Goal: Obtain resource: Obtain resource

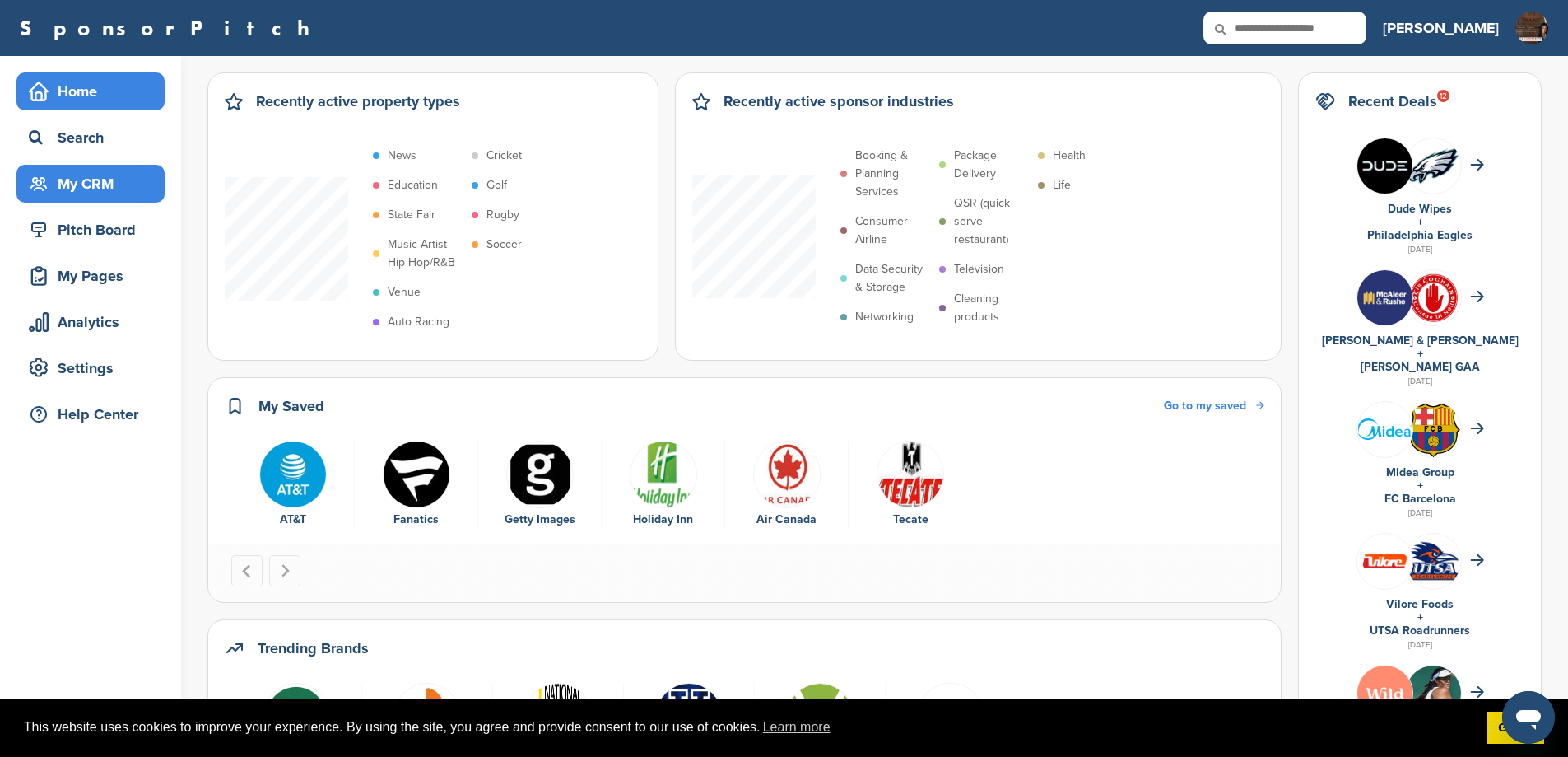
click at [96, 183] on div "My CRM" at bounding box center [95, 184] width 140 height 29
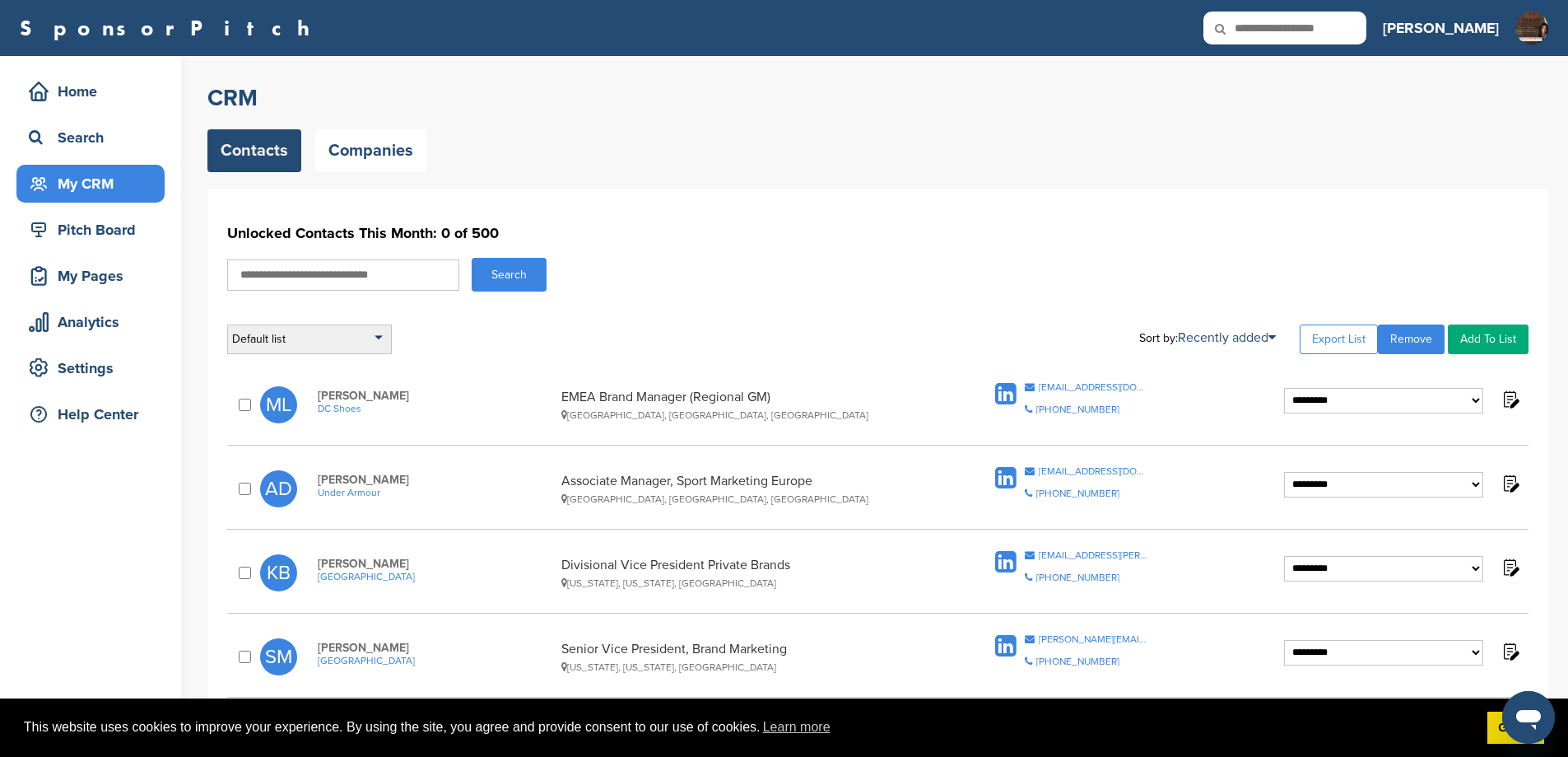
click at [293, 351] on div "Default list" at bounding box center [309, 340] width 165 height 29
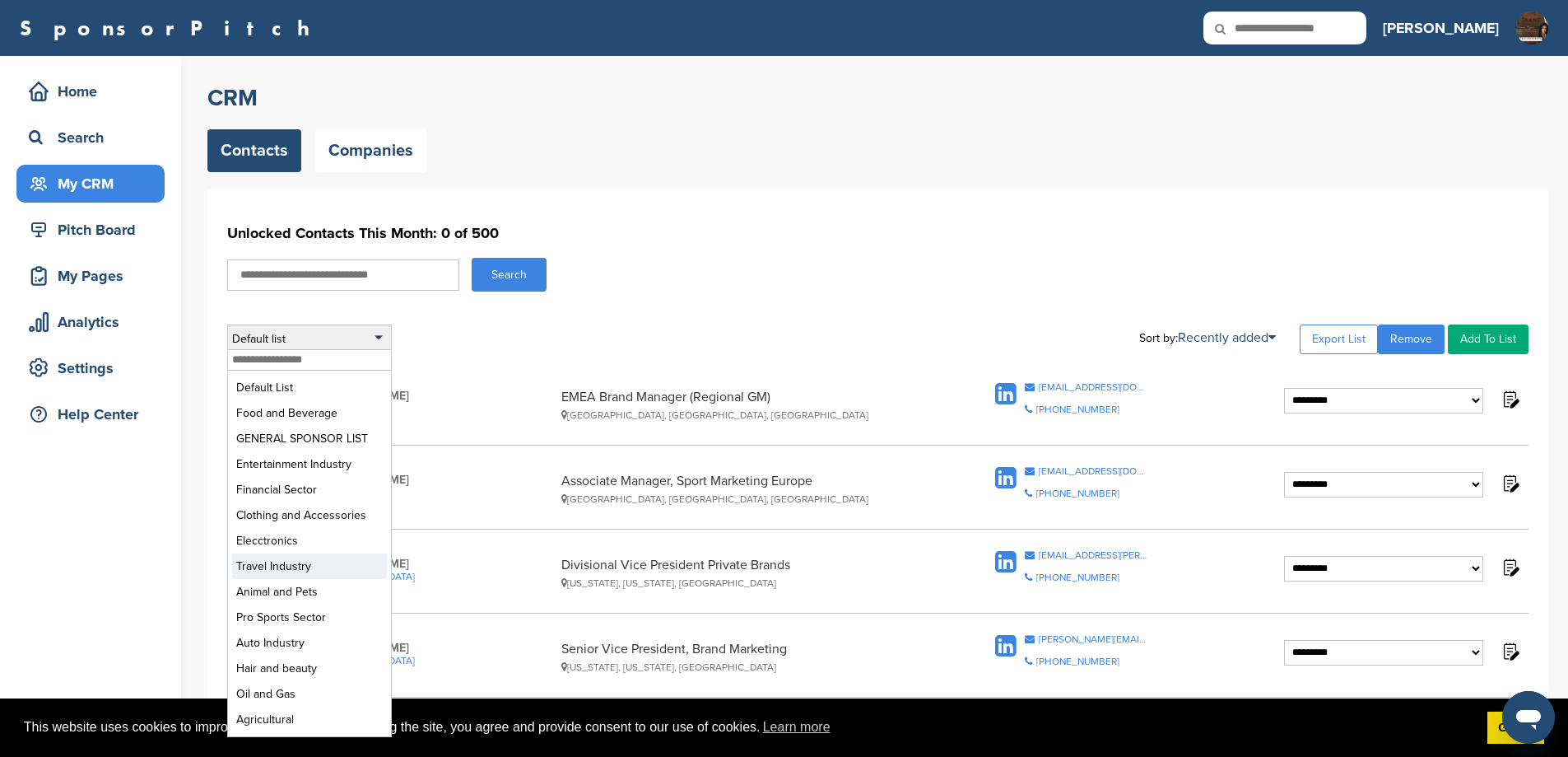
click at [300, 579] on li "Travel Industry" at bounding box center [309, 566] width 155 height 25
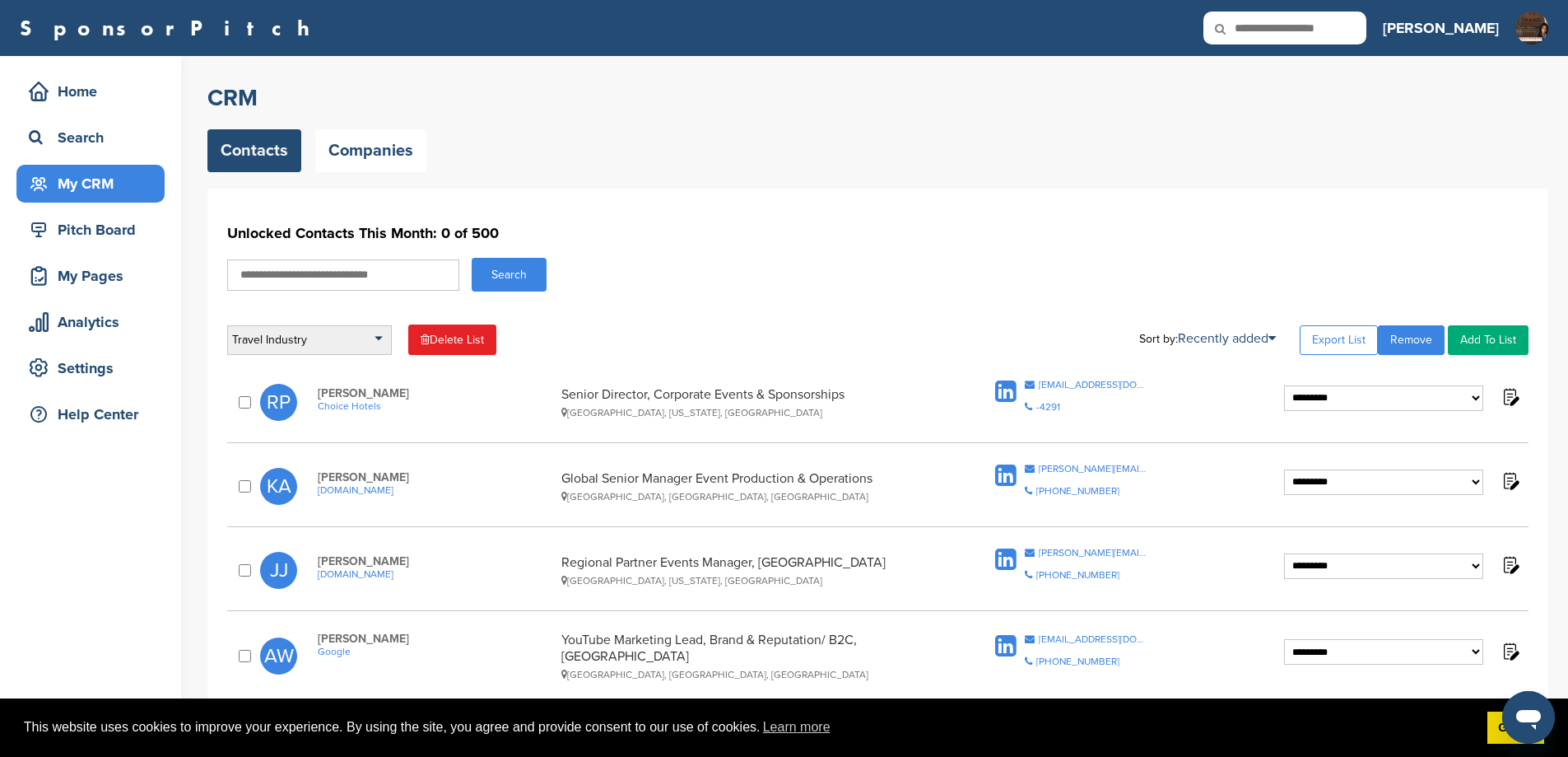
click at [347, 335] on div "Travel Industry" at bounding box center [309, 340] width 165 height 29
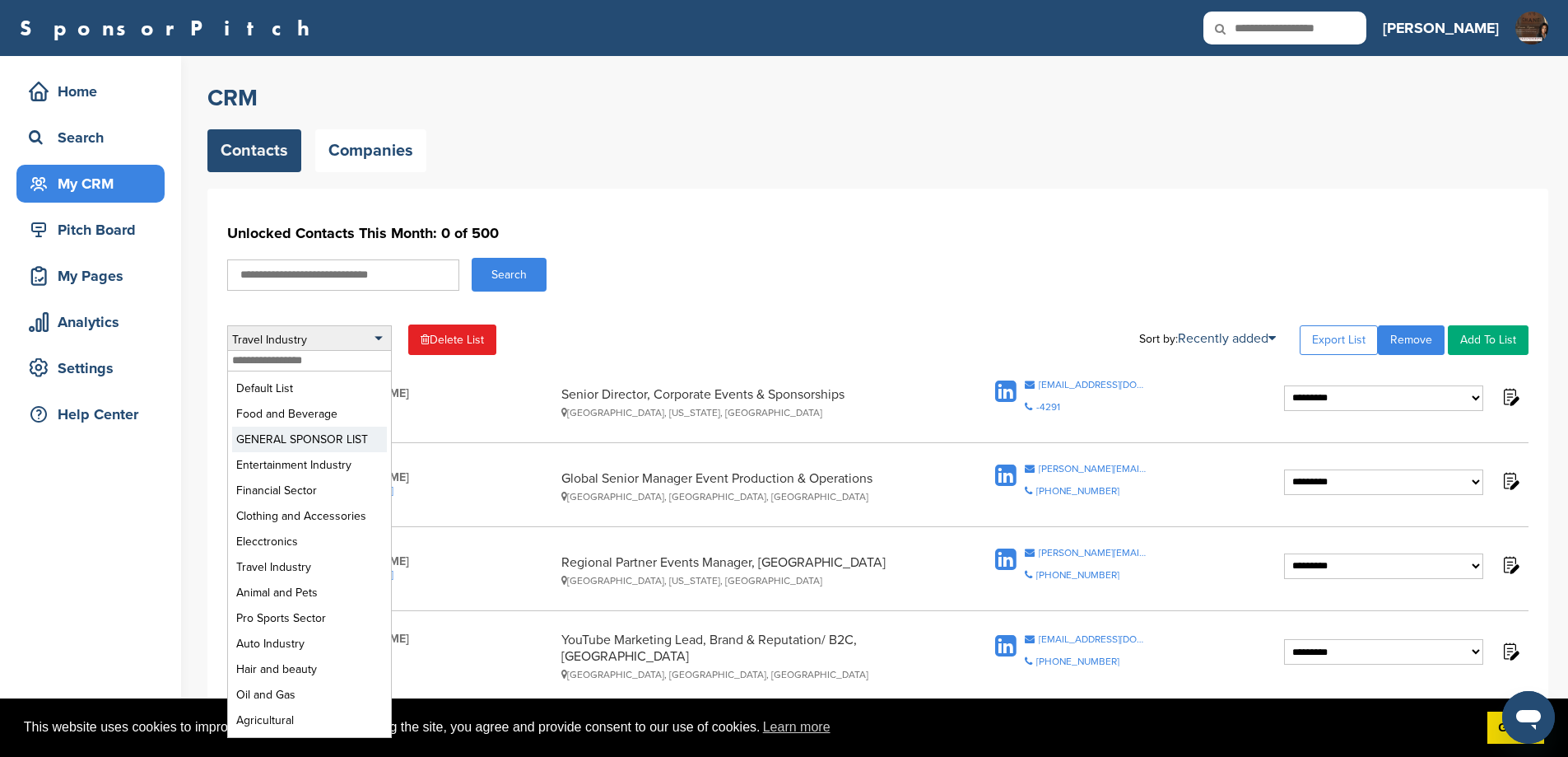
scroll to position [385, 0]
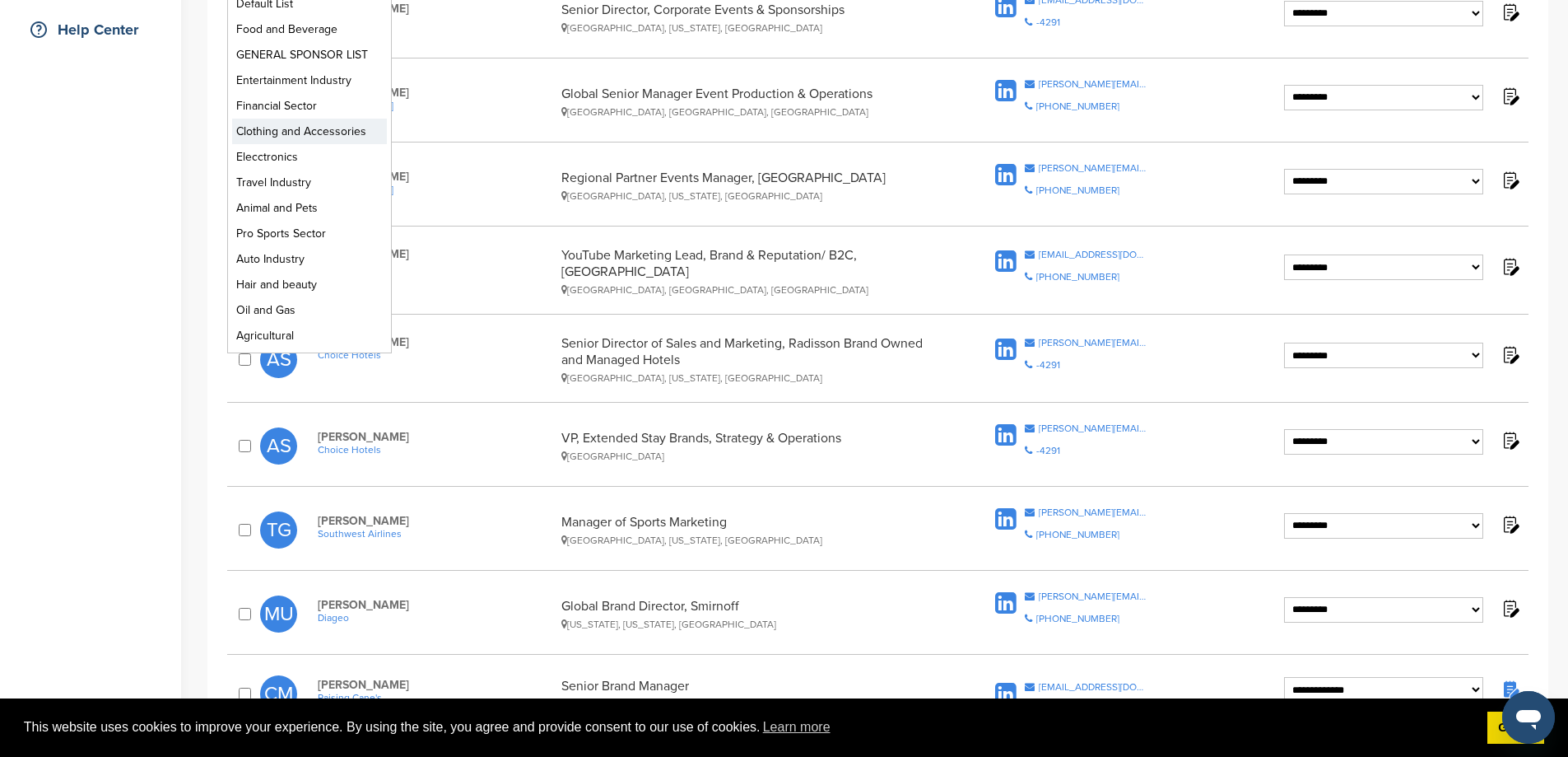
click at [314, 144] on li "Clothing and Accessories" at bounding box center [309, 131] width 155 height 25
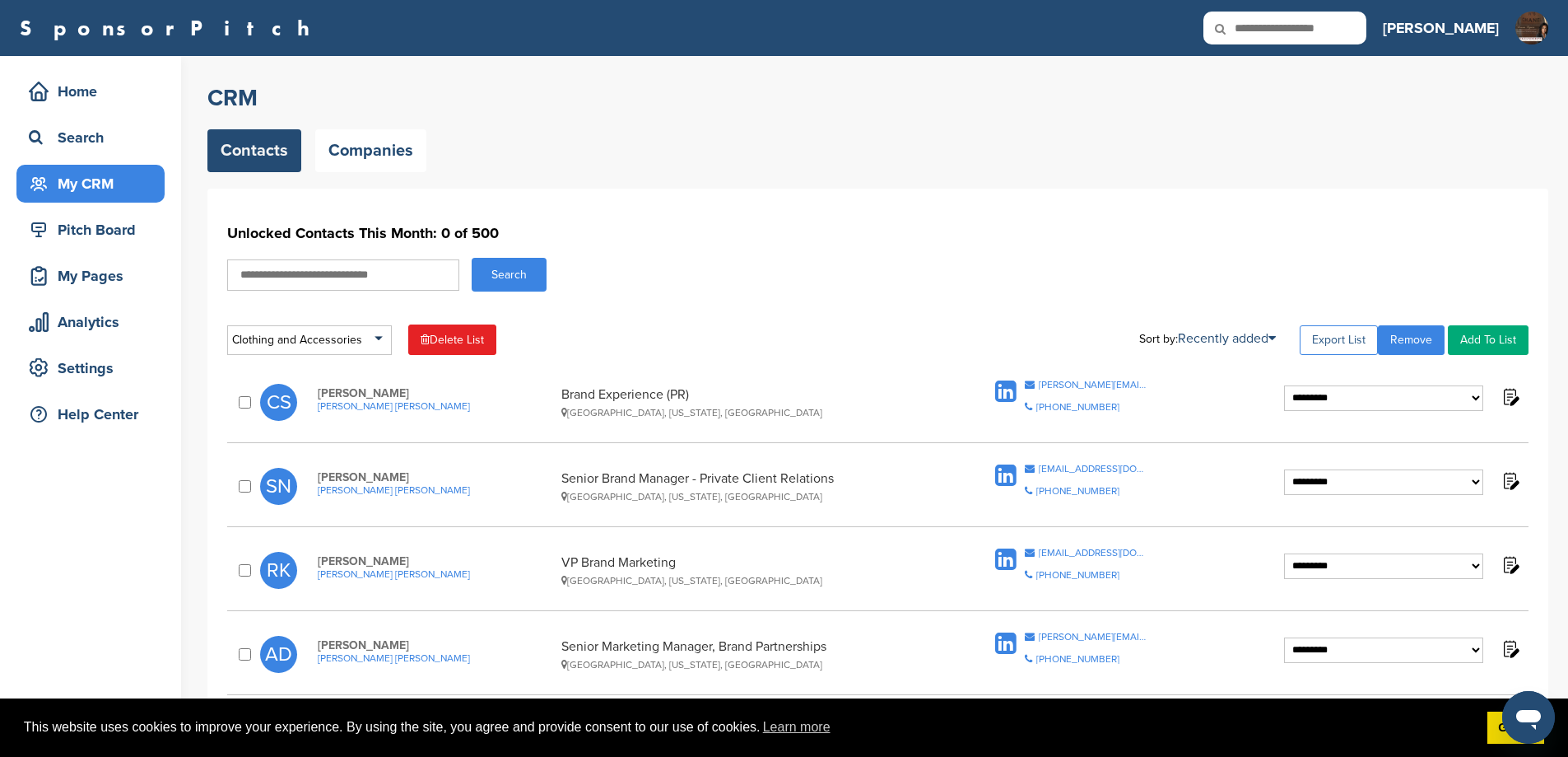
click at [1321, 352] on link "Export List" at bounding box center [1339, 340] width 78 height 29
click at [366, 346] on div "Clothing and Accessories" at bounding box center [309, 340] width 165 height 29
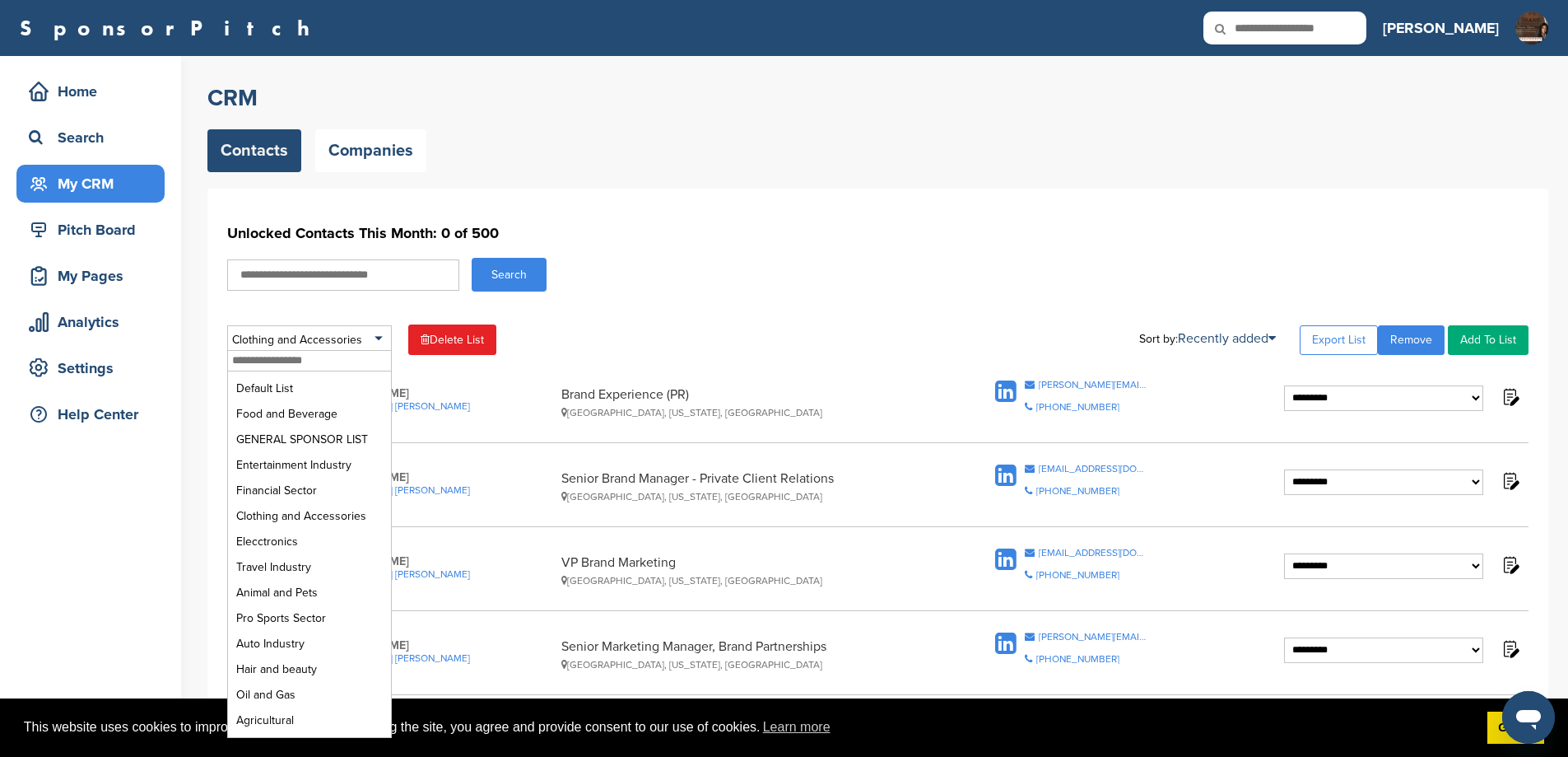
click at [913, 271] on div "Search" at bounding box center [877, 275] width 1301 height 34
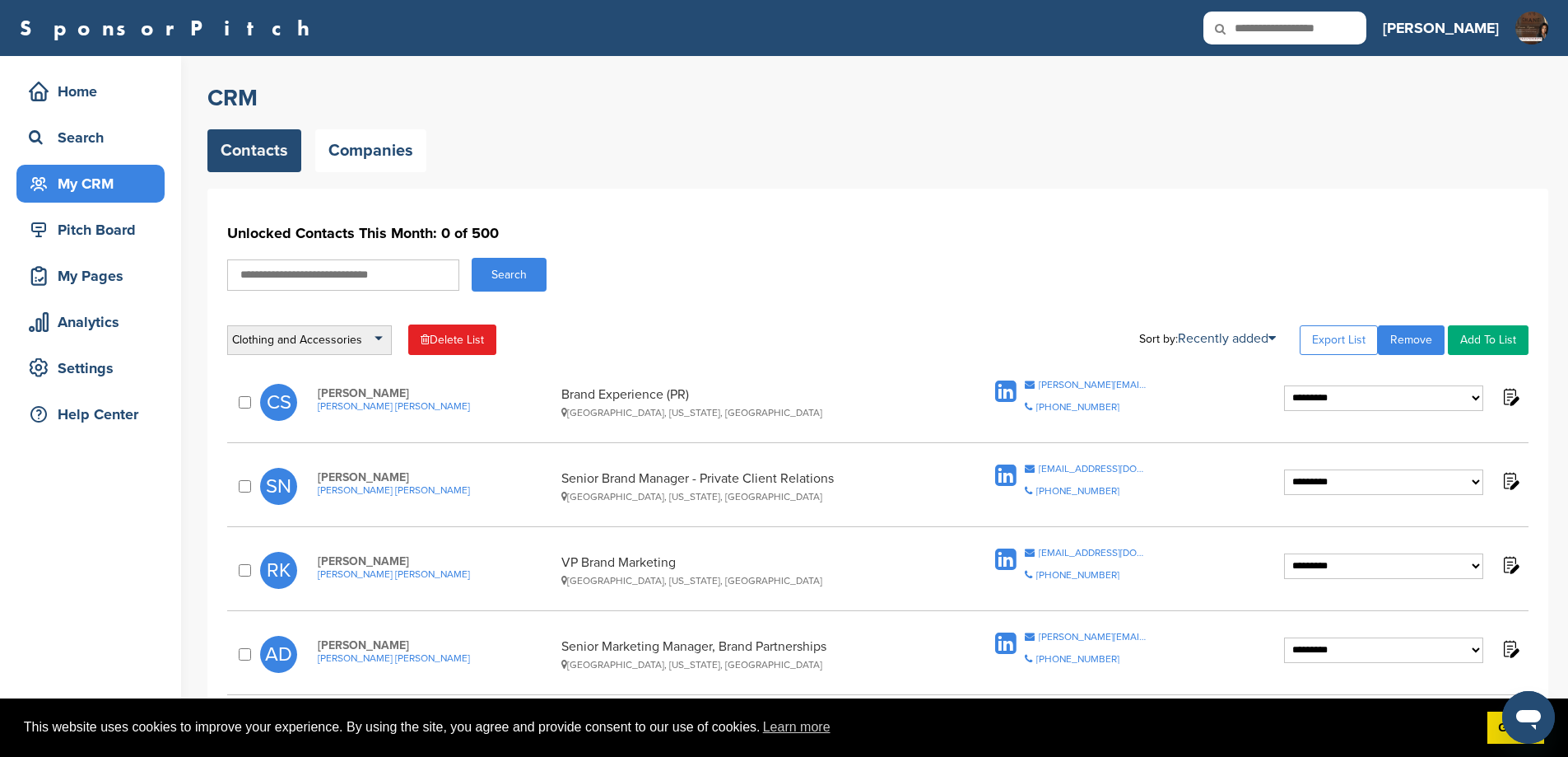
click at [341, 346] on div "Clothing and Accessories" at bounding box center [309, 340] width 165 height 29
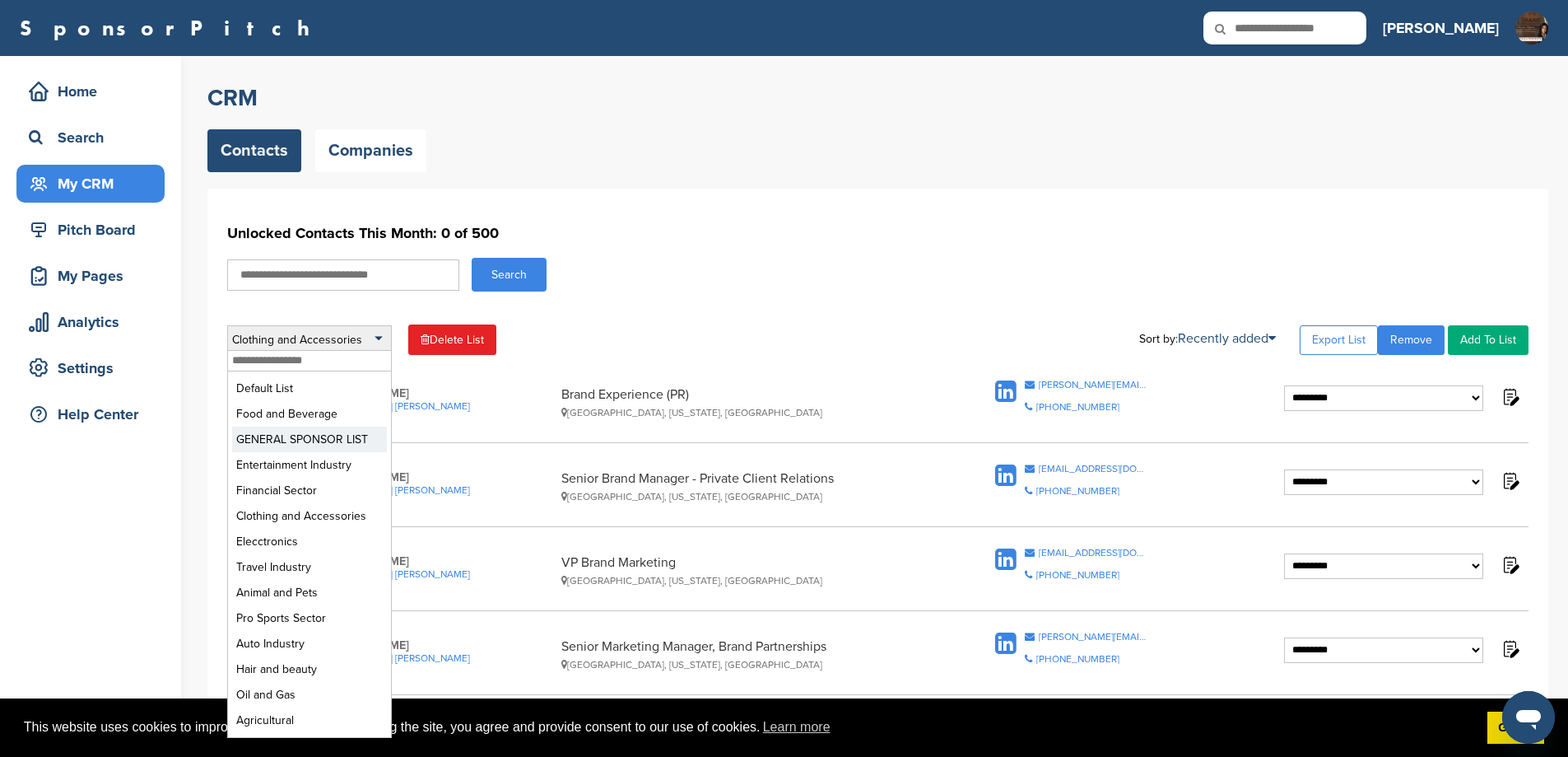
click at [335, 452] on li "GENERAL SPONSOR LIST" at bounding box center [309, 438] width 155 height 25
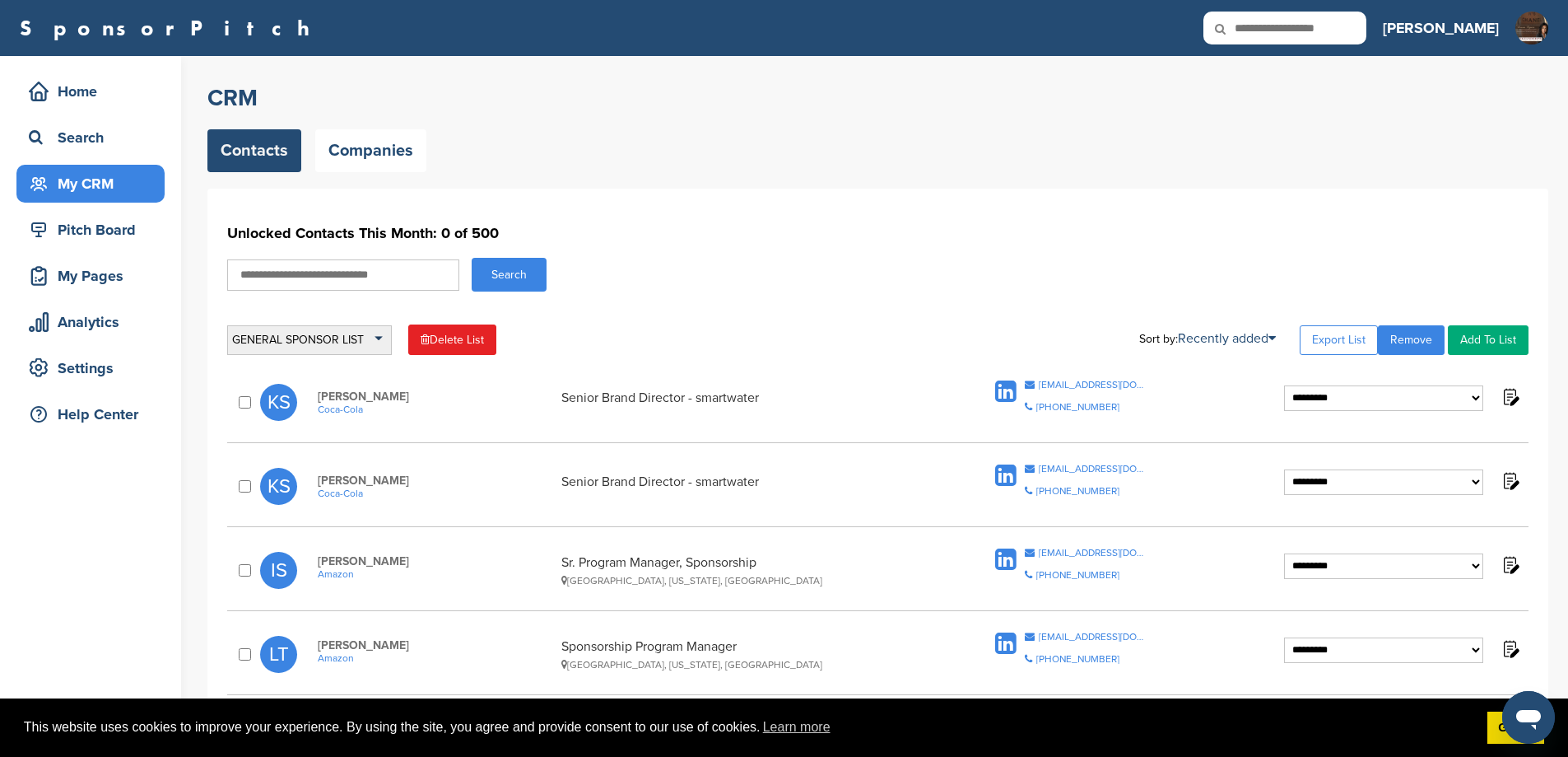
click at [334, 342] on div "GENERAL SPONSOR LIST" at bounding box center [309, 340] width 165 height 29
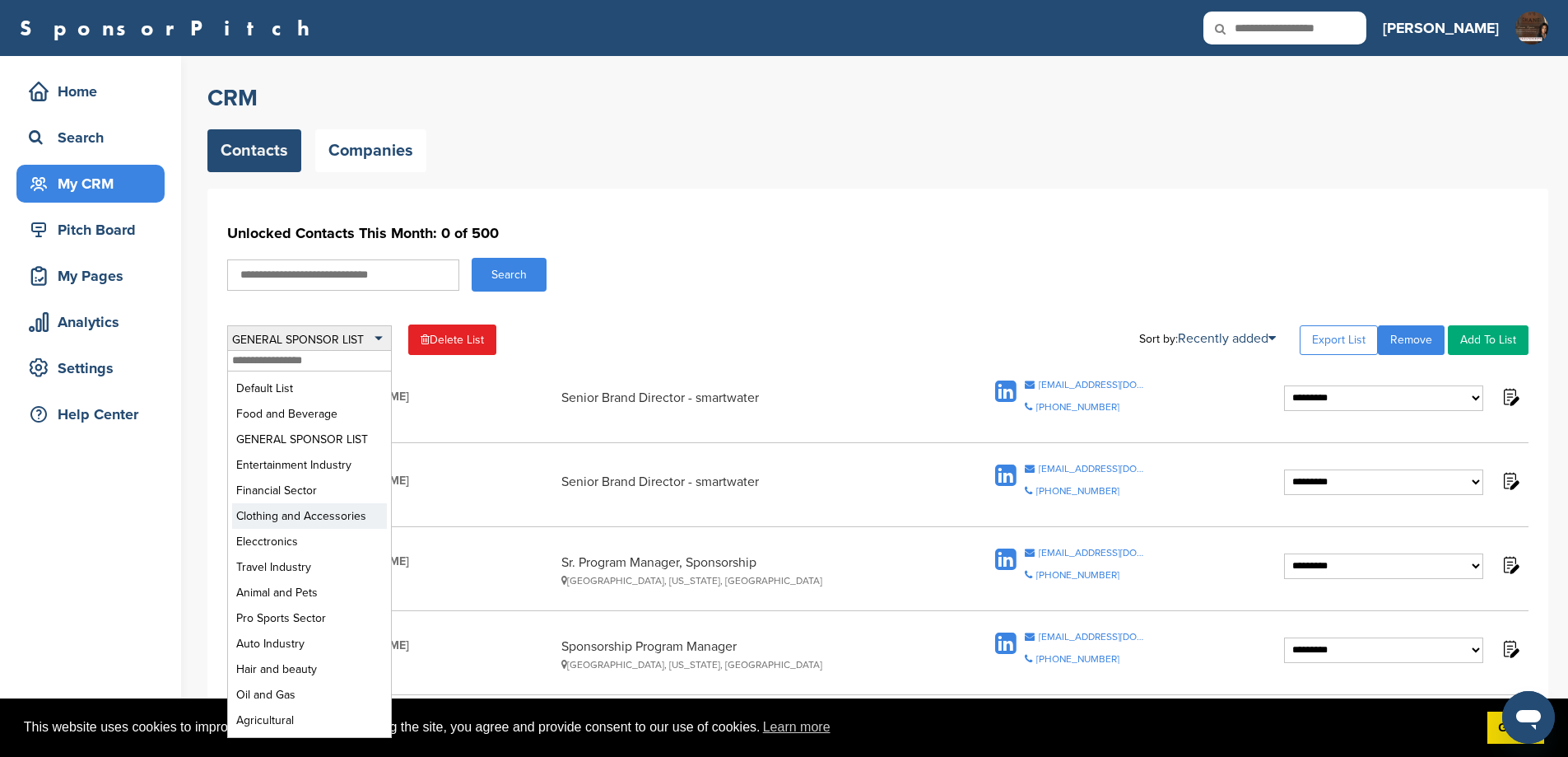
scroll to position [385, 0]
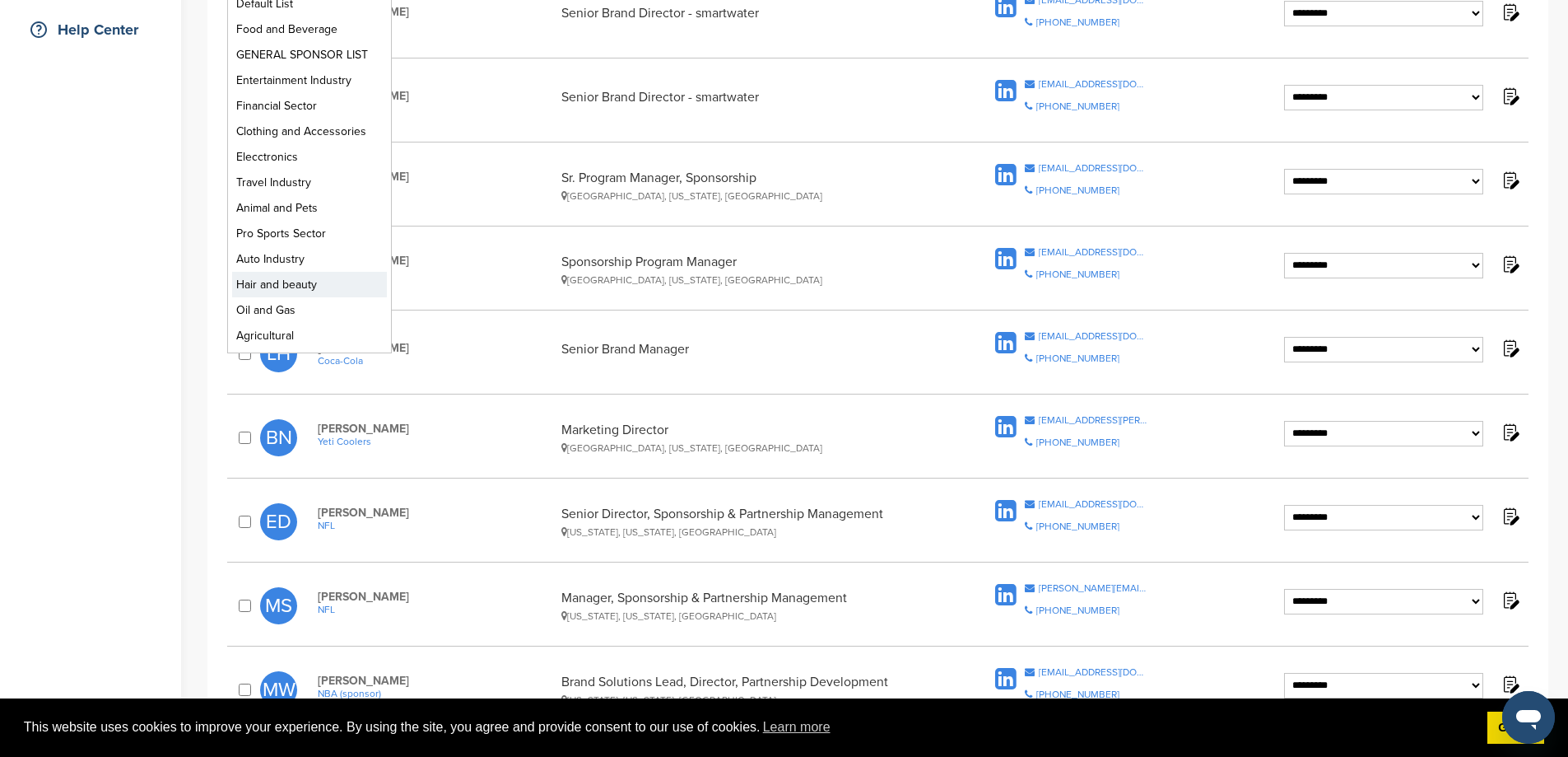
click at [301, 297] on li "Hair and beauty" at bounding box center [309, 284] width 155 height 25
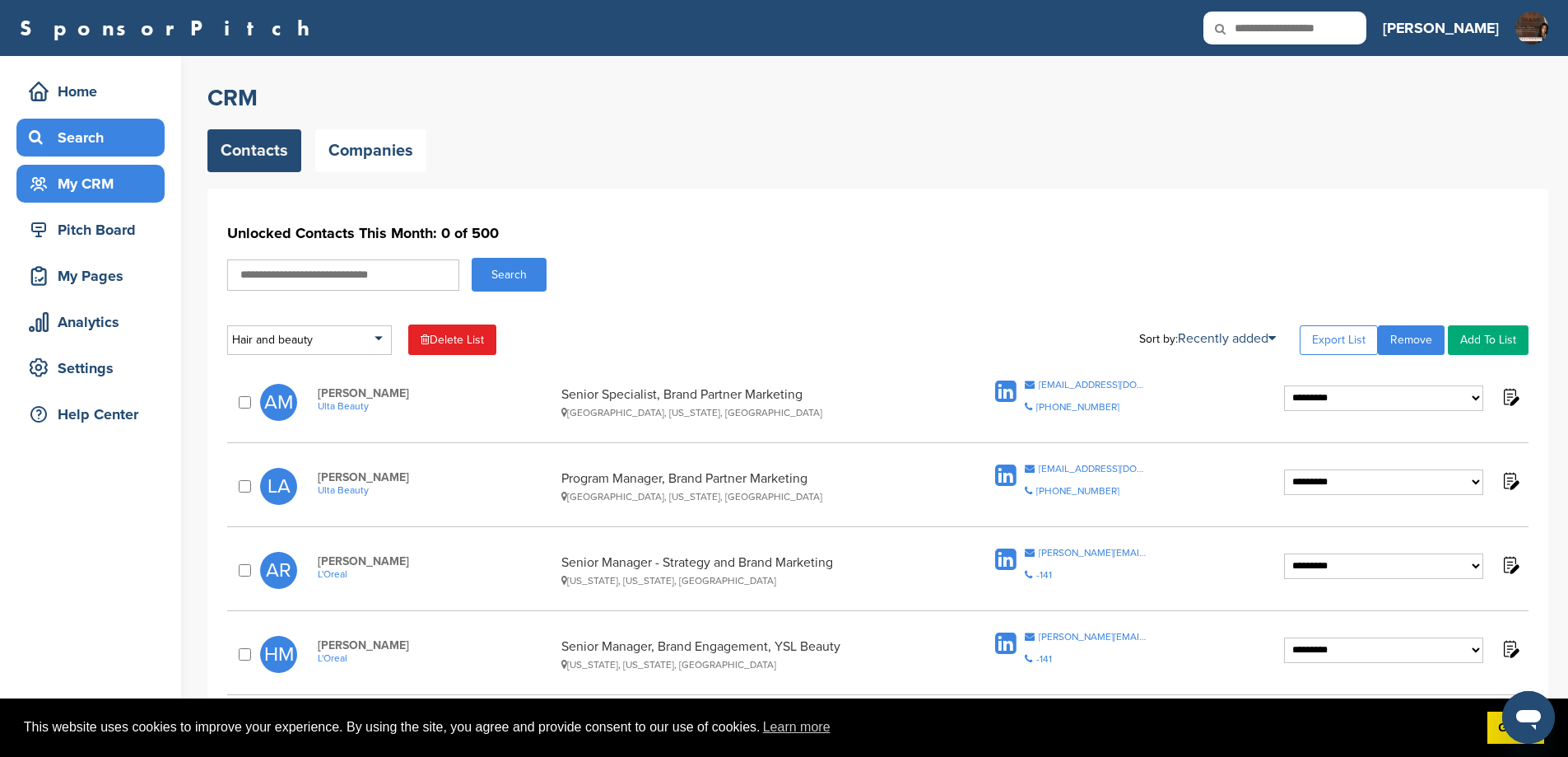
click at [118, 135] on div "Search" at bounding box center [95, 138] width 140 height 29
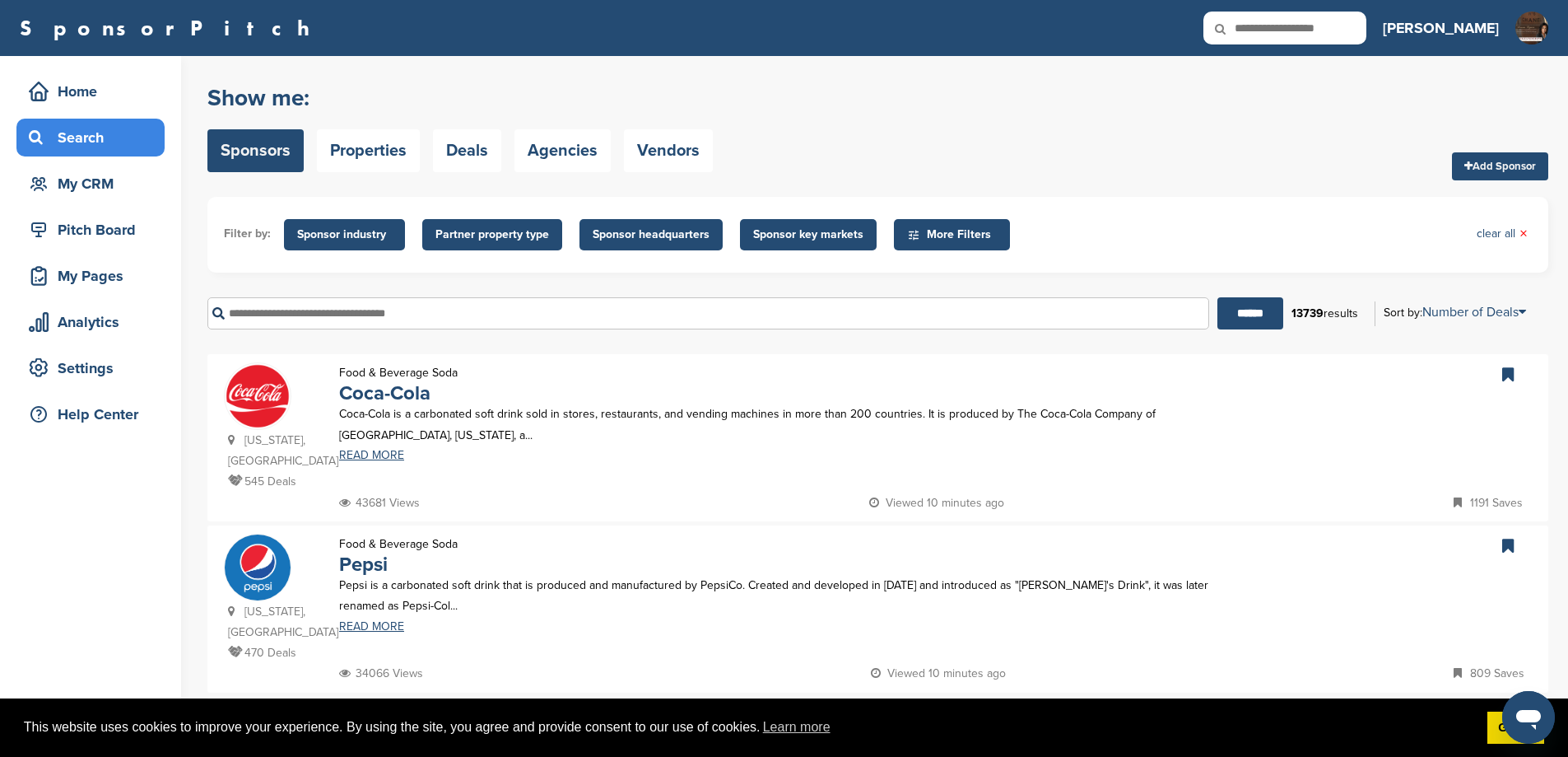
click at [392, 328] on input "text" at bounding box center [708, 313] width 1002 height 32
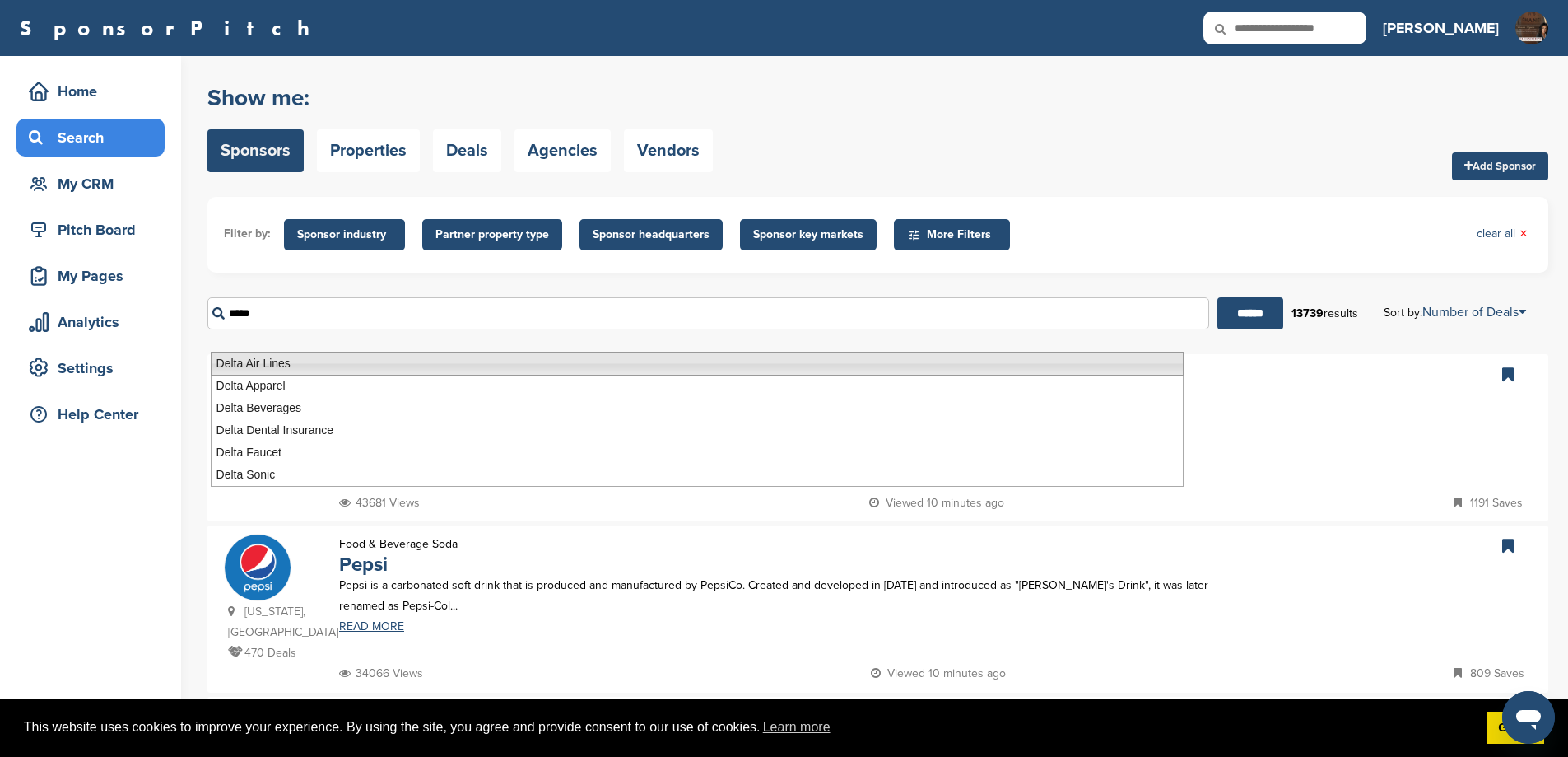
click at [483, 367] on li "Delta Air Lines" at bounding box center [697, 364] width 973 height 24
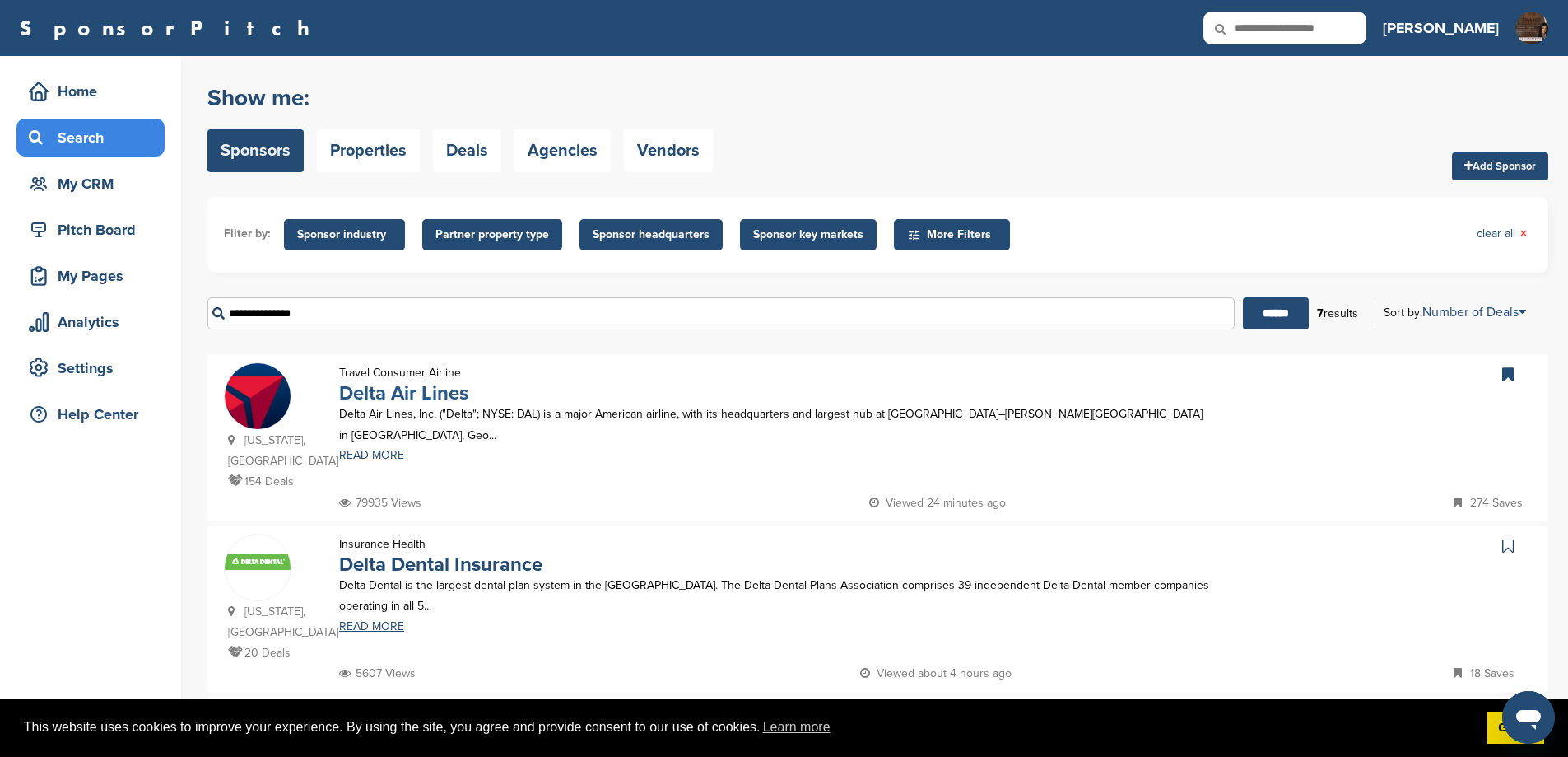
type input "**********"
click at [416, 405] on link "Delta Air Lines" at bounding box center [403, 393] width 129 height 24
click at [426, 405] on link "Delta Air Lines" at bounding box center [403, 393] width 129 height 24
click at [108, 131] on div "Search" at bounding box center [95, 138] width 140 height 29
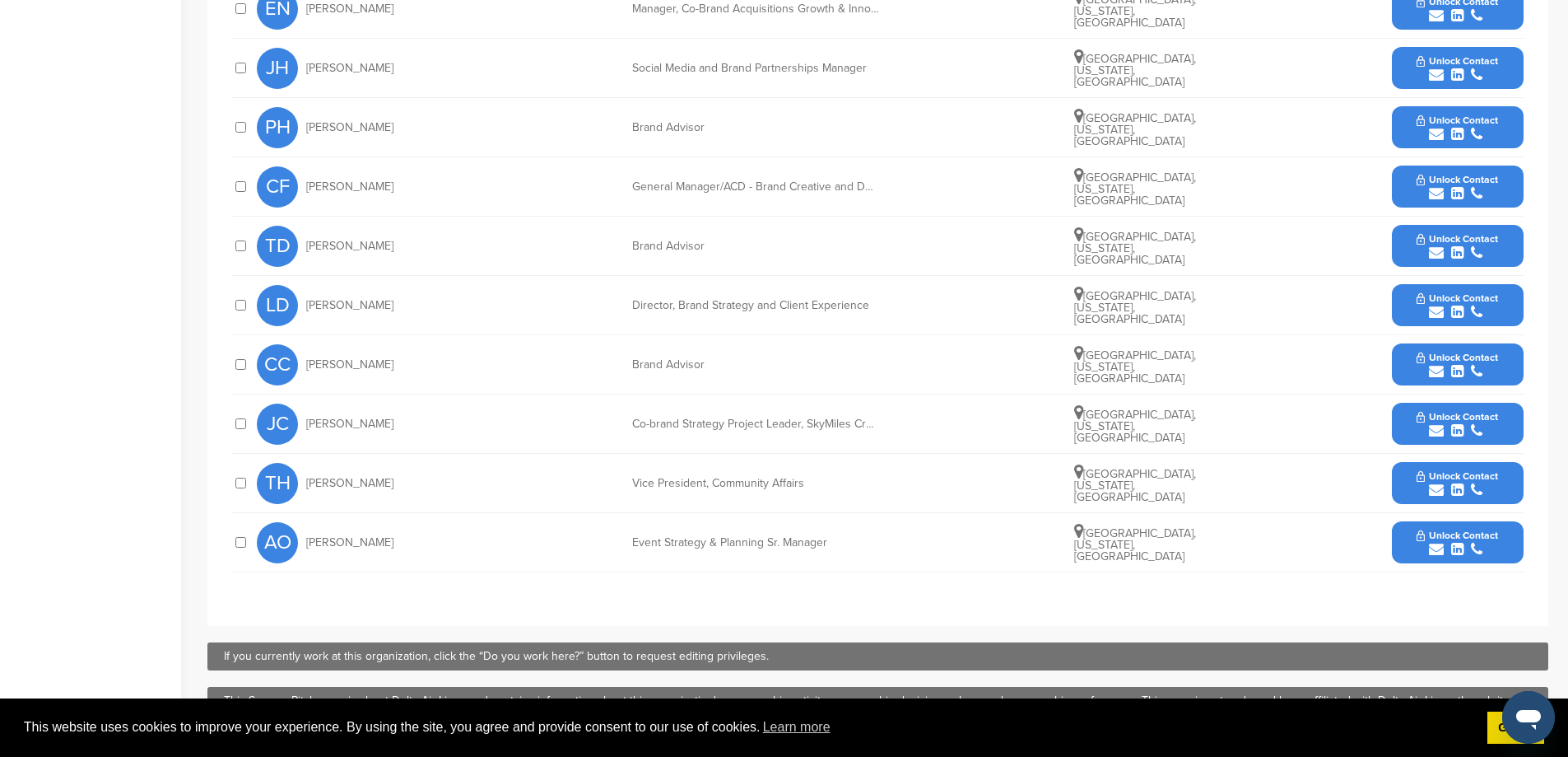
scroll to position [385, 0]
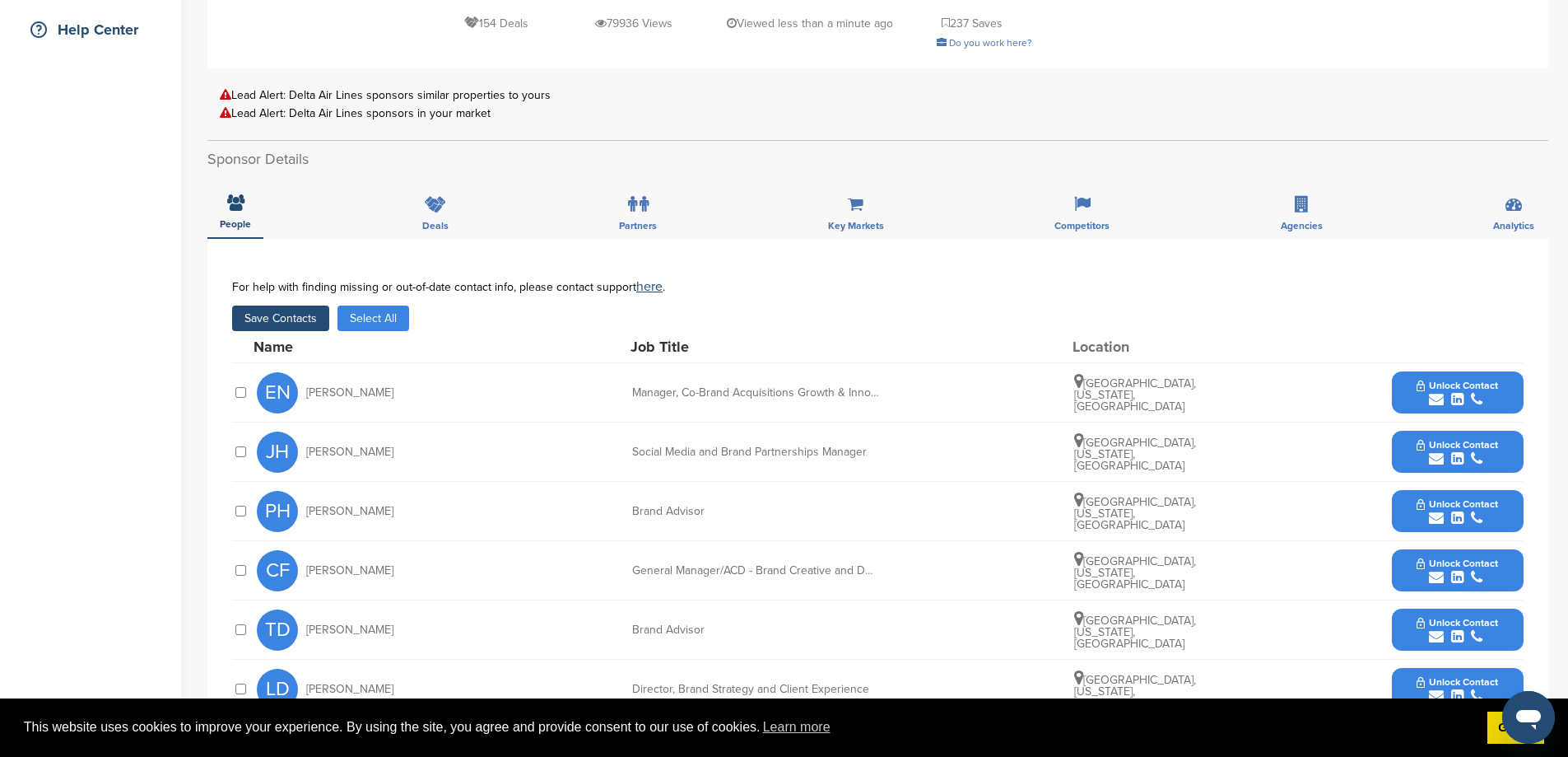
click at [1408, 476] on button "Unlock Contact" at bounding box center [1457, 451] width 121 height 49
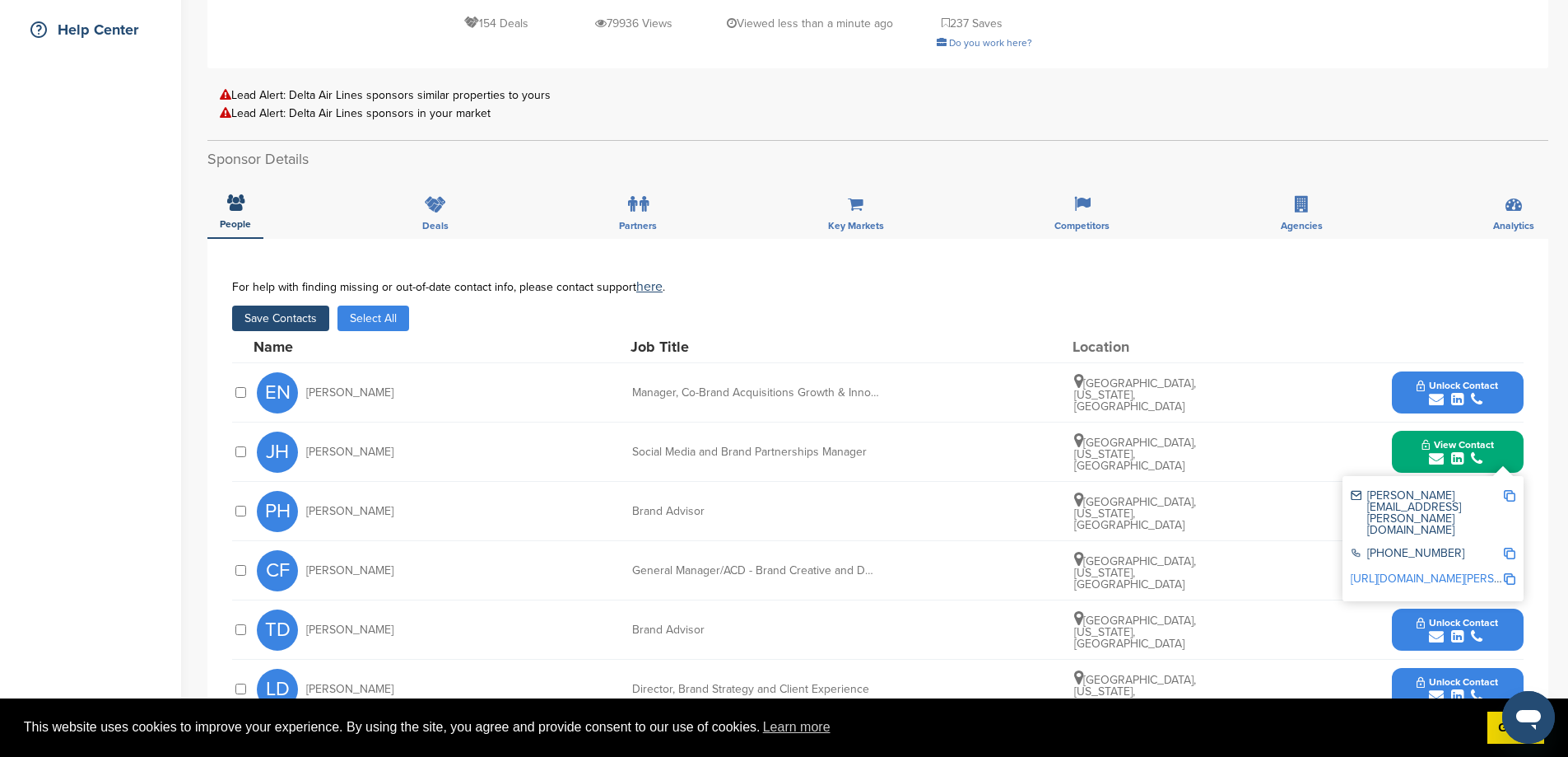
click at [292, 331] on button "Save Contacts" at bounding box center [281, 318] width 97 height 25
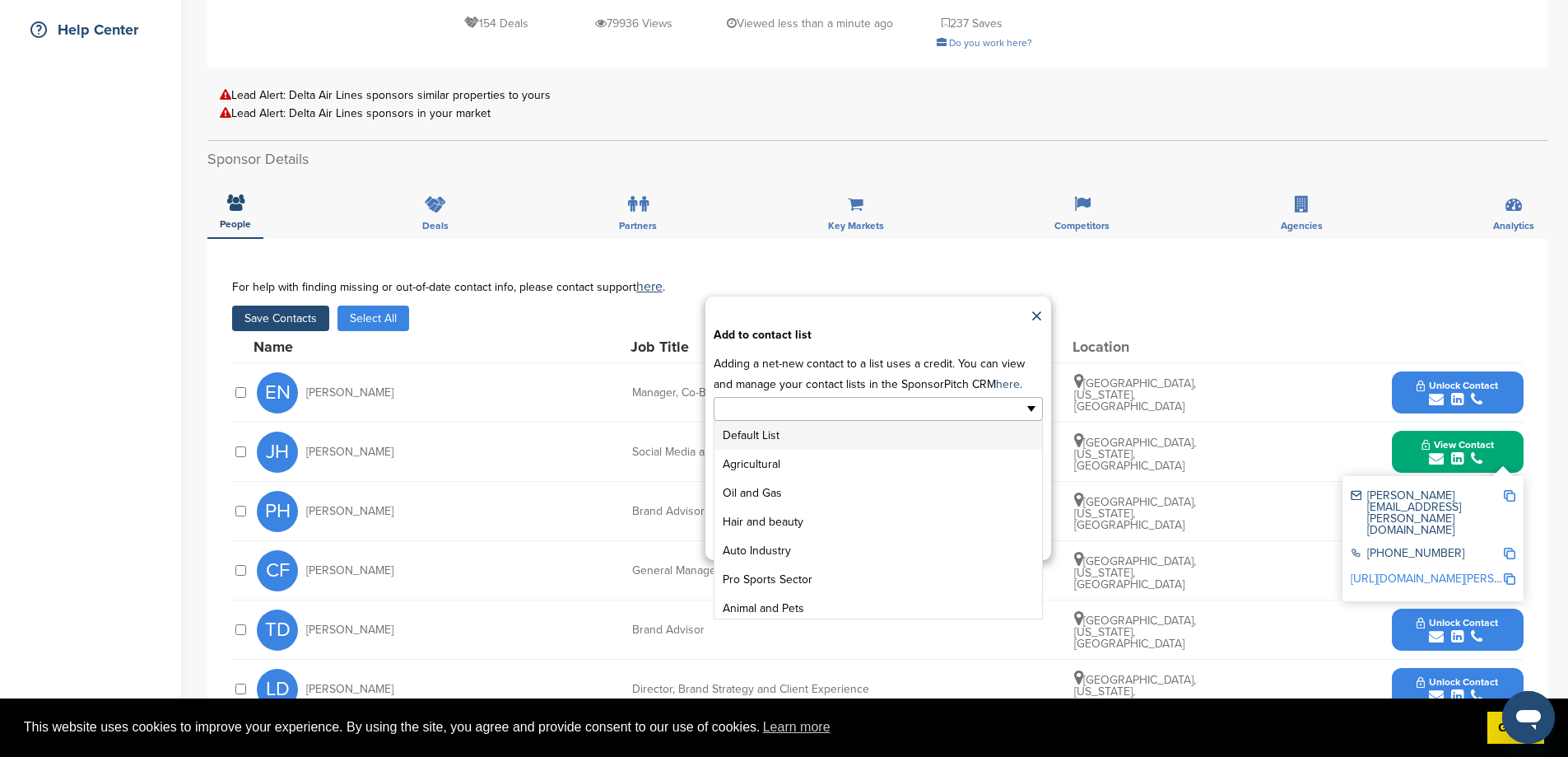
click at [907, 421] on ul at bounding box center [878, 409] width 329 height 24
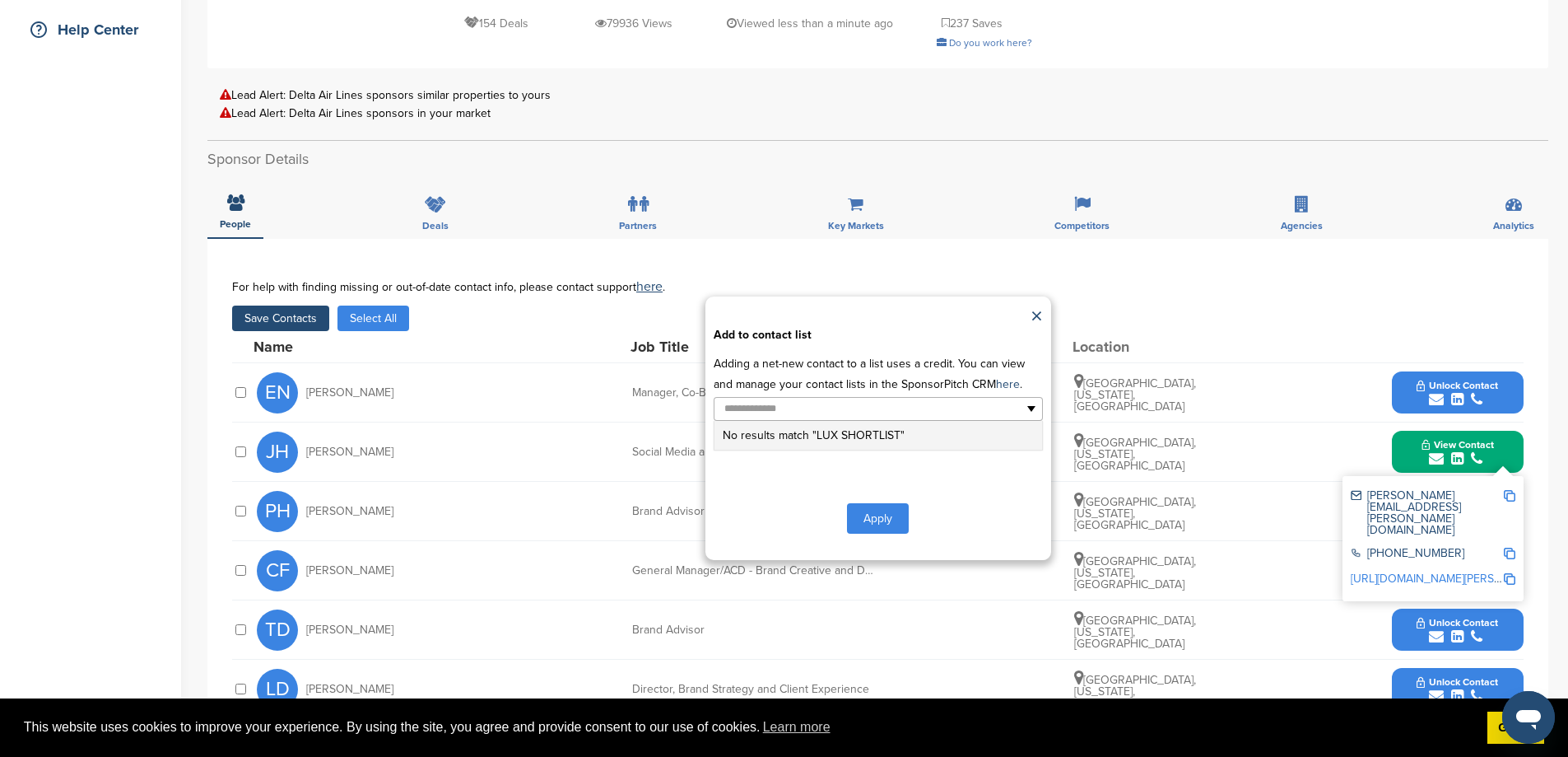
type input "**********"
click at [898, 443] on span "LUX SHORTLIST" at bounding box center [858, 435] width 84 height 14
click at [877, 534] on button "Apply" at bounding box center [877, 518] width 61 height 30
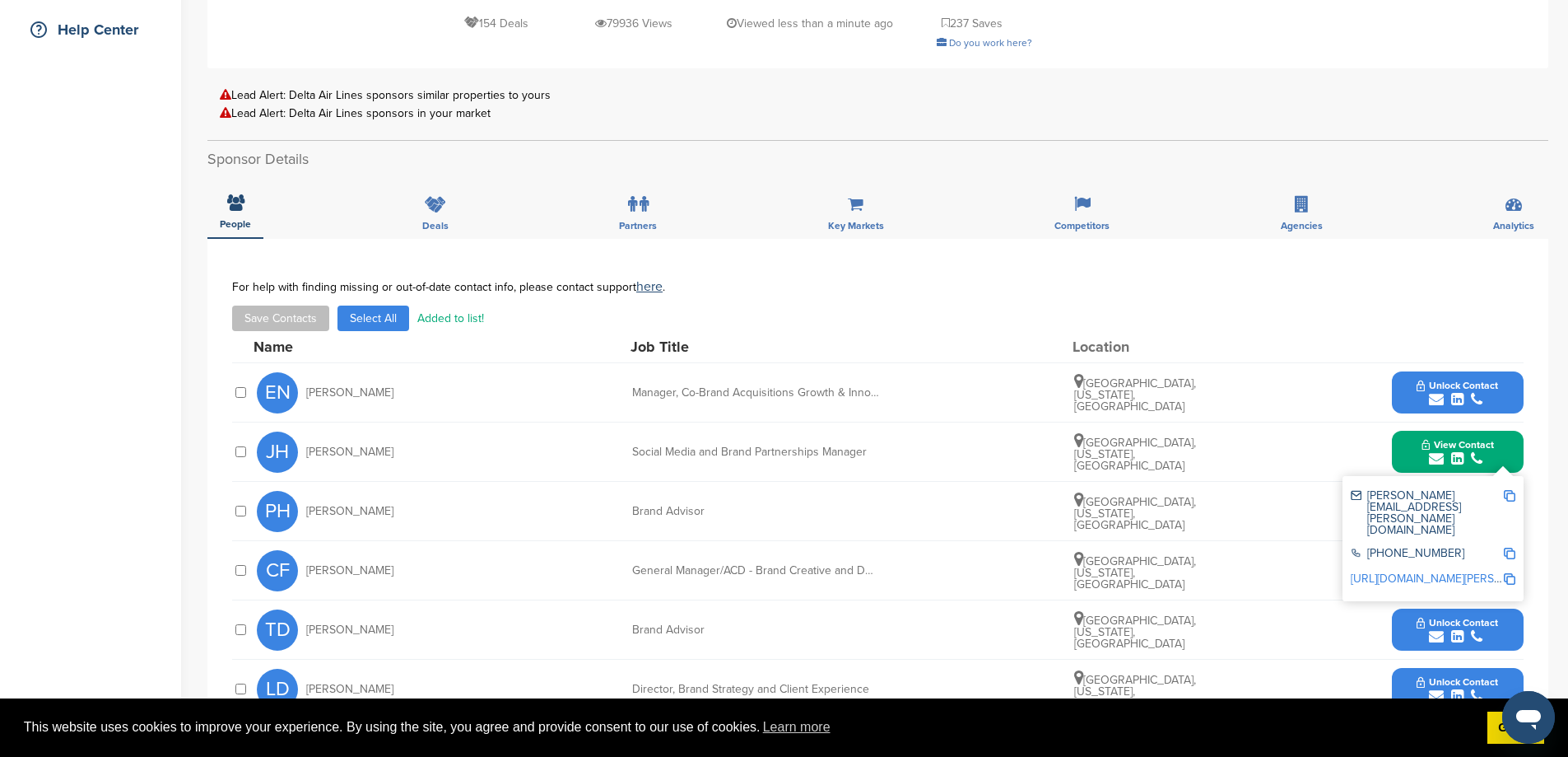
scroll to position [0, 0]
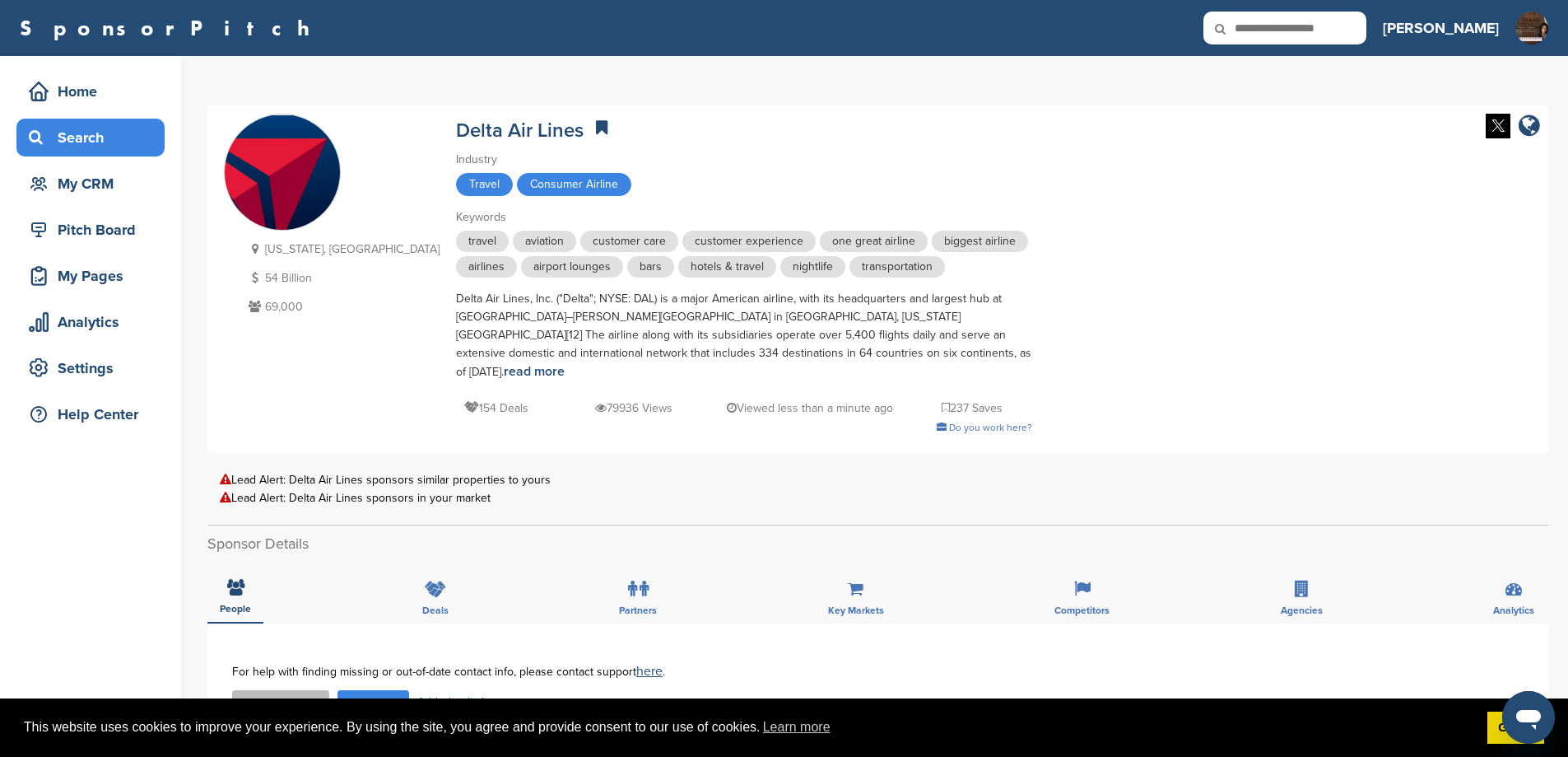
click at [78, 144] on div "Search" at bounding box center [95, 138] width 140 height 29
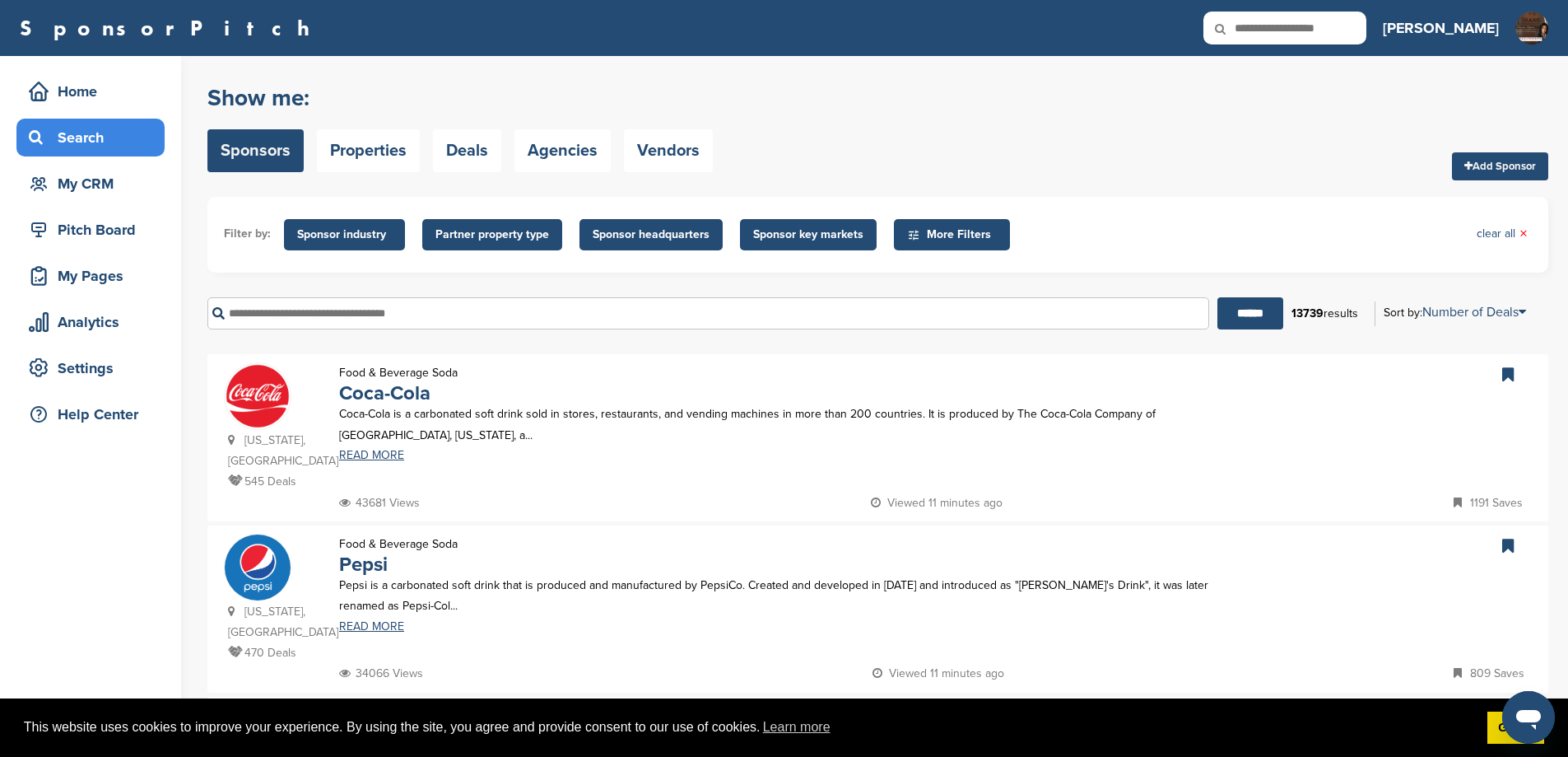
click at [281, 329] on input "text" at bounding box center [708, 313] width 1002 height 32
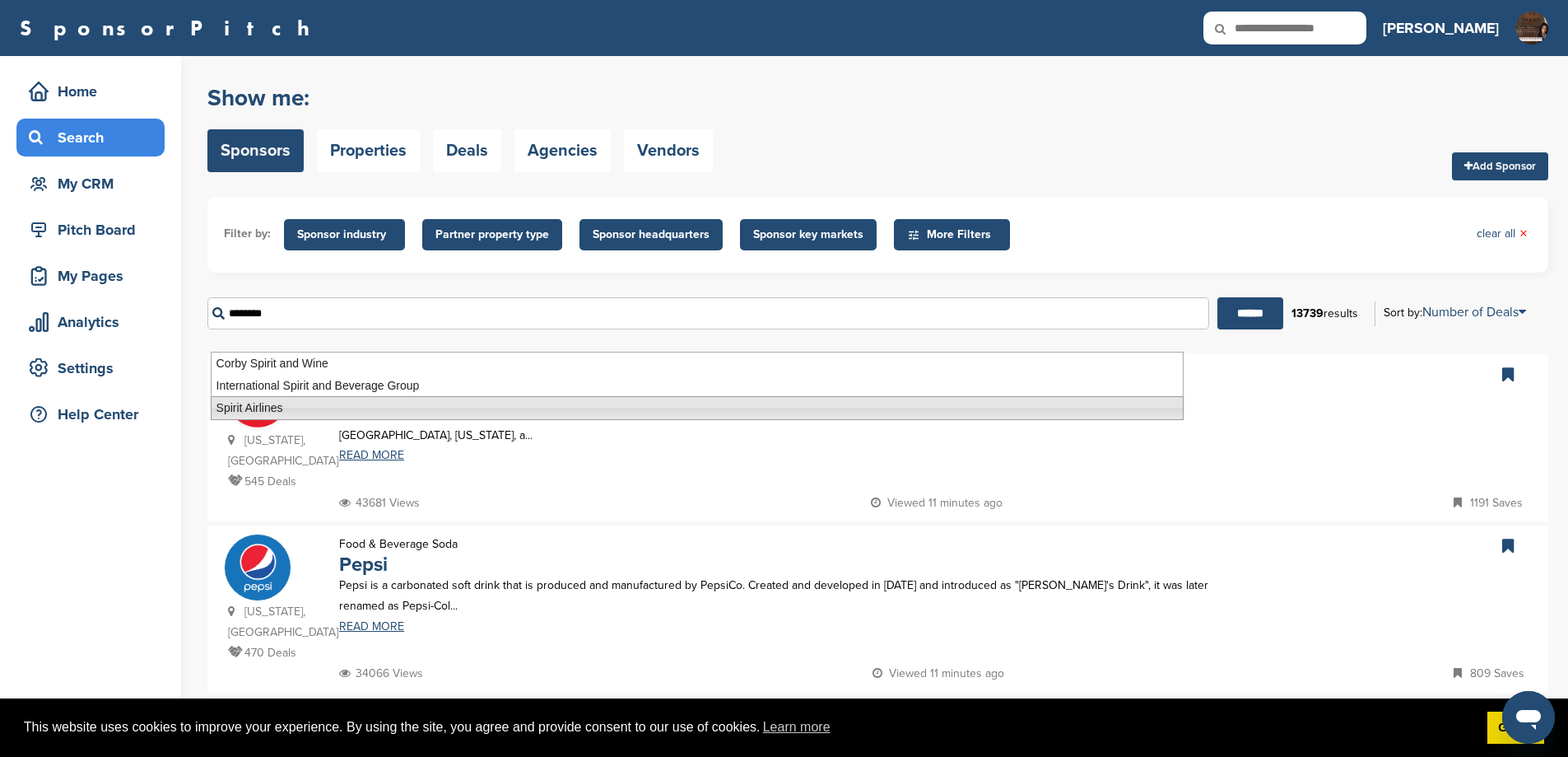
click at [268, 409] on li "Spirit Airlines" at bounding box center [697, 408] width 973 height 24
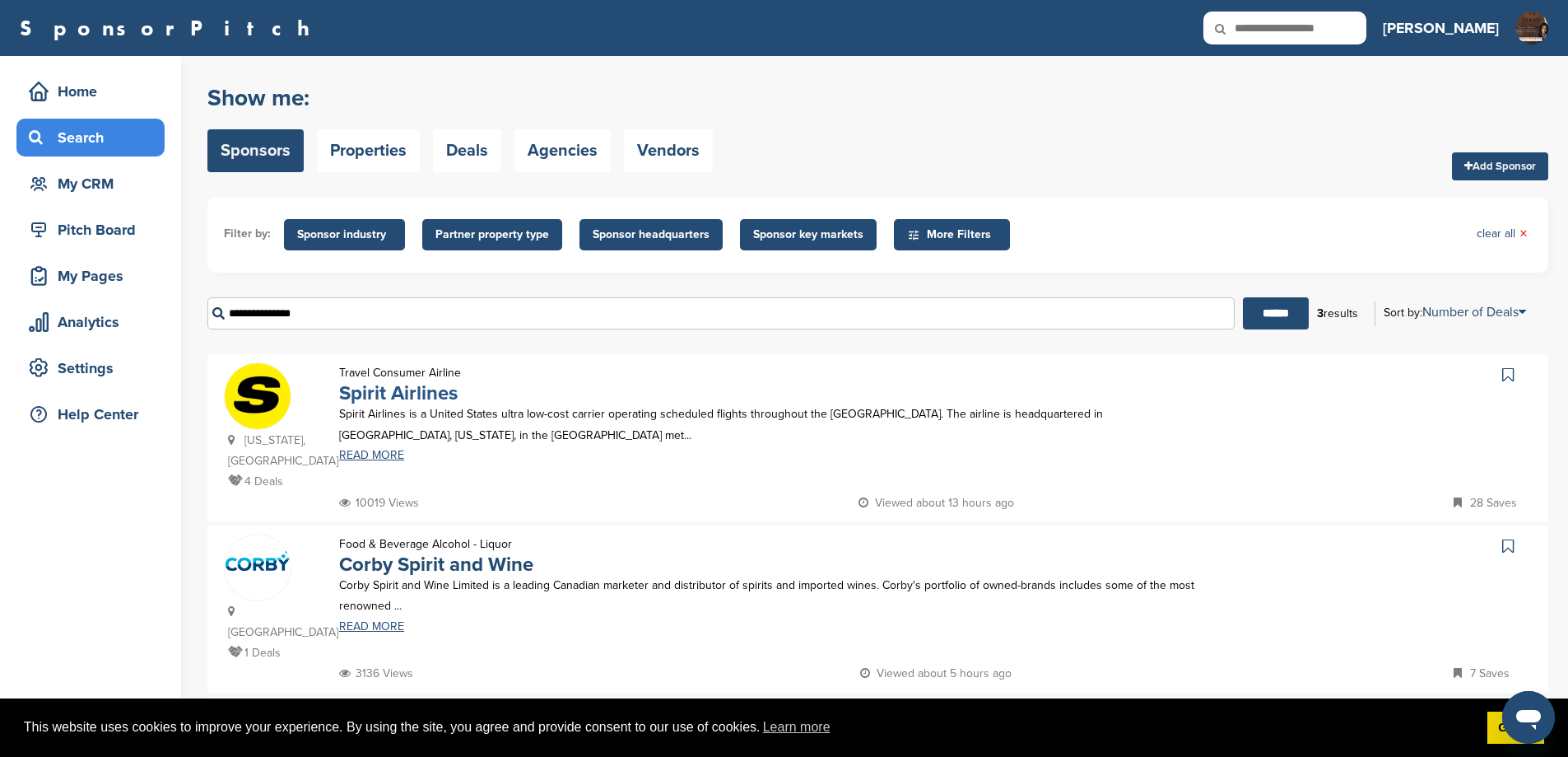
click at [403, 405] on link "Spirit Airlines" at bounding box center [398, 393] width 119 height 24
drag, startPoint x: 349, startPoint y: 332, endPoint x: 0, endPoint y: 268, distance: 354.8
click at [0, 268] on div "Home Search My CRM Pitch Board My Pages Analytics Settings Help Center You have…" at bounding box center [784, 478] width 1568 height 844
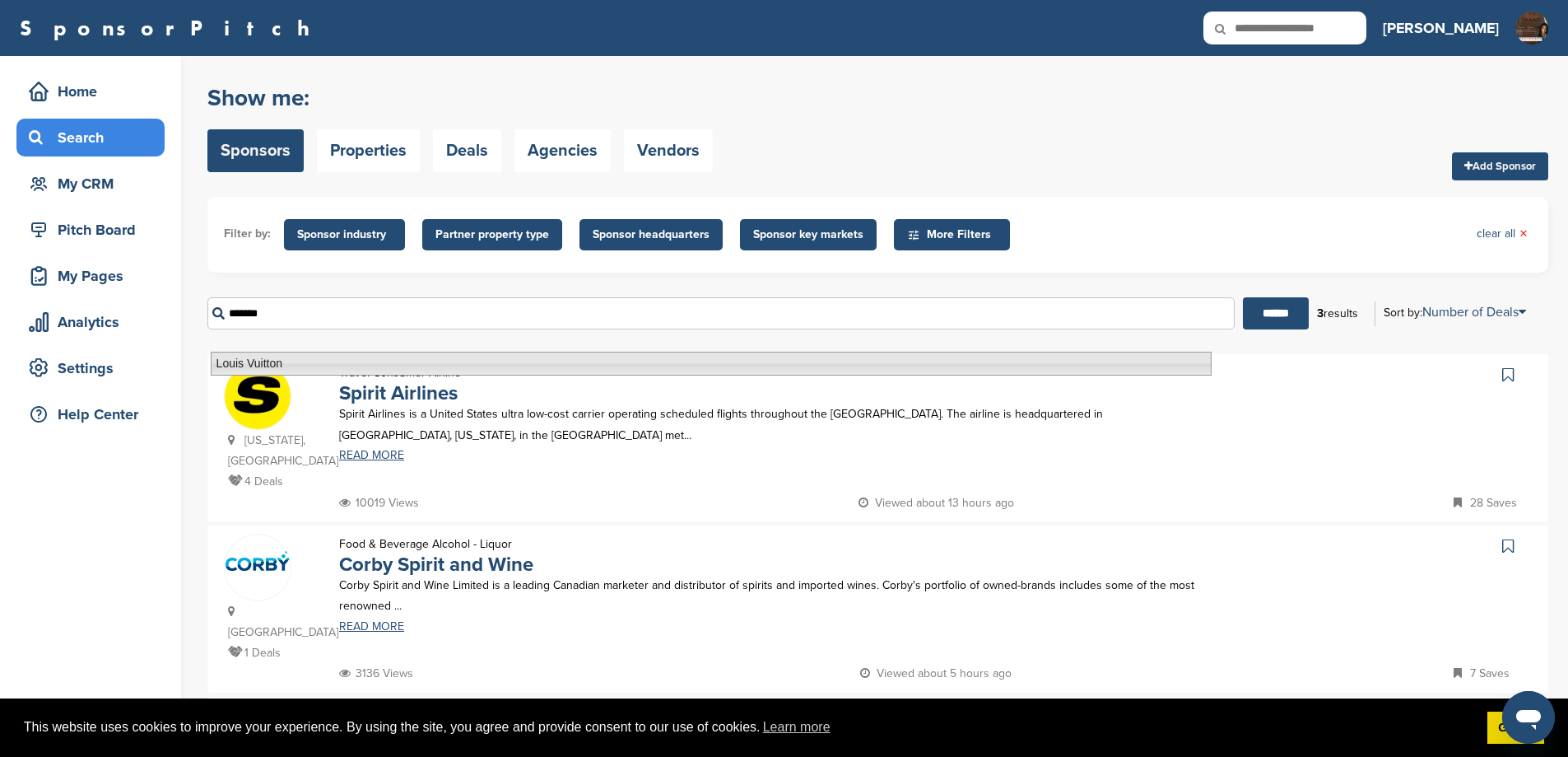
click at [274, 358] on li "Louis Vuitton" at bounding box center [711, 364] width 1001 height 24
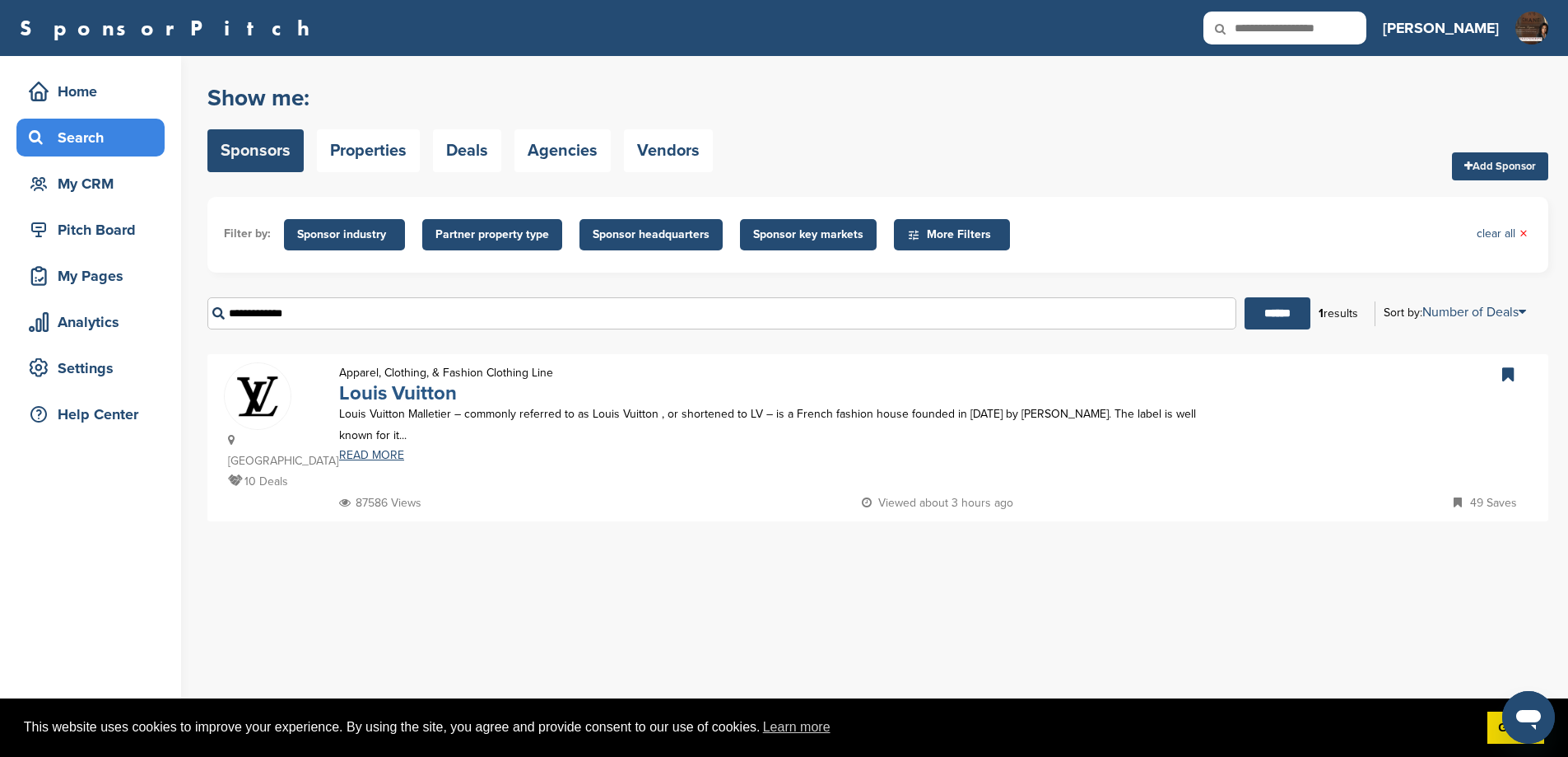
type input "**********"
click at [429, 405] on link "Louis Vuitton" at bounding box center [398, 393] width 118 height 24
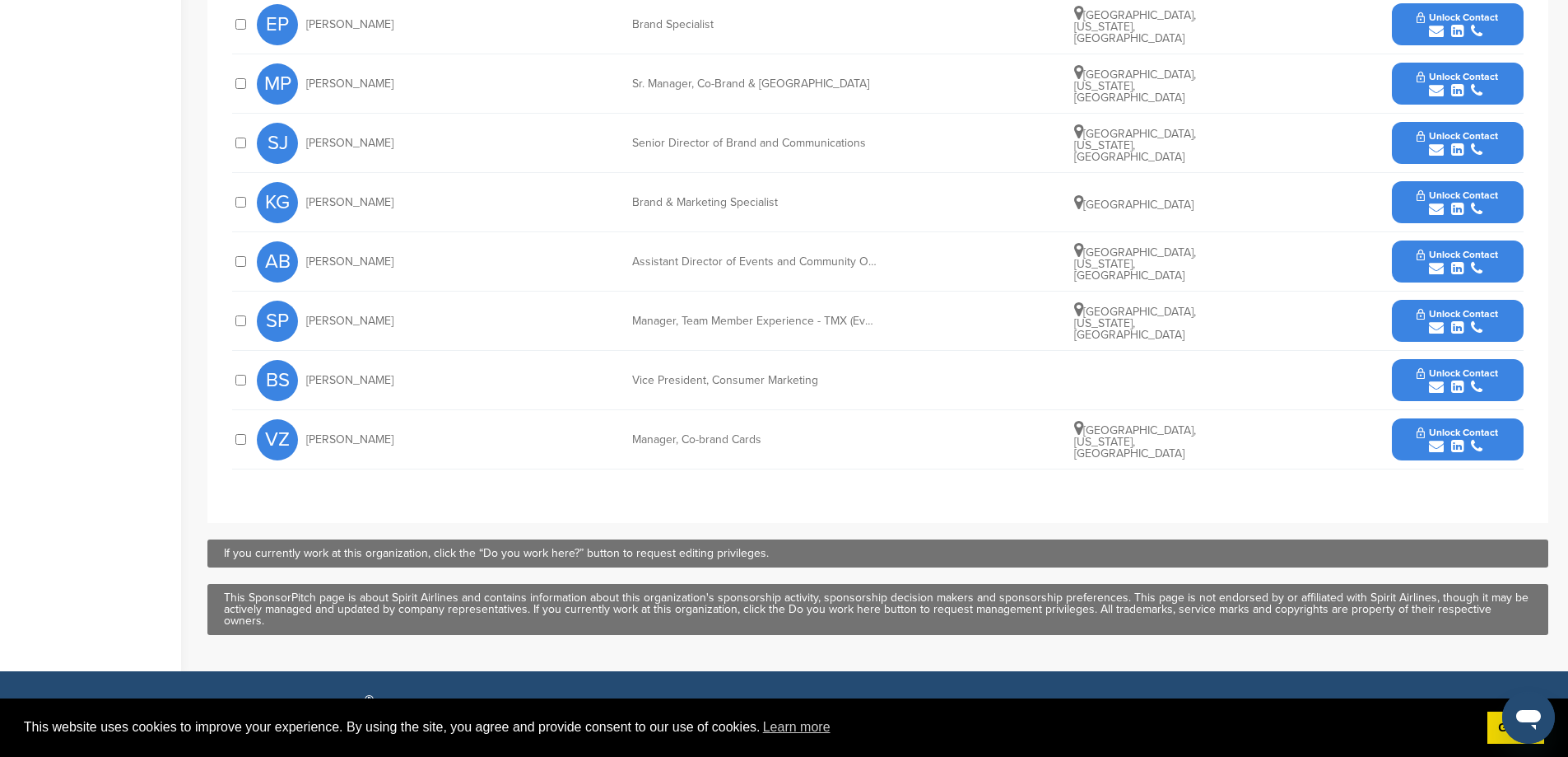
scroll to position [385, 0]
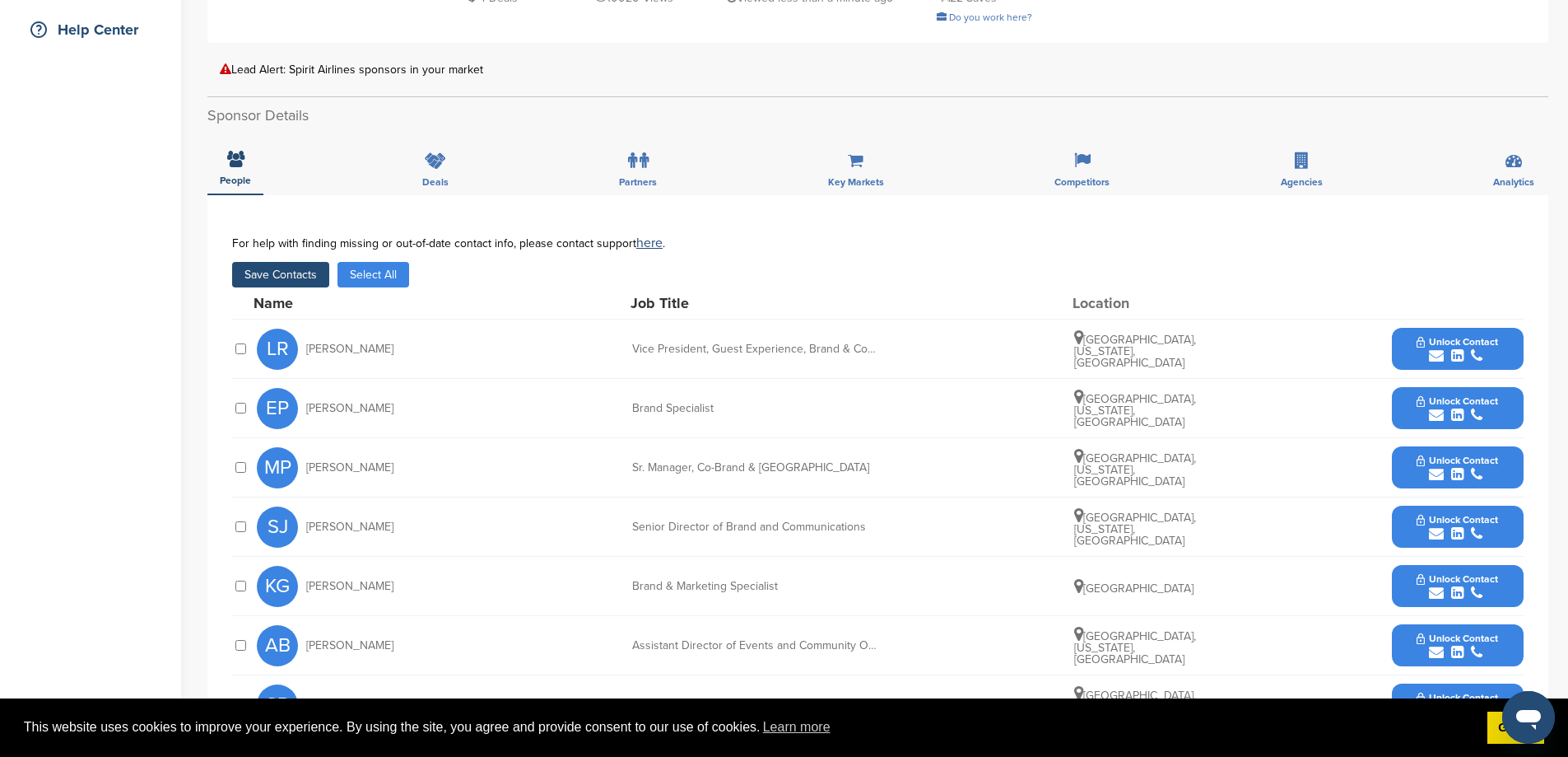
click at [1407, 514] on button "Unlock Contact" at bounding box center [1457, 527] width 121 height 49
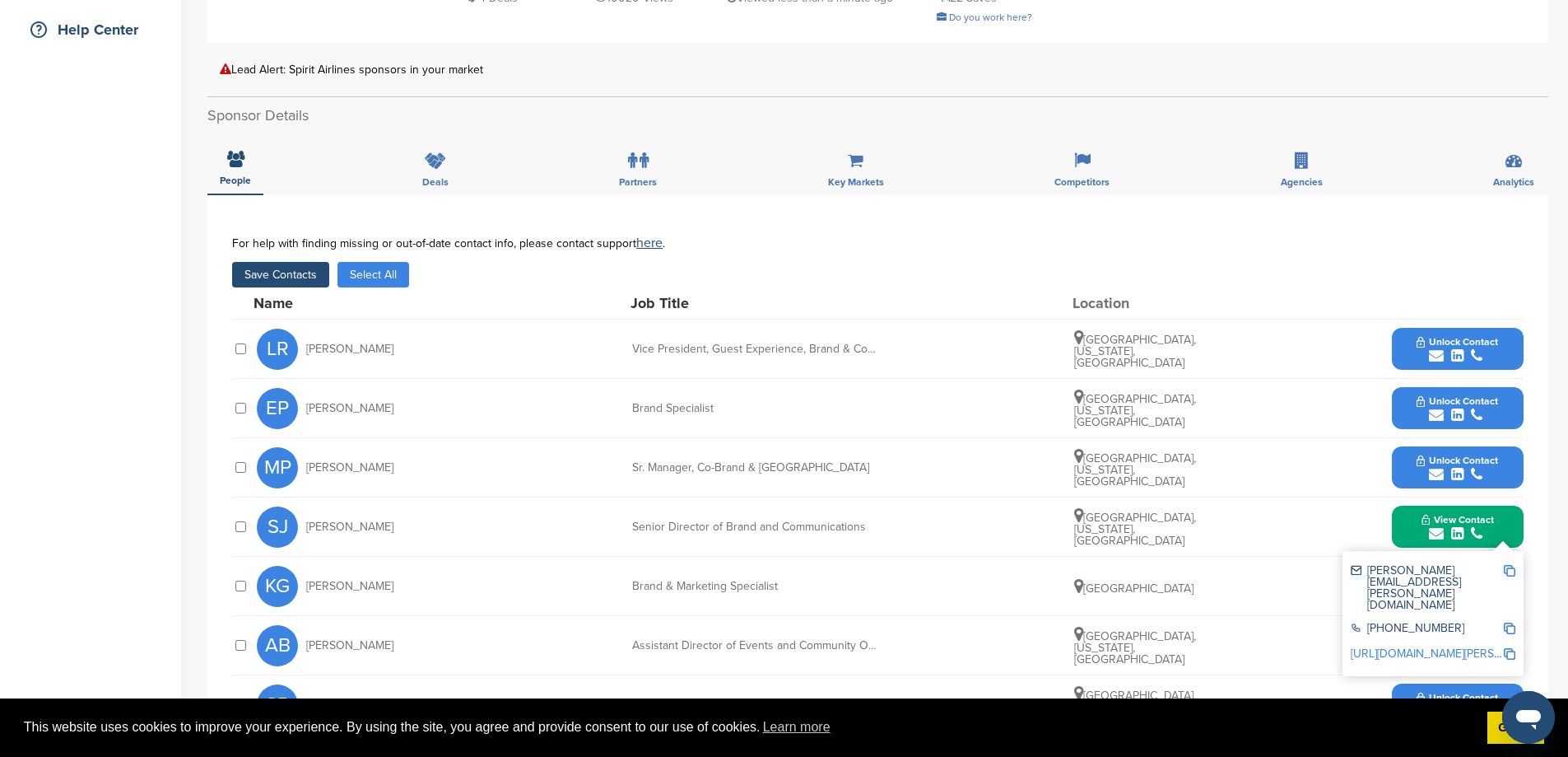
click at [1492, 236] on div "For help with finding missing or out-of-date contact info, please contact suppo…" at bounding box center [878, 243] width 1292 height 13
click at [1304, 583] on div "KG Kristin Garcia Brand & Marketing Specialist United States Unlock Contact" at bounding box center [890, 586] width 1267 height 59
click at [291, 262] on button "Save Contacts" at bounding box center [281, 274] width 97 height 25
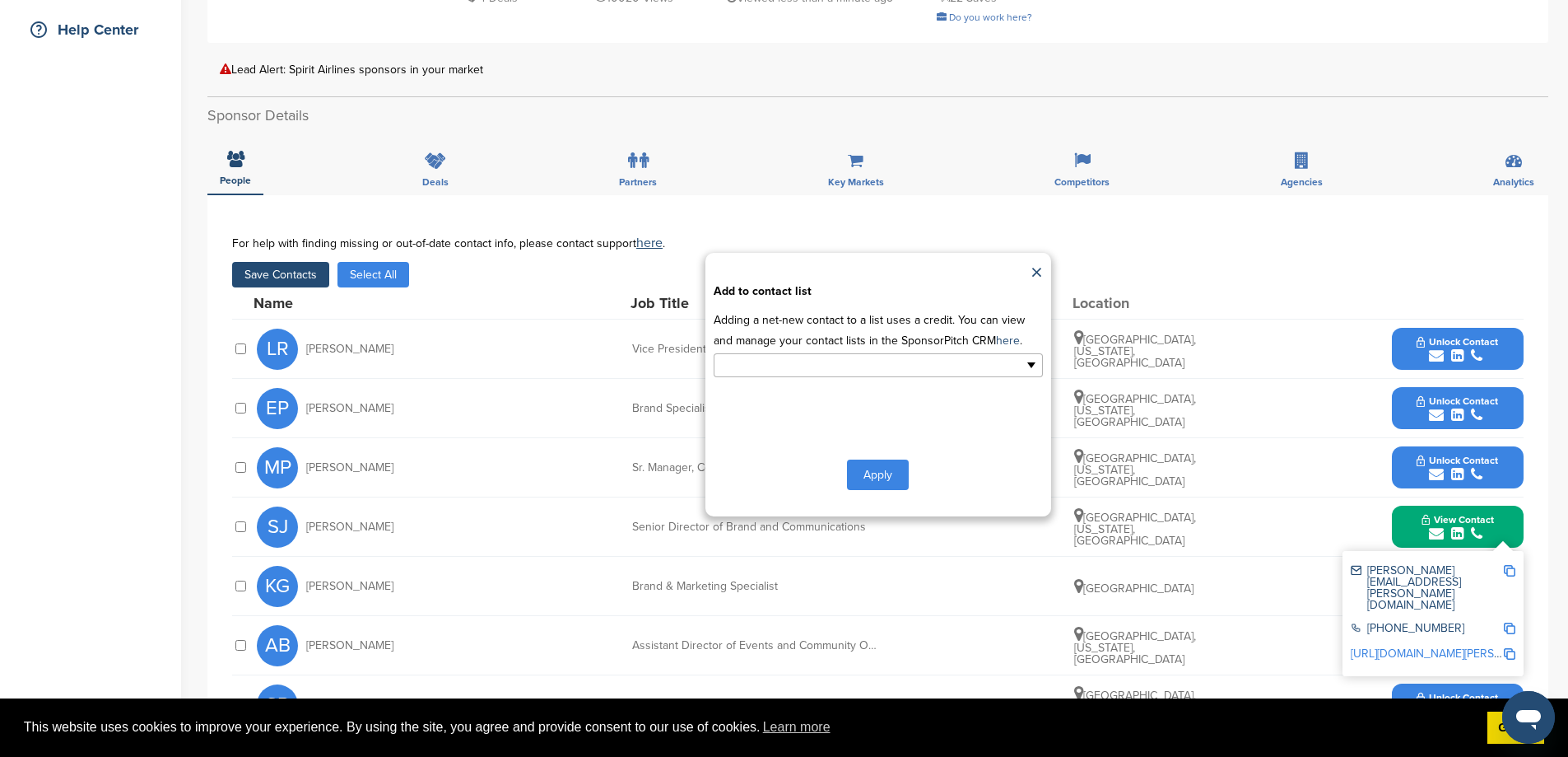
click at [958, 370] on ul at bounding box center [878, 366] width 329 height 24
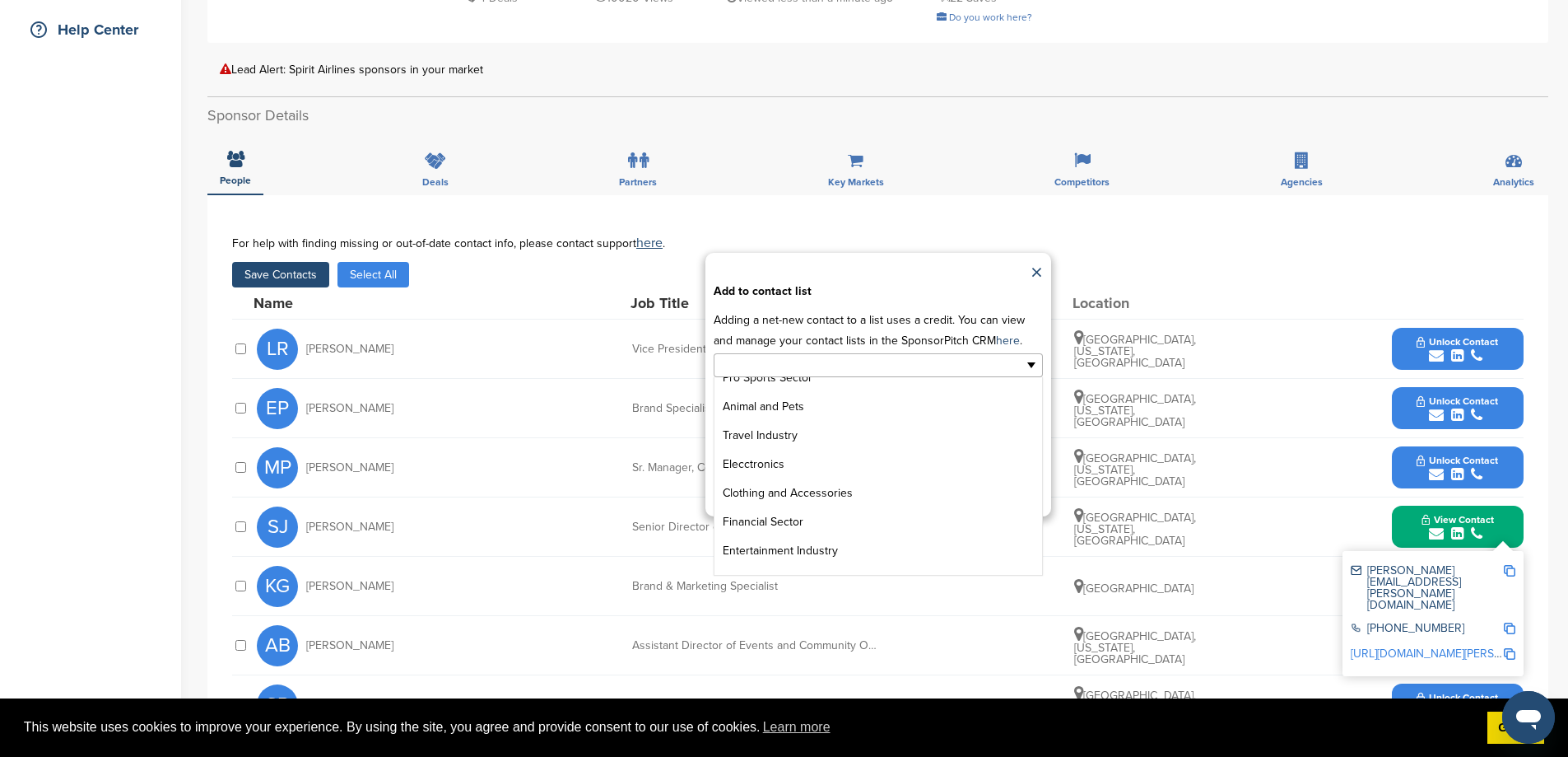
scroll to position [206, 0]
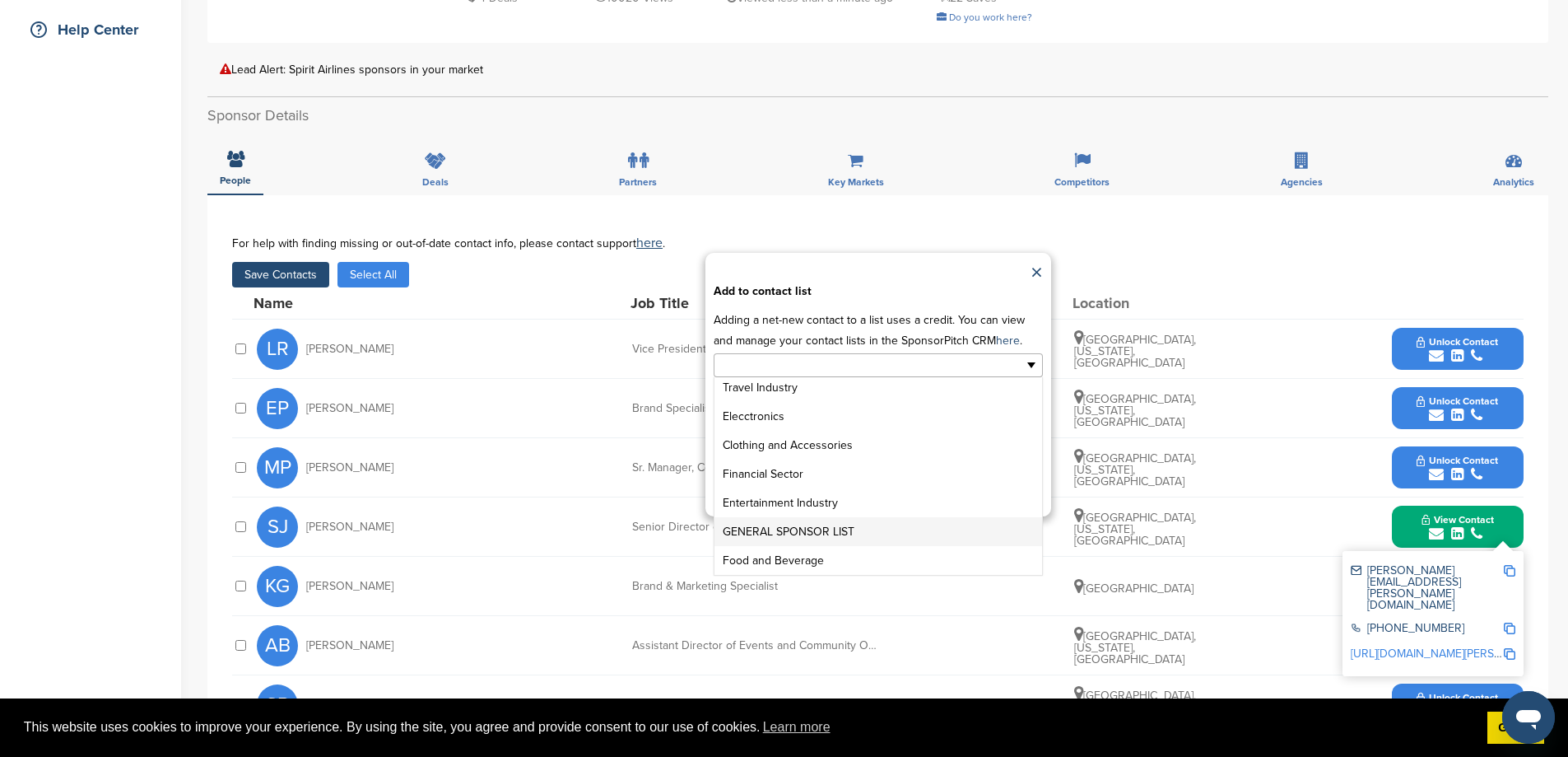
click at [805, 543] on li "GENERAL SPONSOR LIST" at bounding box center [878, 531] width 327 height 29
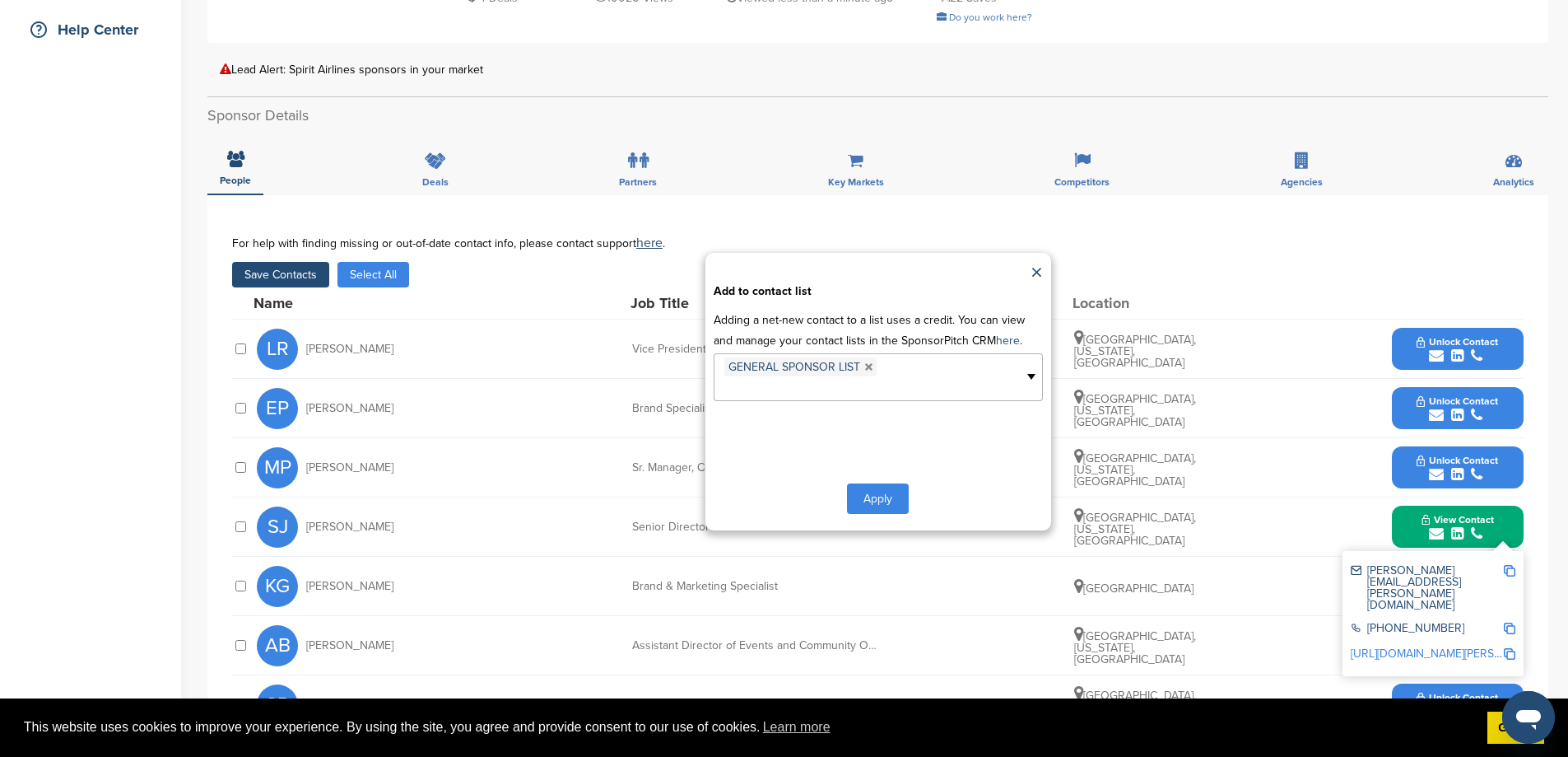
click at [871, 514] on button "Apply" at bounding box center [877, 498] width 61 height 30
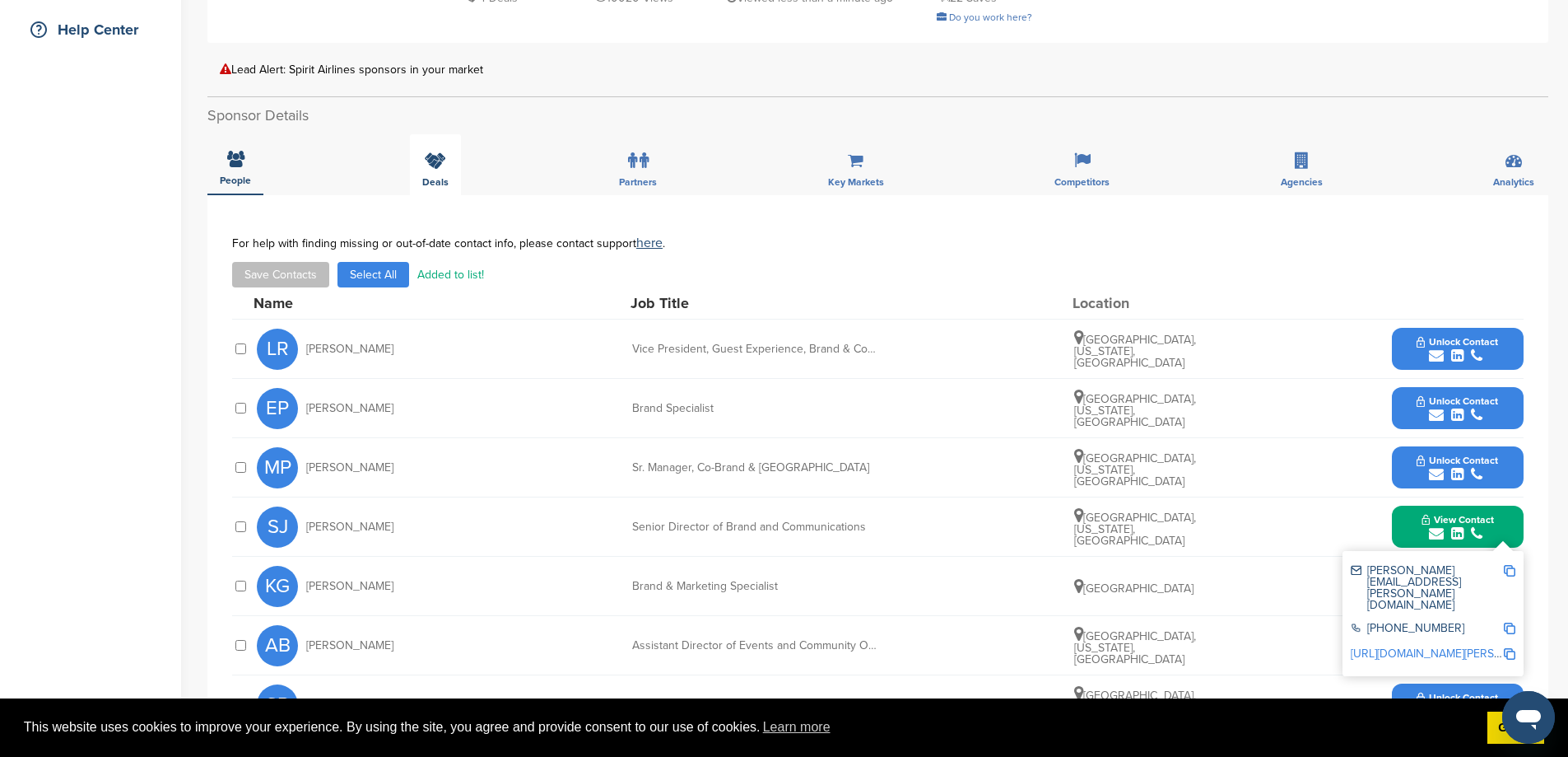
scroll to position [0, 0]
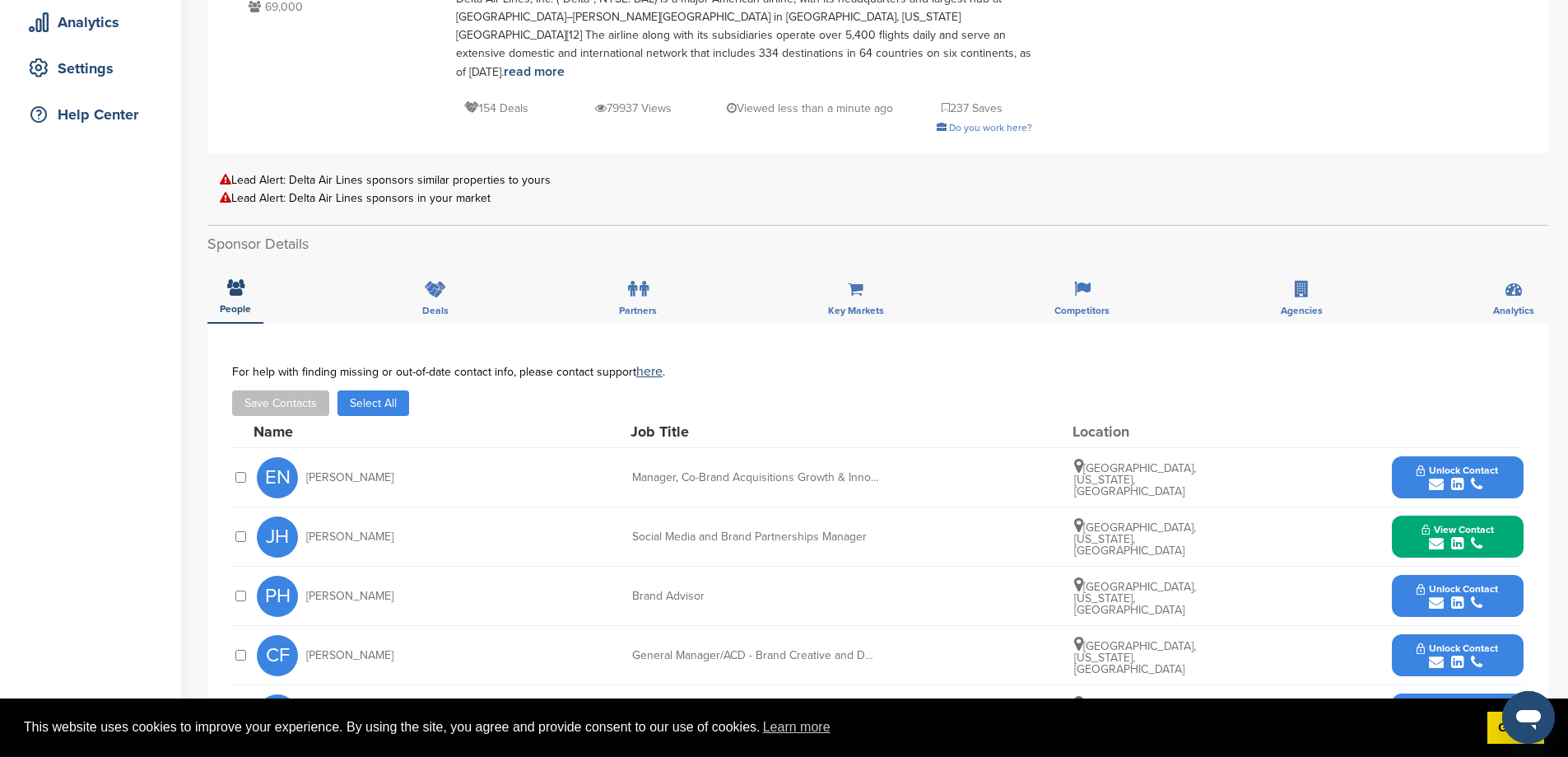
scroll to position [385, 0]
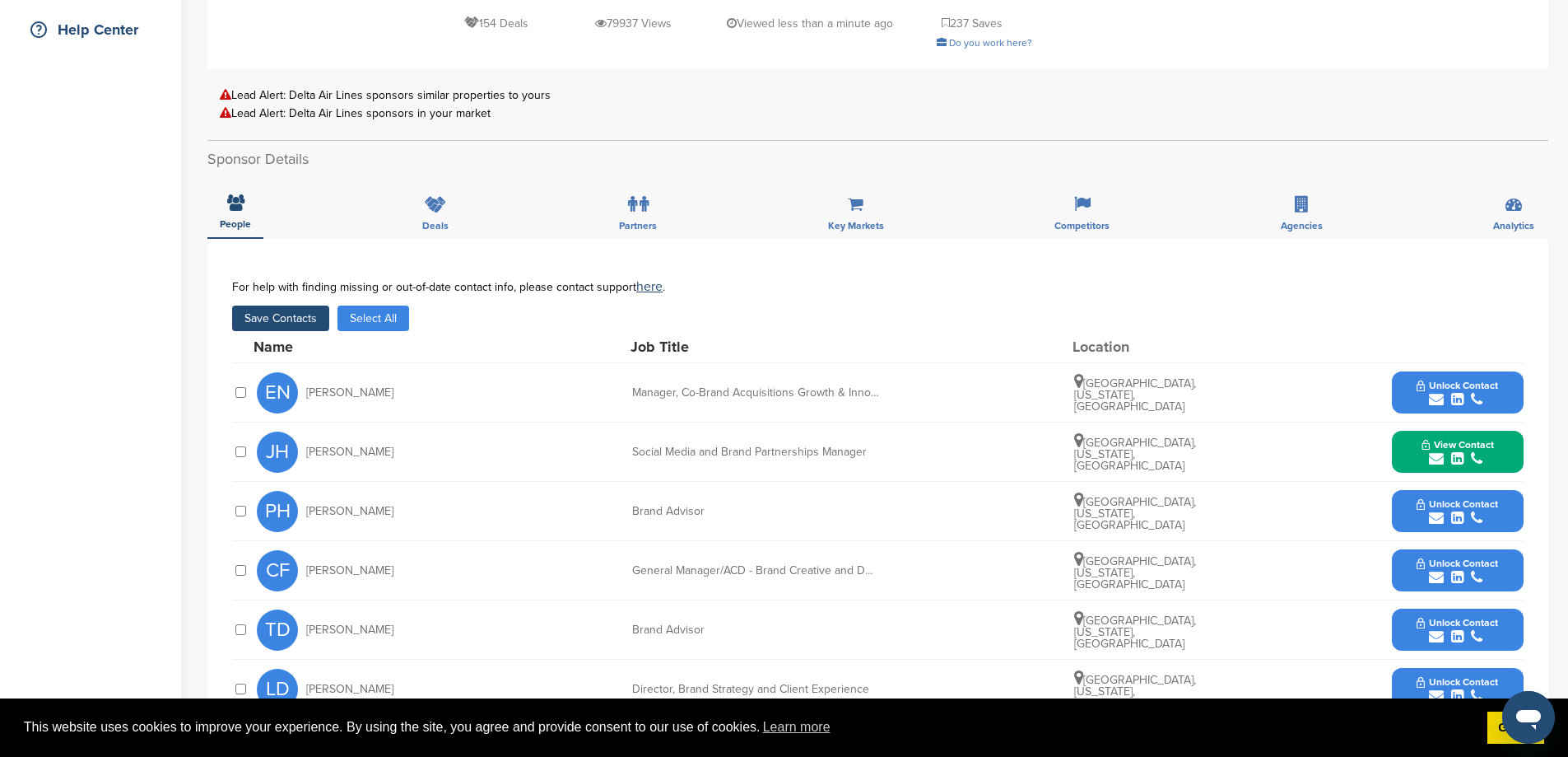
click at [303, 331] on button "Save Contacts" at bounding box center [281, 318] width 97 height 25
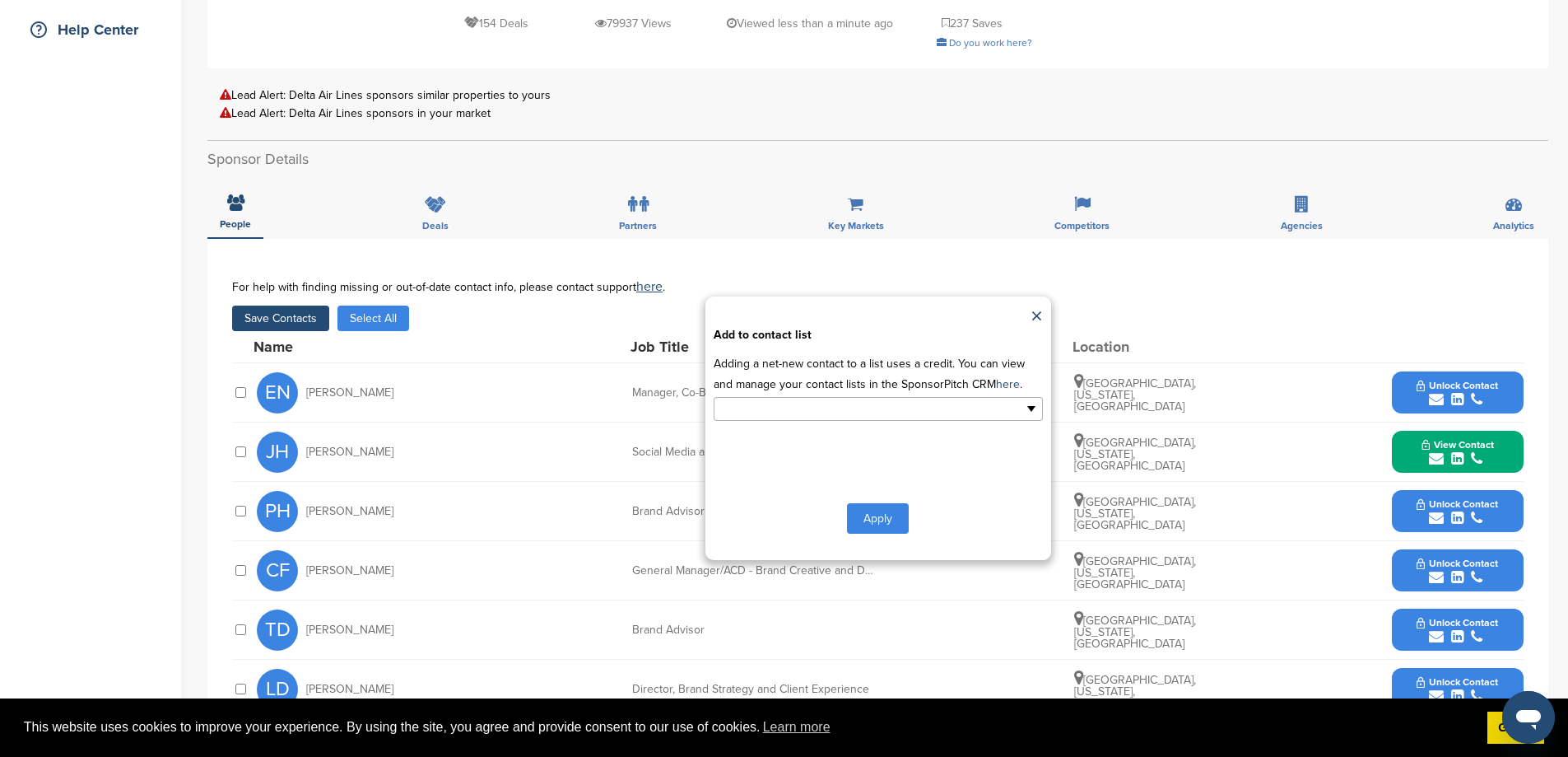
click at [952, 421] on ul at bounding box center [878, 409] width 329 height 24
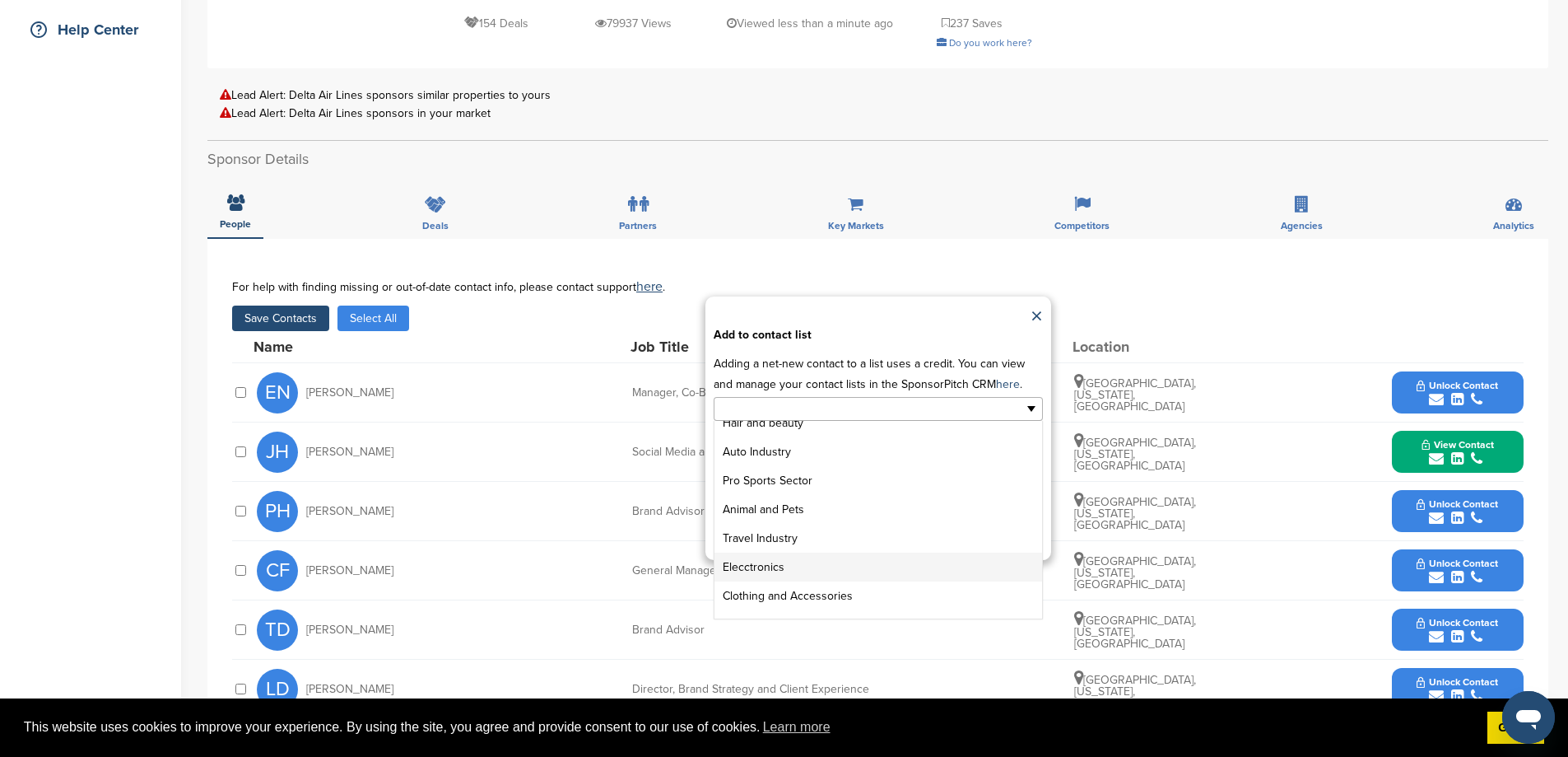
scroll to position [206, 0]
click at [814, 590] on li "GENERAL SPONSOR LIST" at bounding box center [878, 574] width 327 height 29
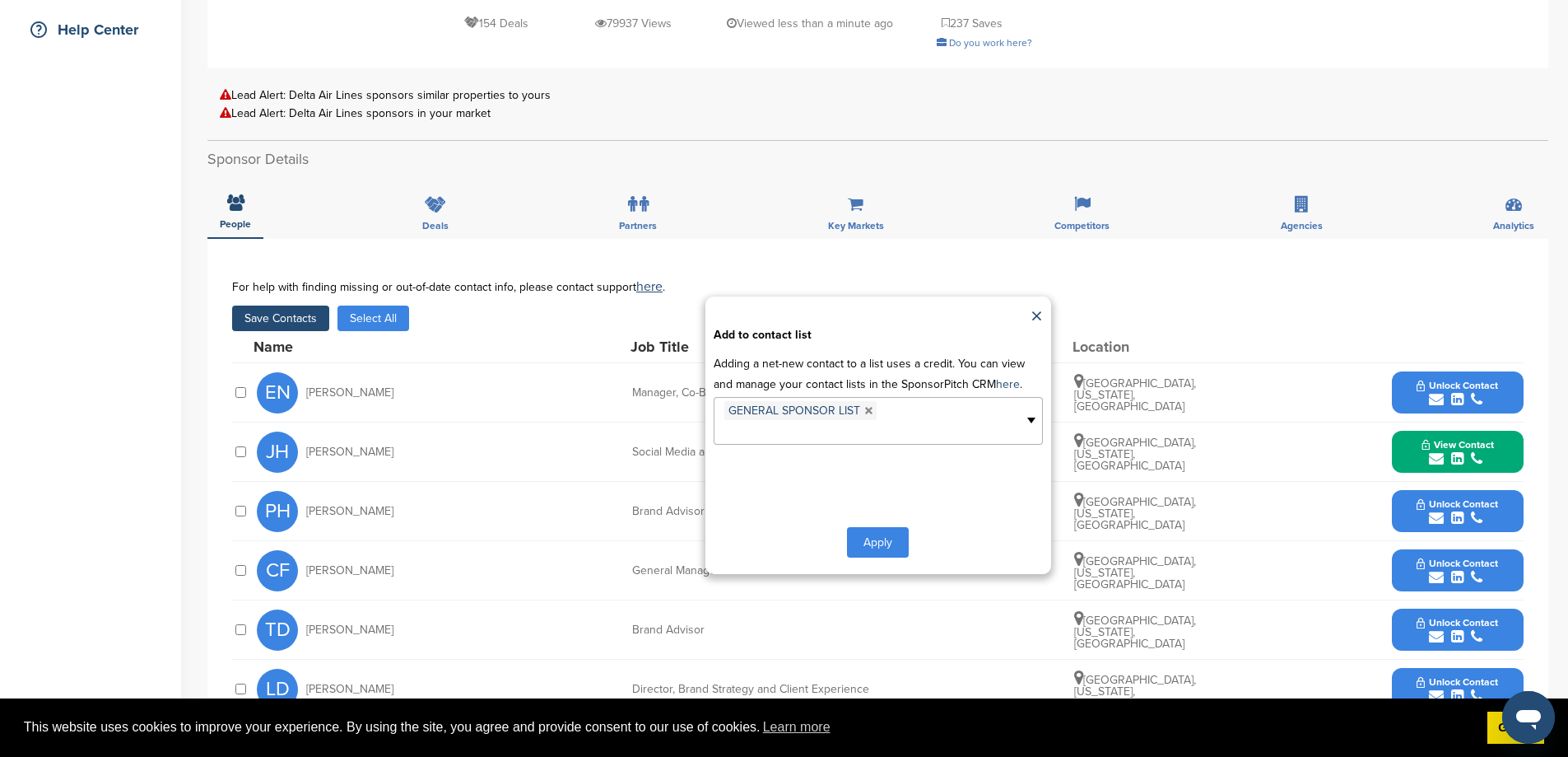
click at [869, 558] on button "Apply" at bounding box center [877, 541] width 61 height 30
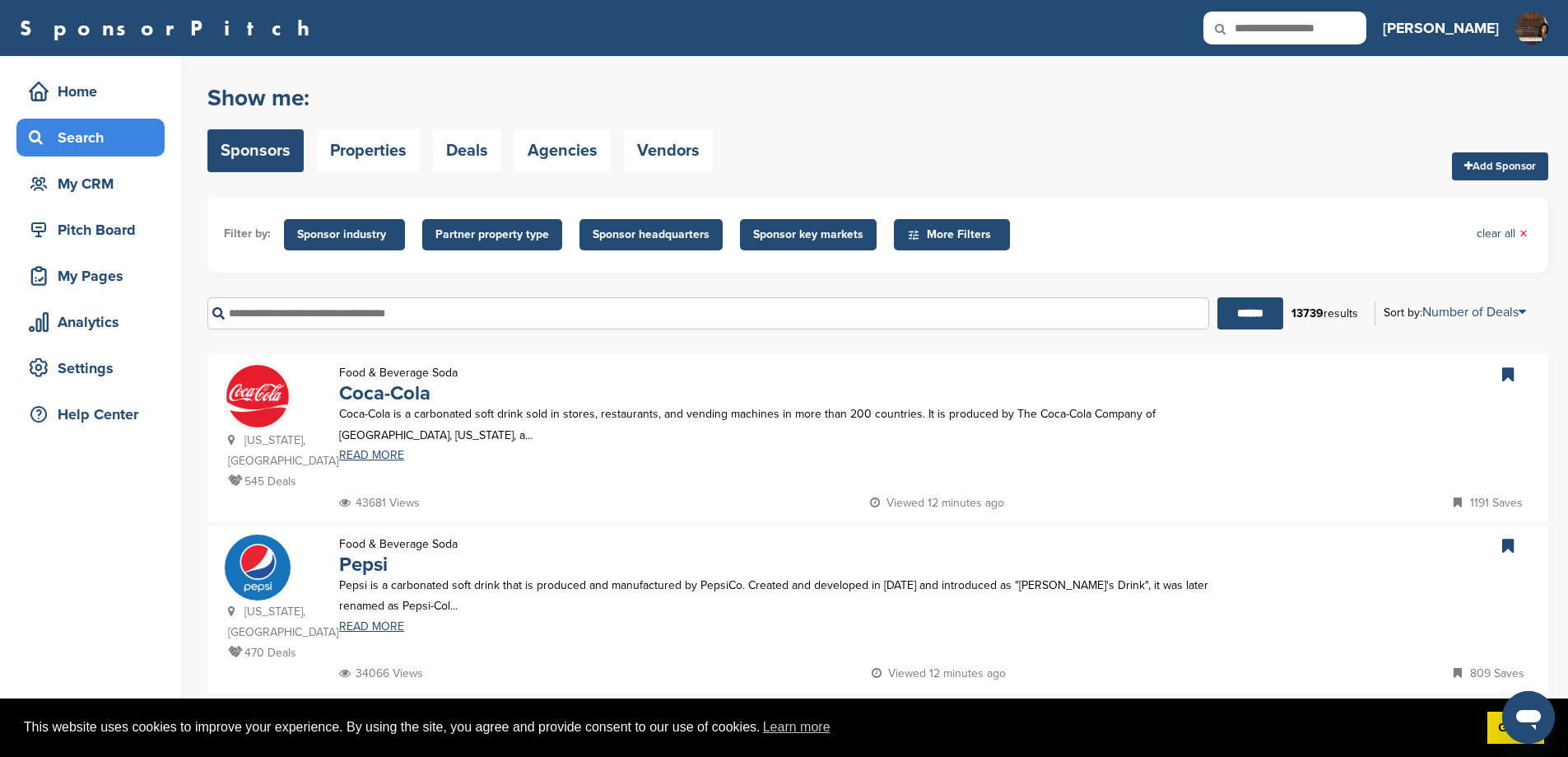
click at [394, 329] on input "text" at bounding box center [708, 313] width 1002 height 32
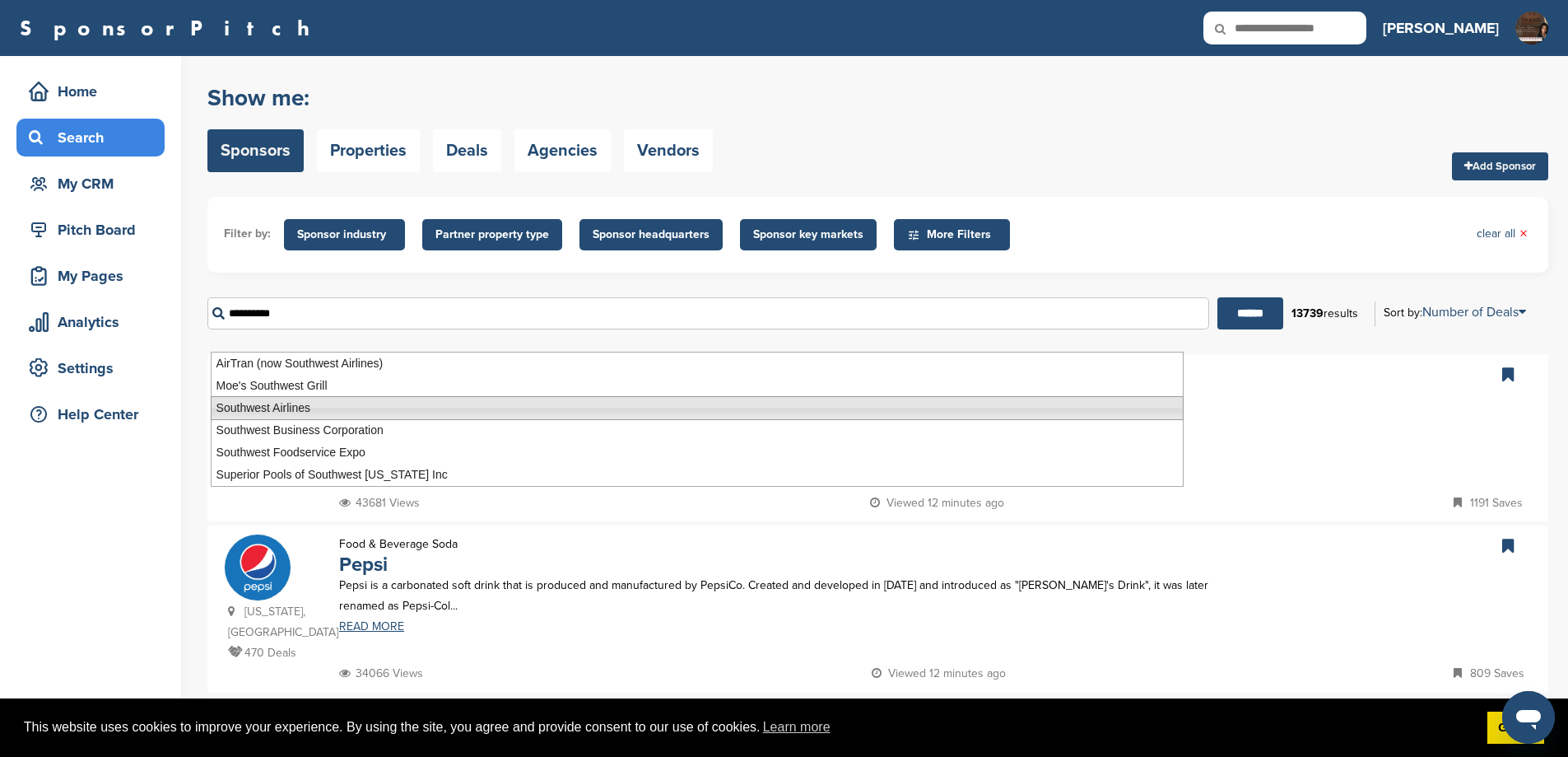
click at [339, 407] on li "Southwest Airlines" at bounding box center [697, 408] width 973 height 24
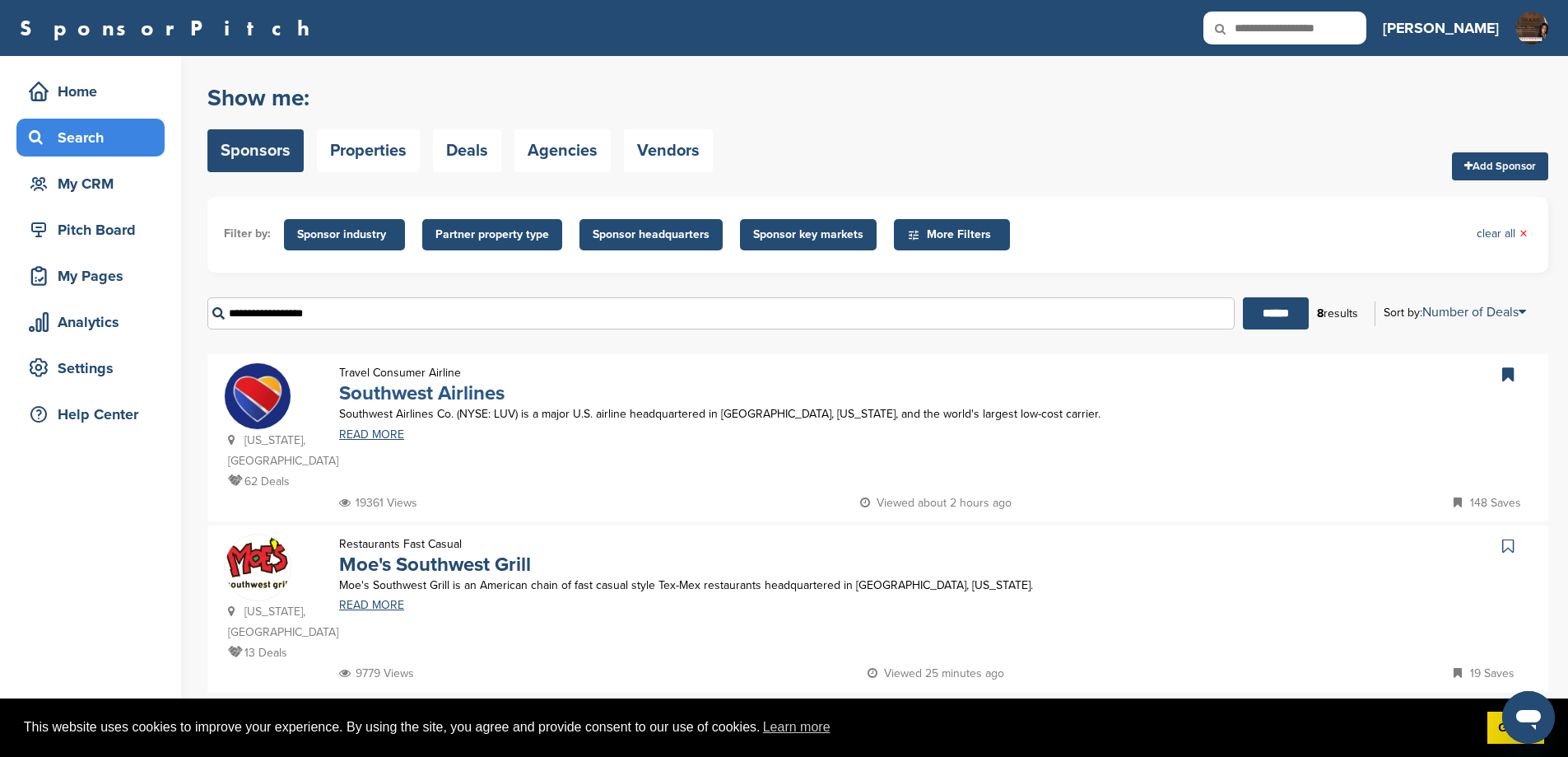
type input "**********"
click at [455, 405] on link "Southwest Airlines" at bounding box center [422, 393] width 165 height 24
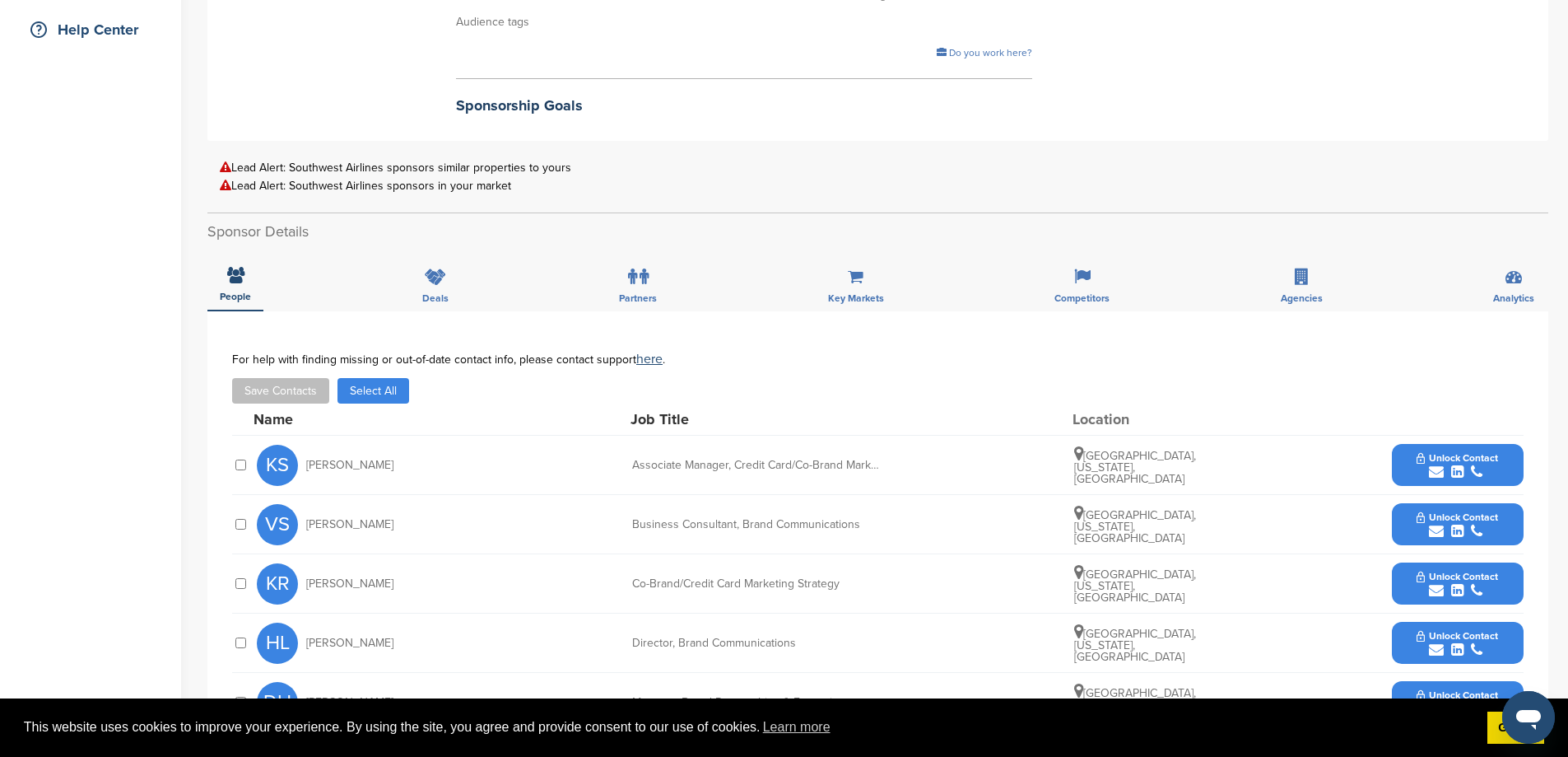
scroll to position [768, 0]
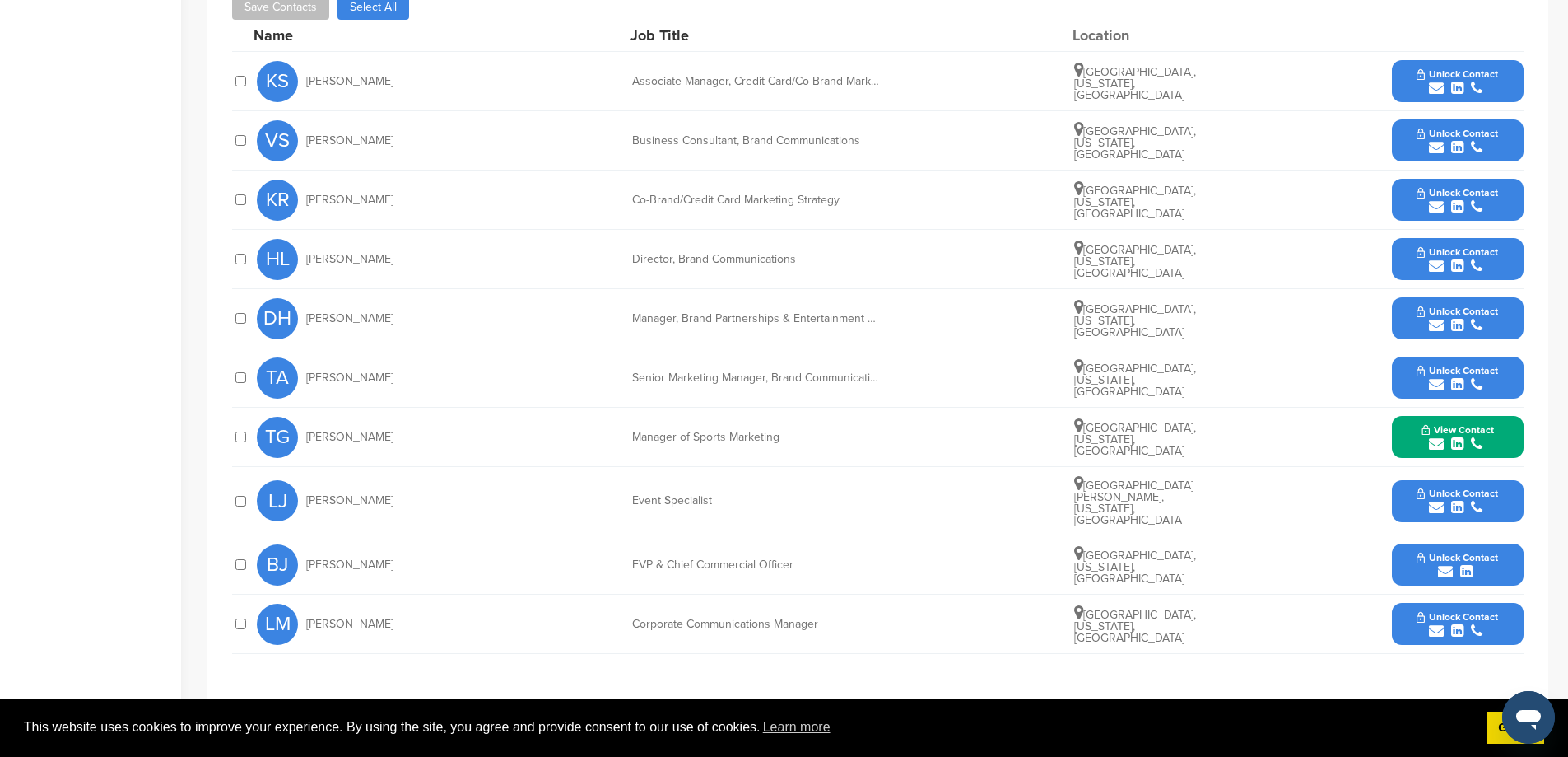
click at [238, 444] on div at bounding box center [240, 437] width 16 height 16
click at [1400, 328] on button "Unlock Contact" at bounding box center [1457, 318] width 121 height 49
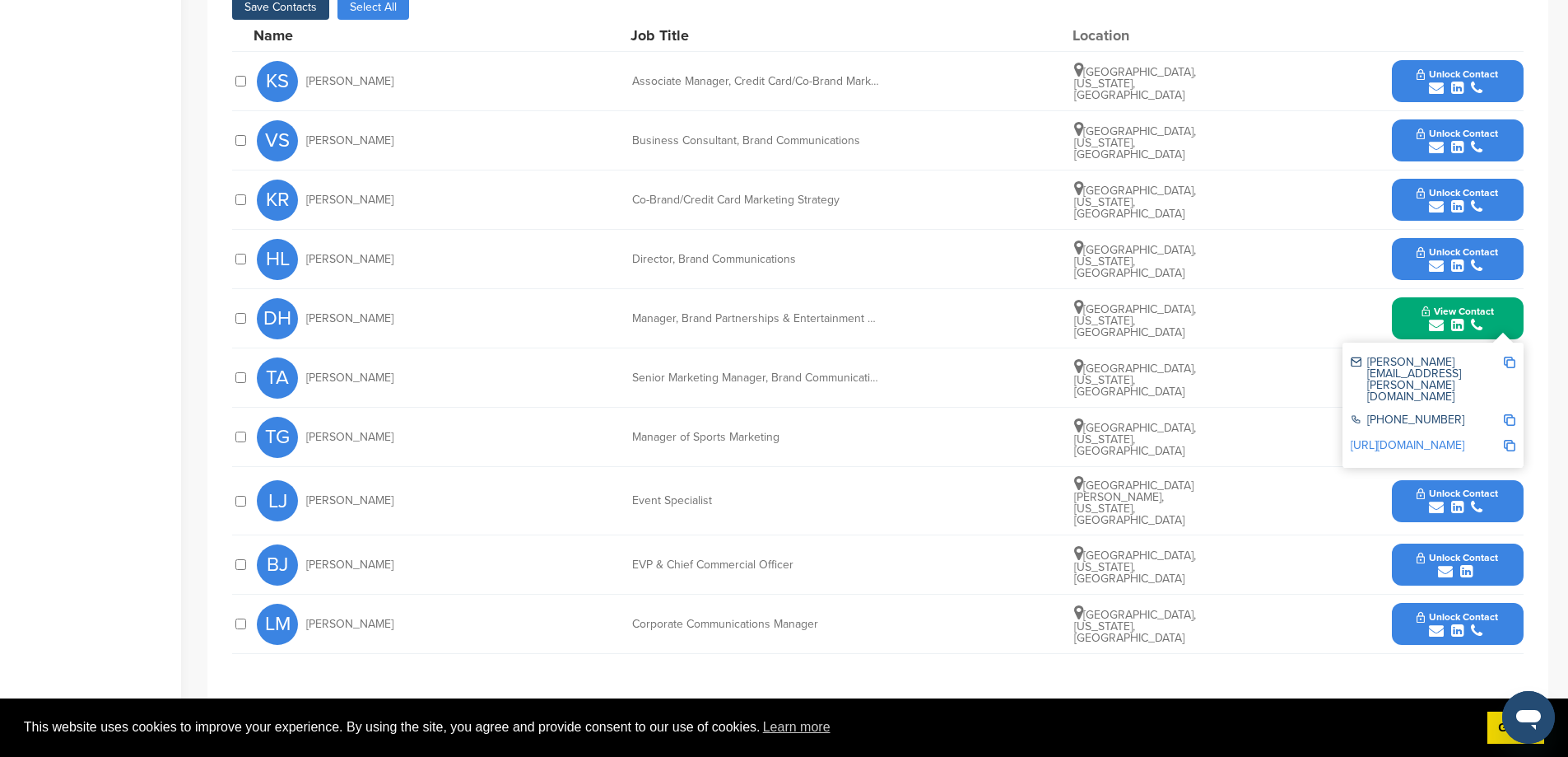
click at [1409, 262] on button "Unlock Contact" at bounding box center [1457, 259] width 121 height 49
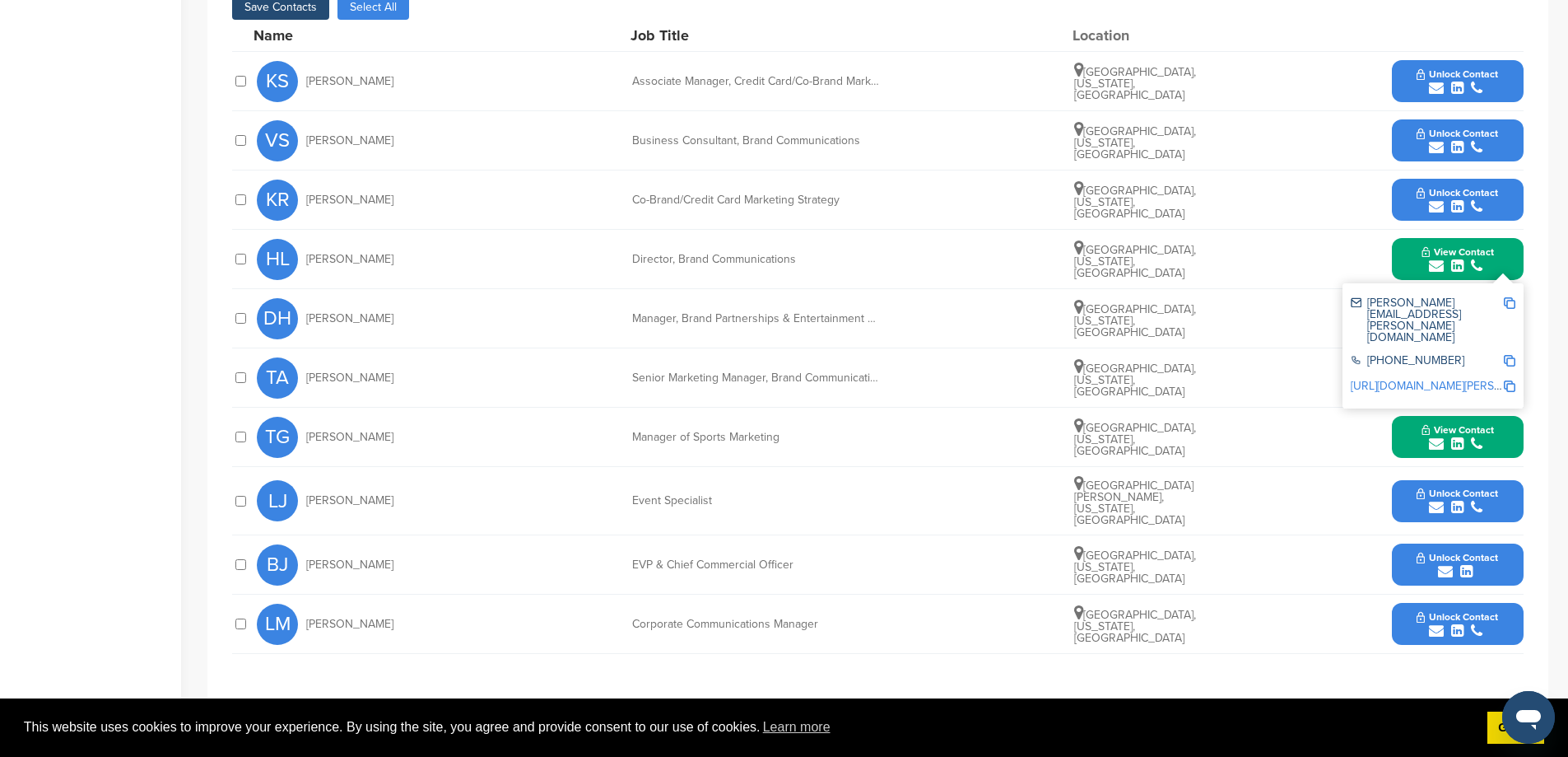
click at [1403, 392] on button "Unlock Contact" at bounding box center [1457, 378] width 121 height 49
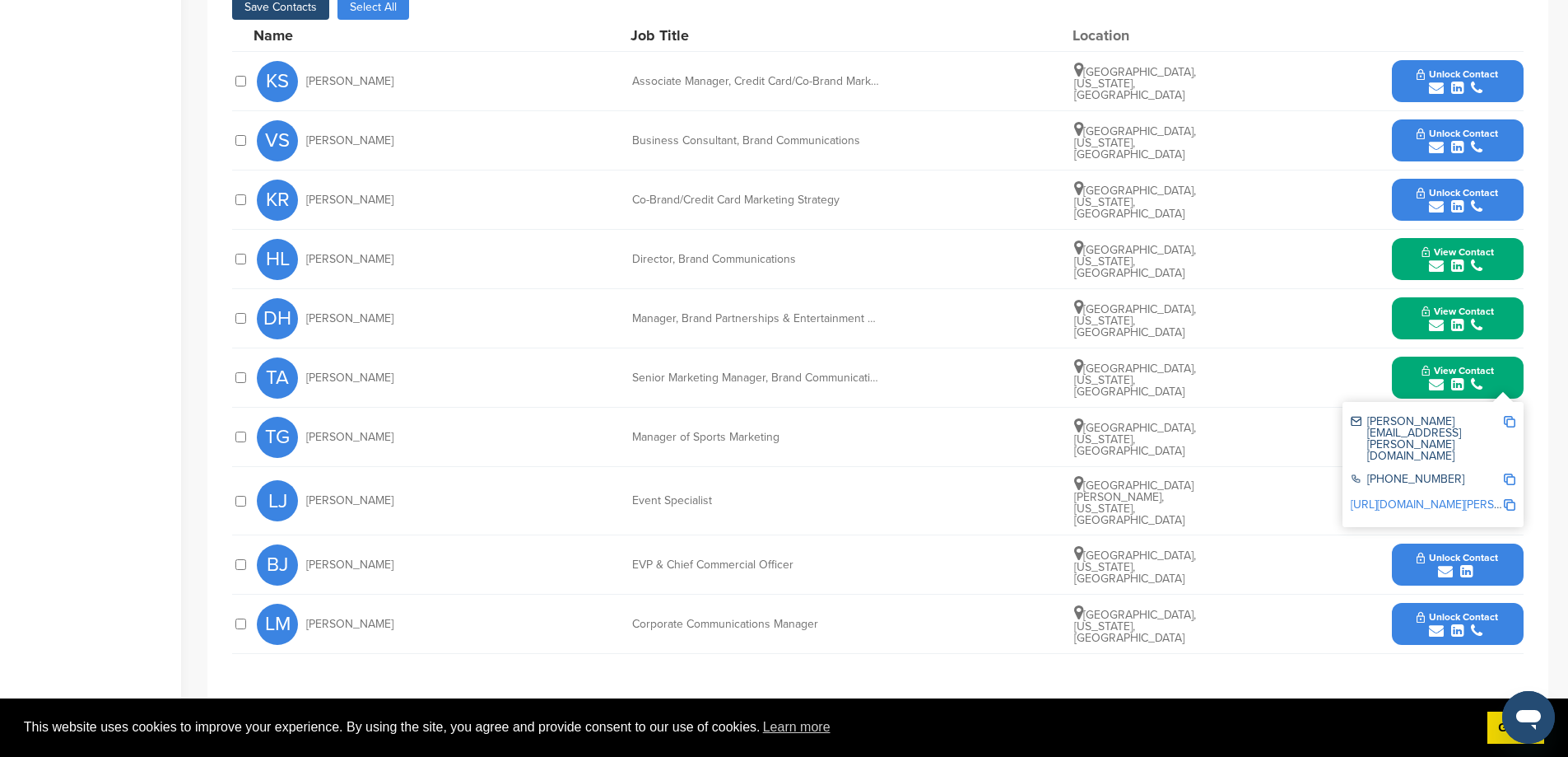
click at [237, 443] on div at bounding box center [240, 437] width 16 height 16
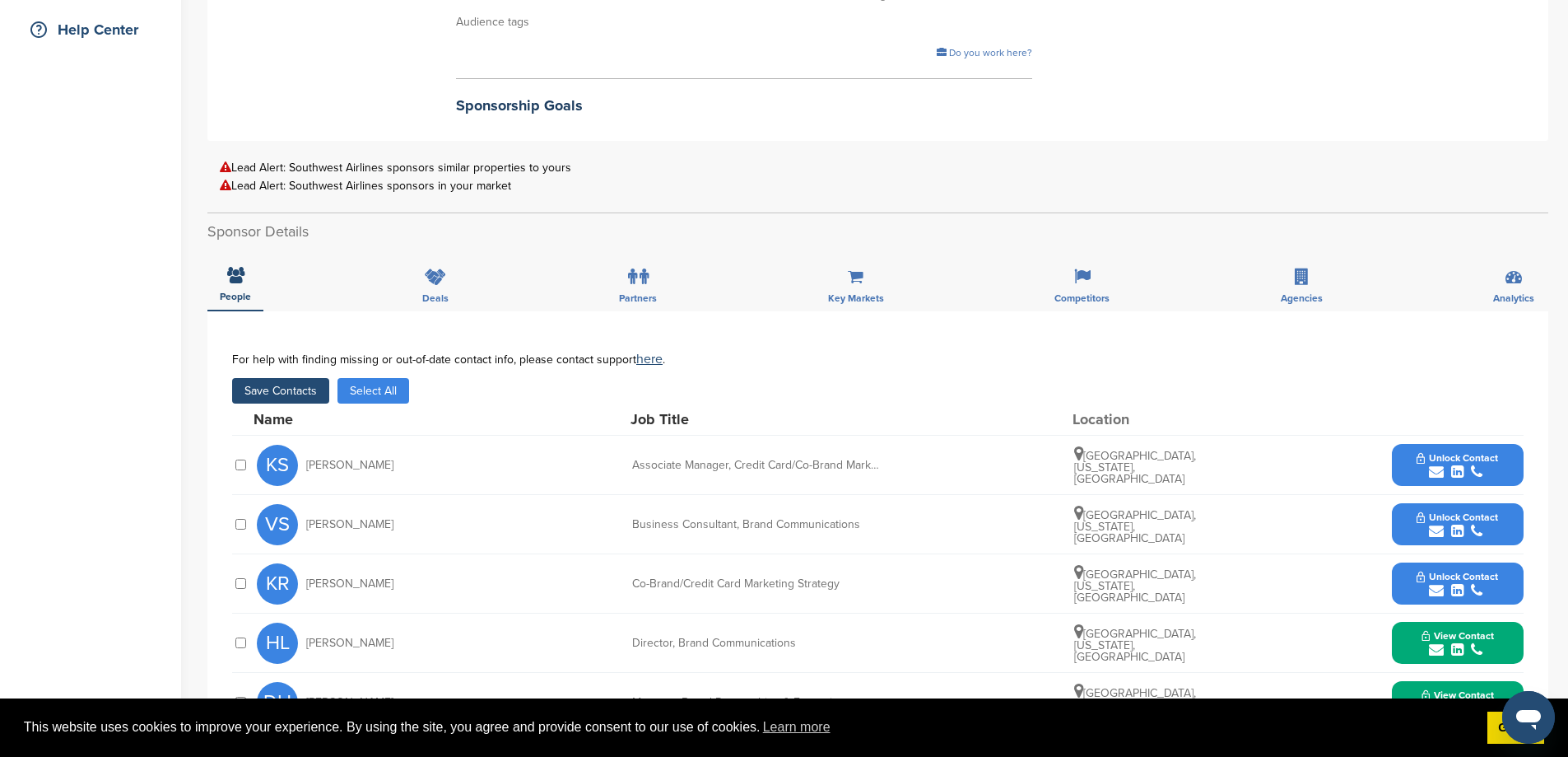
click at [295, 398] on button "Save Contacts" at bounding box center [281, 390] width 97 height 25
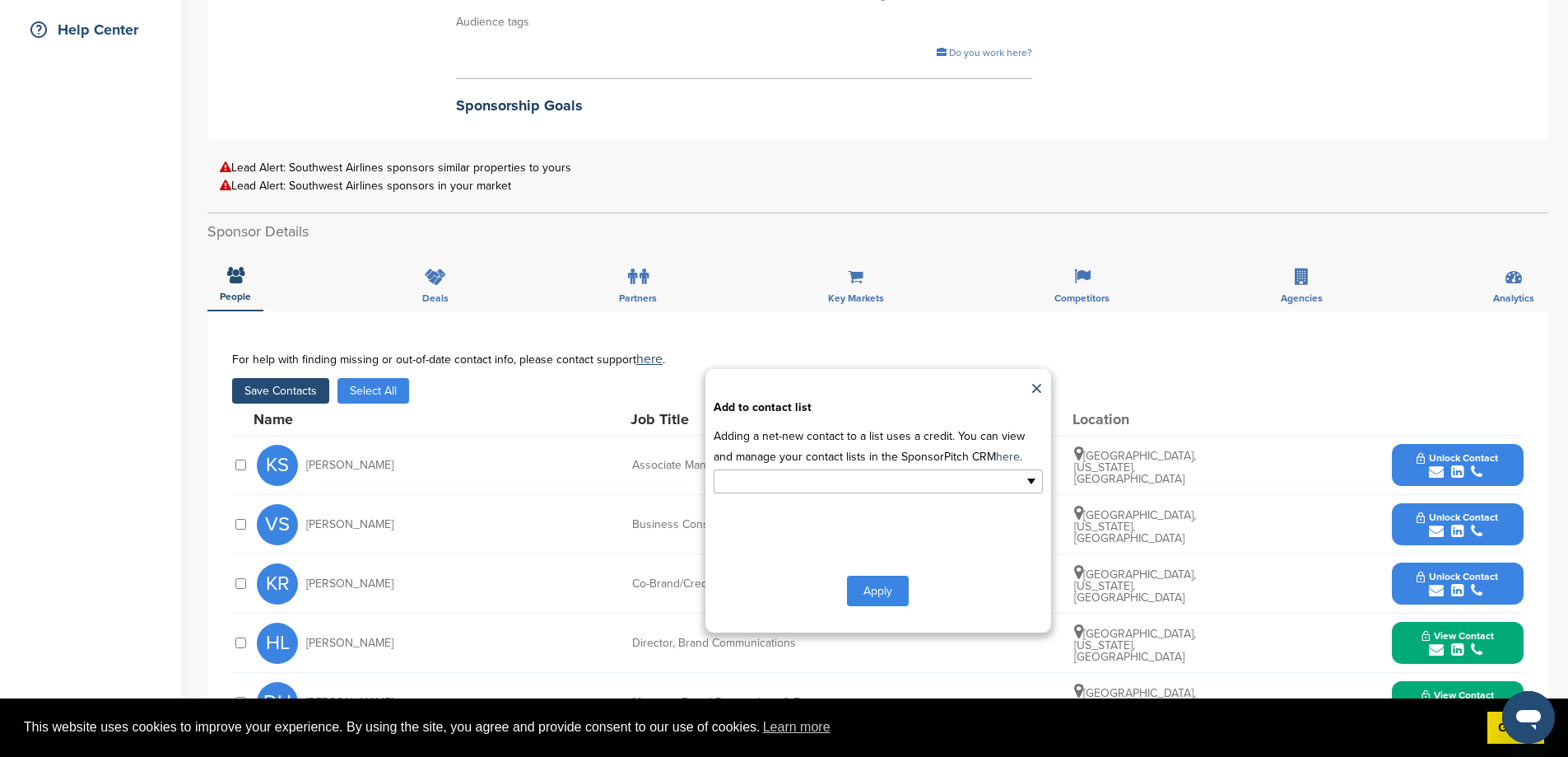
click at [861, 491] on input "text" at bounding box center [807, 482] width 173 height 19
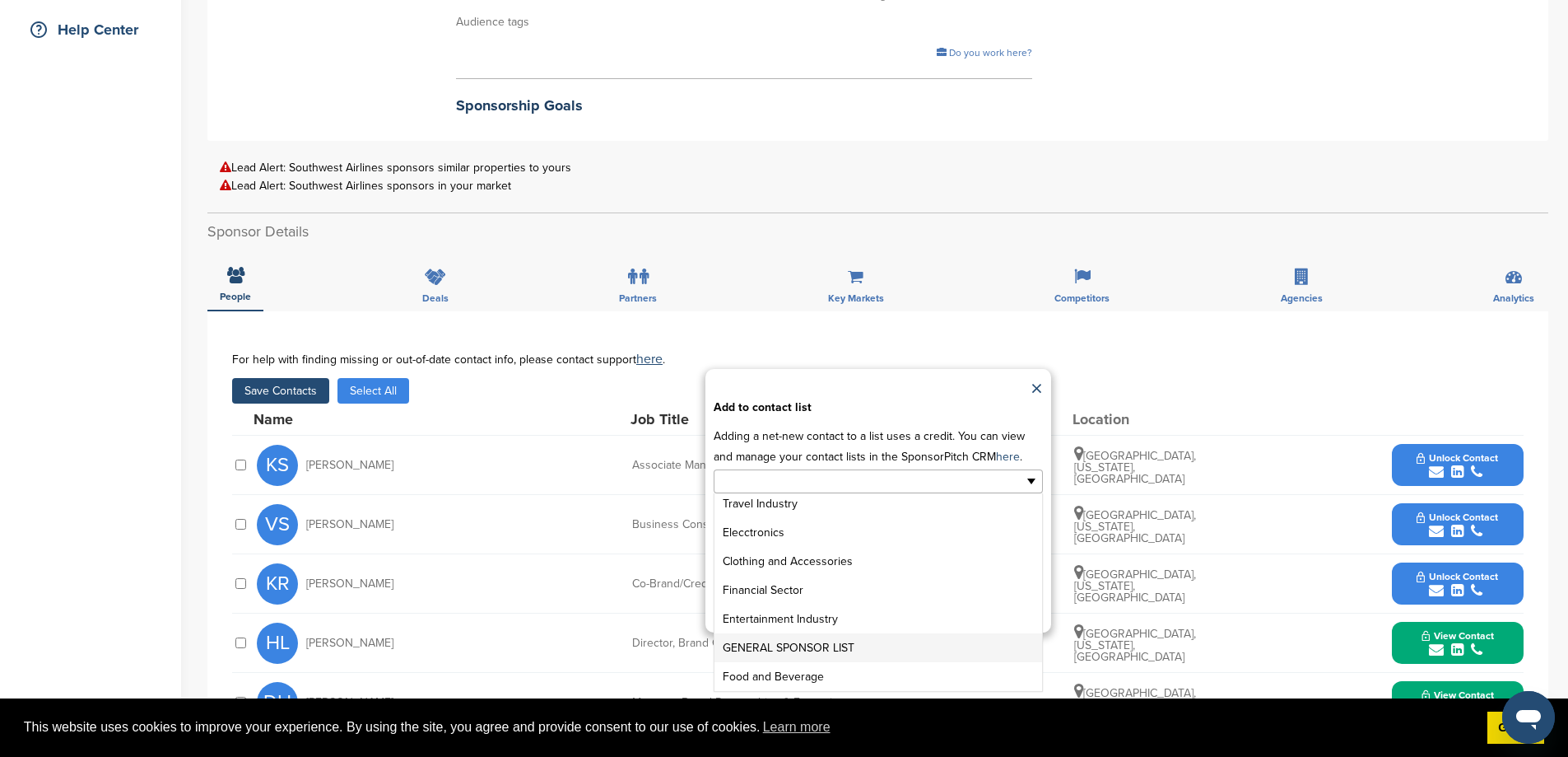
click at [825, 662] on li "GENERAL SPONSOR LIST" at bounding box center [878, 647] width 327 height 29
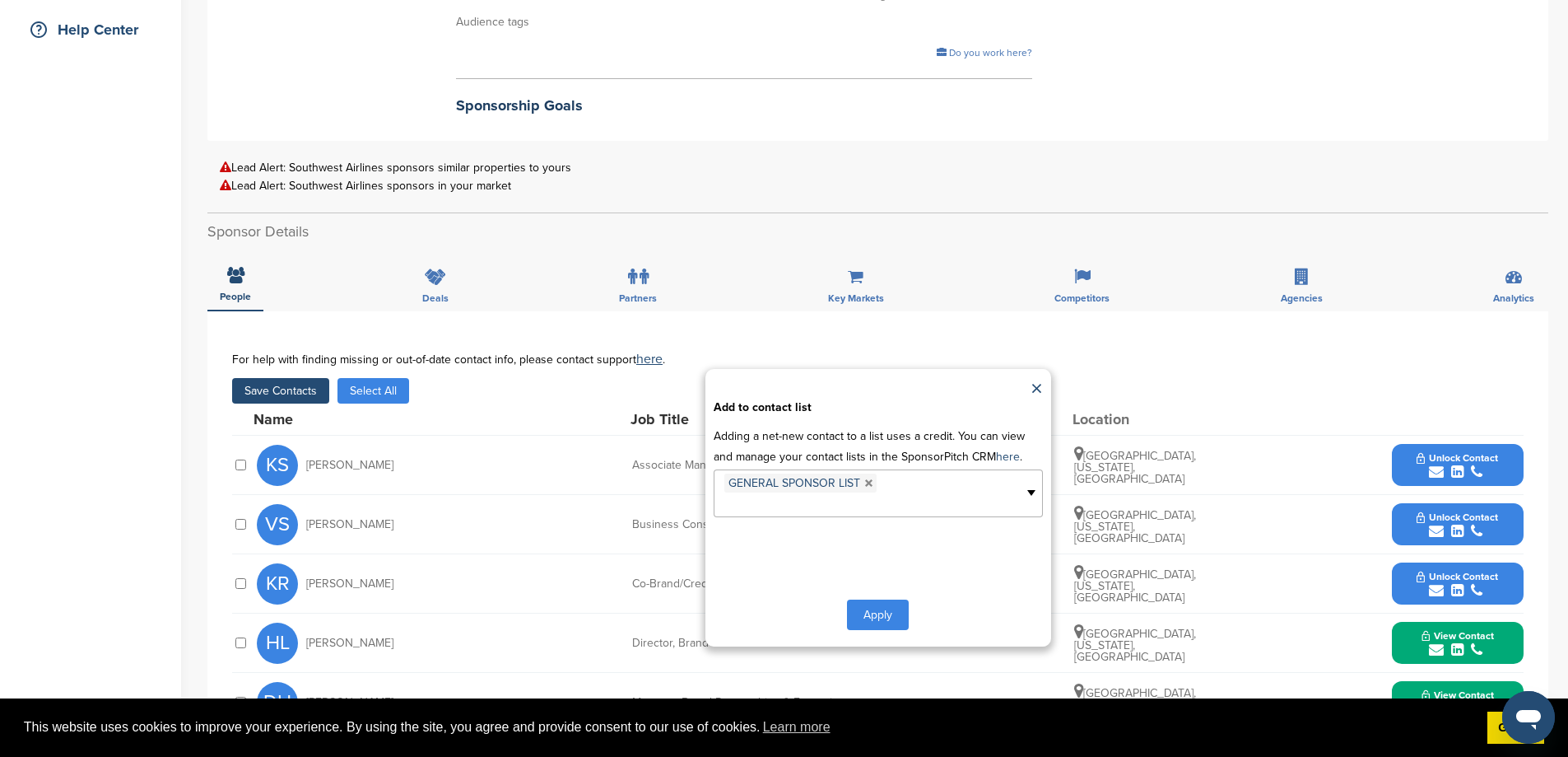
click at [886, 630] on button "Apply" at bounding box center [877, 614] width 61 height 30
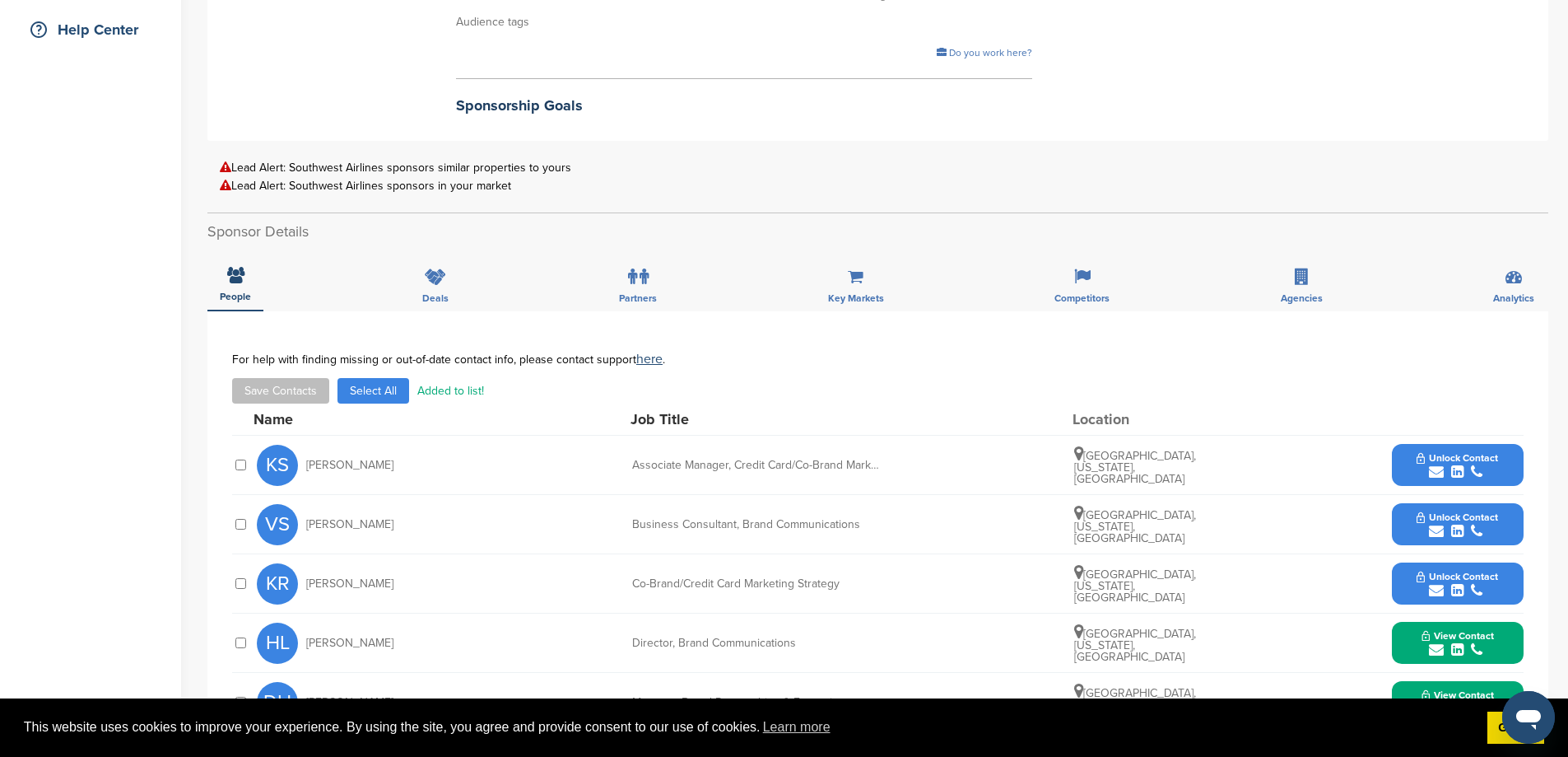
scroll to position [0, 0]
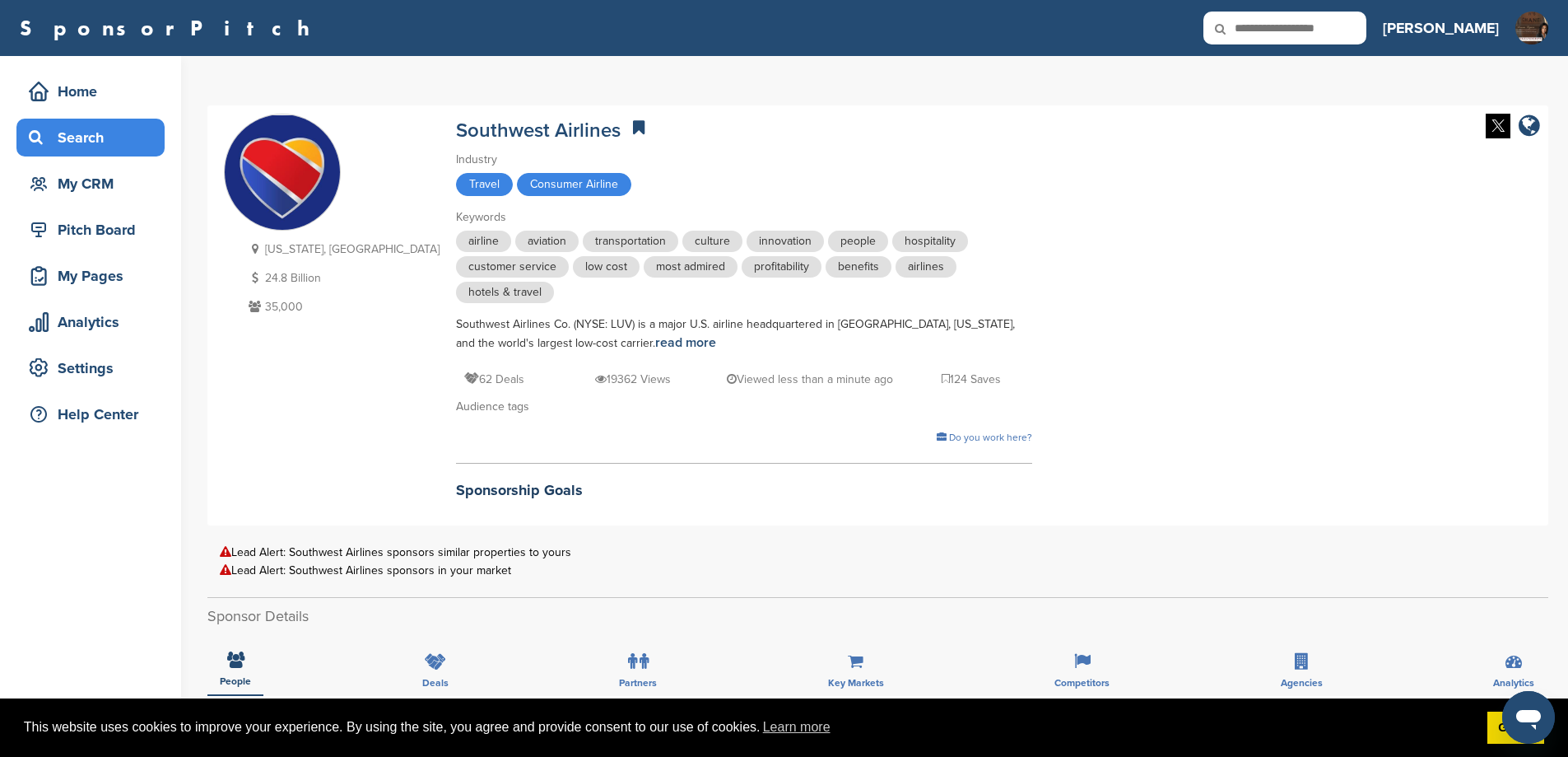
click at [105, 139] on div "Search" at bounding box center [95, 138] width 140 height 29
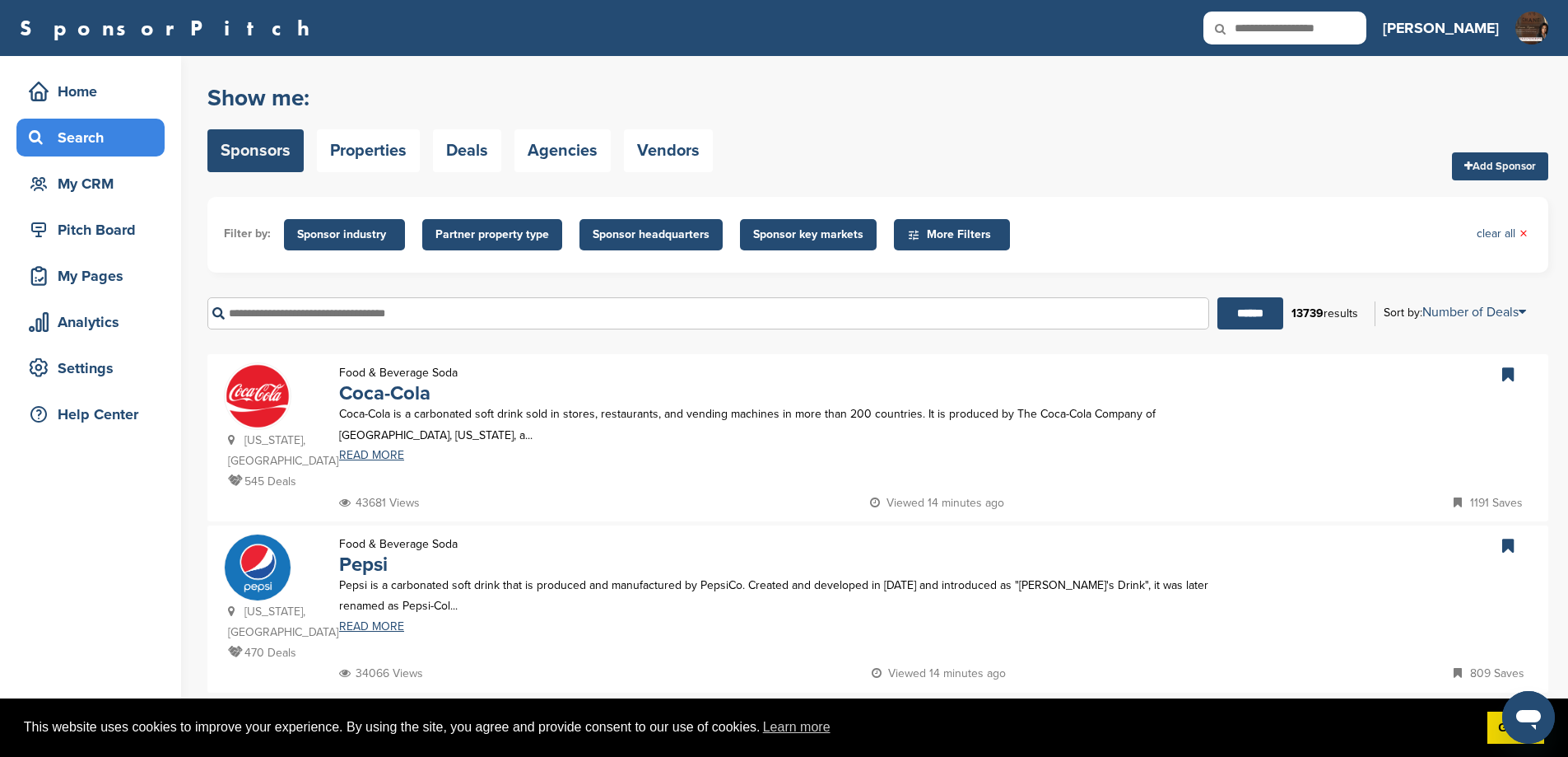
click at [278, 329] on input "text" at bounding box center [708, 313] width 1002 height 32
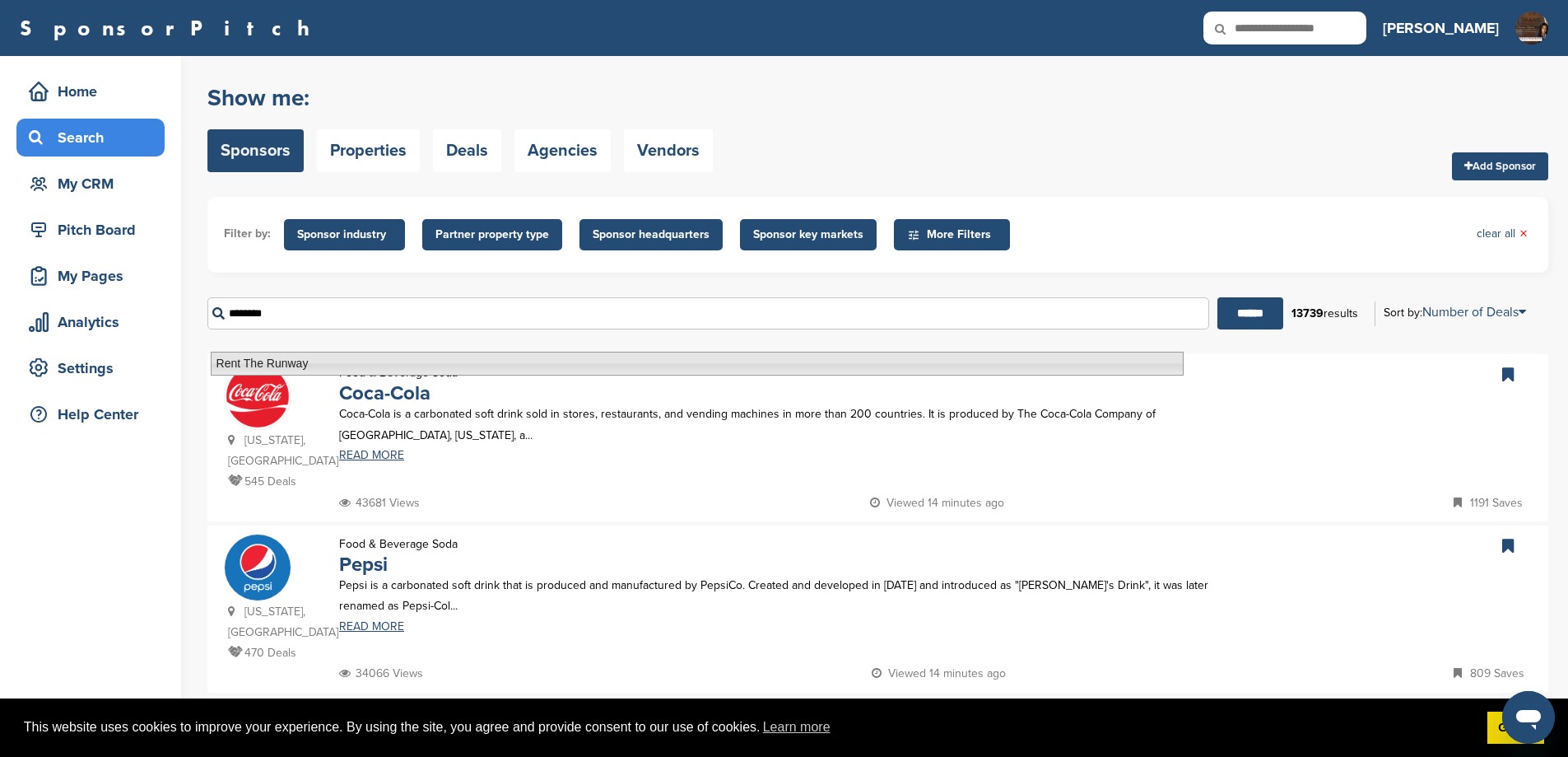
click at [350, 371] on li "Rent The Runway" at bounding box center [697, 364] width 973 height 24
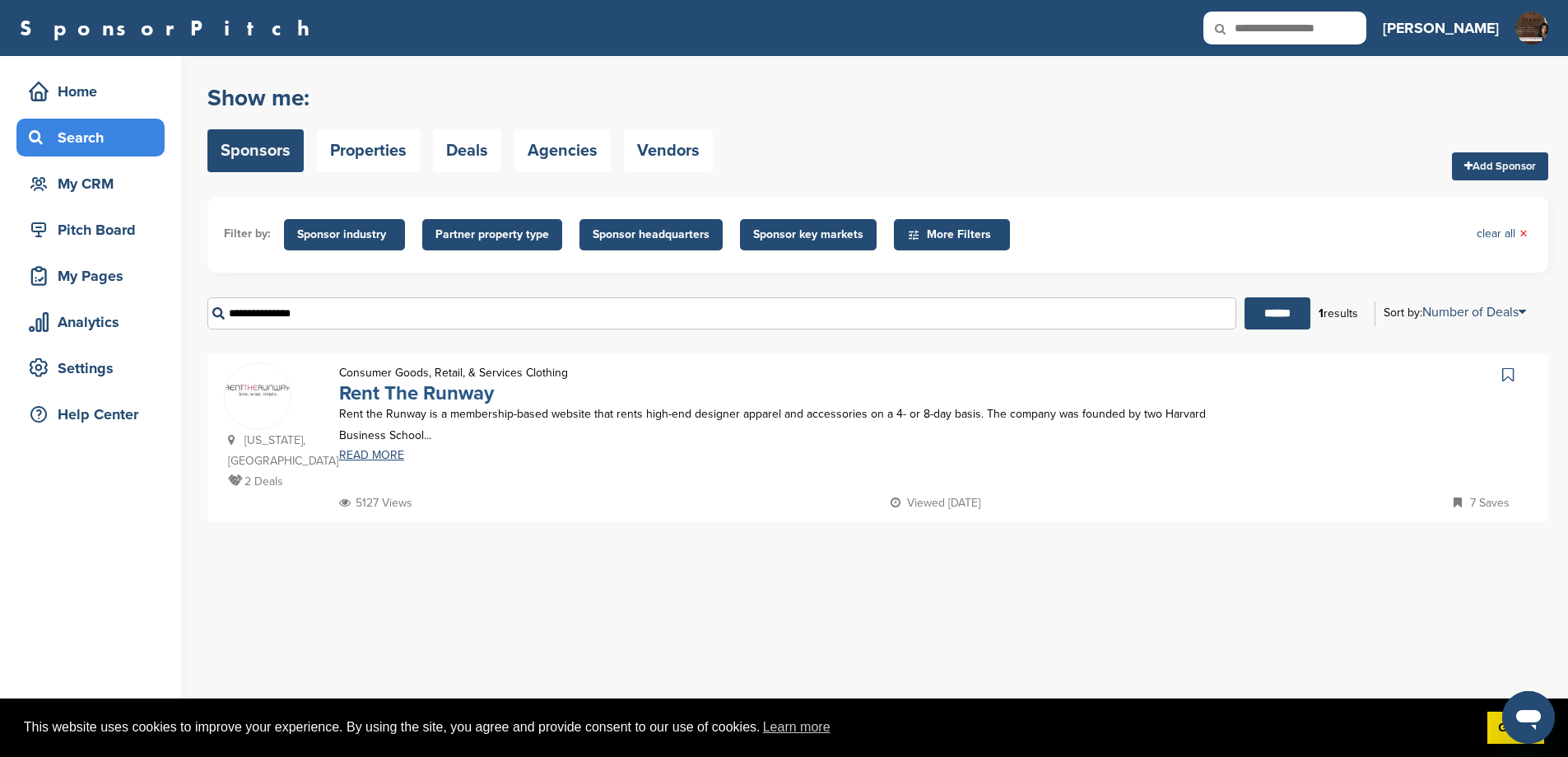
type input "**********"
click at [456, 405] on link "Rent The Runway" at bounding box center [416, 393] width 155 height 24
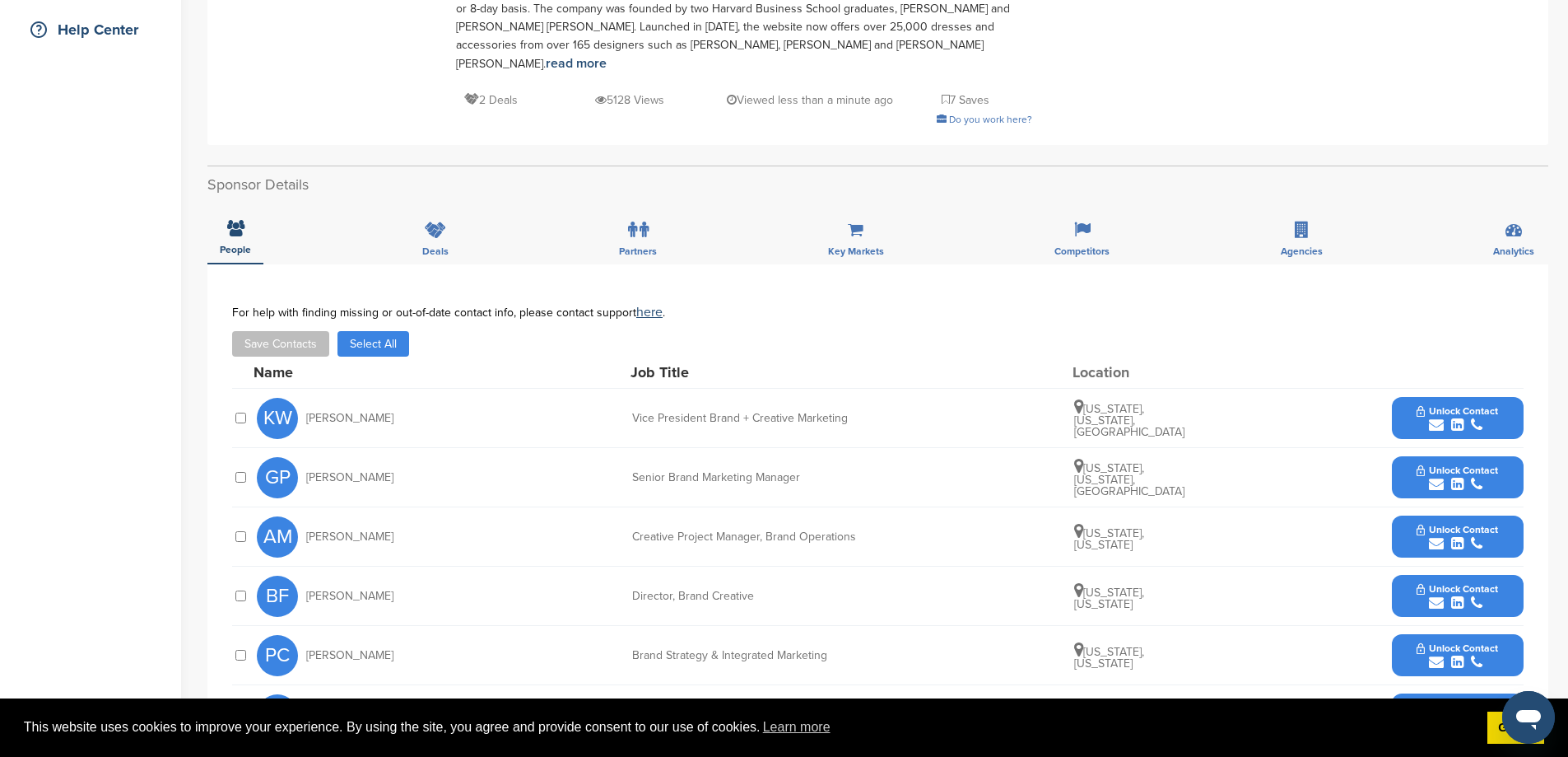
scroll to position [768, 0]
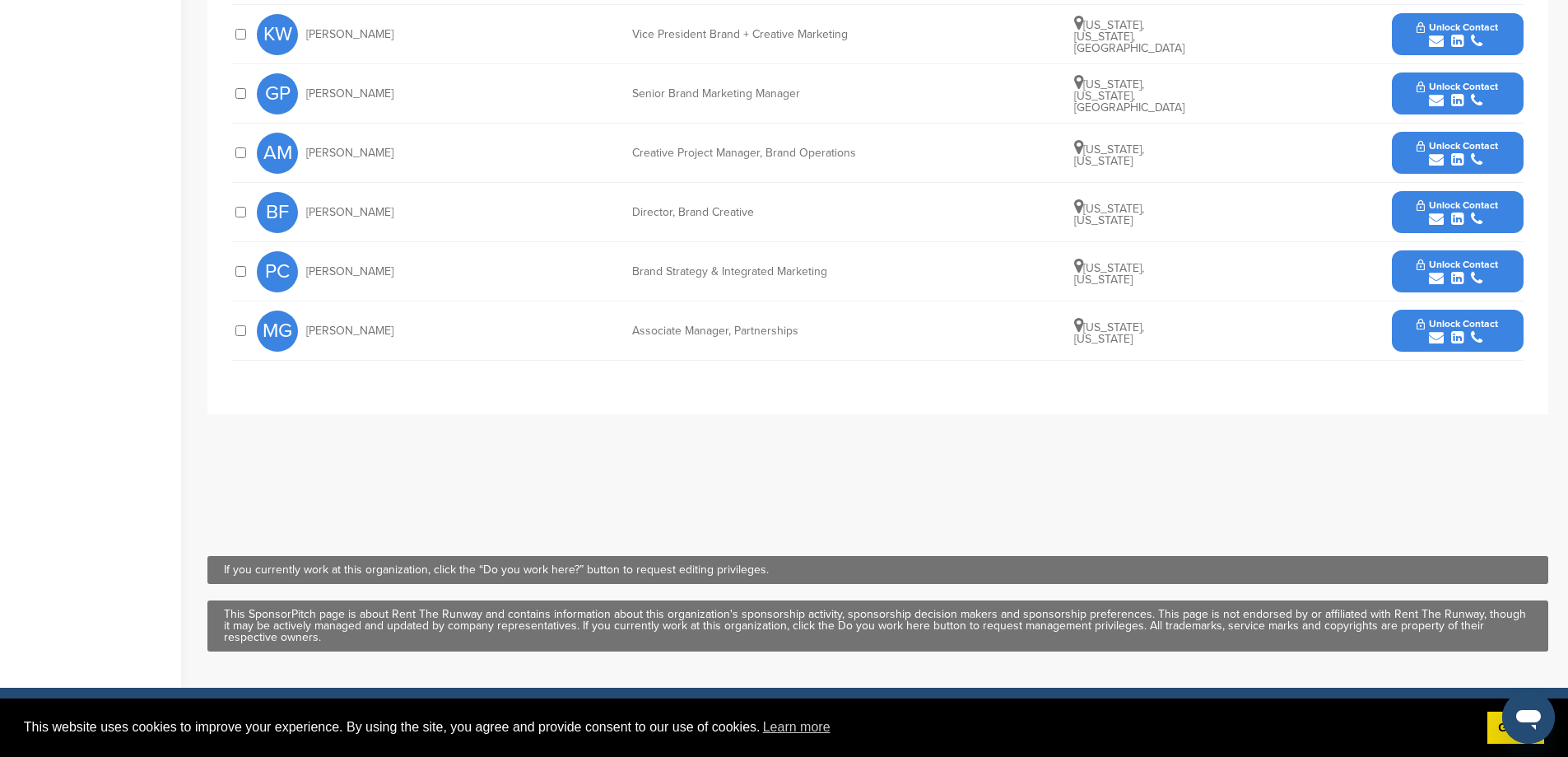
click at [1407, 269] on button "Unlock Contact" at bounding box center [1457, 271] width 121 height 49
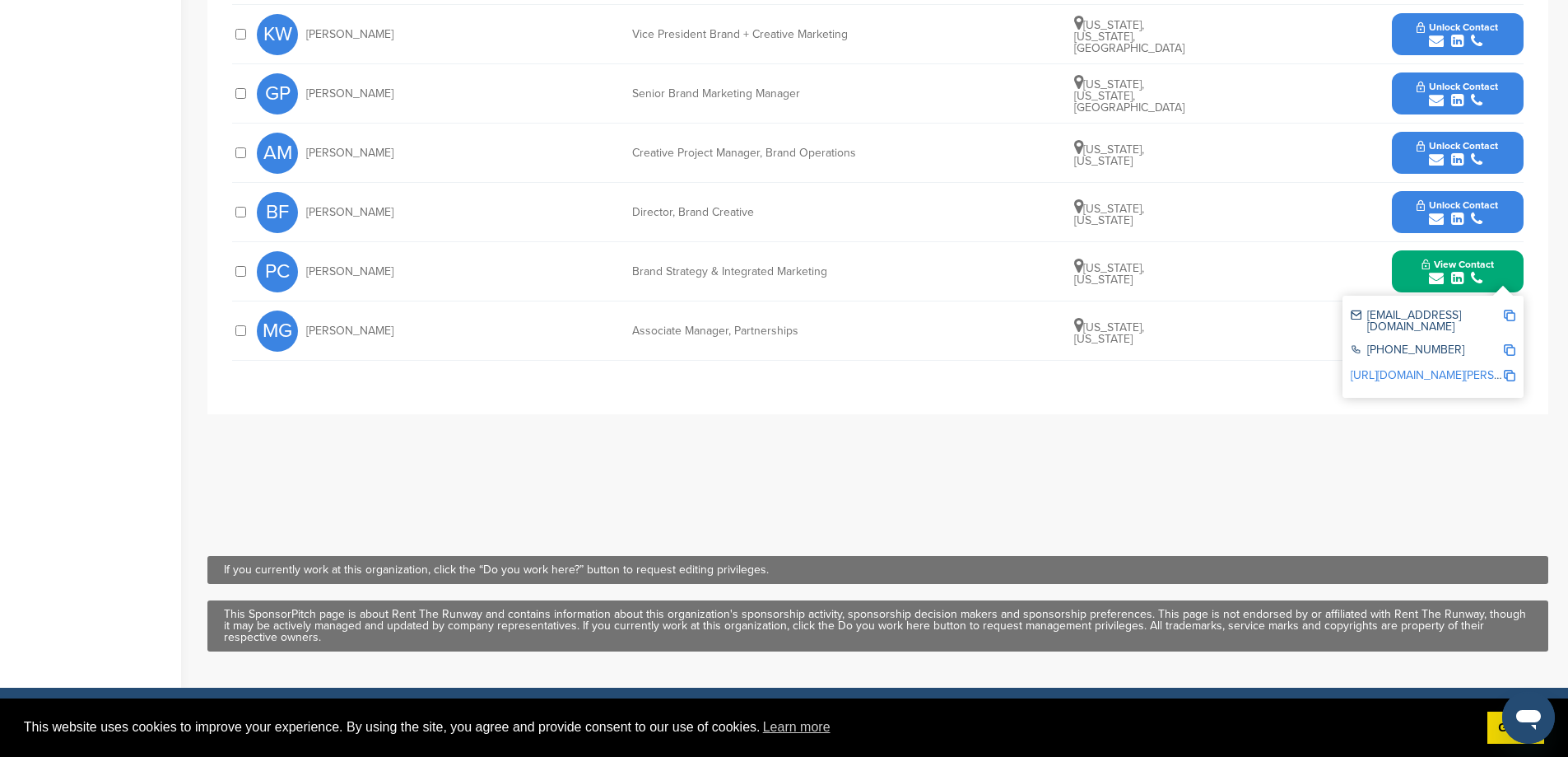
click at [1399, 103] on button "Unlock Contact" at bounding box center [1457, 94] width 121 height 49
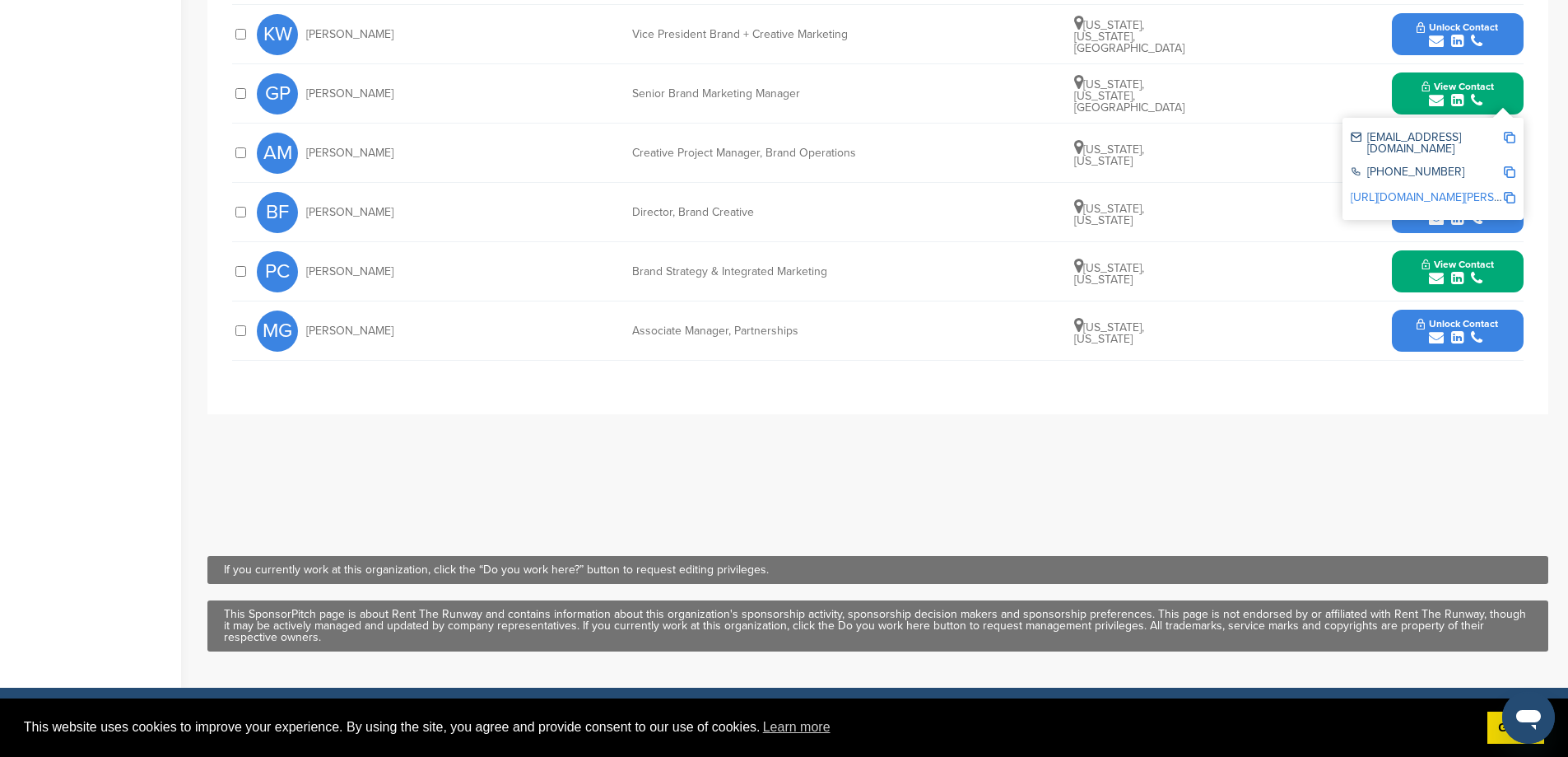
scroll to position [385, 0]
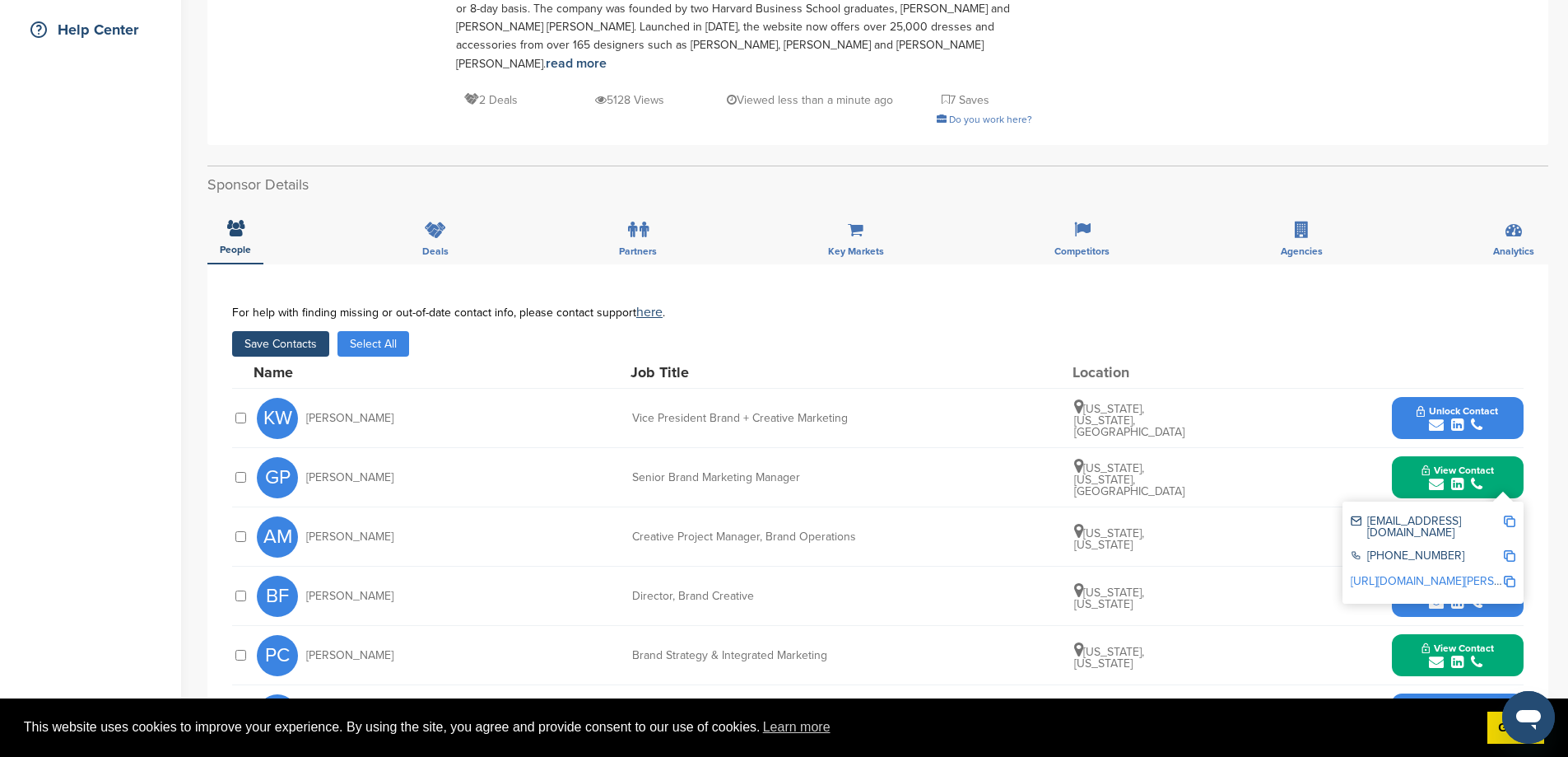
click at [1417, 417] on button "Unlock Contact" at bounding box center [1457, 417] width 121 height 49
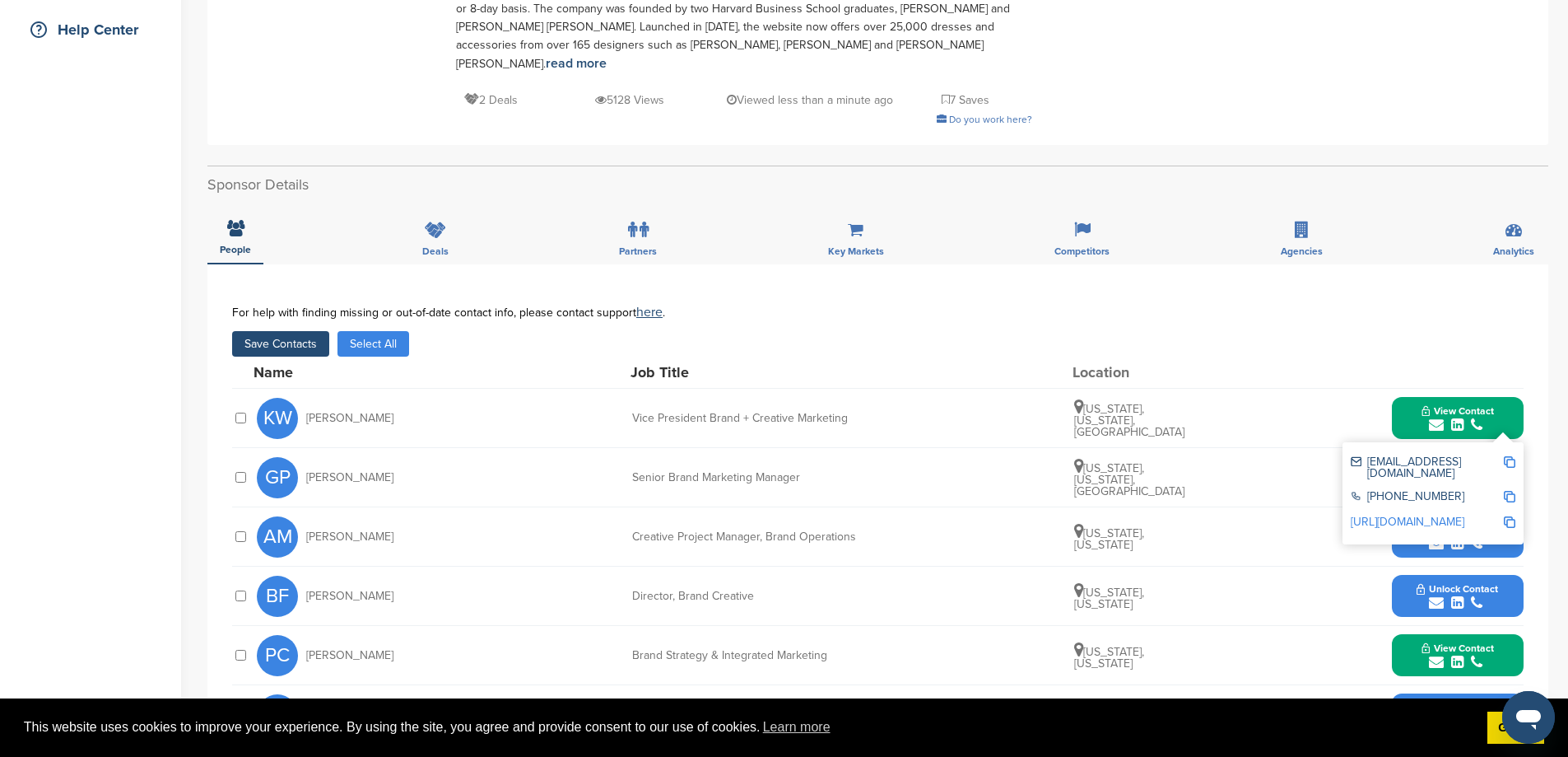
click at [300, 343] on button "Save Contacts" at bounding box center [281, 343] width 97 height 25
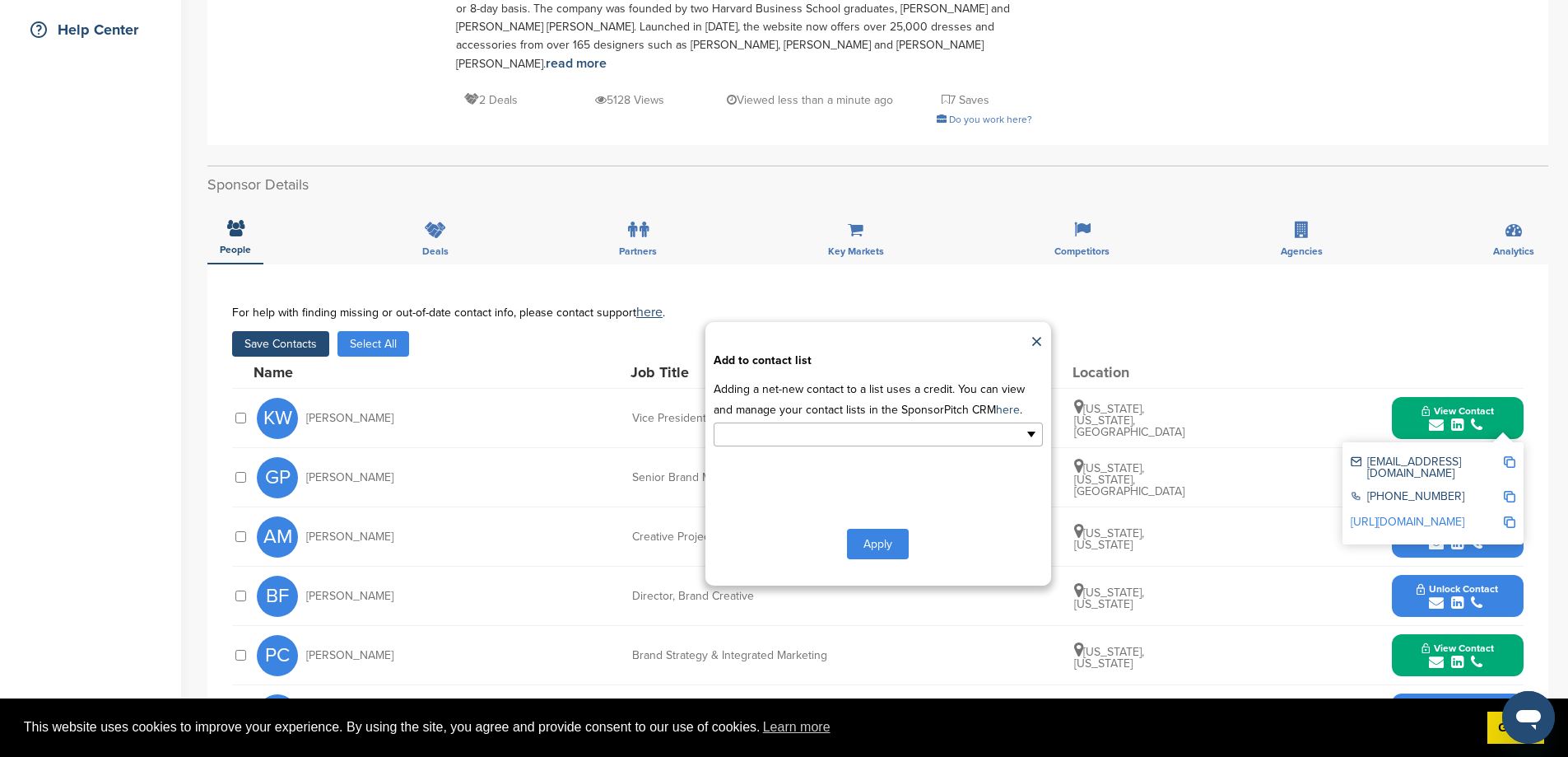
click at [832, 443] on input "text" at bounding box center [807, 435] width 173 height 19
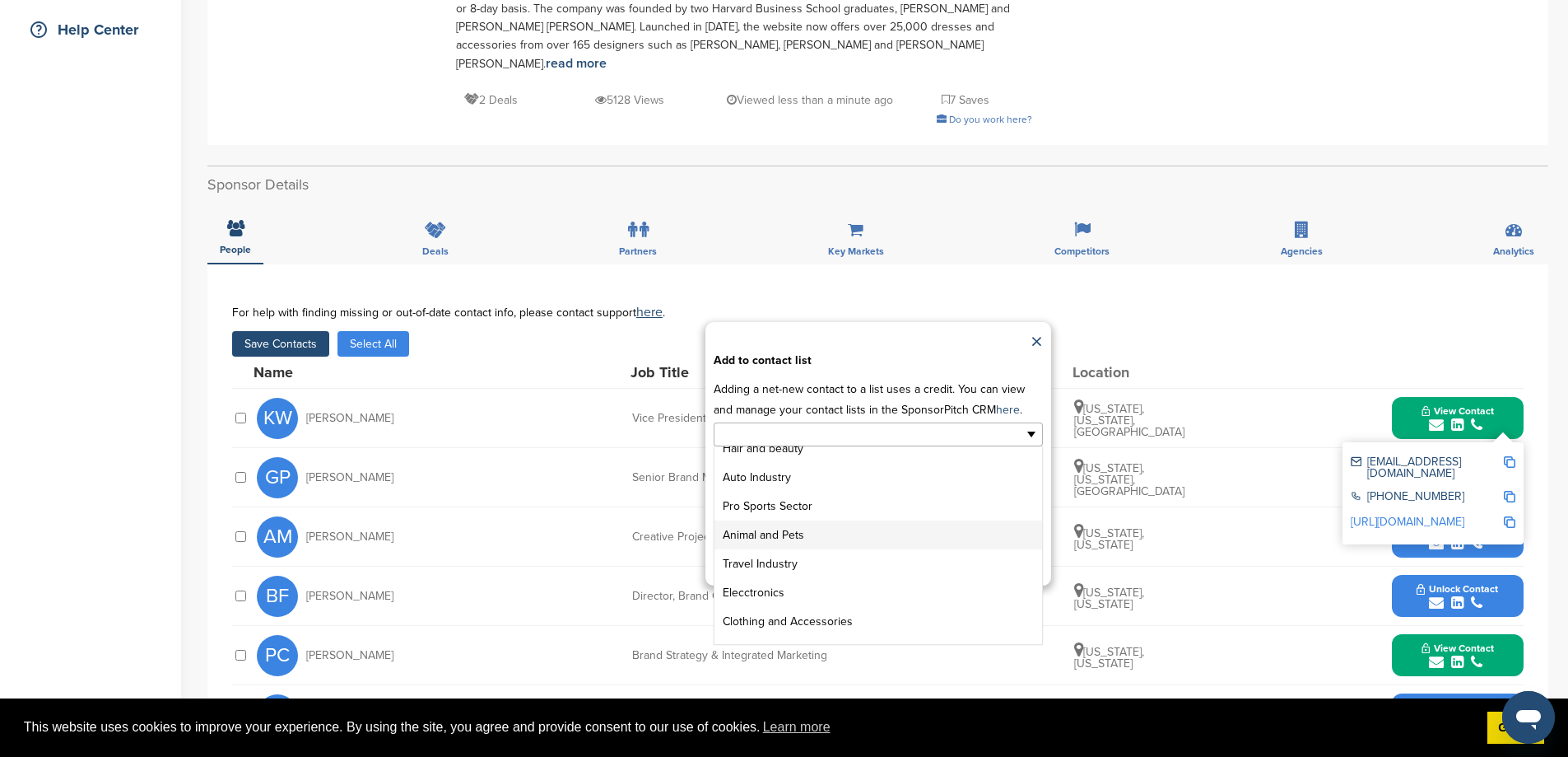
scroll to position [206, 0]
click at [827, 615] on li "GENERAL SPONSOR LIST" at bounding box center [878, 600] width 327 height 29
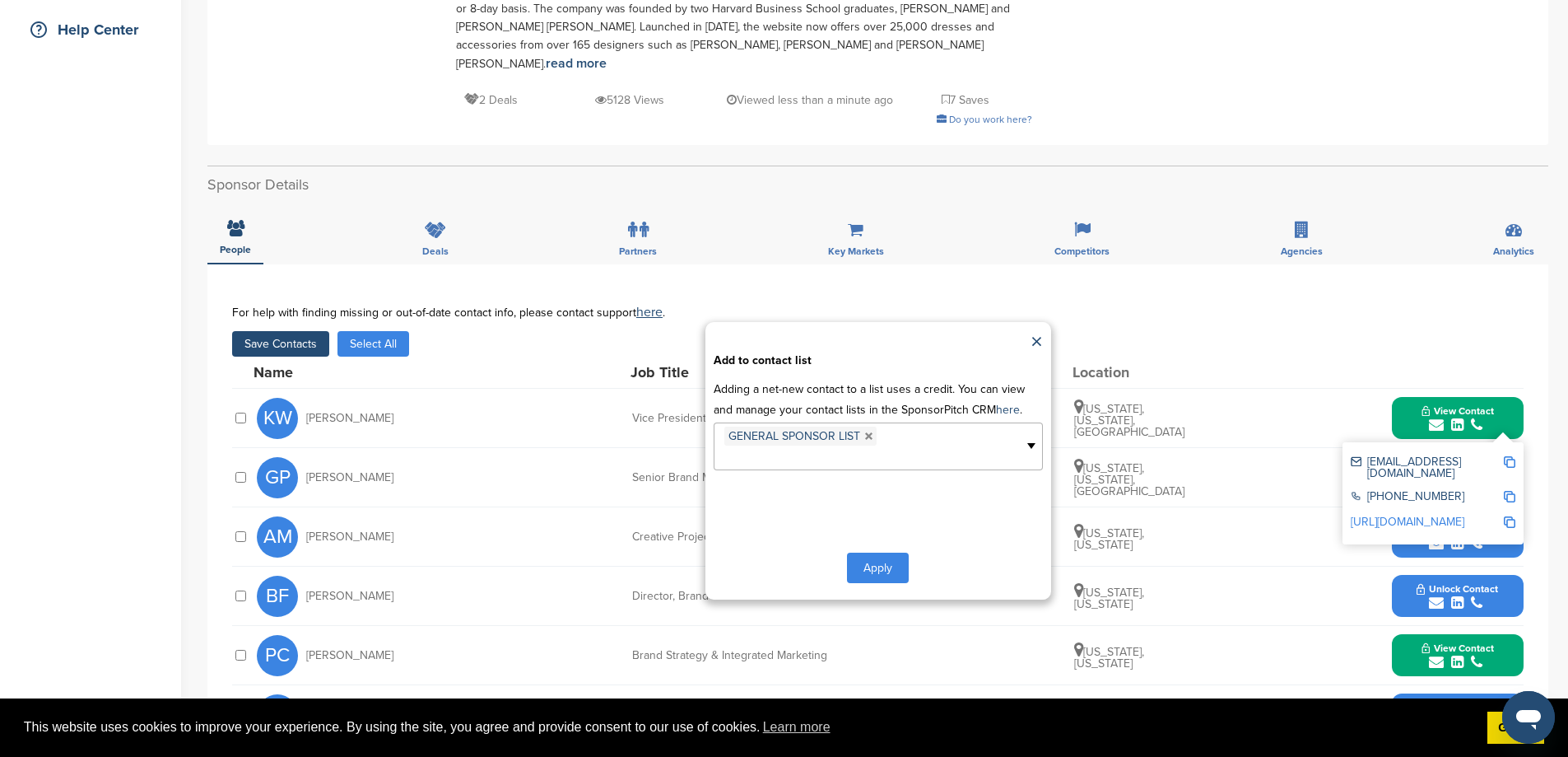
scroll to position [177, 0]
click at [879, 583] on button "Apply" at bounding box center [877, 567] width 61 height 30
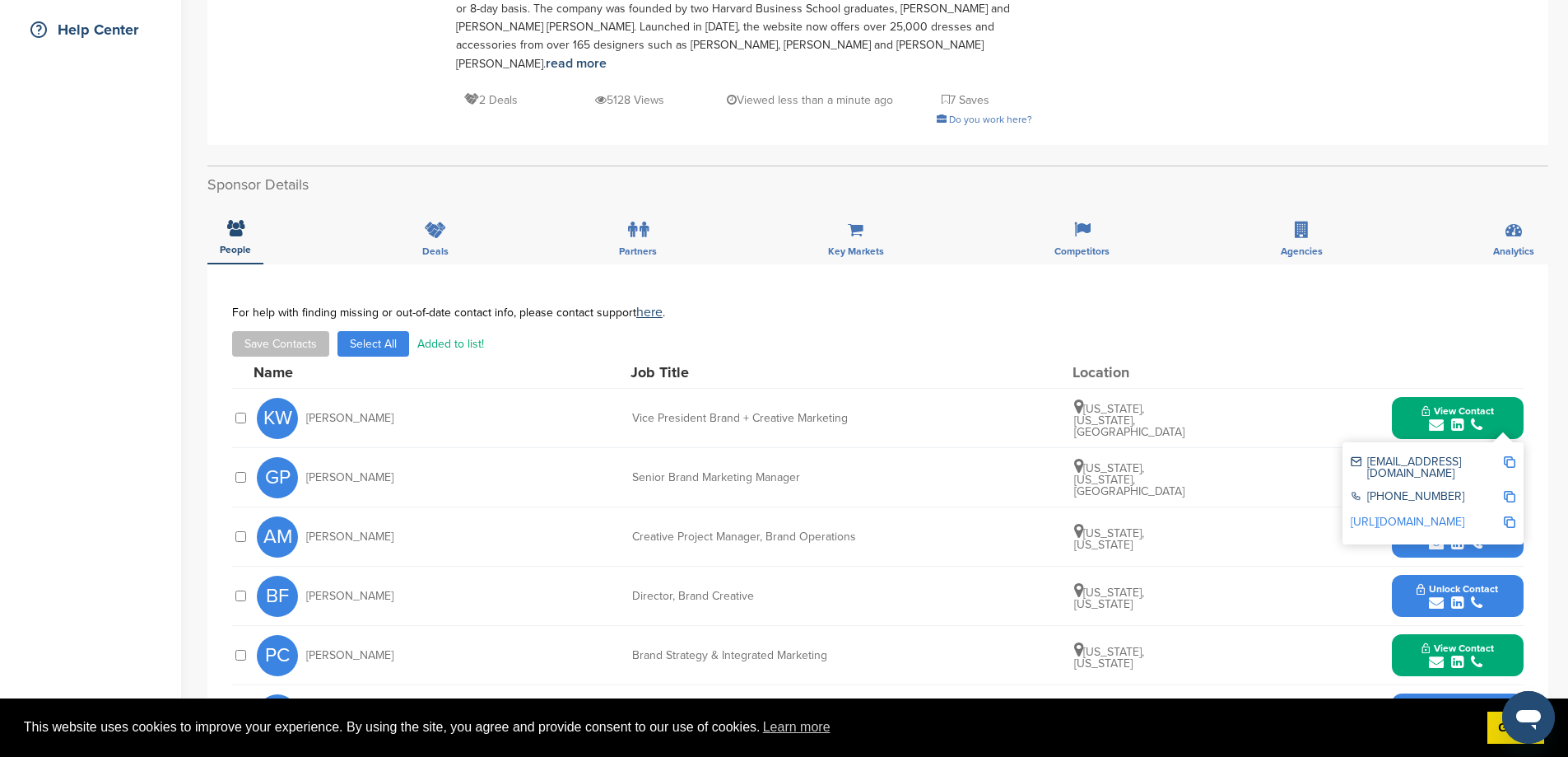
scroll to position [0, 0]
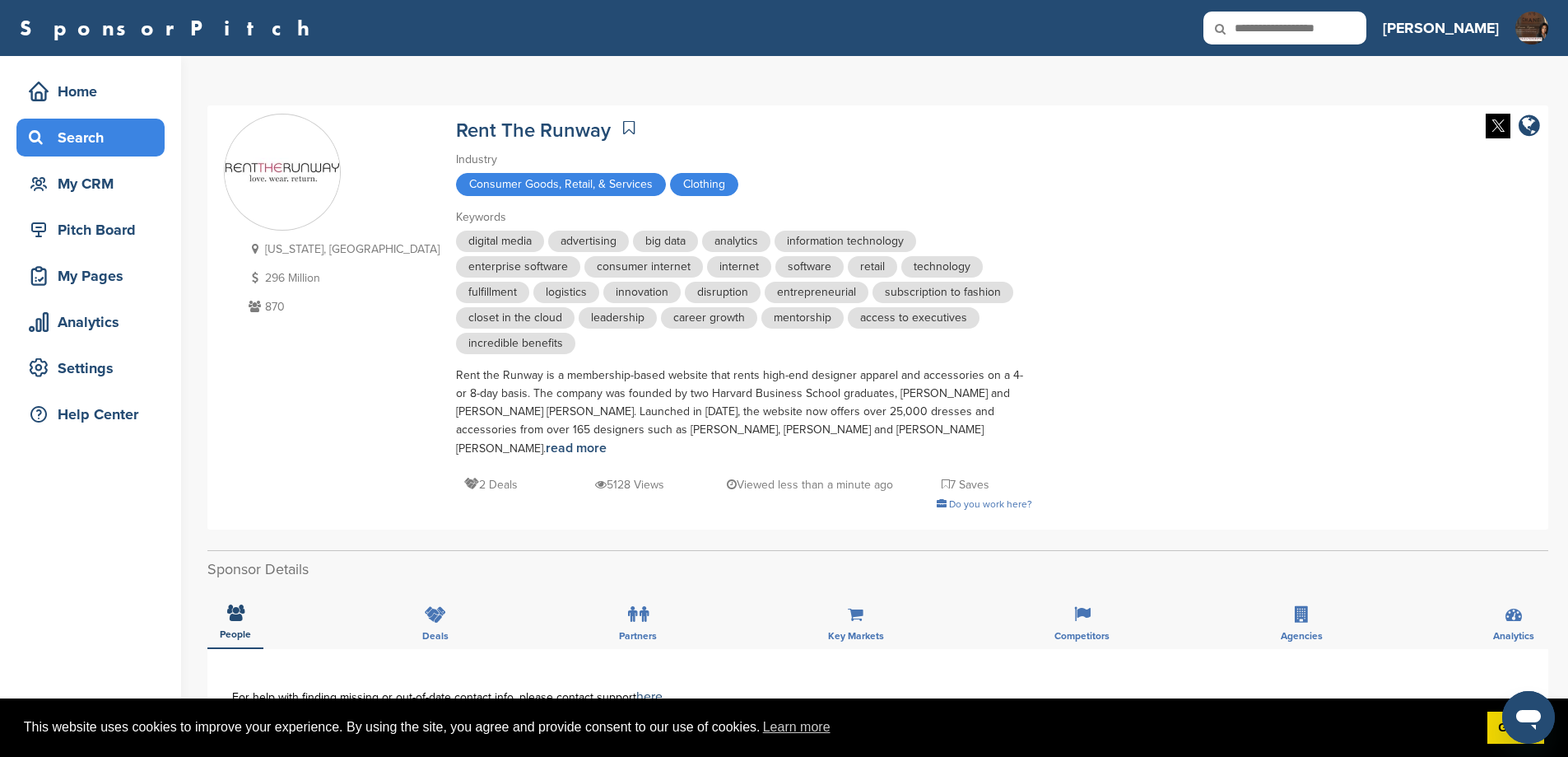
click at [102, 138] on div "Search" at bounding box center [95, 138] width 140 height 29
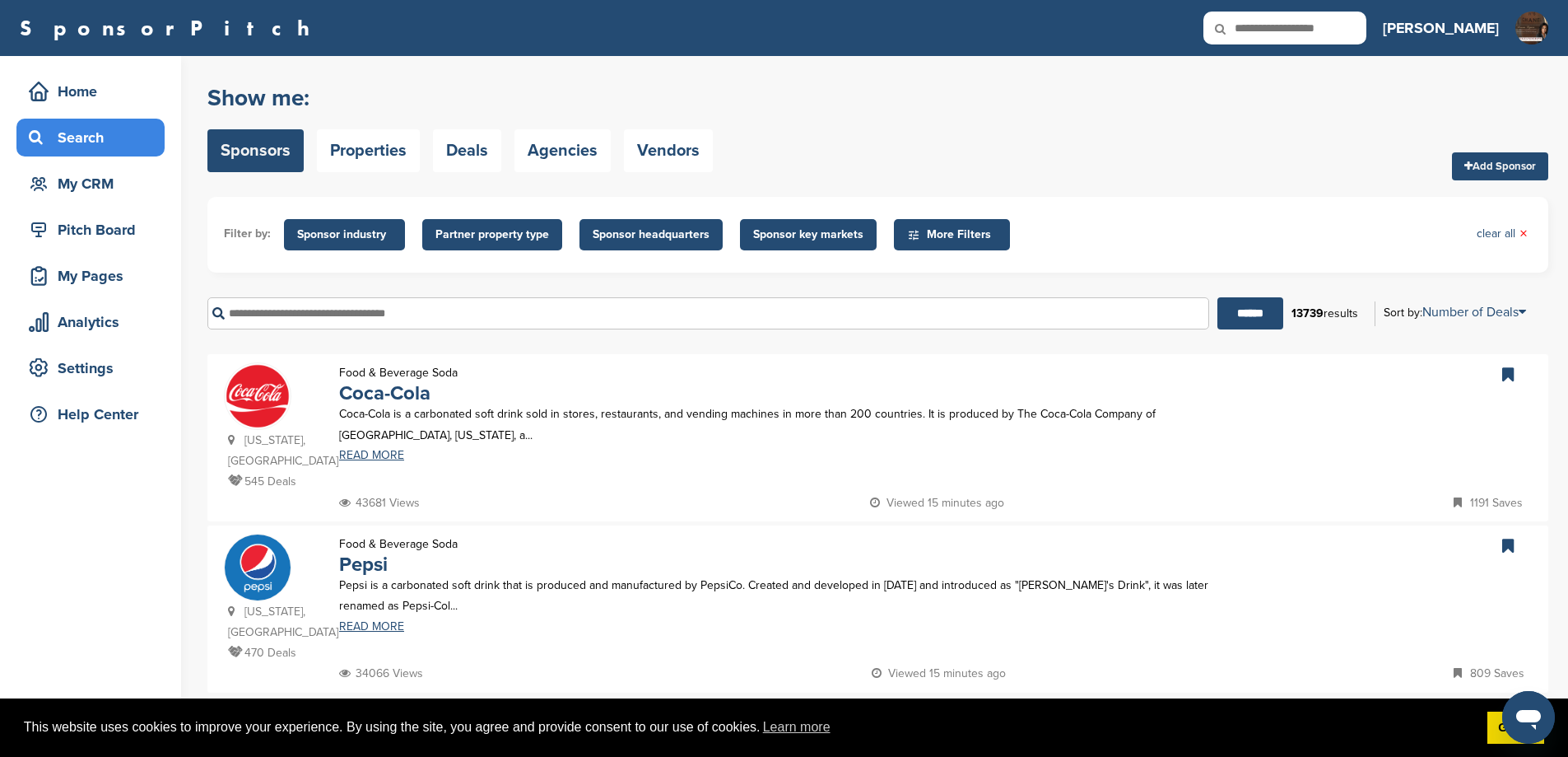
click at [423, 327] on input "text" at bounding box center [708, 313] width 1002 height 32
click at [1217, 297] on input "******" at bounding box center [1250, 313] width 66 height 32
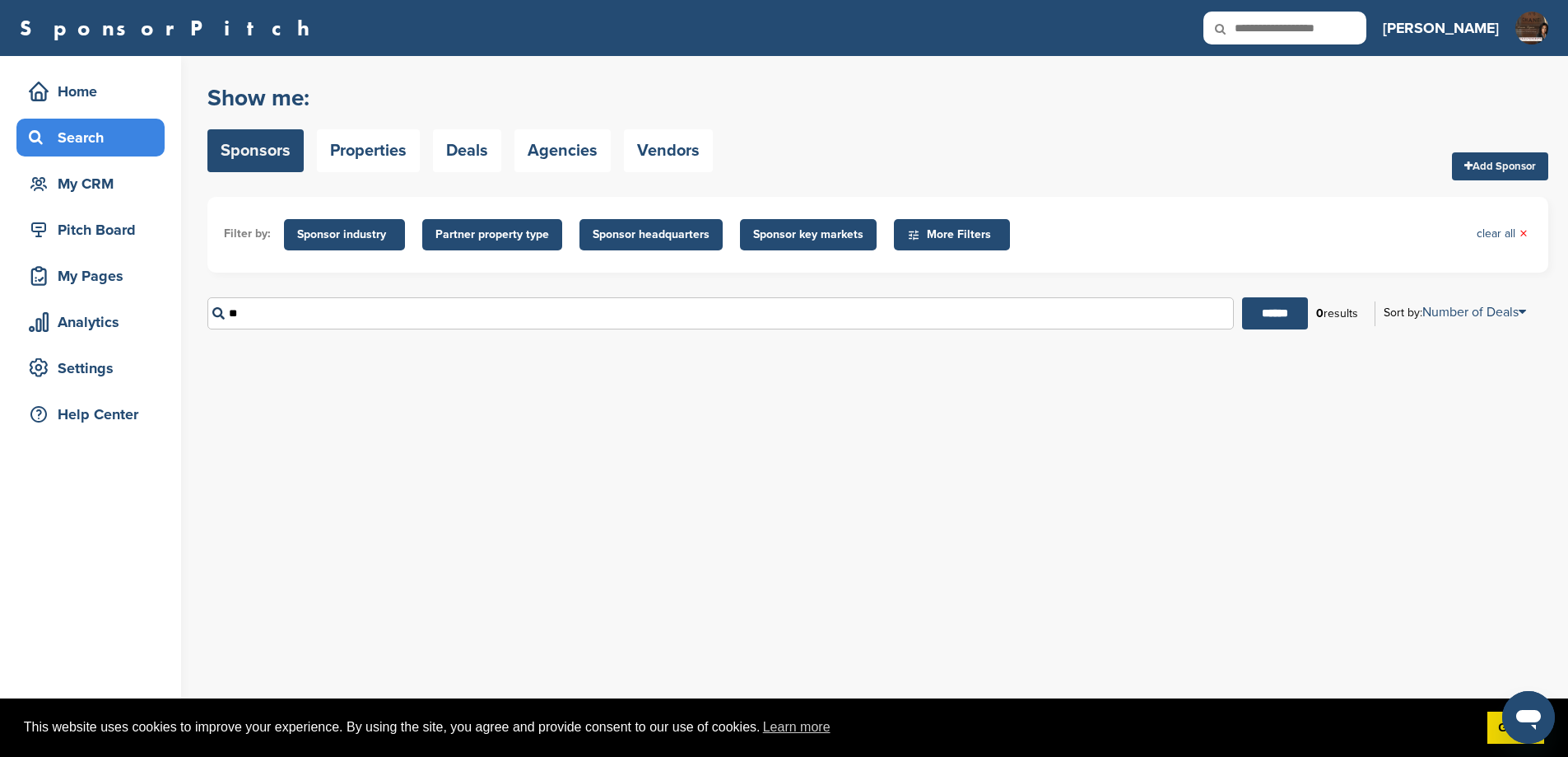
type input "*"
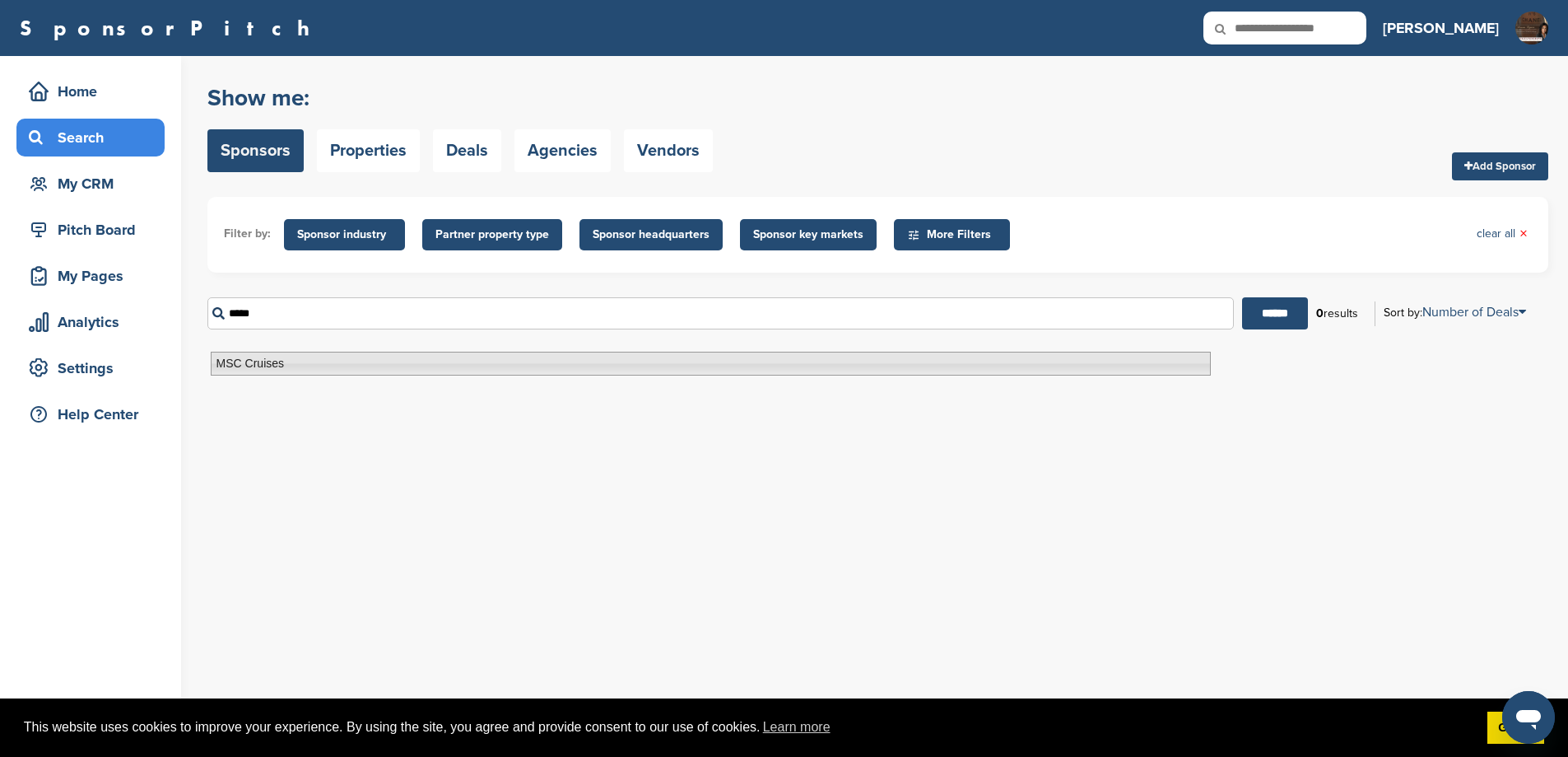
click at [384, 361] on li "MSC Cruises" at bounding box center [710, 364] width 1000 height 24
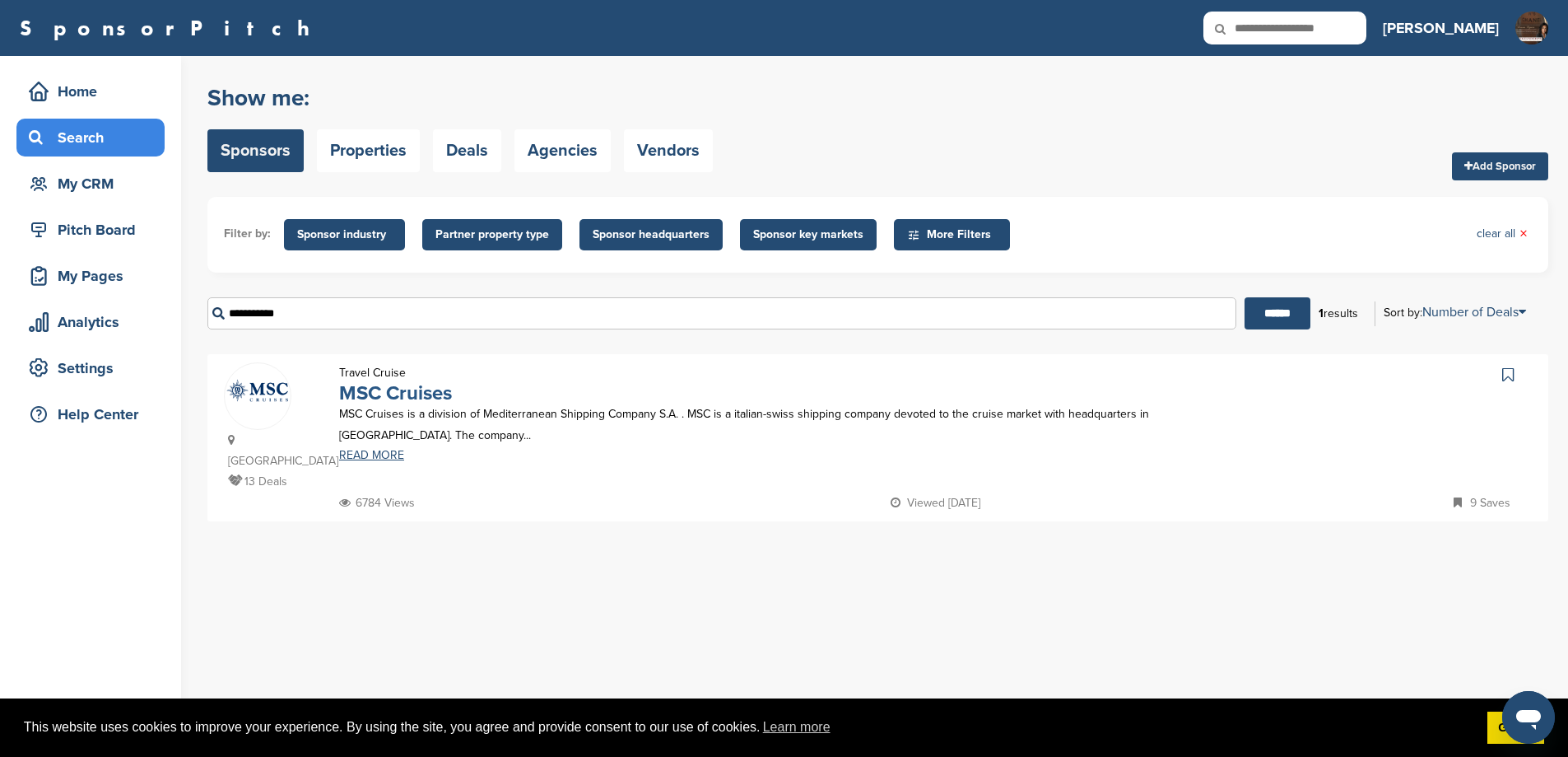
type input "**********"
click at [410, 405] on link "MSC Cruises" at bounding box center [396, 393] width 113 height 24
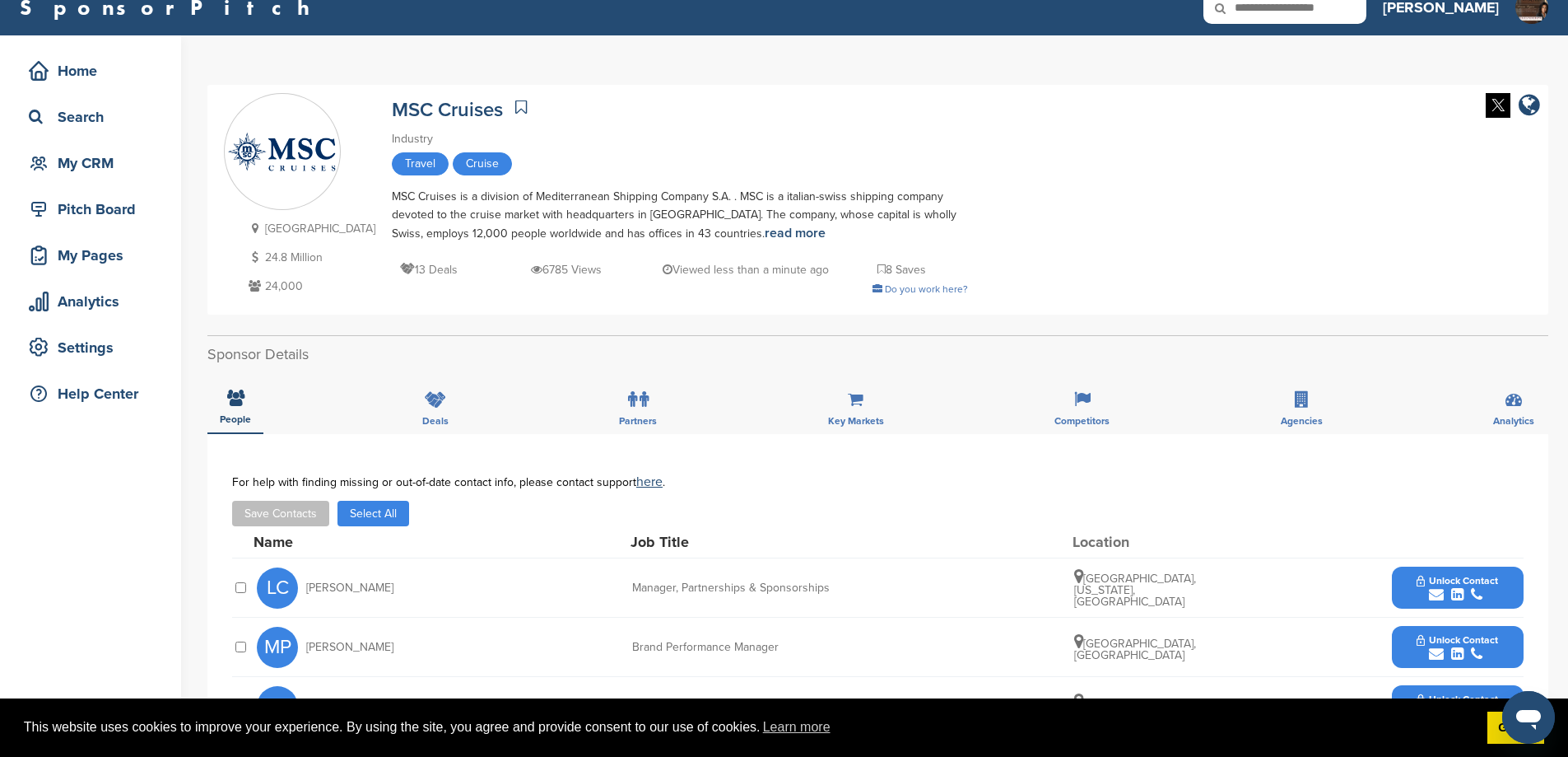
scroll to position [385, 0]
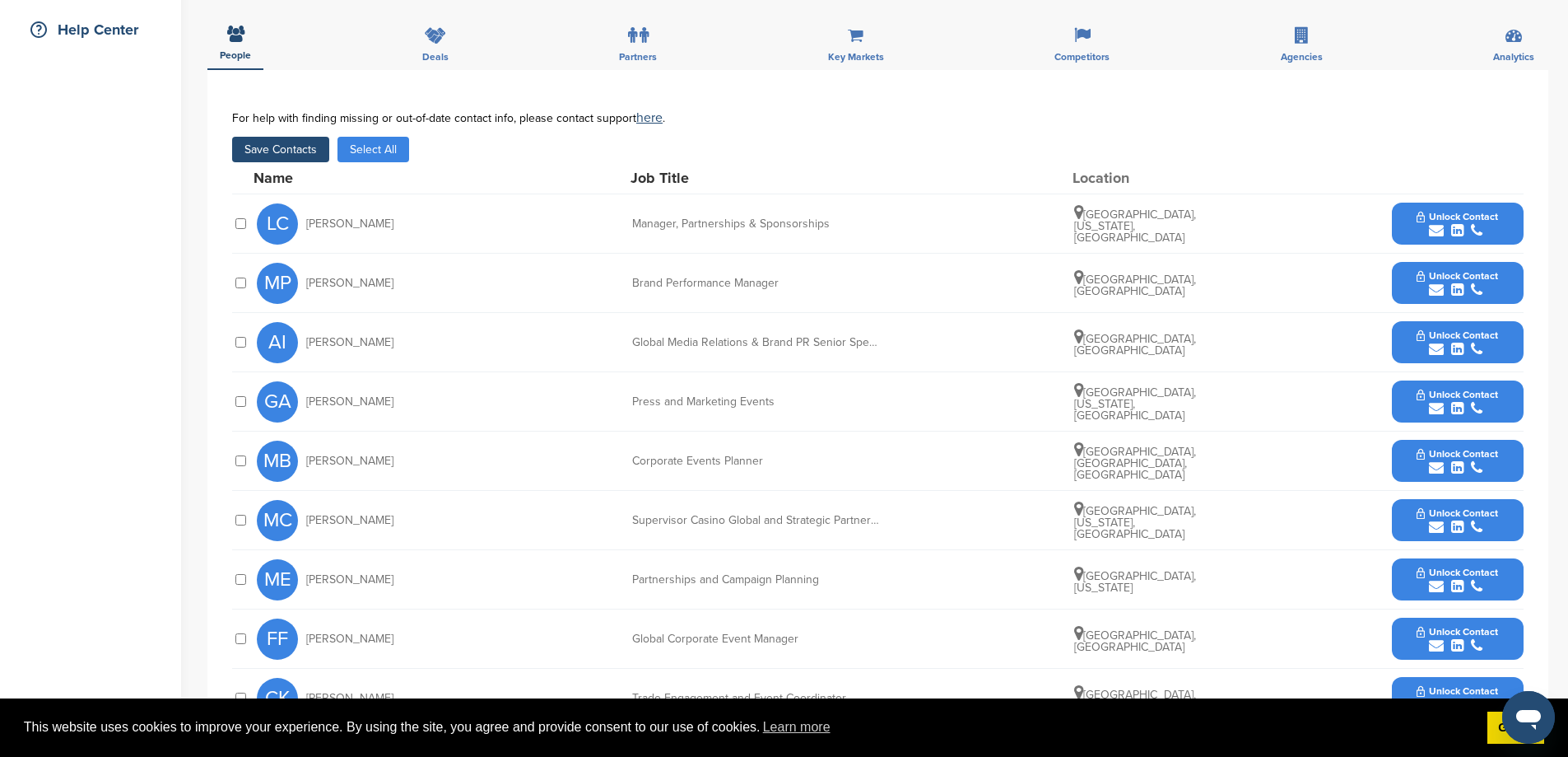
click at [1405, 239] on button "Unlock Contact" at bounding box center [1457, 223] width 121 height 49
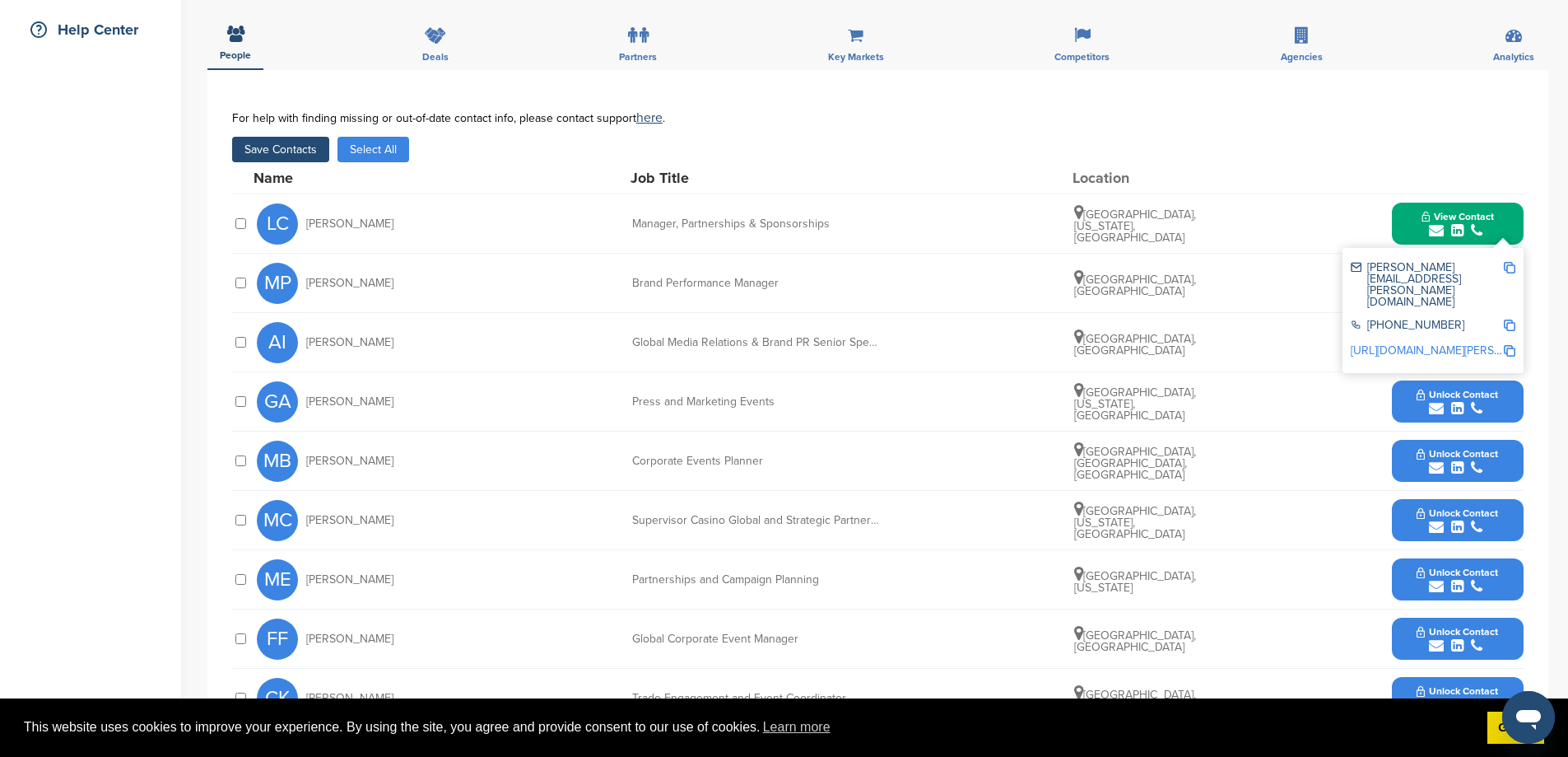
click at [1410, 583] on button "Unlock Contact" at bounding box center [1457, 579] width 121 height 49
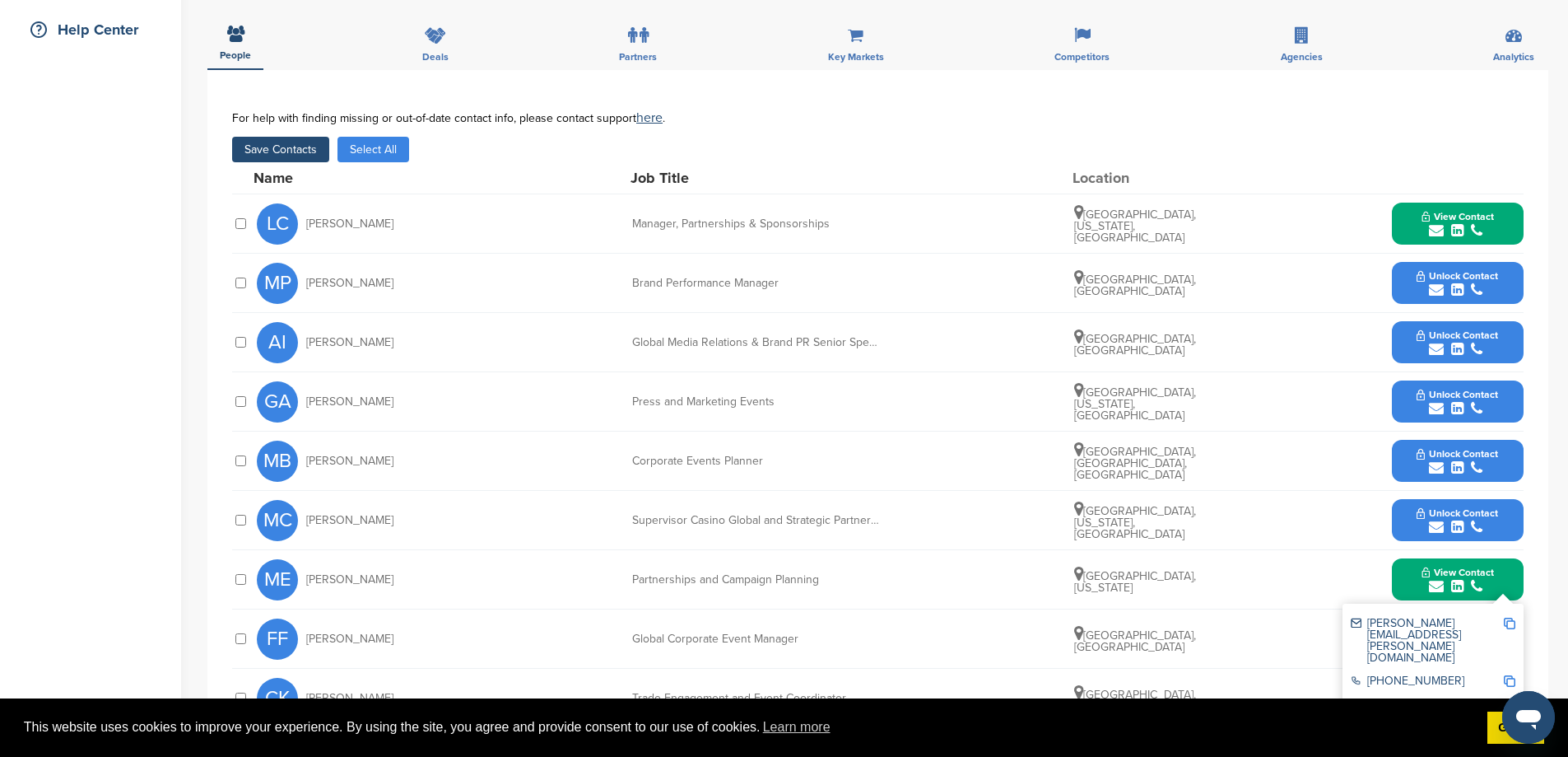
click at [1402, 411] on button "Unlock Contact" at bounding box center [1457, 401] width 121 height 49
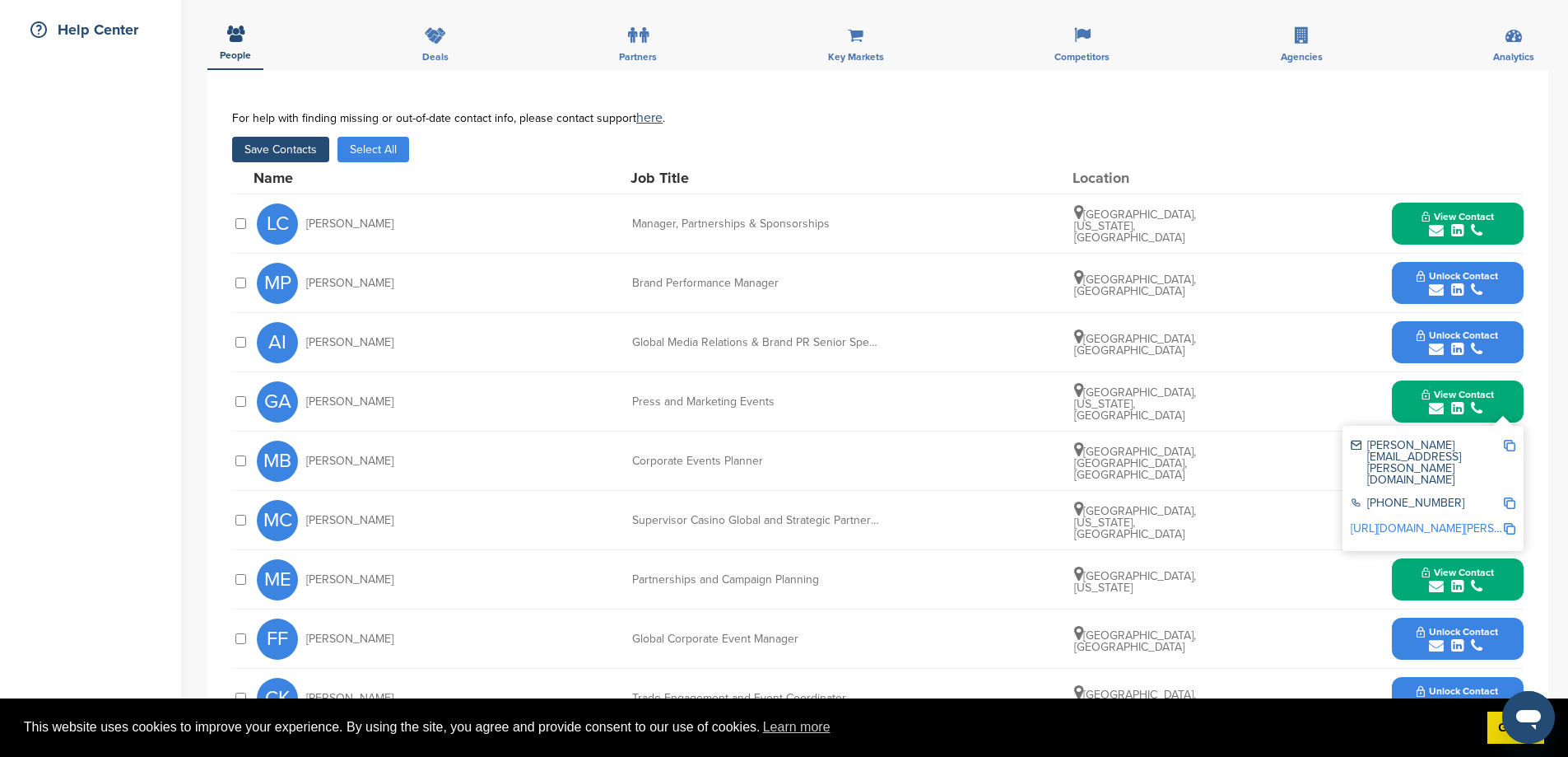
click at [317, 154] on button "Save Contacts" at bounding box center [281, 149] width 97 height 25
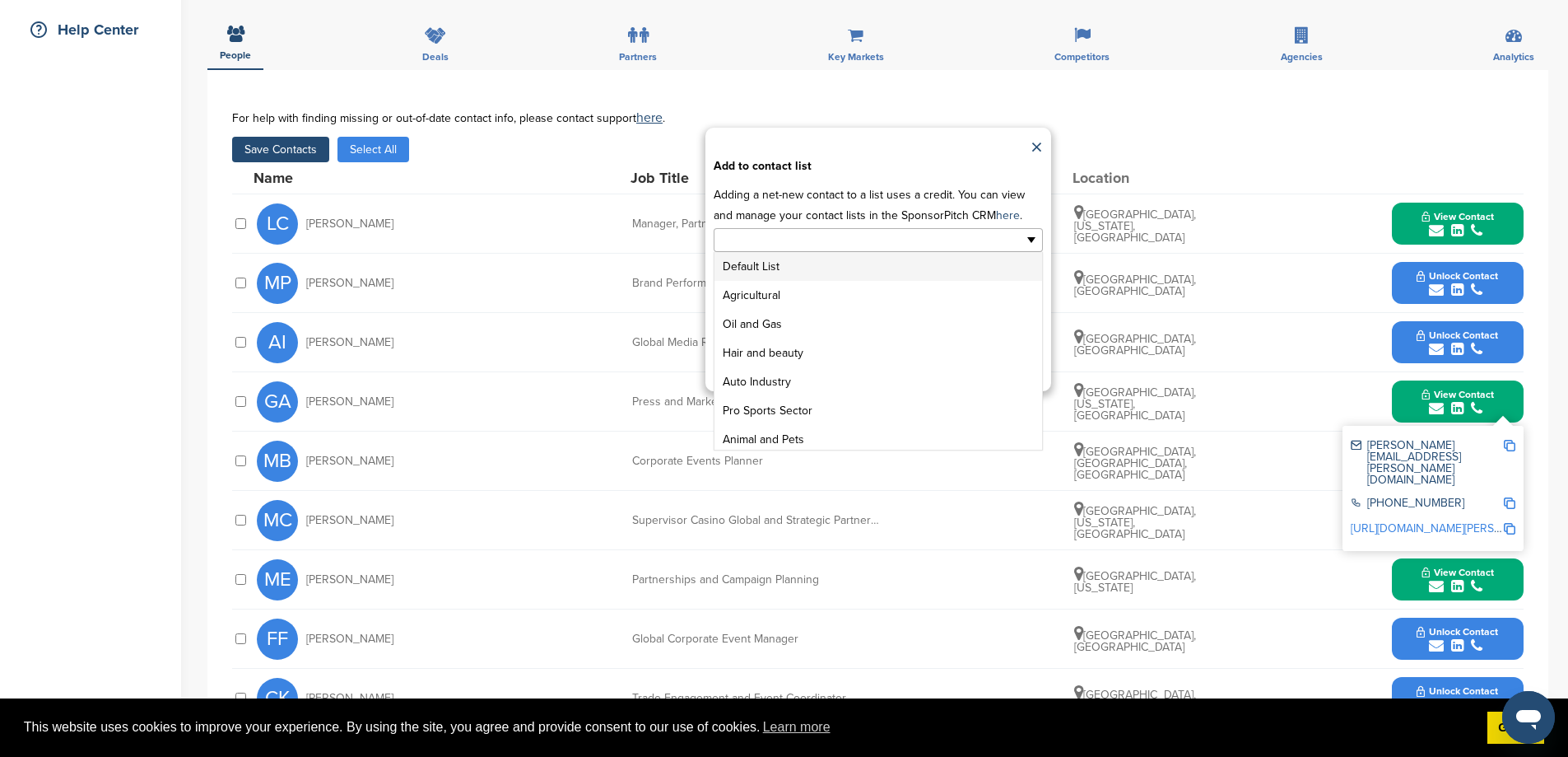
click at [943, 252] on ul at bounding box center [878, 240] width 329 height 24
click at [820, 421] on li "GENERAL SPONSOR LIST" at bounding box center [878, 406] width 327 height 29
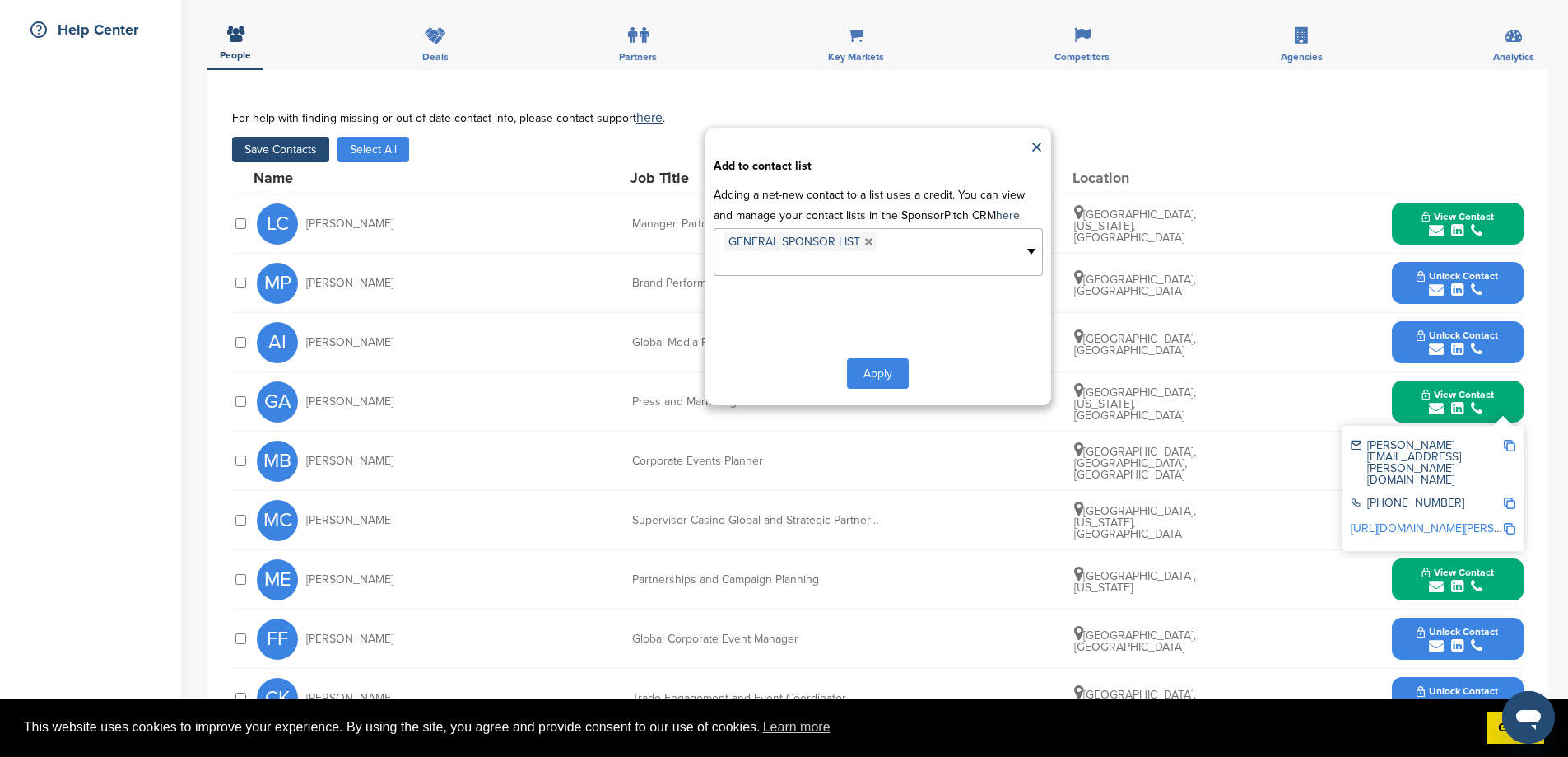
scroll to position [177, 0]
click at [867, 389] on button "Apply" at bounding box center [877, 373] width 61 height 30
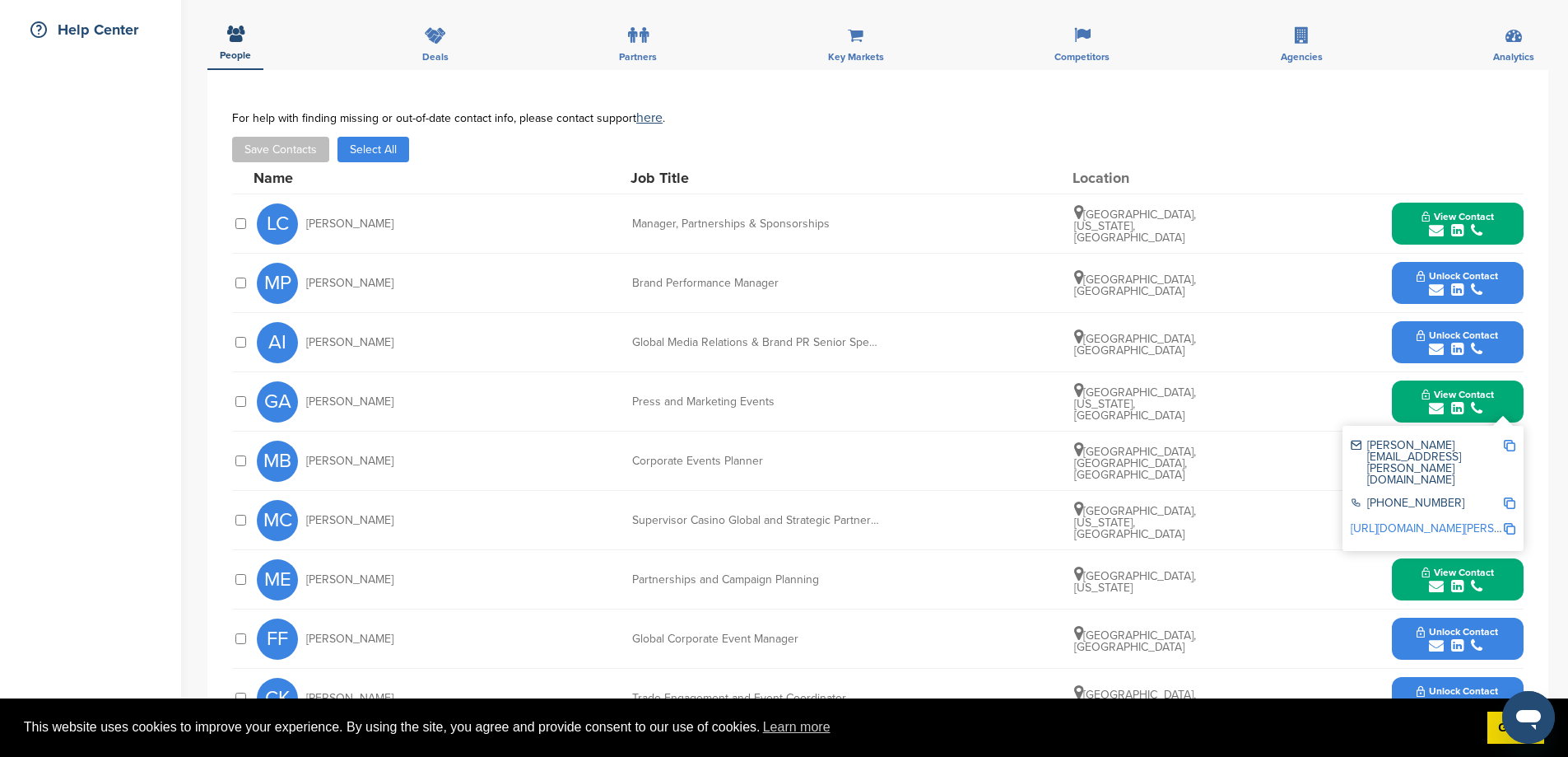
scroll to position [0, 0]
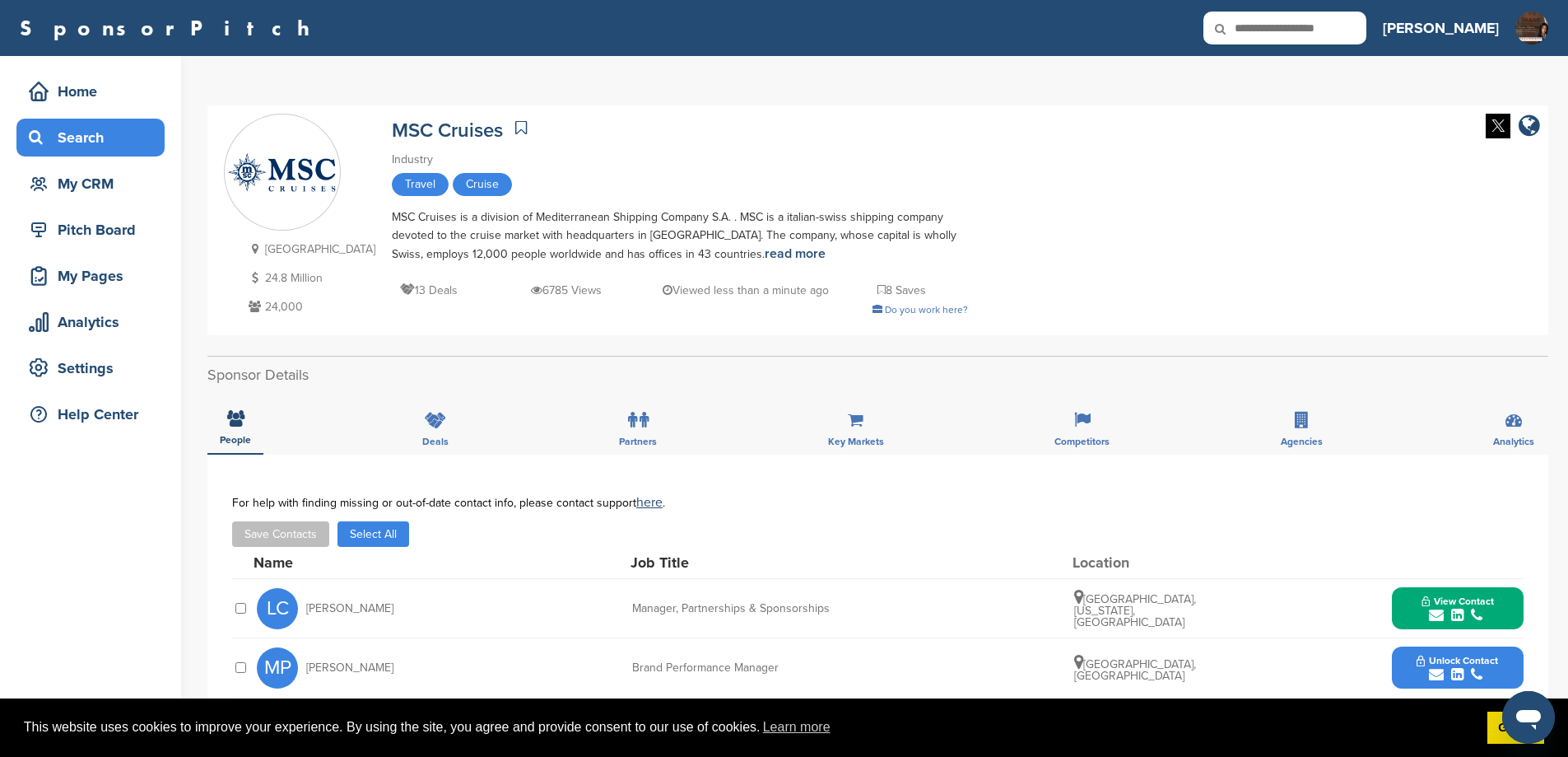
click at [111, 126] on div "Search" at bounding box center [95, 138] width 140 height 29
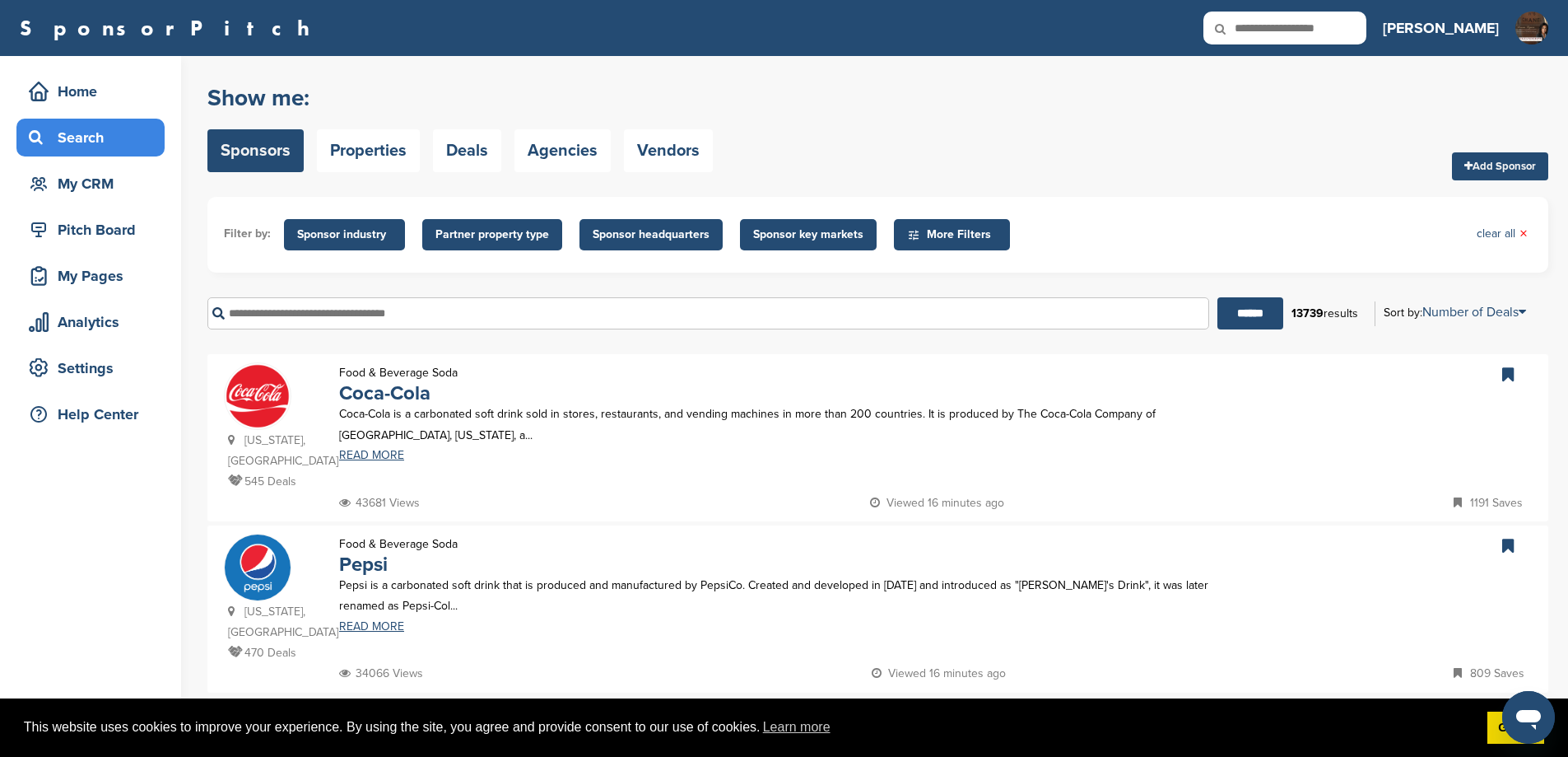
click at [322, 329] on input "text" at bounding box center [708, 313] width 1002 height 32
click at [1217, 297] on input "******" at bounding box center [1250, 313] width 66 height 32
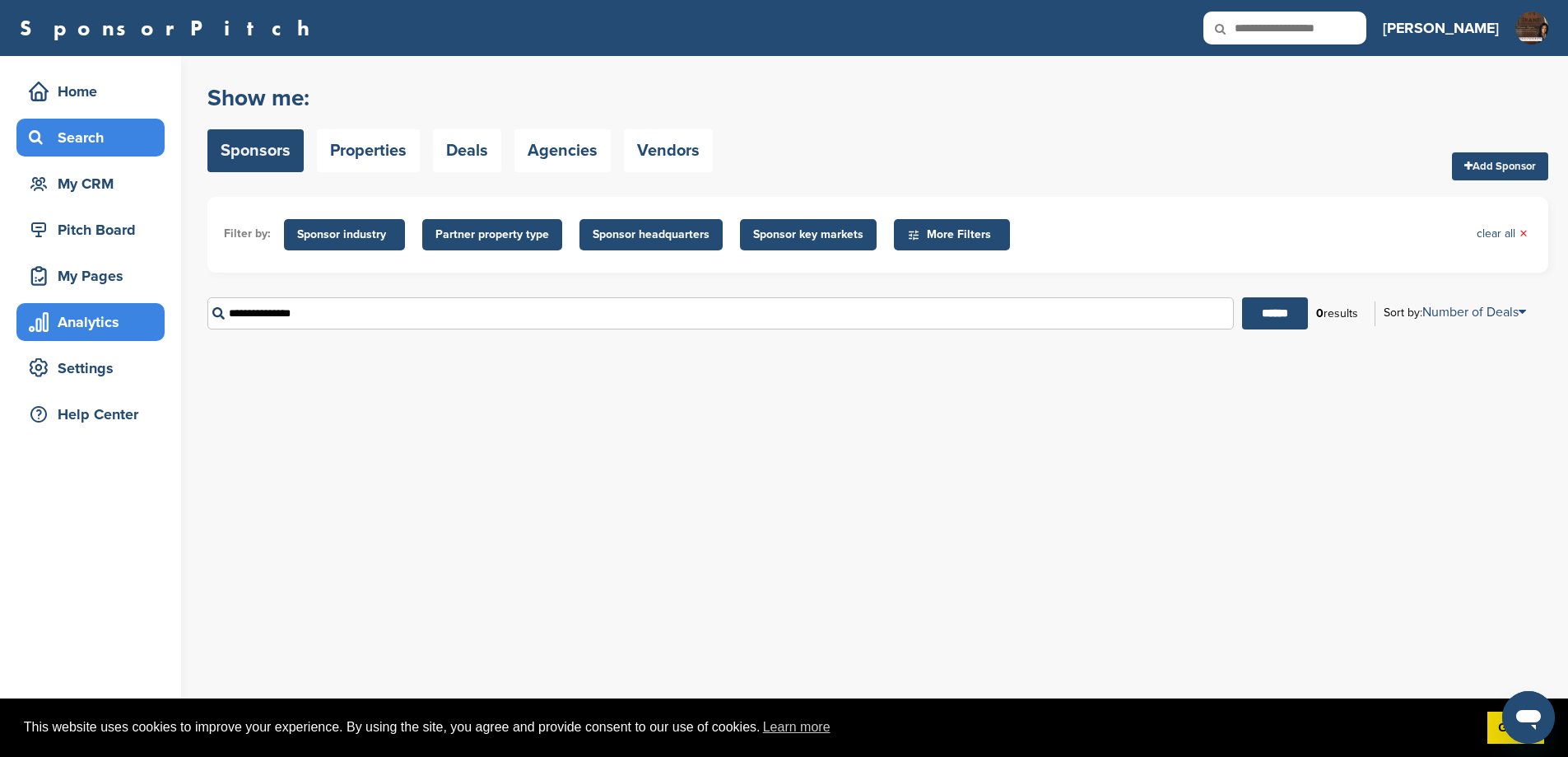
drag, startPoint x: 433, startPoint y: 333, endPoint x: 126, endPoint y: 333, distance: 307.0
click at [126, 333] on div "Home Search My CRM Pitch Board My Pages Analytics Settings Help Center You have…" at bounding box center [784, 406] width 1568 height 701
type input "*"
type input "****"
click at [1242, 297] on input "******" at bounding box center [1275, 313] width 66 height 32
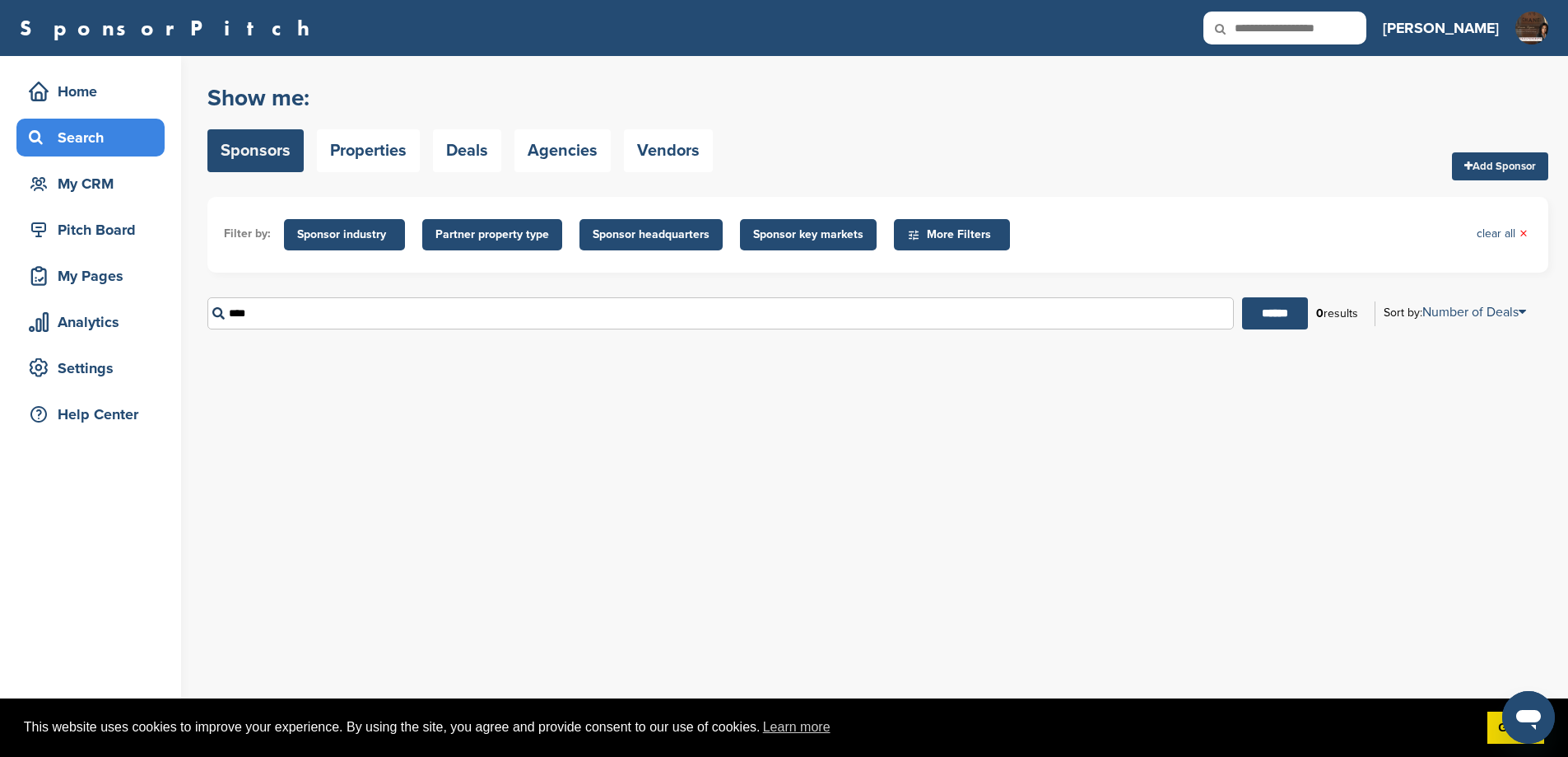
click at [320, 230] on span "Sponsor industry" at bounding box center [344, 234] width 94 height 18
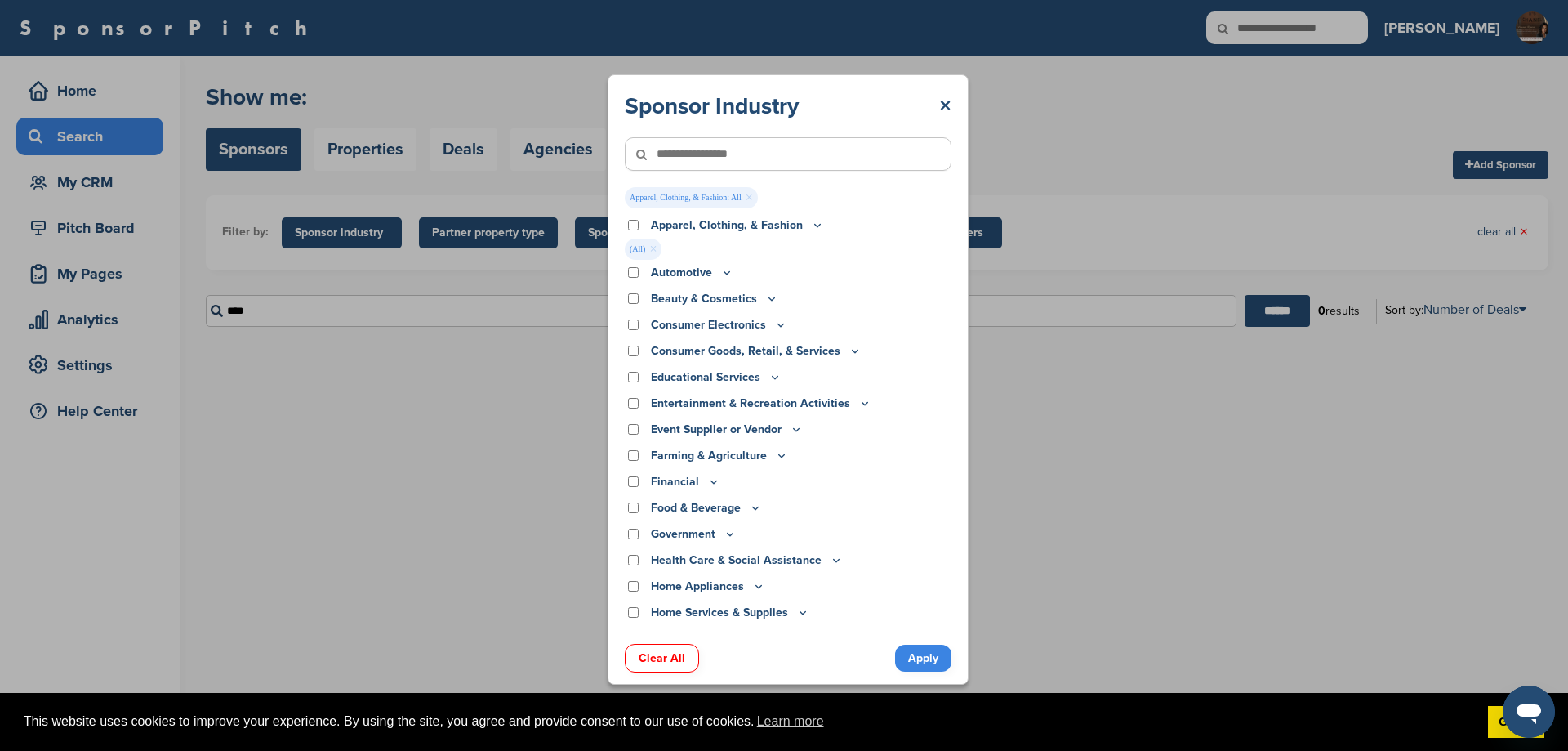
click at [769, 147] on input"] "text" at bounding box center [788, 154] width 326 height 34
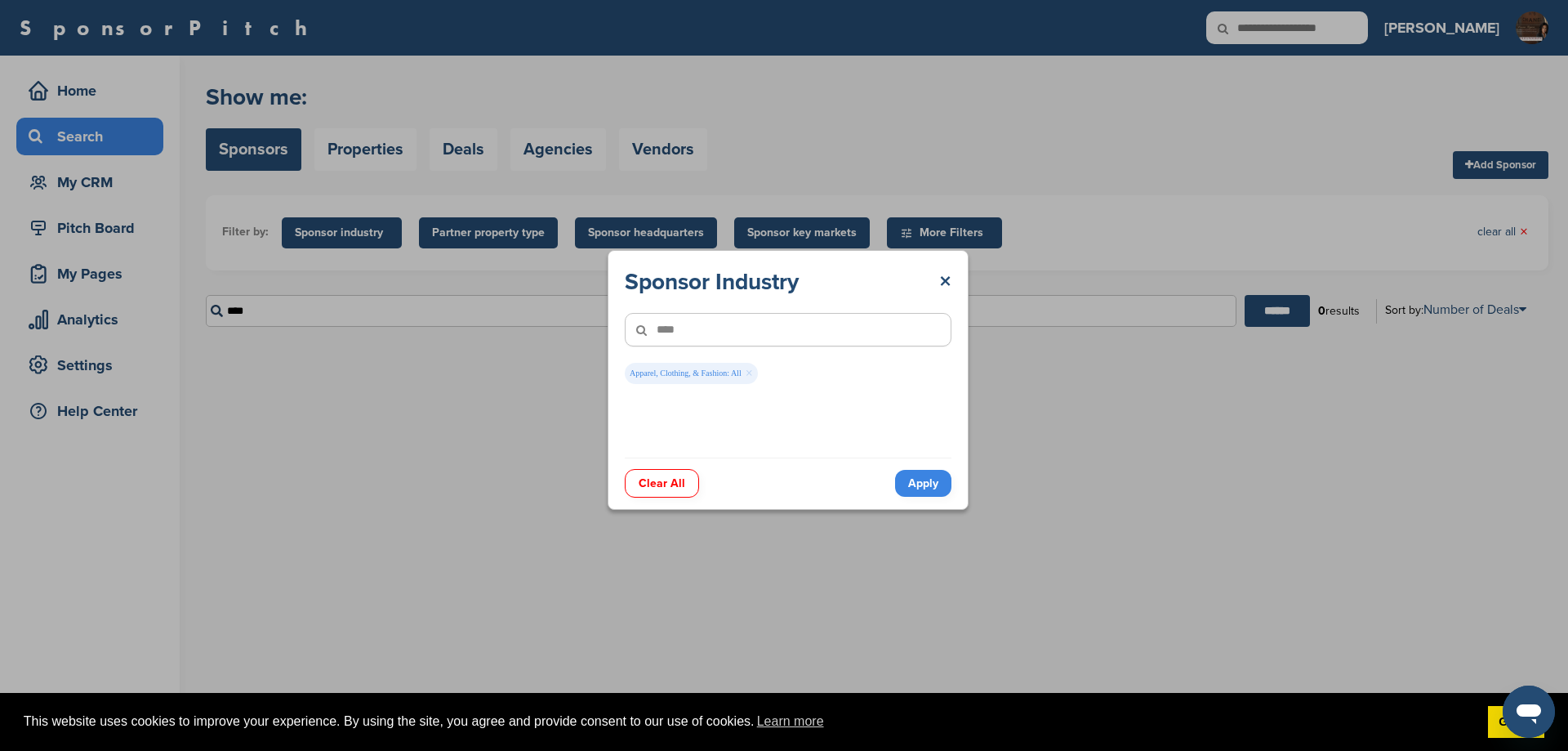
type input"] "****"
click at [927, 485] on link "Apply" at bounding box center [924, 483] width 57 height 27
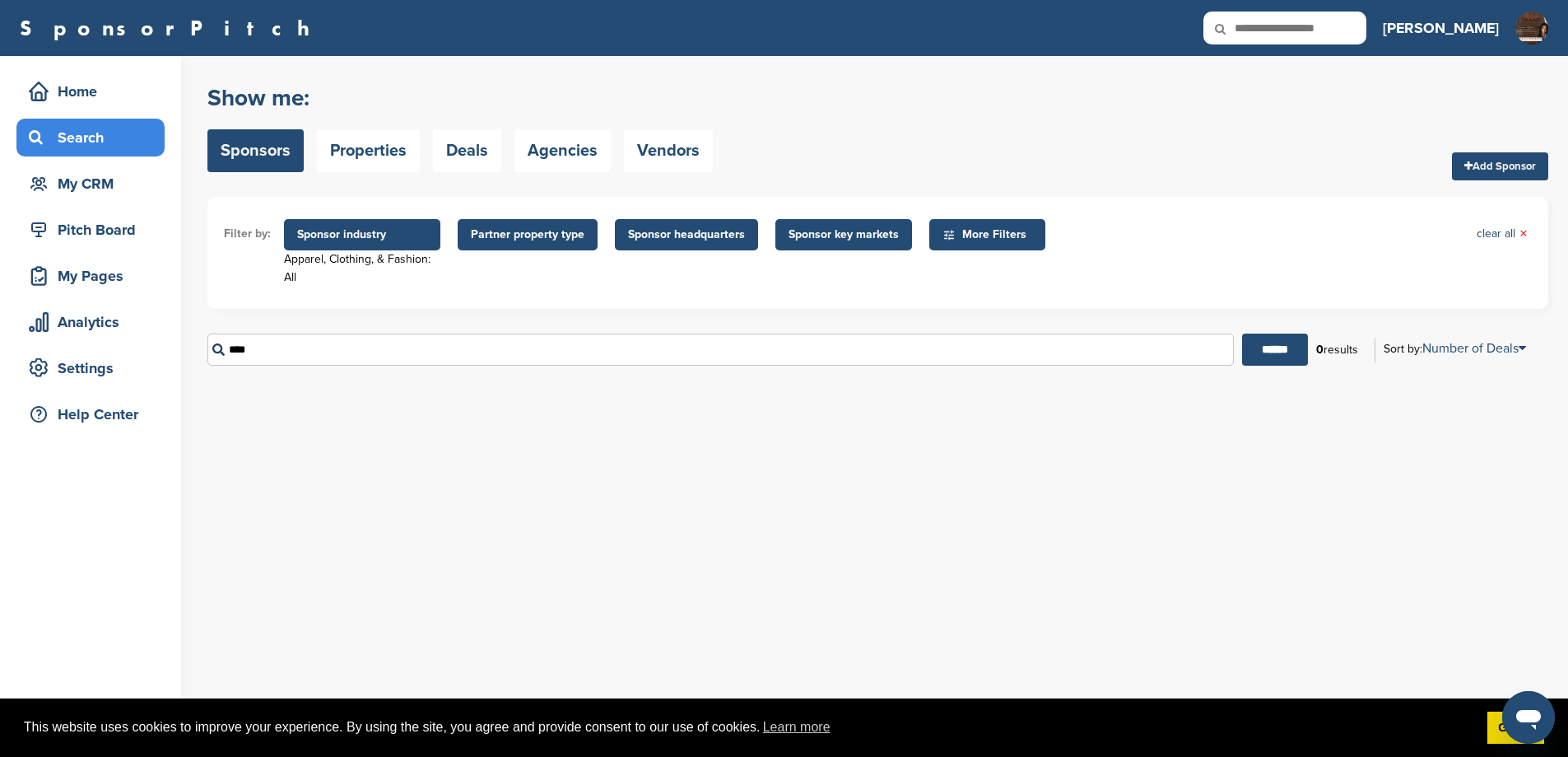
drag, startPoint x: 268, startPoint y: 355, endPoint x: 158, endPoint y: 346, distance: 110.4
click at [164, 345] on div "Home Search My CRM Pitch Board My Pages Analytics Settings Help Center You have…" at bounding box center [784, 406] width 1568 height 701
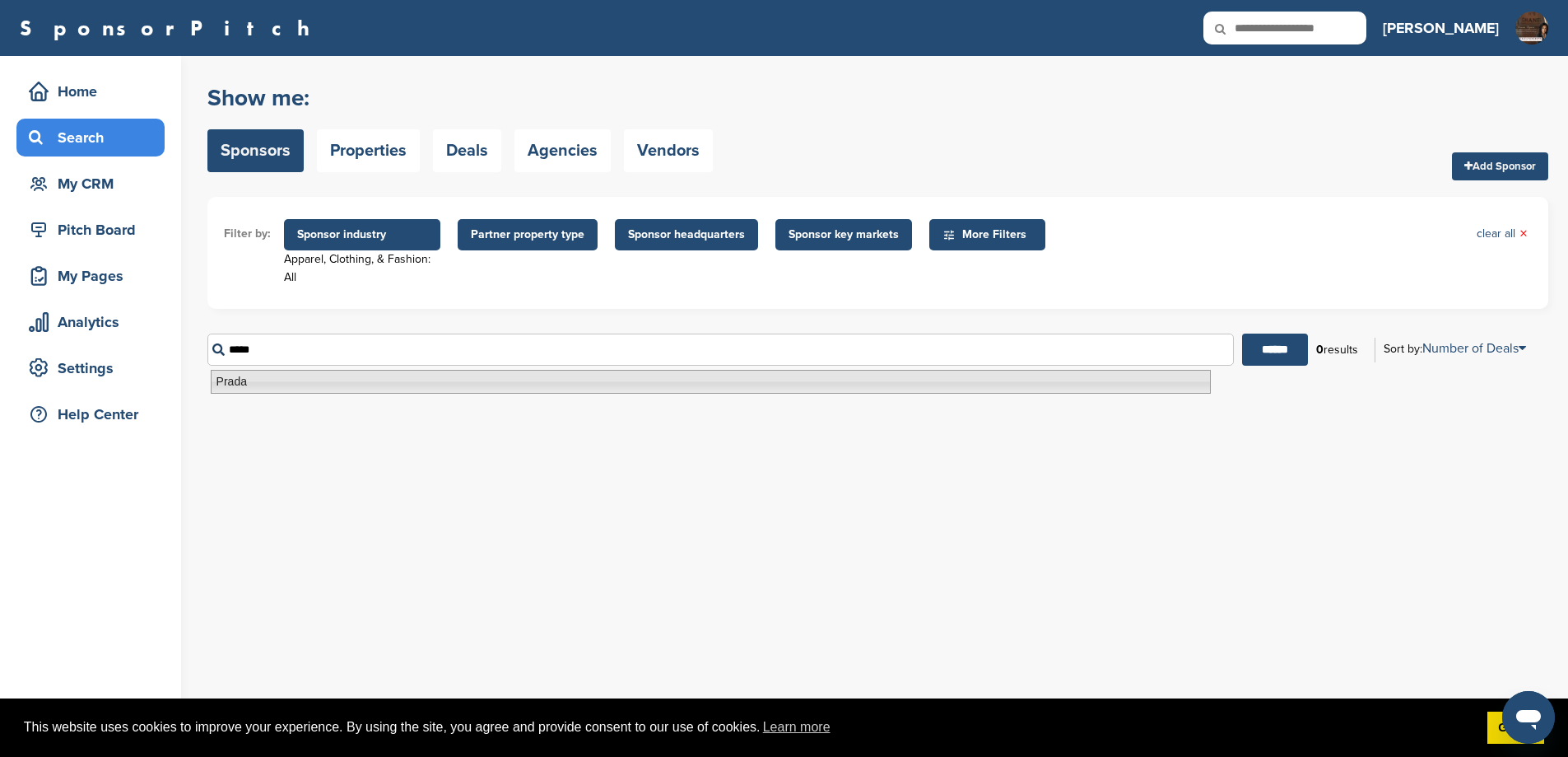
click at [269, 377] on li "Prada" at bounding box center [710, 382] width 1000 height 24
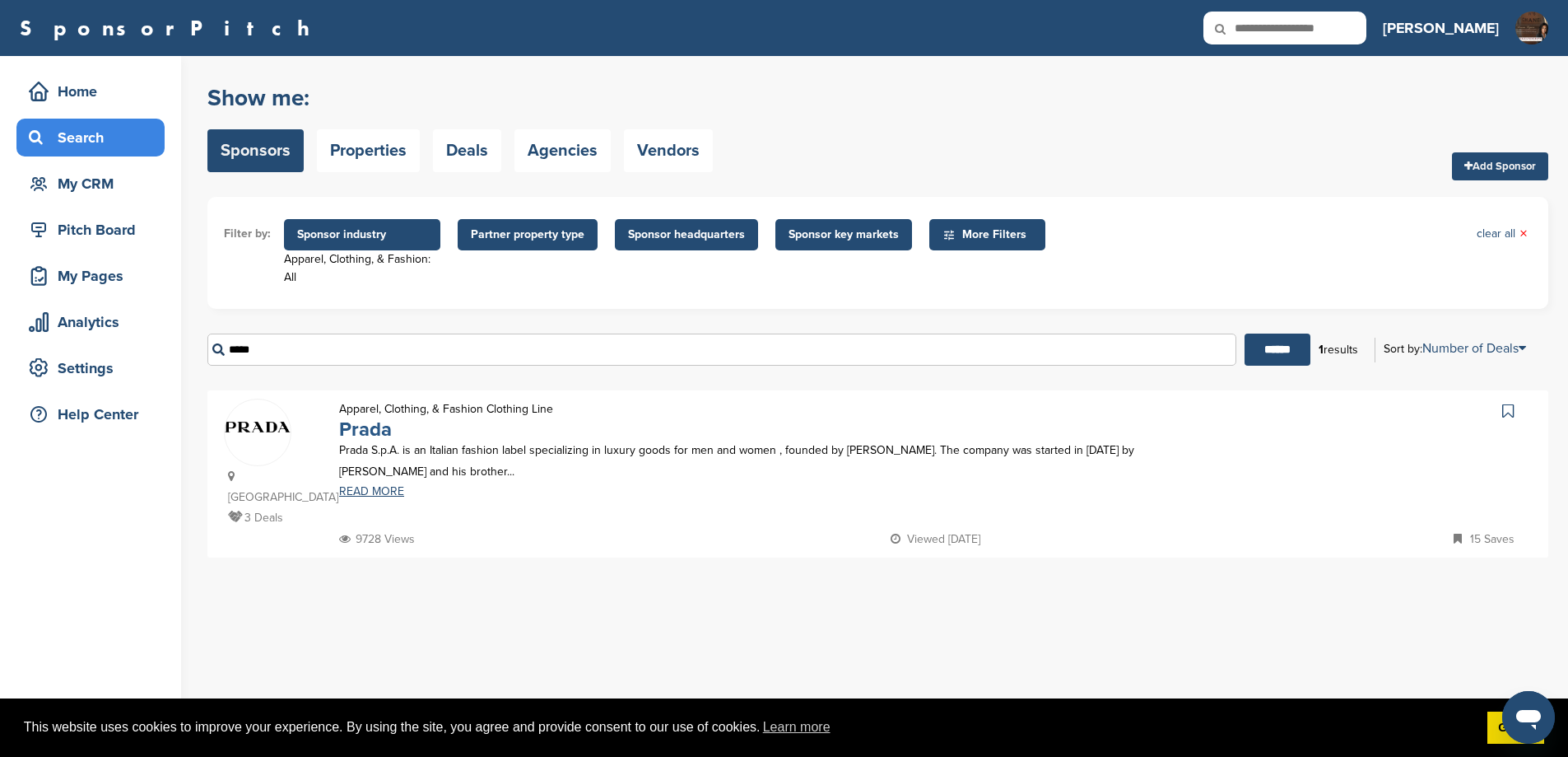
type input "*****"
click at [373, 436] on link "Prada" at bounding box center [365, 430] width 53 height 24
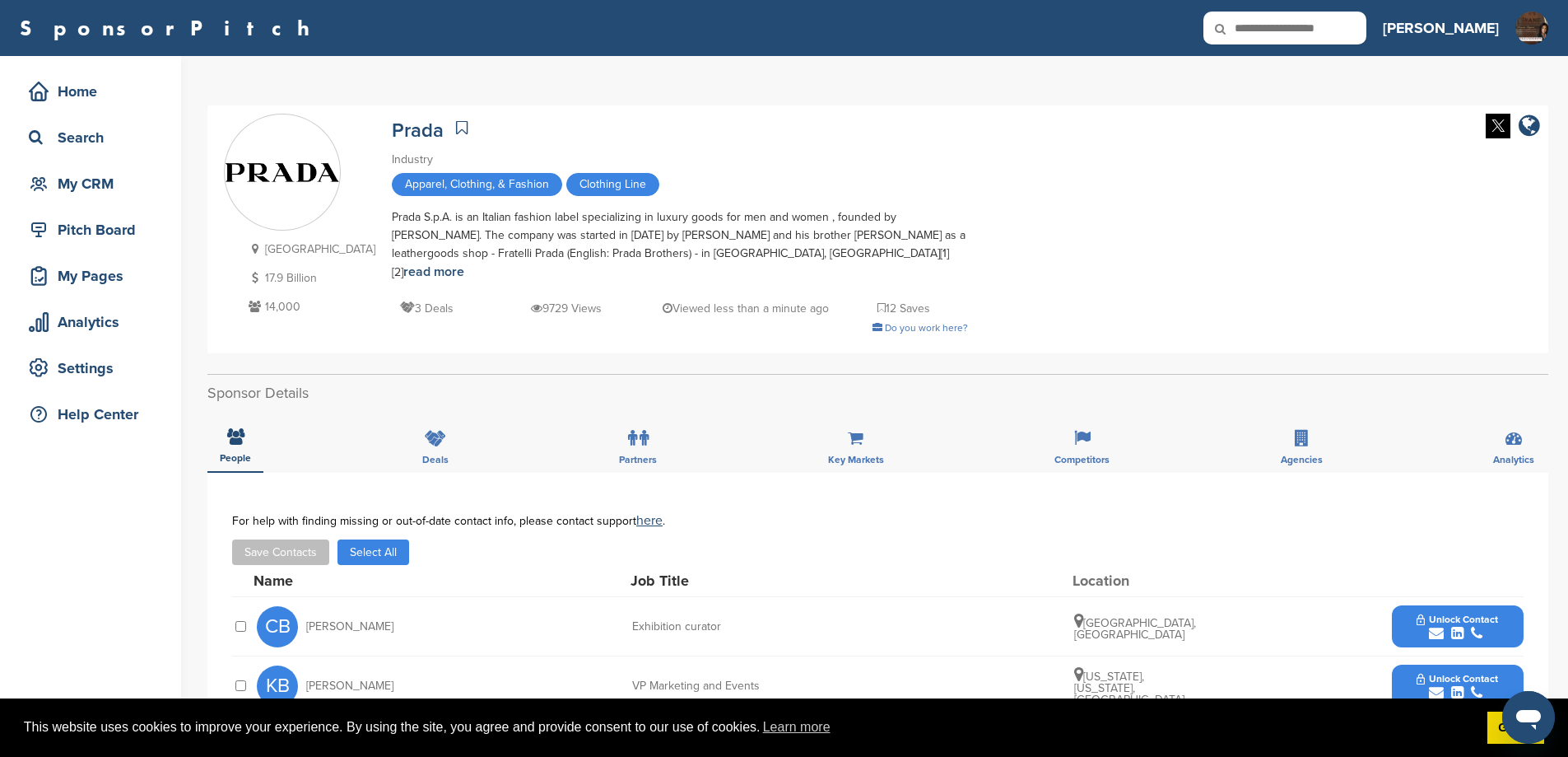
scroll to position [385, 0]
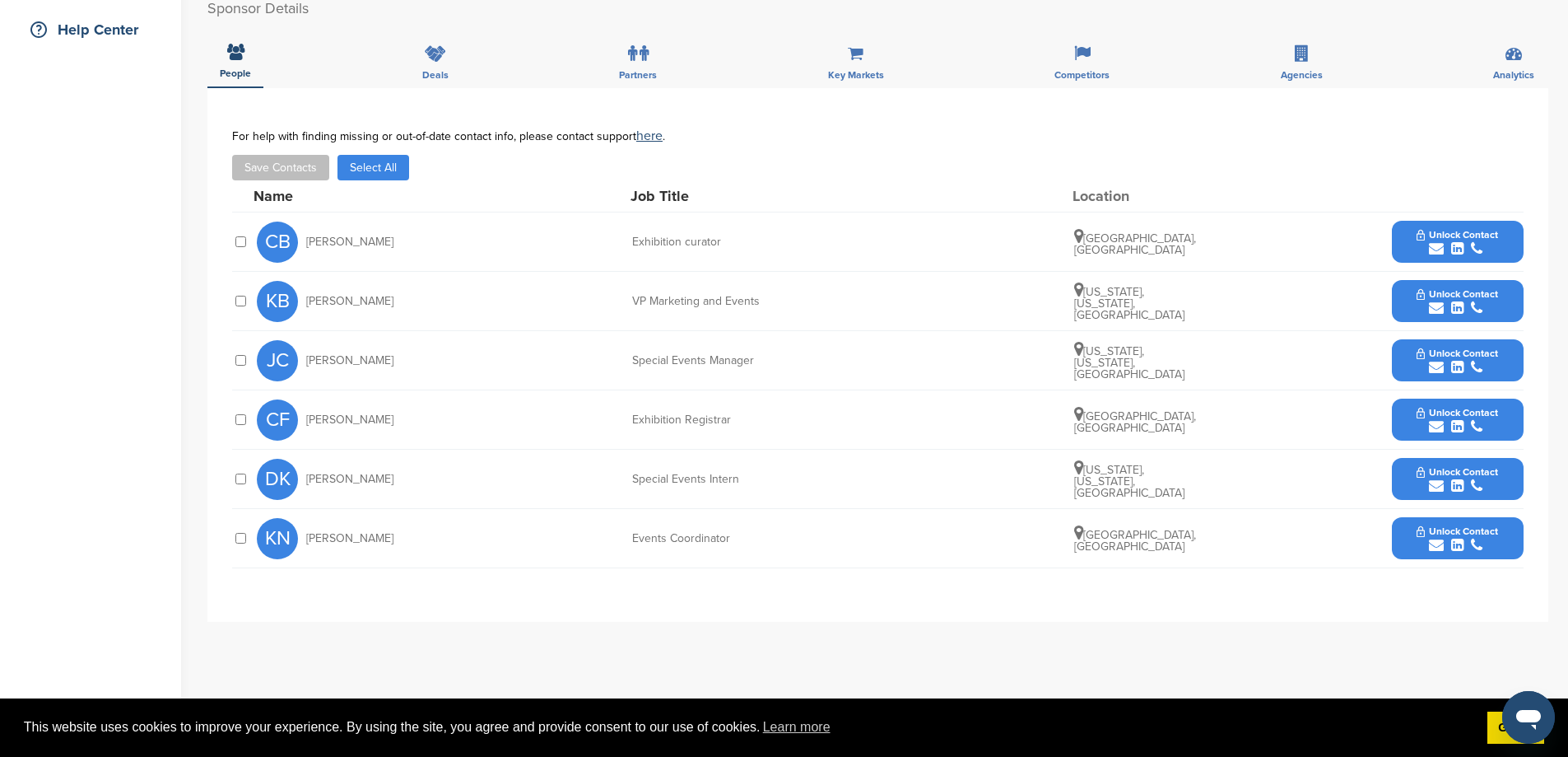
click at [1400, 297] on button "Unlock Contact" at bounding box center [1457, 301] width 121 height 49
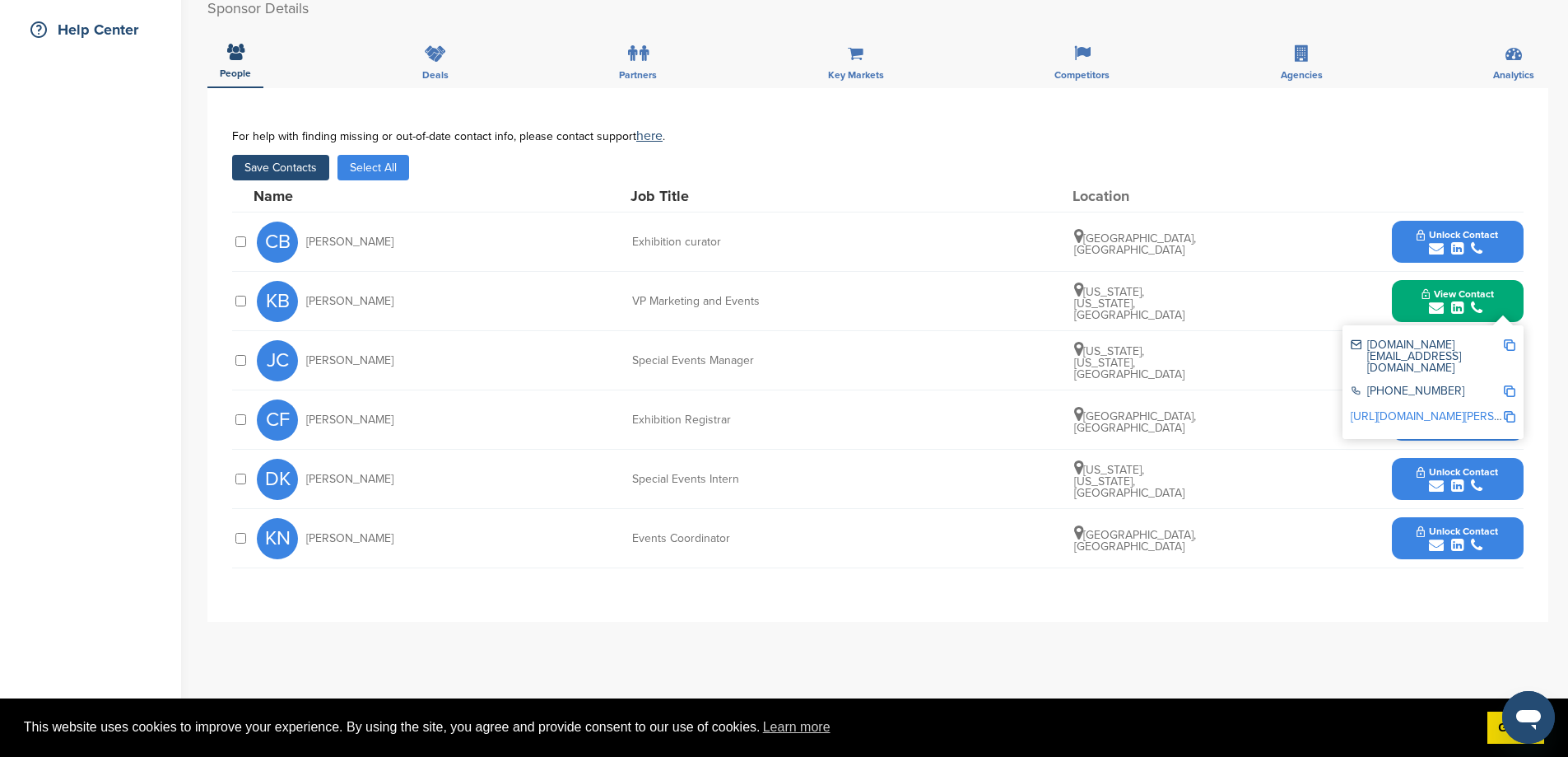
click at [299, 155] on button "Save Contacts" at bounding box center [281, 167] width 97 height 25
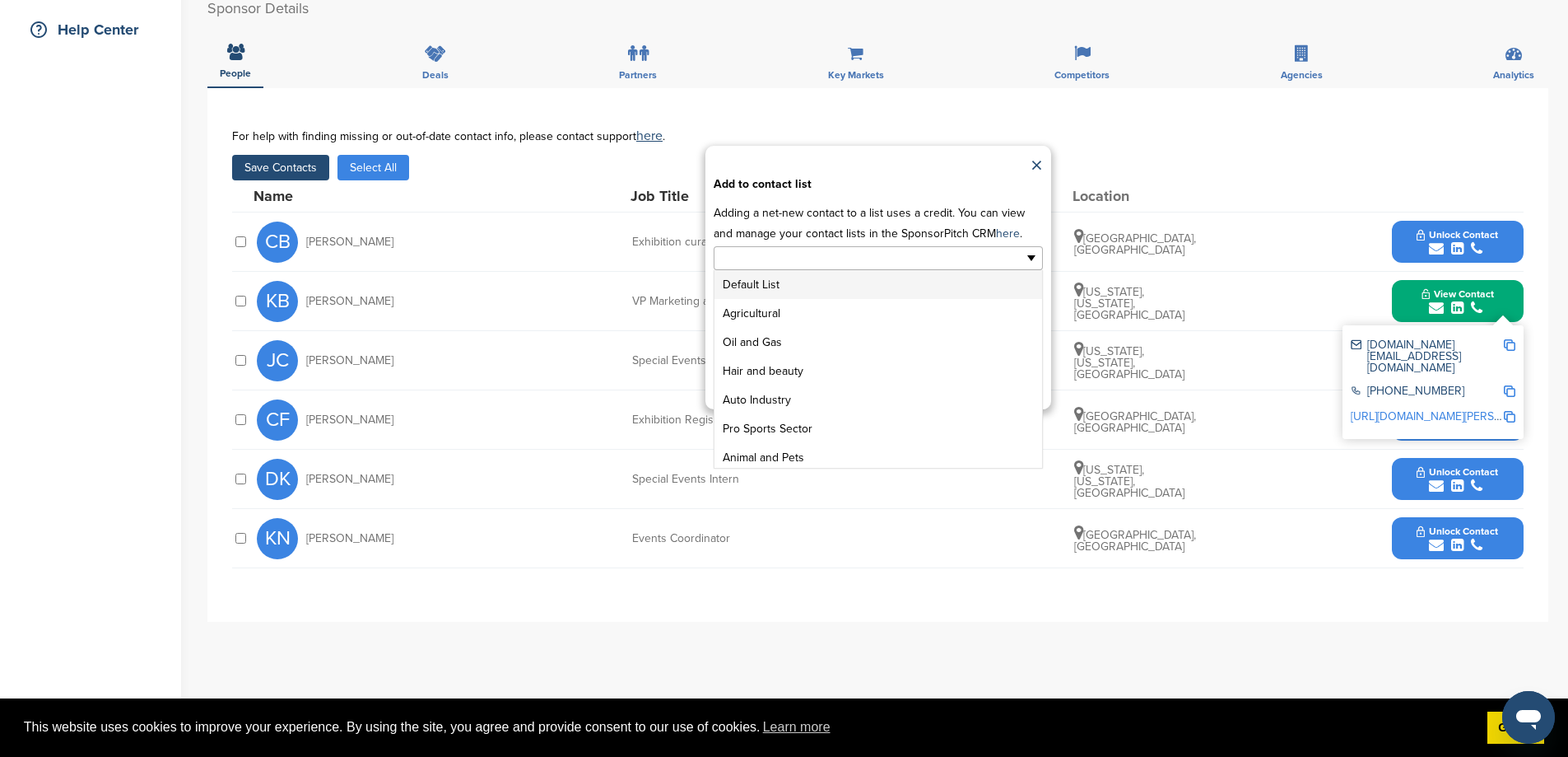
click at [807, 268] on input "text" at bounding box center [807, 258] width 173 height 19
click at [884, 427] on li "GENERAL SPONSOR LIST" at bounding box center [878, 424] width 327 height 29
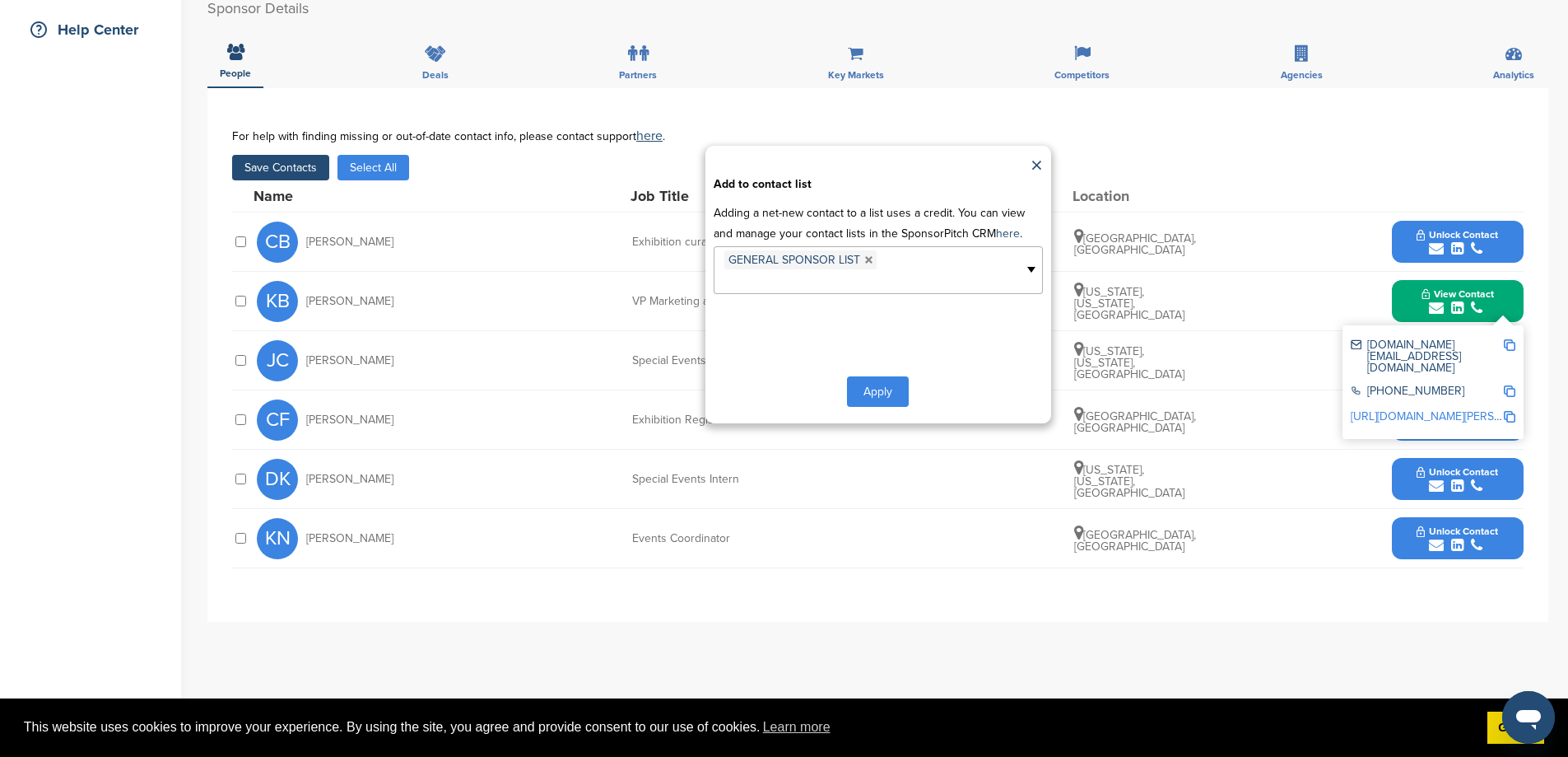
click at [894, 406] on button "Apply" at bounding box center [877, 391] width 61 height 30
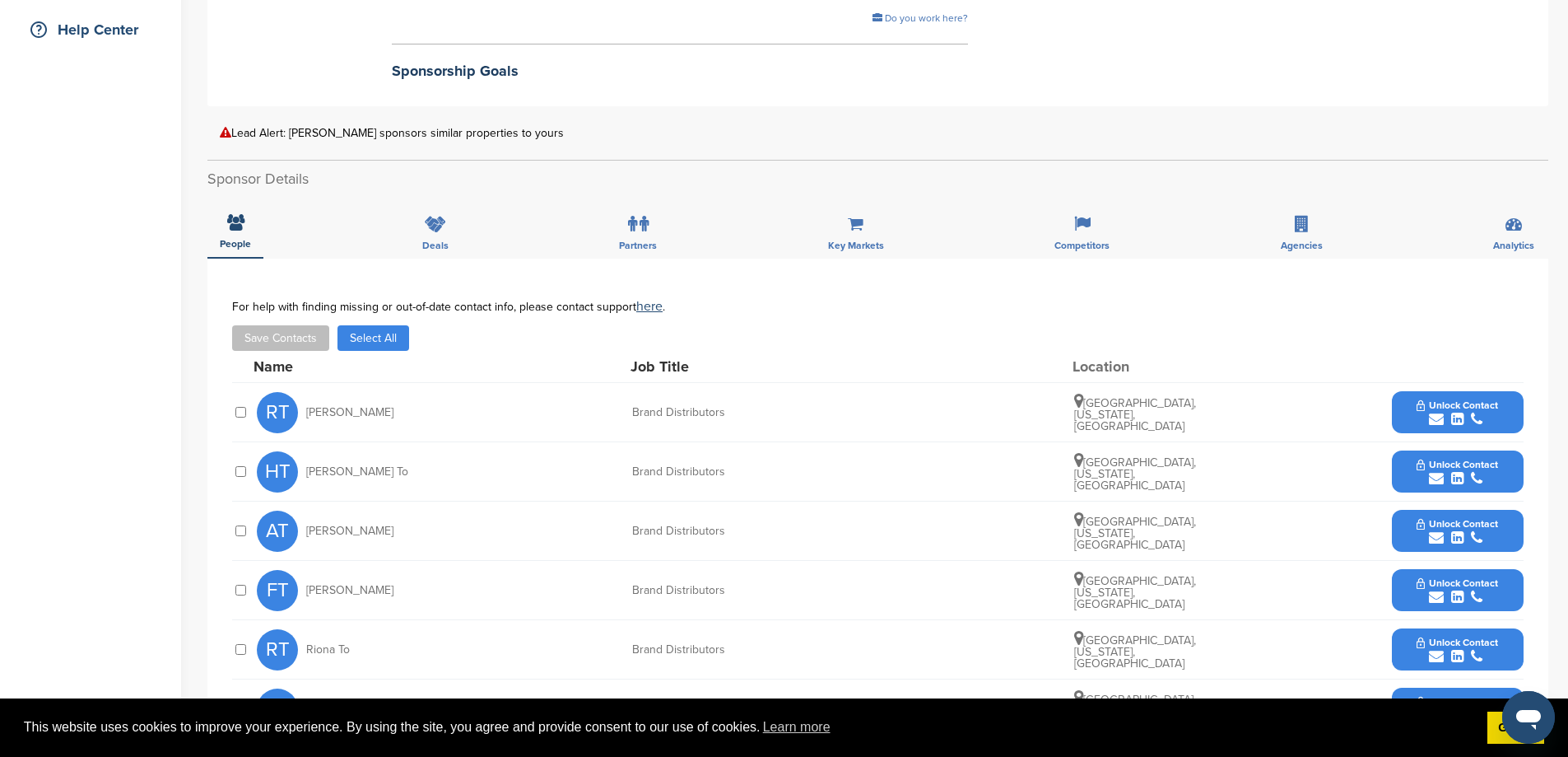
scroll to position [768, 0]
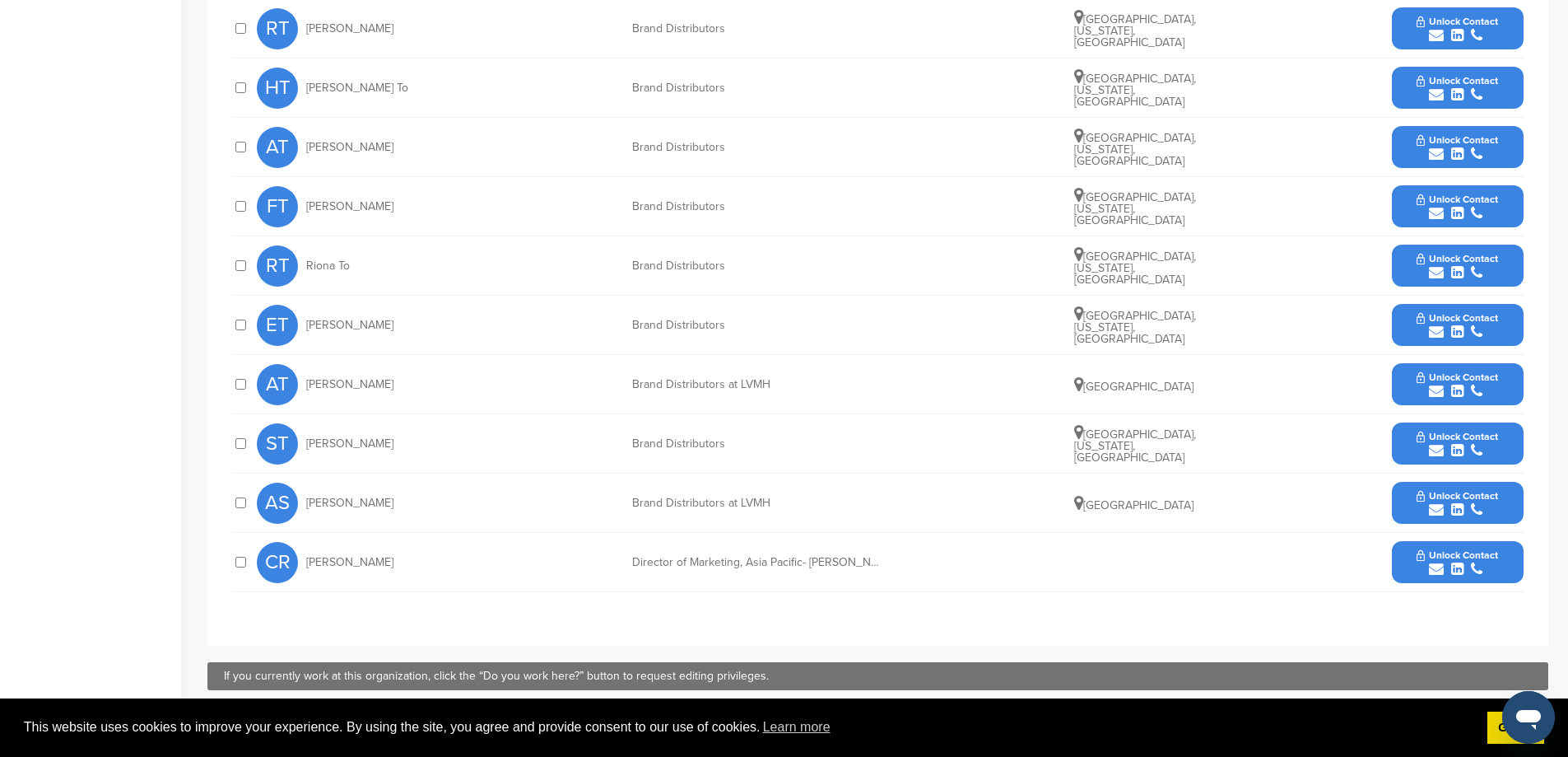
click at [1416, 587] on button "Unlock Contact" at bounding box center [1457, 562] width 121 height 49
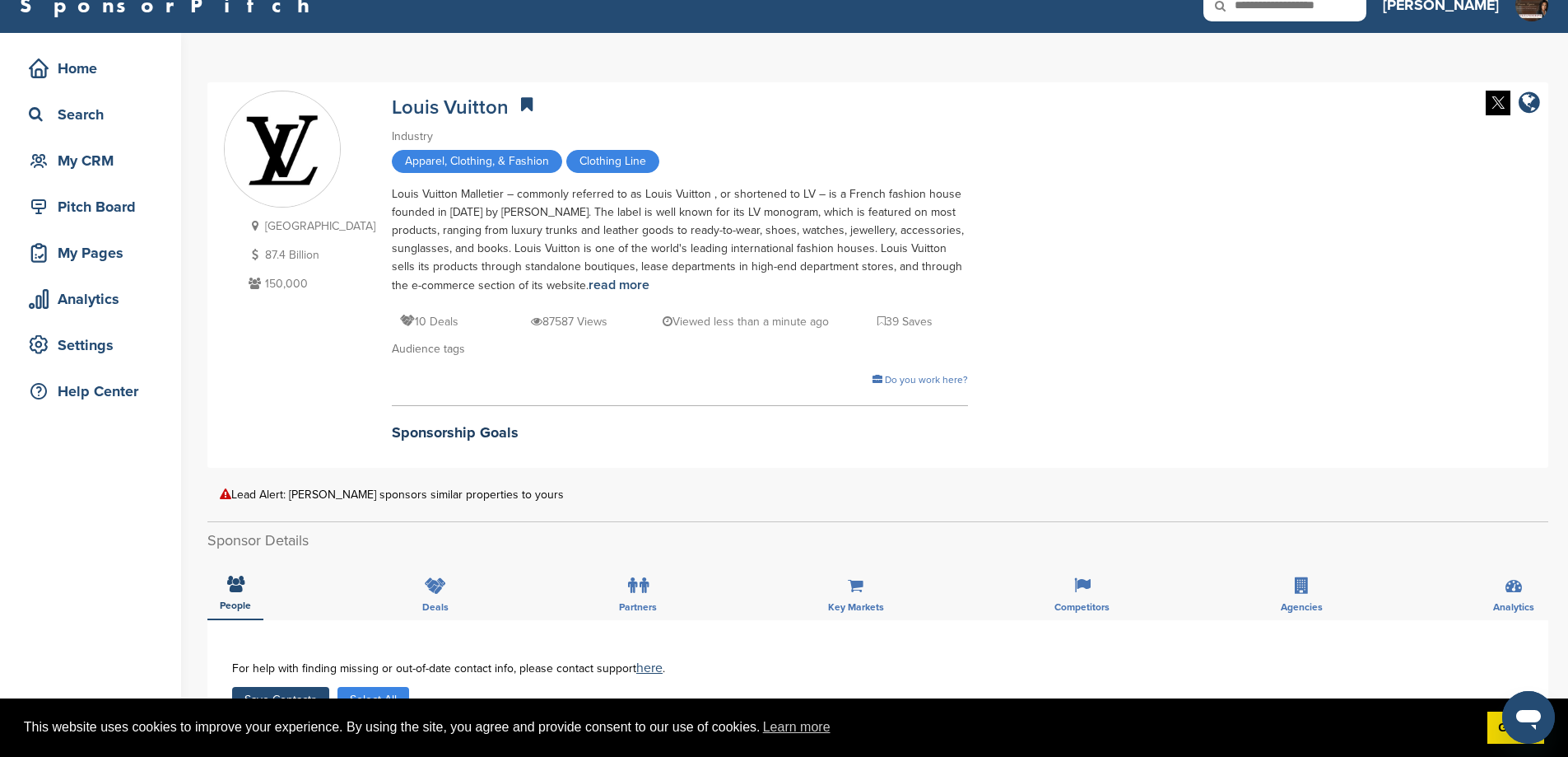
scroll to position [385, 0]
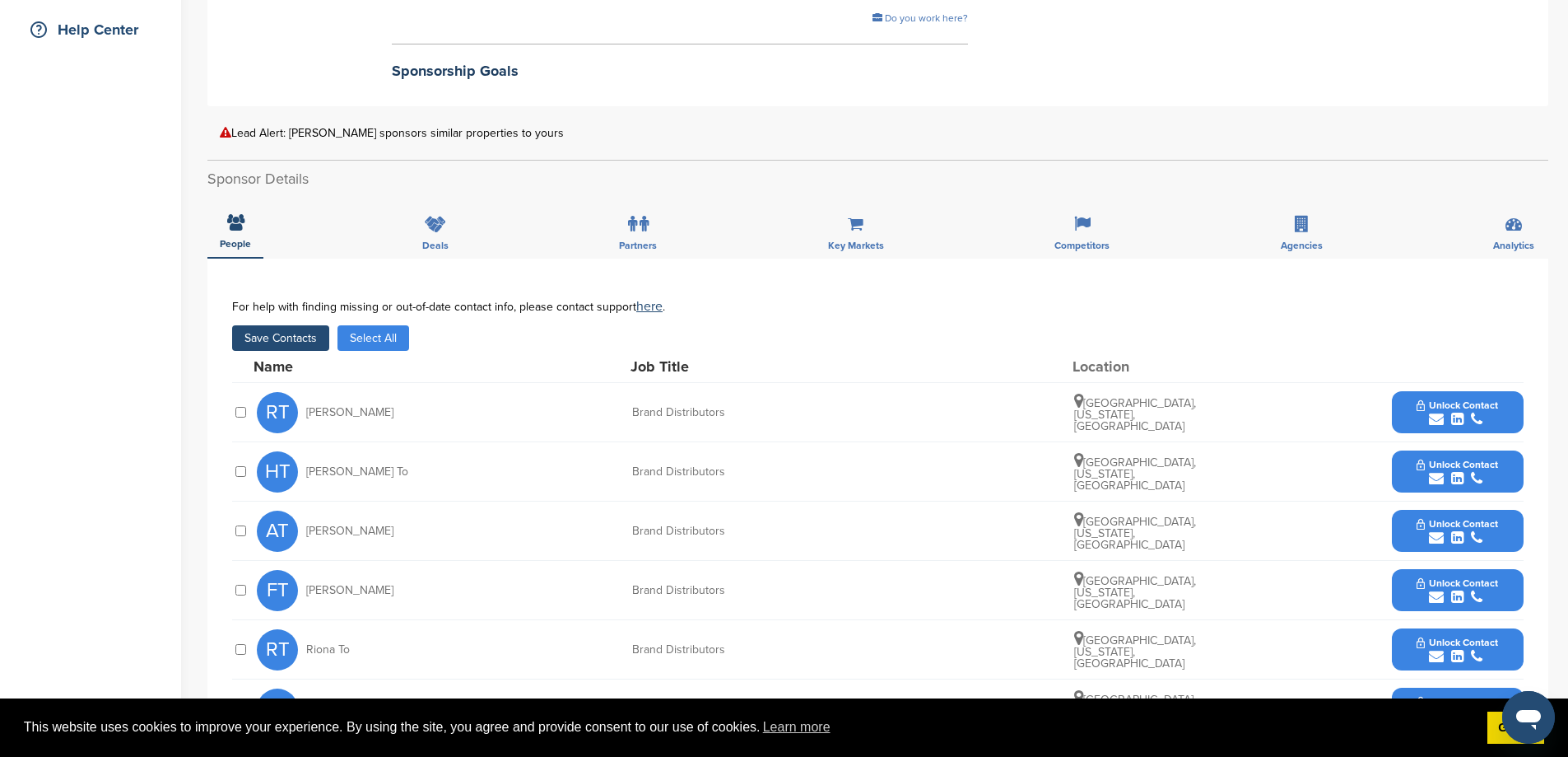
click at [303, 351] on button "Save Contacts" at bounding box center [281, 338] width 97 height 25
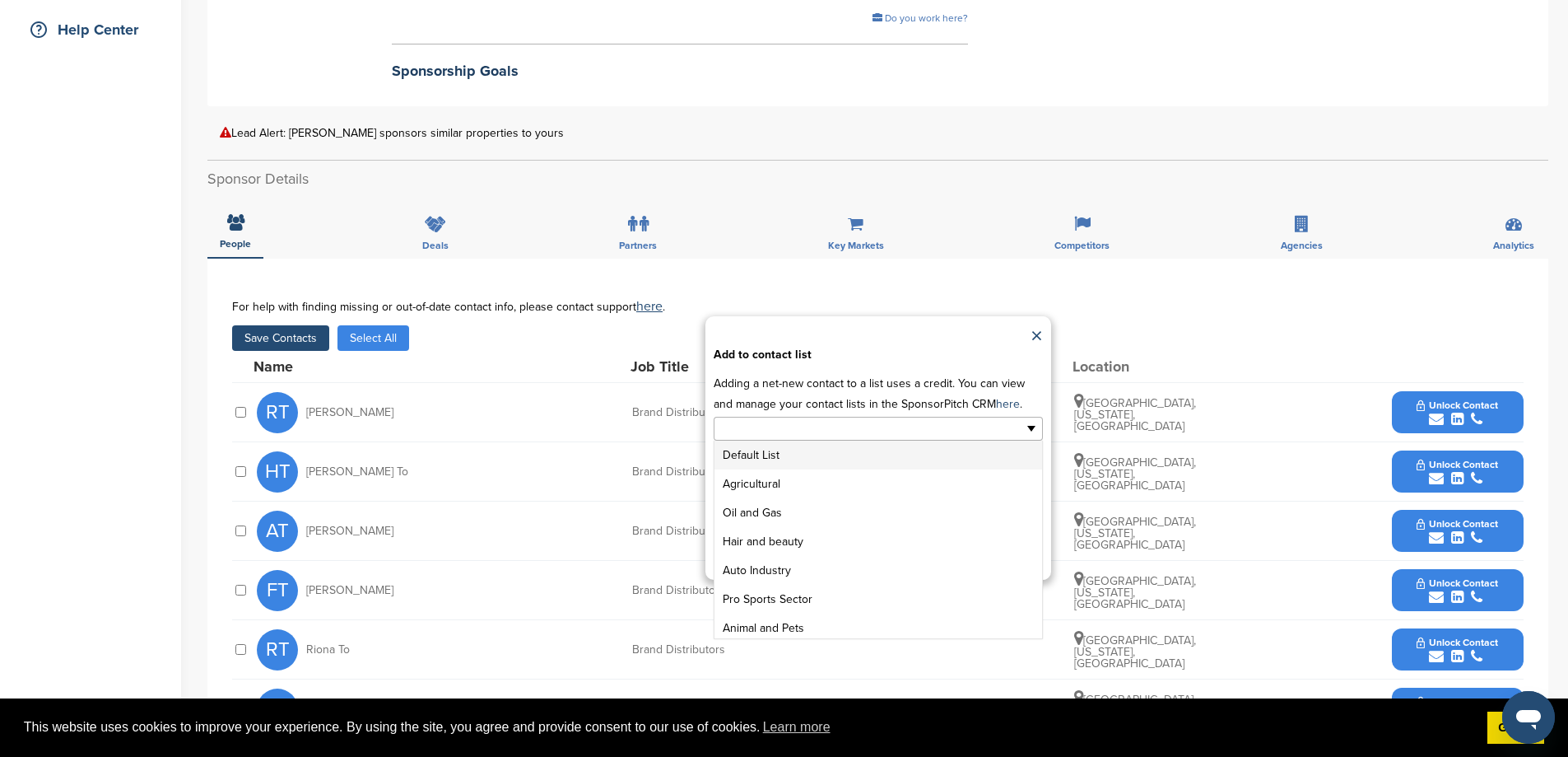
click at [956, 441] on ul at bounding box center [878, 429] width 329 height 24
click at [850, 610] on li "GENERAL SPONSOR LIST" at bounding box center [878, 594] width 327 height 29
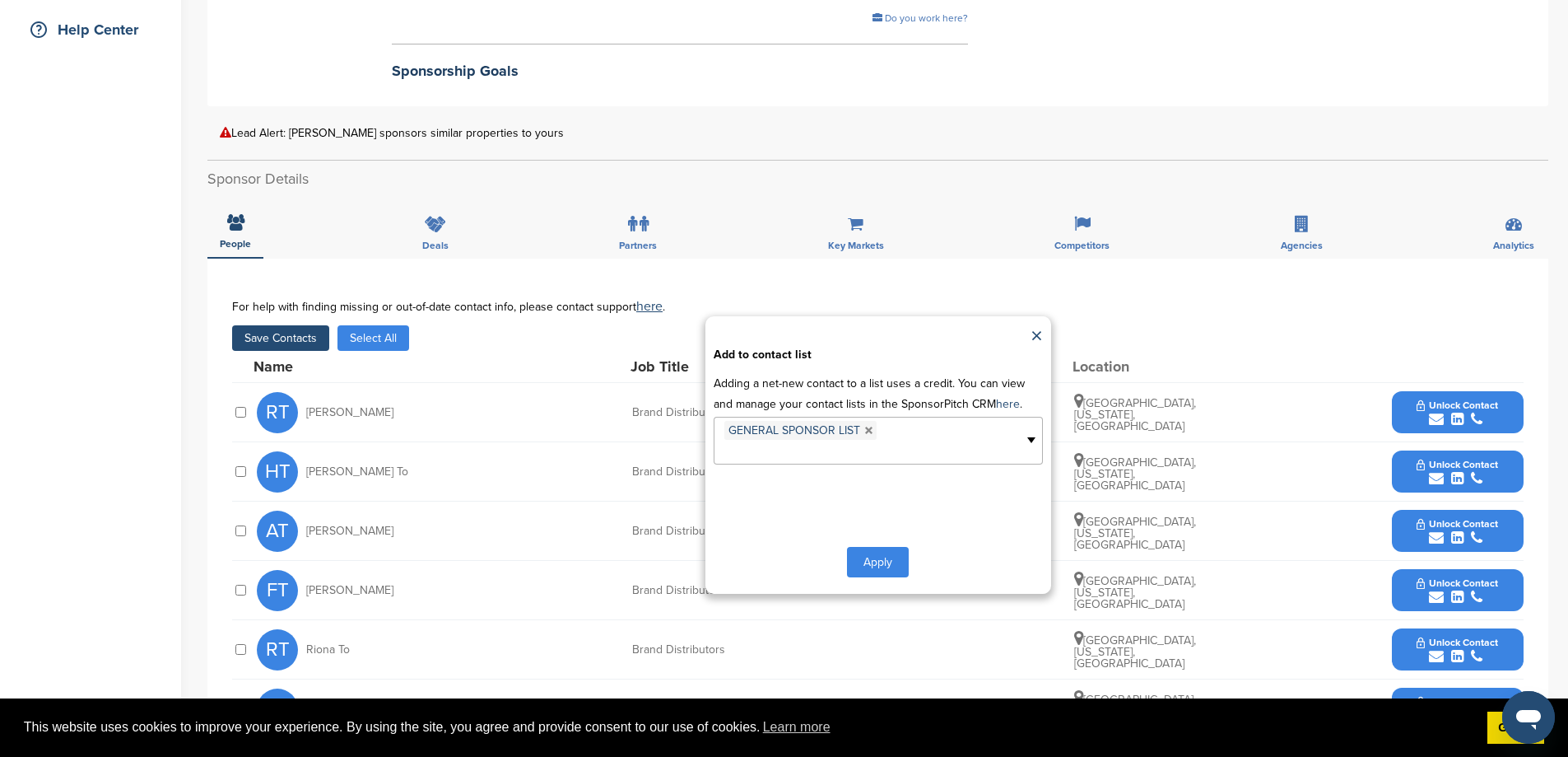
click at [879, 577] on button "Apply" at bounding box center [877, 561] width 61 height 30
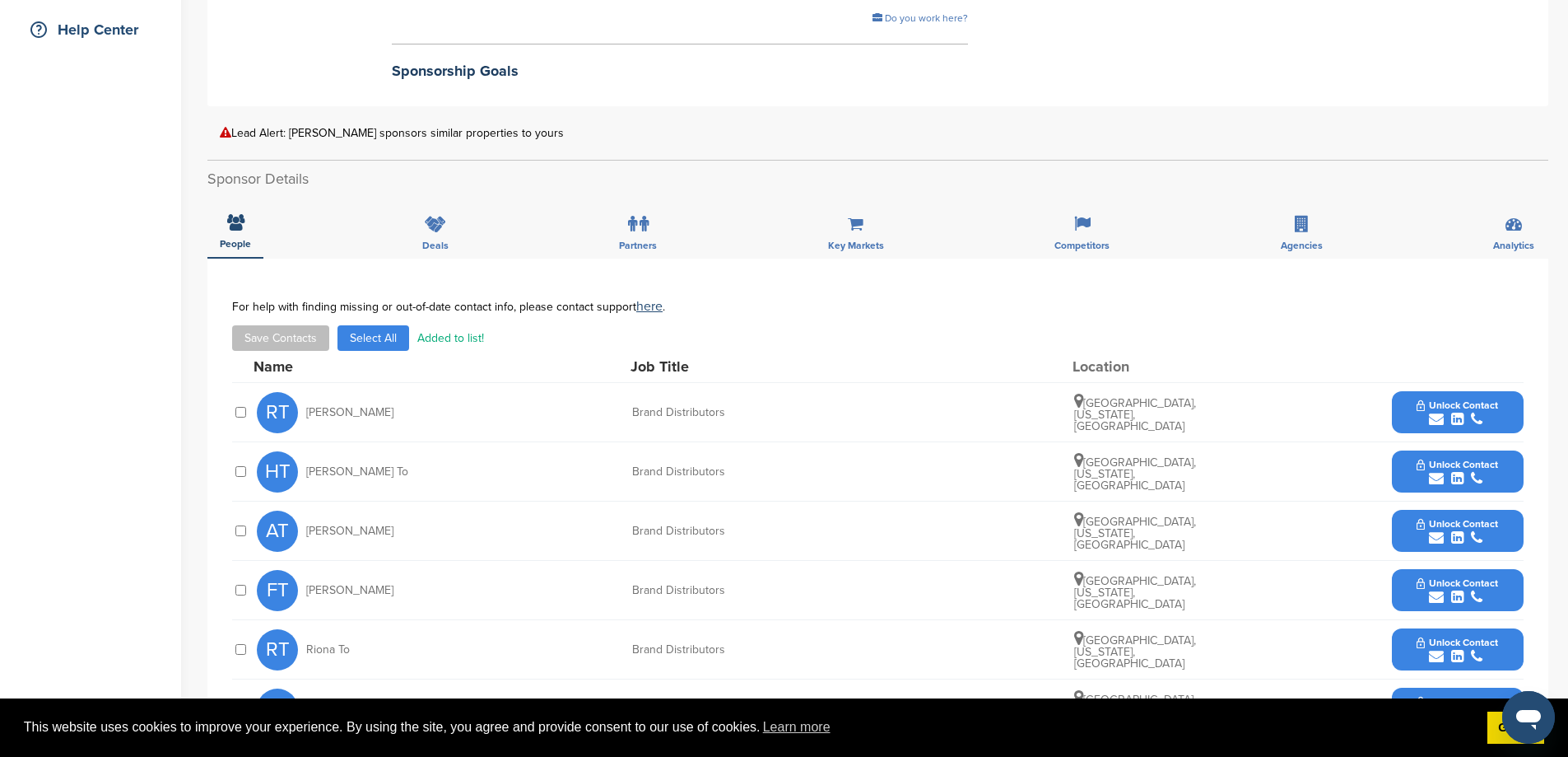
scroll to position [0, 0]
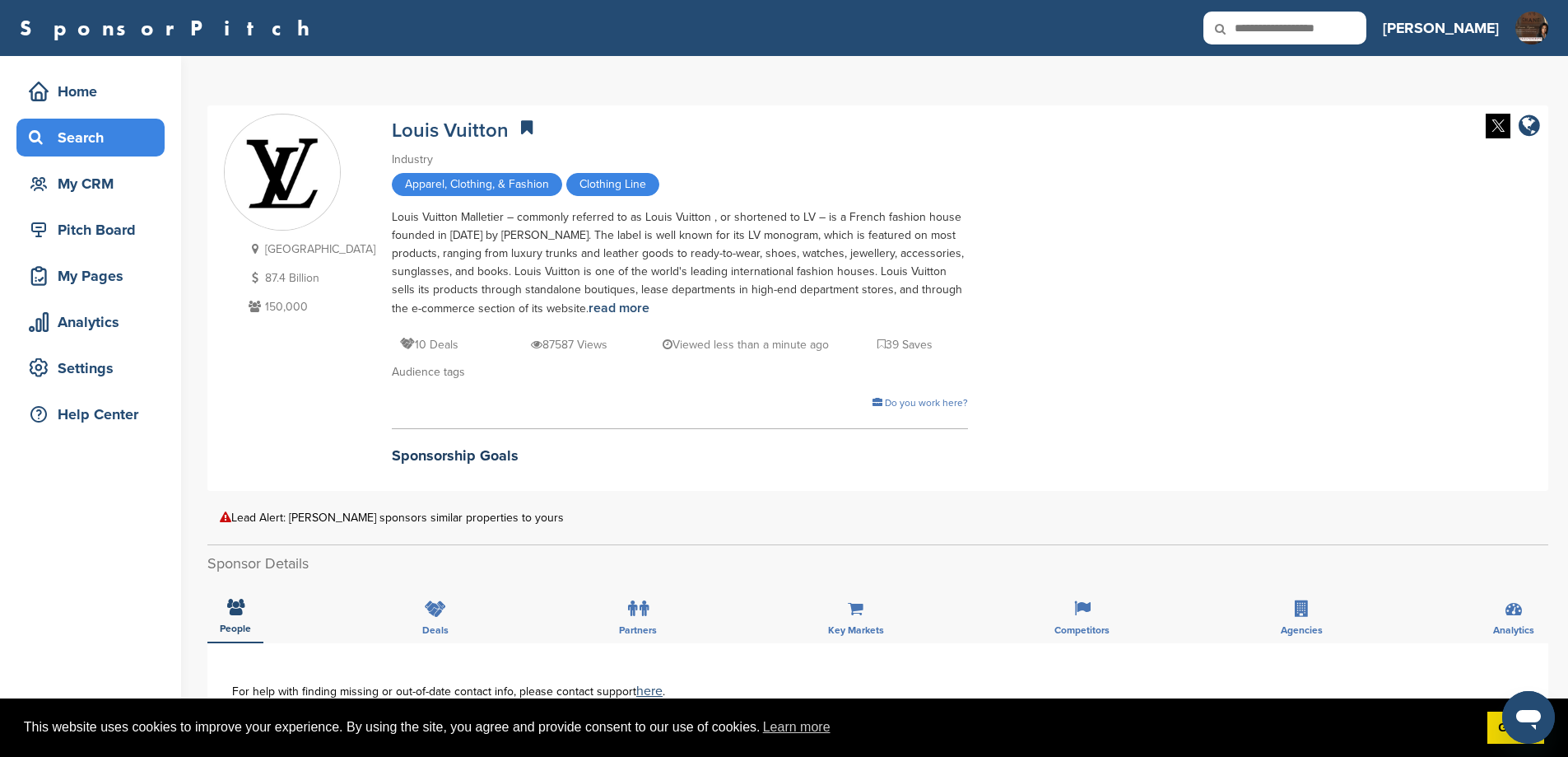
click at [100, 142] on div "Search" at bounding box center [95, 138] width 140 height 29
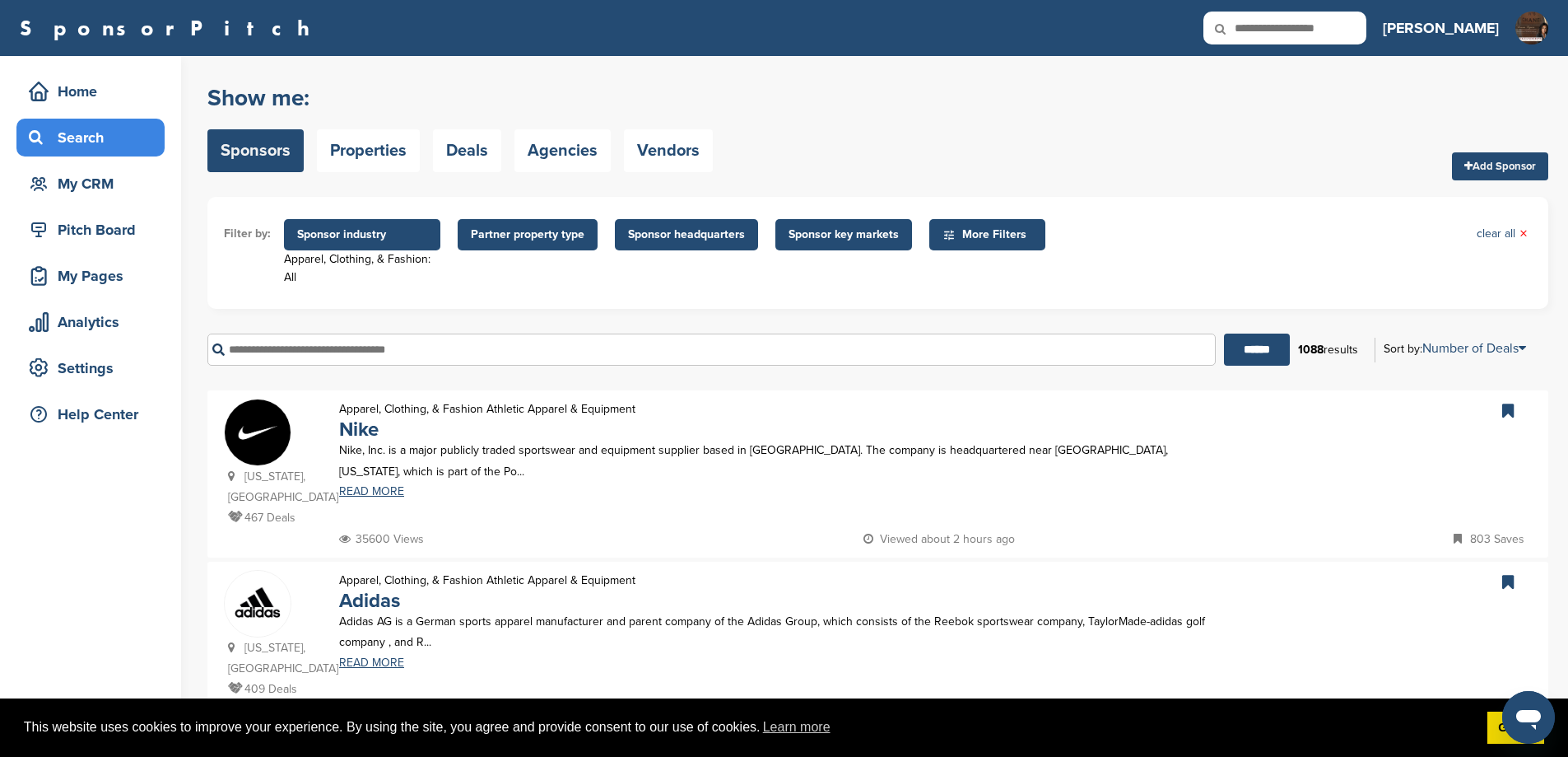
click at [468, 351] on input "text" at bounding box center [712, 349] width 1009 height 32
drag, startPoint x: 416, startPoint y: 358, endPoint x: 179, endPoint y: 346, distance: 237.3
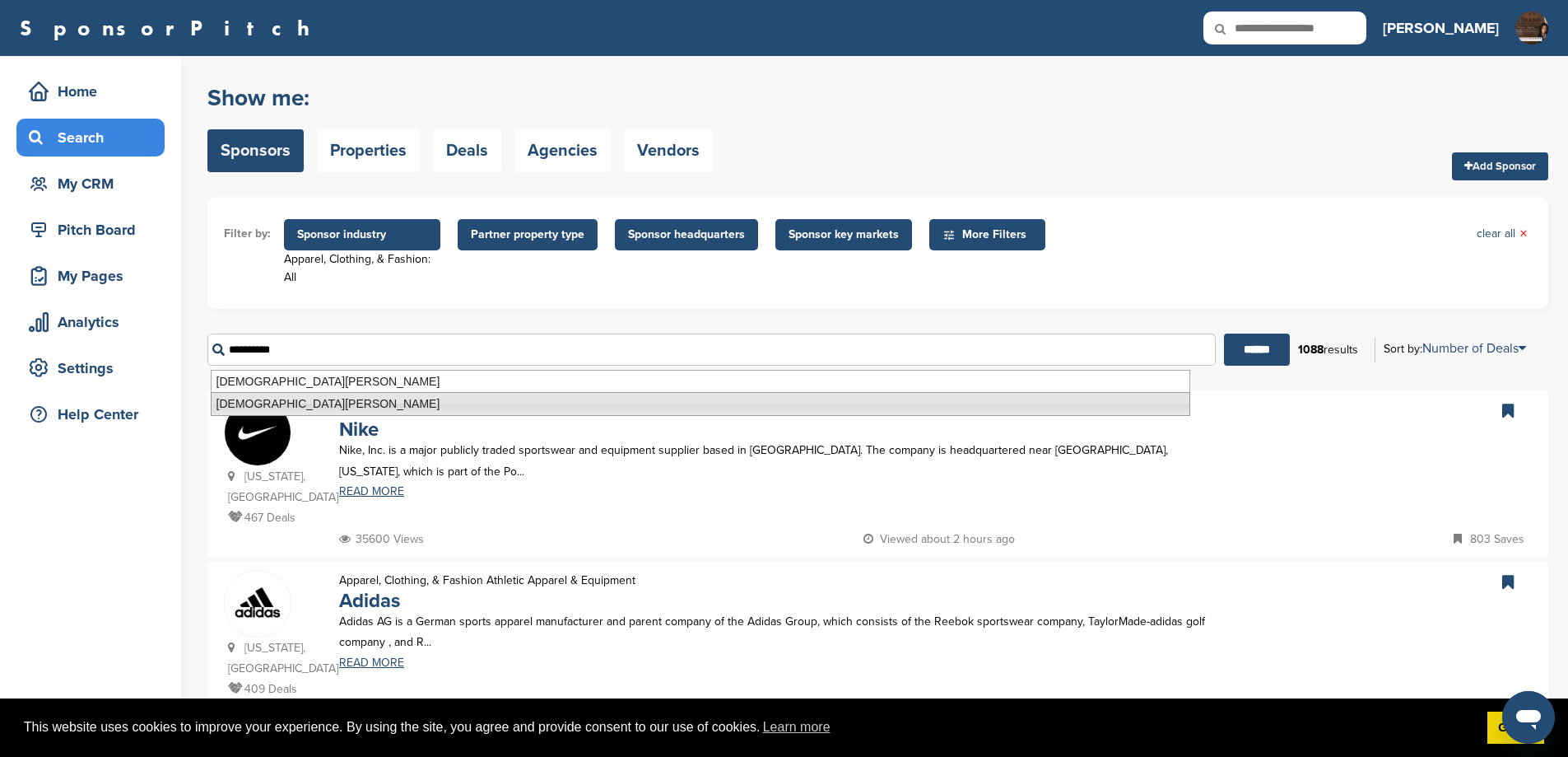
click at [313, 399] on li "Christian Louboutin" at bounding box center [700, 404] width 979 height 24
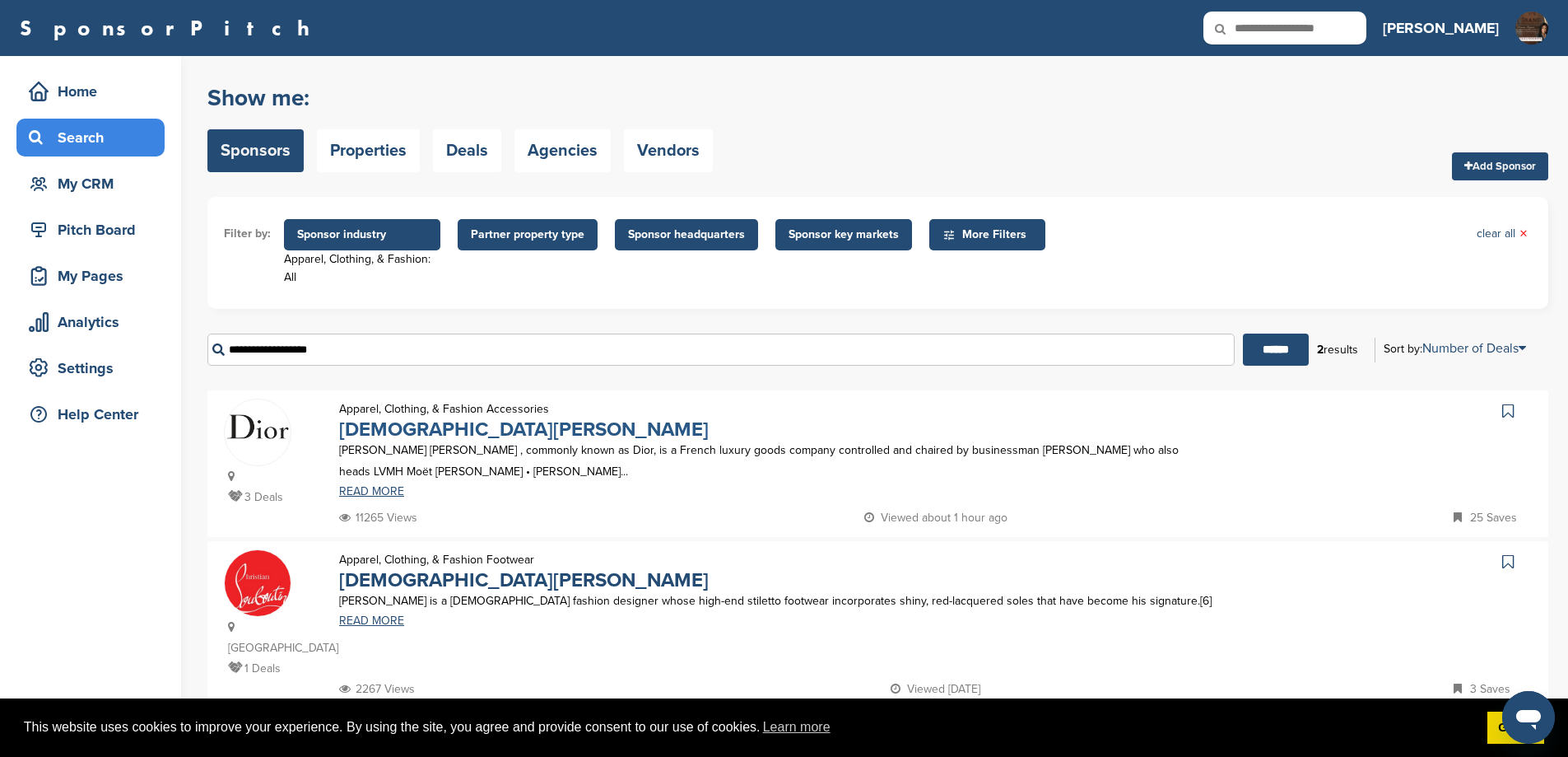
type input "**********"
click at [389, 432] on link "Christian Dior" at bounding box center [524, 430] width 370 height 24
click at [463, 586] on link "Christian Louboutin" at bounding box center [524, 580] width 370 height 24
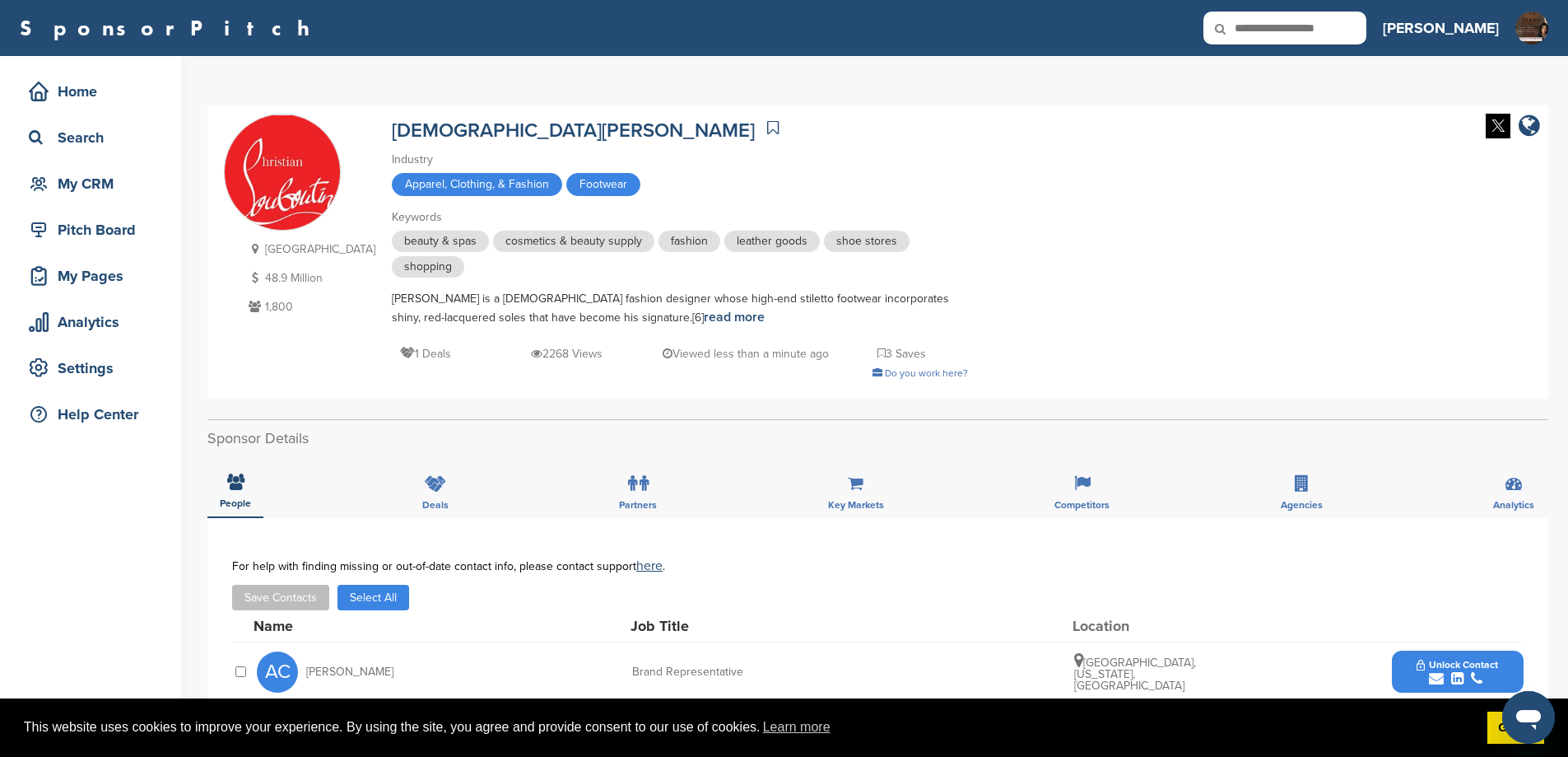
scroll to position [385, 0]
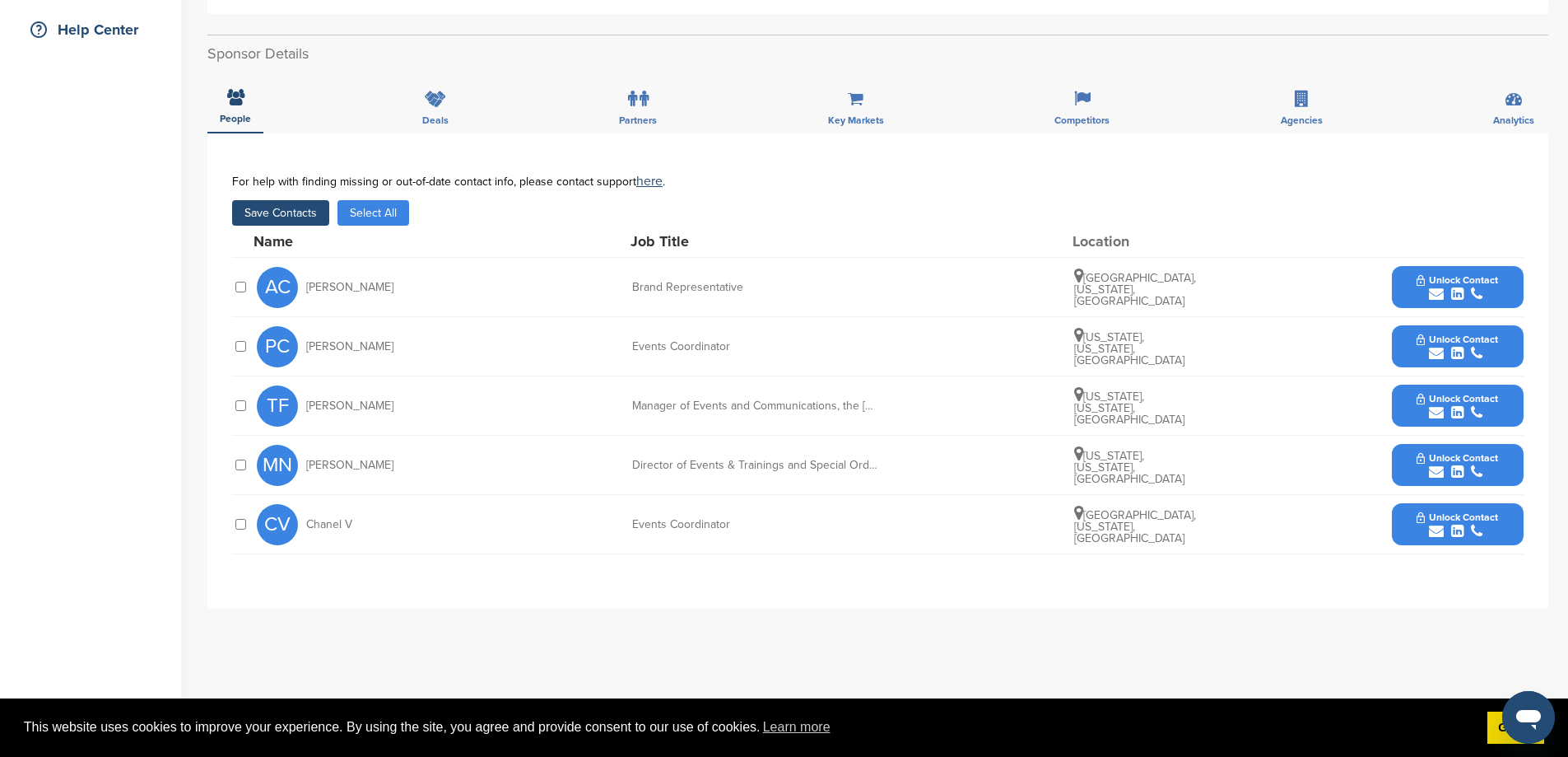
click at [1416, 277] on span "Unlock Contact" at bounding box center [1457, 280] width 81 height 11
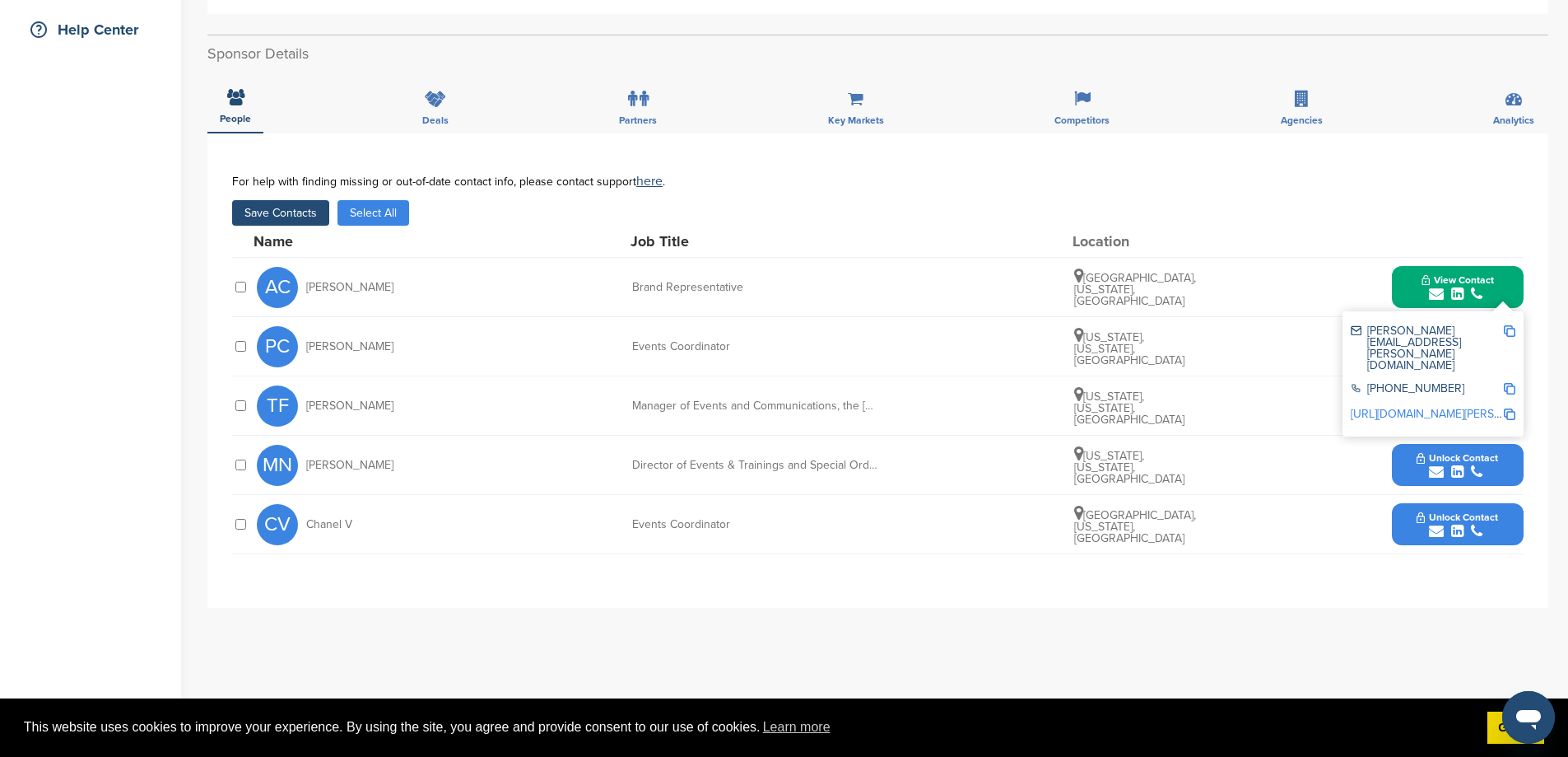
click at [294, 216] on button "Save Contacts" at bounding box center [281, 212] width 97 height 25
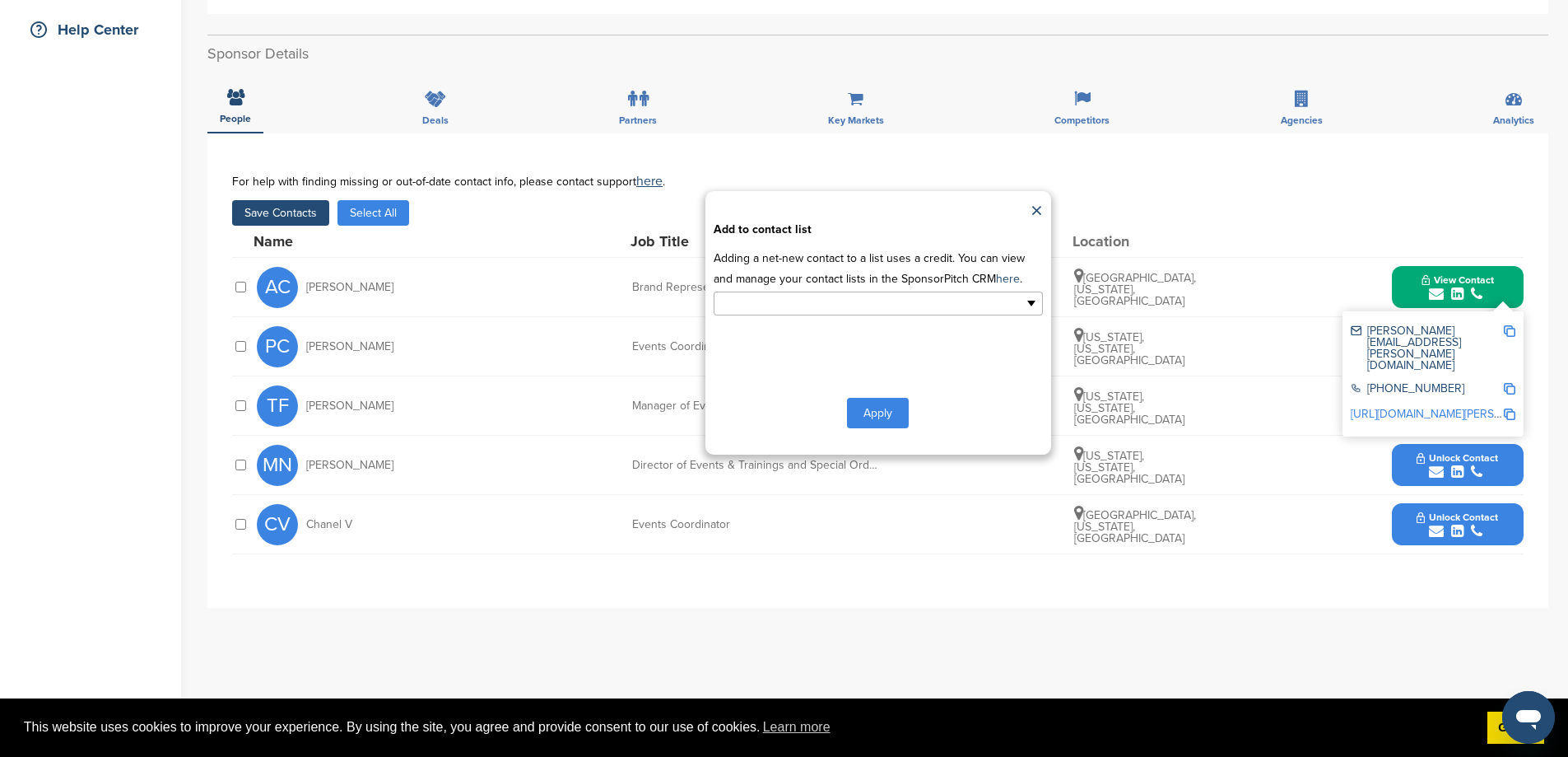
click at [838, 313] on input "text" at bounding box center [807, 303] width 173 height 19
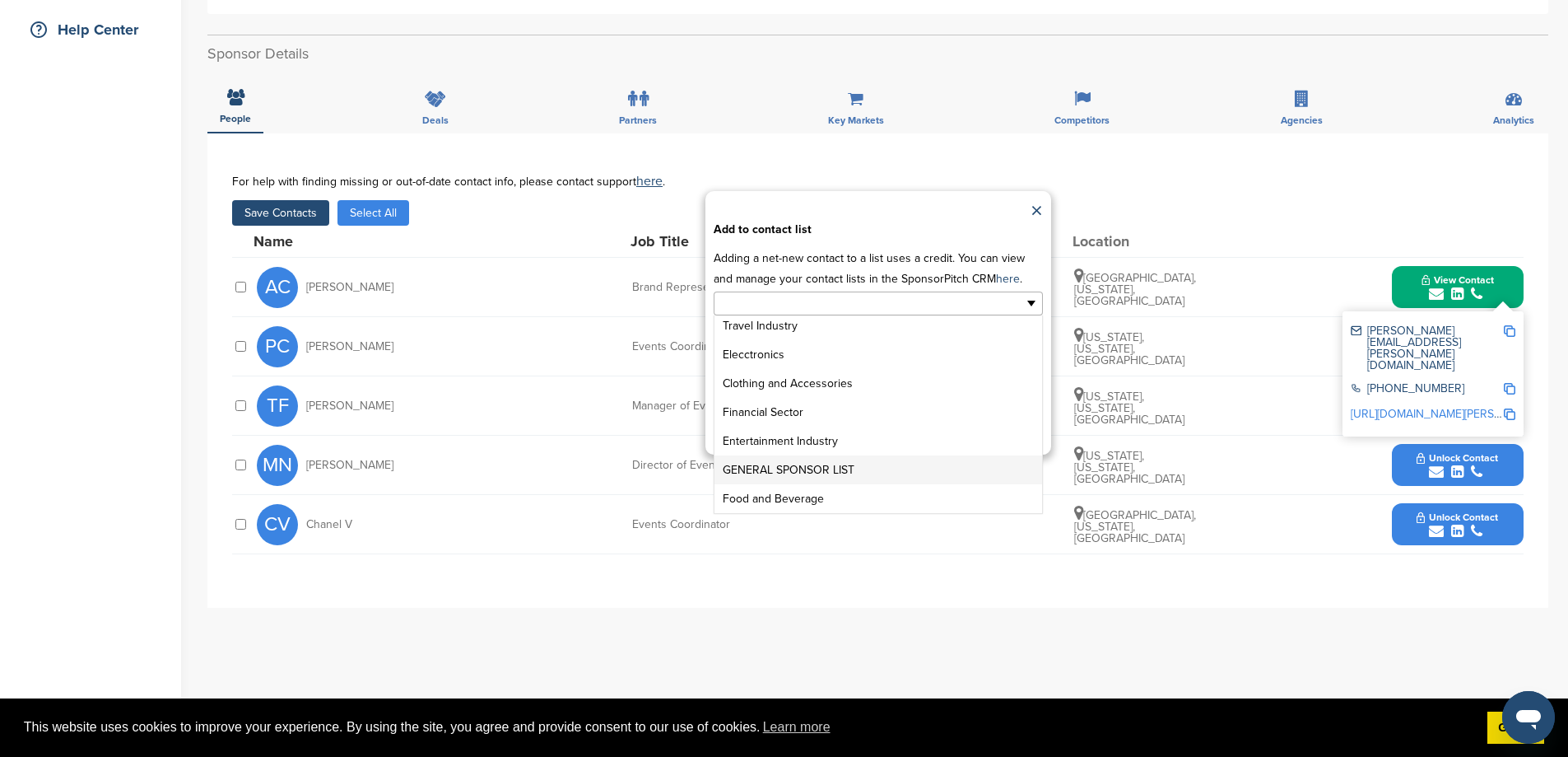
click at [817, 484] on li "GENERAL SPONSOR LIST" at bounding box center [878, 469] width 327 height 29
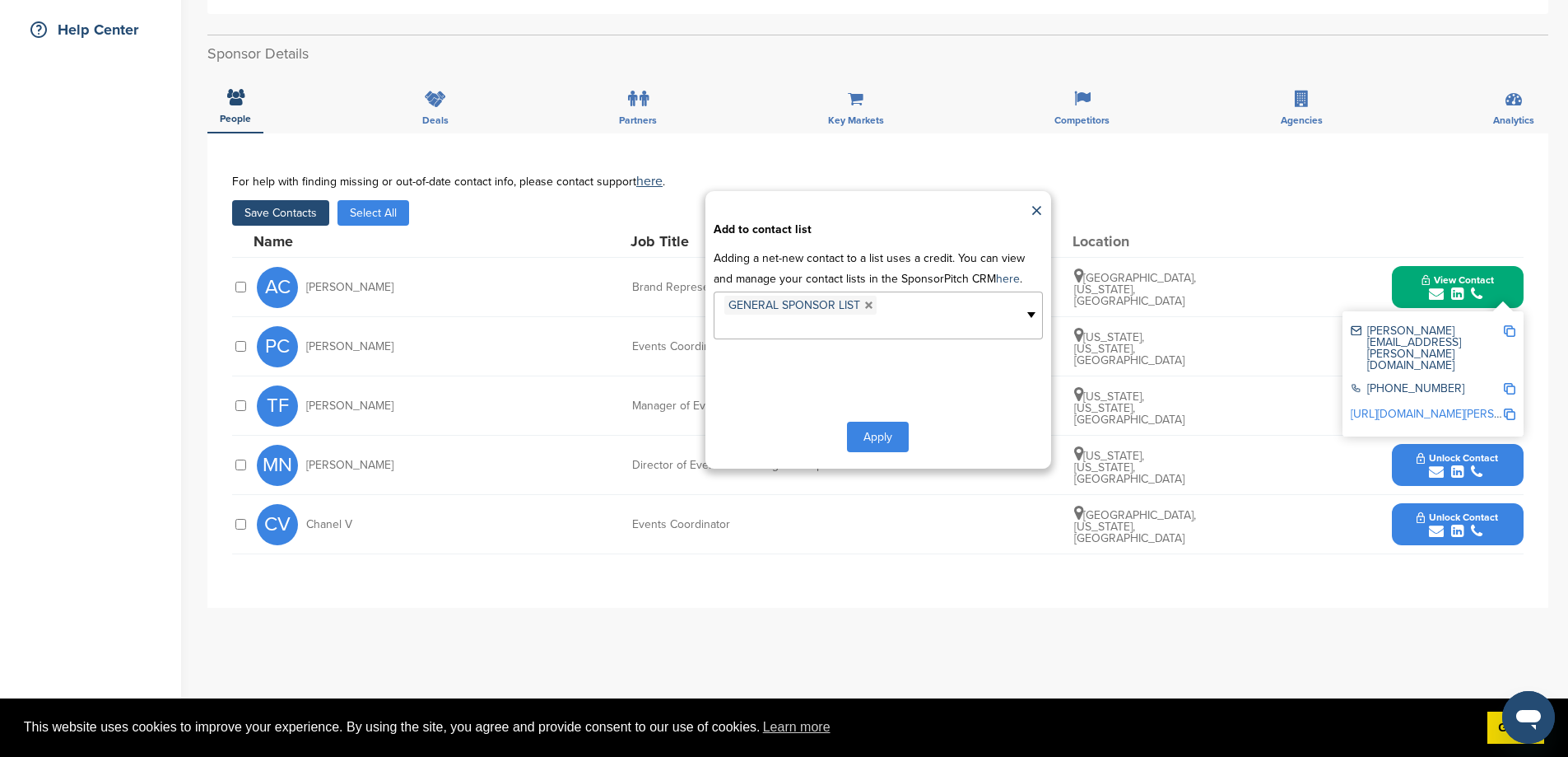
click at [890, 452] on button "Apply" at bounding box center [877, 437] width 61 height 30
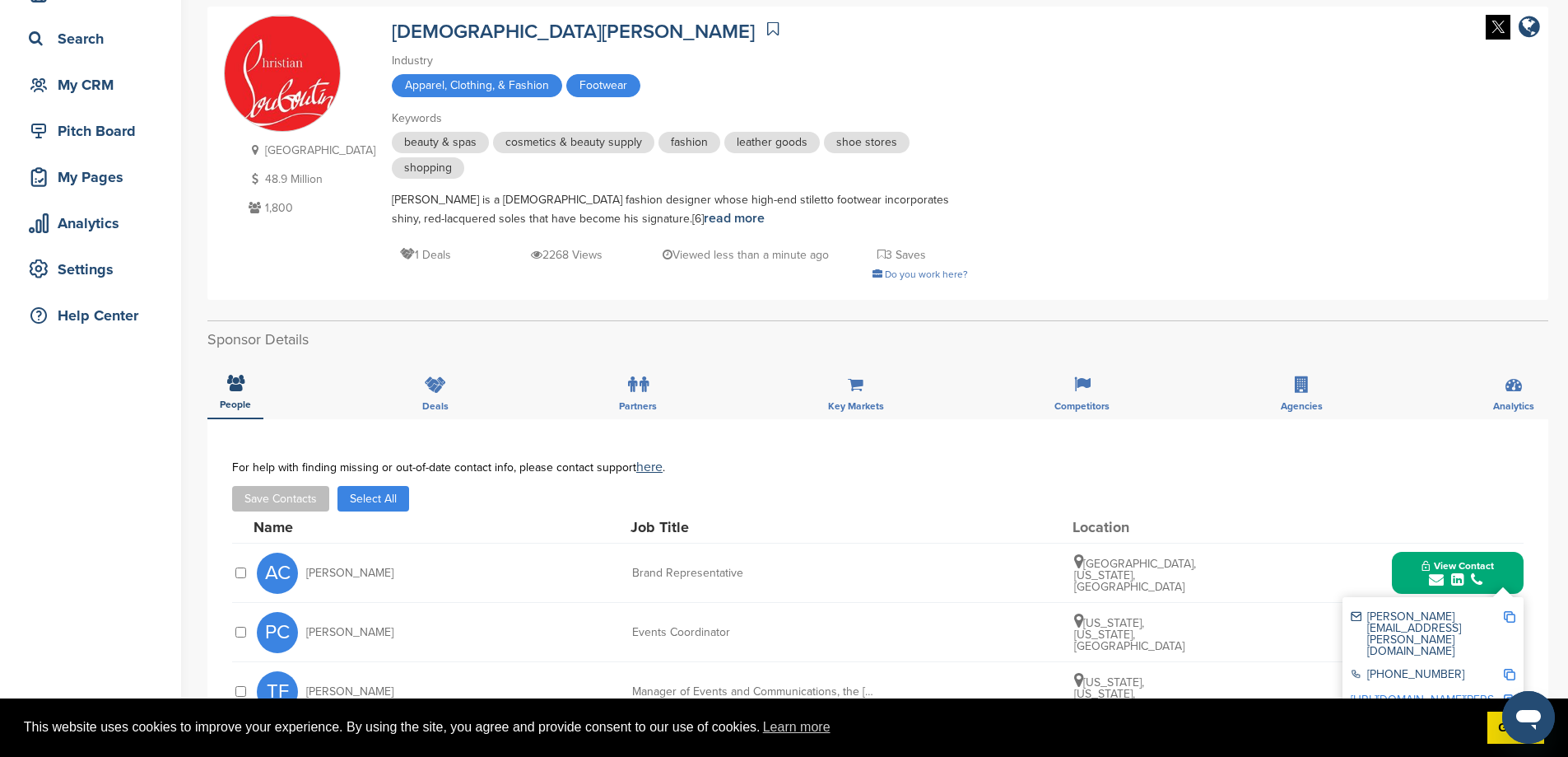
scroll to position [0, 0]
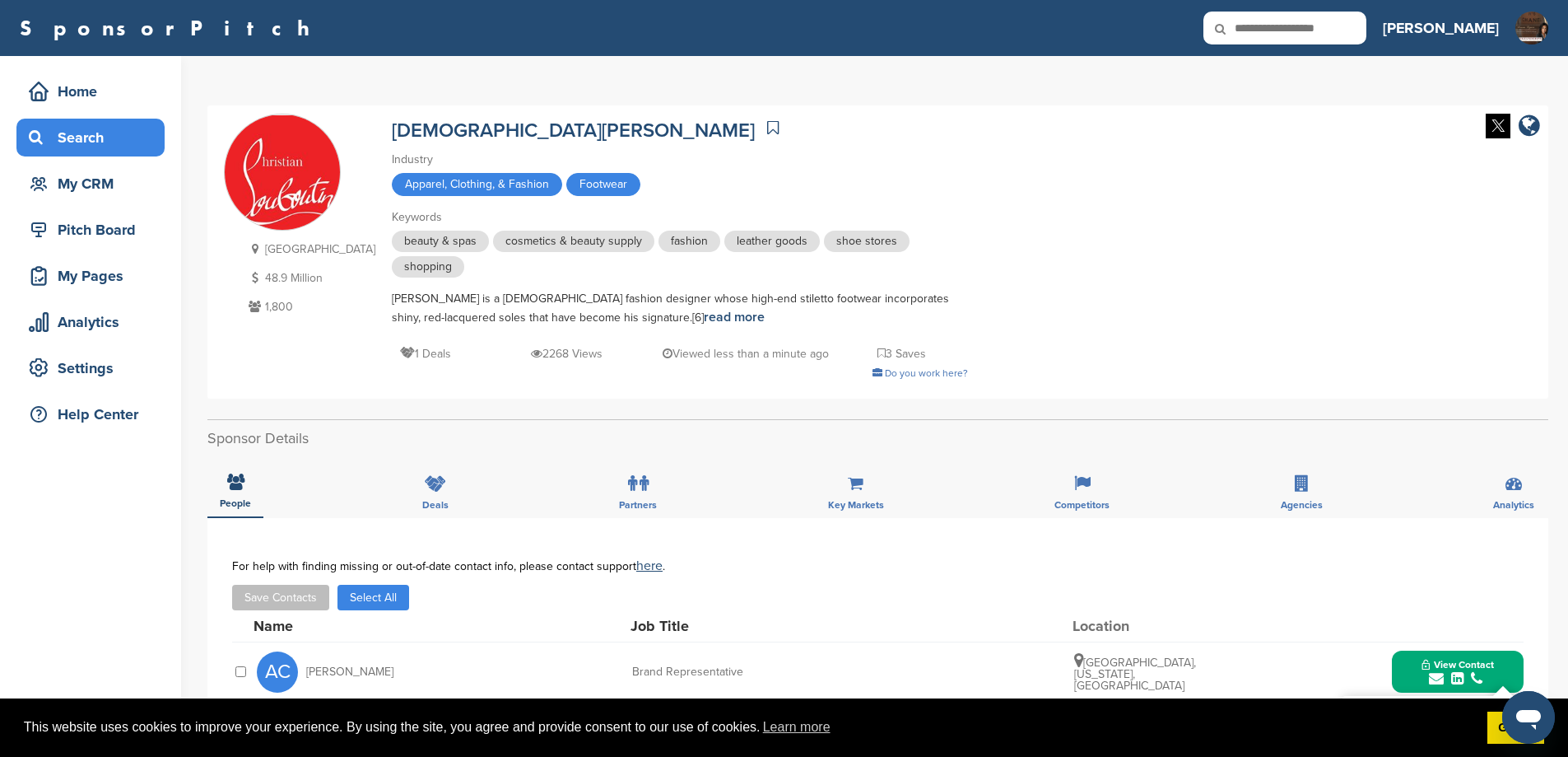
click at [107, 134] on div "Search" at bounding box center [95, 138] width 140 height 29
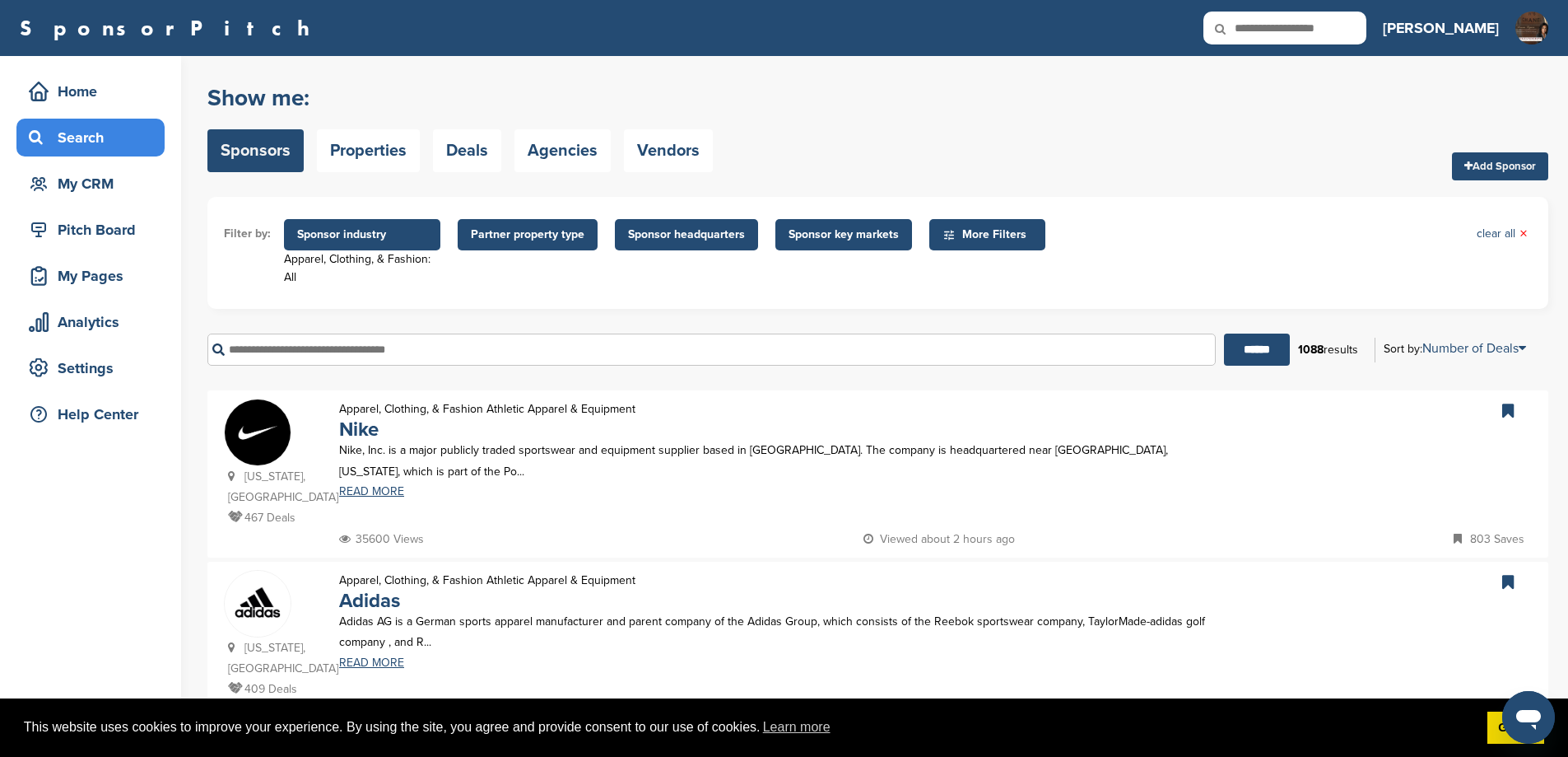
click at [394, 346] on input "text" at bounding box center [712, 349] width 1009 height 32
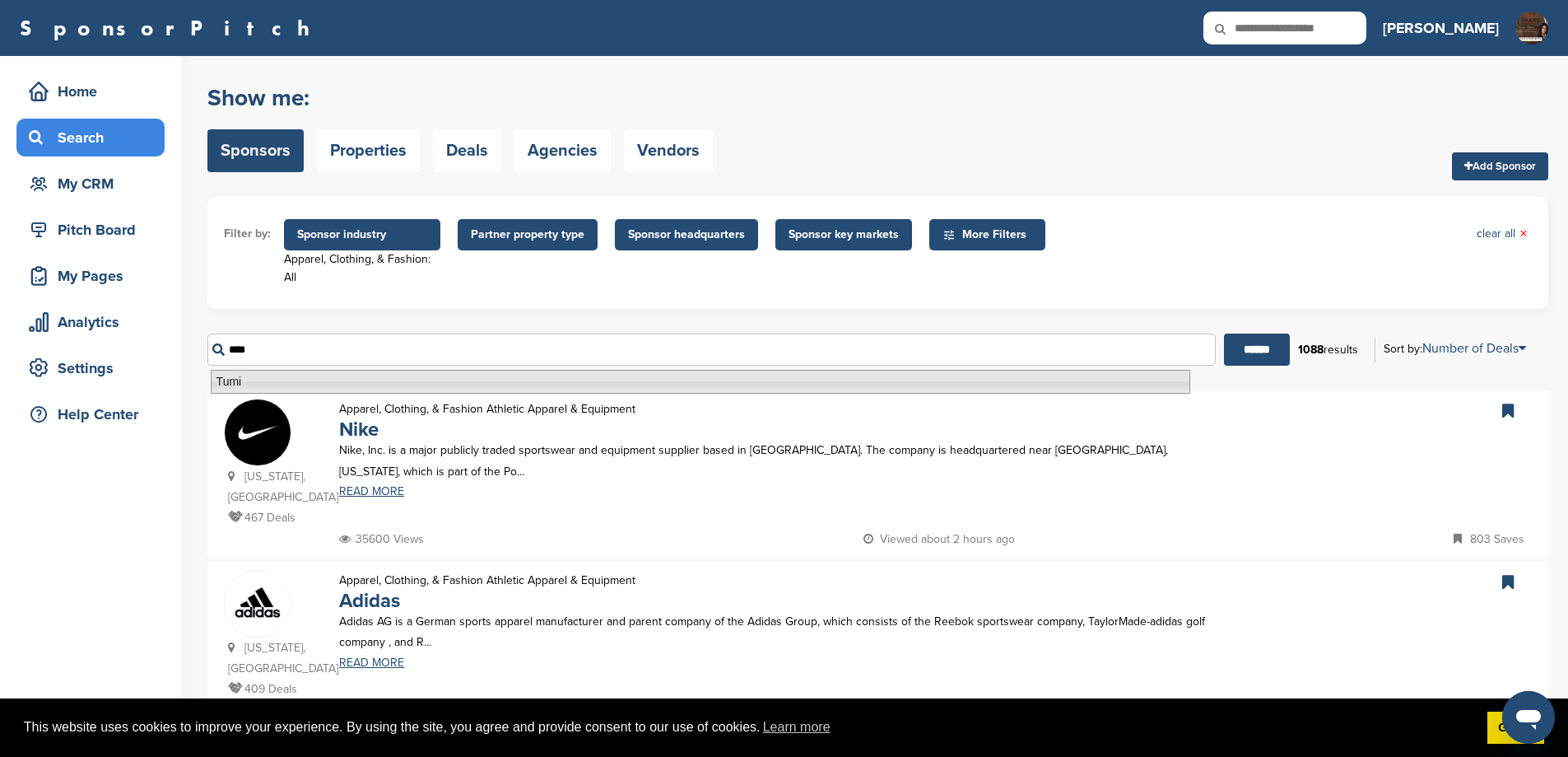
click at [309, 389] on li "Tumi" at bounding box center [700, 382] width 979 height 24
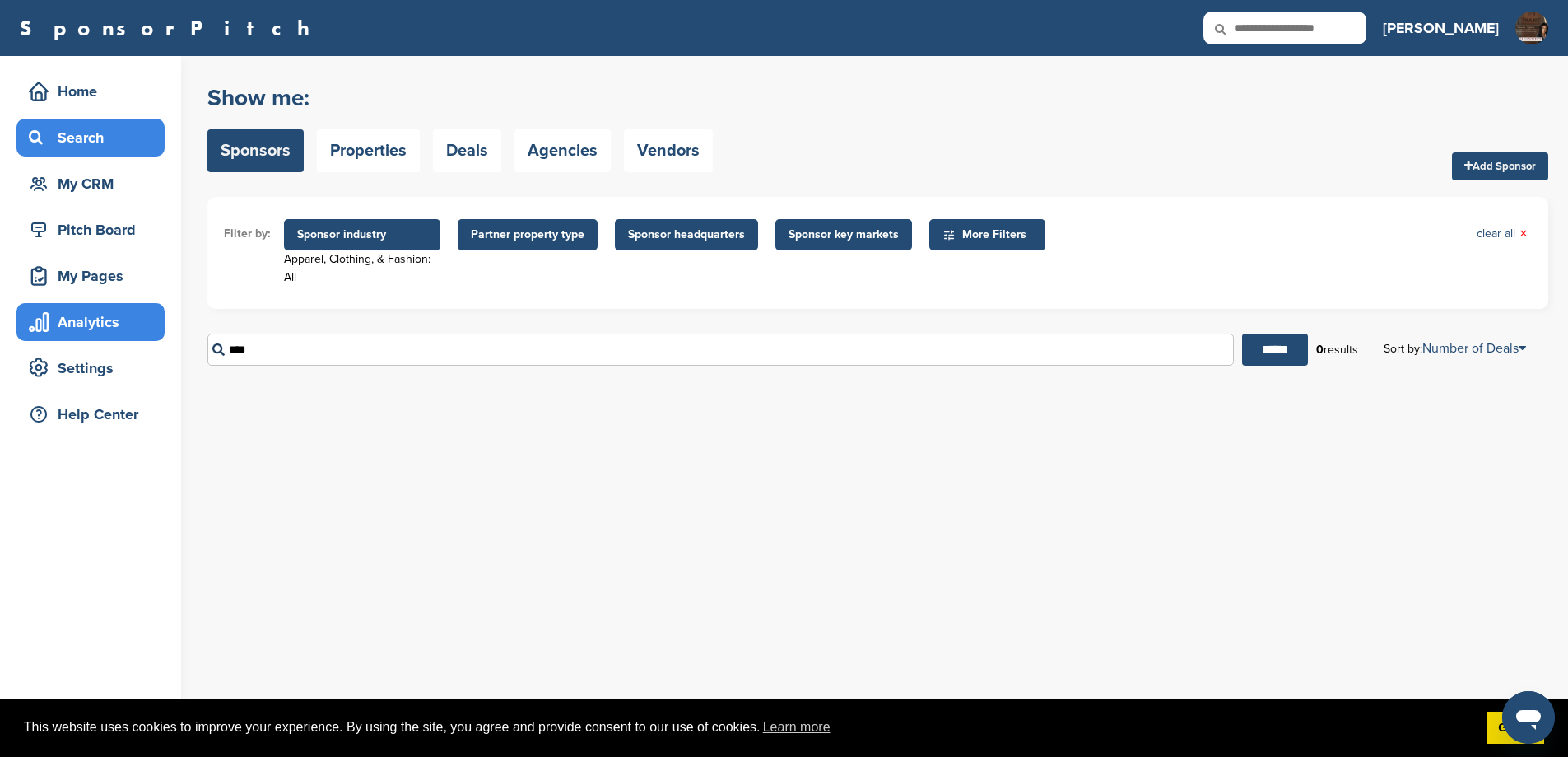
drag, startPoint x: 286, startPoint y: 348, endPoint x: 139, endPoint y: 336, distance: 147.5
click at [142, 346] on div "Home Search My CRM Pitch Board My Pages Analytics Settings Help Center You have…" at bounding box center [784, 406] width 1568 height 701
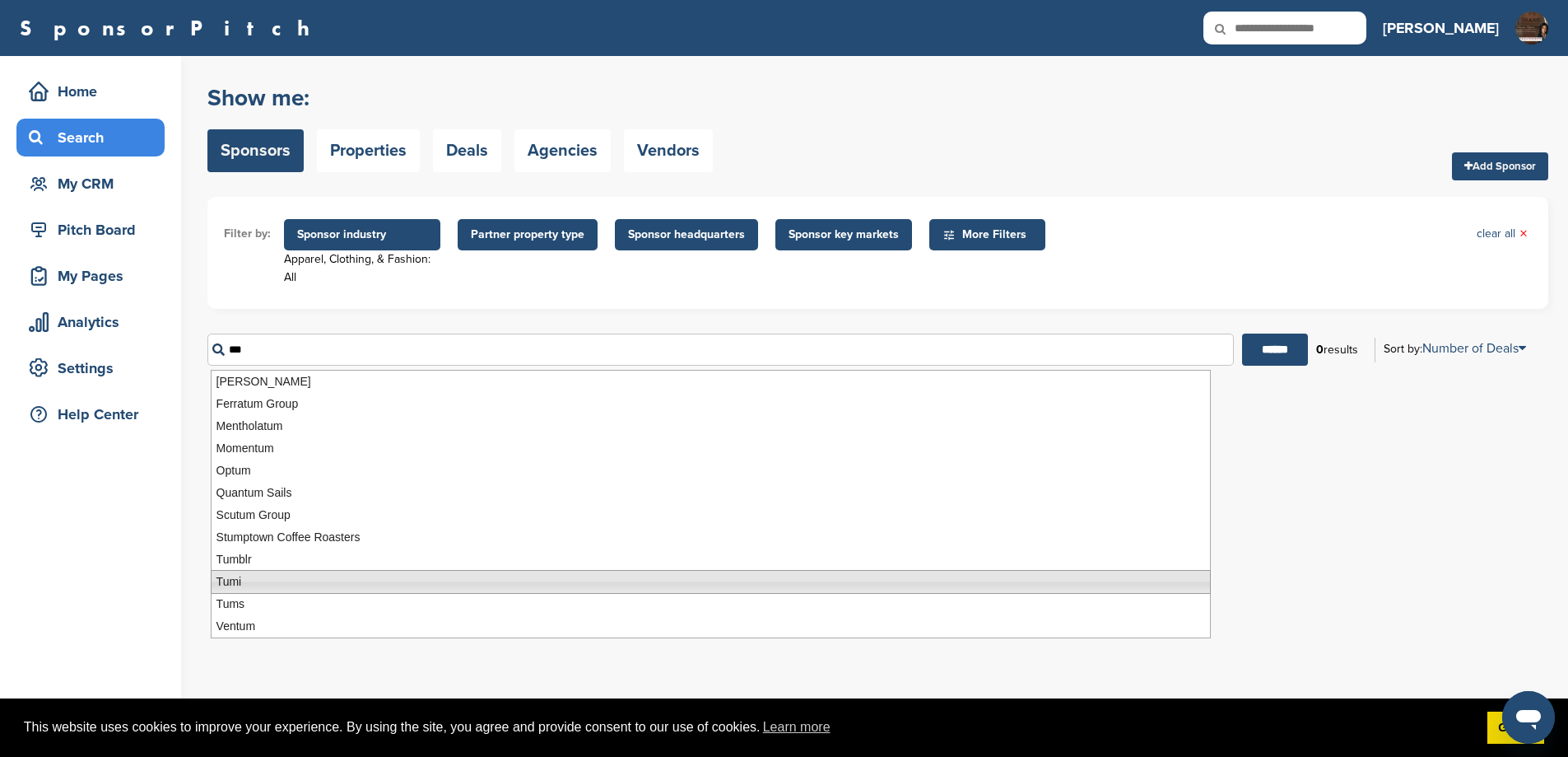
click at [250, 573] on li "Tumi" at bounding box center [710, 582] width 1000 height 24
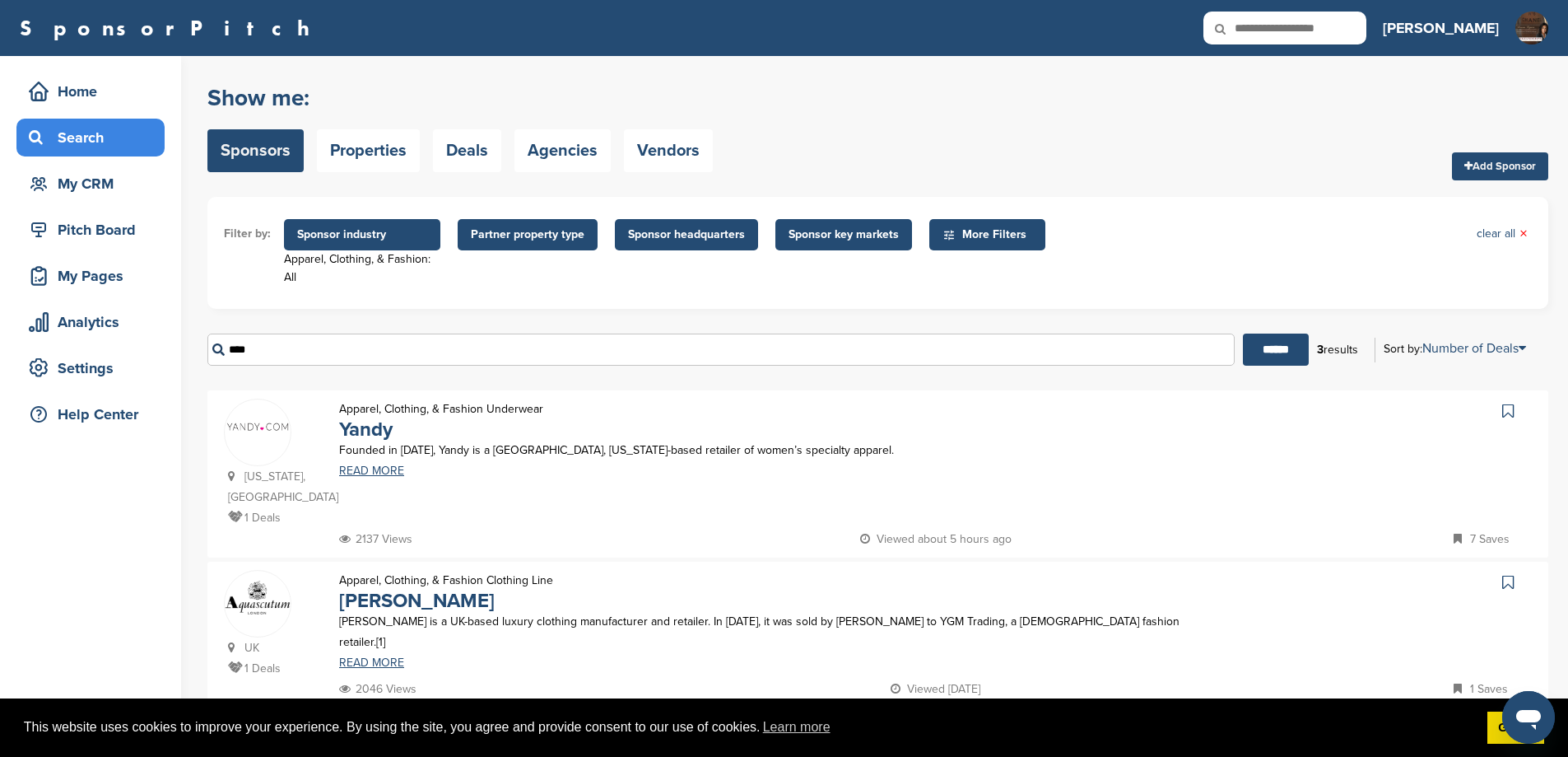
drag, startPoint x: 290, startPoint y: 353, endPoint x: 49, endPoint y: 344, distance: 241.2
click at [59, 344] on div "Home Search My CRM Pitch Board My Pages Analytics Settings Help Center You have…" at bounding box center [784, 486] width 1568 height 859
type input "*"
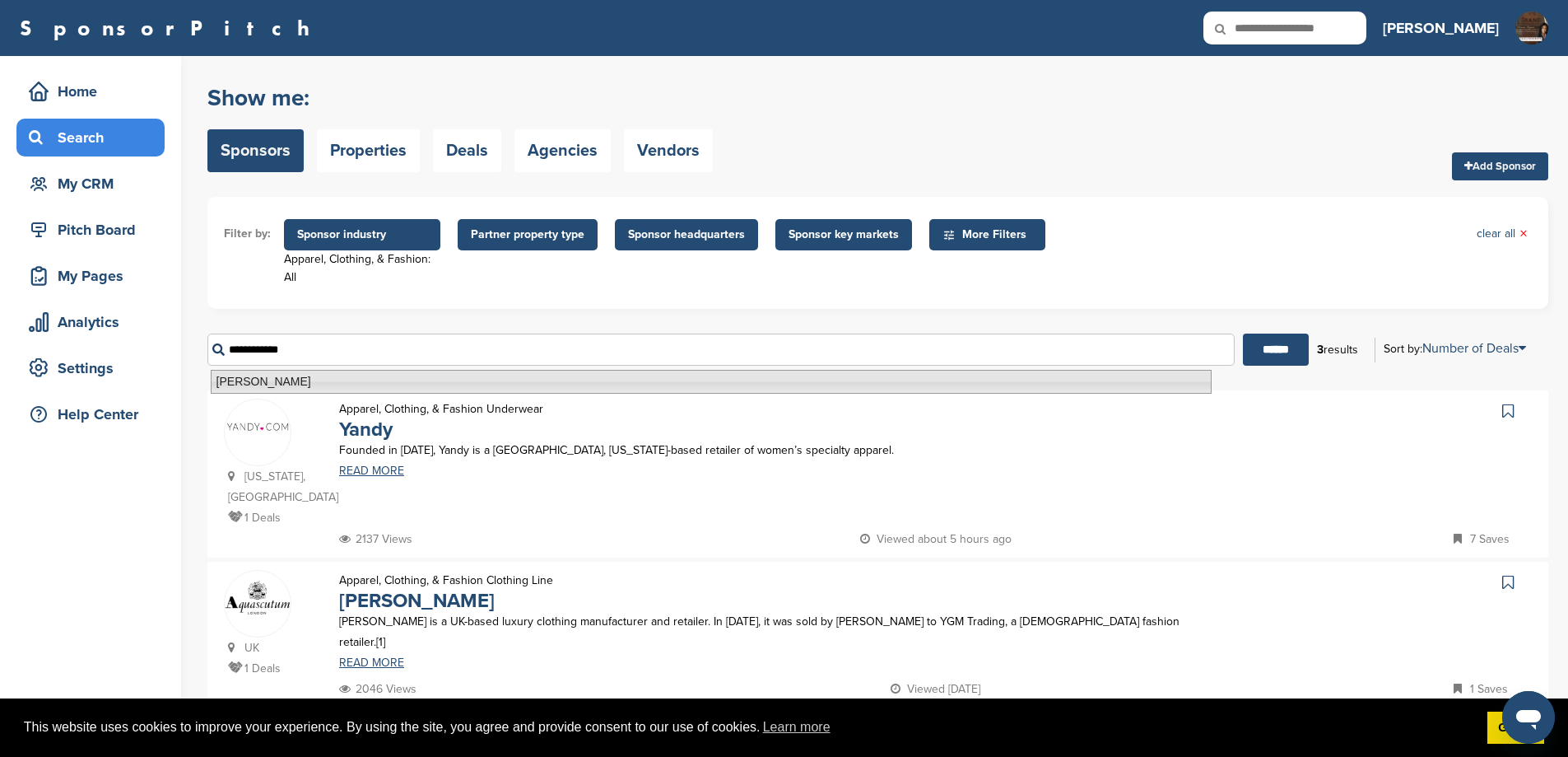
click at [282, 385] on li "David Yurman" at bounding box center [711, 382] width 1001 height 24
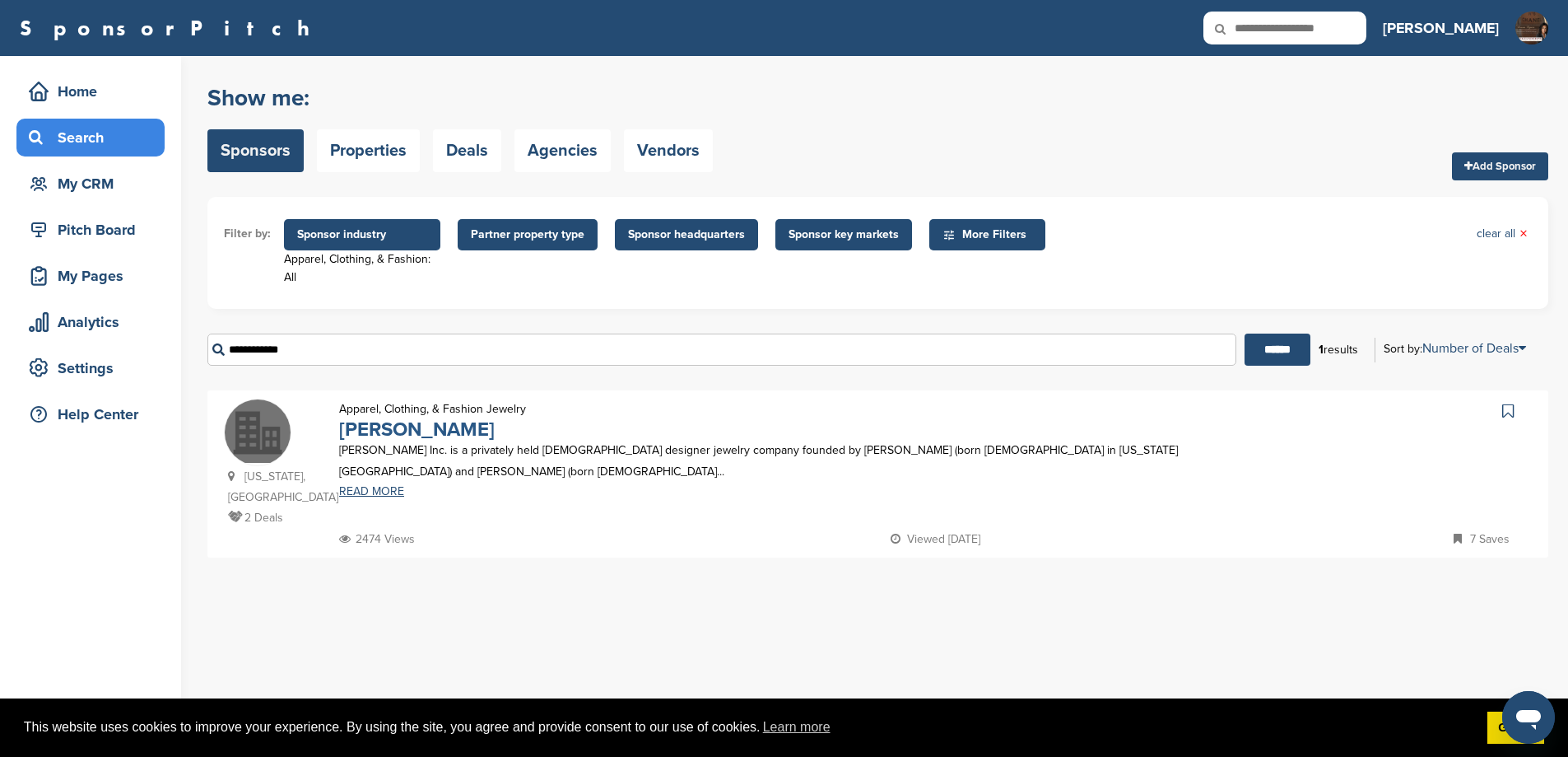
click at [444, 435] on link "David Yurman" at bounding box center [417, 430] width 156 height 24
drag, startPoint x: 313, startPoint y: 355, endPoint x: 0, endPoint y: 298, distance: 318.1
click at [32, 333] on div "Home Search My CRM Pitch Board My Pages Analytics Settings Help Center You have…" at bounding box center [784, 406] width 1568 height 701
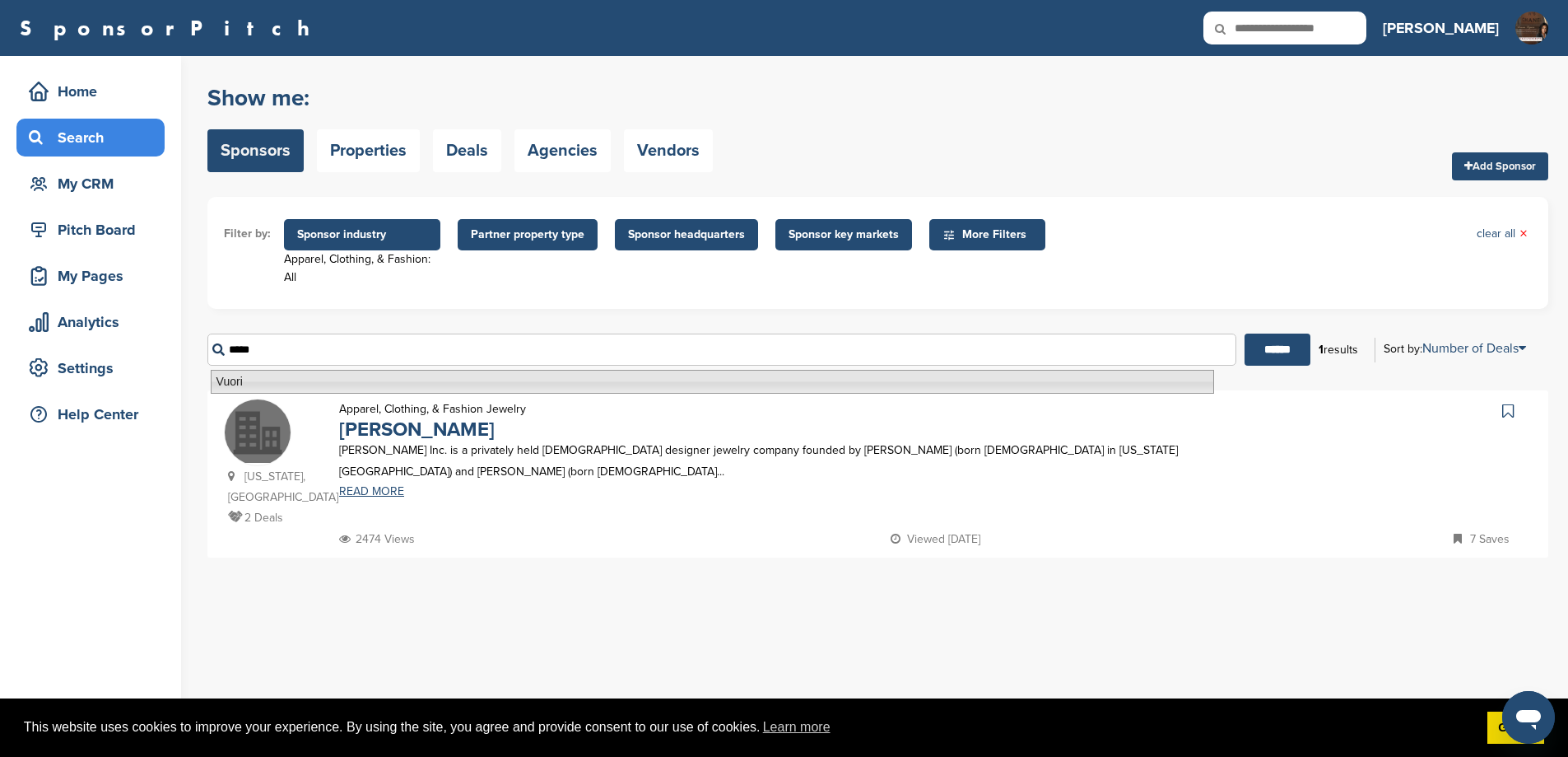
click at [261, 386] on li "Vuori" at bounding box center [712, 382] width 1003 height 24
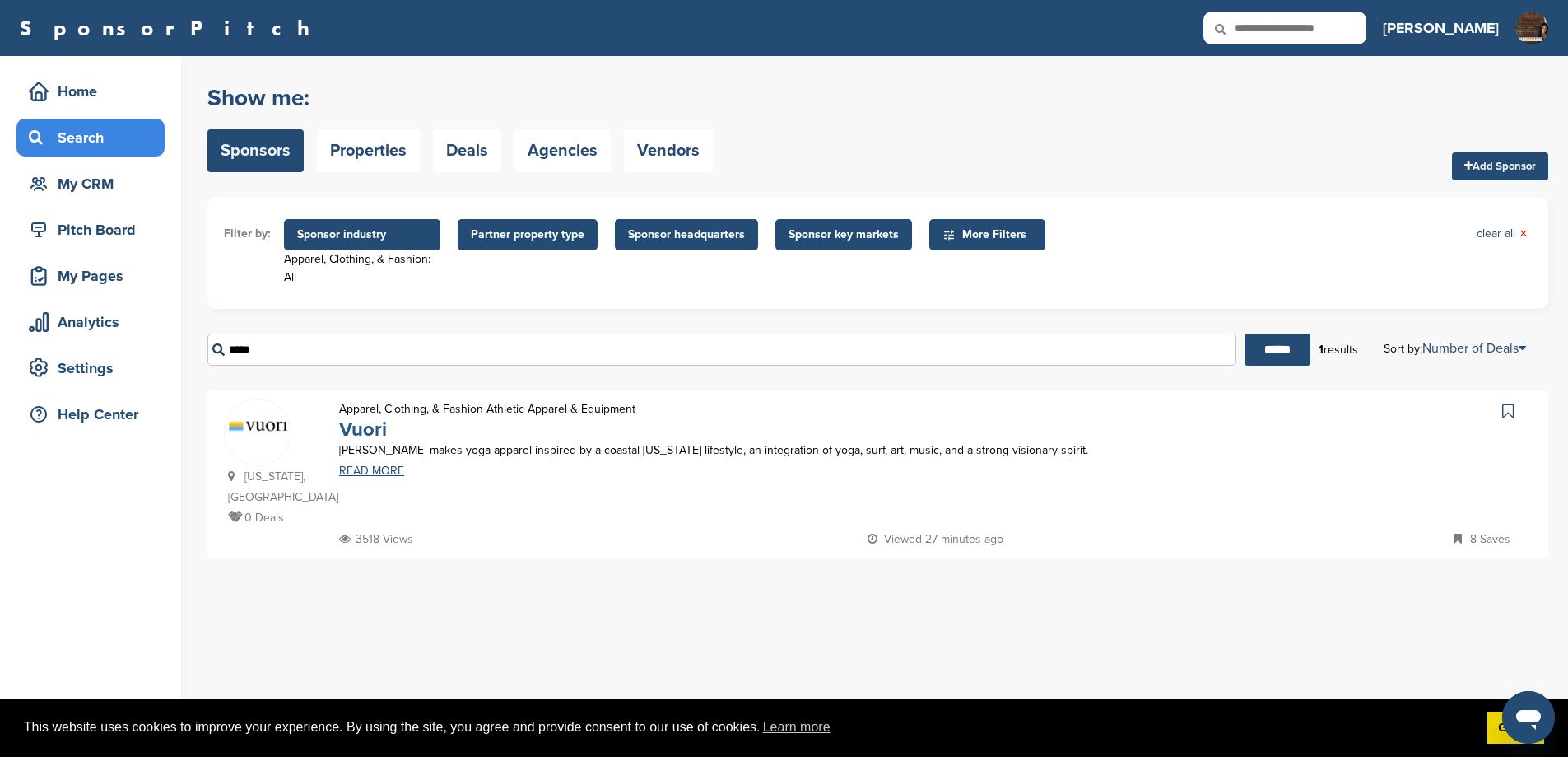
click at [377, 430] on link "Vuori" at bounding box center [363, 430] width 48 height 24
drag, startPoint x: 272, startPoint y: 345, endPoint x: 63, endPoint y: 291, distance: 215.9
click at [73, 294] on div "Home Search My CRM Pitch Board My Pages Analytics Settings Help Center You have…" at bounding box center [784, 406] width 1568 height 701
type input "****"
click at [1244, 333] on input "******" at bounding box center [1277, 349] width 66 height 32
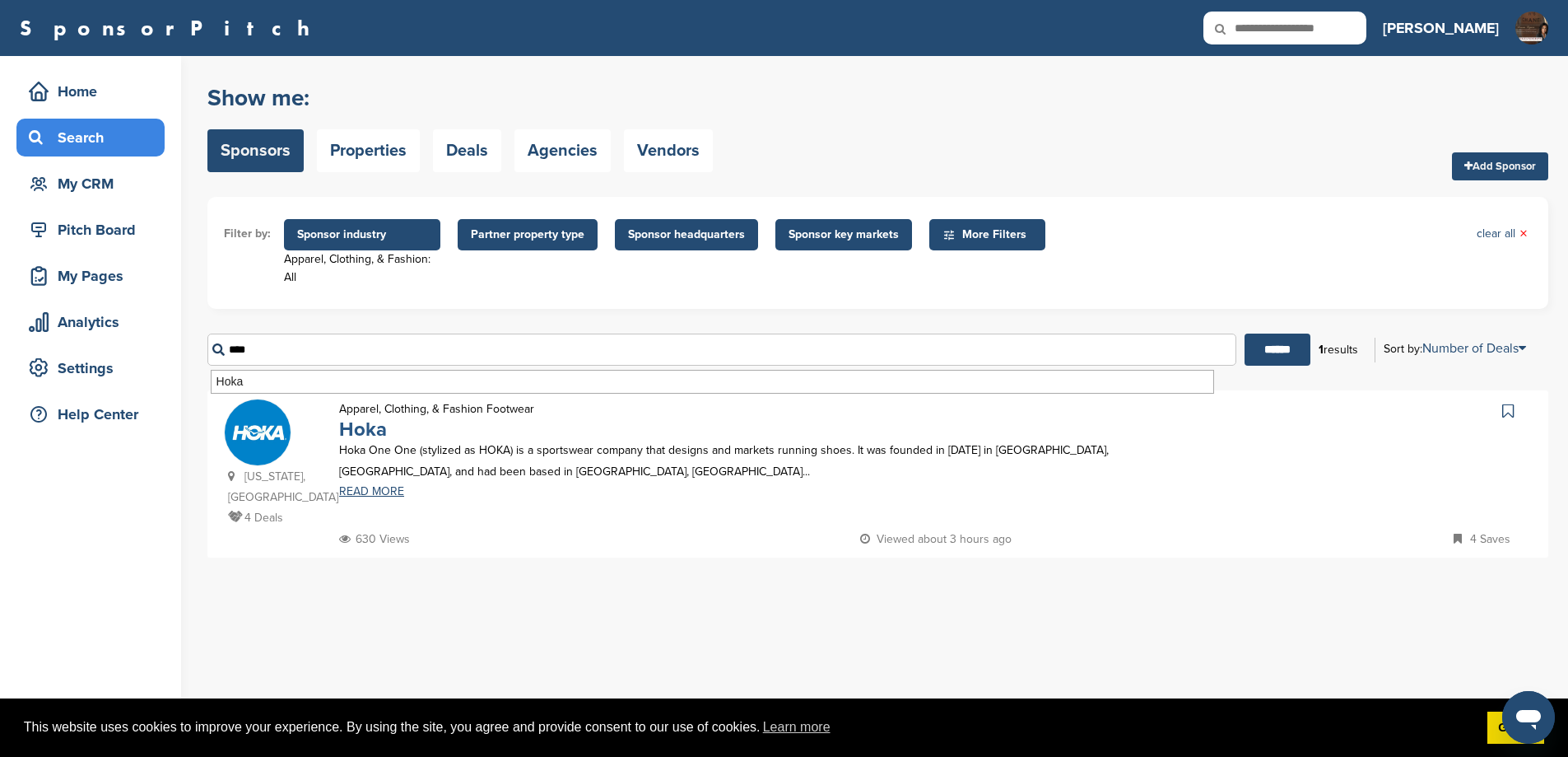
click at [376, 429] on link "Hoka" at bounding box center [363, 430] width 48 height 24
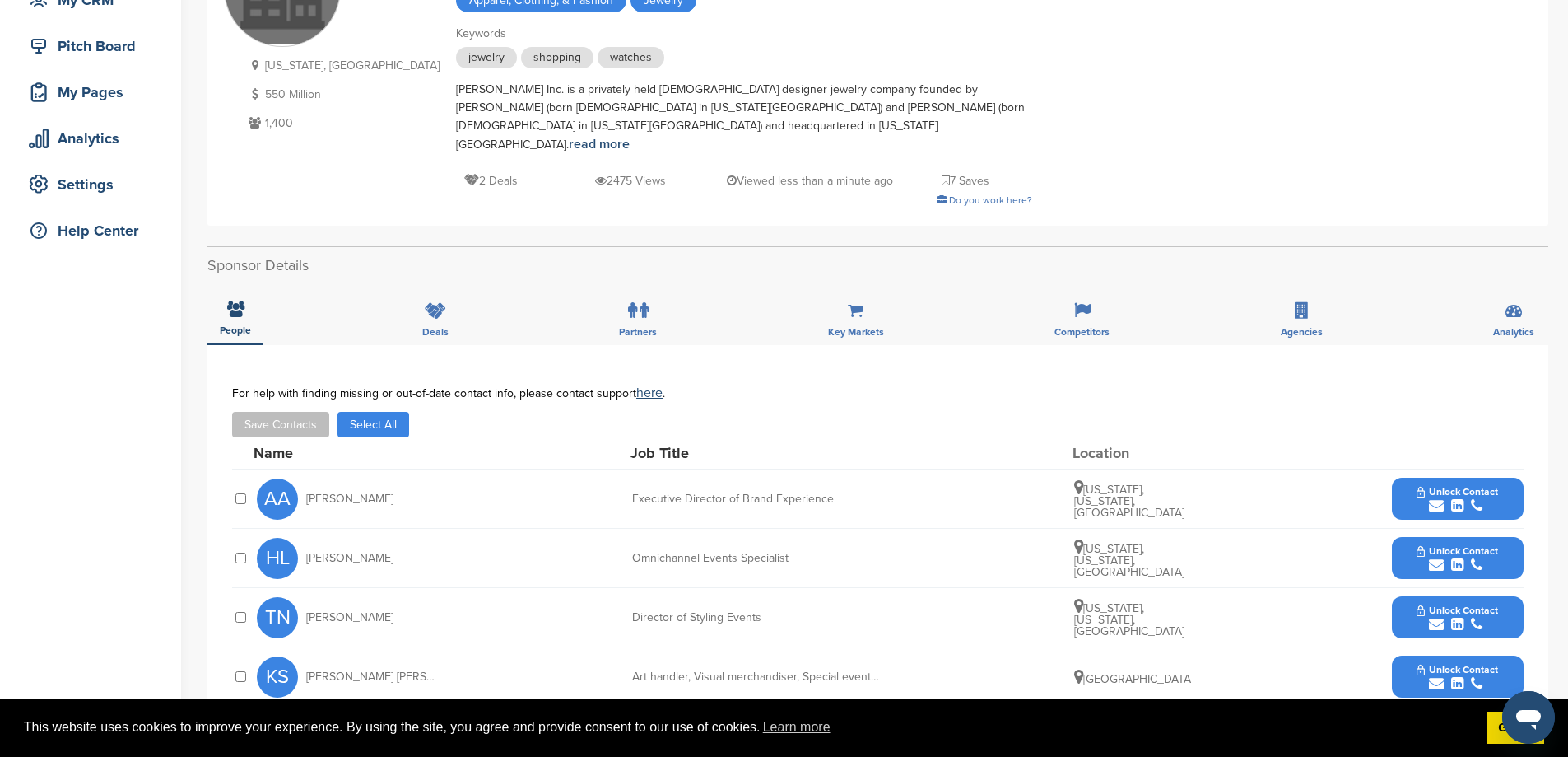
scroll to position [385, 0]
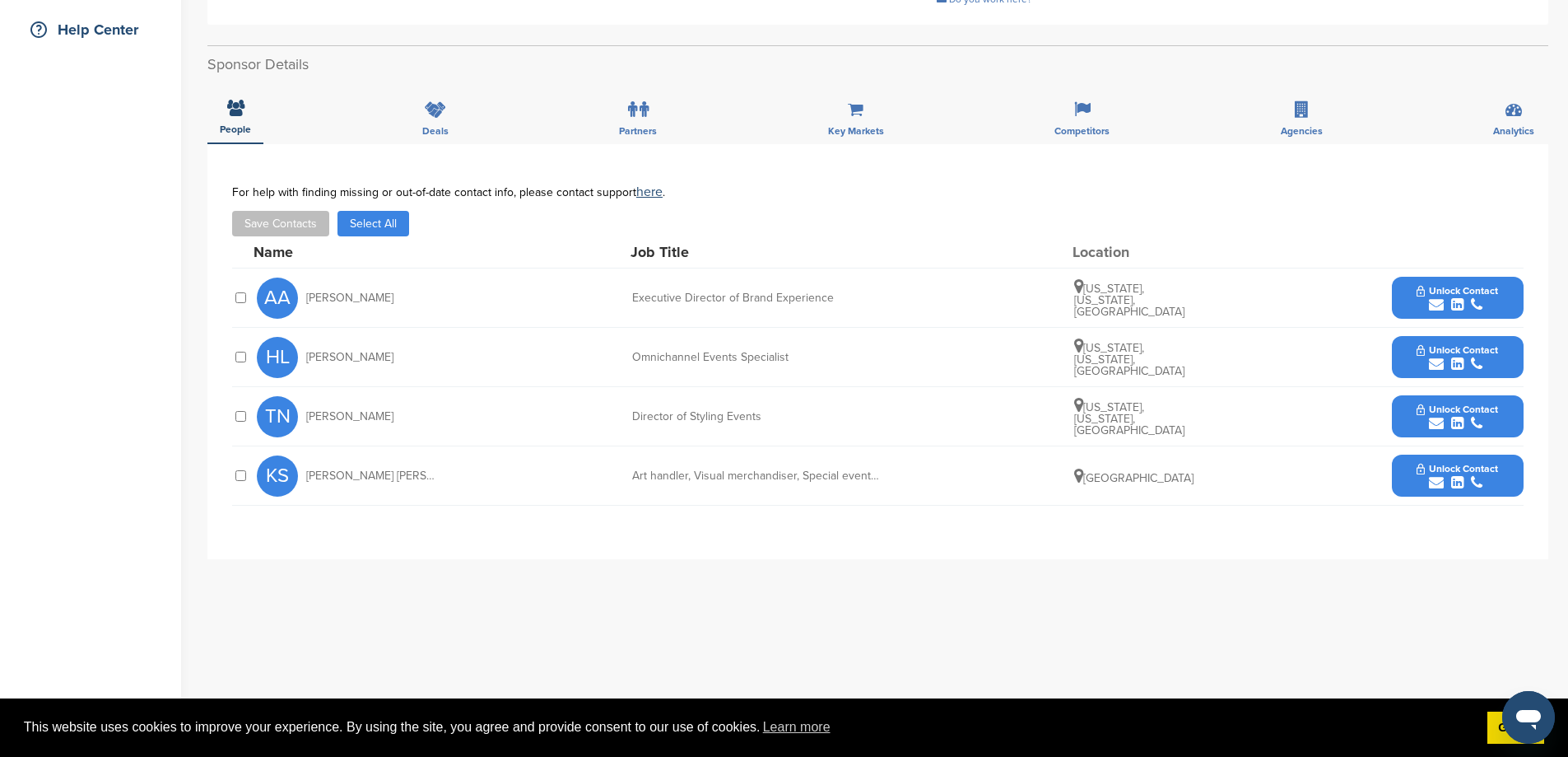
click at [1414, 290] on button "Unlock Contact" at bounding box center [1457, 298] width 121 height 49
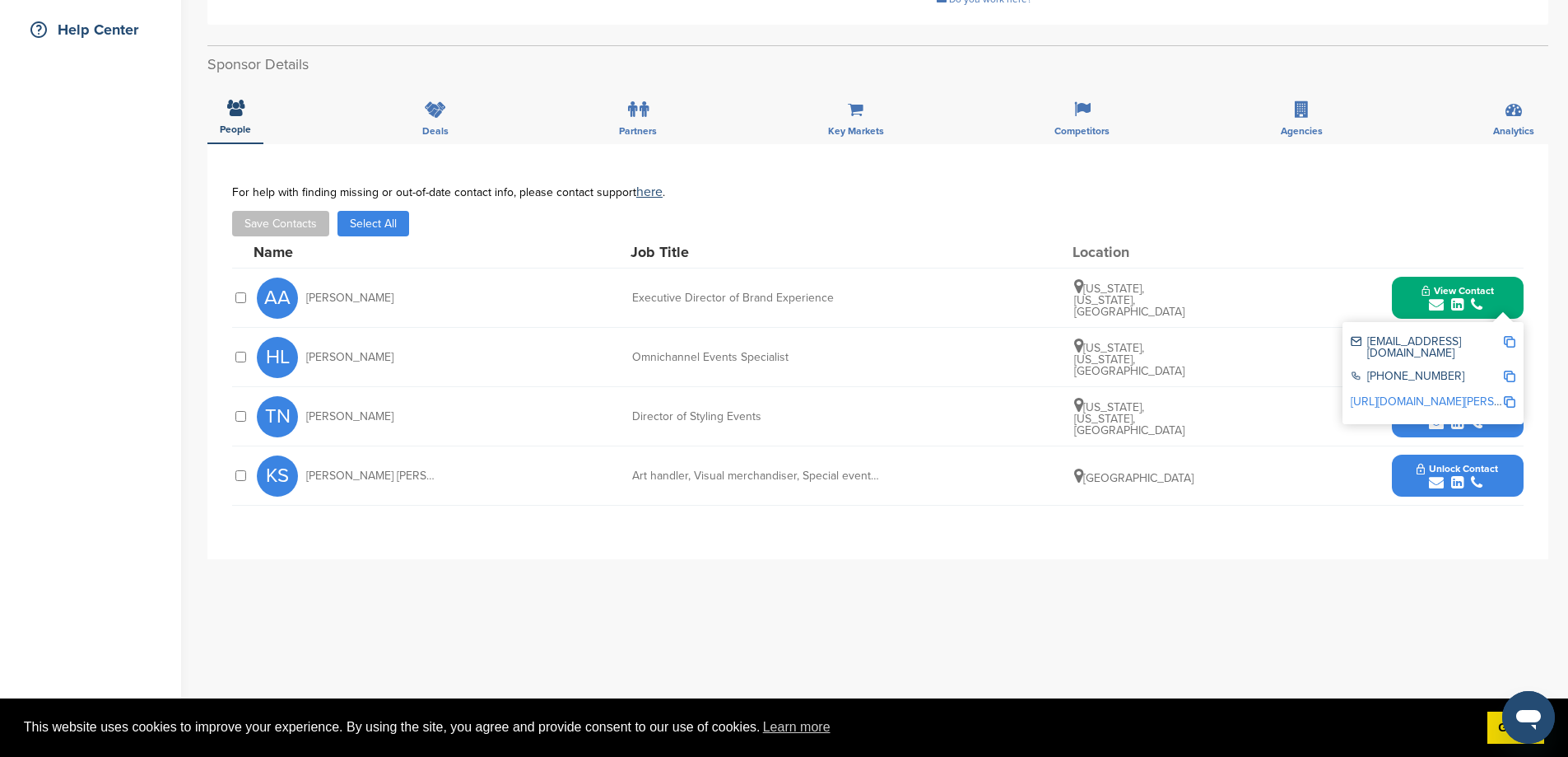
click at [247, 291] on div at bounding box center [240, 298] width 16 height 16
click at [323, 210] on button "Save Contacts" at bounding box center [281, 223] width 97 height 25
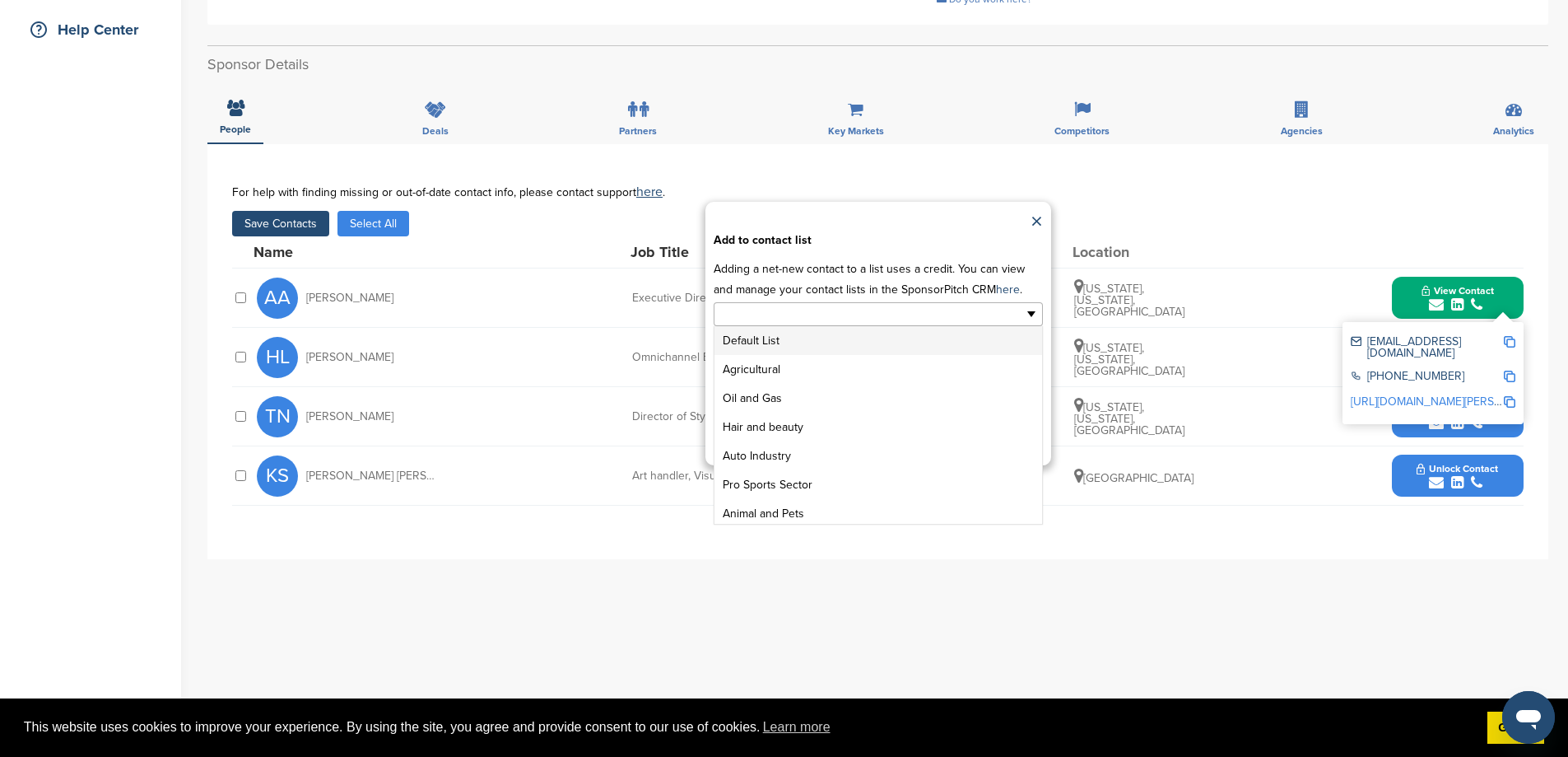
click at [812, 324] on input "text" at bounding box center [807, 314] width 173 height 19
click at [854, 491] on li "GENERAL SPONSOR LIST" at bounding box center [878, 480] width 327 height 29
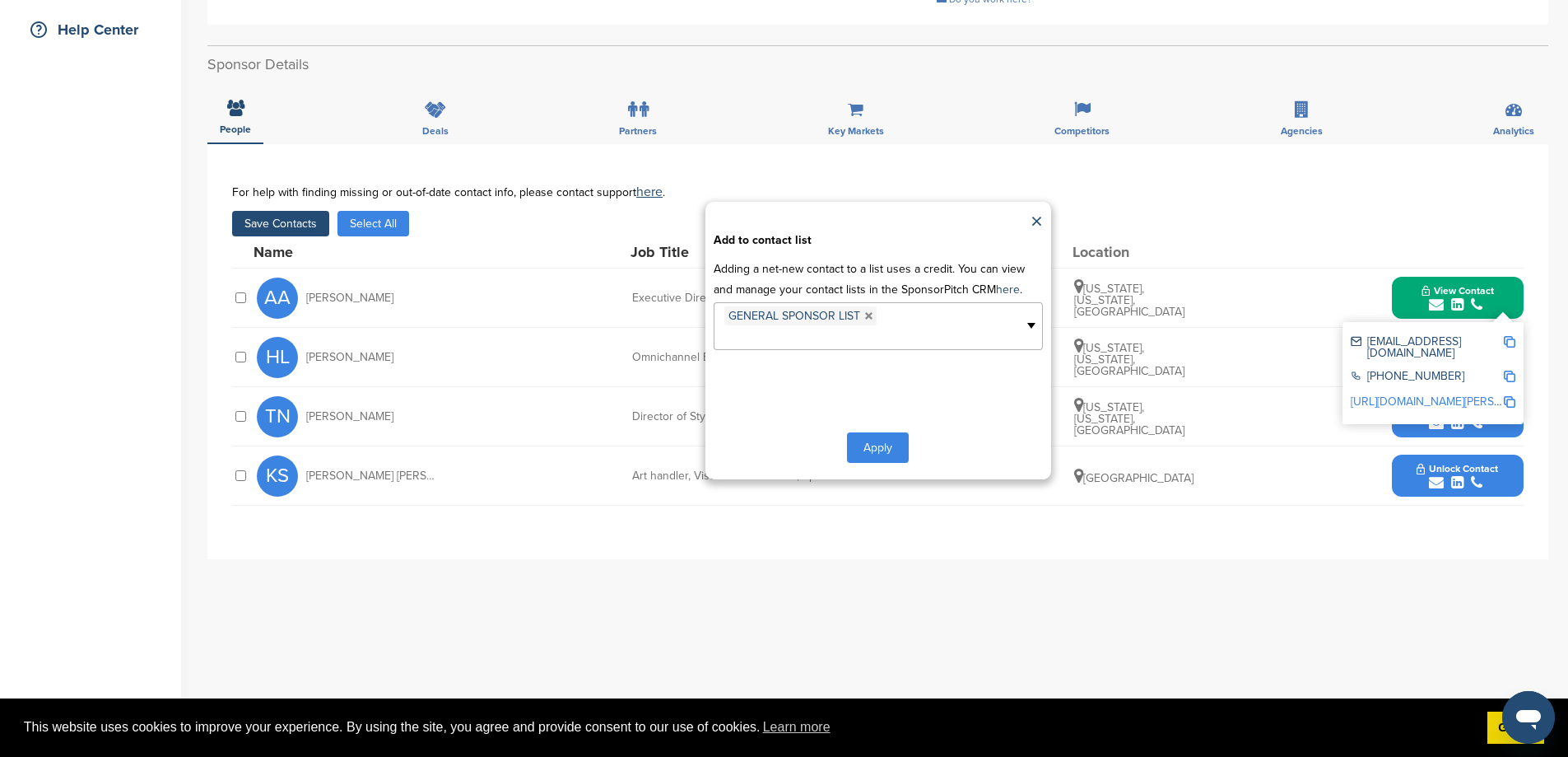
scroll to position [177, 0]
click at [868, 460] on button "Apply" at bounding box center [877, 447] width 61 height 30
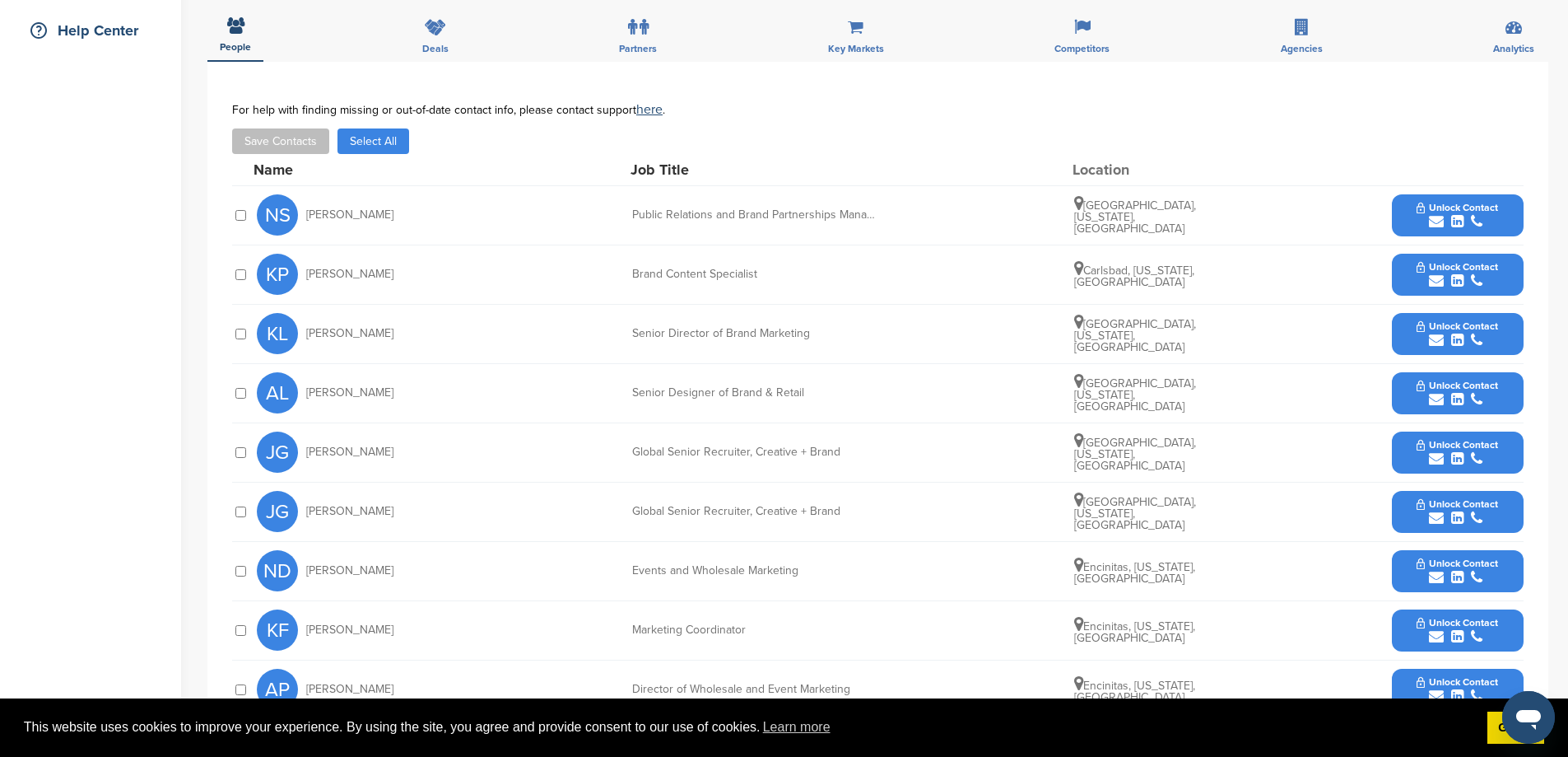
scroll to position [385, 0]
click at [238, 221] on div at bounding box center [240, 215] width 16 height 16
click at [1412, 223] on button "Unlock Contact" at bounding box center [1457, 214] width 121 height 49
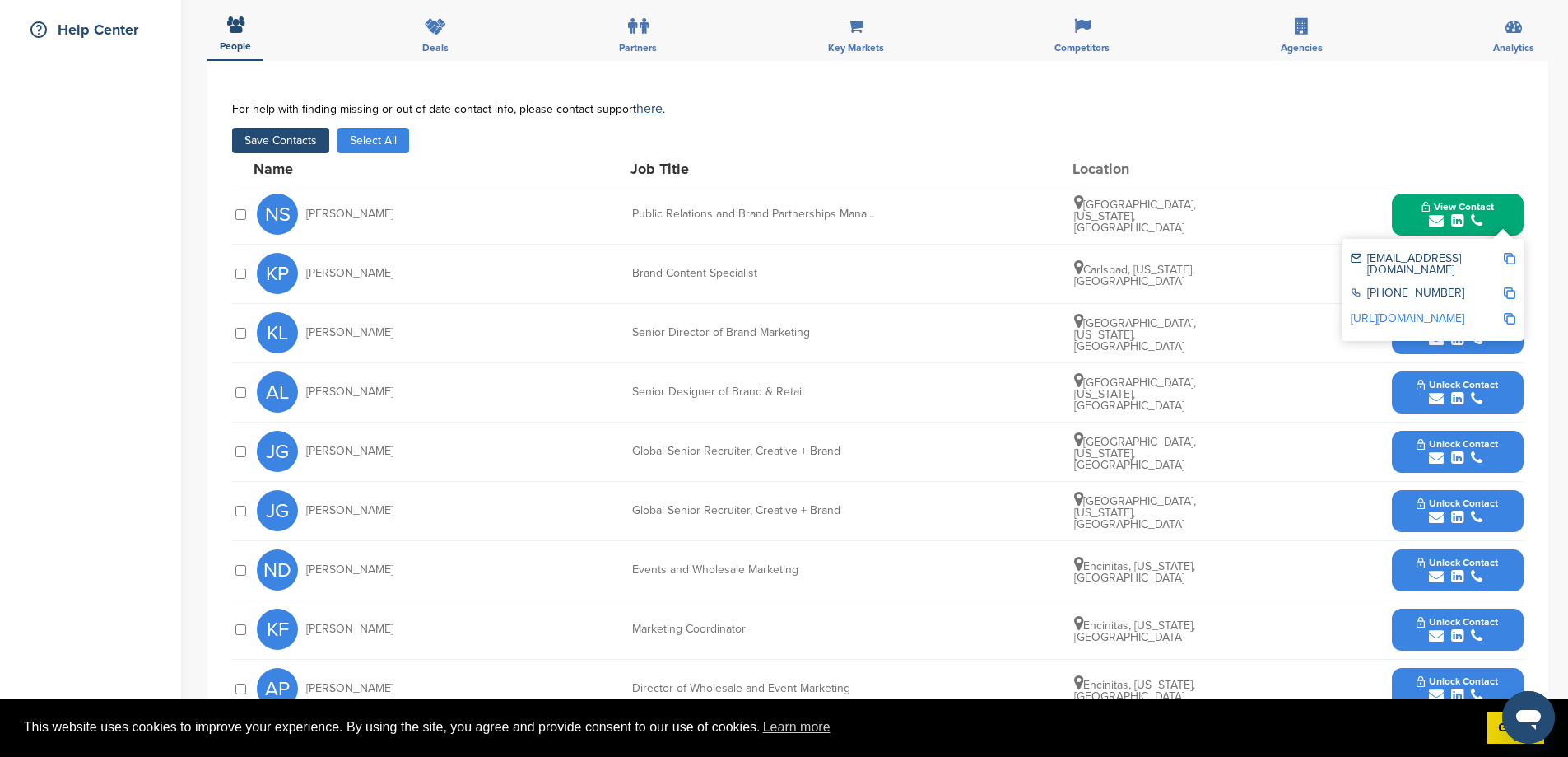
click at [1408, 344] on button "Unlock Contact" at bounding box center [1457, 333] width 121 height 49
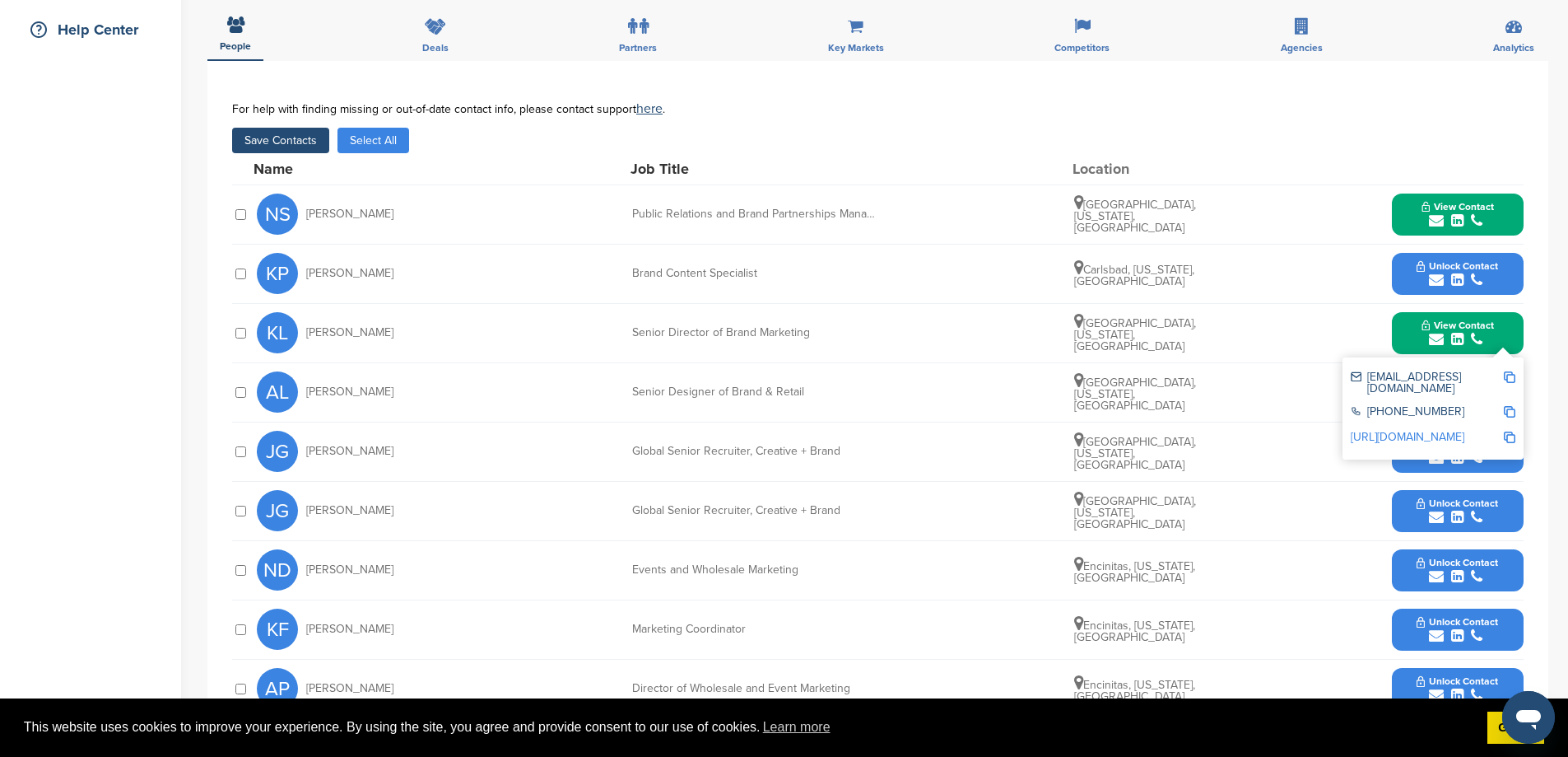
click at [326, 145] on button "Save Contacts" at bounding box center [281, 139] width 97 height 25
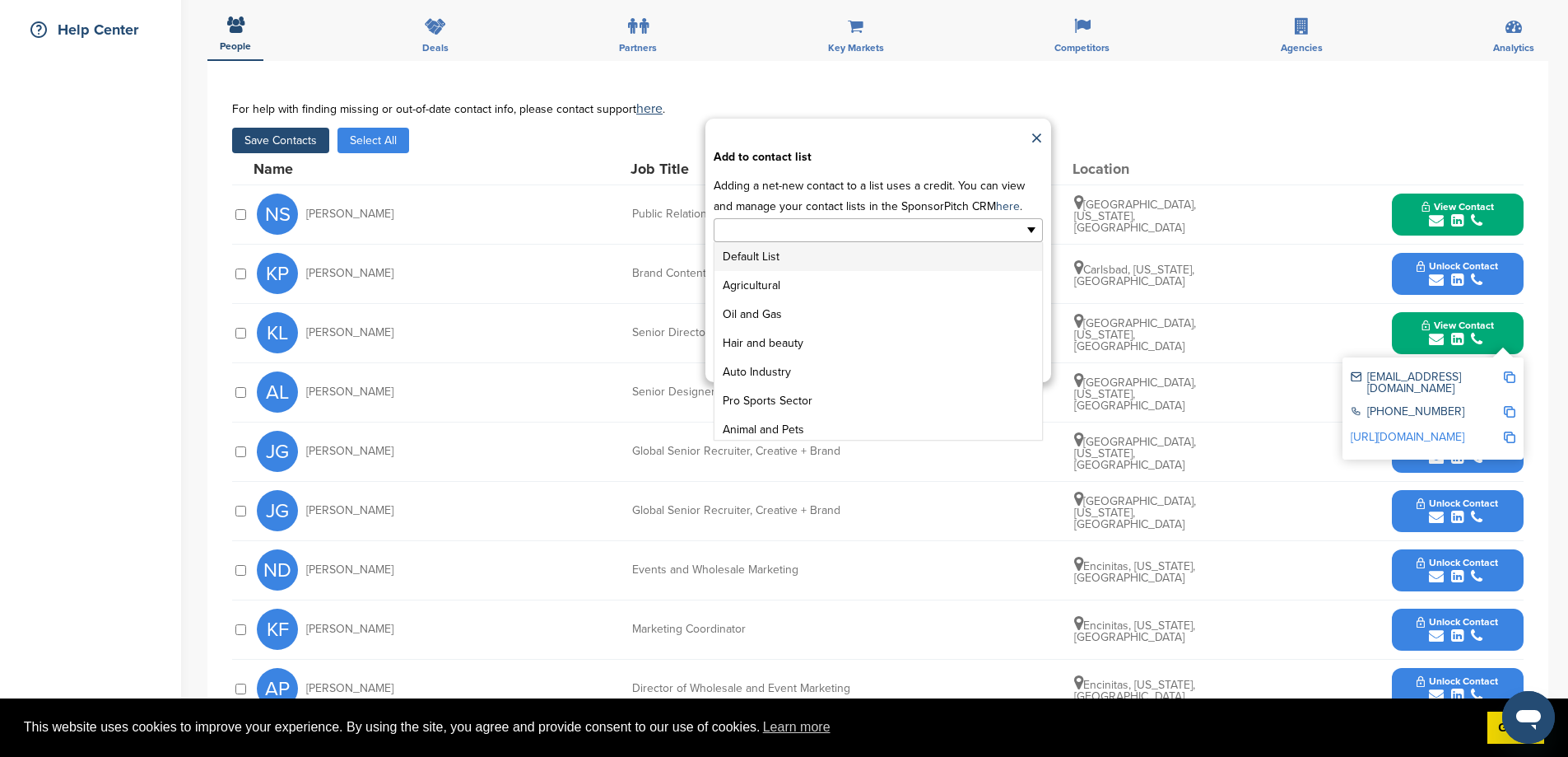
click at [786, 240] on input "text" at bounding box center [807, 230] width 173 height 19
click at [822, 411] on li "GENERAL SPONSOR LIST" at bounding box center [878, 396] width 327 height 29
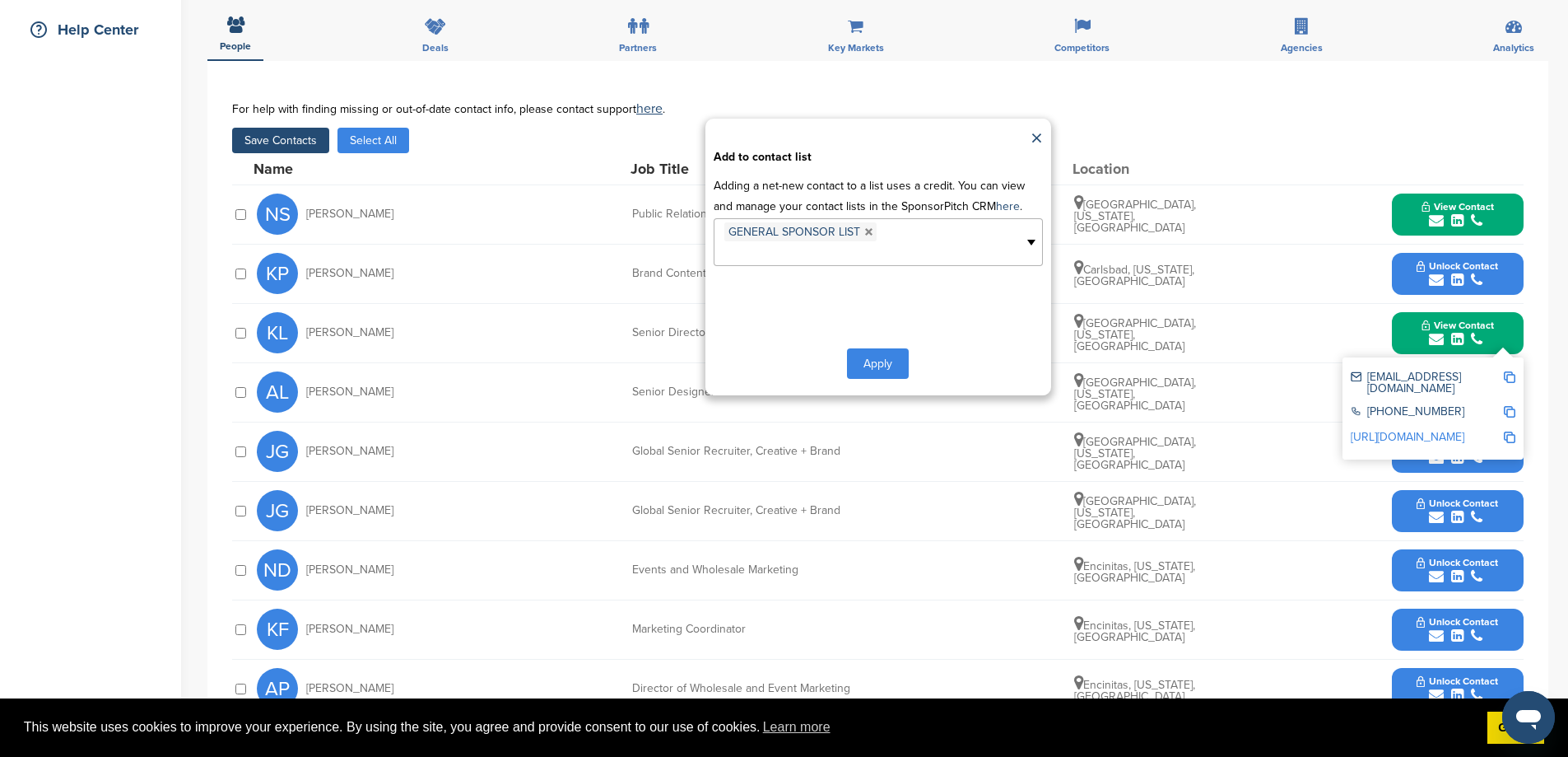
scroll to position [177, 0]
click at [874, 378] on button "Apply" at bounding box center [877, 363] width 61 height 30
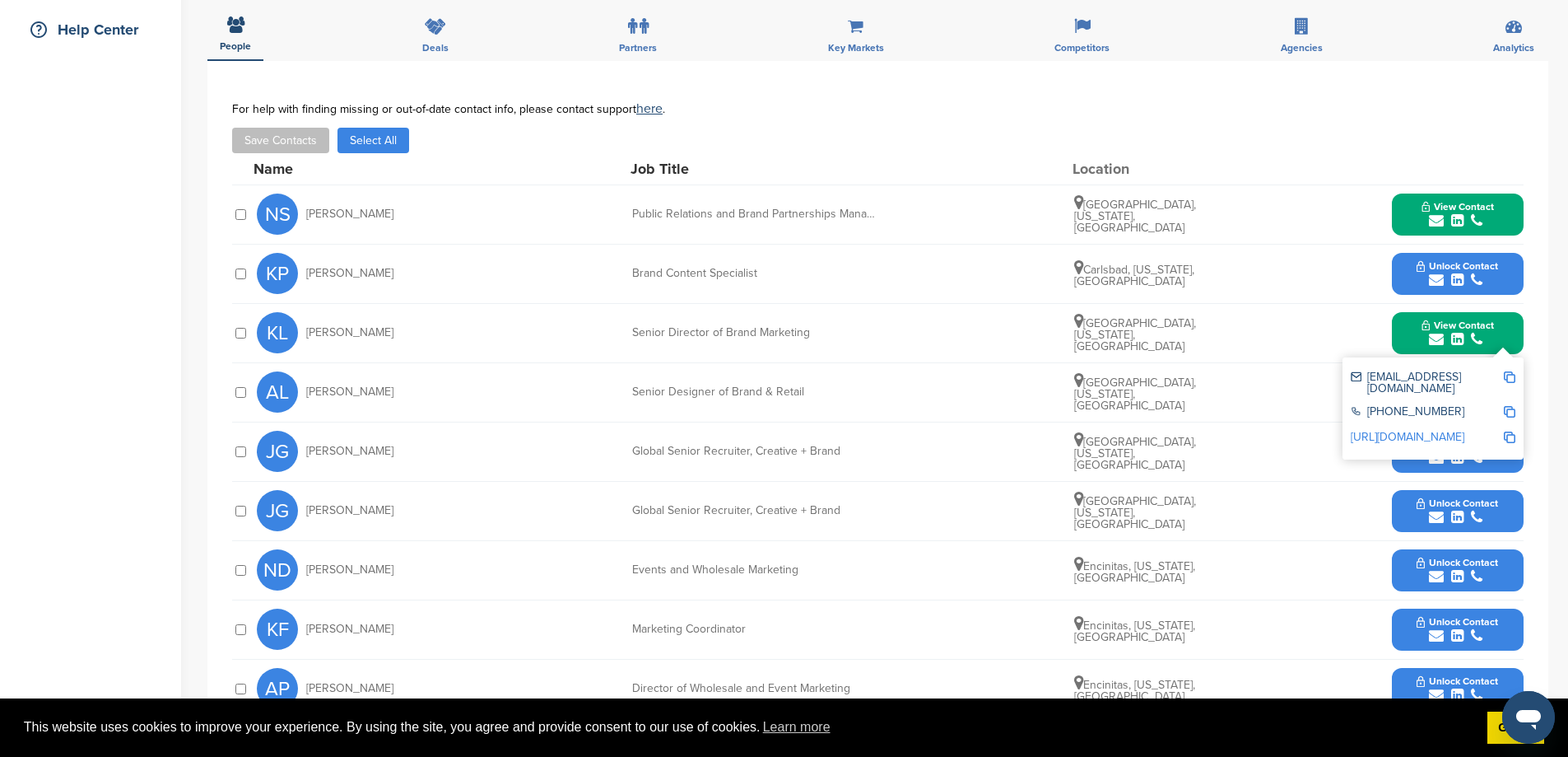
scroll to position [0, 0]
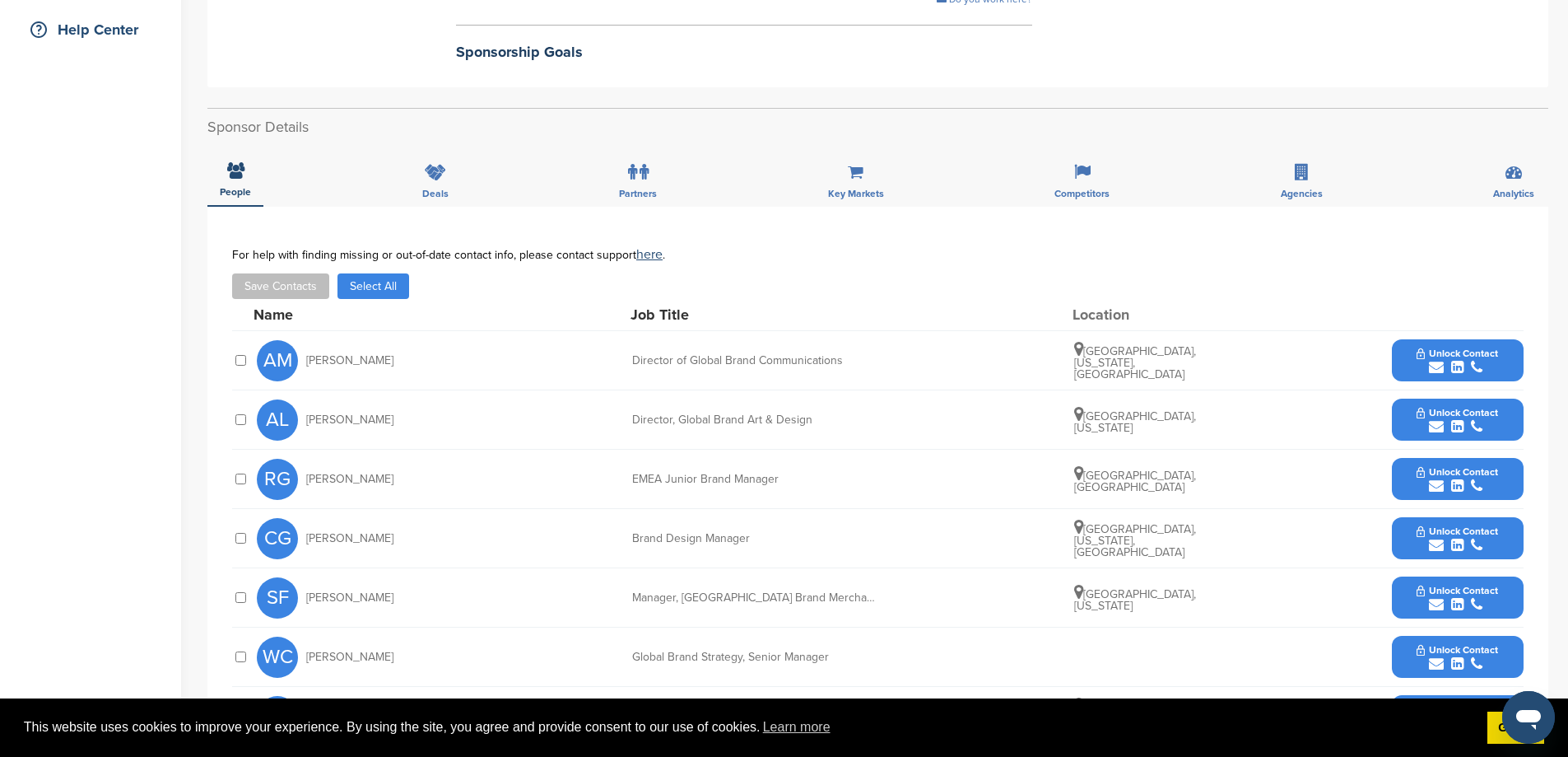
scroll to position [768, 0]
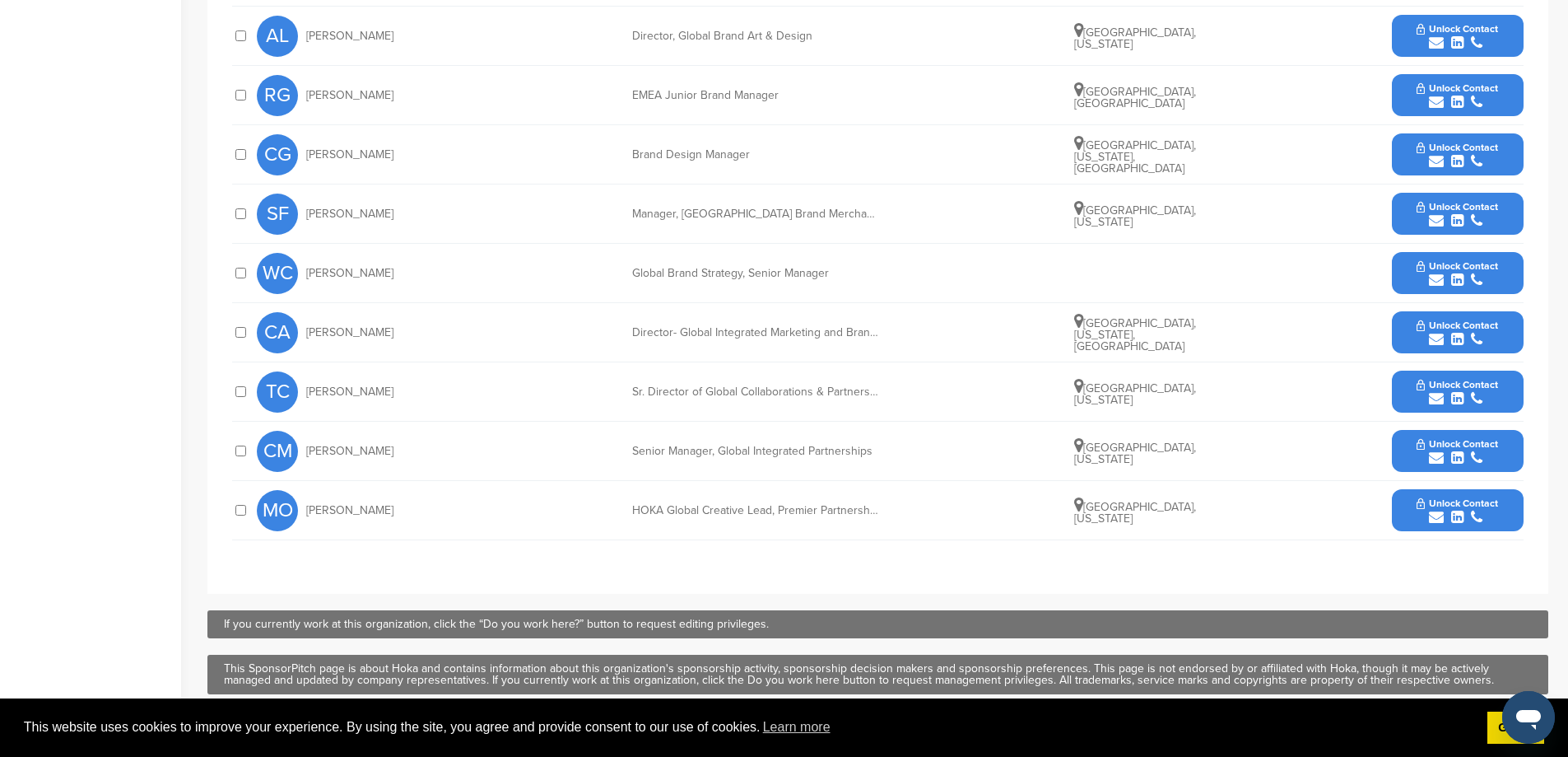
click at [1403, 343] on button "Unlock Contact" at bounding box center [1457, 333] width 121 height 49
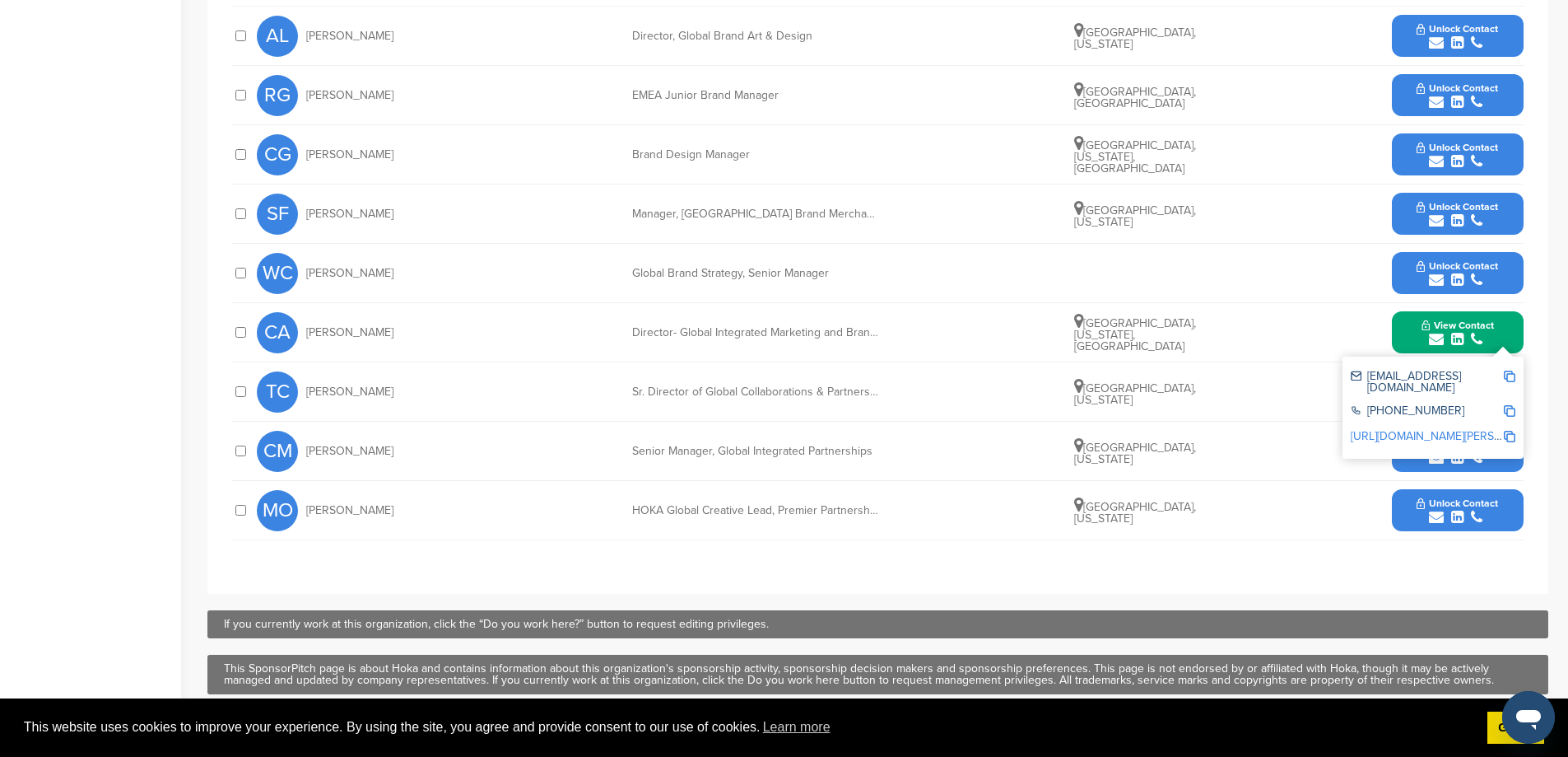
click at [1407, 280] on button "Unlock Contact" at bounding box center [1457, 273] width 121 height 49
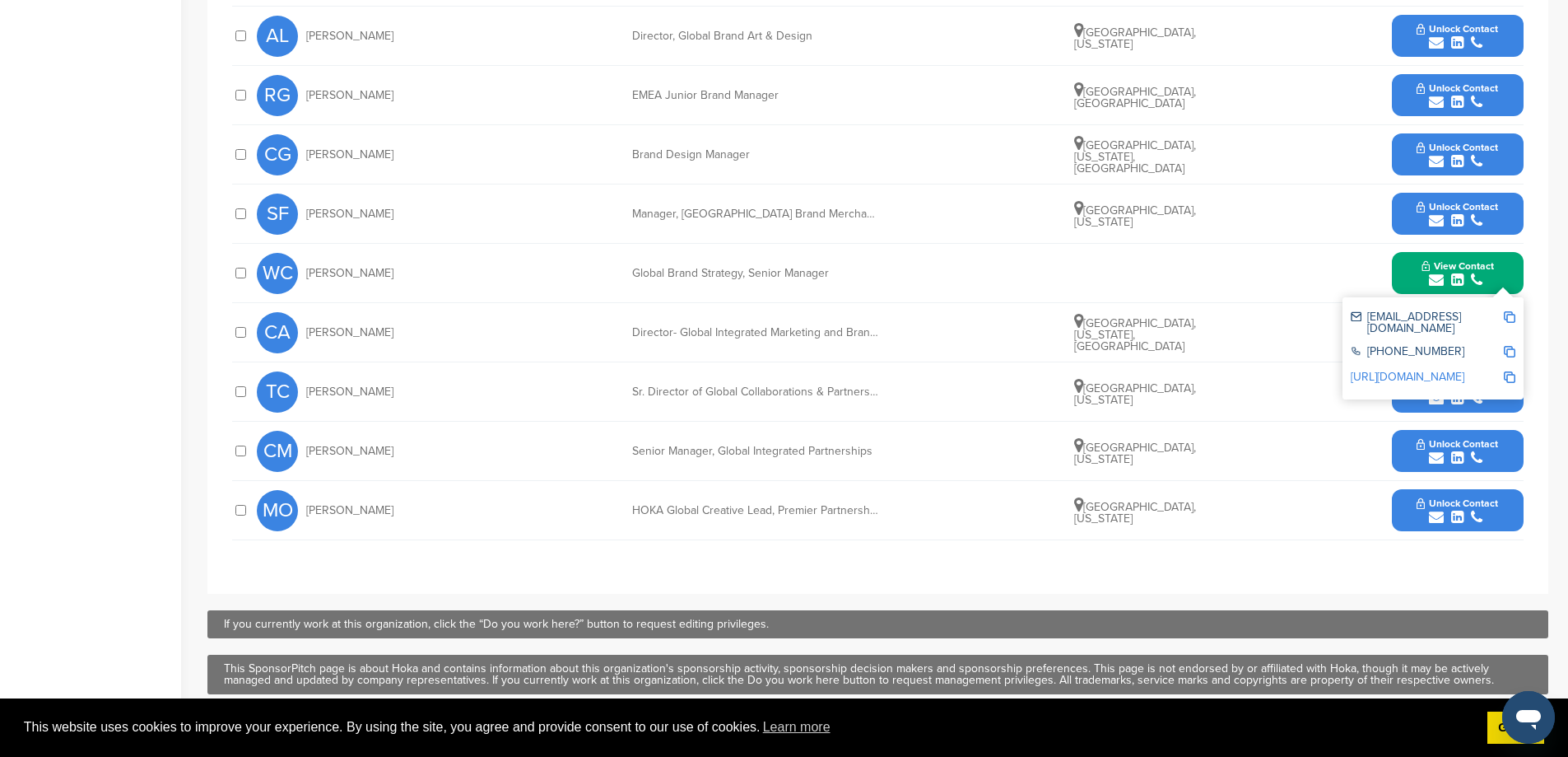
click at [1404, 403] on button "Unlock Contact" at bounding box center [1457, 391] width 121 height 49
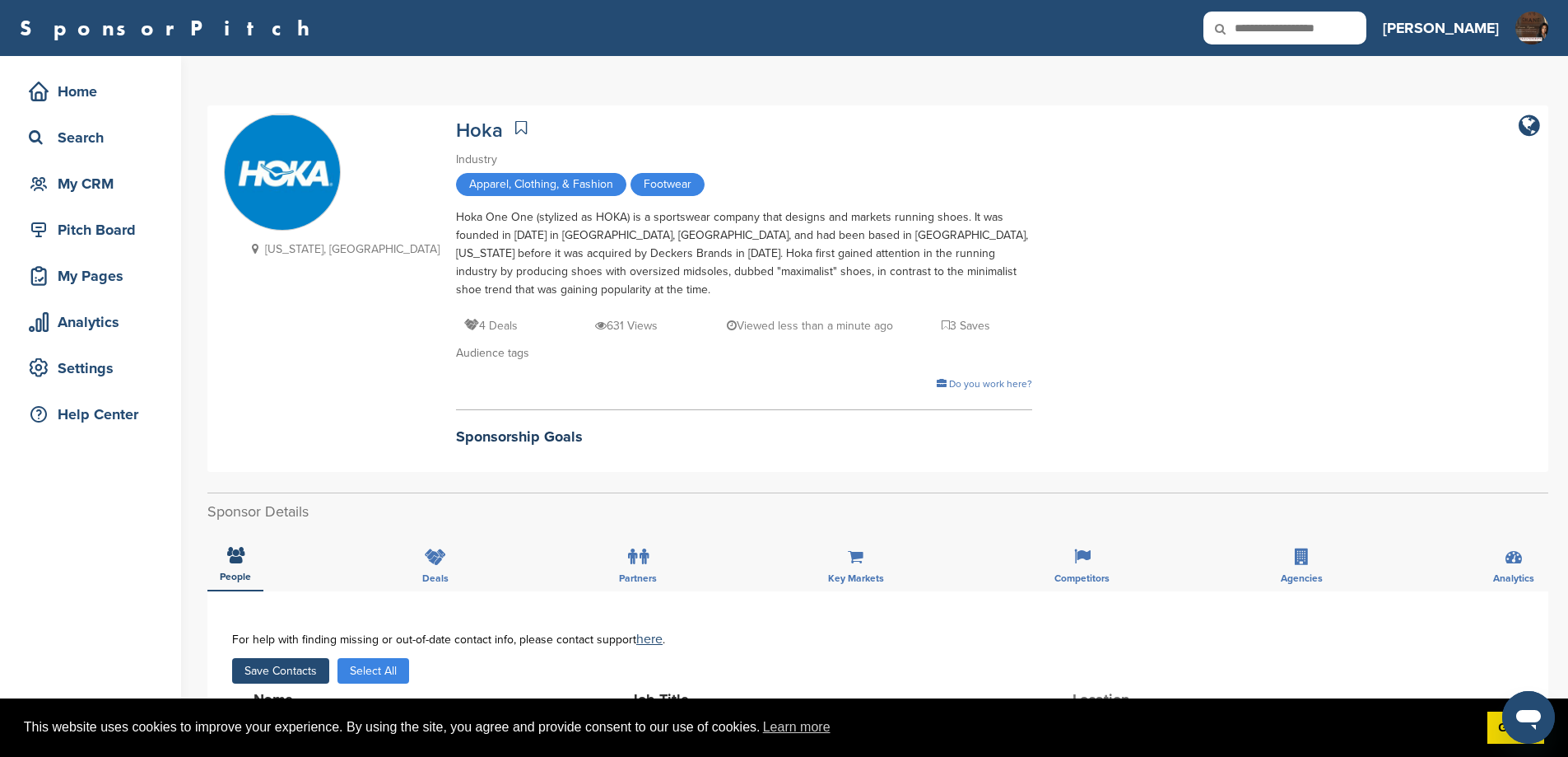
scroll to position [385, 0]
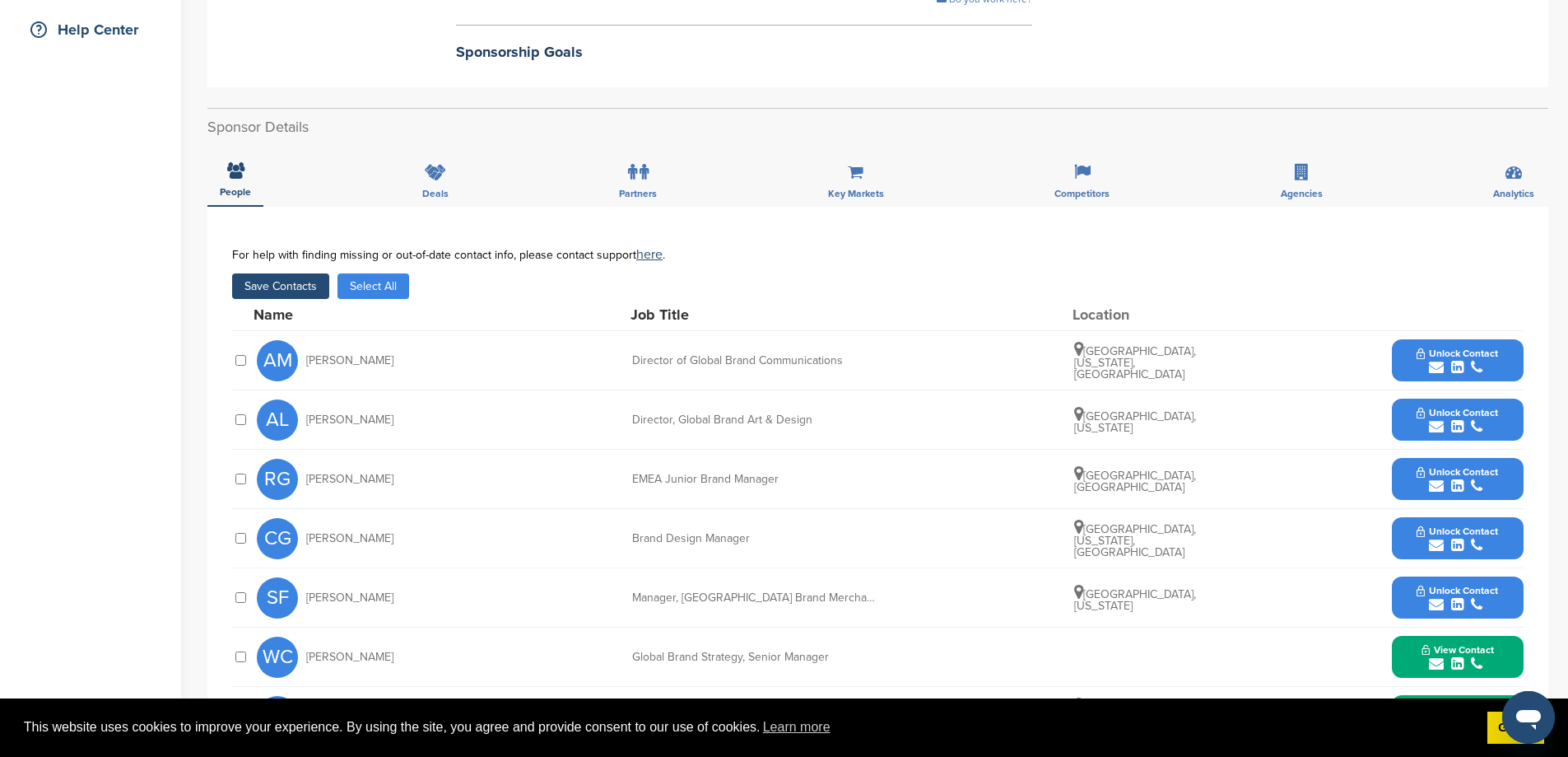
click at [305, 283] on button "Save Contacts" at bounding box center [281, 286] width 97 height 25
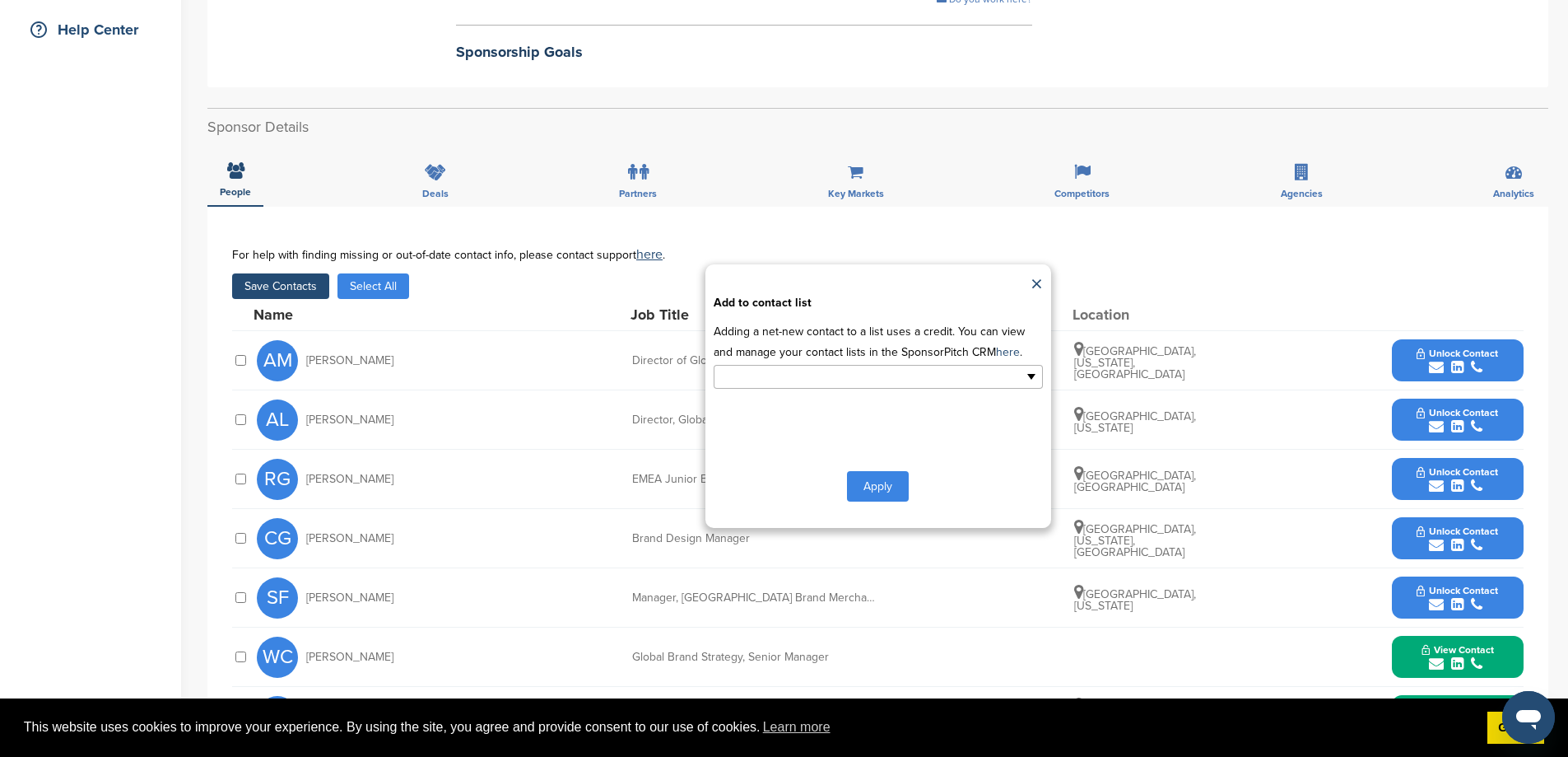
click at [1029, 389] on ul at bounding box center [878, 377] width 329 height 24
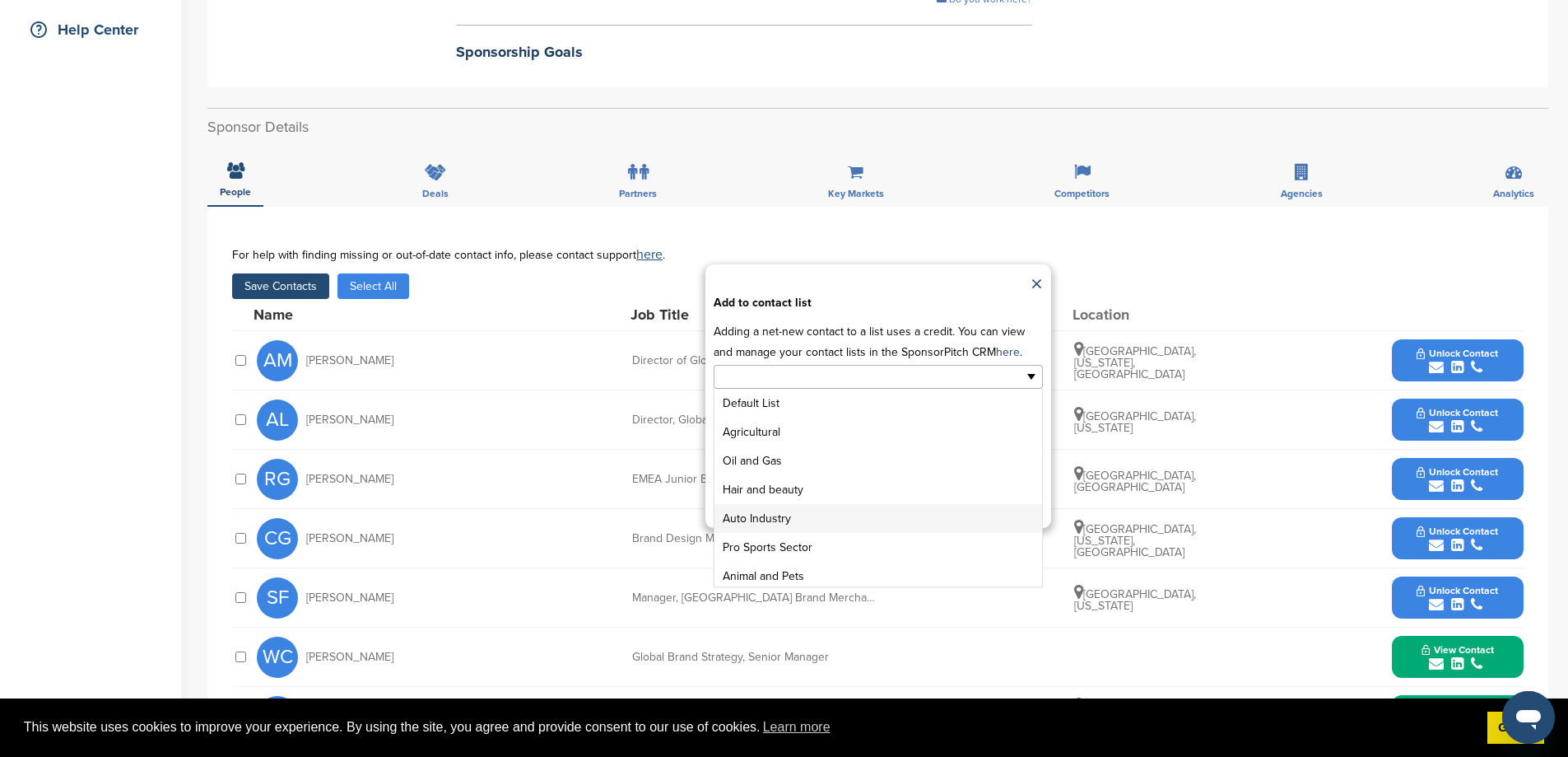
scroll to position [206, 0]
click at [804, 558] on li "GENERAL SPONSOR LIST" at bounding box center [878, 542] width 327 height 29
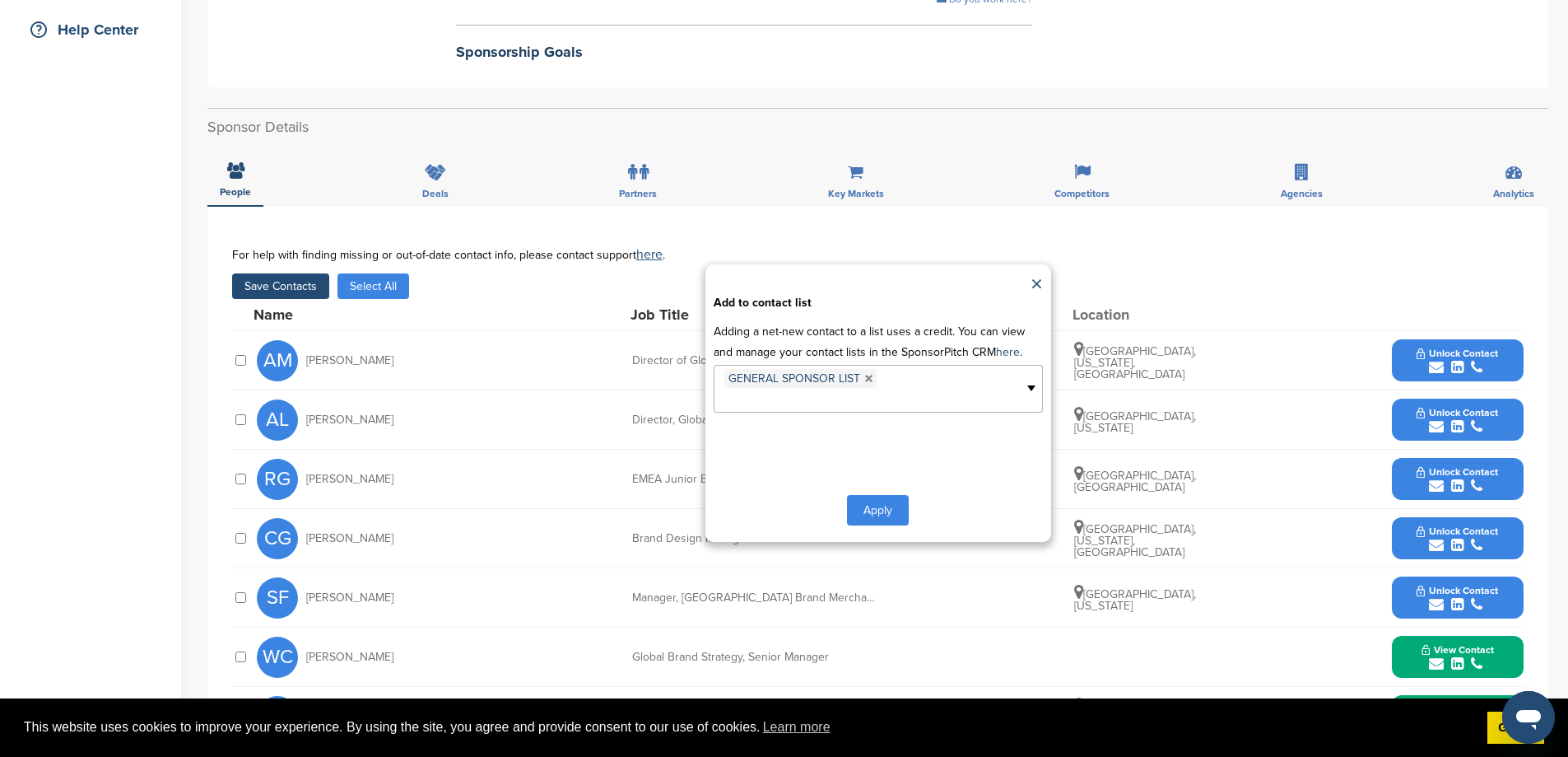
click at [887, 526] on button "Apply" at bounding box center [877, 509] width 61 height 30
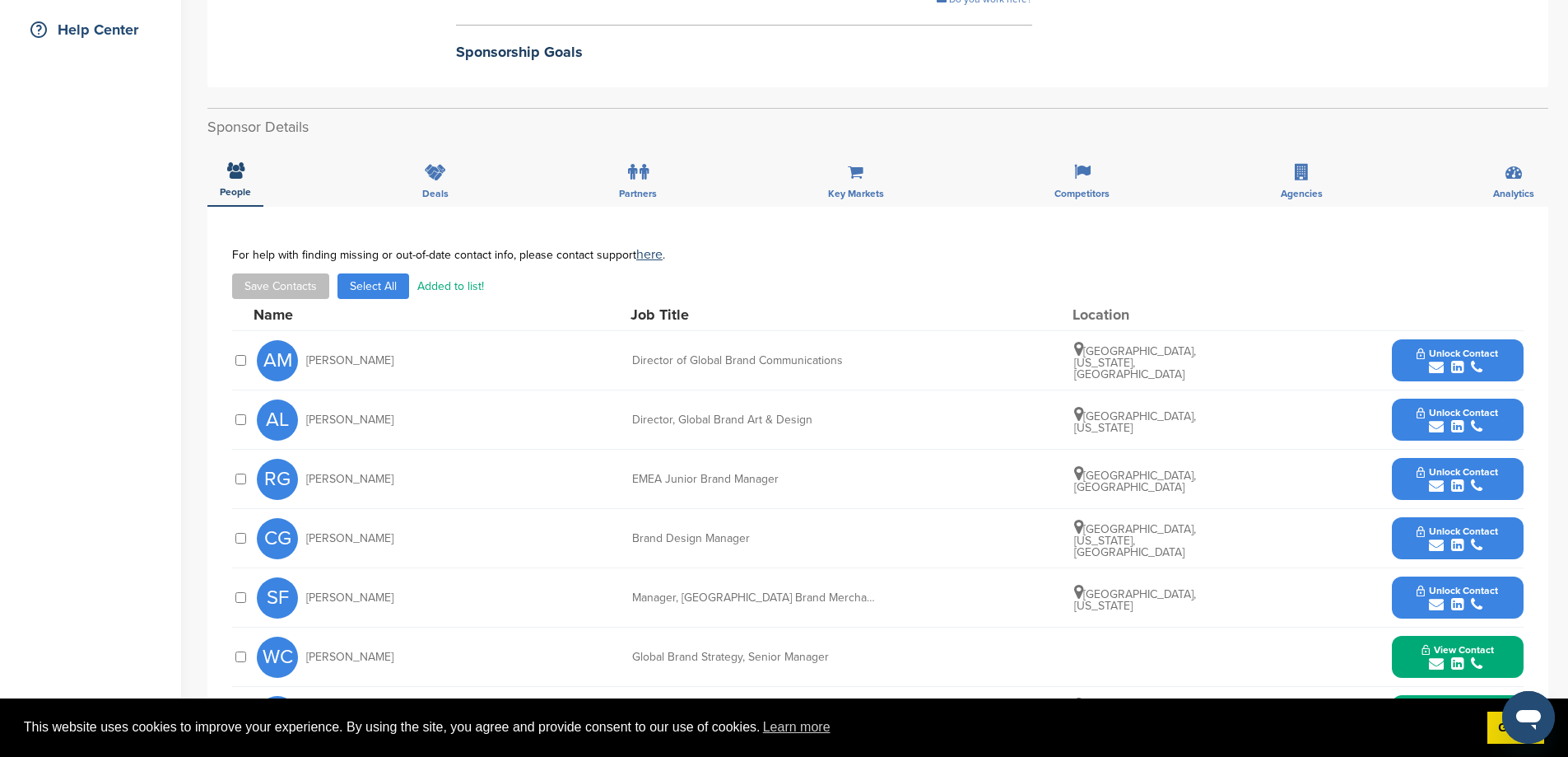
scroll to position [0, 0]
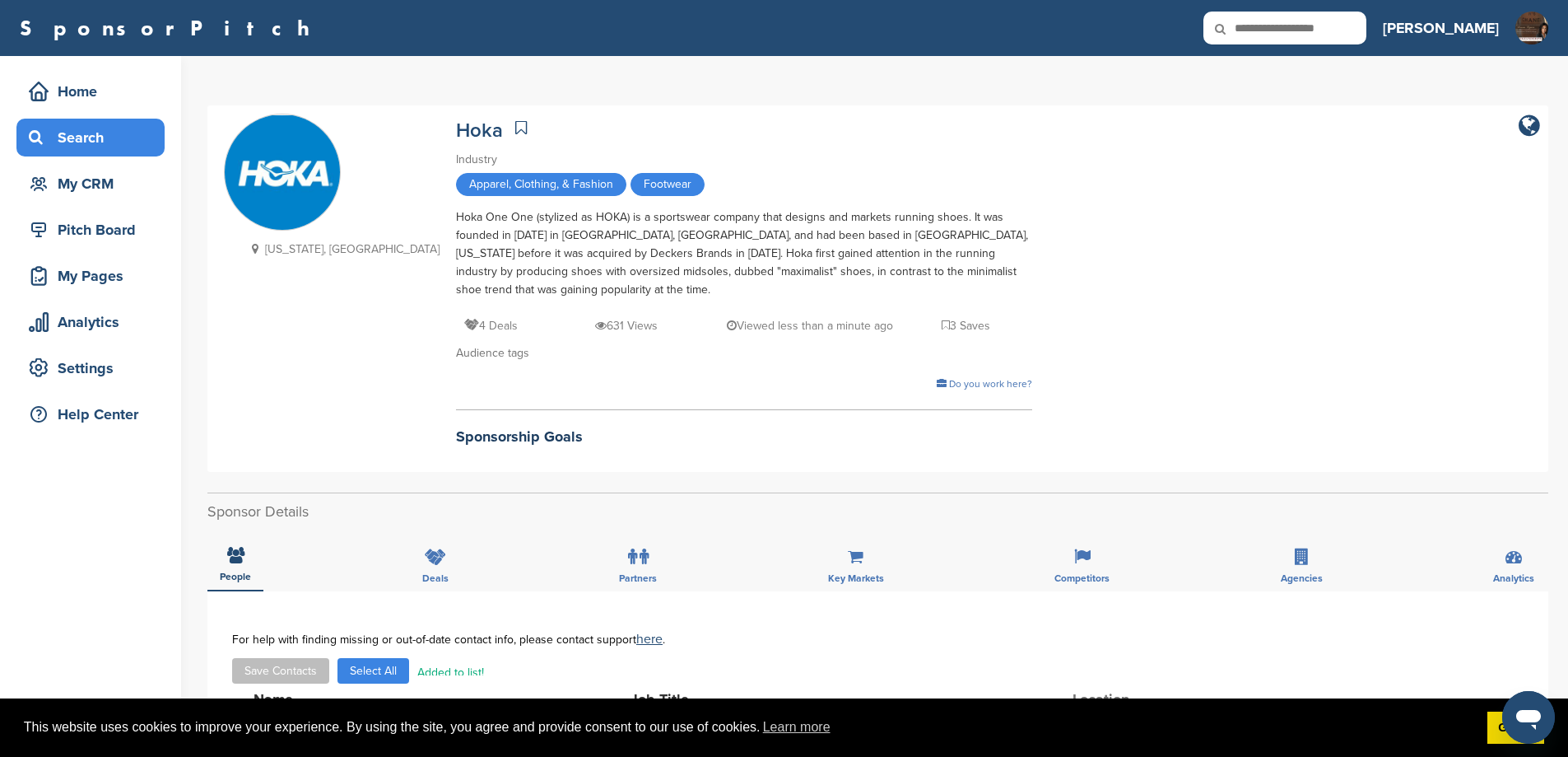
click at [84, 136] on div "Search" at bounding box center [95, 138] width 140 height 29
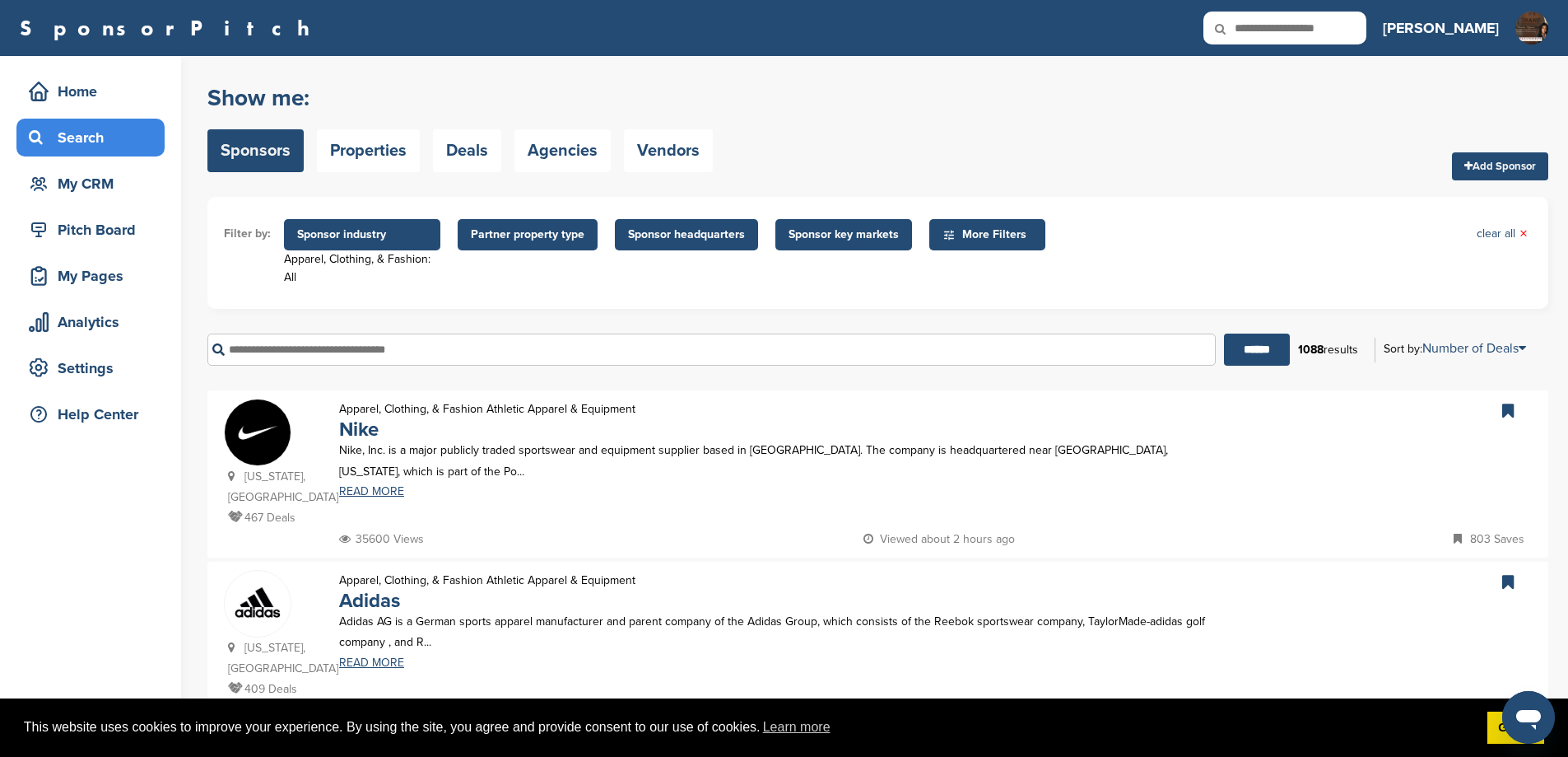
click at [347, 347] on input "text" at bounding box center [712, 349] width 1009 height 32
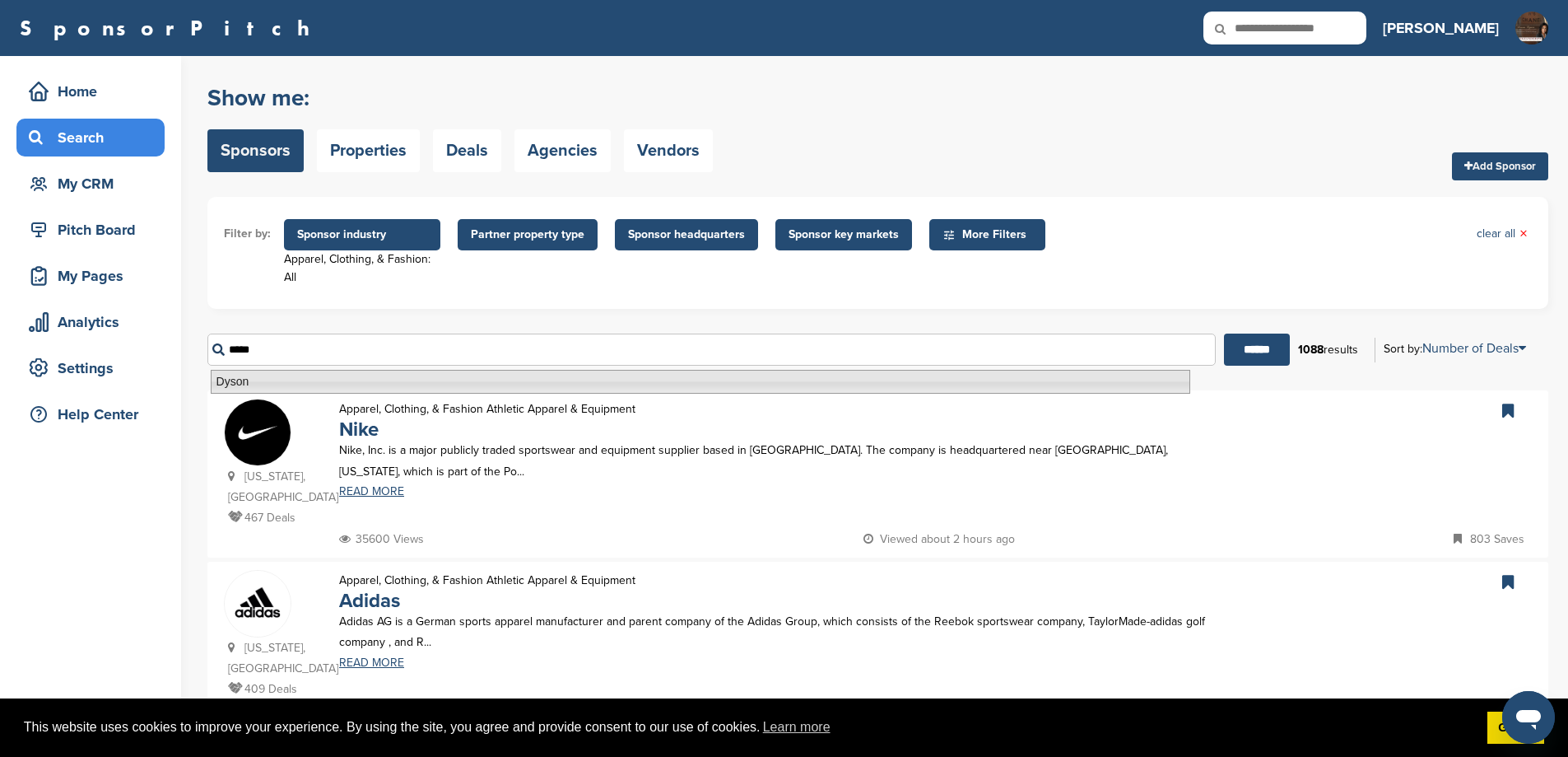
click at [257, 380] on li "Dyson" at bounding box center [700, 382] width 979 height 24
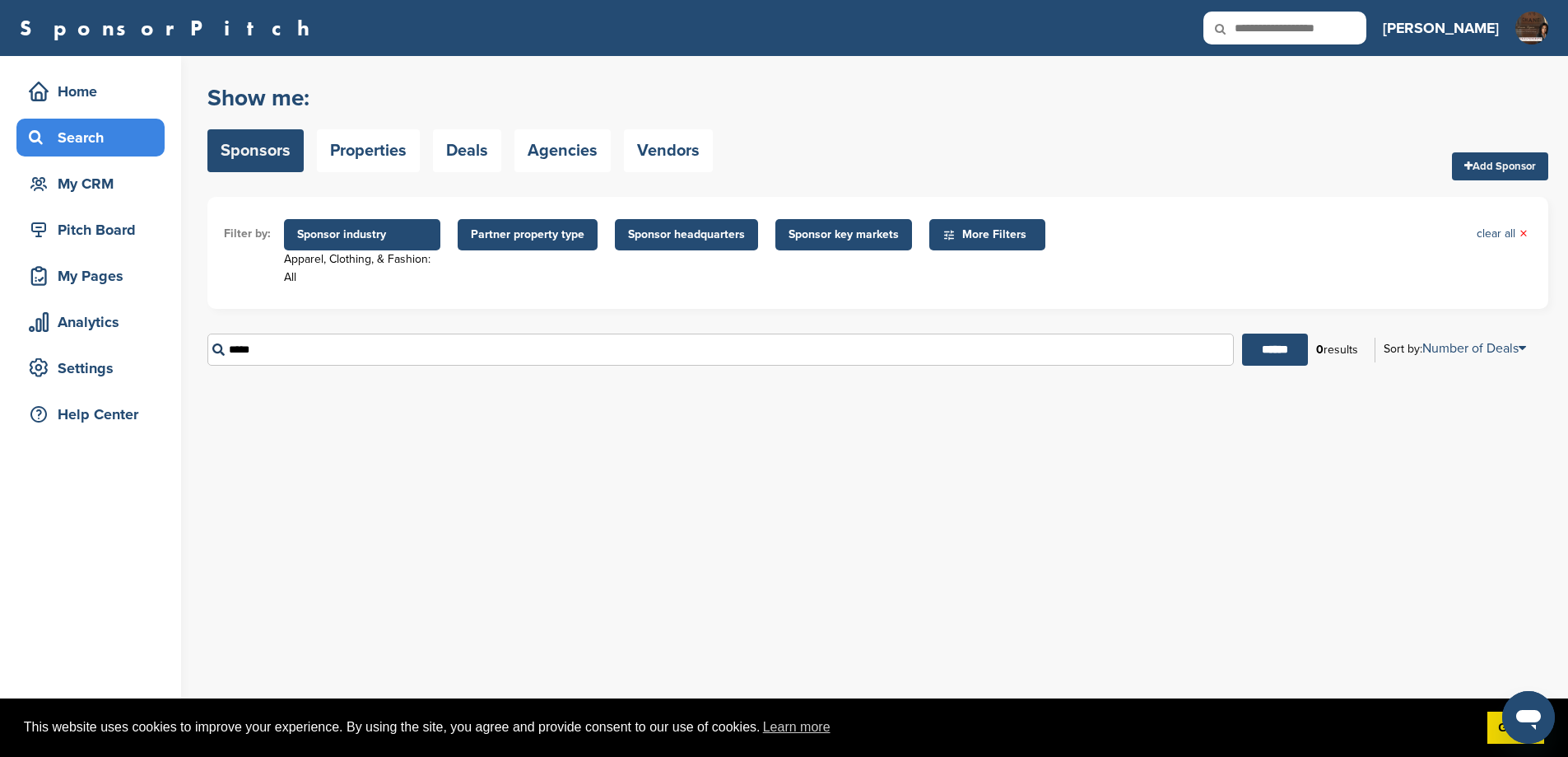
click at [327, 351] on input "*****" at bounding box center [721, 349] width 1027 height 32
click at [1287, 342] on input "******" at bounding box center [1275, 349] width 66 height 32
click at [276, 333] on div "***** ****** 0 results Sort by: Number of Deals Sponsor Name Recently Added Num…" at bounding box center [878, 350] width 1341 height 57
drag, startPoint x: 286, startPoint y: 347, endPoint x: 195, endPoint y: 313, distance: 97.1
click at [195, 313] on div "Home Search My CRM Pitch Board My Pages Analytics Settings Help Center You have…" at bounding box center [784, 406] width 1568 height 701
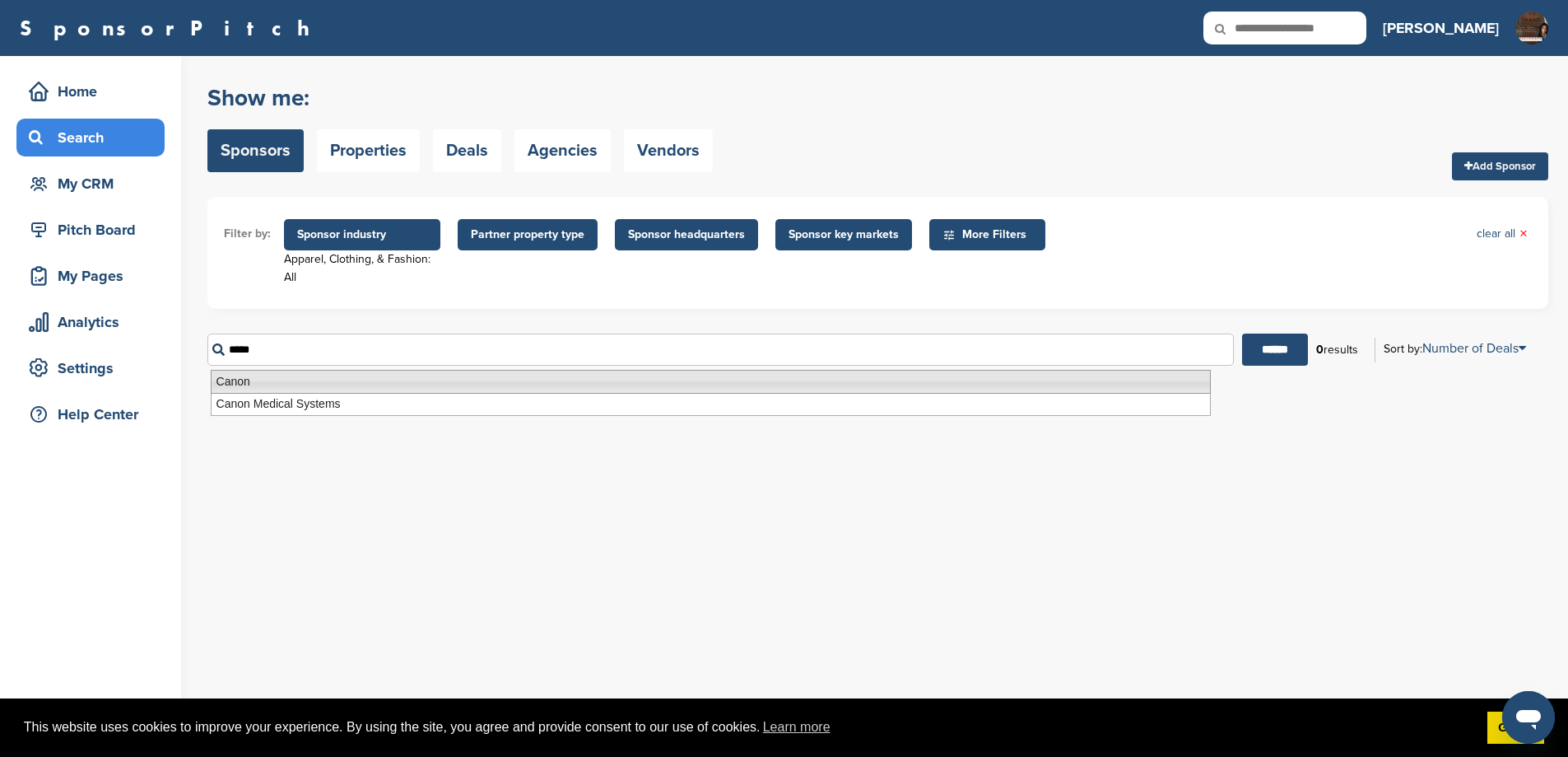
click at [216, 379] on li "Canon" at bounding box center [710, 382] width 1000 height 24
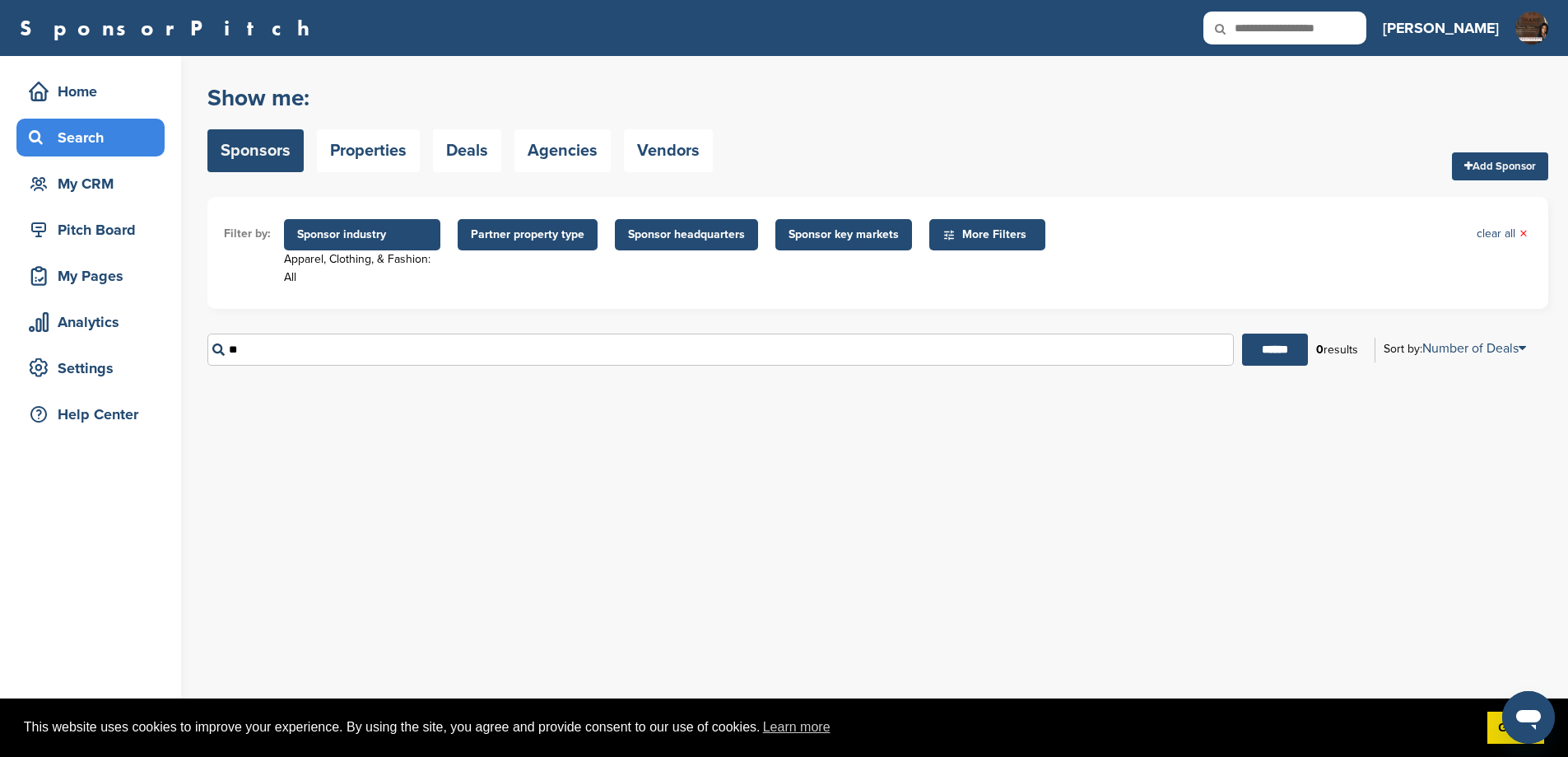
type input "*"
click at [216, 379] on li "Nikon" at bounding box center [710, 382] width 998 height 23
type input "*"
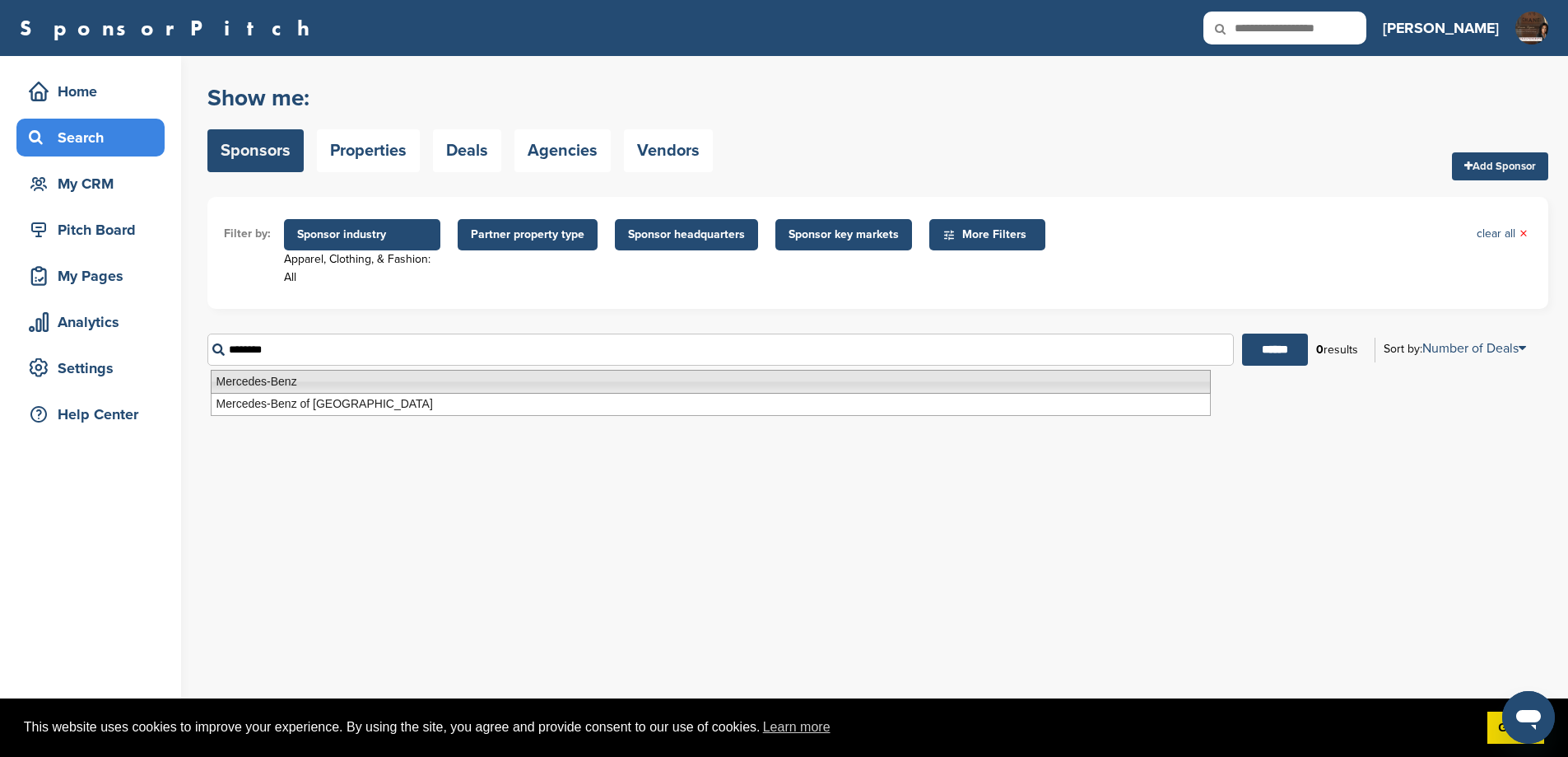
click at [360, 385] on li "Mercedes-Benz" at bounding box center [710, 382] width 1000 height 24
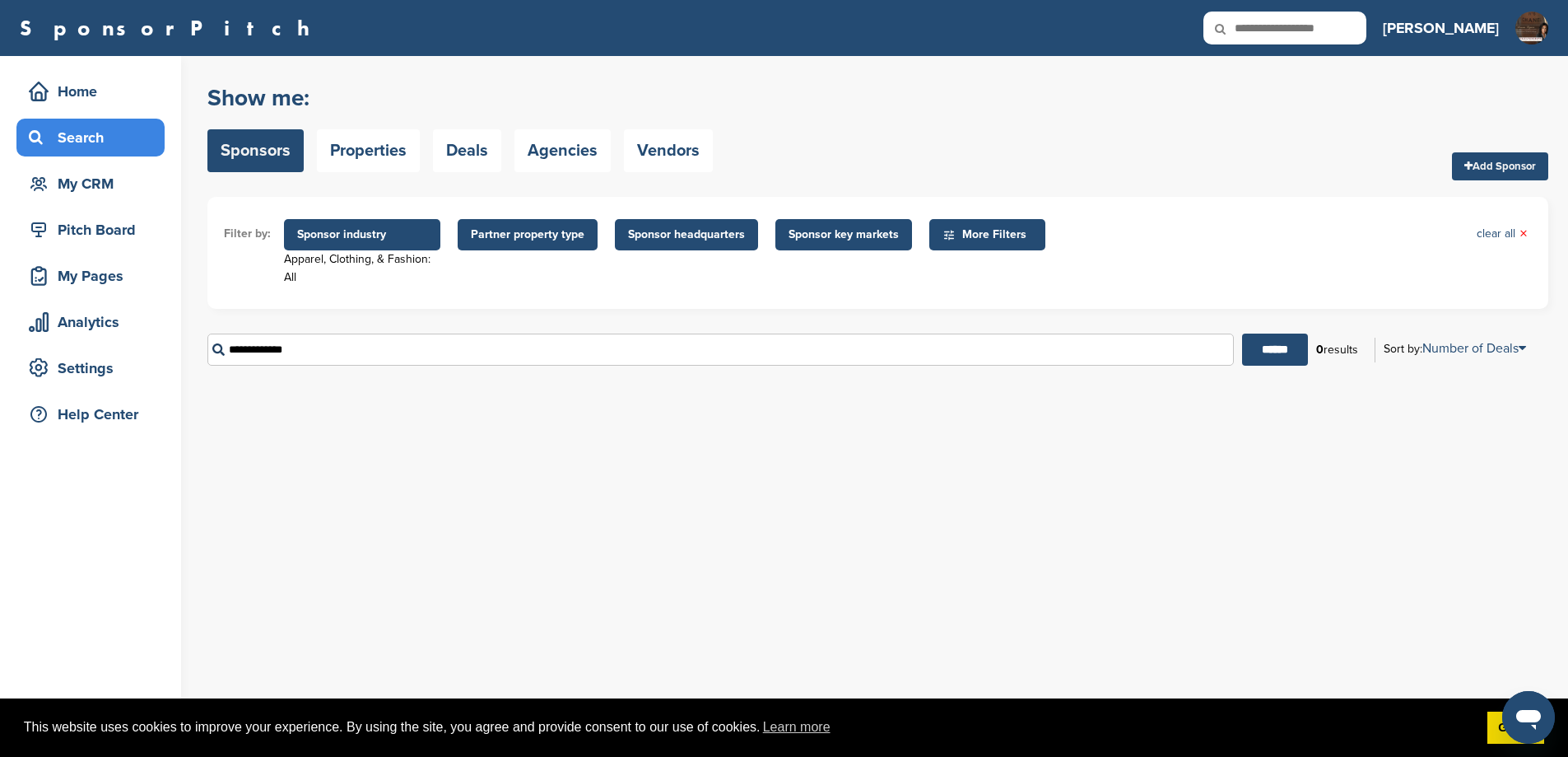
type input "**********"
click at [389, 243] on span "Sponsor industry" at bounding box center [362, 234] width 130 height 18
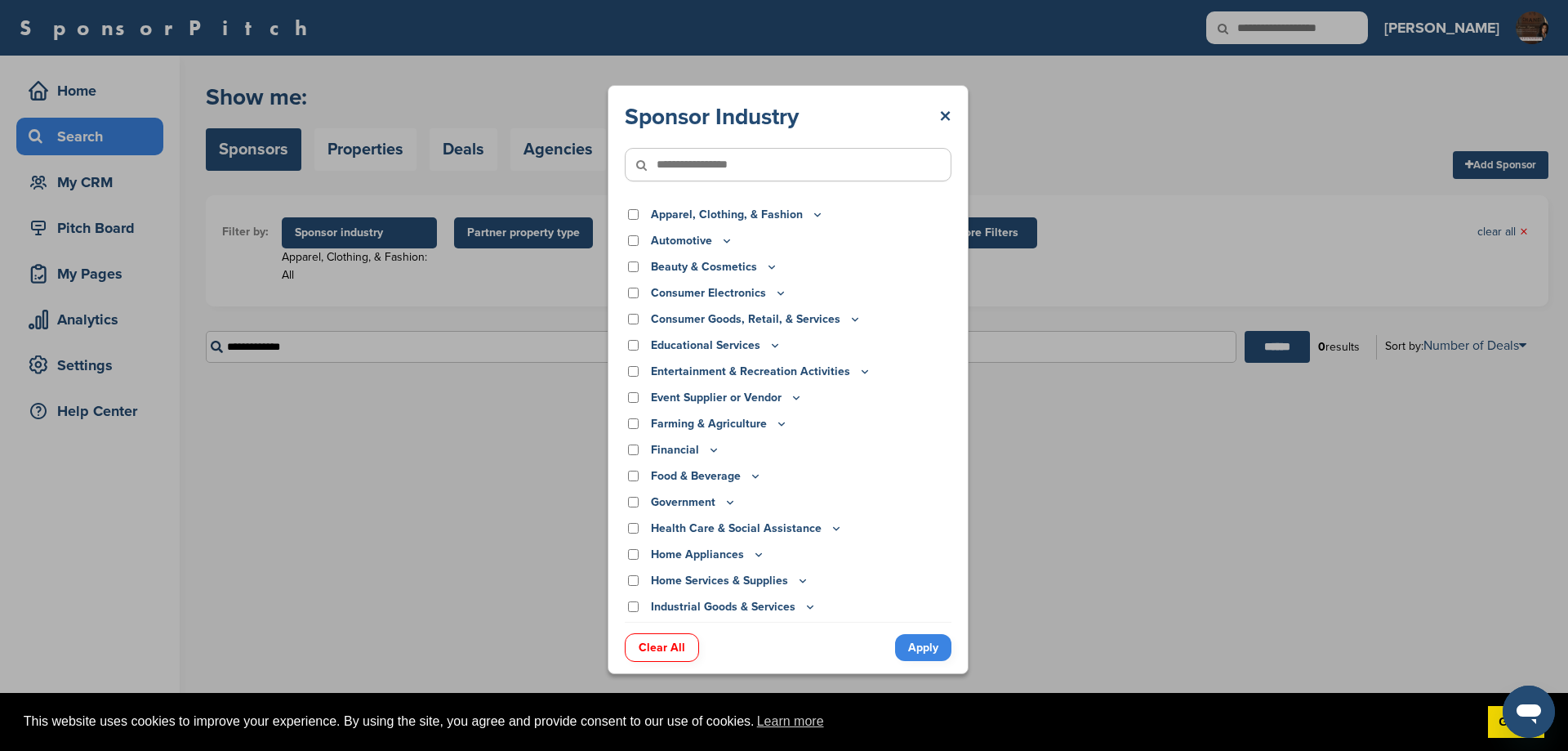
click at [922, 653] on link "Apply" at bounding box center [924, 647] width 57 height 27
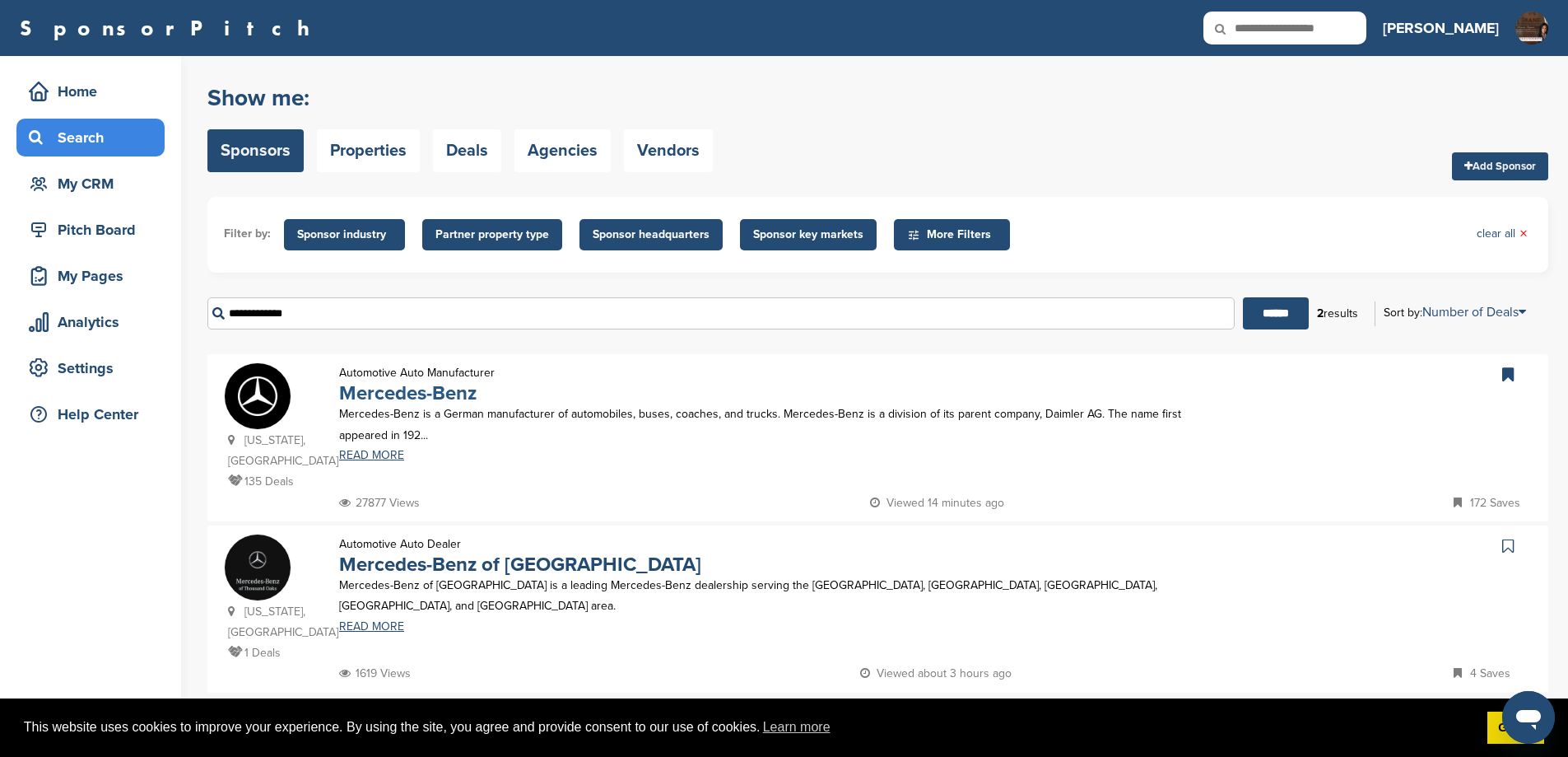
click at [416, 405] on link "Mercedes-Benz" at bounding box center [408, 393] width 138 height 24
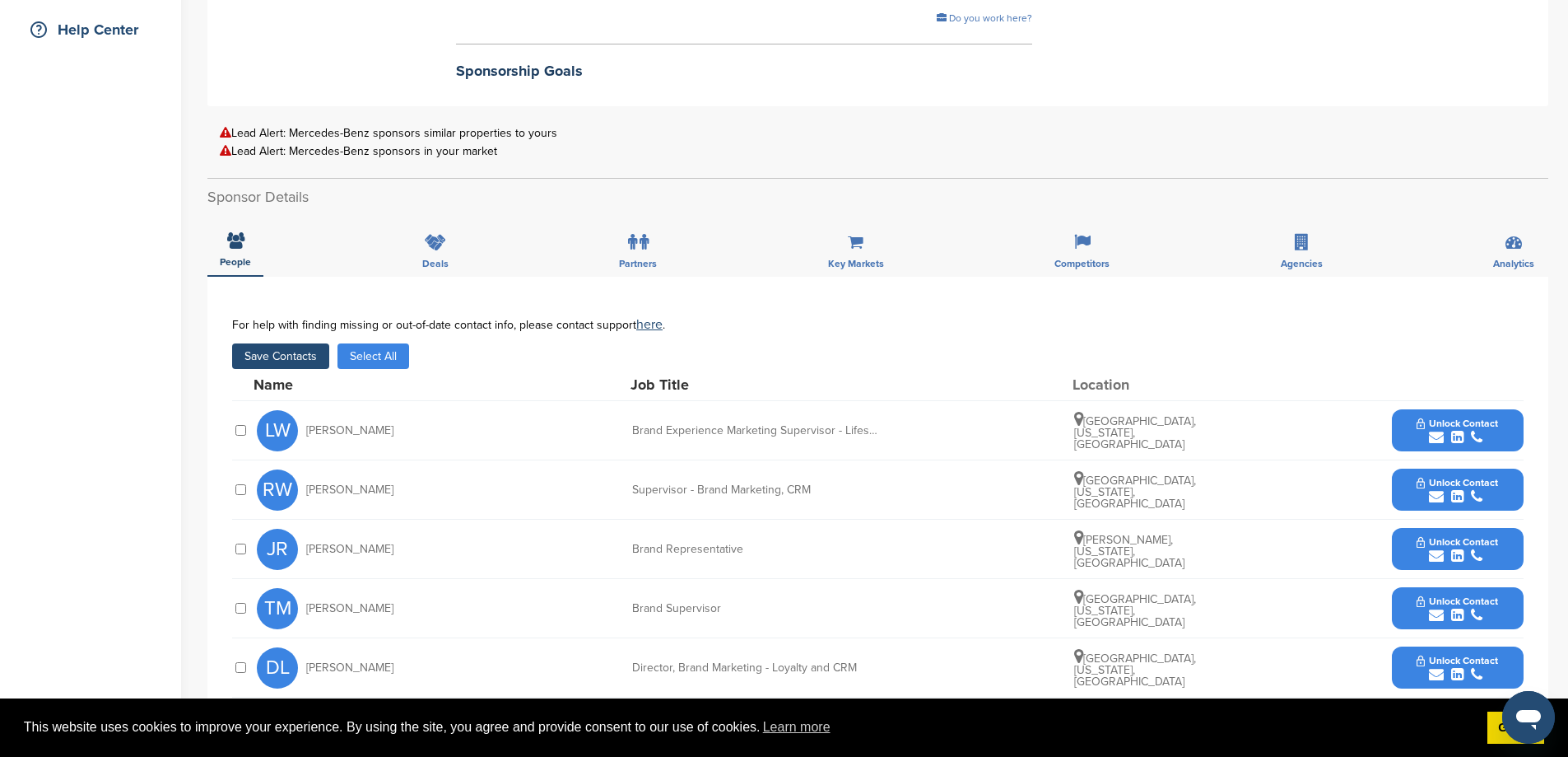
click at [1403, 496] on button "Unlock Contact" at bounding box center [1457, 489] width 121 height 49
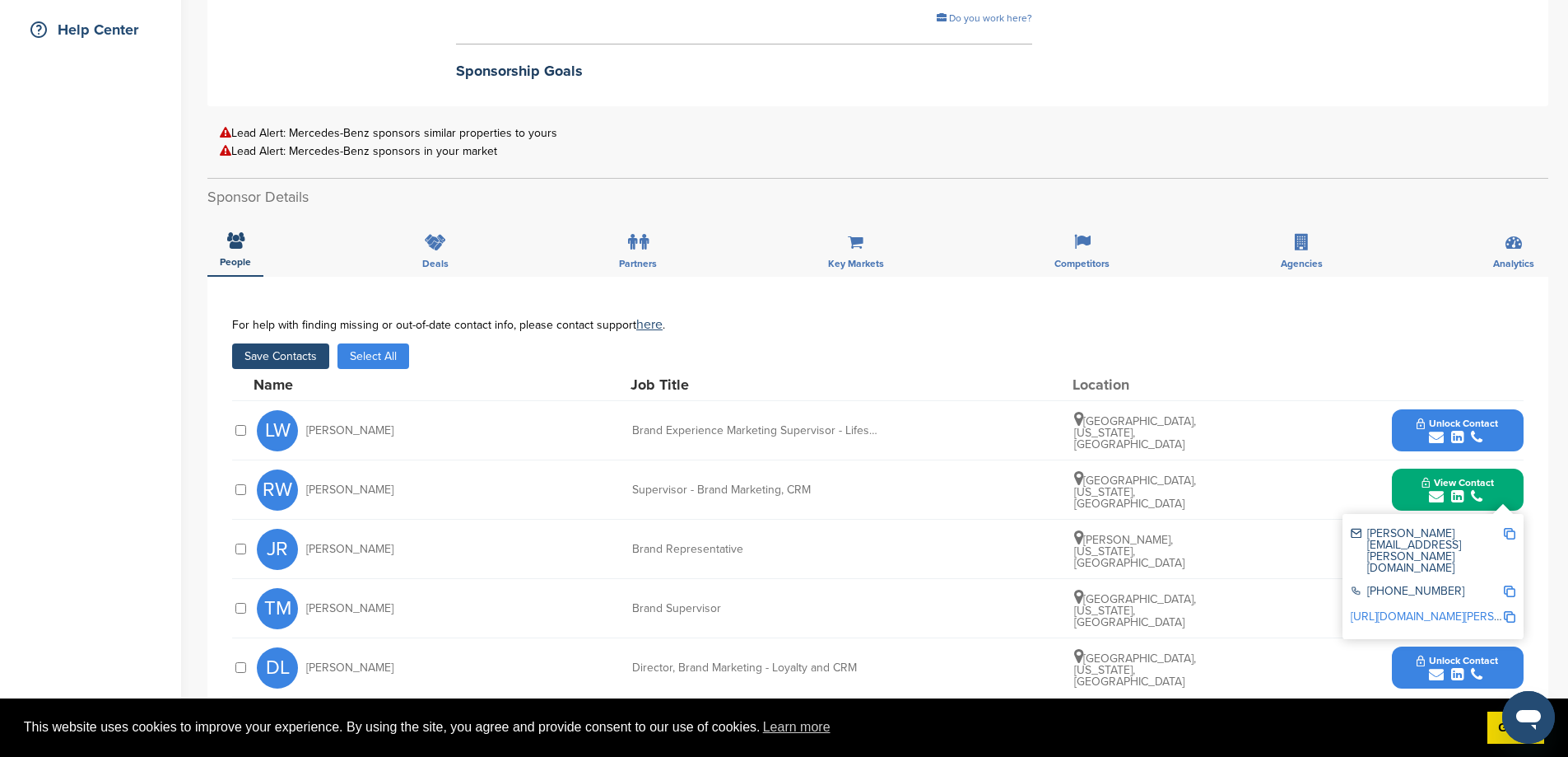
scroll to position [768, 0]
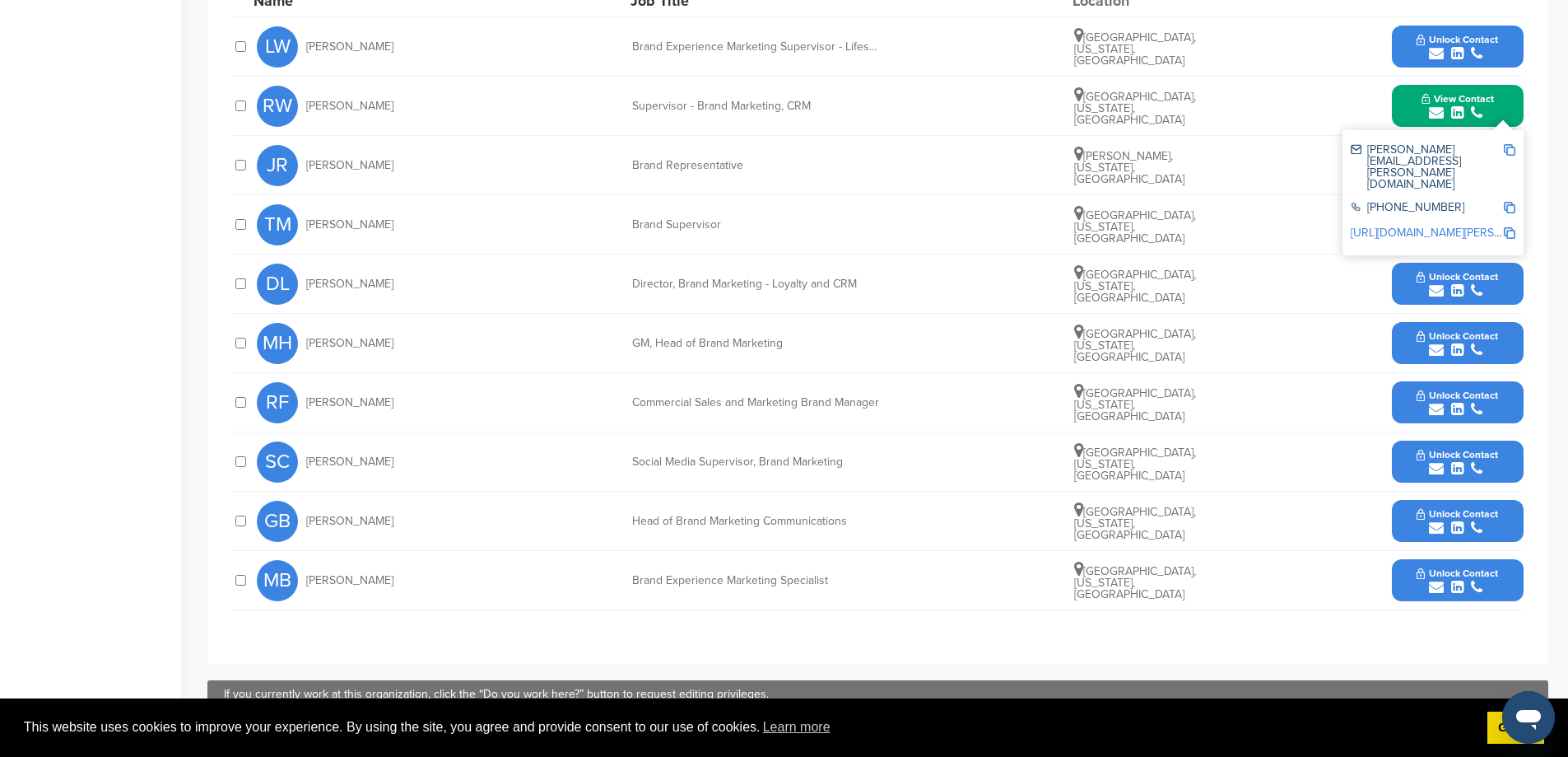
click at [1411, 353] on button "Unlock Contact" at bounding box center [1457, 343] width 121 height 49
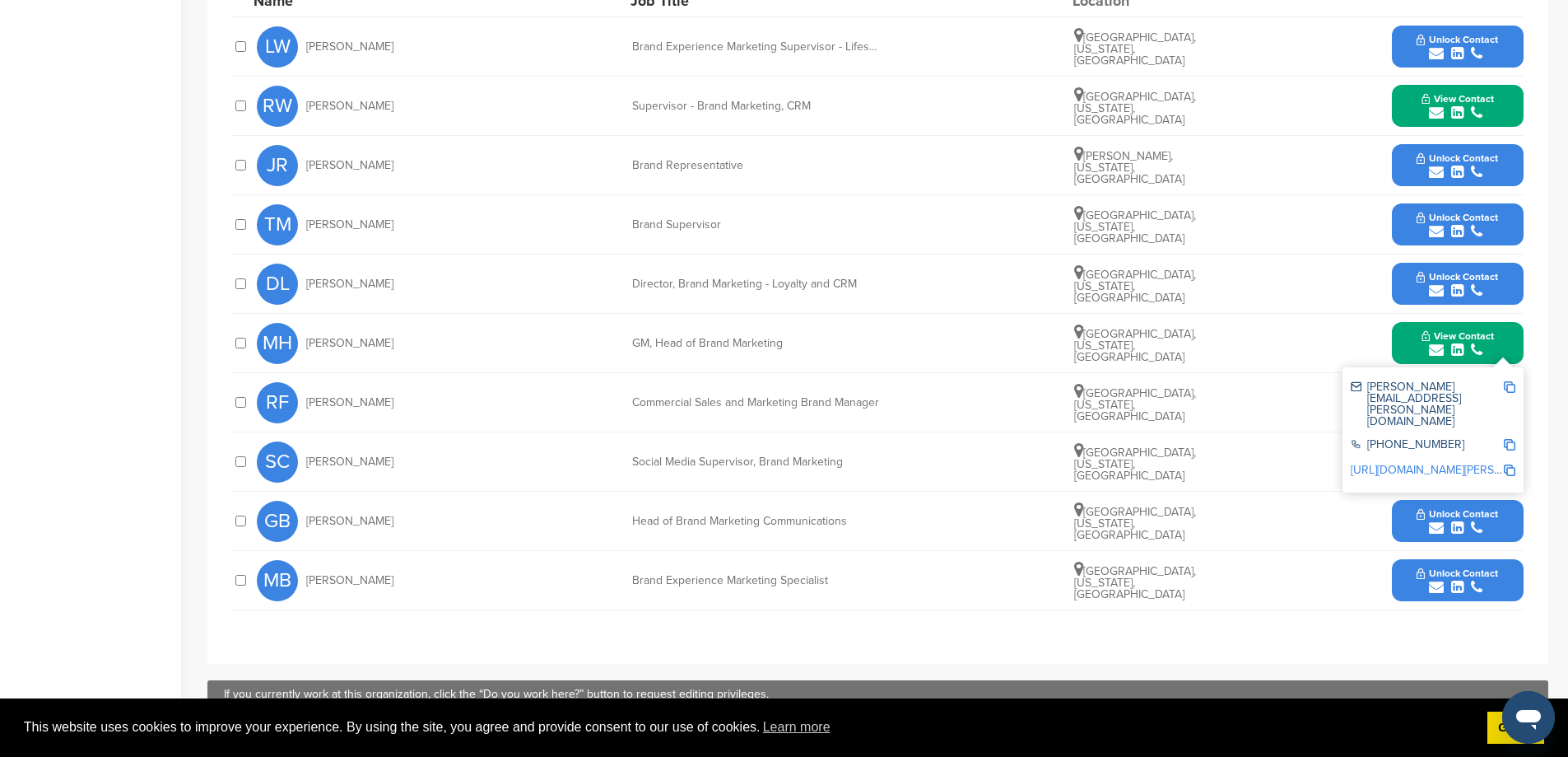
click at [248, 526] on div at bounding box center [240, 521] width 16 height 16
click at [1403, 530] on button "Unlock Contact" at bounding box center [1457, 521] width 121 height 49
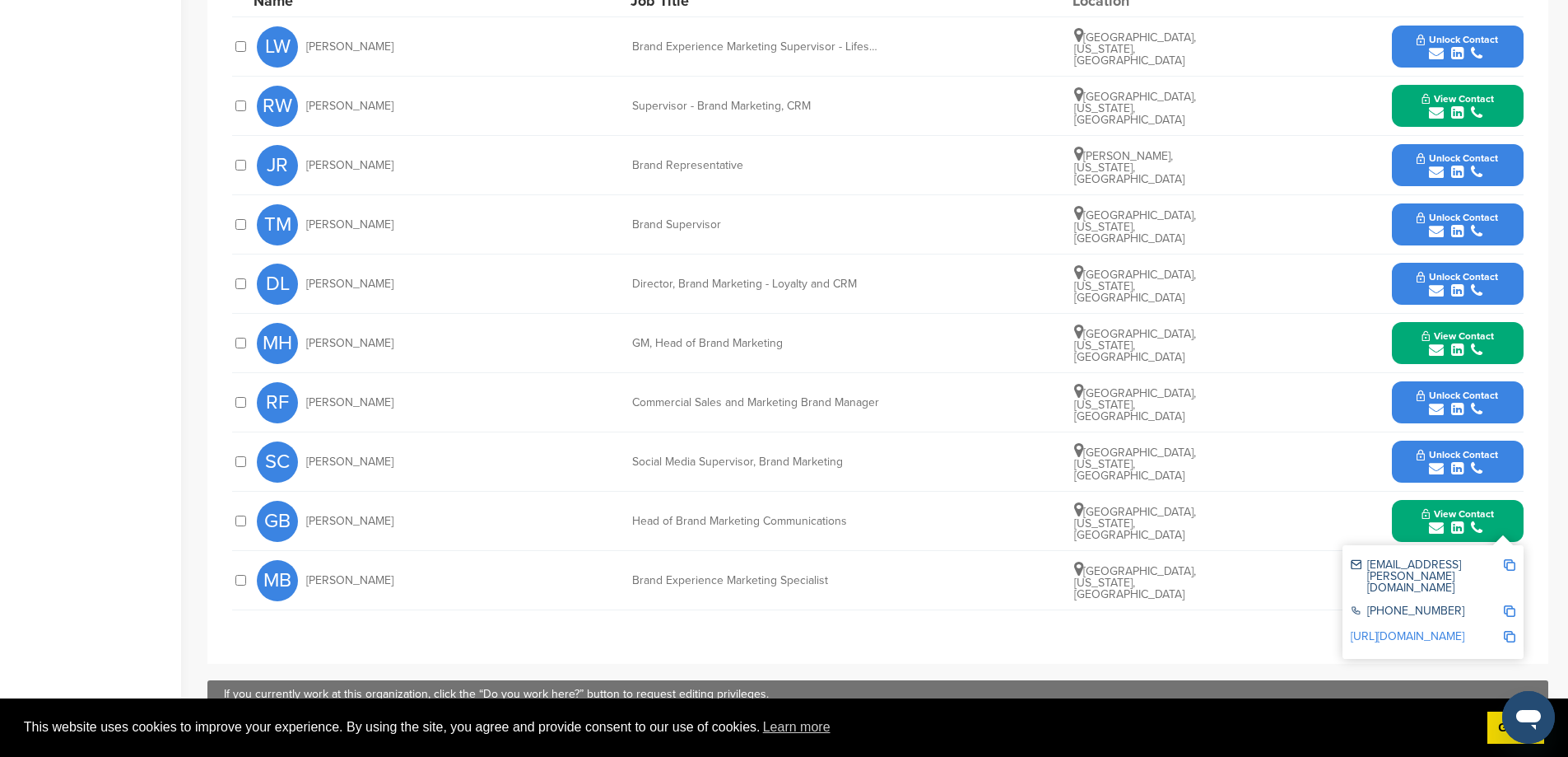
scroll to position [385, 0]
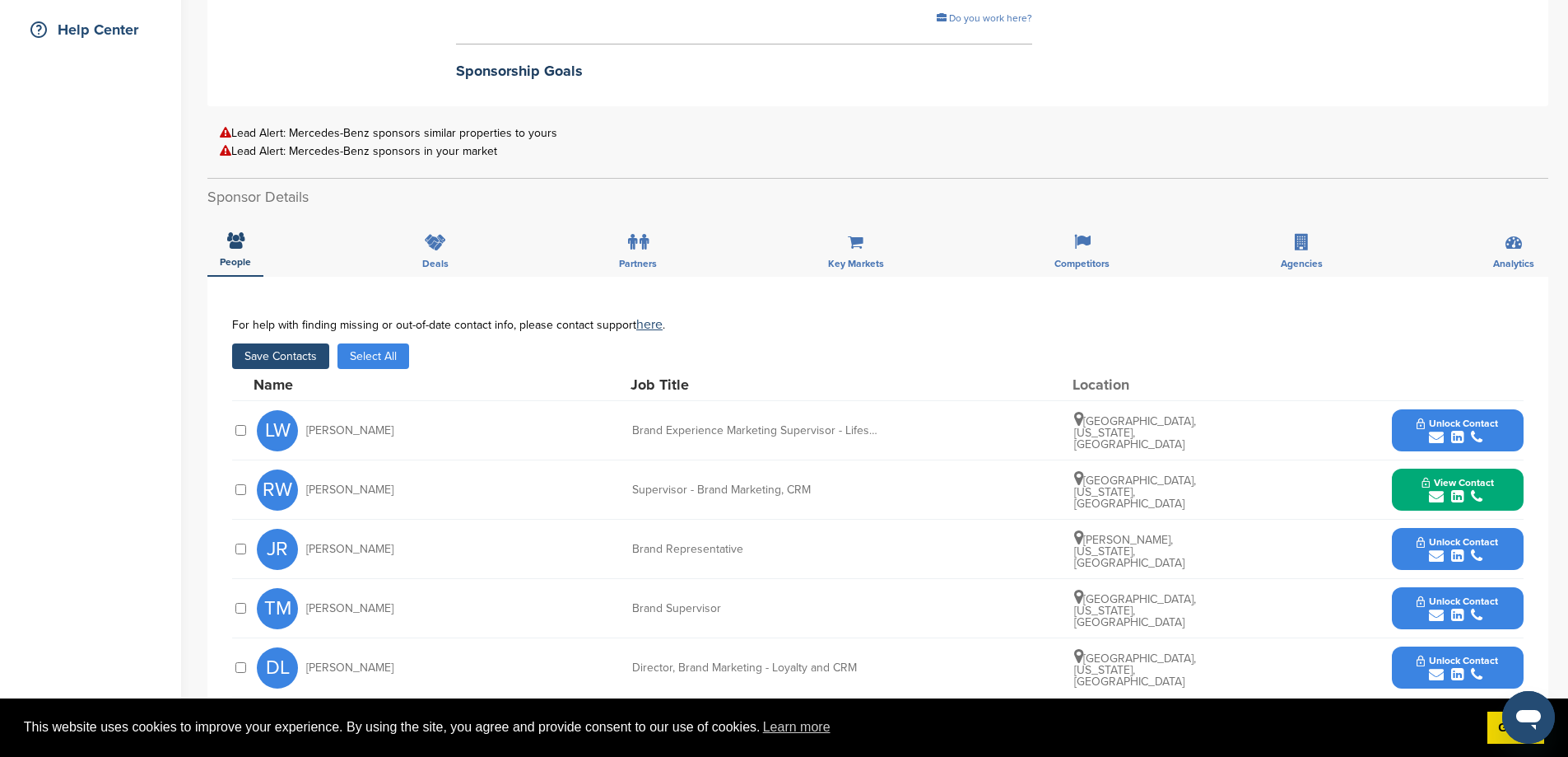
click at [301, 359] on button "Save Contacts" at bounding box center [281, 355] width 97 height 25
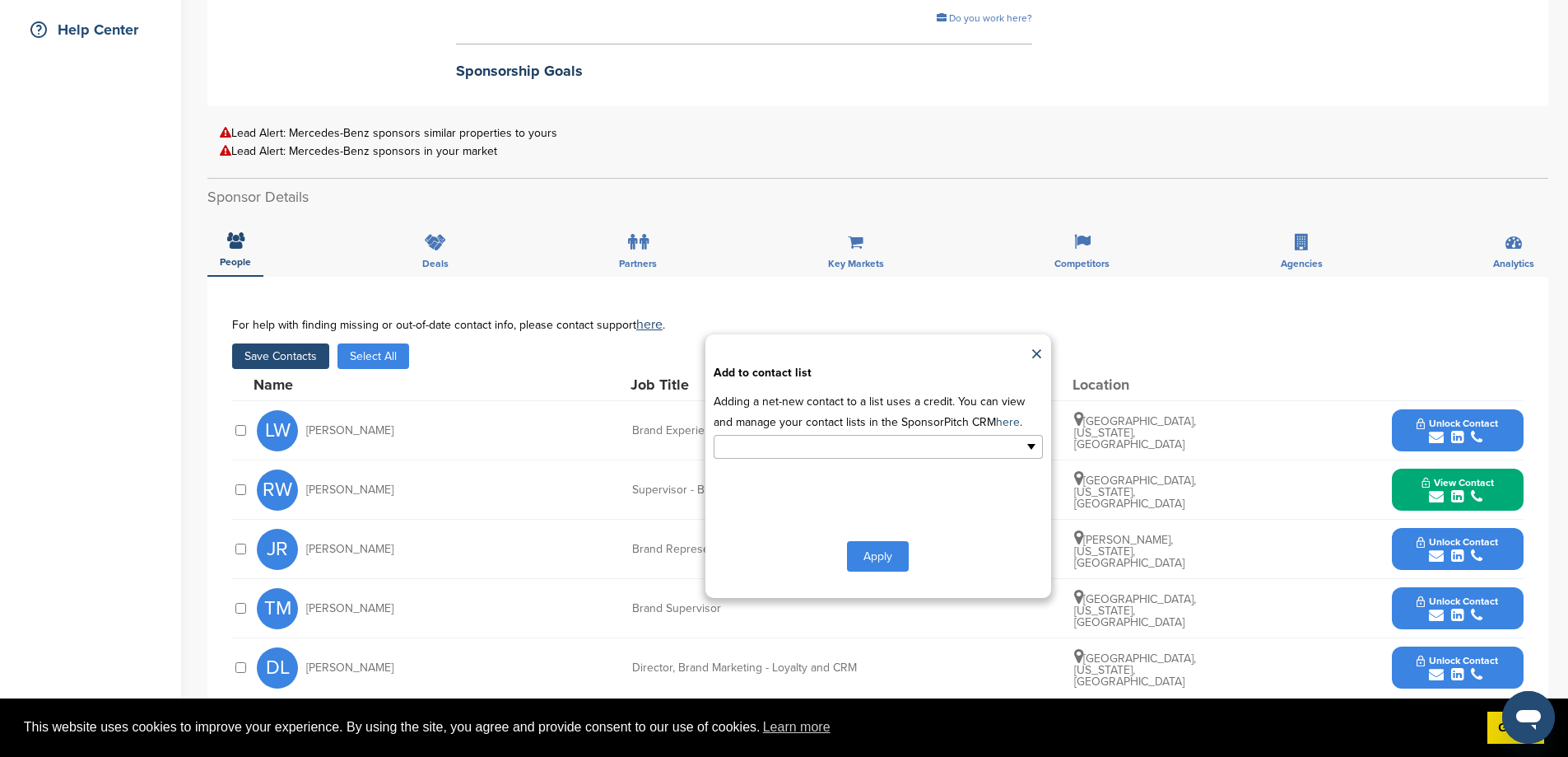
click at [982, 459] on ul at bounding box center [878, 447] width 329 height 24
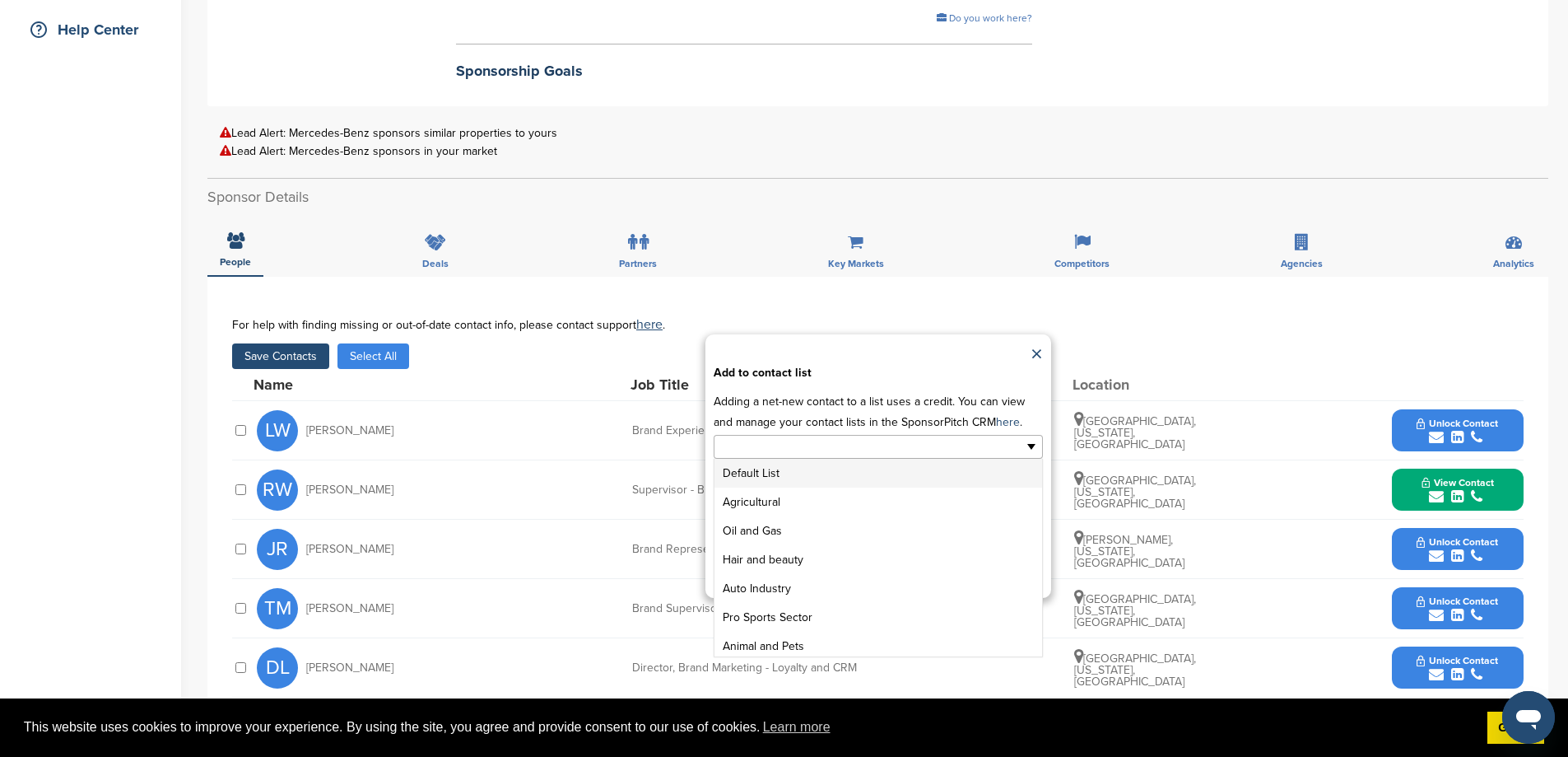
scroll to position [206, 0]
click at [868, 627] on li "GENERAL SPONSOR LIST" at bounding box center [878, 612] width 327 height 29
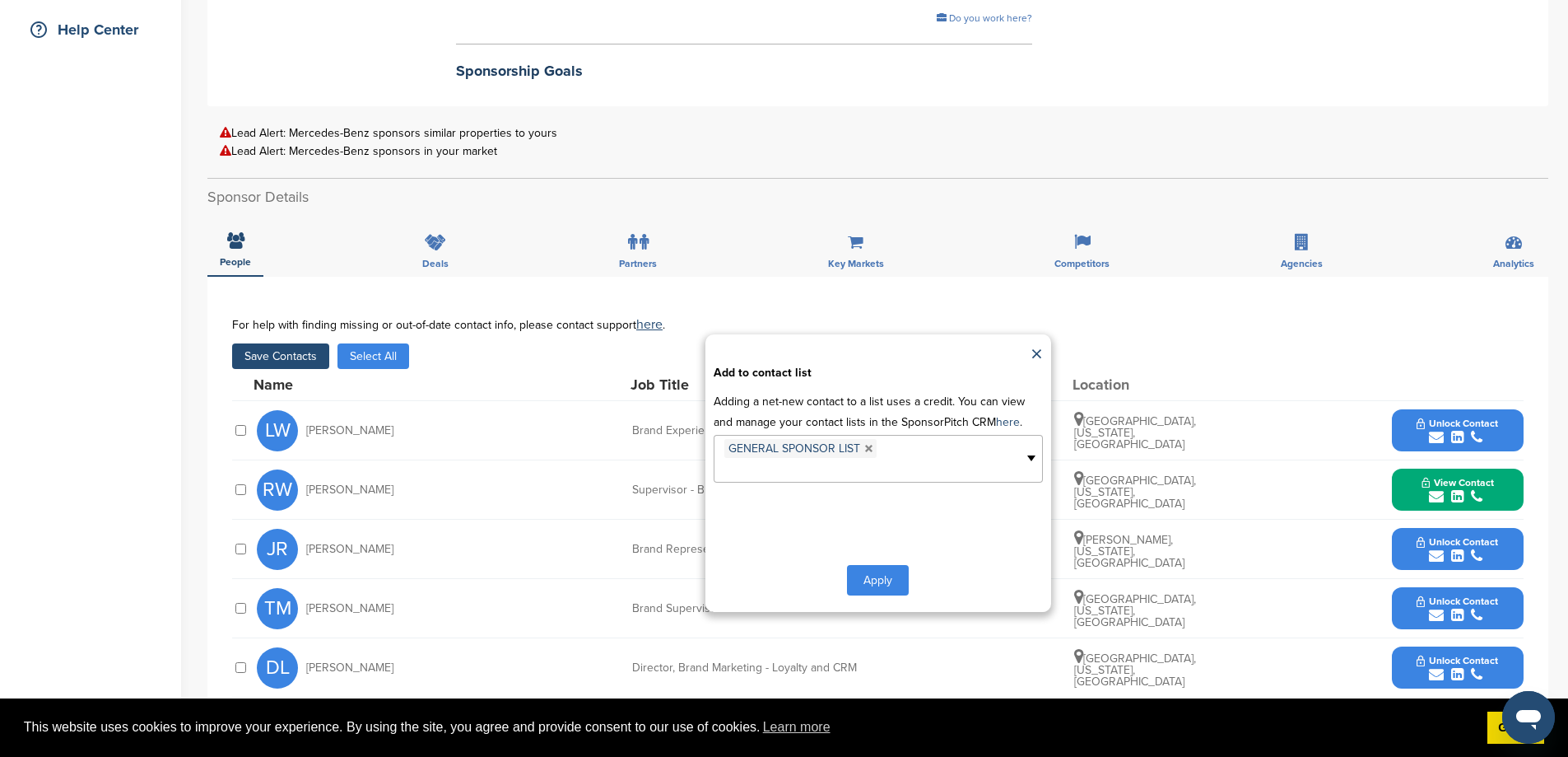
click at [887, 595] on button "Apply" at bounding box center [877, 579] width 61 height 30
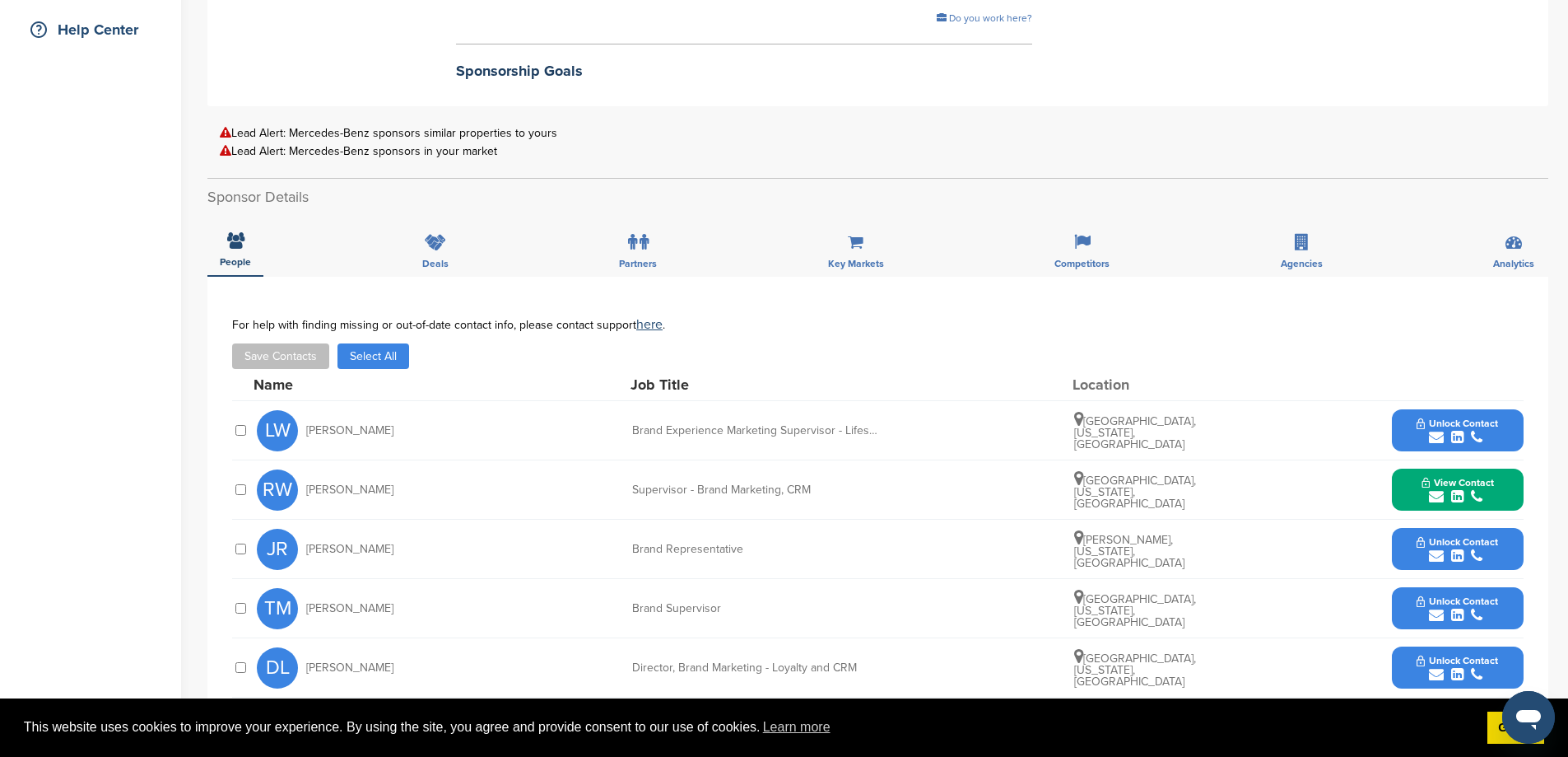
scroll to position [0, 0]
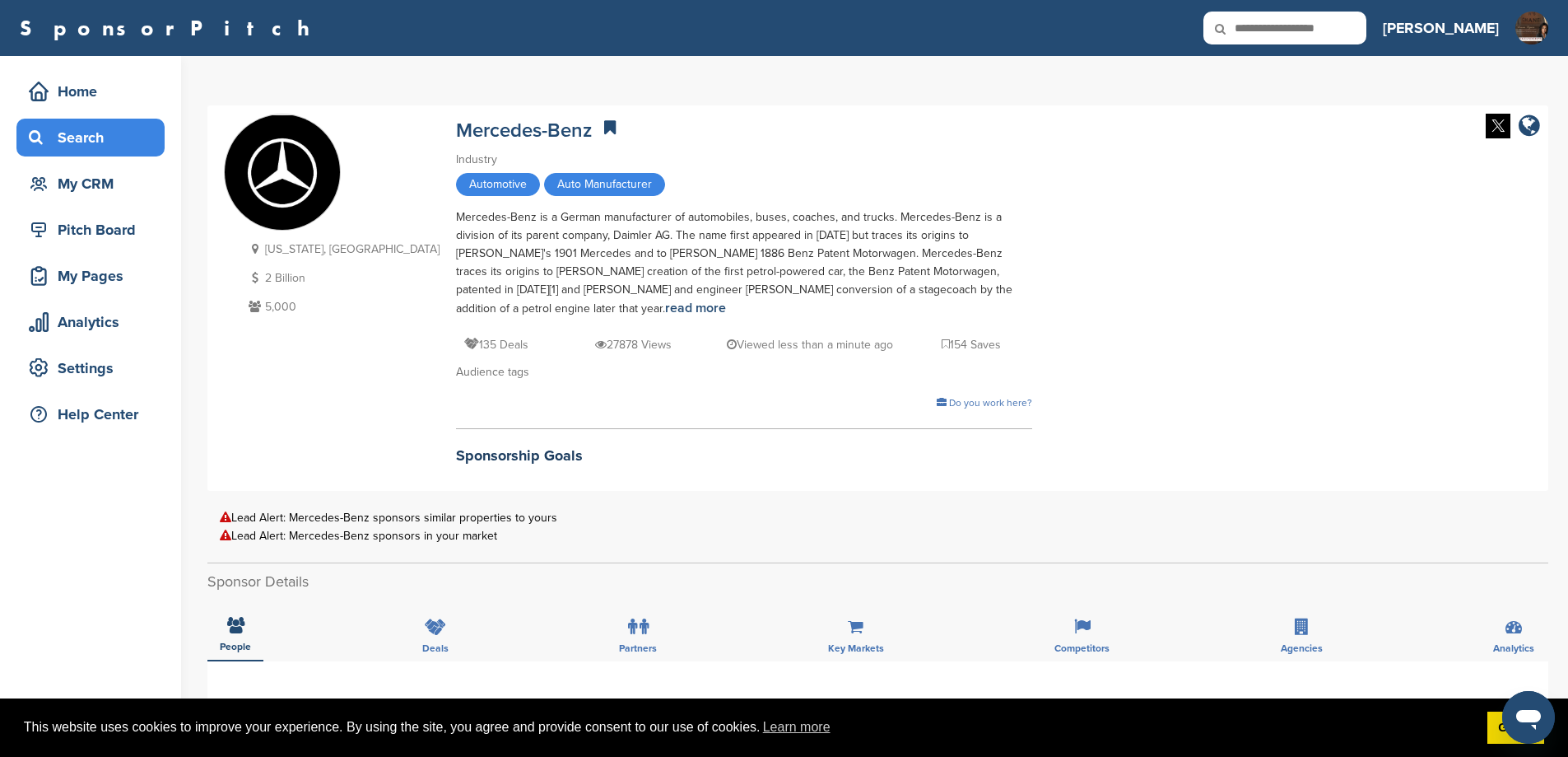
click at [103, 135] on div "Search" at bounding box center [95, 138] width 140 height 29
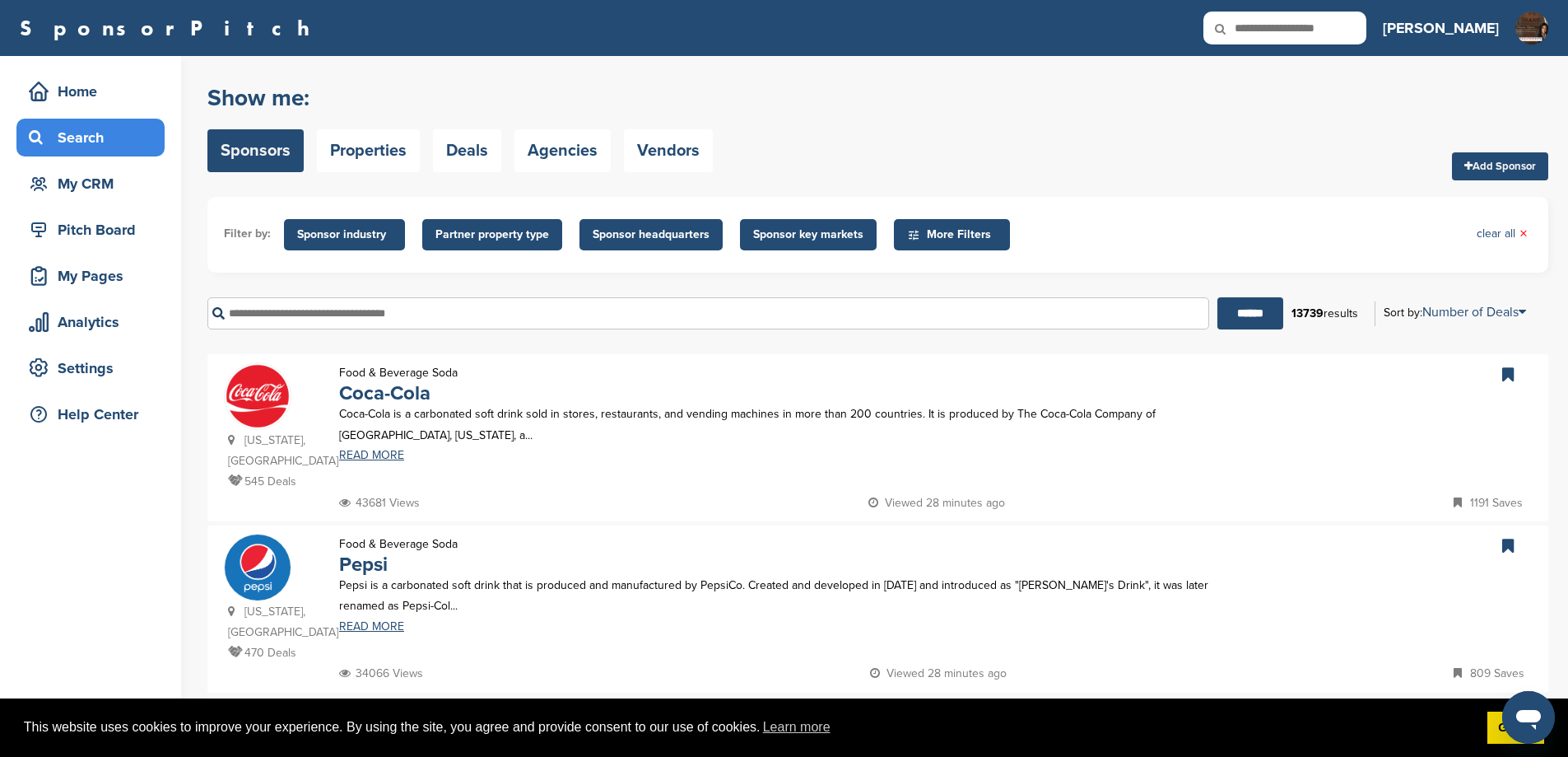
click at [492, 329] on input "text" at bounding box center [708, 313] width 1002 height 32
type input "*"
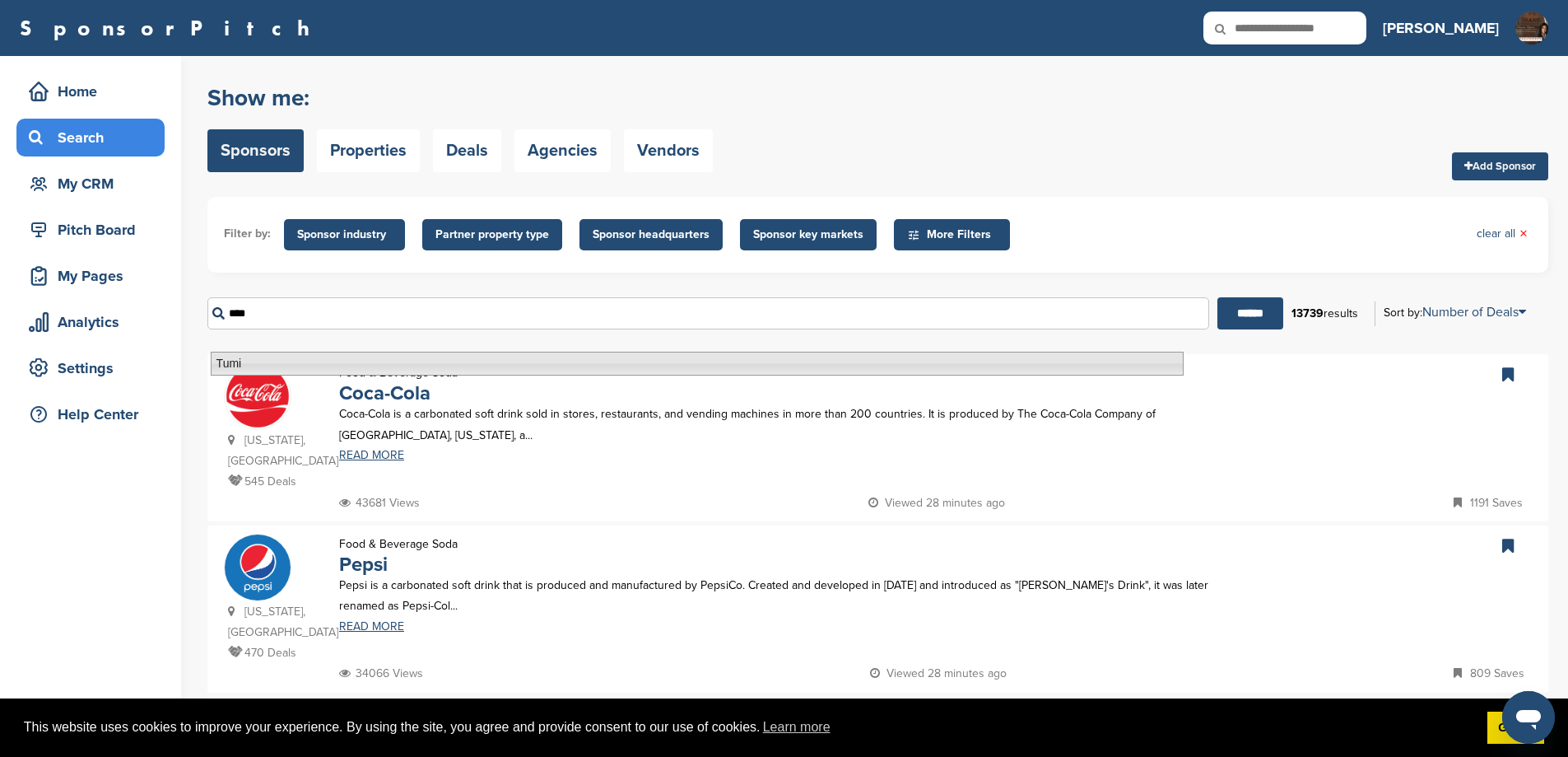
click at [261, 364] on li "Tumi" at bounding box center [697, 364] width 973 height 24
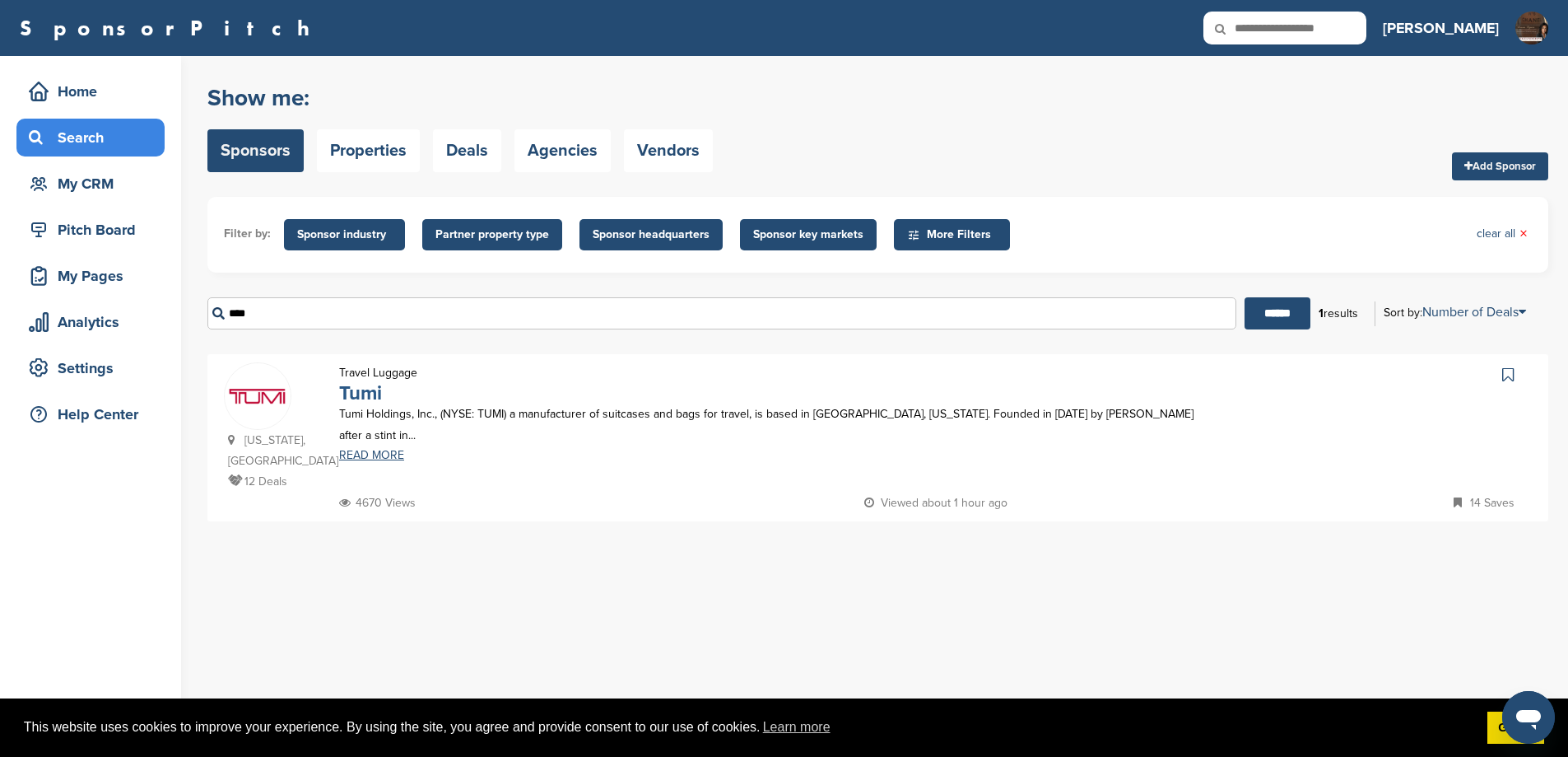
type input "****"
click at [368, 405] on link "Tumi" at bounding box center [360, 393] width 42 height 24
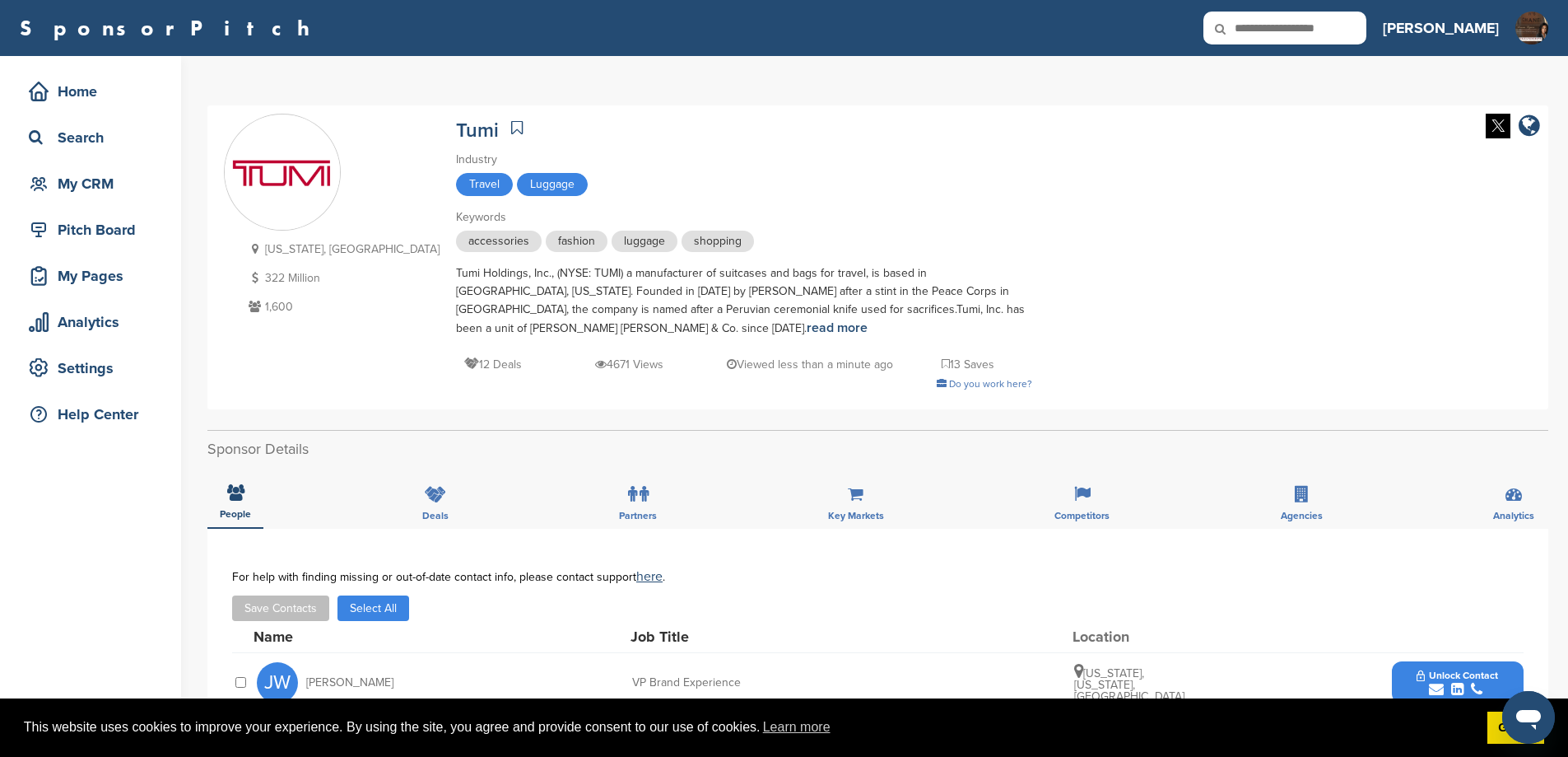
scroll to position [385, 0]
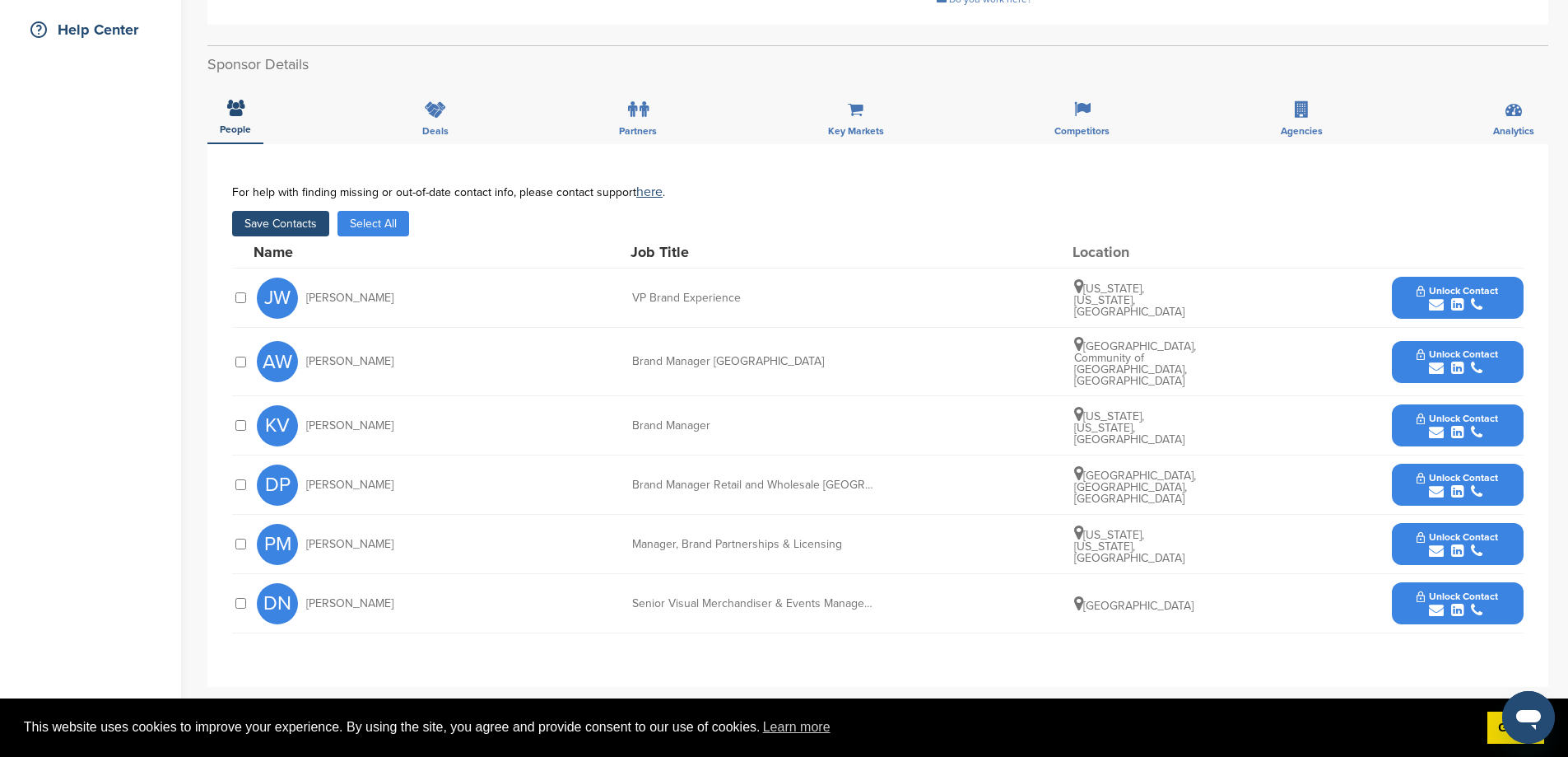
click at [1408, 533] on button "Unlock Contact" at bounding box center [1457, 544] width 121 height 49
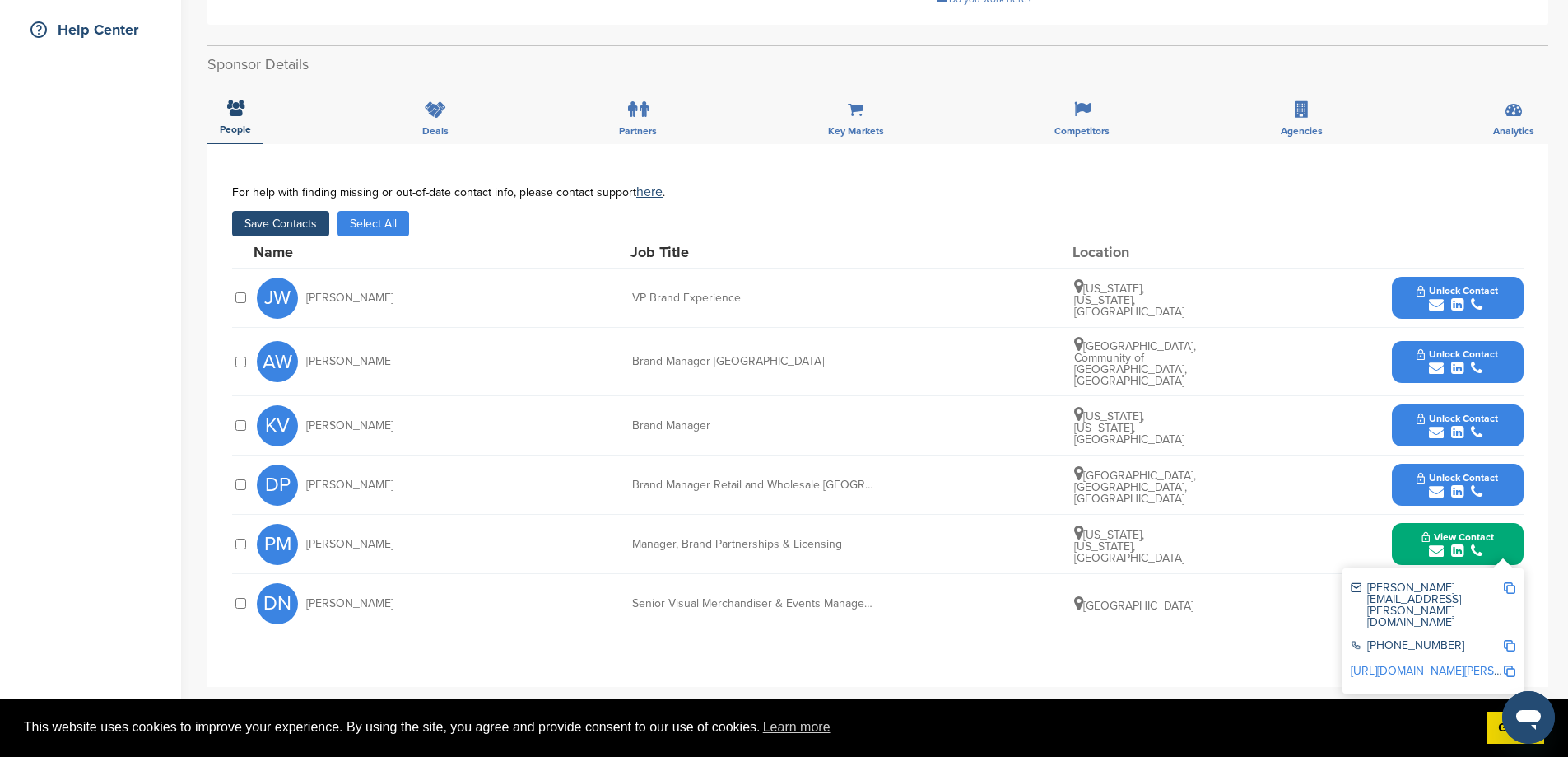
click at [300, 225] on button "Save Contacts" at bounding box center [281, 223] width 97 height 25
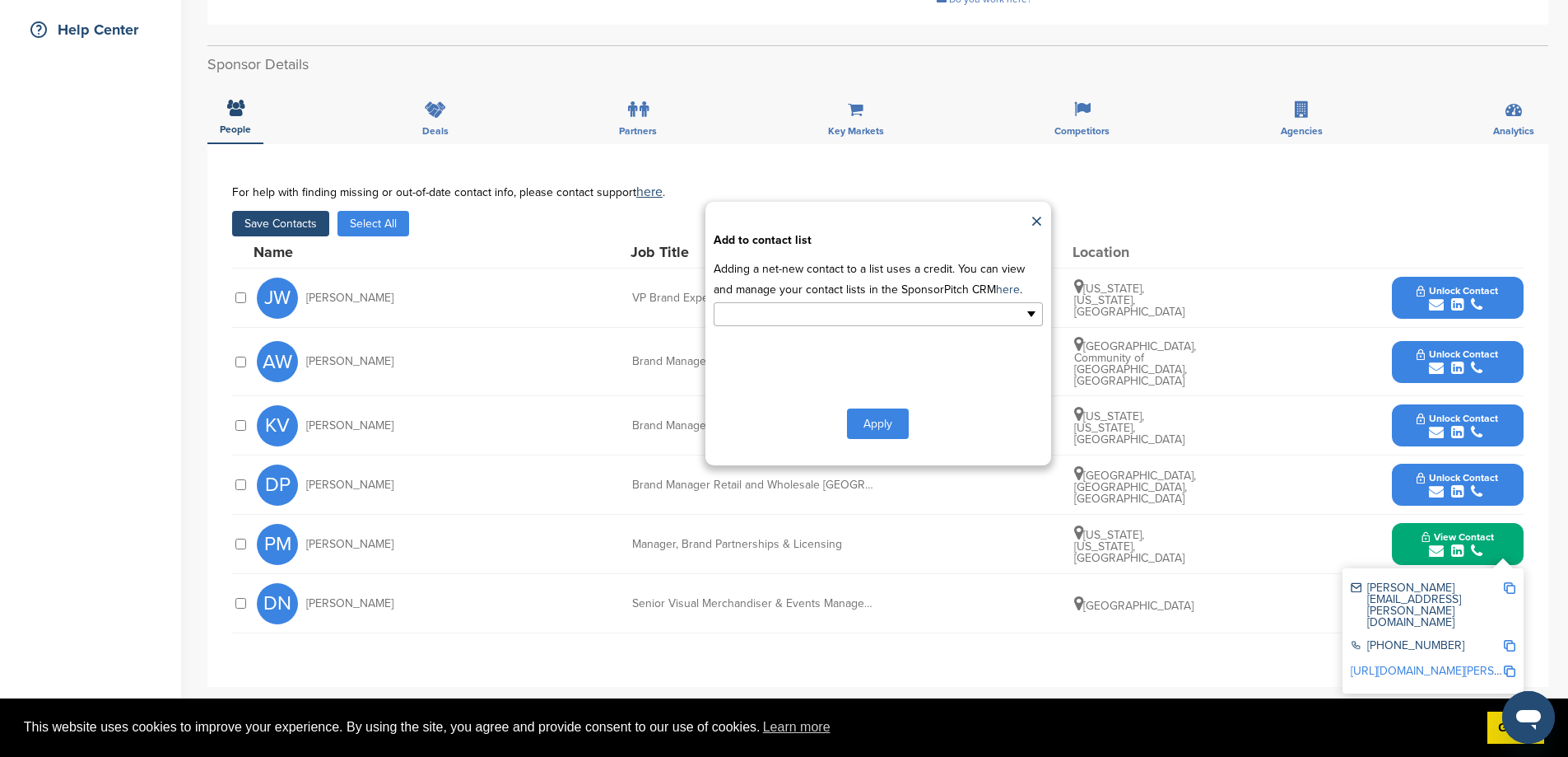
click at [944, 326] on ul at bounding box center [878, 314] width 329 height 24
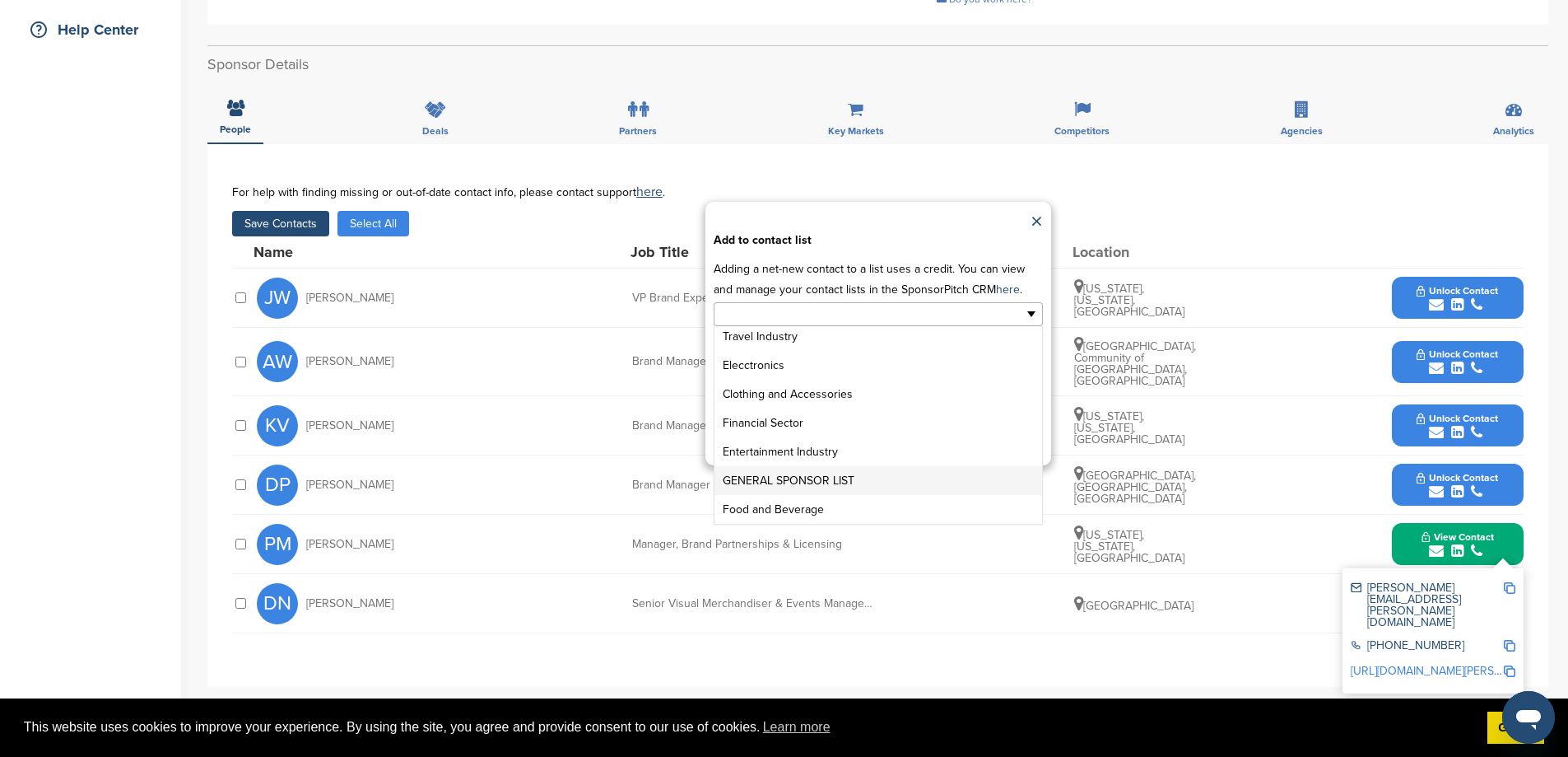
click at [866, 495] on li "GENERAL SPONSOR LIST" at bounding box center [878, 480] width 327 height 29
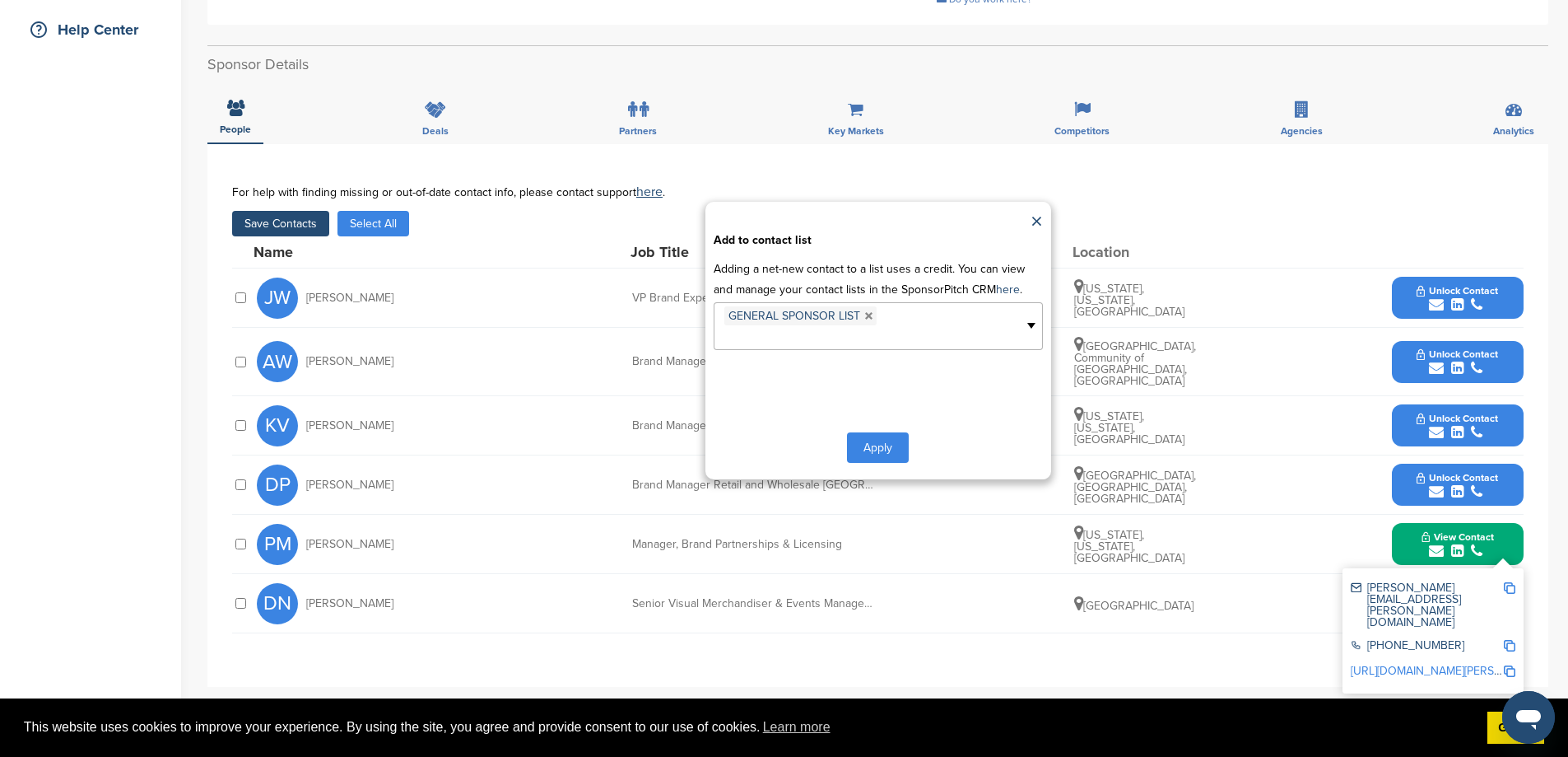
click at [879, 463] on button "Apply" at bounding box center [877, 447] width 61 height 30
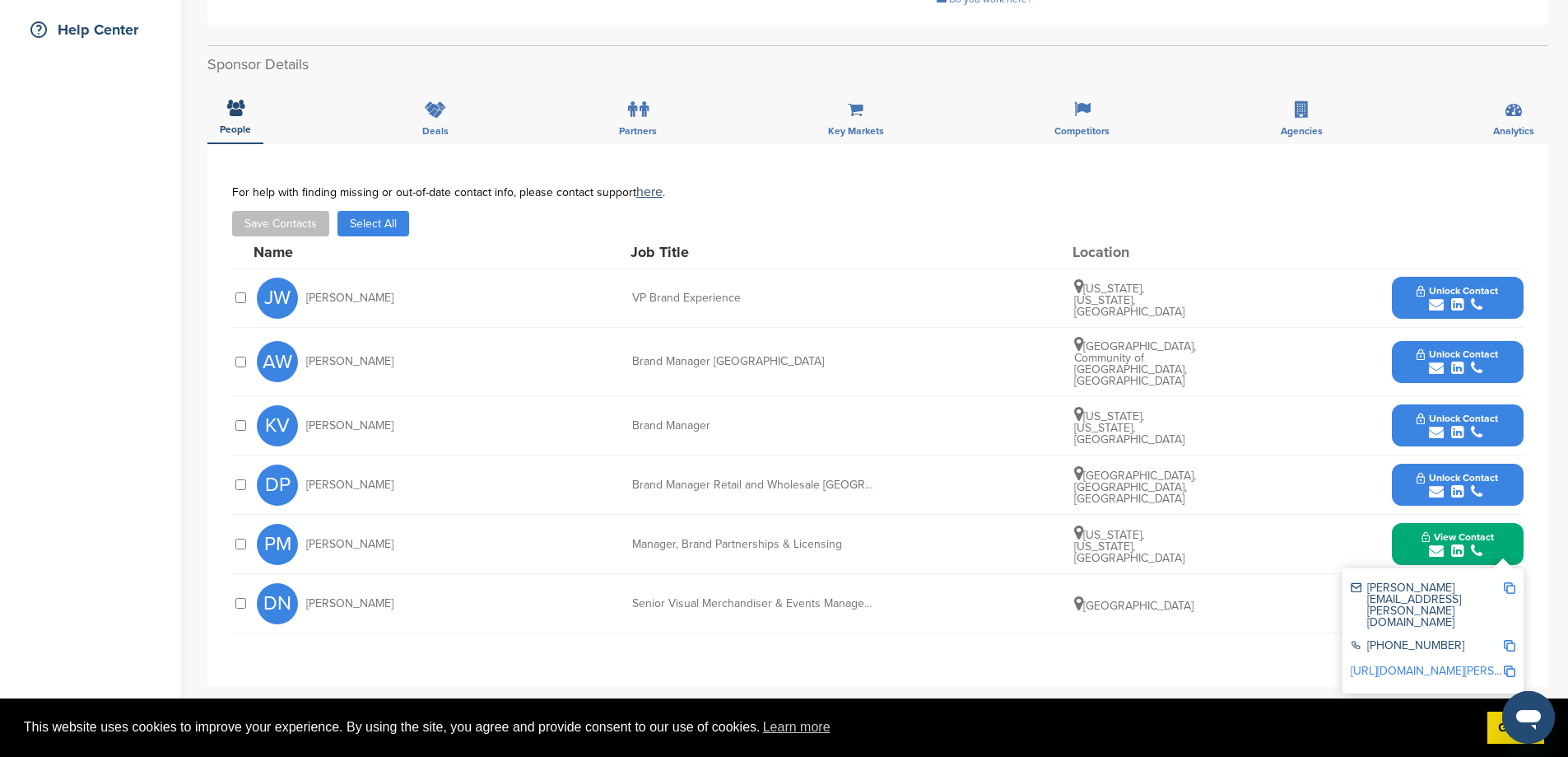
scroll to position [0, 0]
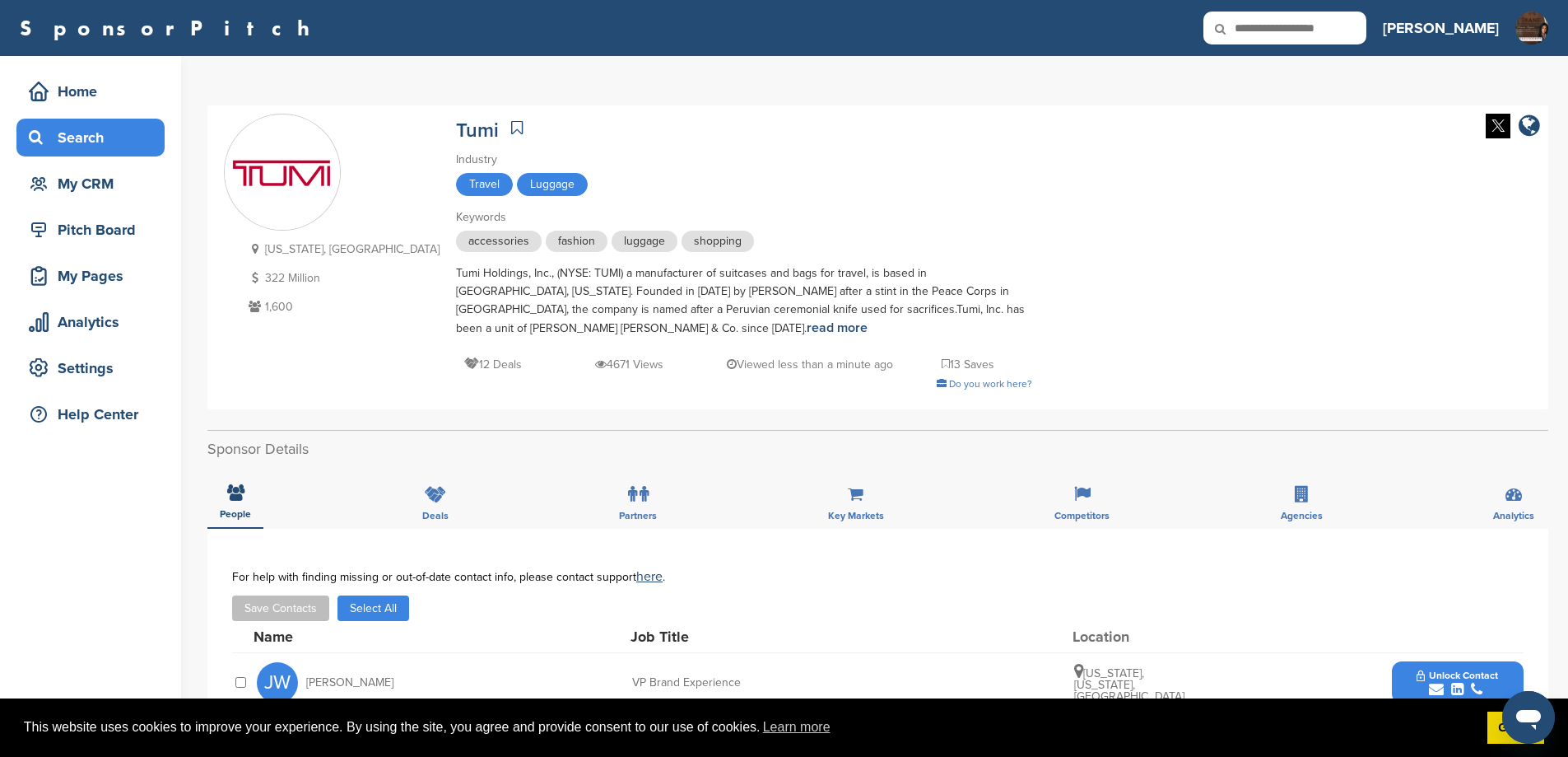
click at [92, 136] on div "Search" at bounding box center [95, 138] width 140 height 29
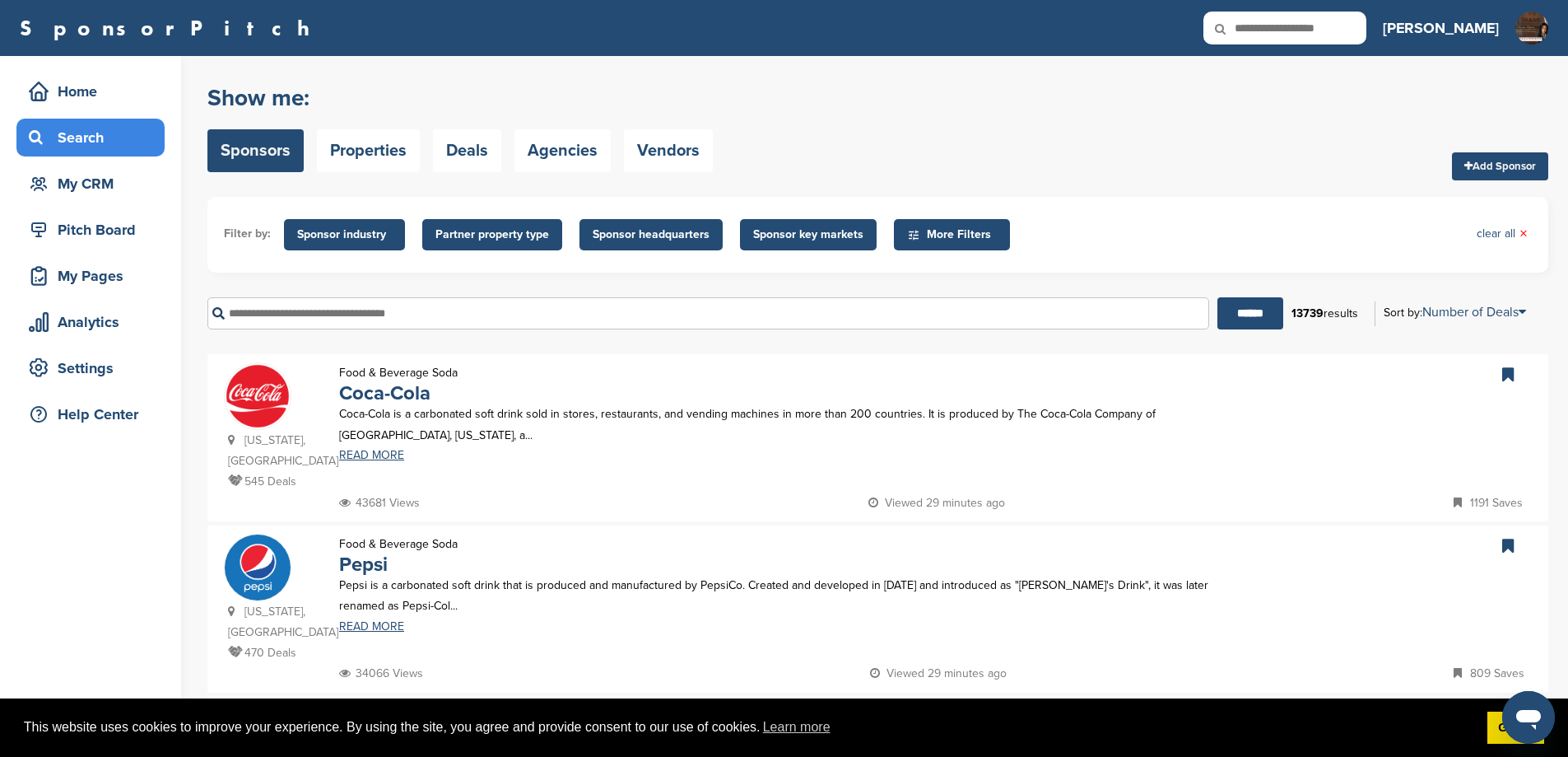
click at [321, 327] on input "text" at bounding box center [708, 313] width 1002 height 32
click at [1217, 297] on input "******" at bounding box center [1250, 313] width 66 height 32
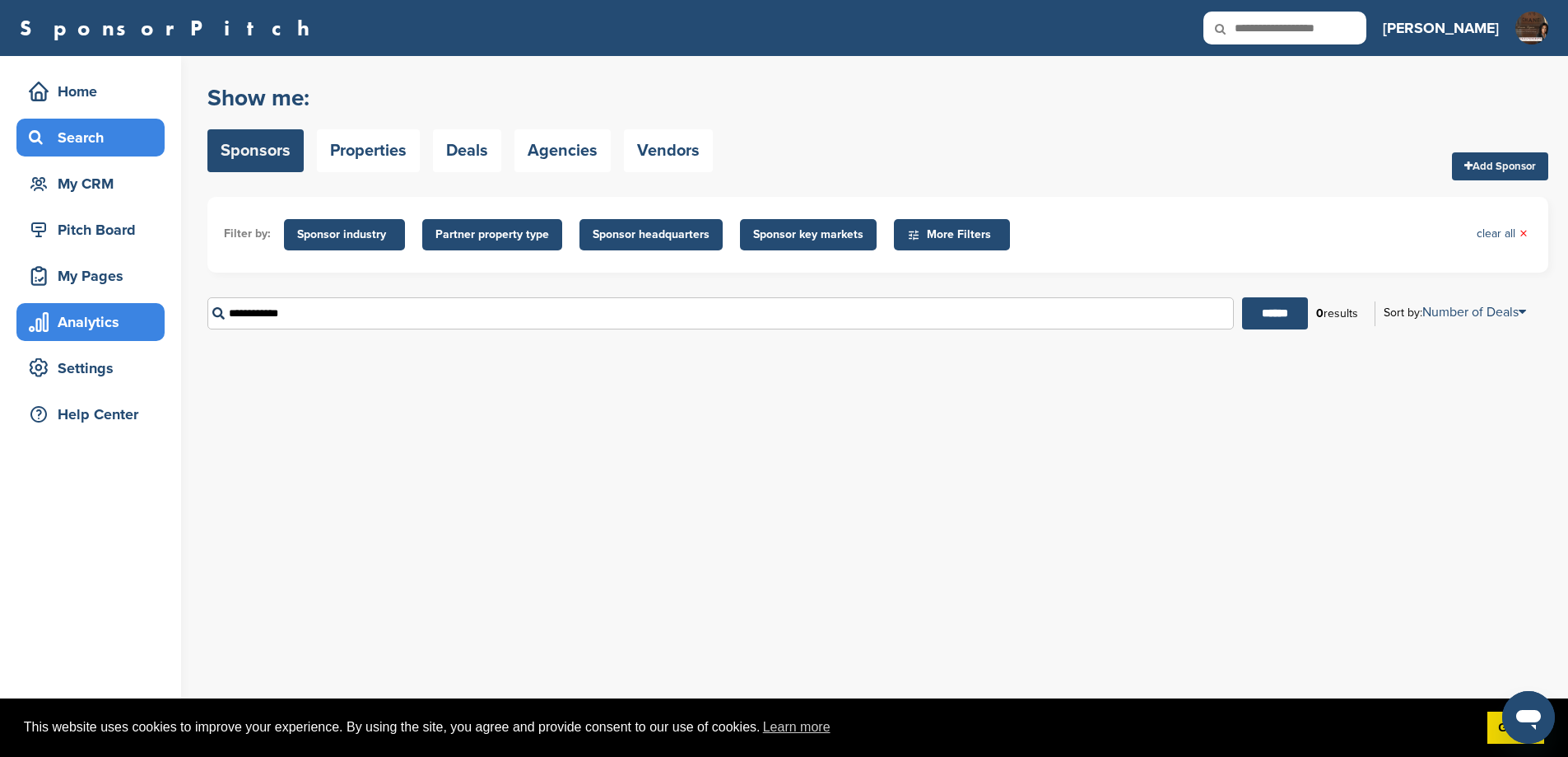
drag, startPoint x: 327, startPoint y: 326, endPoint x: 153, endPoint y: 331, distance: 174.1
click at [153, 331] on div "Home Search My CRM Pitch Board My Pages Analytics Settings Help Center You have…" at bounding box center [784, 406] width 1568 height 701
type input "*****"
click at [1242, 297] on input "******" at bounding box center [1275, 313] width 66 height 32
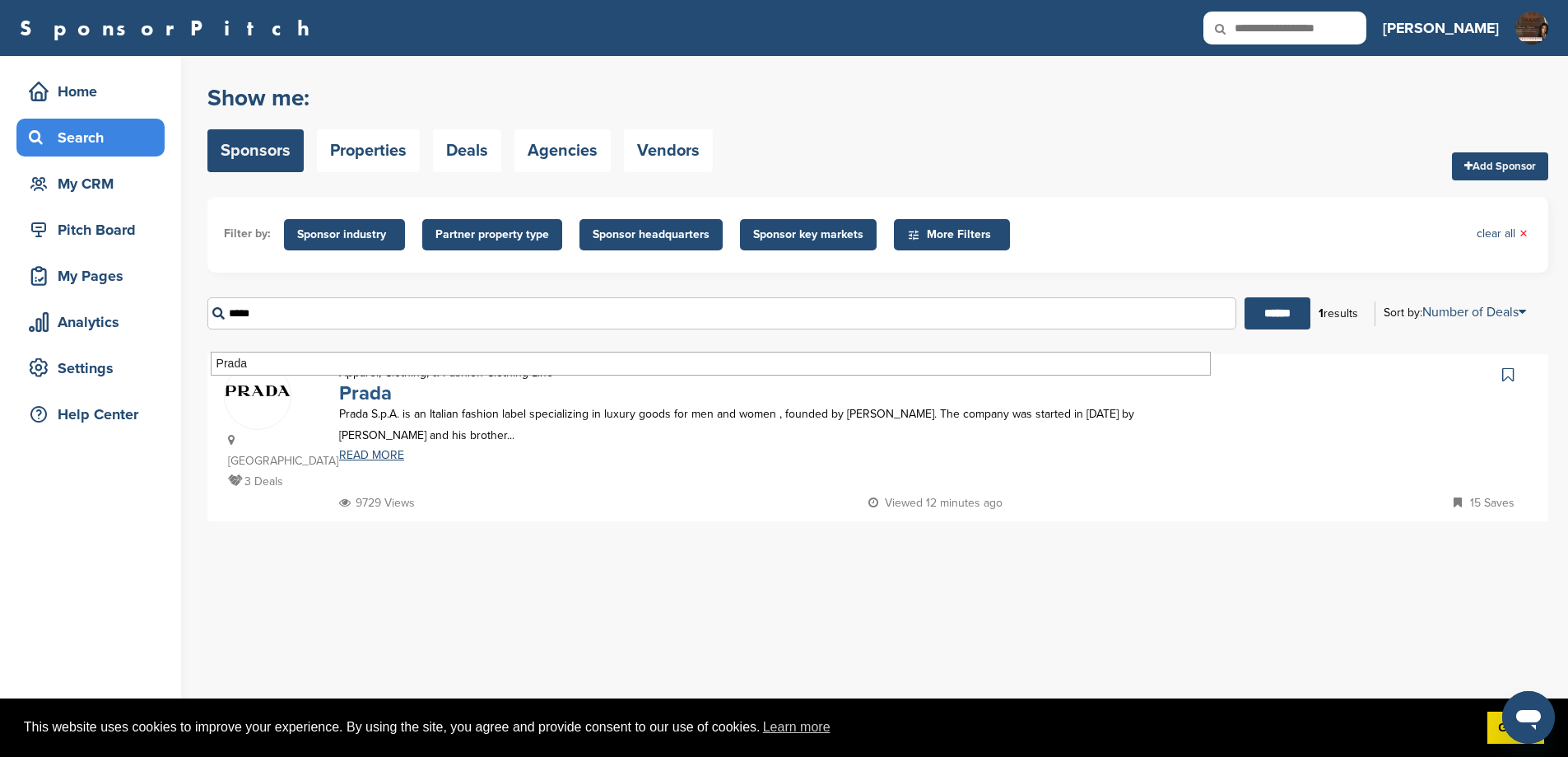
click at [392, 405] on link "Prada" at bounding box center [365, 393] width 53 height 24
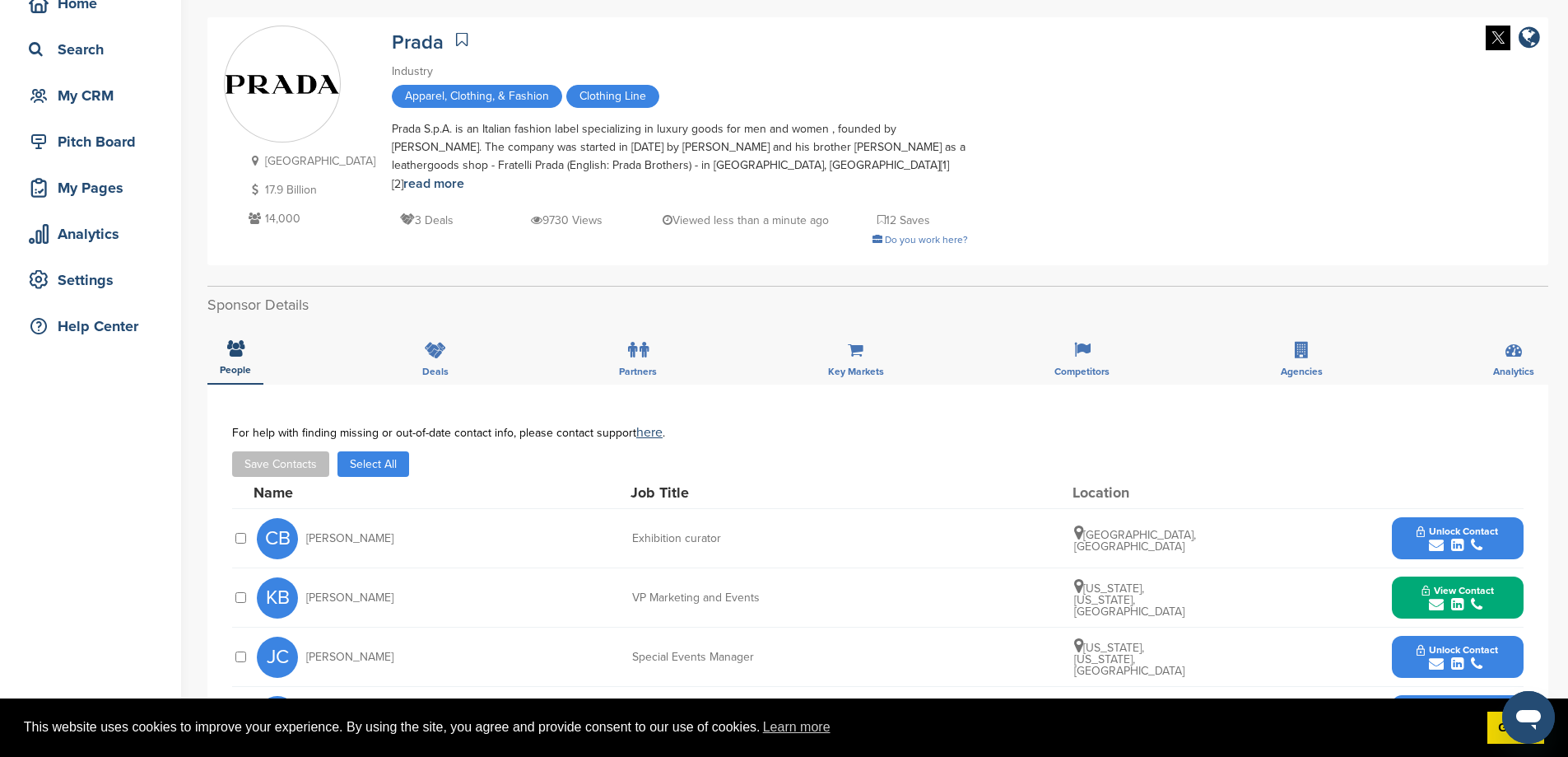
scroll to position [385, 0]
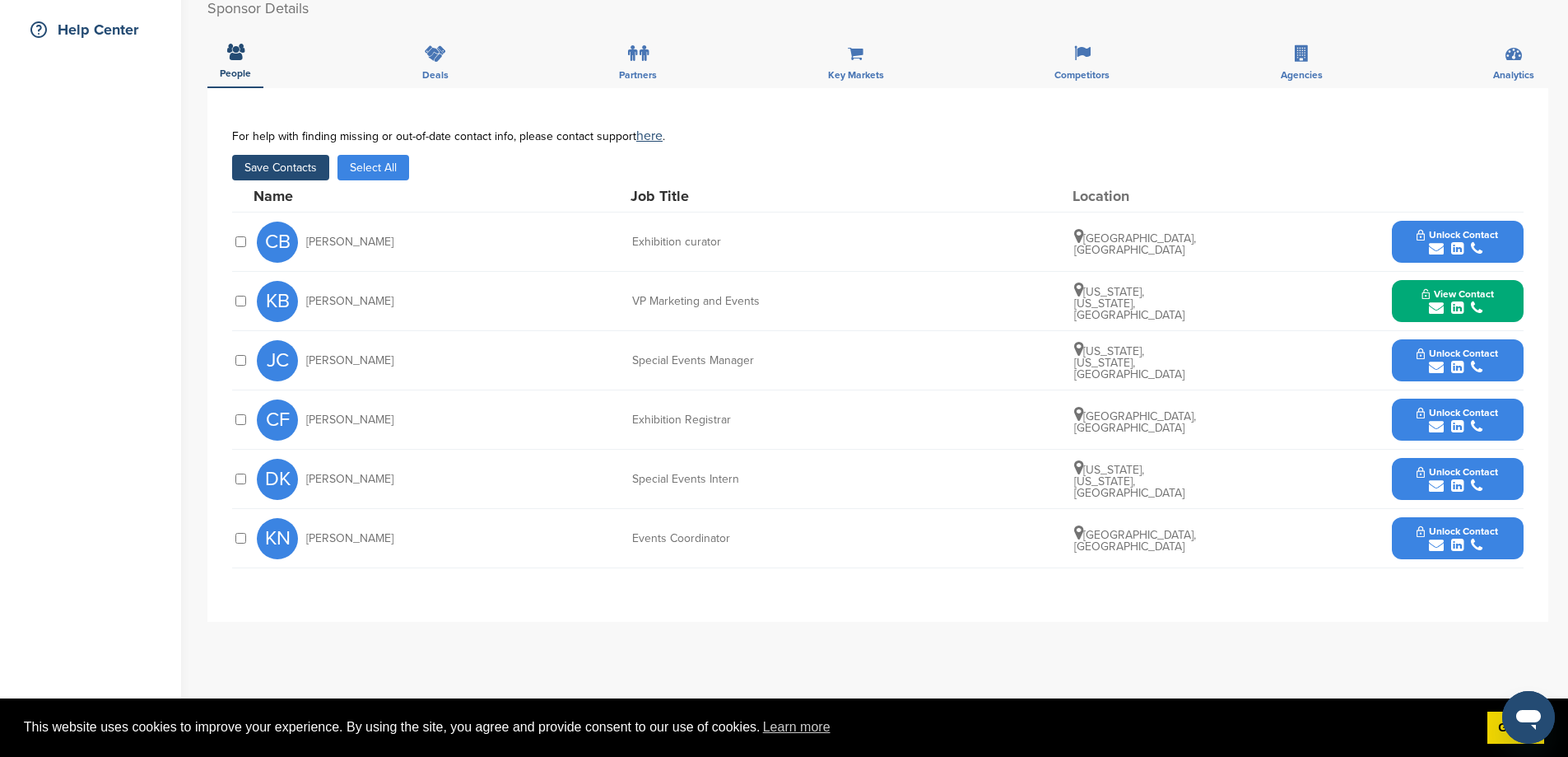
click at [316, 155] on button "Save Contacts" at bounding box center [281, 167] width 97 height 25
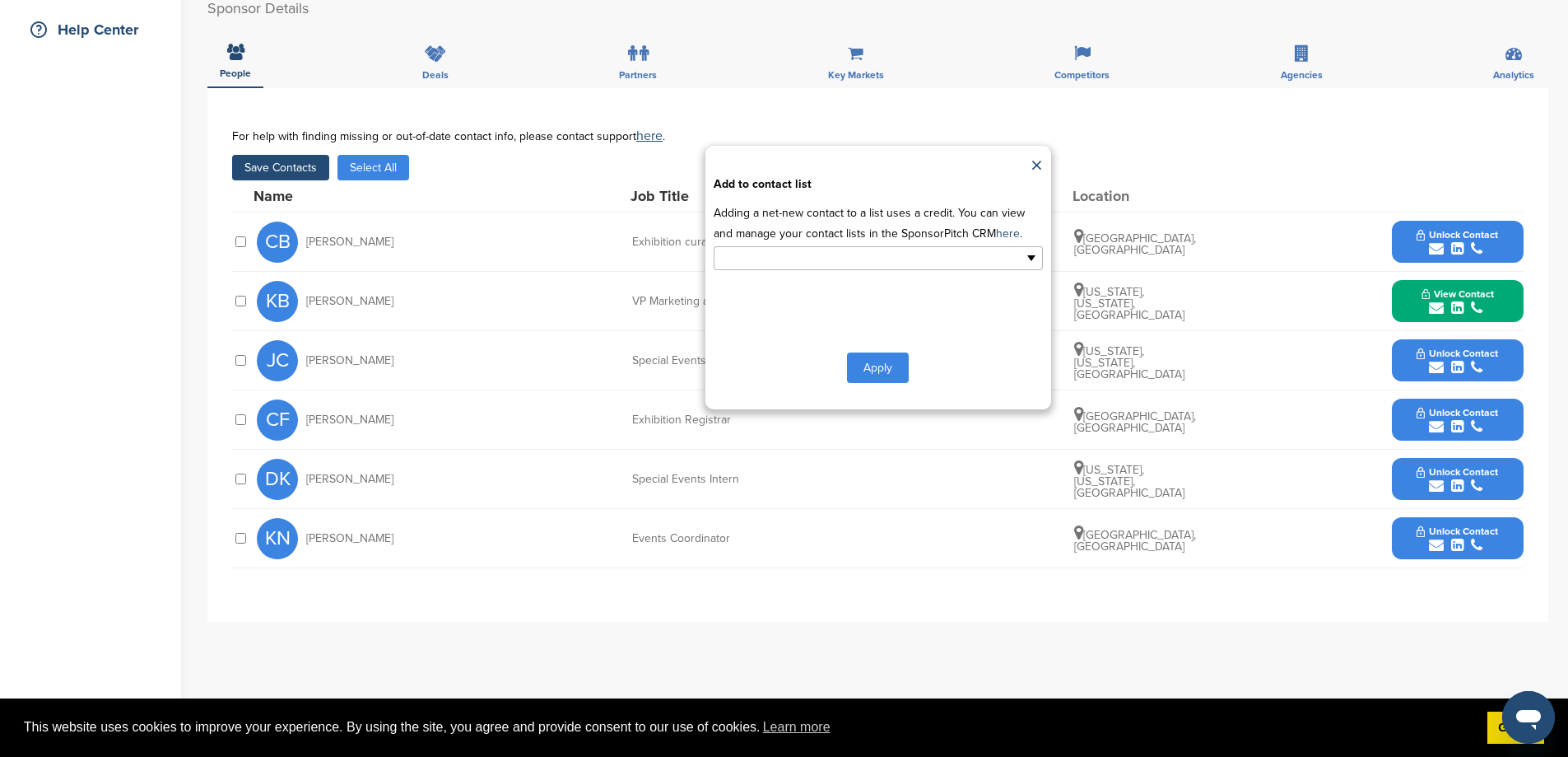
click at [1030, 269] on ul at bounding box center [878, 258] width 329 height 24
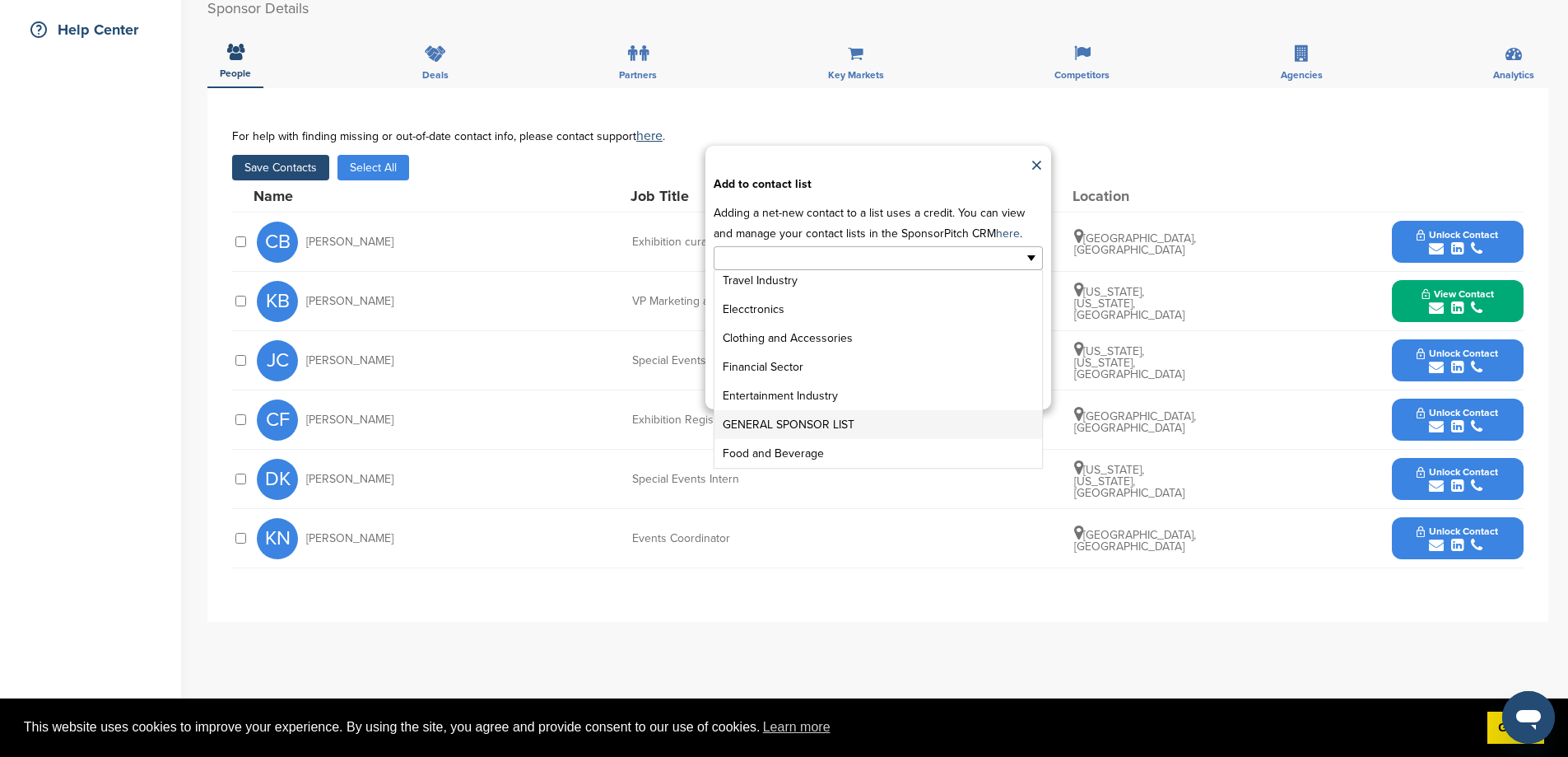
click at [865, 430] on li "GENERAL SPONSOR LIST" at bounding box center [878, 424] width 327 height 29
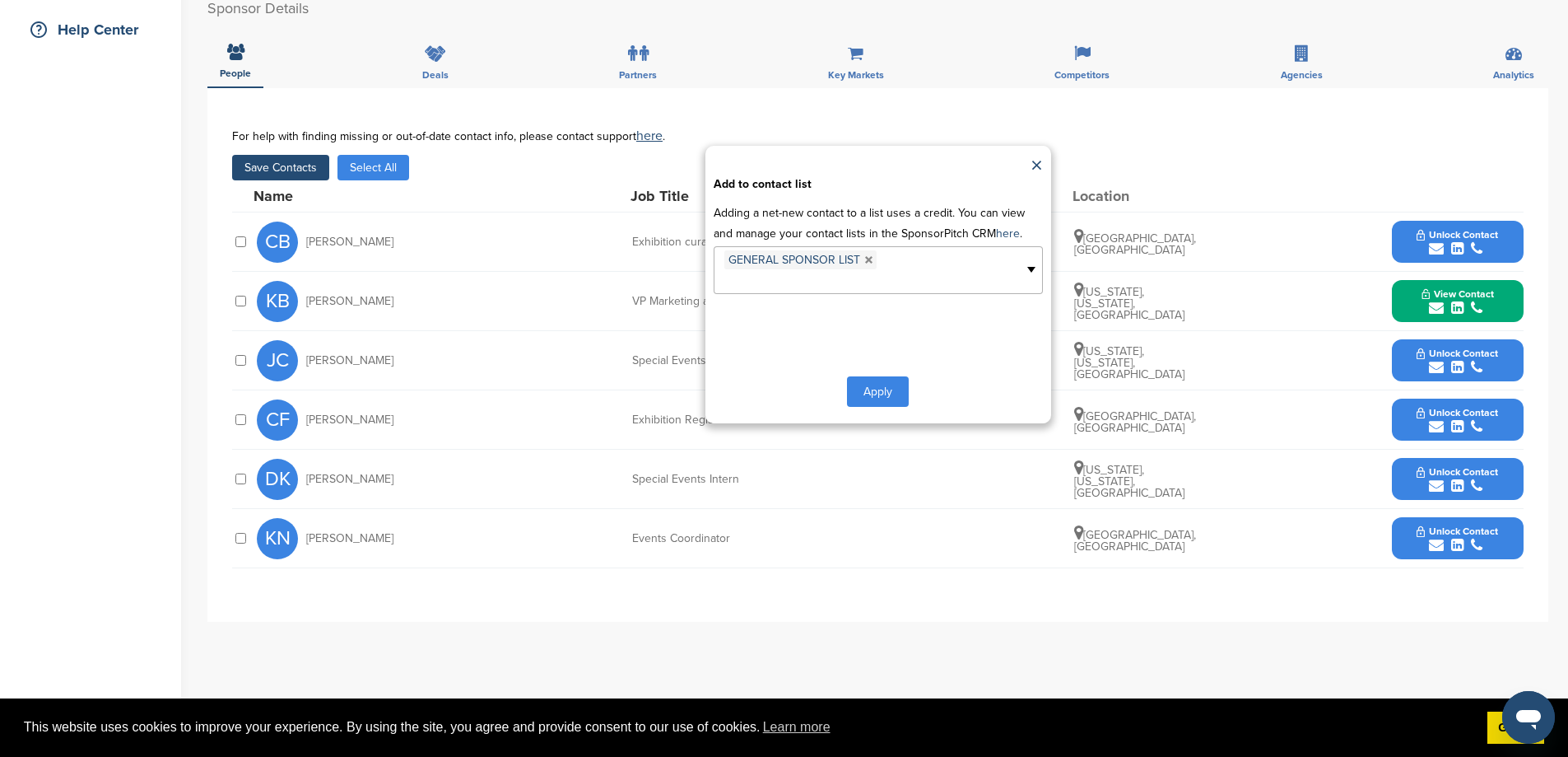
click at [861, 404] on button "Apply" at bounding box center [877, 391] width 61 height 30
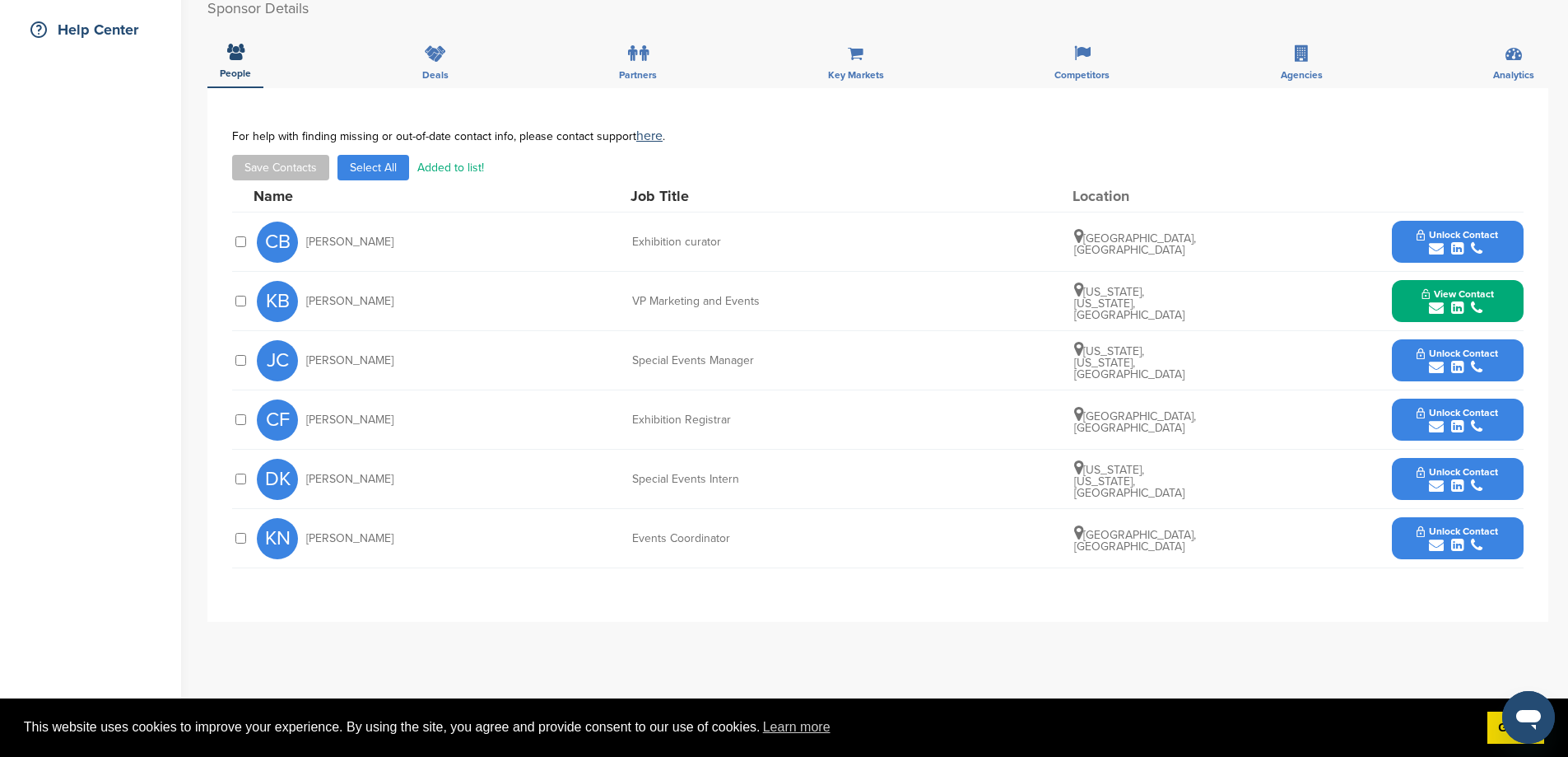
scroll to position [0, 0]
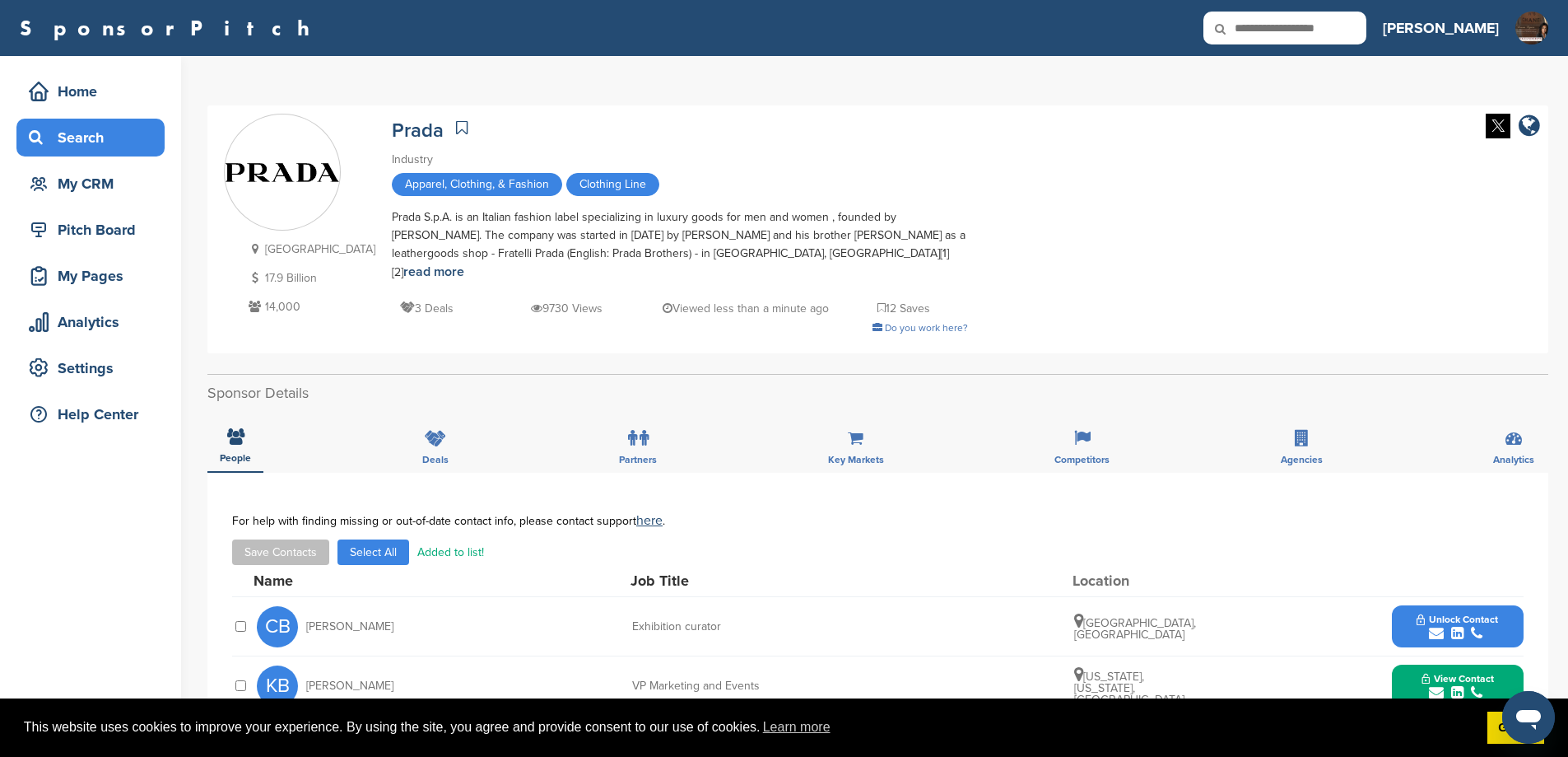
click at [67, 133] on div "Search" at bounding box center [95, 138] width 140 height 29
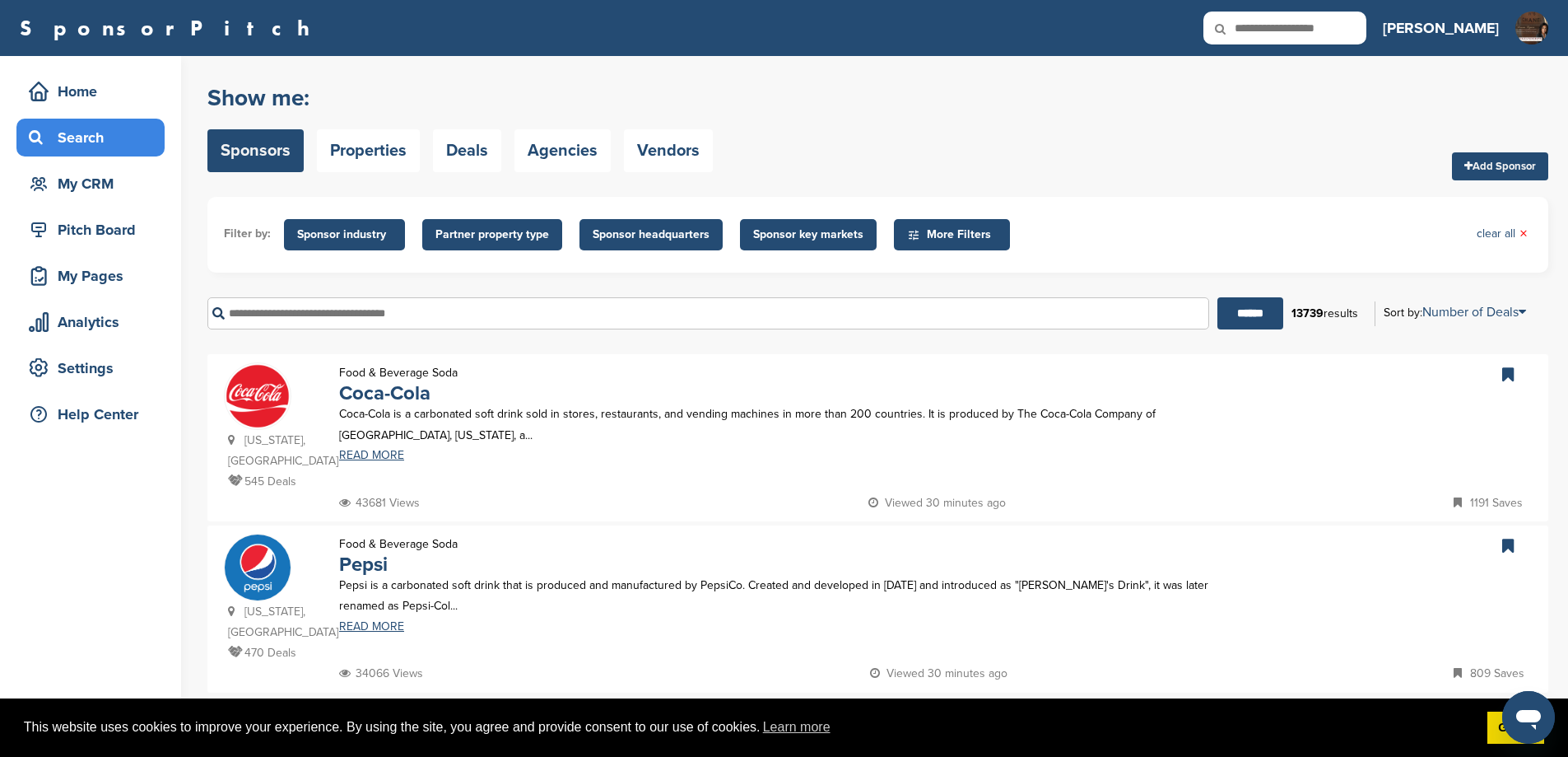
click at [392, 329] on input "text" at bounding box center [708, 313] width 1002 height 32
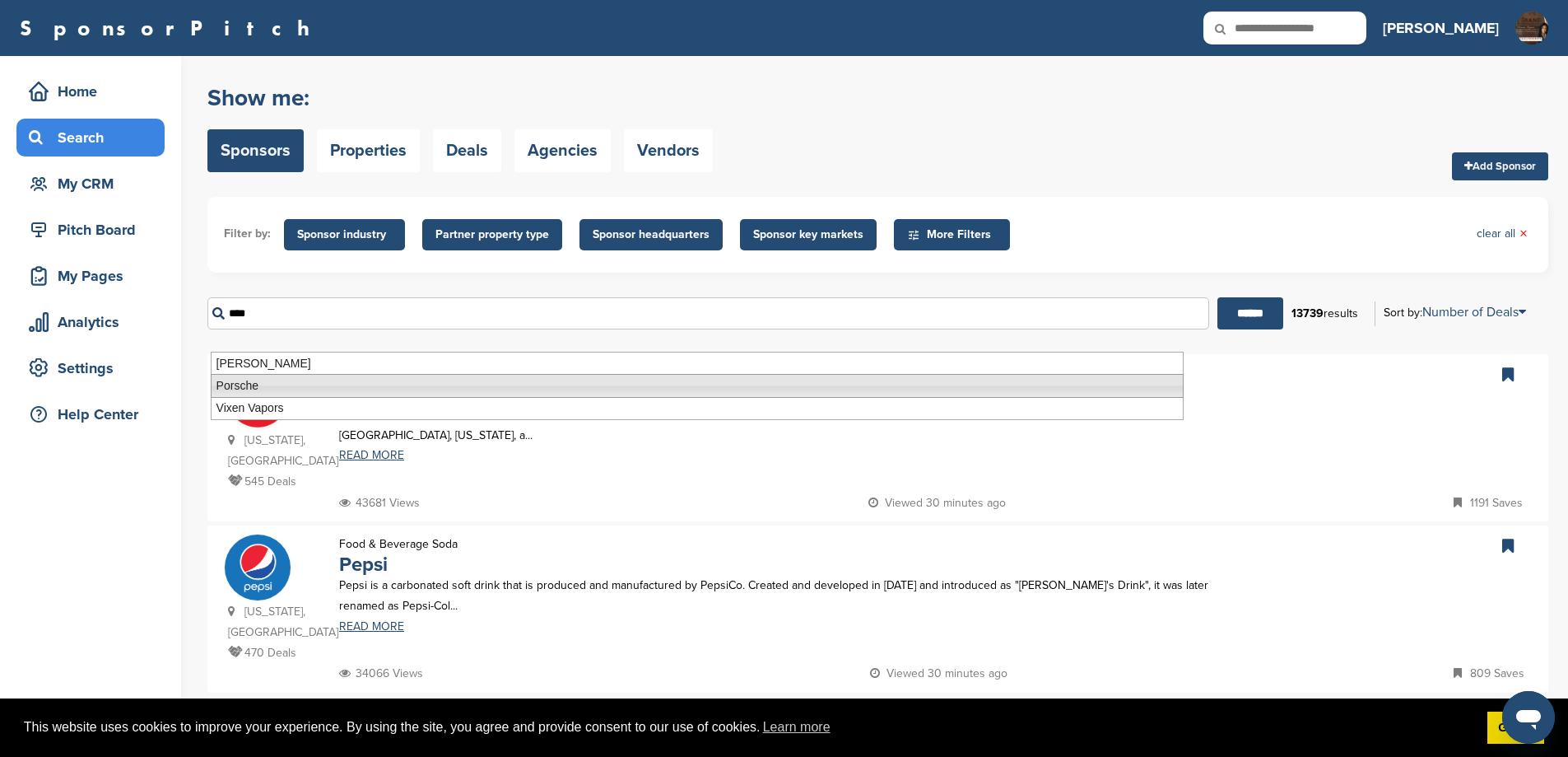
click at [267, 385] on li "Porsche" at bounding box center [697, 386] width 973 height 24
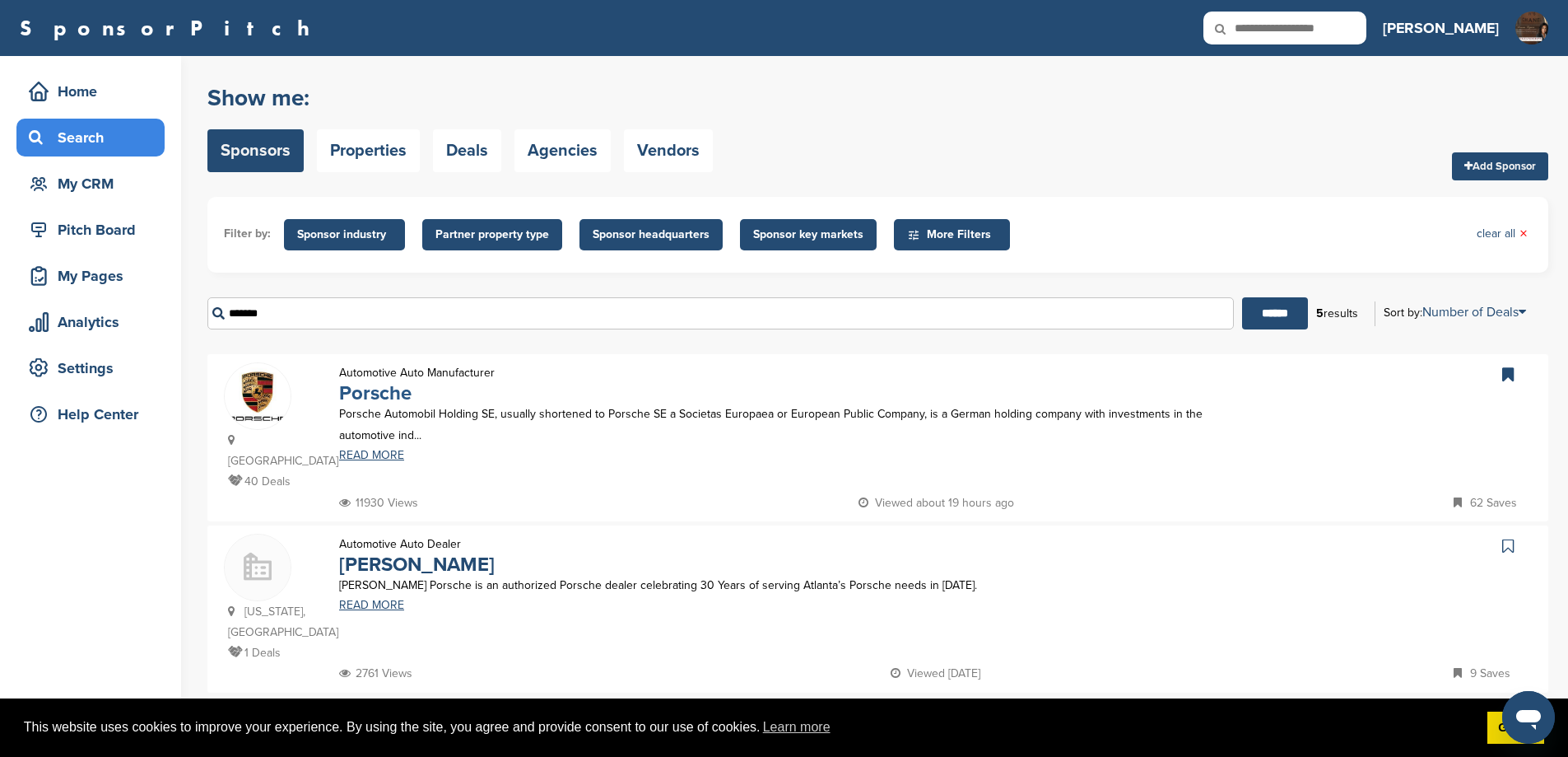
type input "*******"
click at [394, 405] on link "Porsche" at bounding box center [376, 393] width 73 height 24
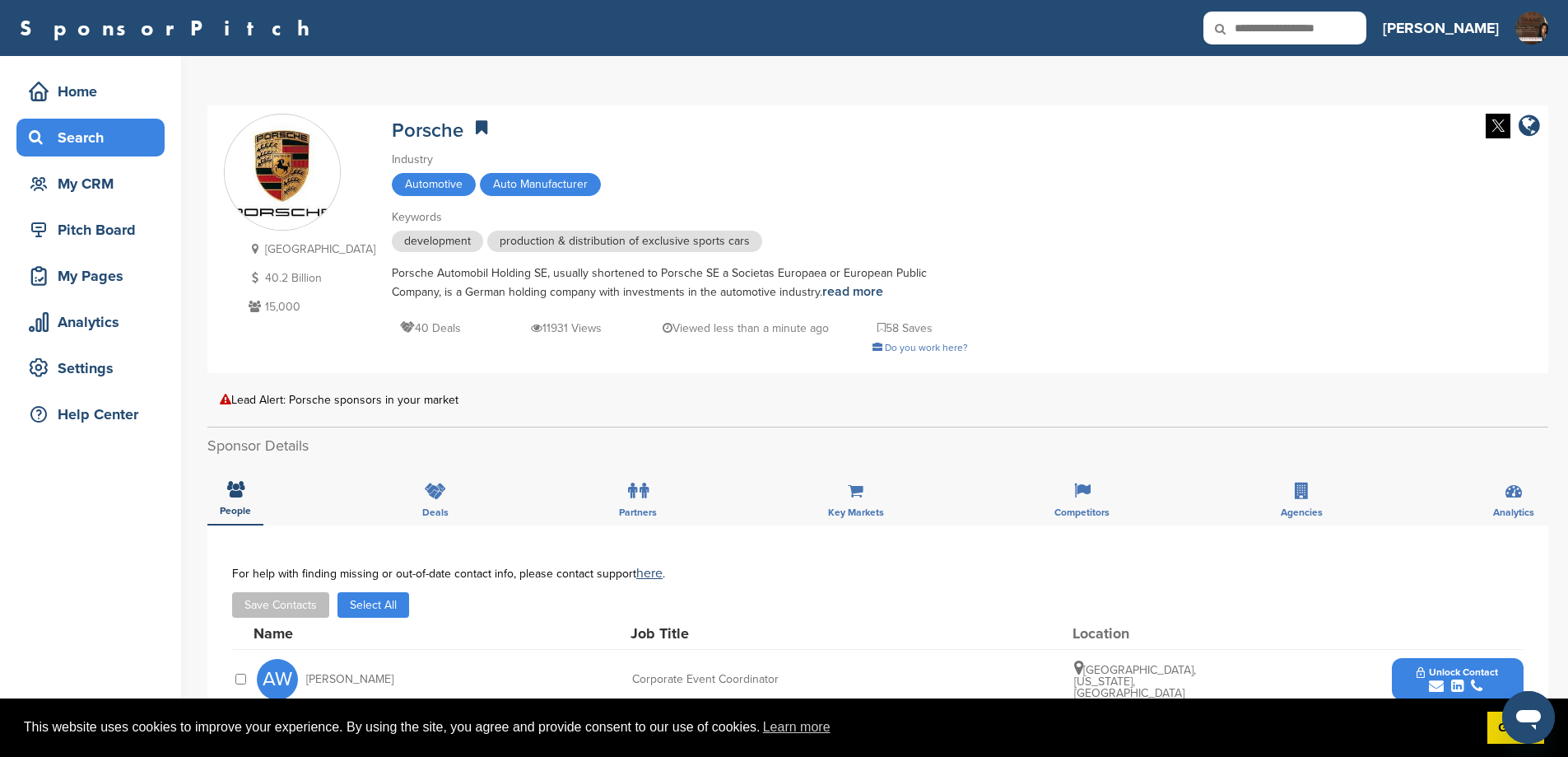
click at [95, 131] on div "Search" at bounding box center [95, 138] width 140 height 29
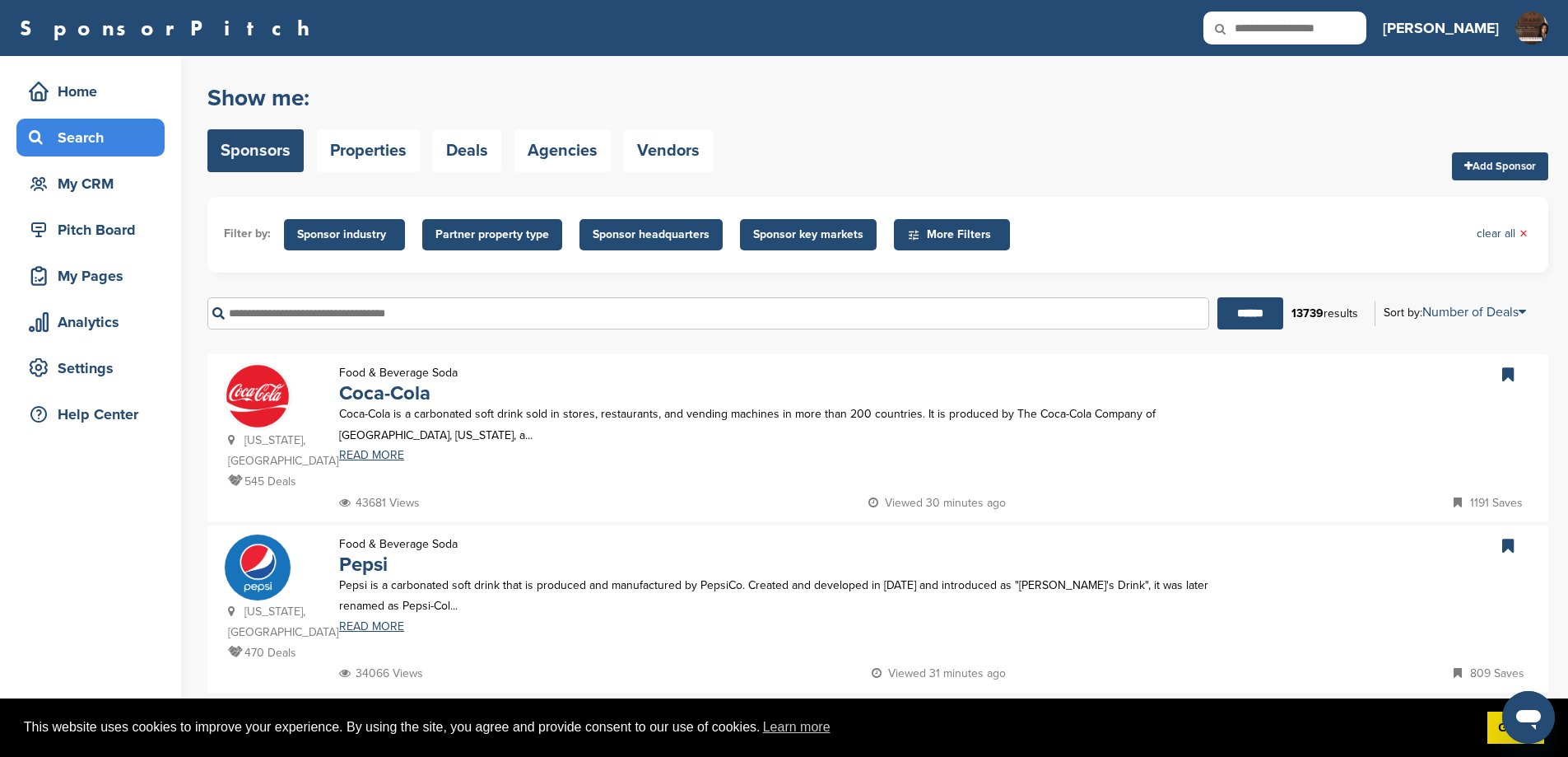
click at [424, 329] on input "text" at bounding box center [708, 313] width 1002 height 32
type input "********"
click at [1228, 329] on input "******" at bounding box center [1250, 313] width 66 height 32
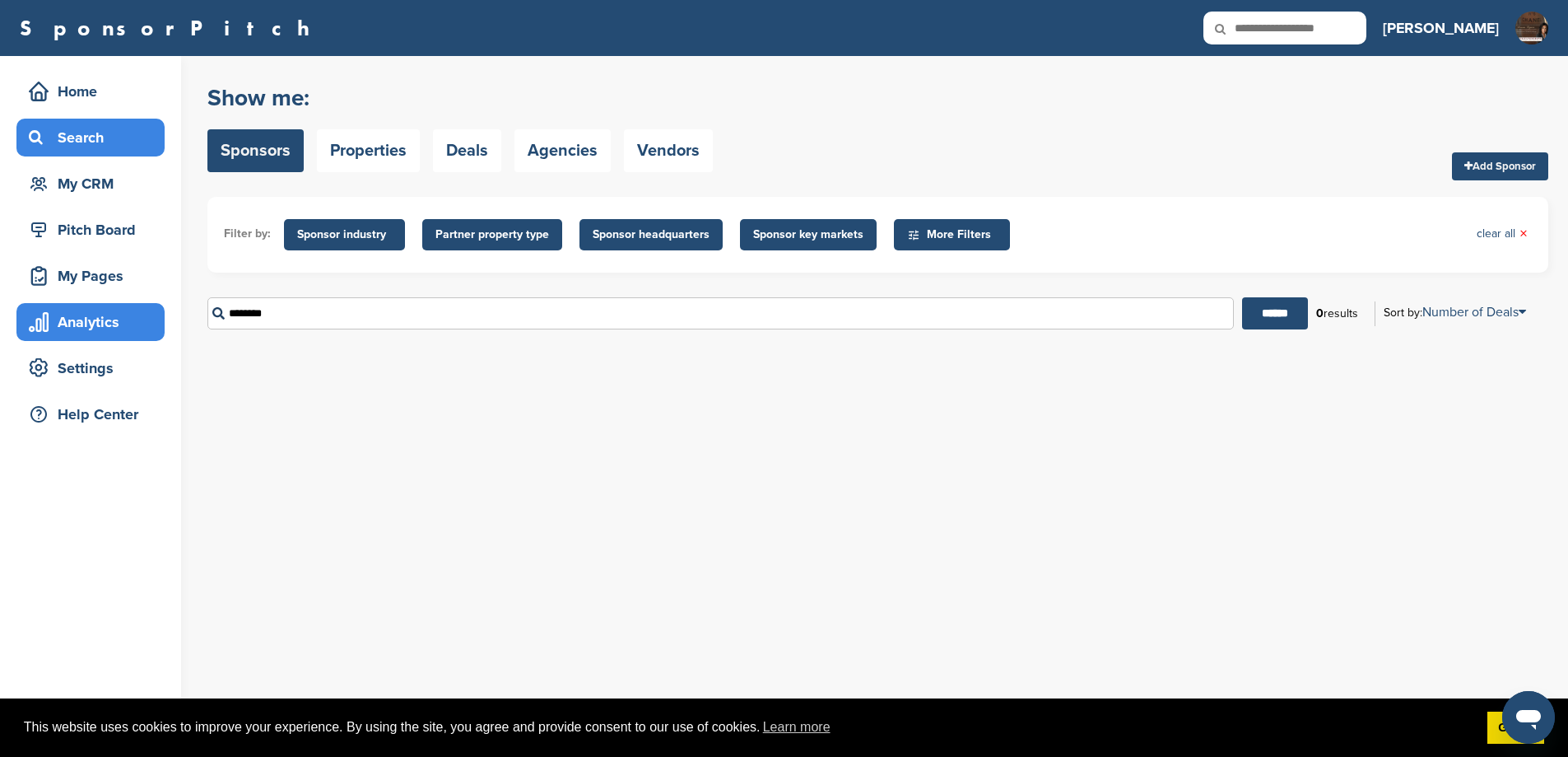
drag, startPoint x: 326, startPoint y: 330, endPoint x: 87, endPoint y: 334, distance: 239.0
click at [93, 334] on div "Home Search My CRM Pitch Board My Pages Analytics Settings Help Center You have…" at bounding box center [784, 406] width 1568 height 701
click at [104, 126] on div "Search" at bounding box center [95, 138] width 140 height 29
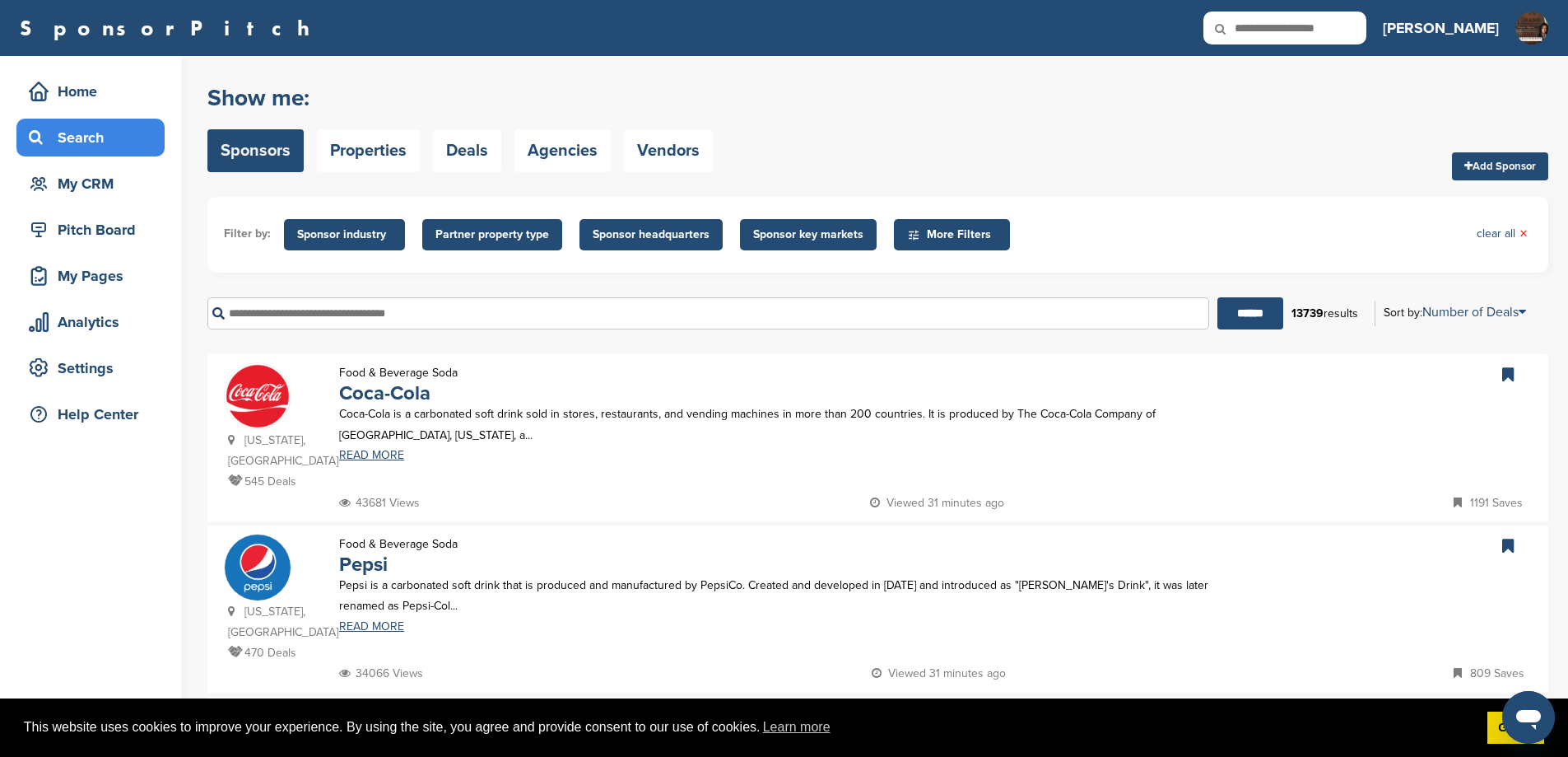
click at [358, 329] on input "text" at bounding box center [708, 313] width 1002 height 32
type input "*"
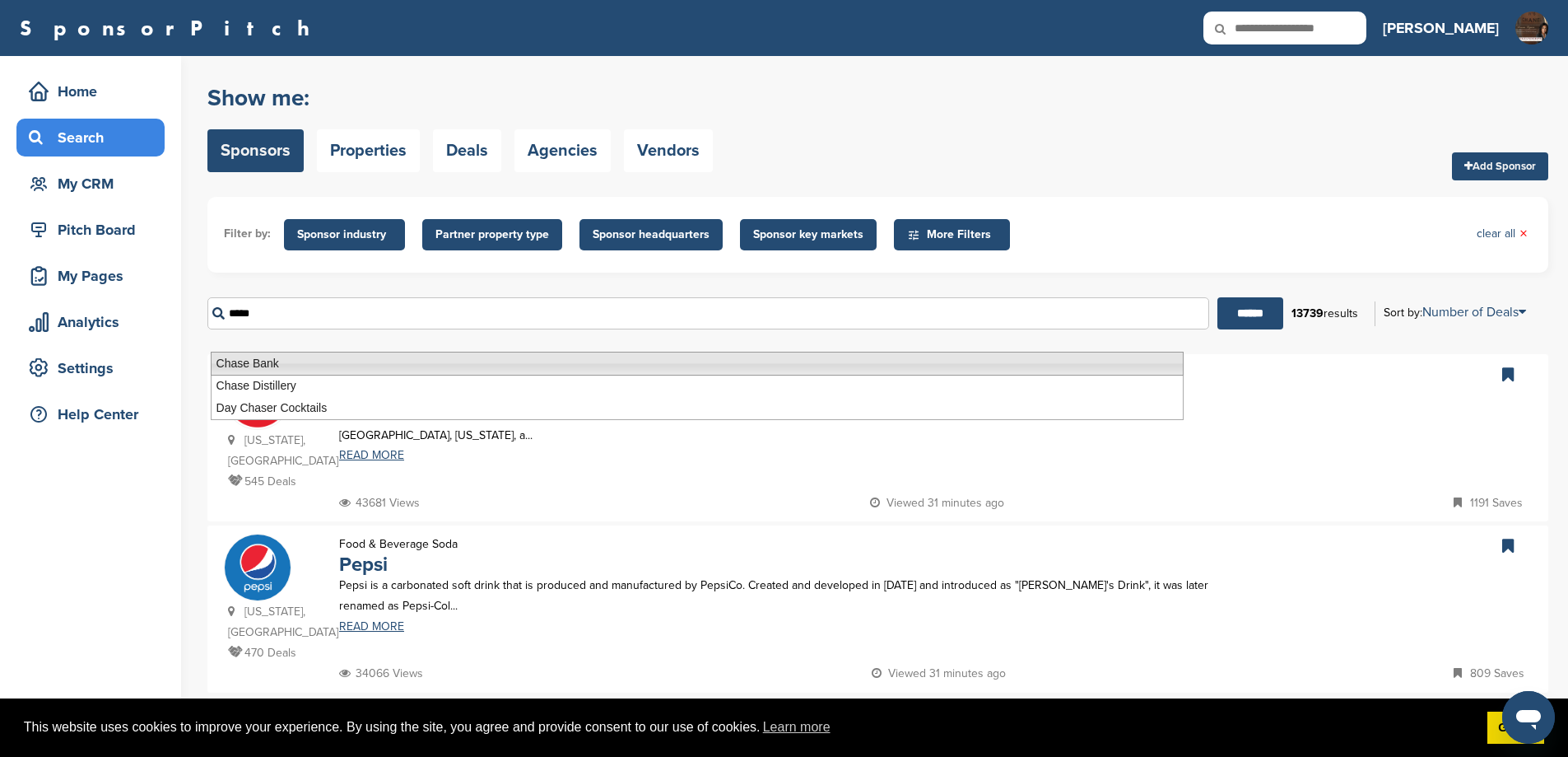
click at [259, 366] on li "Chase Bank" at bounding box center [697, 364] width 973 height 24
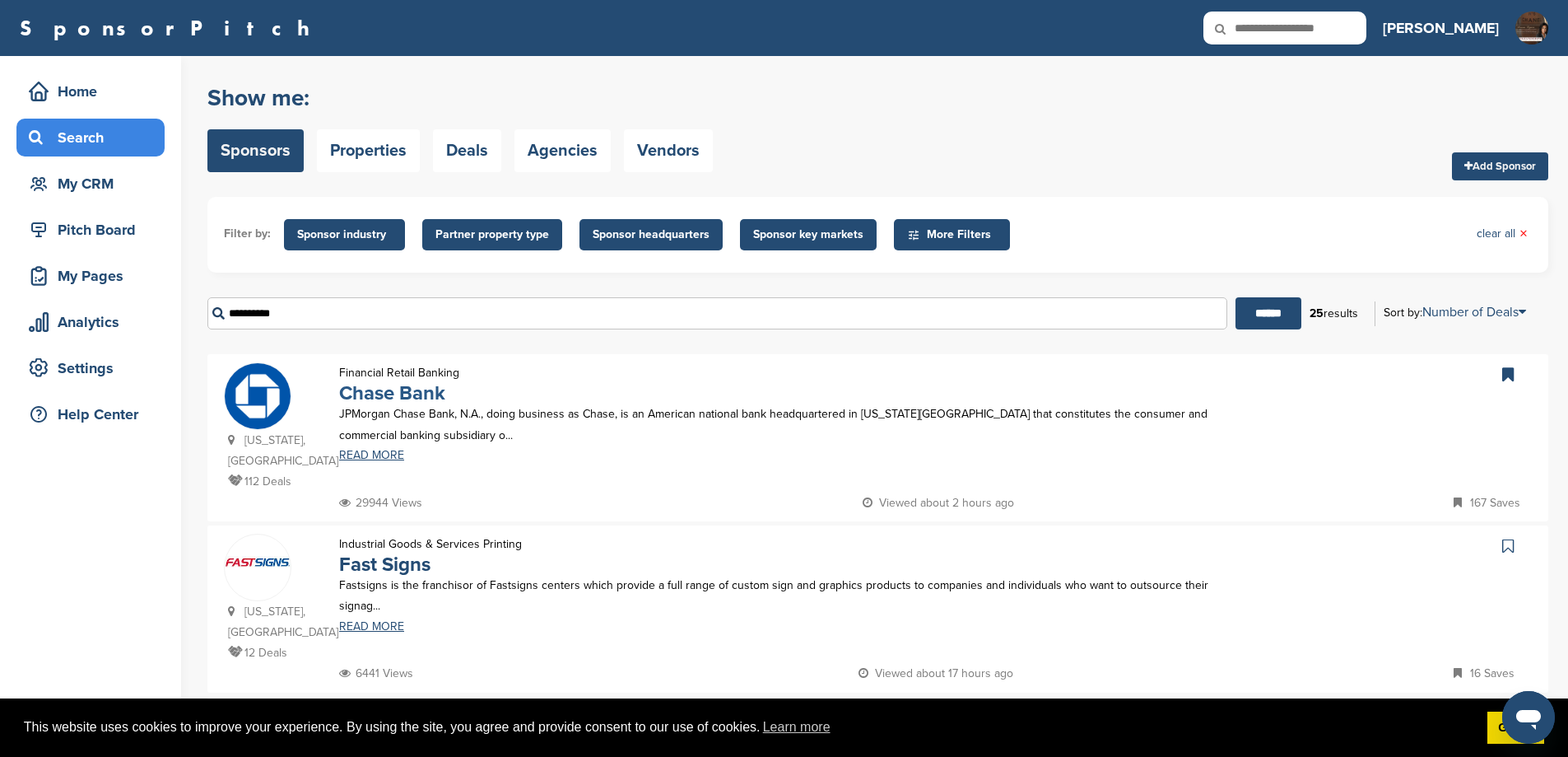
type input "**********"
click at [410, 405] on link "Chase Bank" at bounding box center [392, 393] width 106 height 24
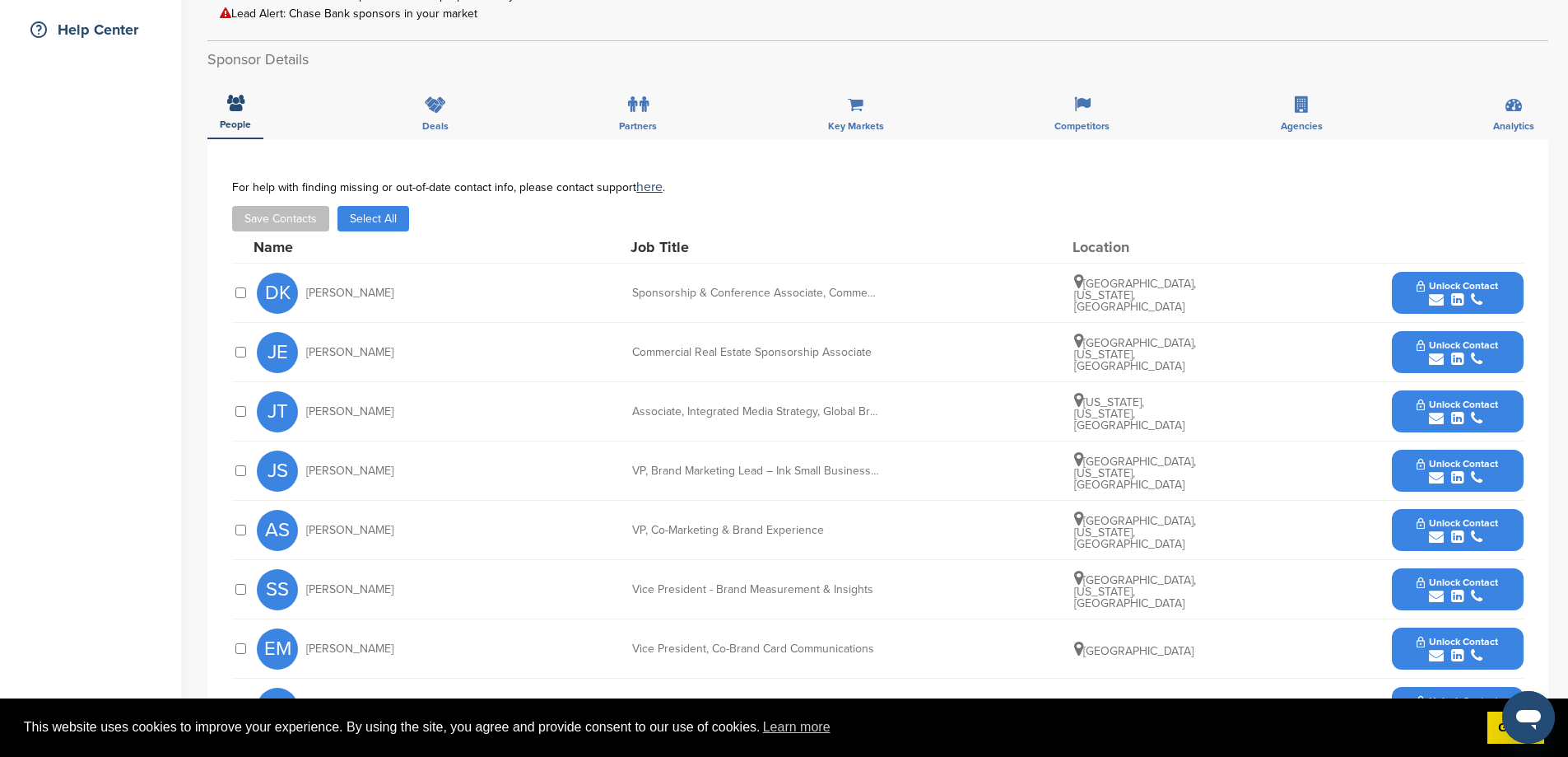
scroll to position [768, 0]
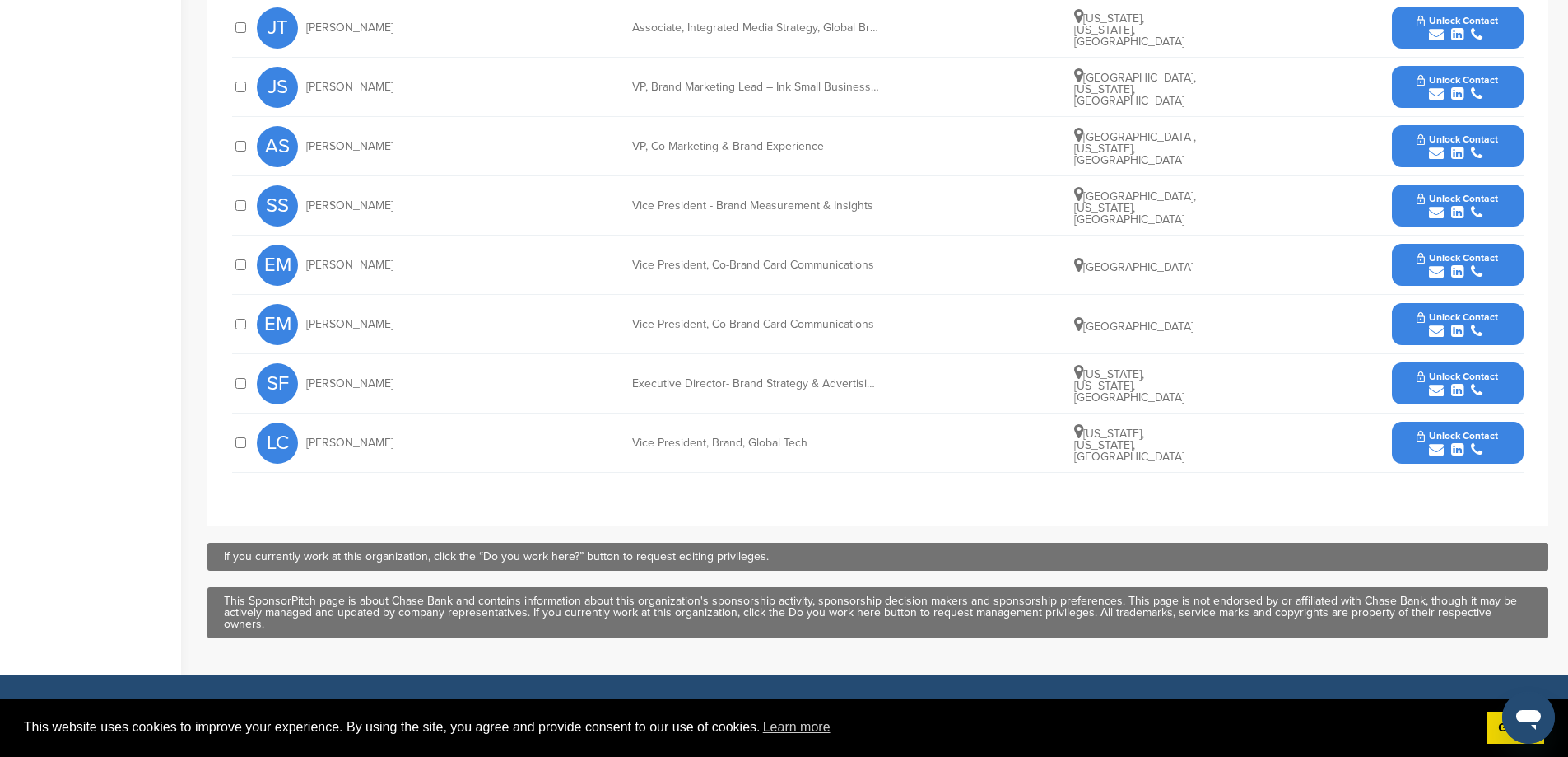
click at [248, 331] on div at bounding box center [240, 324] width 16 height 16
click at [1410, 264] on button "Unlock Contact" at bounding box center [1457, 265] width 121 height 49
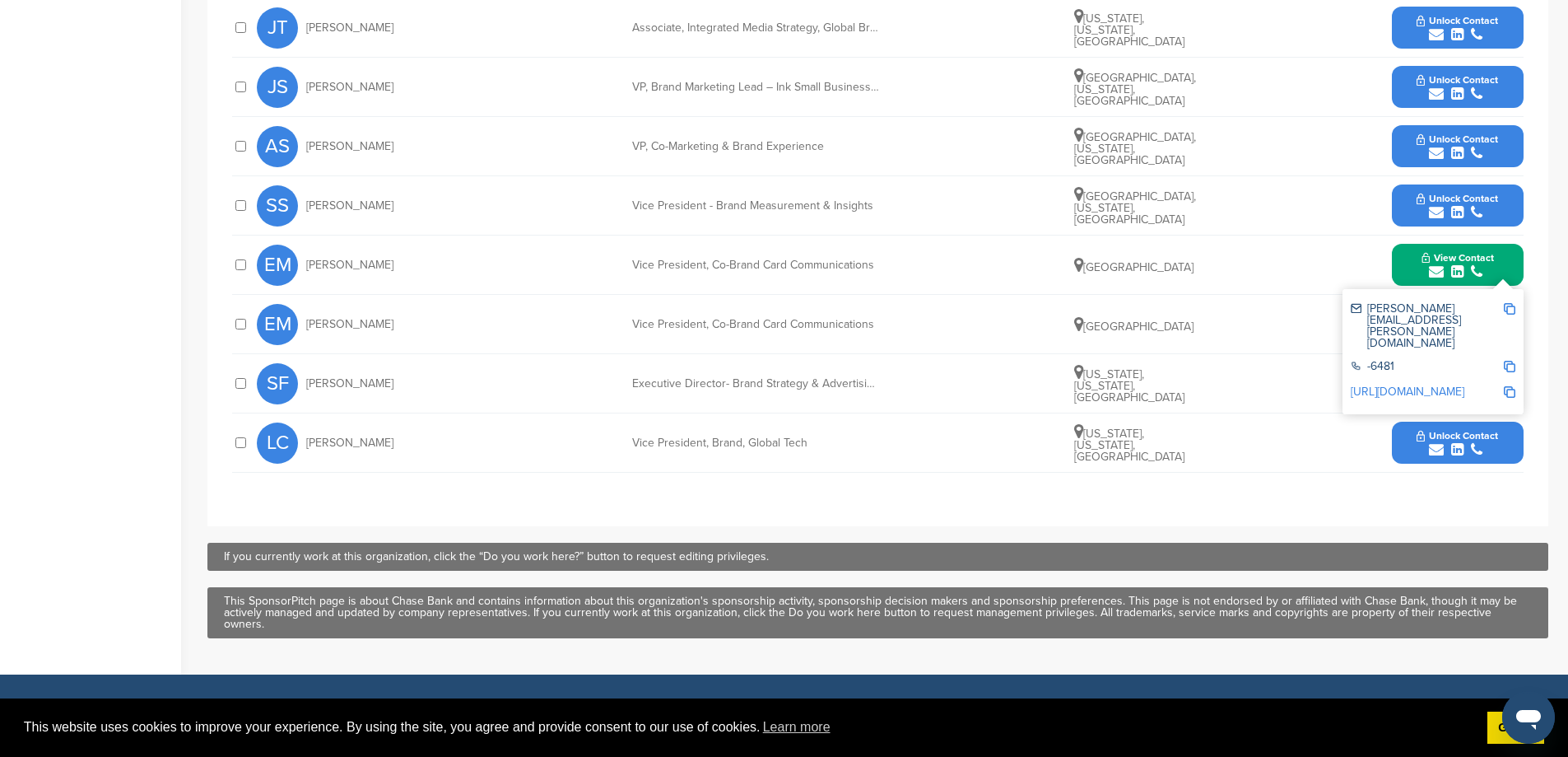
click at [248, 154] on div at bounding box center [240, 146] width 16 height 16
click at [1407, 146] on button "Unlock Contact" at bounding box center [1457, 146] width 121 height 49
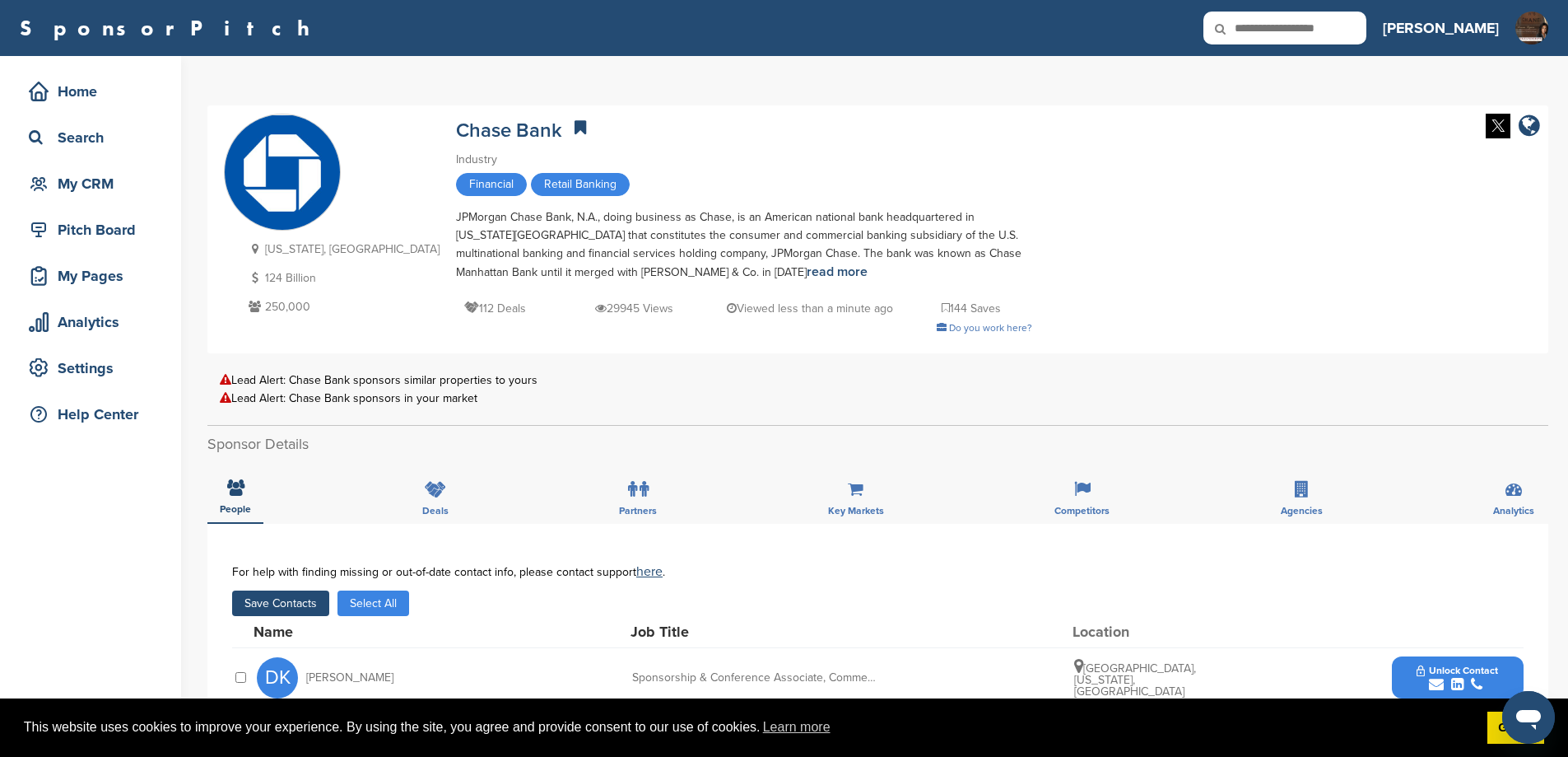
scroll to position [385, 0]
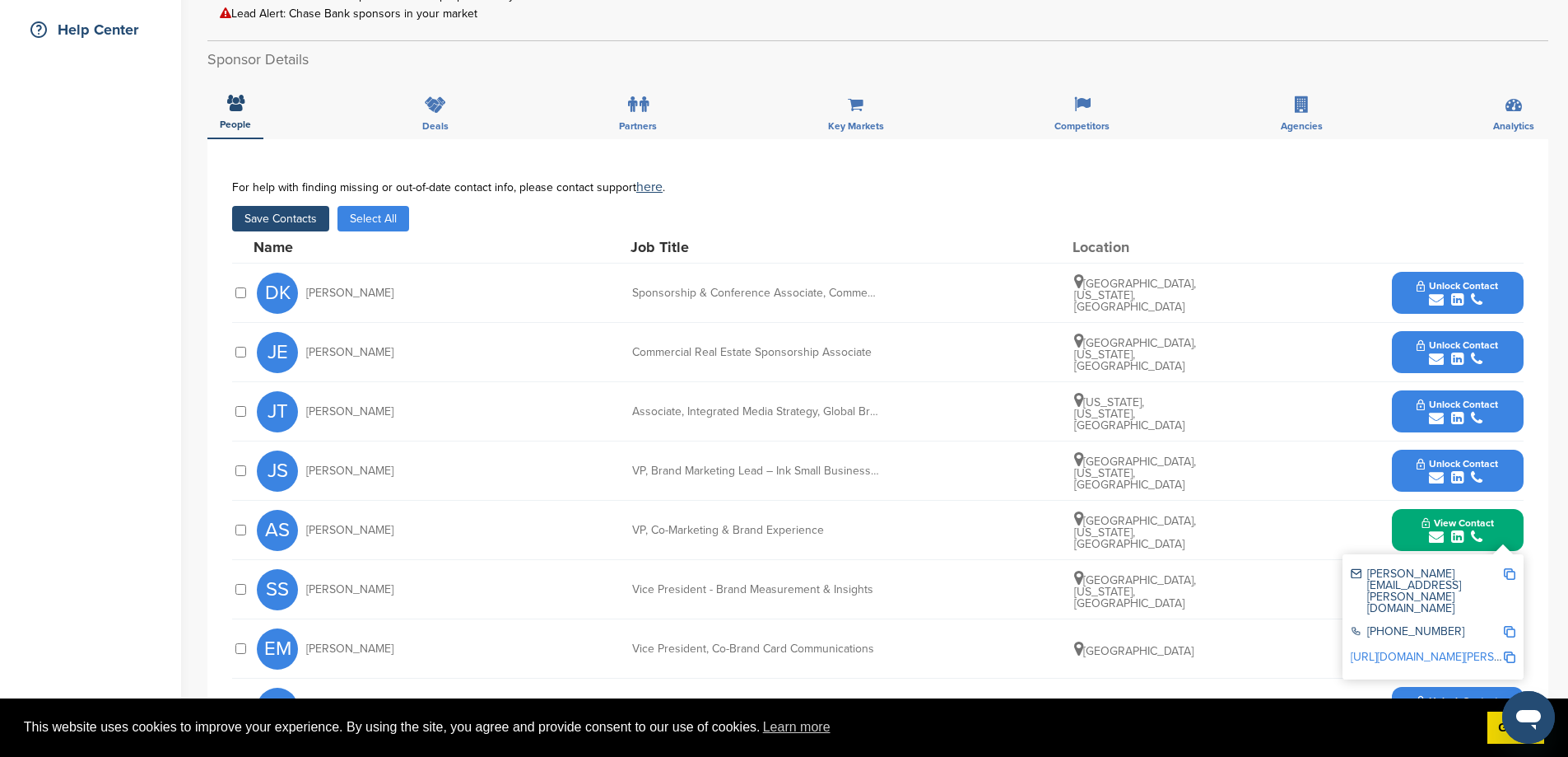
click at [294, 214] on button "Save Contacts" at bounding box center [281, 218] width 97 height 25
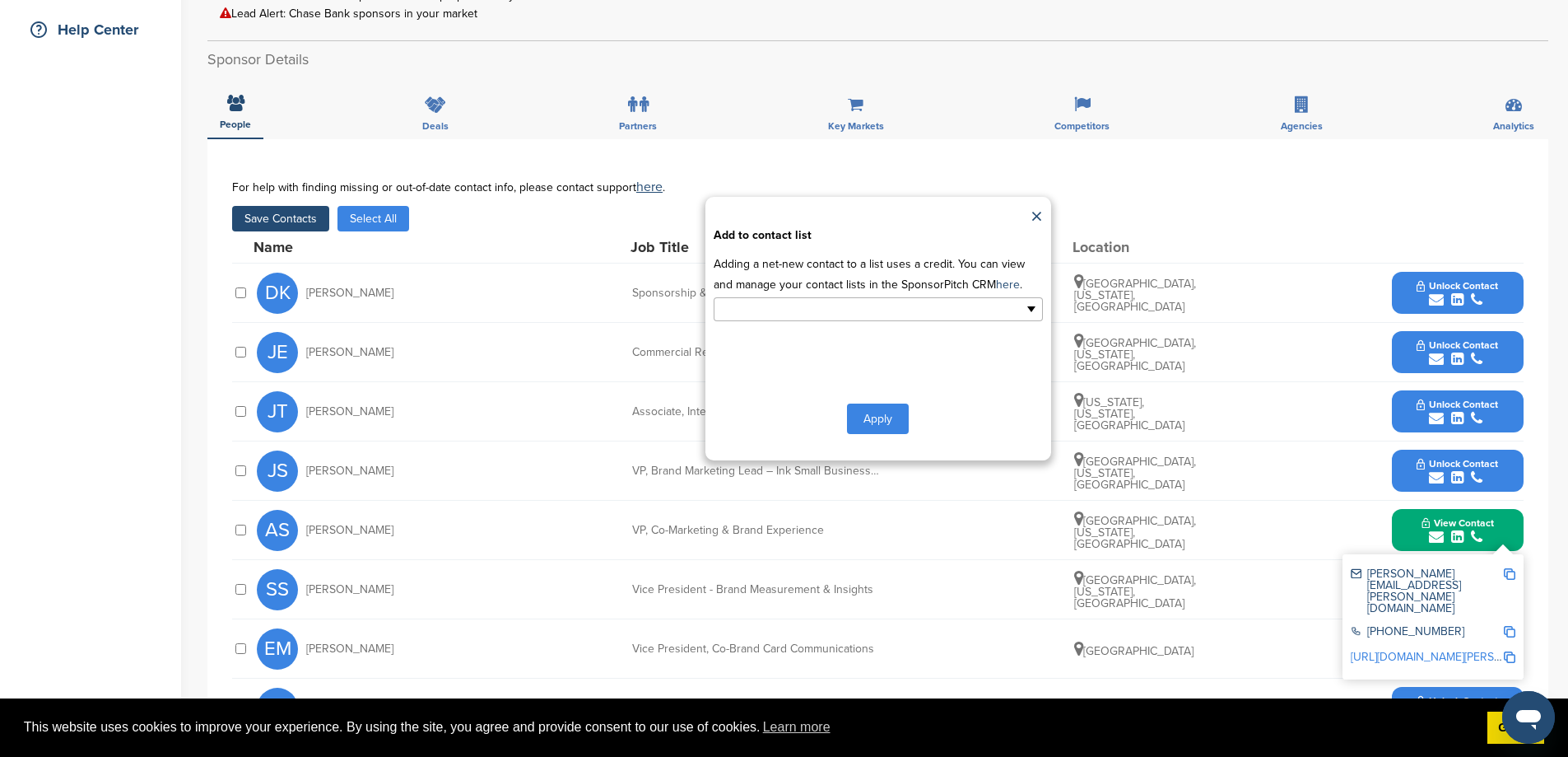
click at [836, 319] on input "text" at bounding box center [807, 309] width 173 height 19
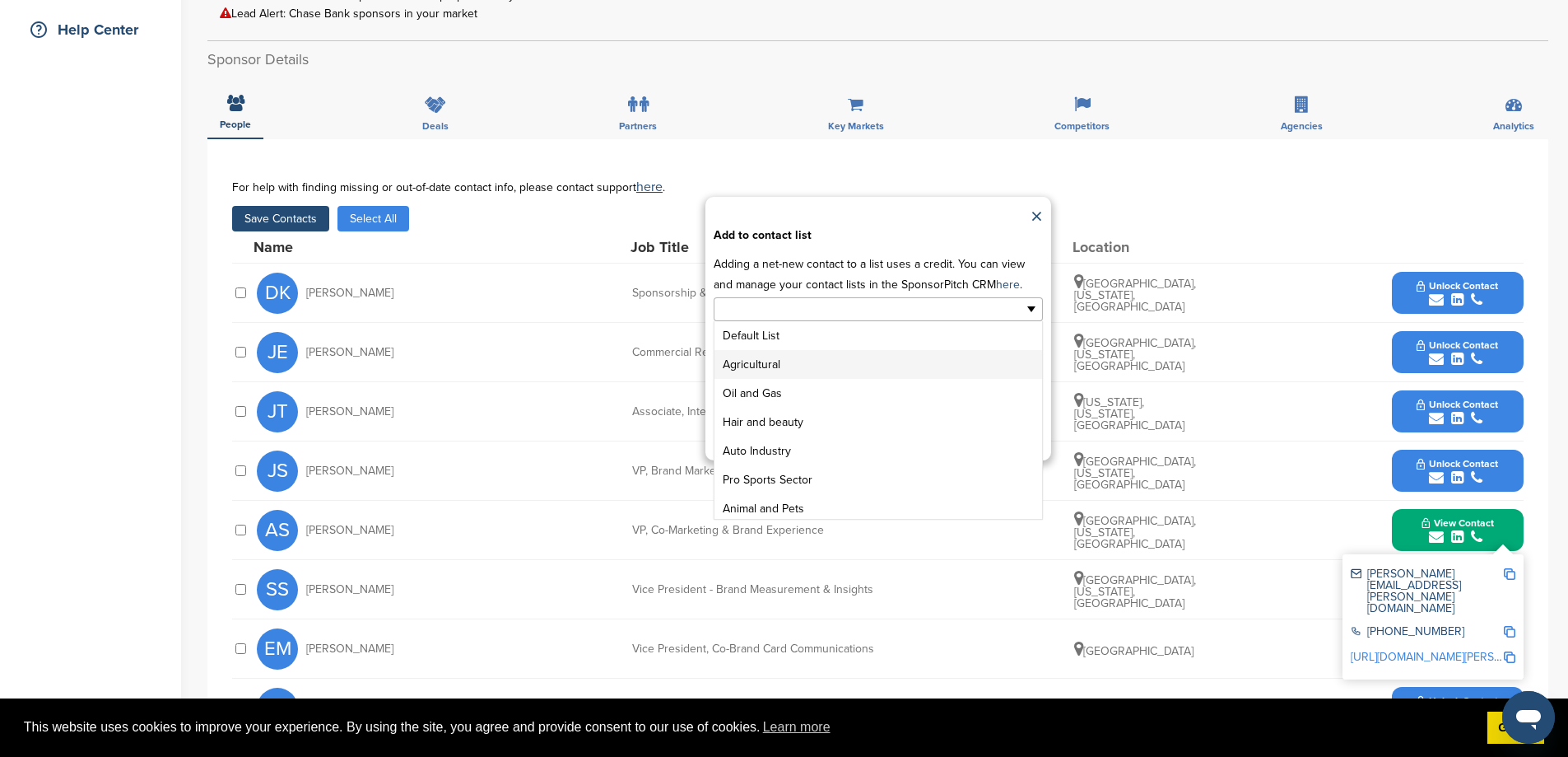
scroll to position [206, 0]
click at [816, 490] on li "GENERAL SPONSOR LIST" at bounding box center [878, 475] width 327 height 29
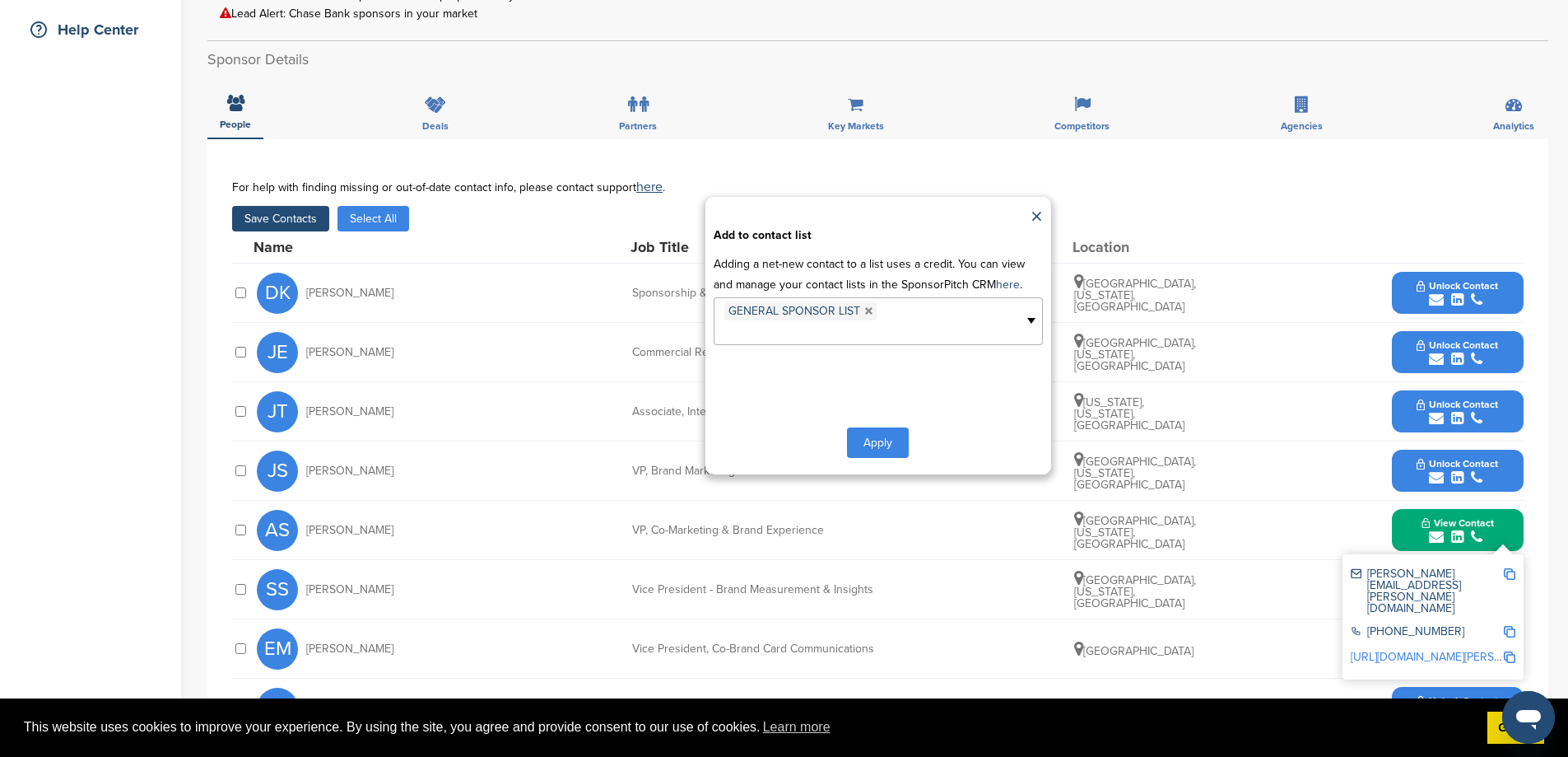
scroll to position [177, 0]
click at [872, 458] on button "Apply" at bounding box center [877, 442] width 61 height 30
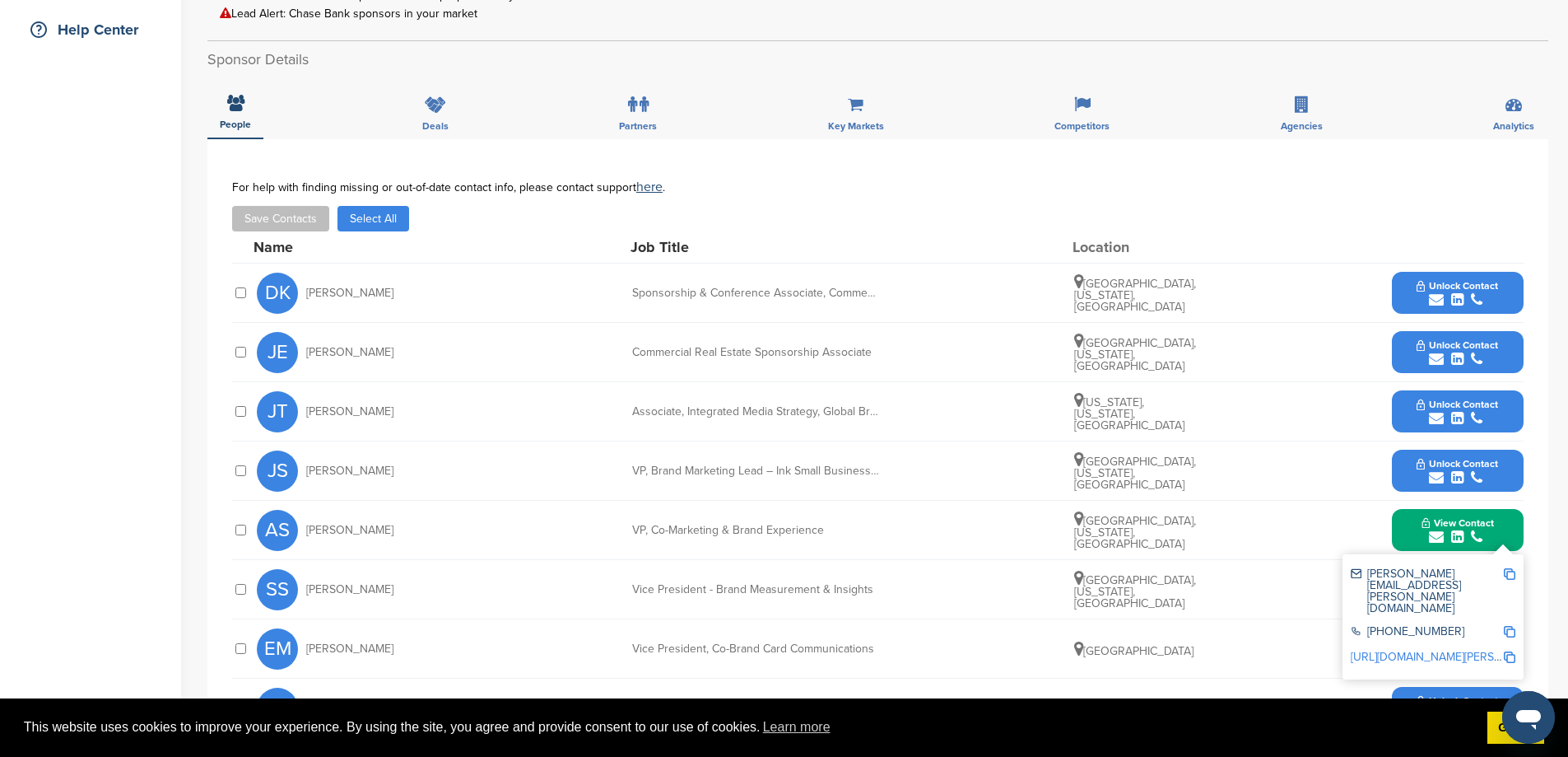
scroll to position [0, 0]
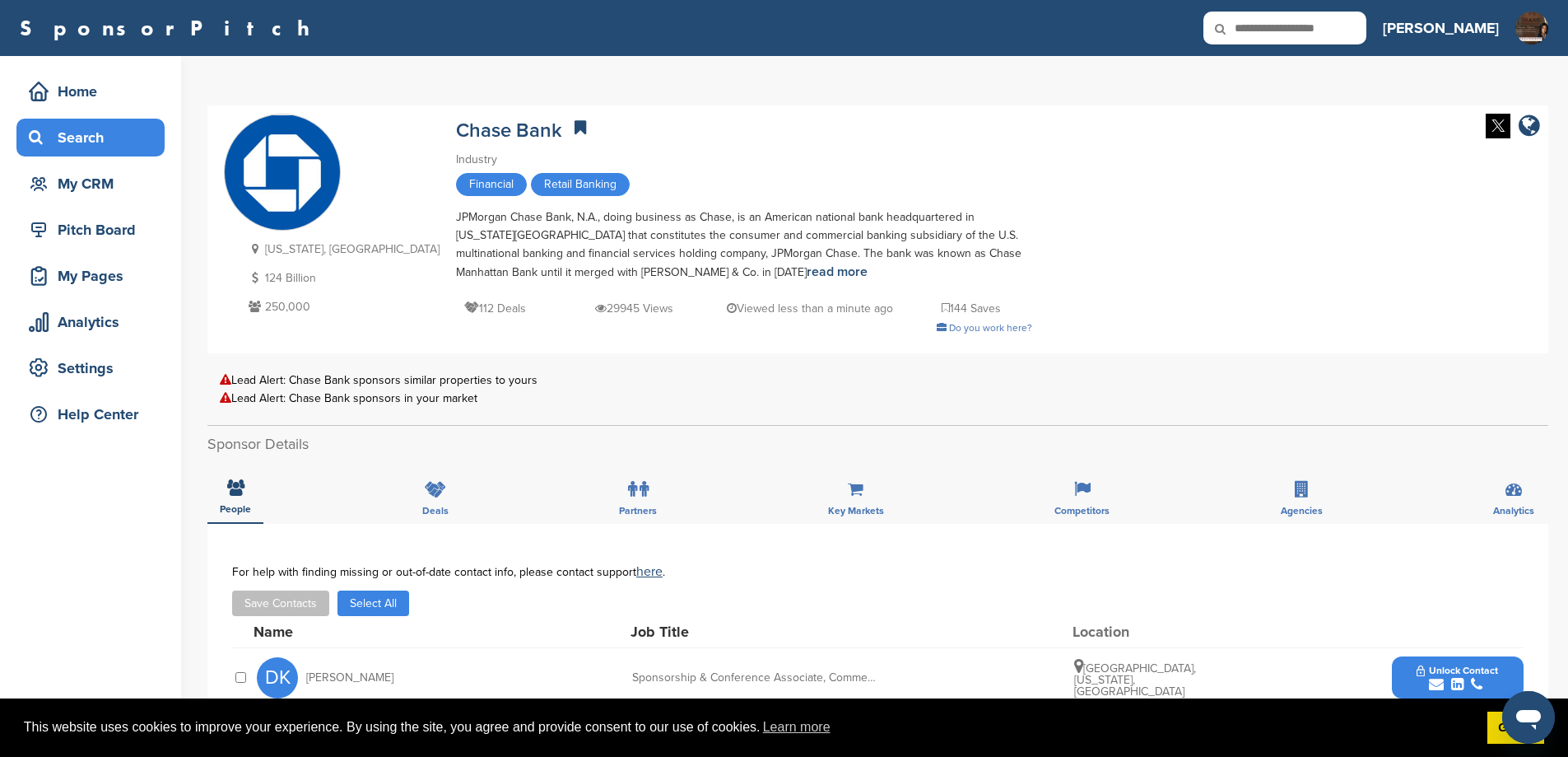
click at [108, 137] on div "Search" at bounding box center [95, 138] width 140 height 29
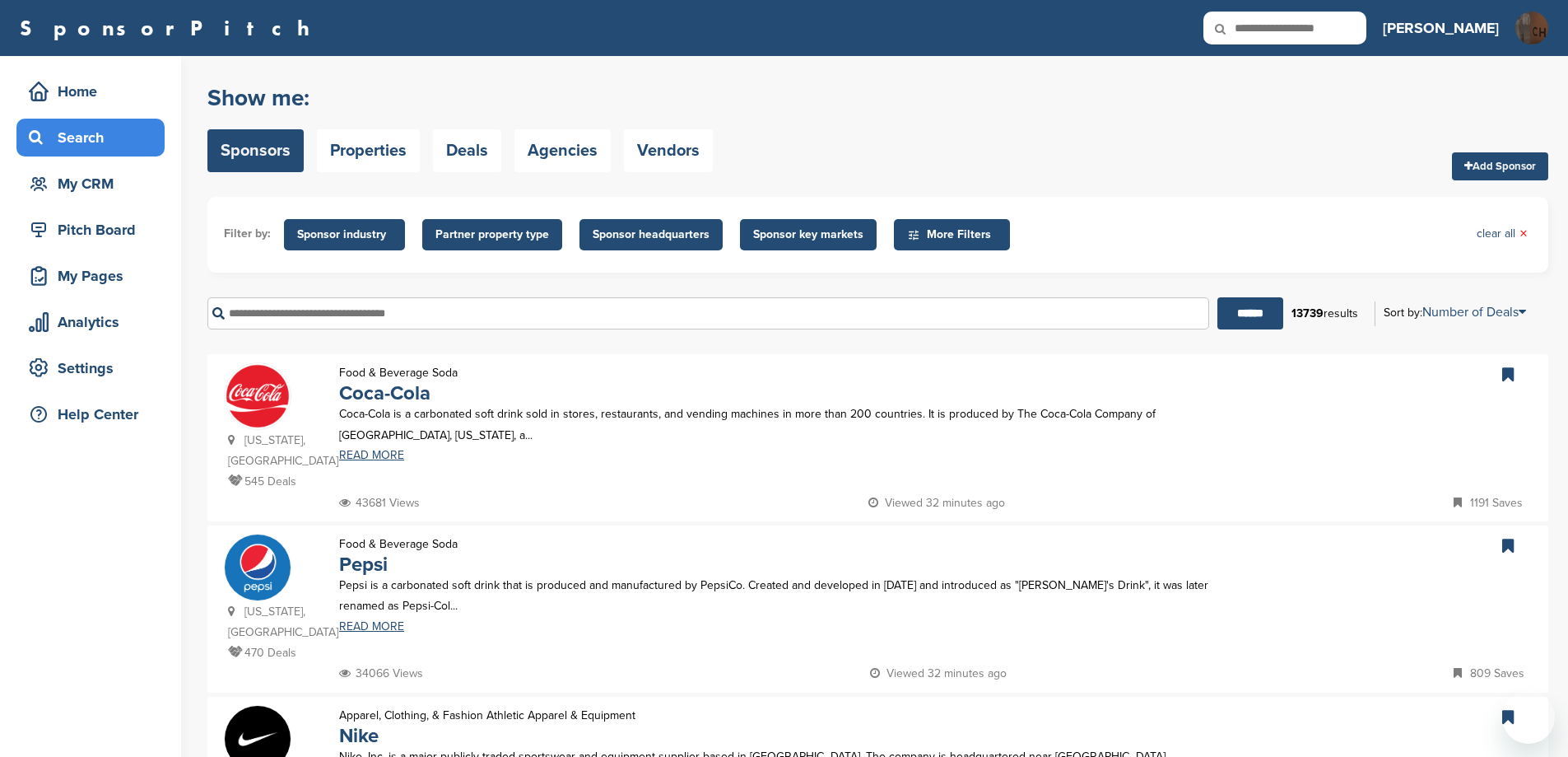
click at [460, 329] on input "text" at bounding box center [708, 313] width 1002 height 32
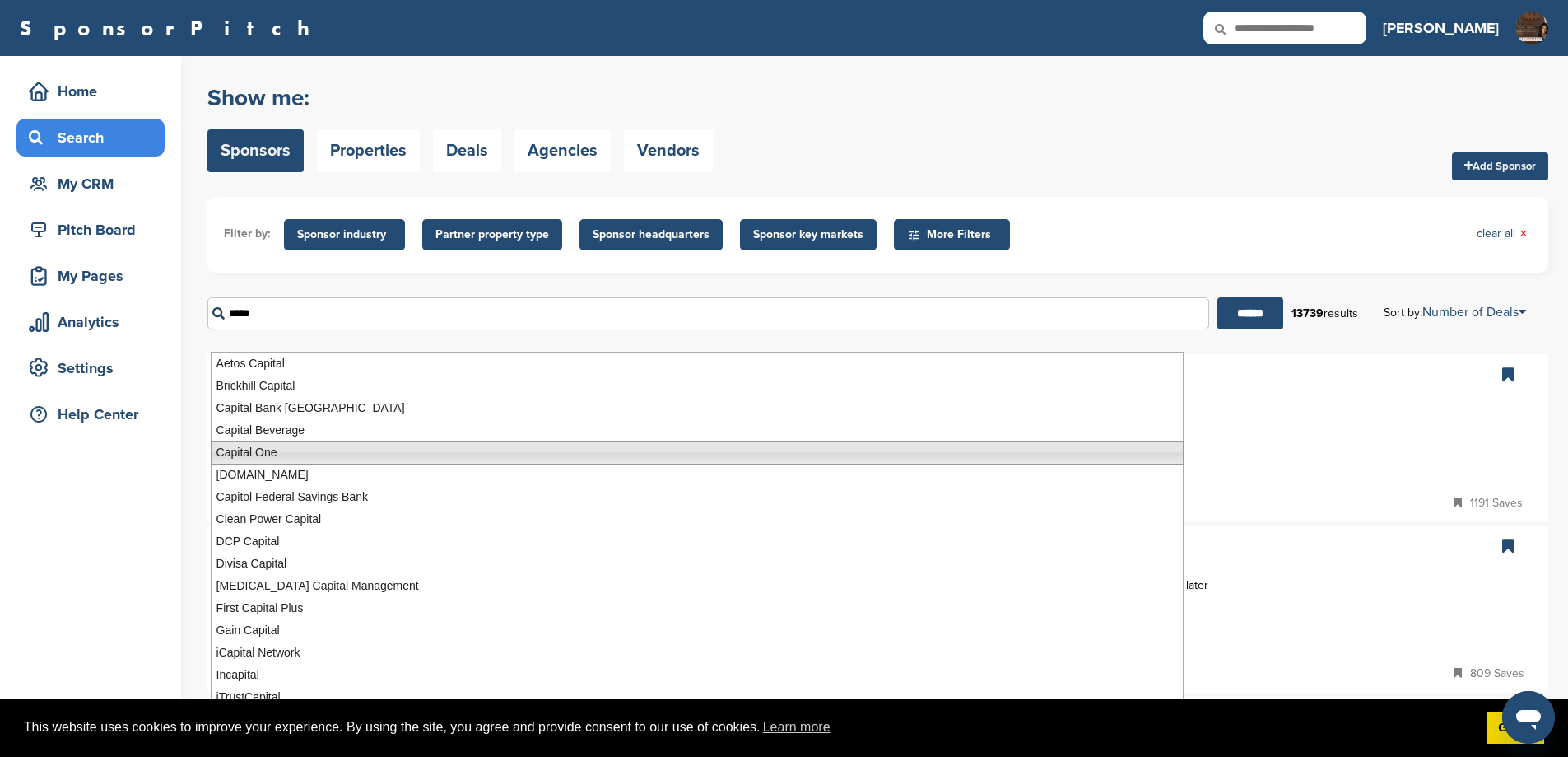
click at [248, 450] on li "Capital One" at bounding box center [697, 453] width 973 height 24
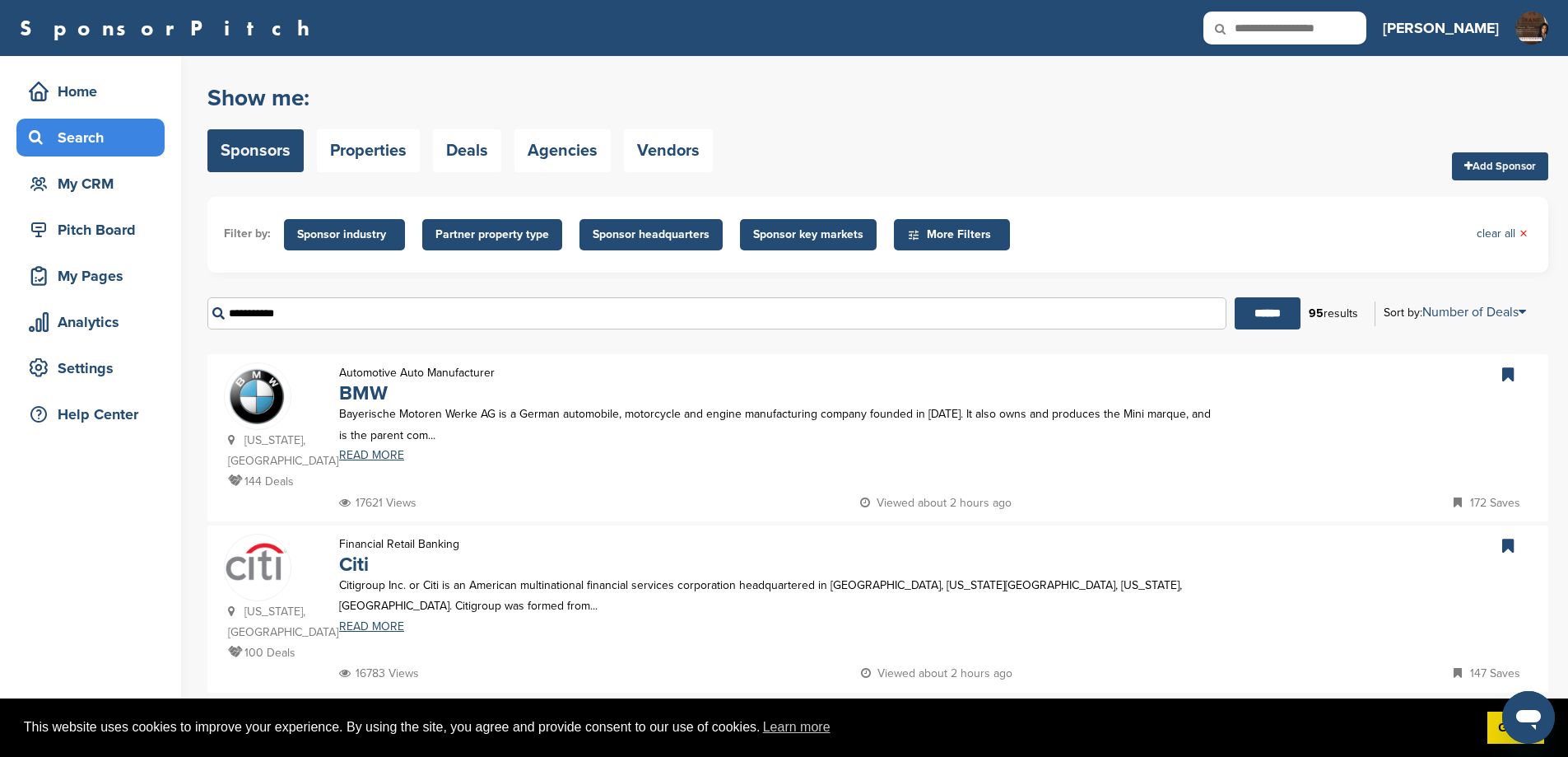
scroll to position [385, 0]
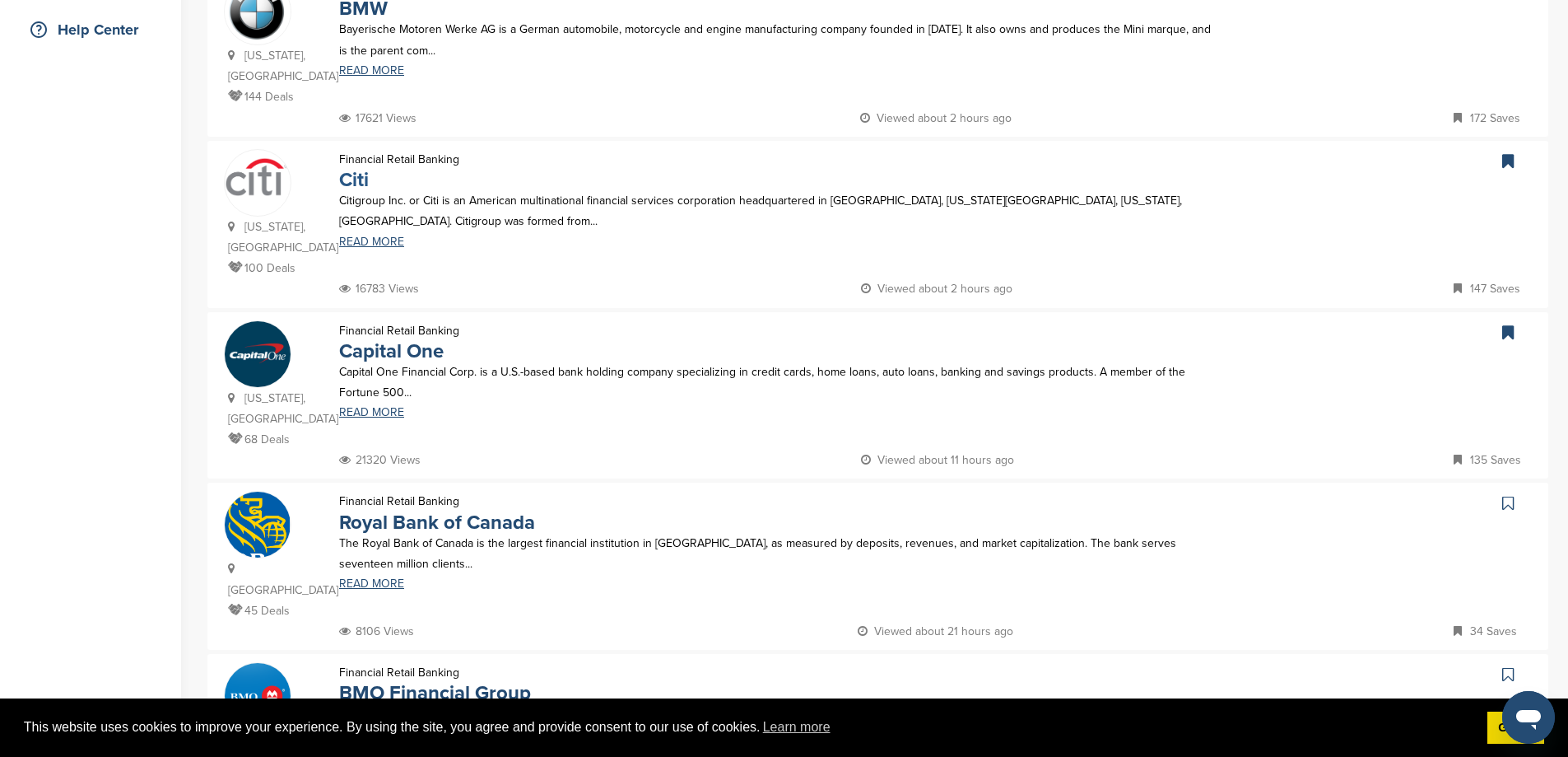
type input "**********"
click at [414, 363] on link "Capital One" at bounding box center [391, 352] width 105 height 24
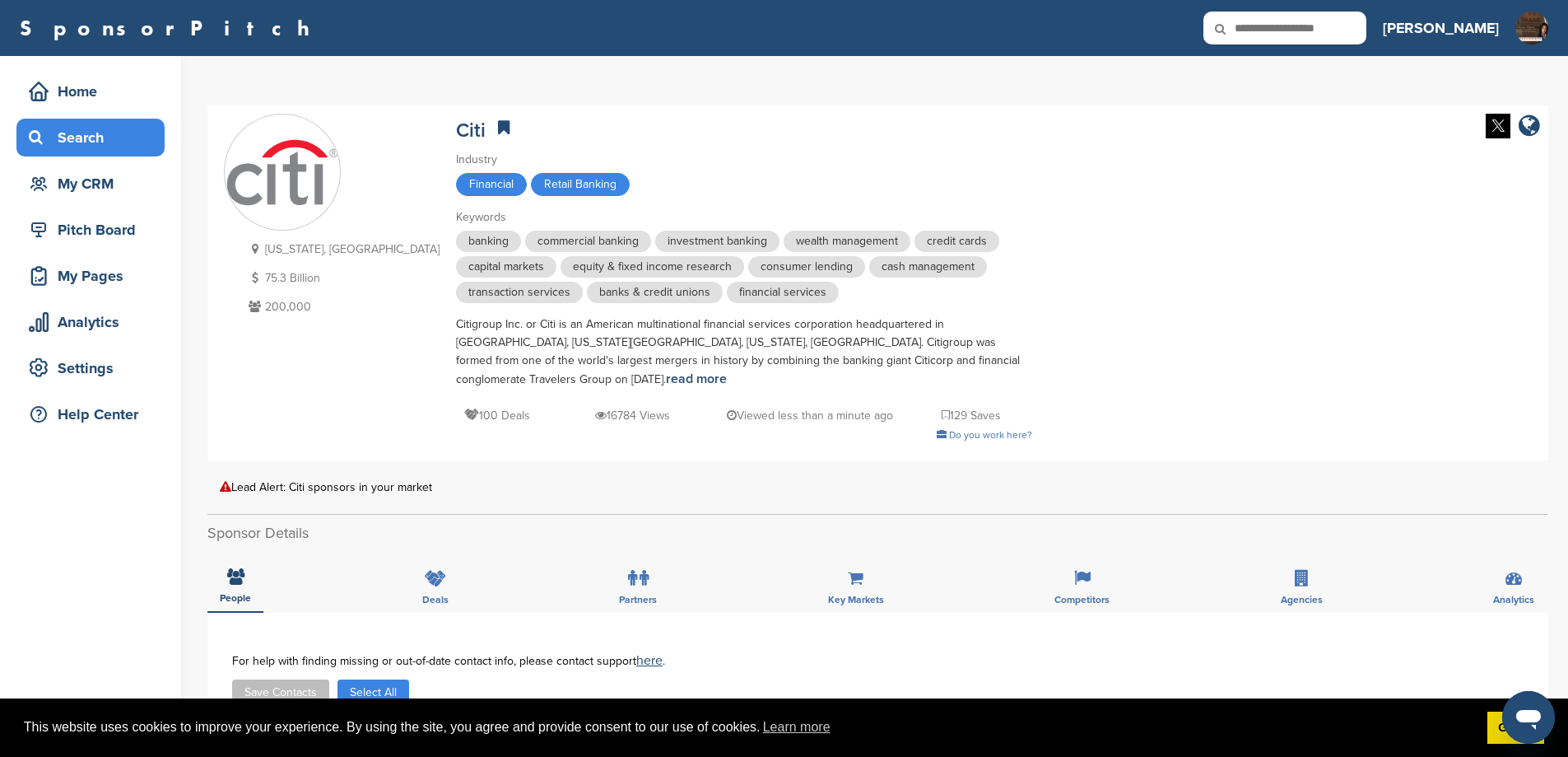
click at [74, 145] on div "Search" at bounding box center [95, 138] width 140 height 29
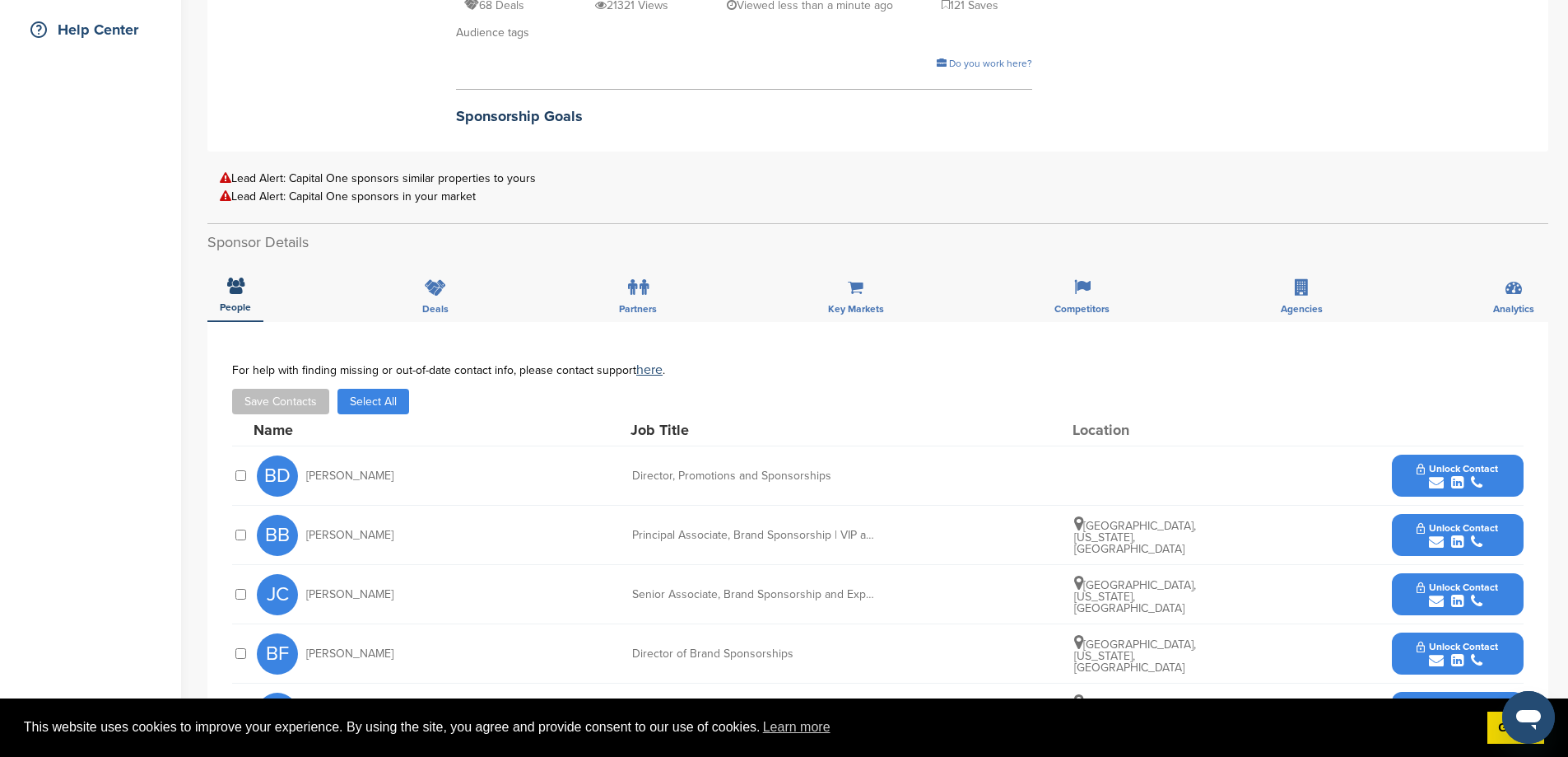
scroll to position [768, 0]
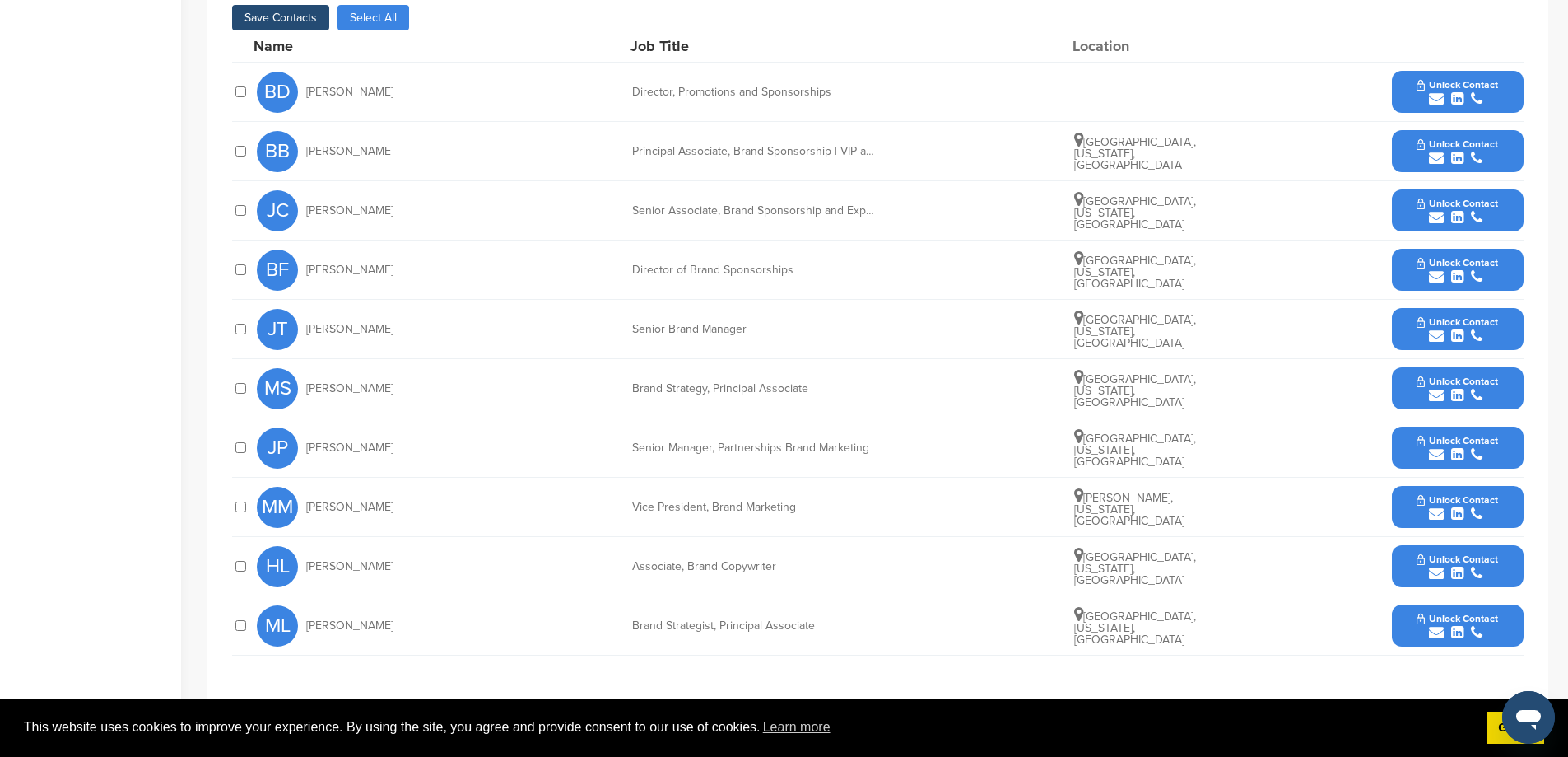
click at [1407, 174] on button "Unlock Contact" at bounding box center [1457, 151] width 121 height 49
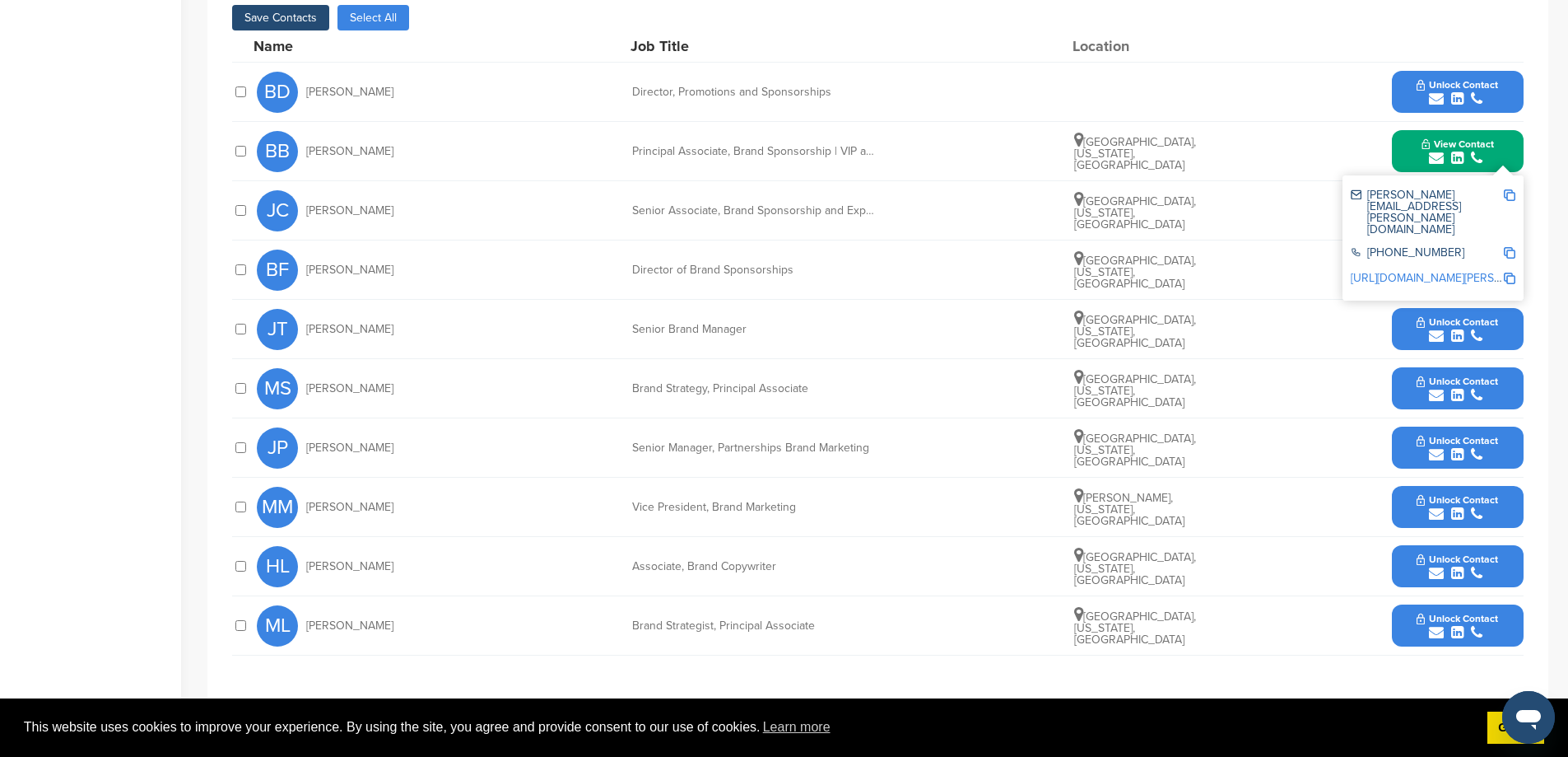
click at [1399, 294] on button "Unlock Contact" at bounding box center [1457, 269] width 121 height 49
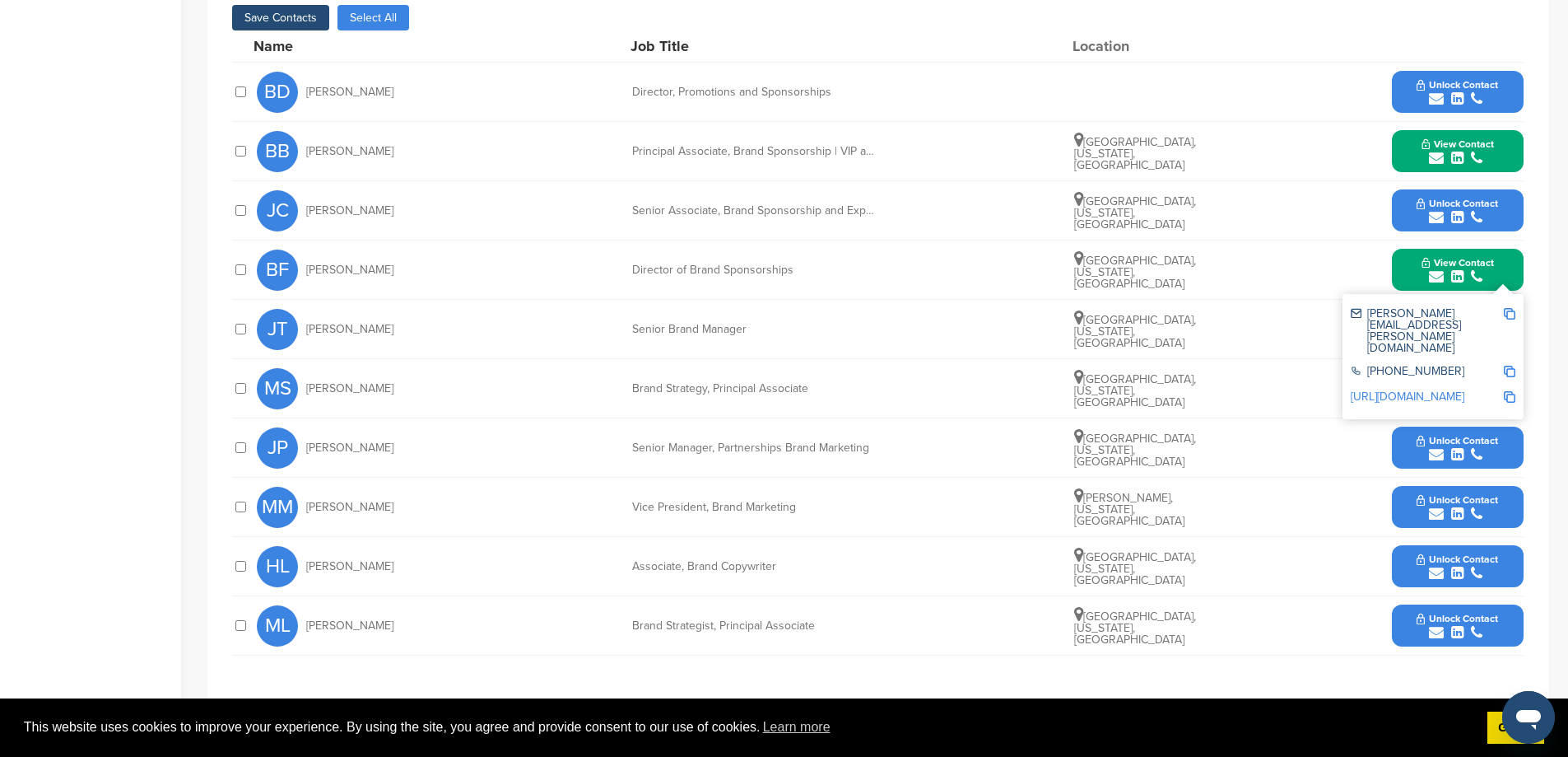
click at [1403, 473] on button "Unlock Contact" at bounding box center [1457, 448] width 121 height 49
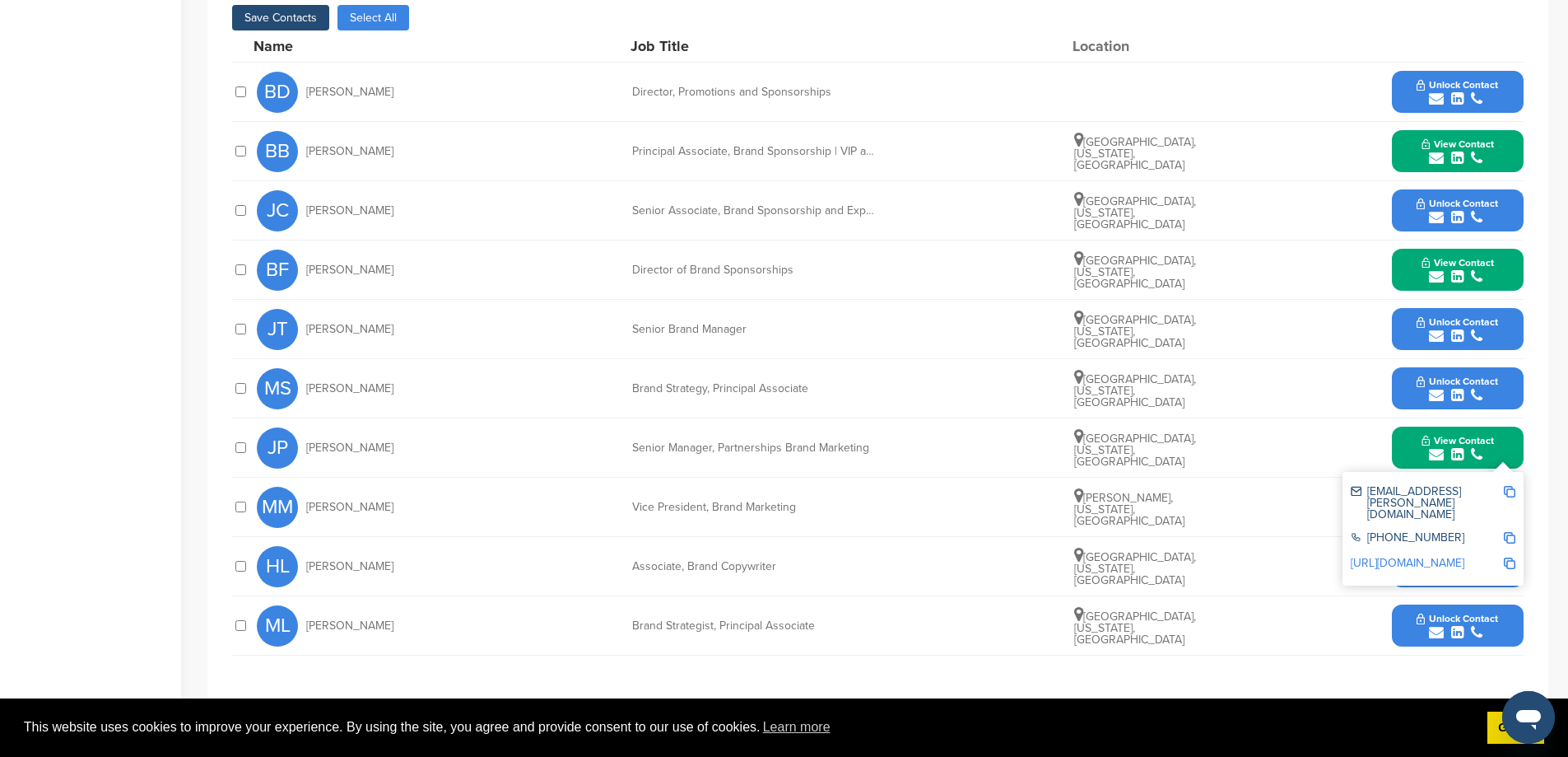
click at [1533, 520] on div "**********" at bounding box center [878, 324] width 1341 height 771
click at [1499, 493] on div "julianne.peck@capitalone.com +1 703-720-1000 http://www.linkedin.com/in/juliann…" at bounding box center [1433, 528] width 181 height 113
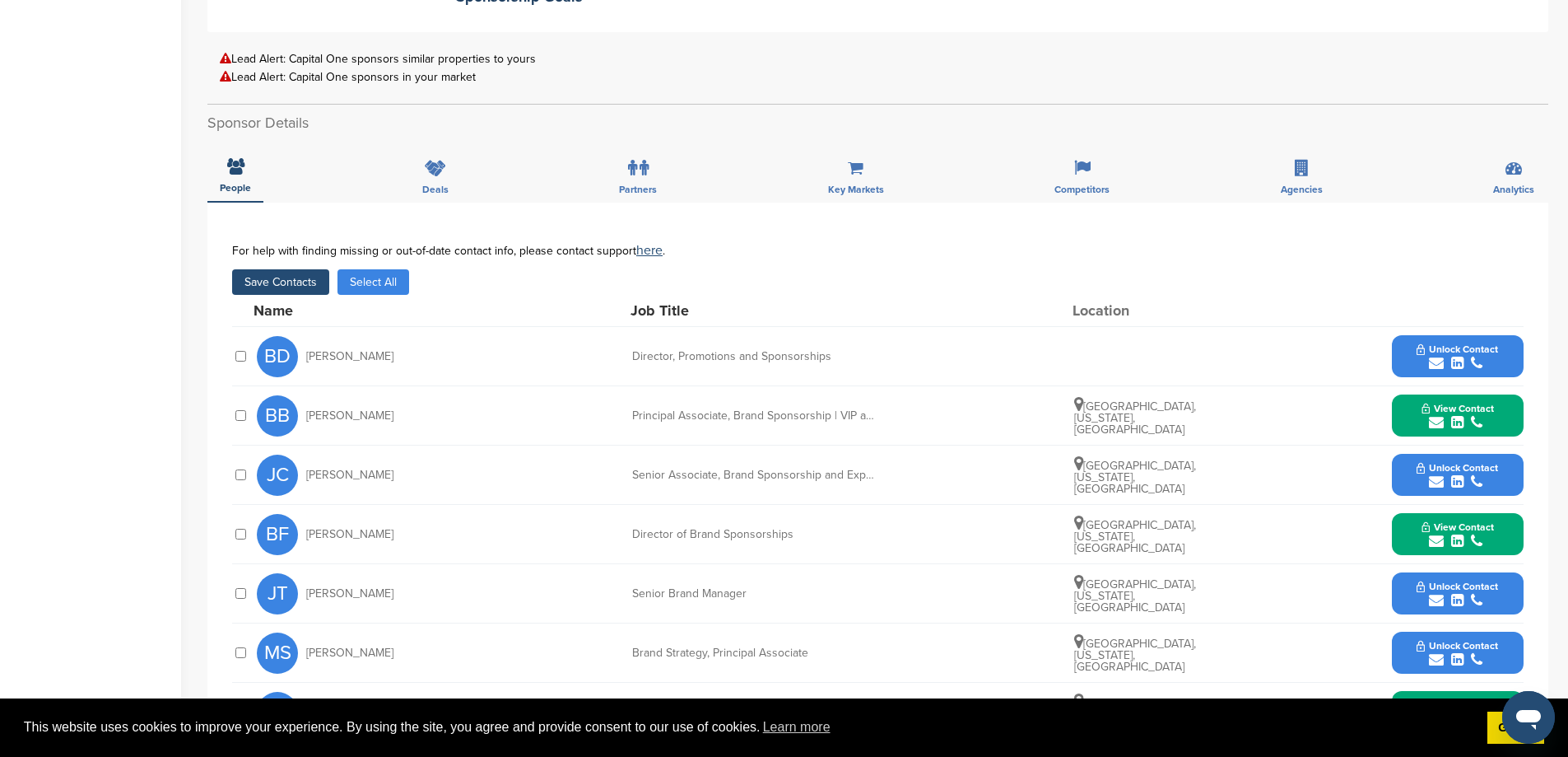
scroll to position [385, 0]
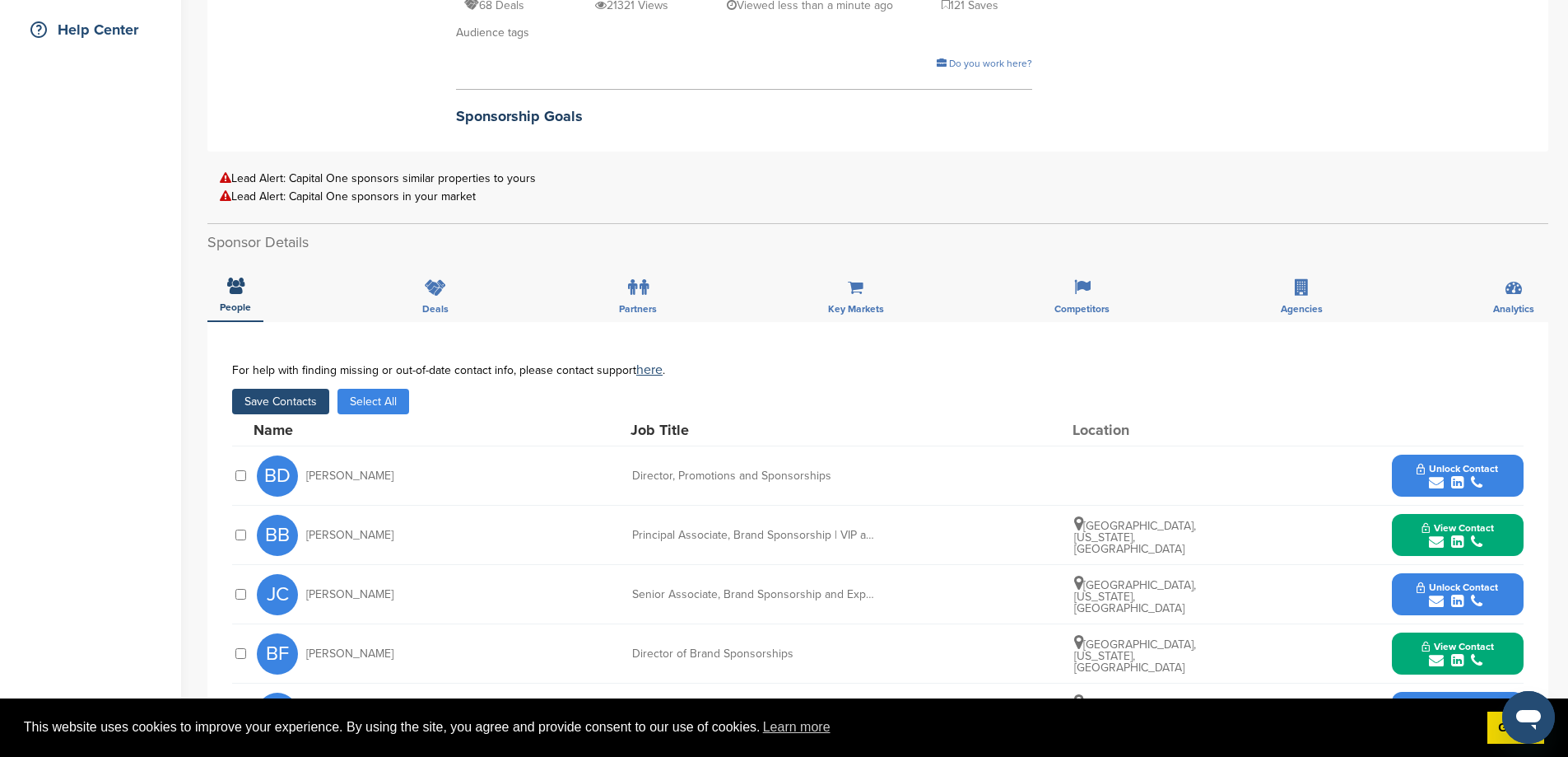
click at [301, 414] on button "Save Contacts" at bounding box center [281, 401] width 97 height 25
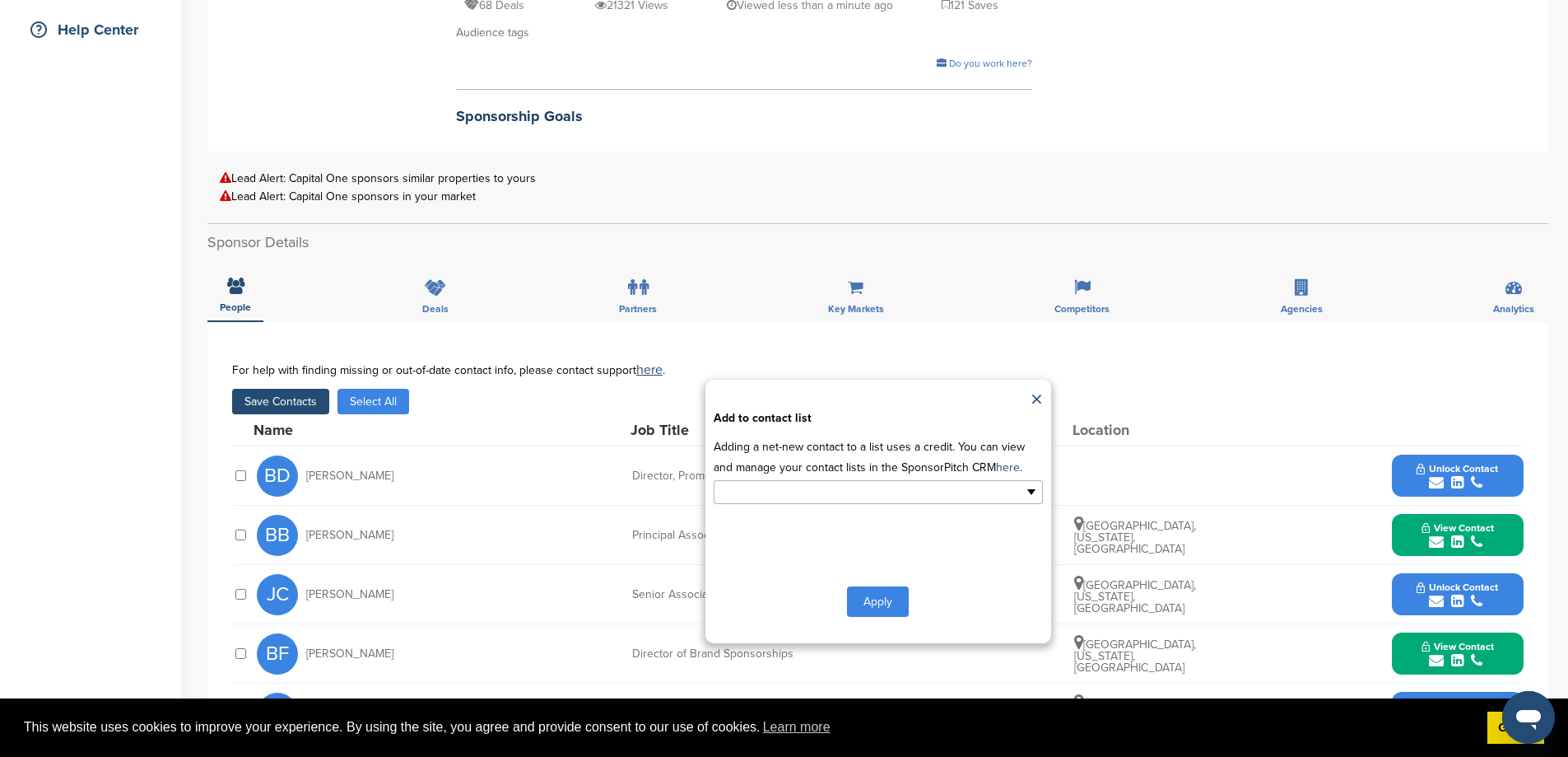
click at [842, 501] on input "text" at bounding box center [807, 492] width 173 height 19
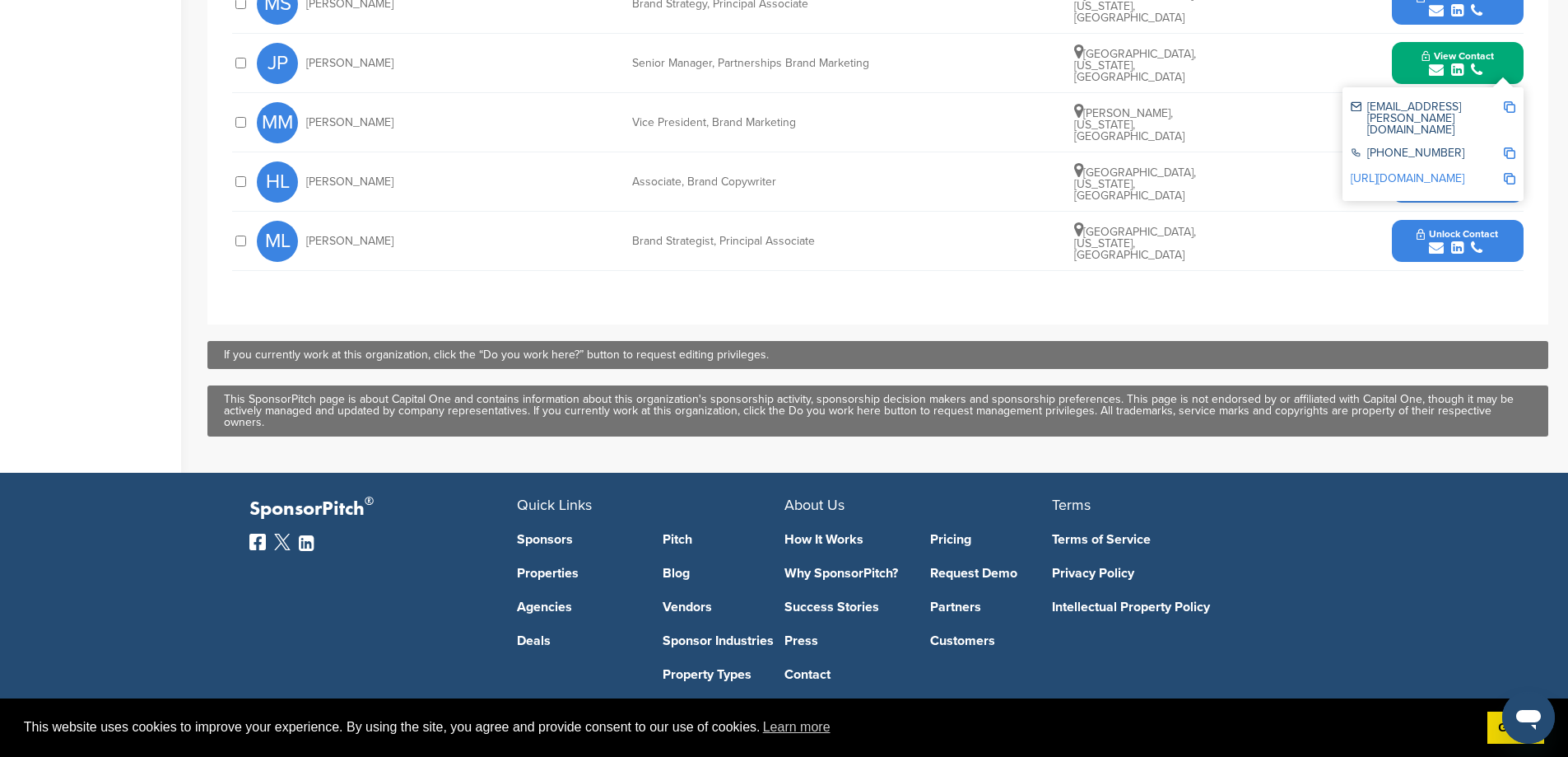
scroll to position [768, 0]
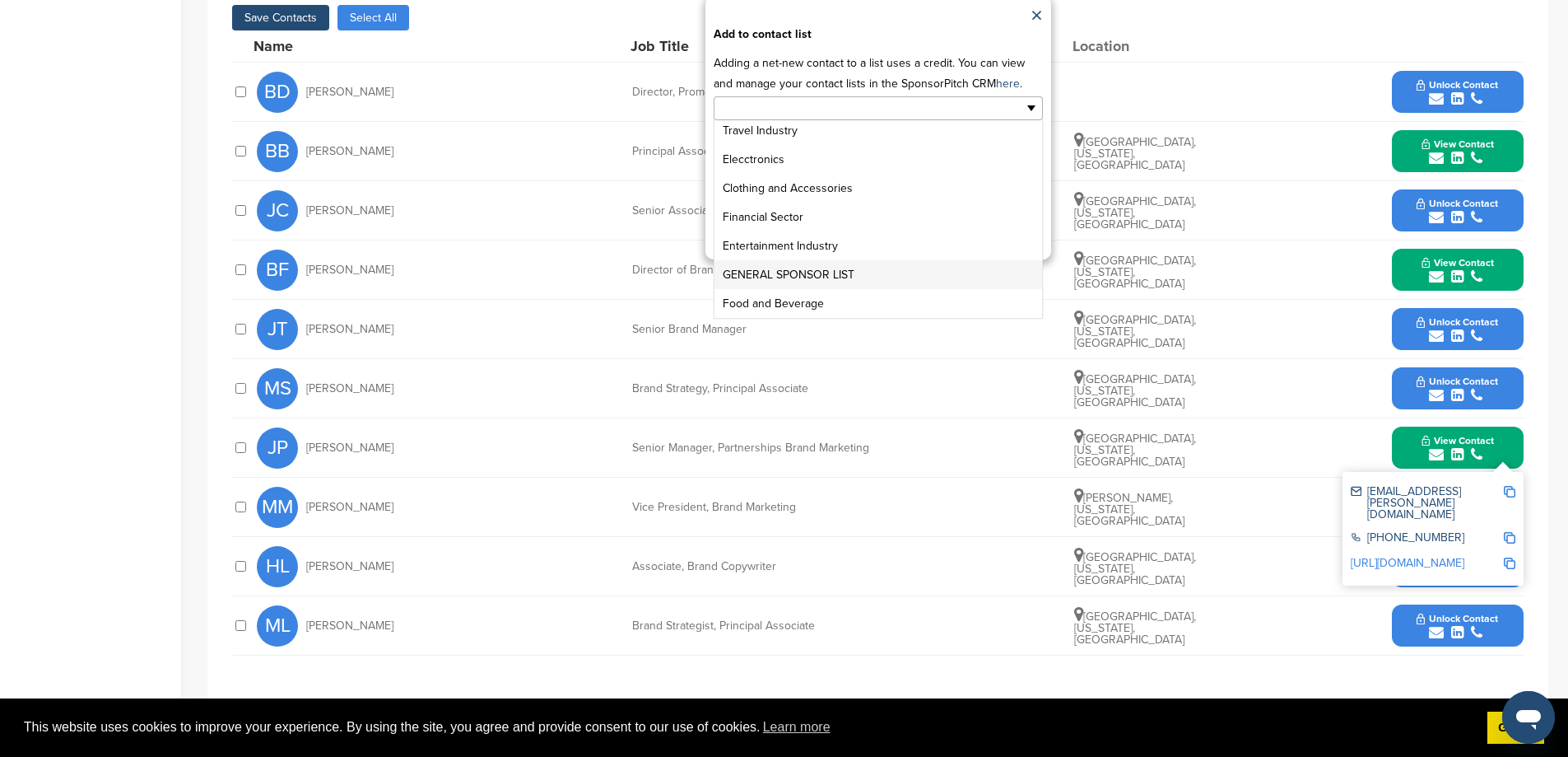
click at [843, 289] on li "GENERAL SPONSOR LIST" at bounding box center [878, 274] width 327 height 29
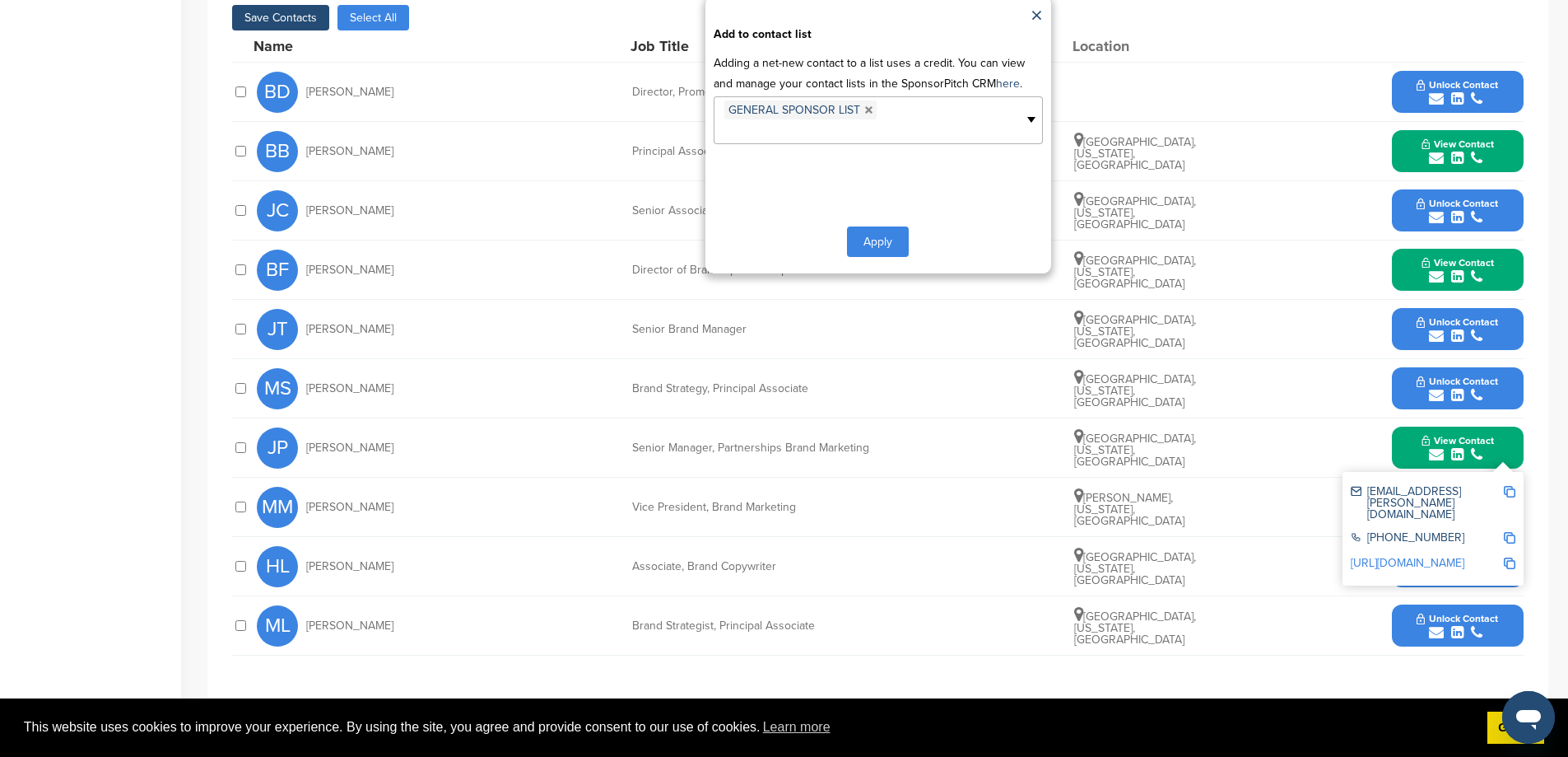
scroll to position [0, 0]
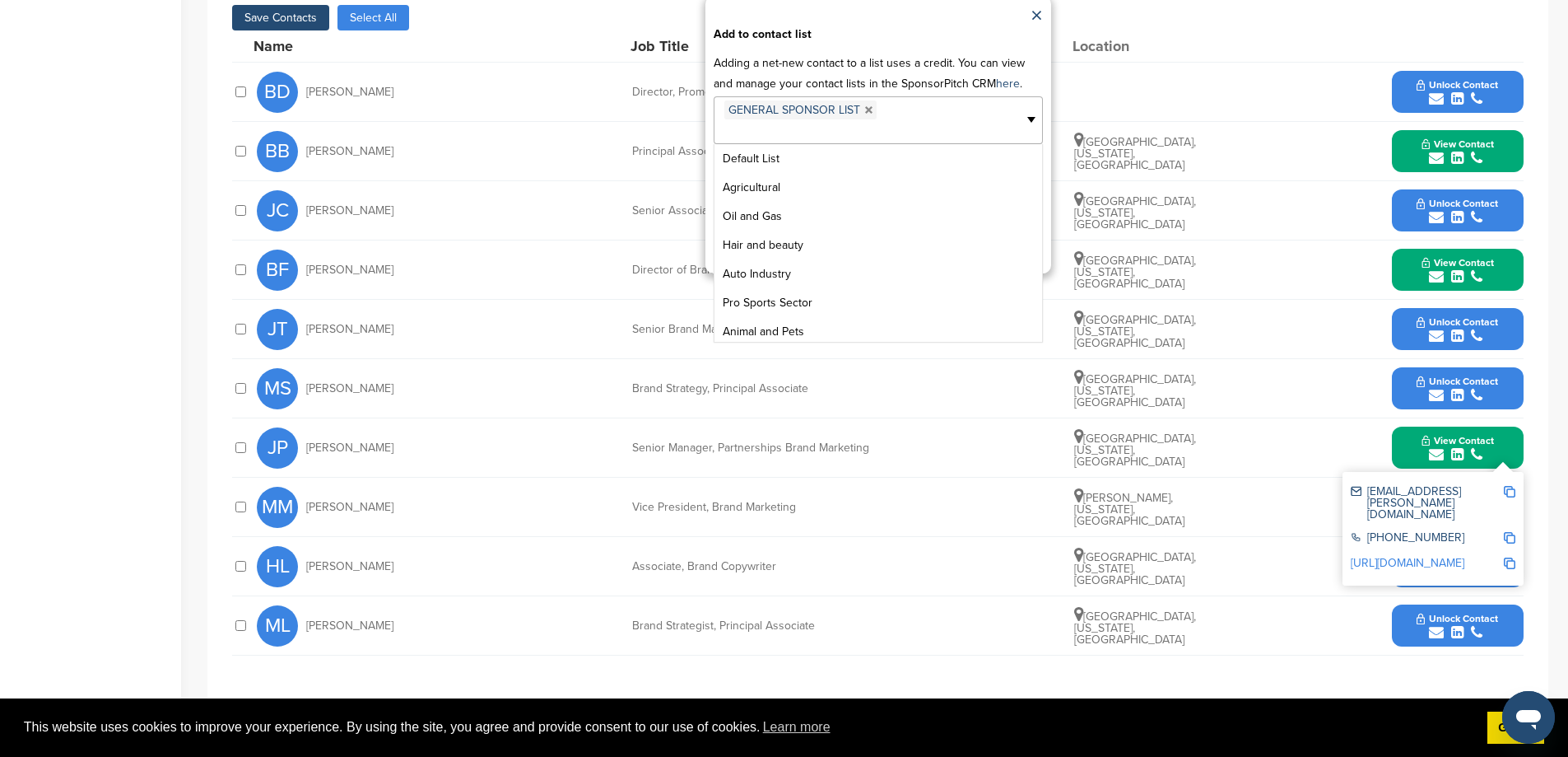
click at [984, 144] on ul "GENERAL SPONSOR LIST" at bounding box center [878, 120] width 329 height 48
click at [1039, 29] on link "×" at bounding box center [1036, 16] width 12 height 25
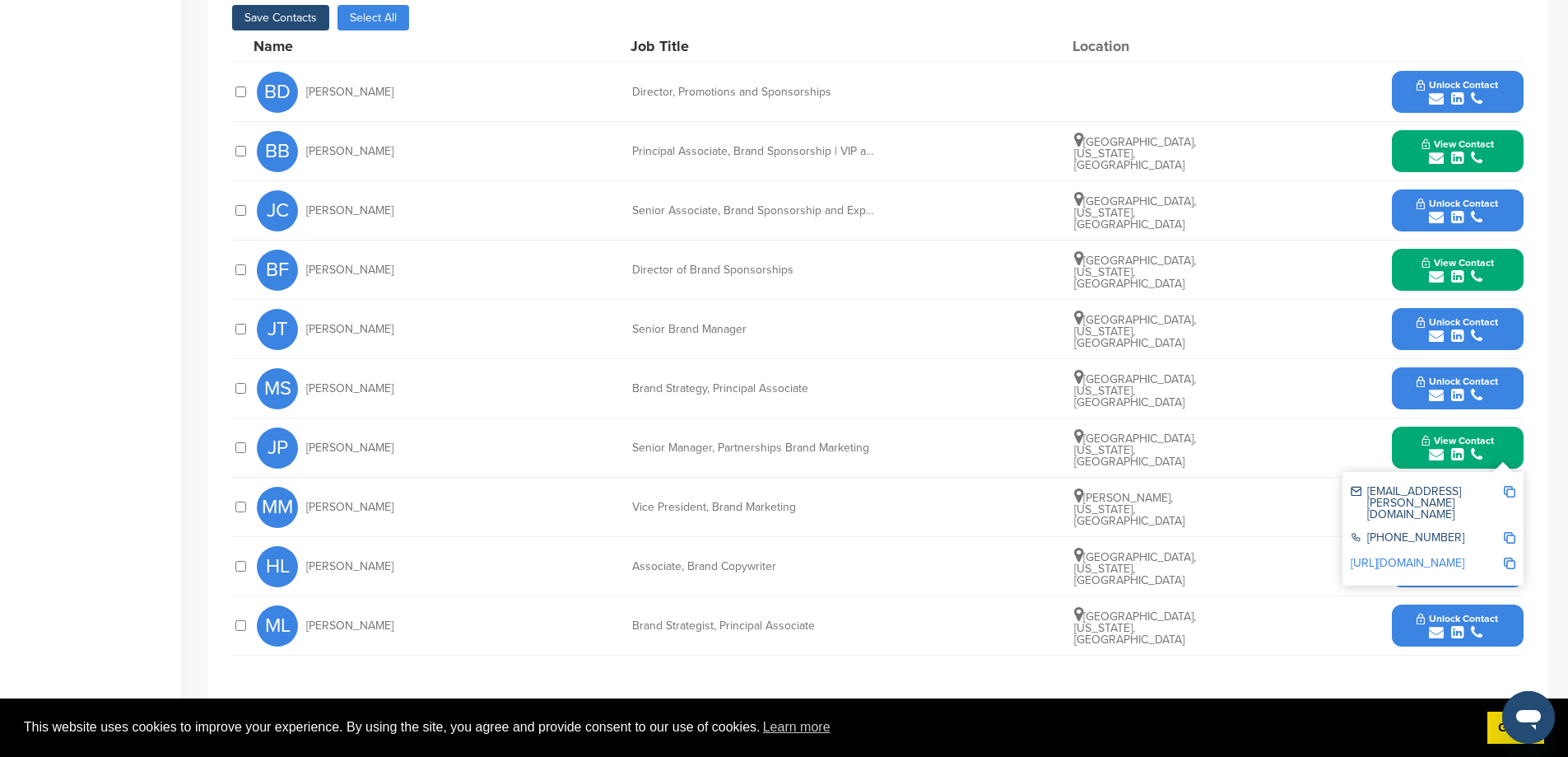
click at [1235, 116] on div "BD Byron Daub Director, Promotions and Sponsorships Unlock Contact" at bounding box center [890, 92] width 1267 height 59
click at [307, 30] on button "Save Contacts" at bounding box center [281, 17] width 97 height 25
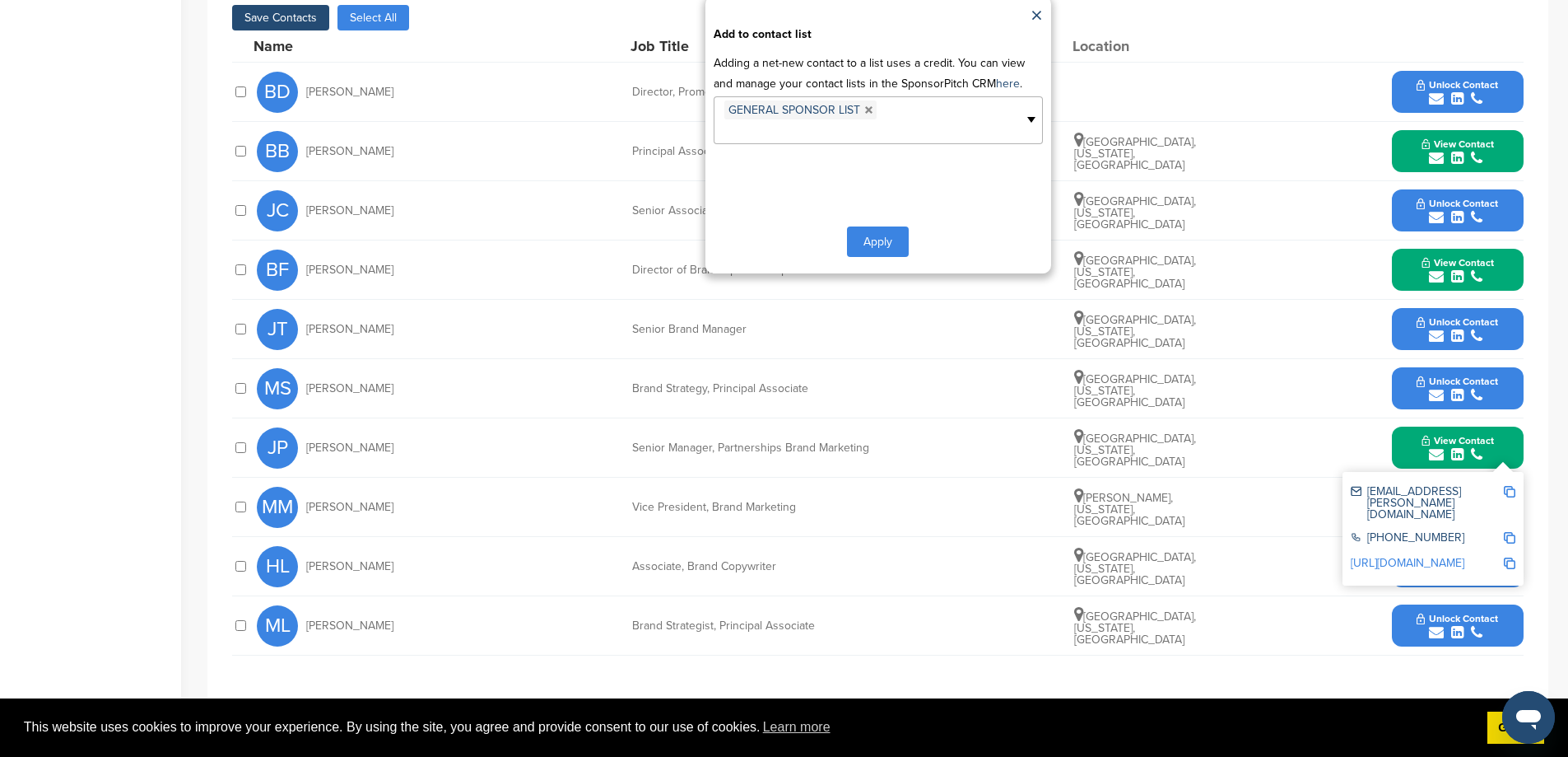
click at [887, 257] on button "Apply" at bounding box center [877, 241] width 61 height 30
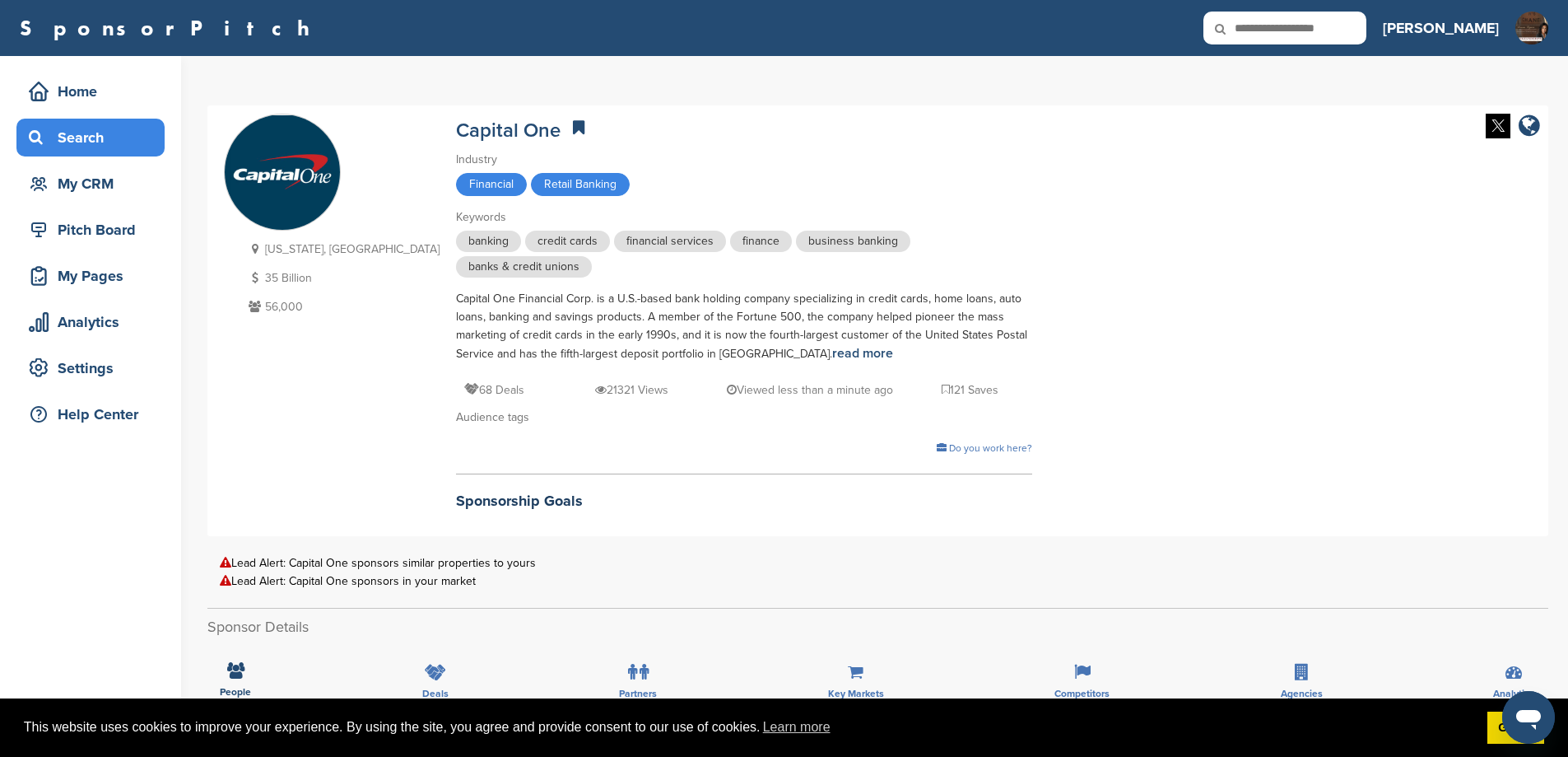
click at [93, 139] on div "Search" at bounding box center [95, 138] width 140 height 29
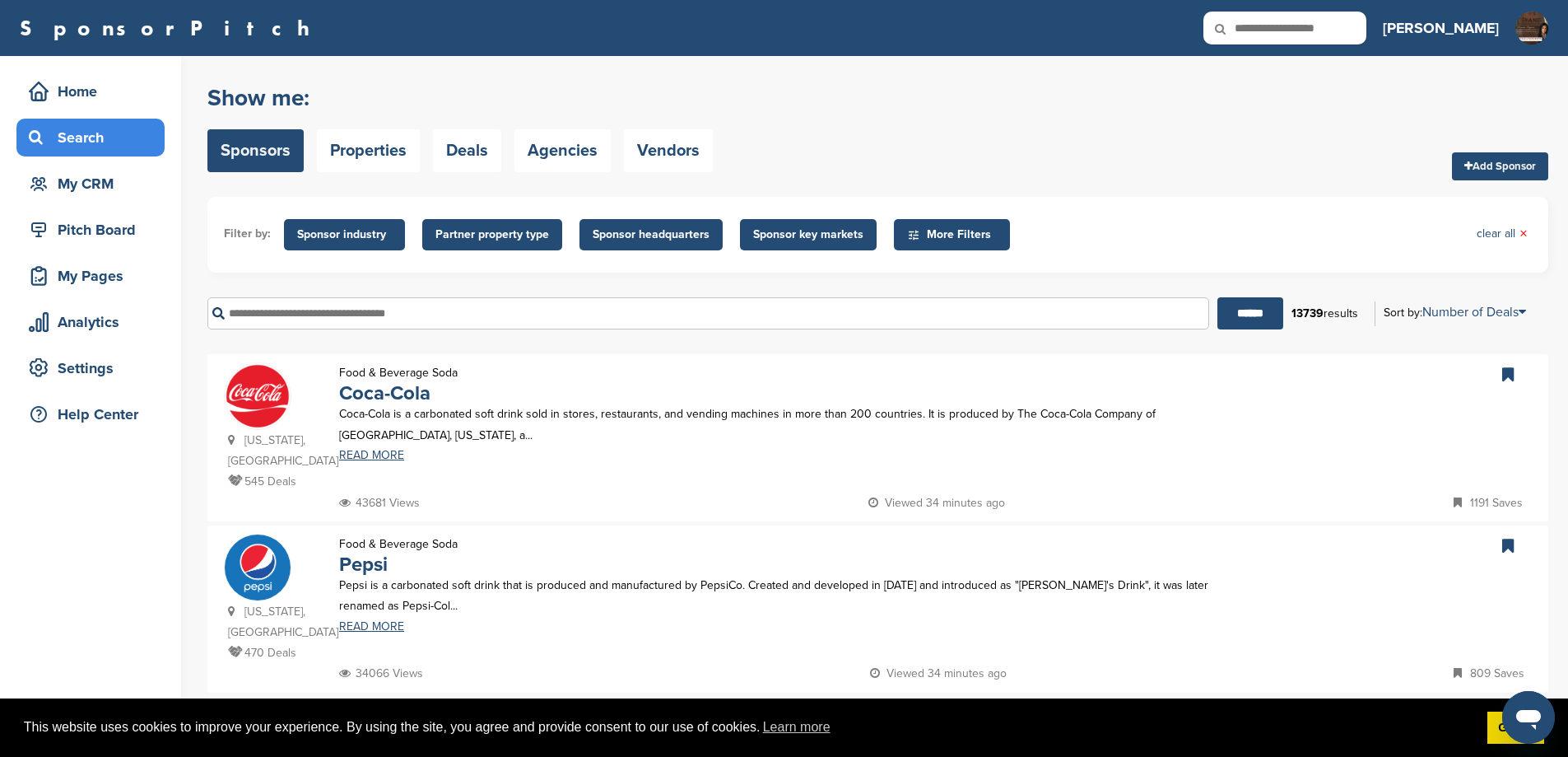
click at [324, 329] on input "text" at bounding box center [708, 313] width 1002 height 32
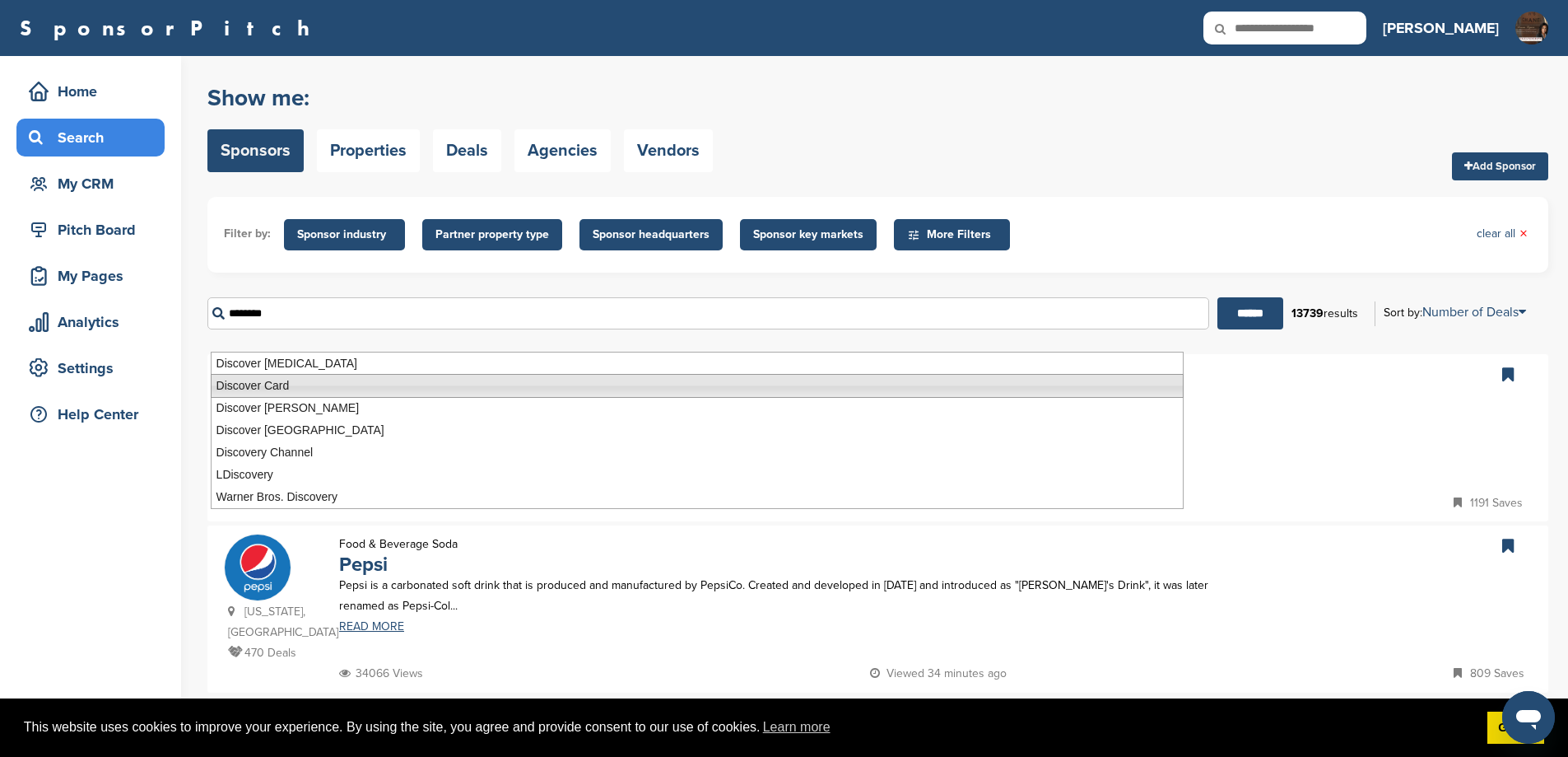
click at [318, 386] on li "Discover Card" at bounding box center [697, 386] width 973 height 24
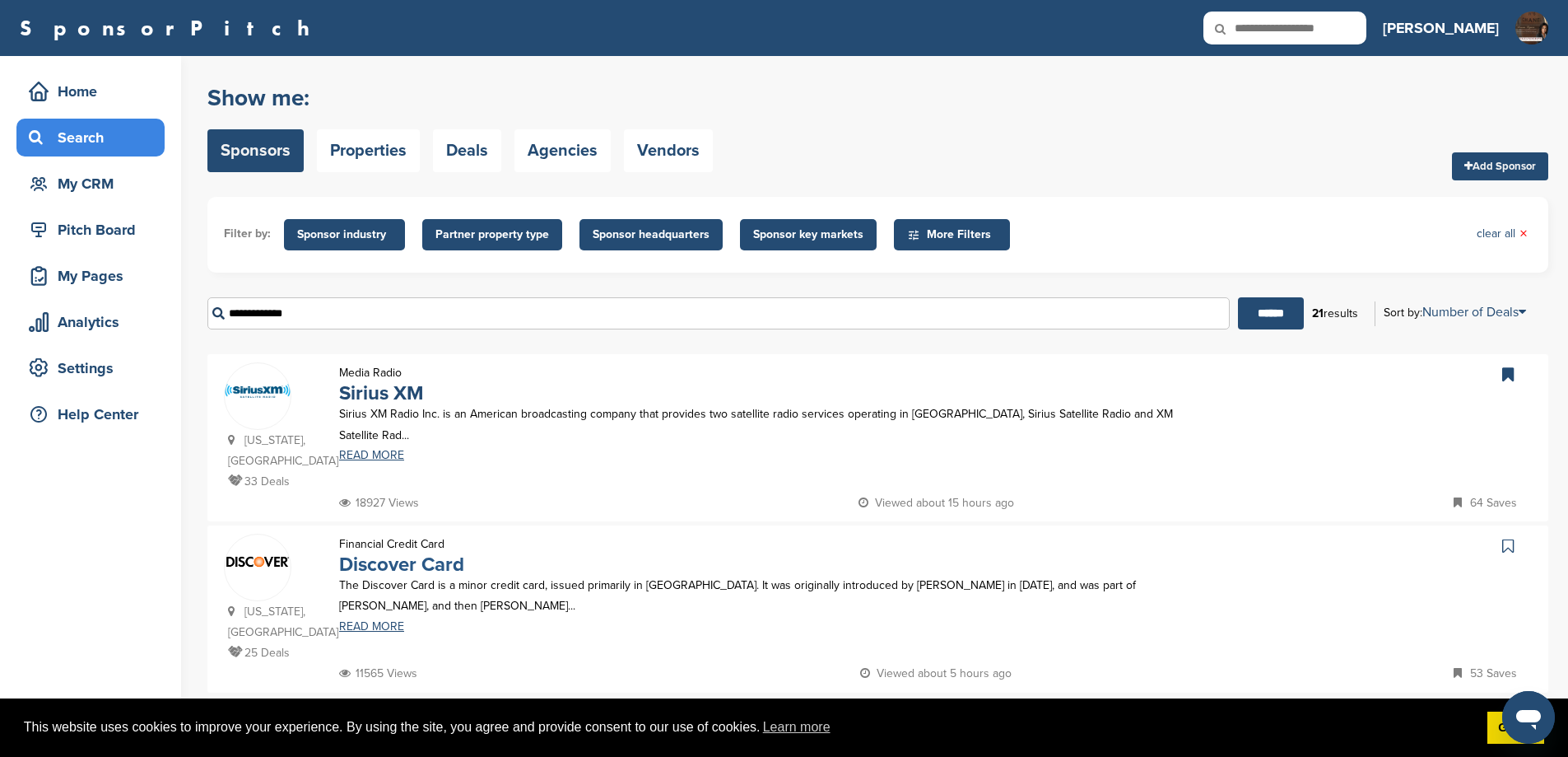
type input "**********"
click at [410, 577] on link "Discover Card" at bounding box center [402, 565] width 126 height 24
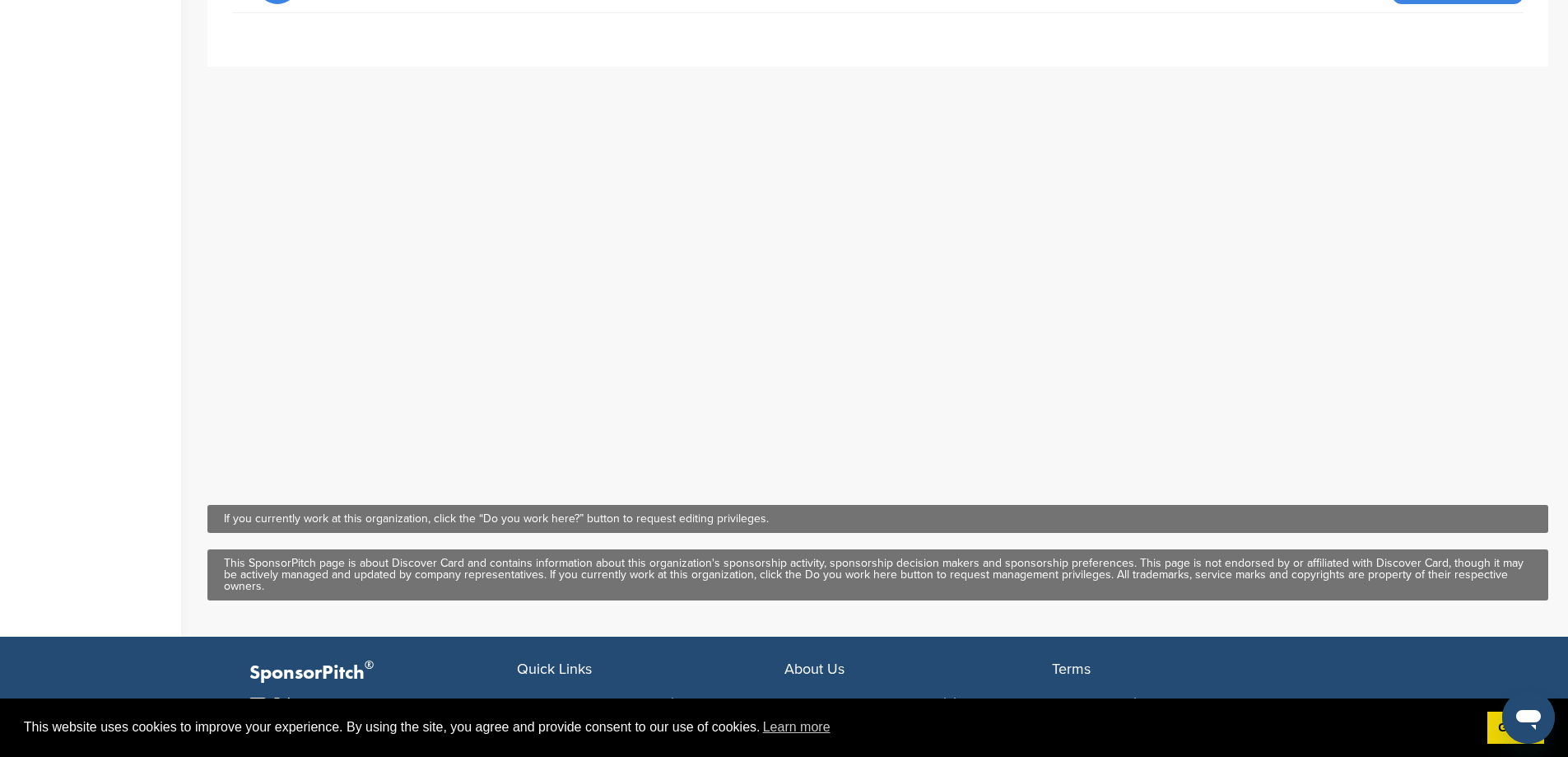
scroll to position [385, 0]
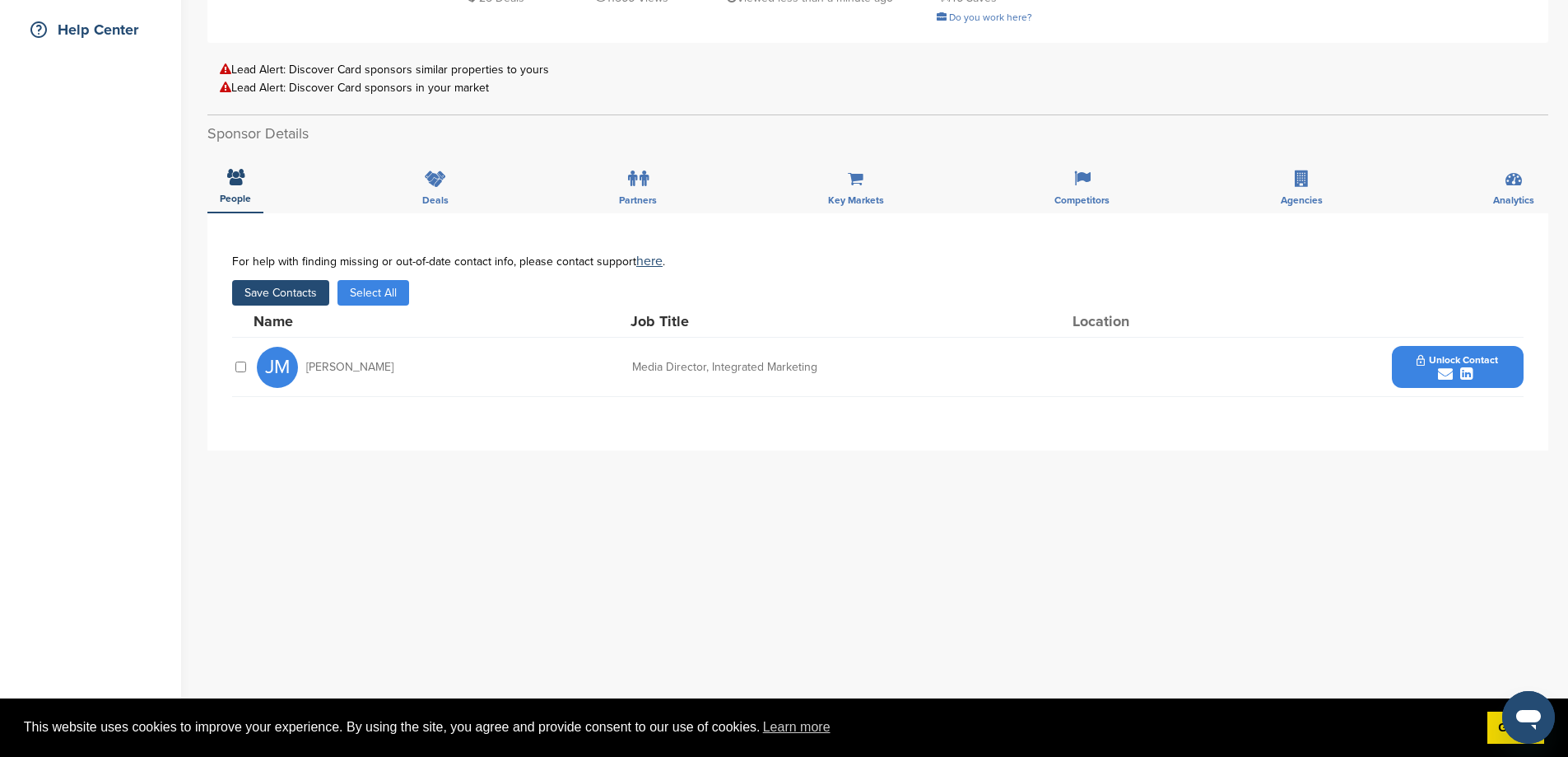
click at [1388, 378] on div "[PERSON_NAME] Media Director, Integrated Marketing Unlock Contact" at bounding box center [890, 367] width 1267 height 59
click at [1403, 378] on button "Unlock Contact" at bounding box center [1457, 367] width 121 height 49
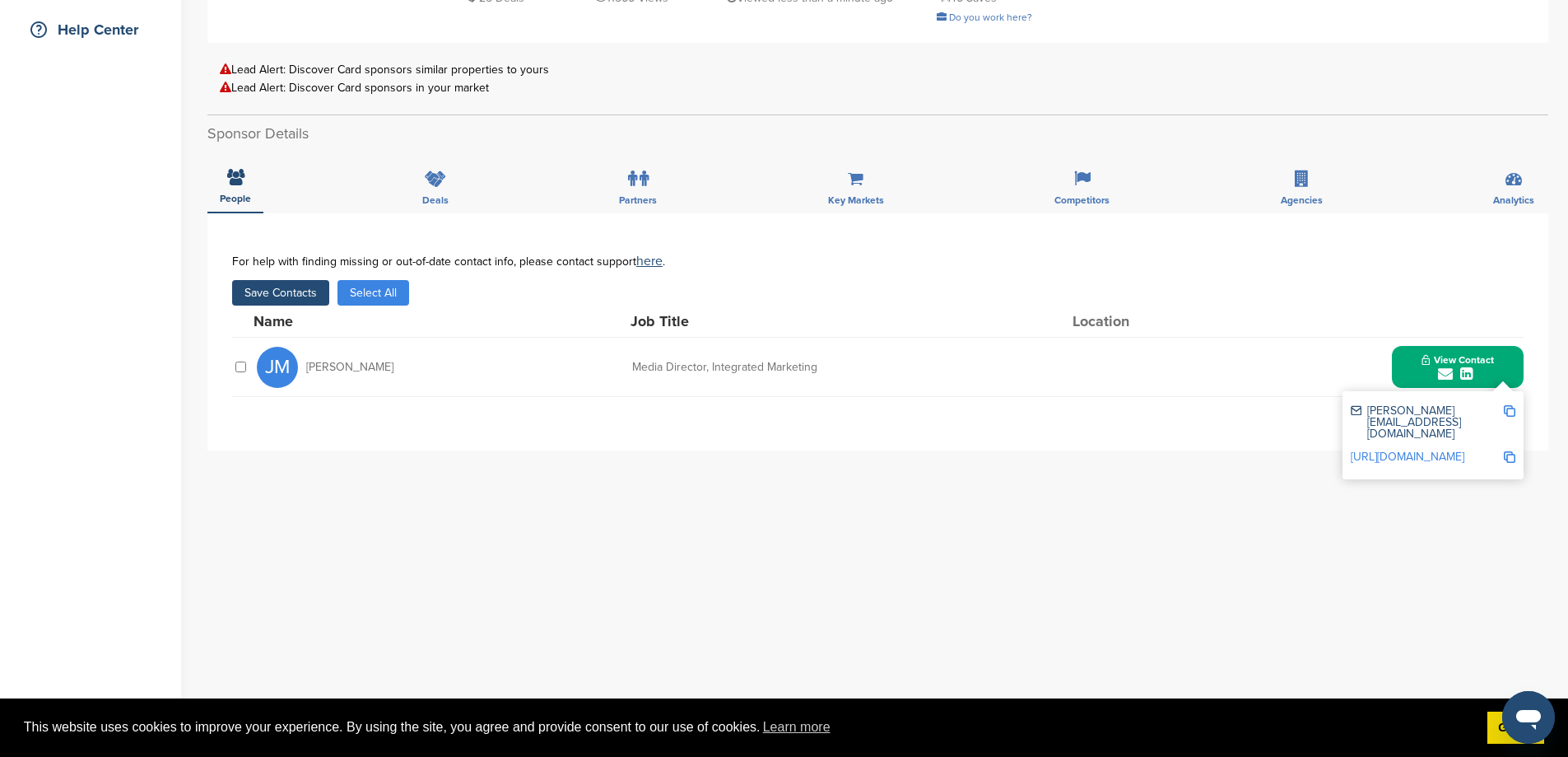
click at [321, 300] on button "Save Contacts" at bounding box center [281, 292] width 97 height 25
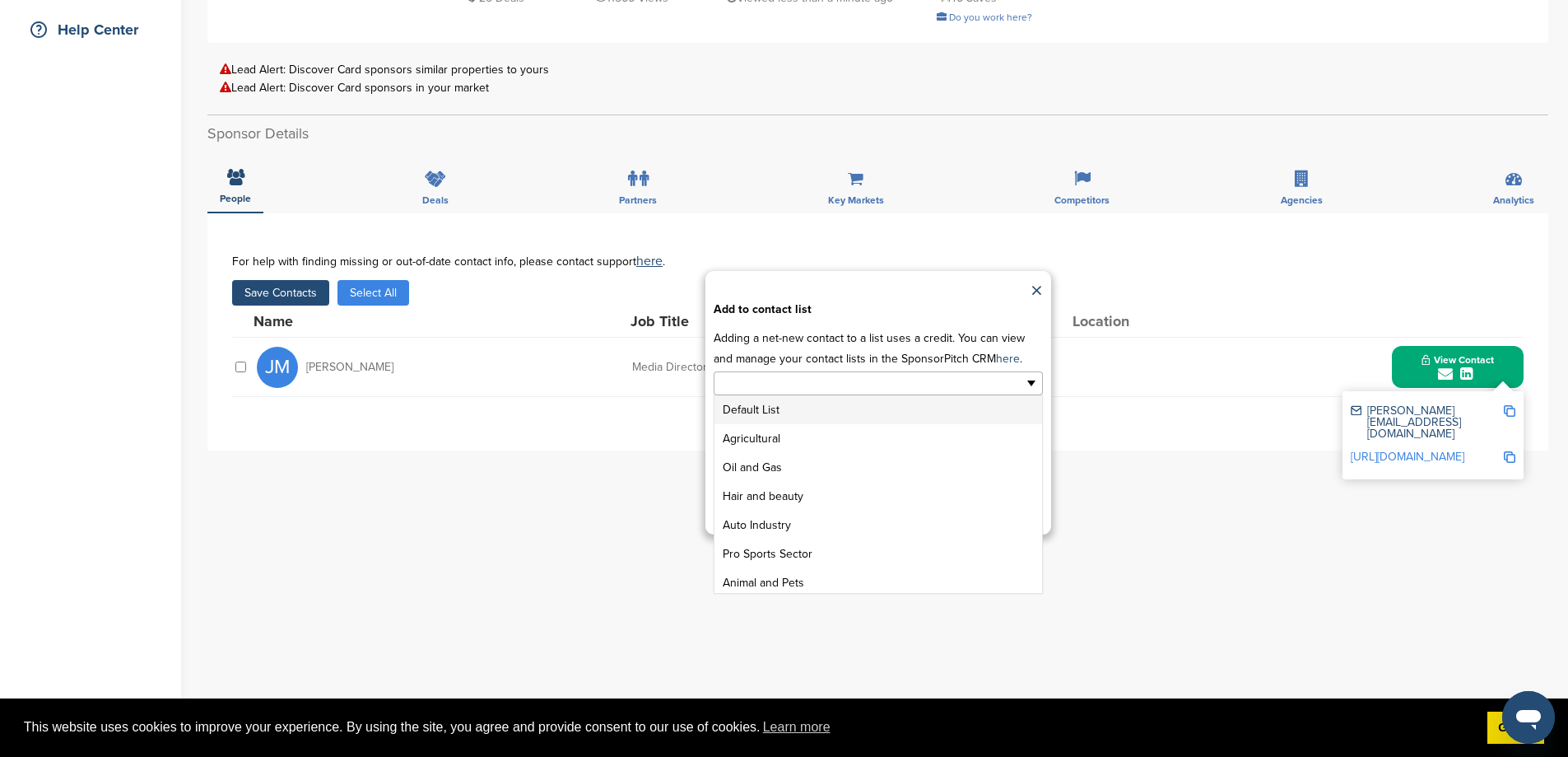
click at [1033, 395] on ul at bounding box center [878, 384] width 329 height 24
click at [817, 564] on li "GENERAL SPONSOR LIST" at bounding box center [878, 549] width 327 height 29
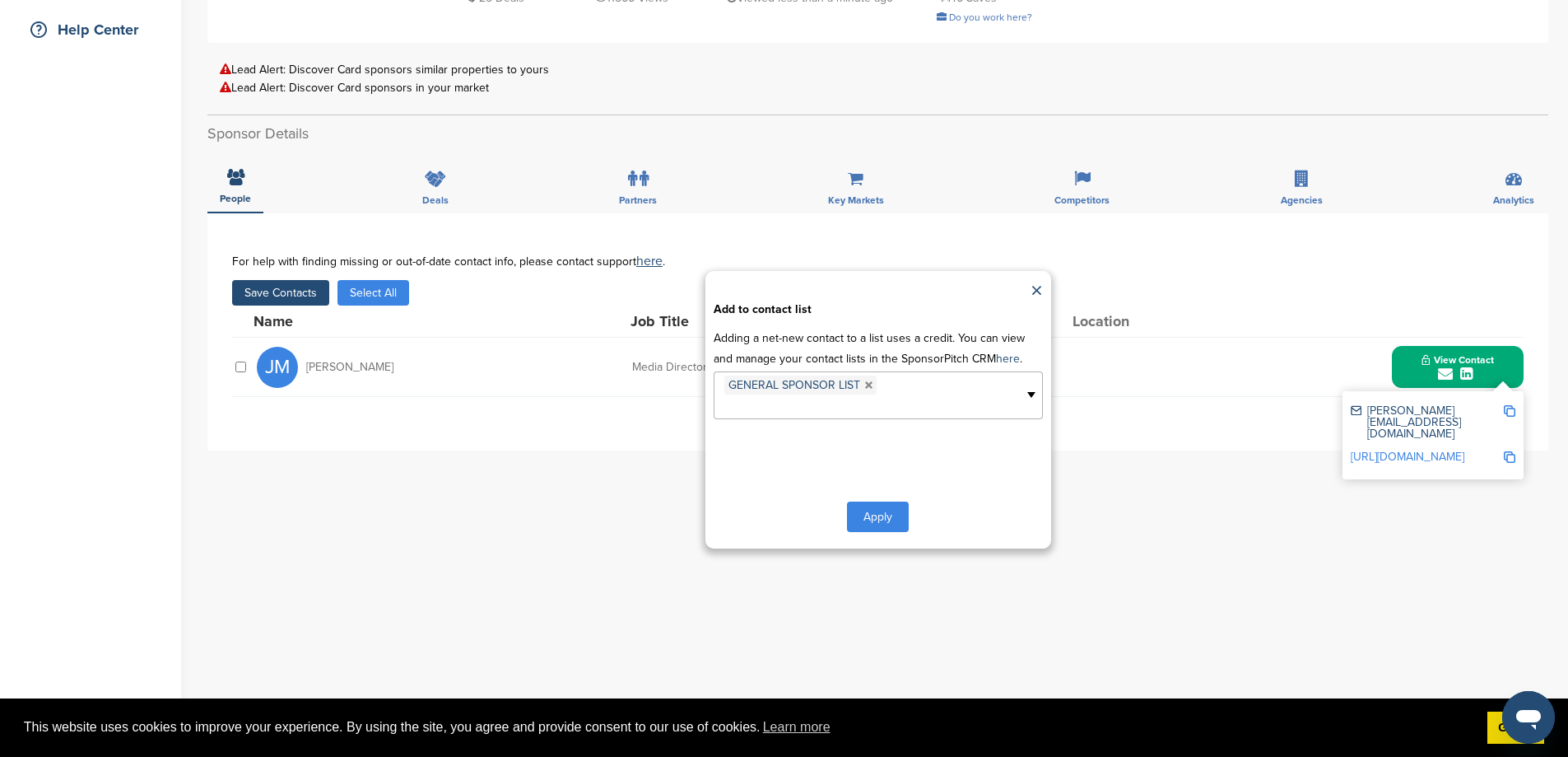
scroll to position [177, 0]
click at [883, 532] on button "Apply" at bounding box center [877, 516] width 61 height 30
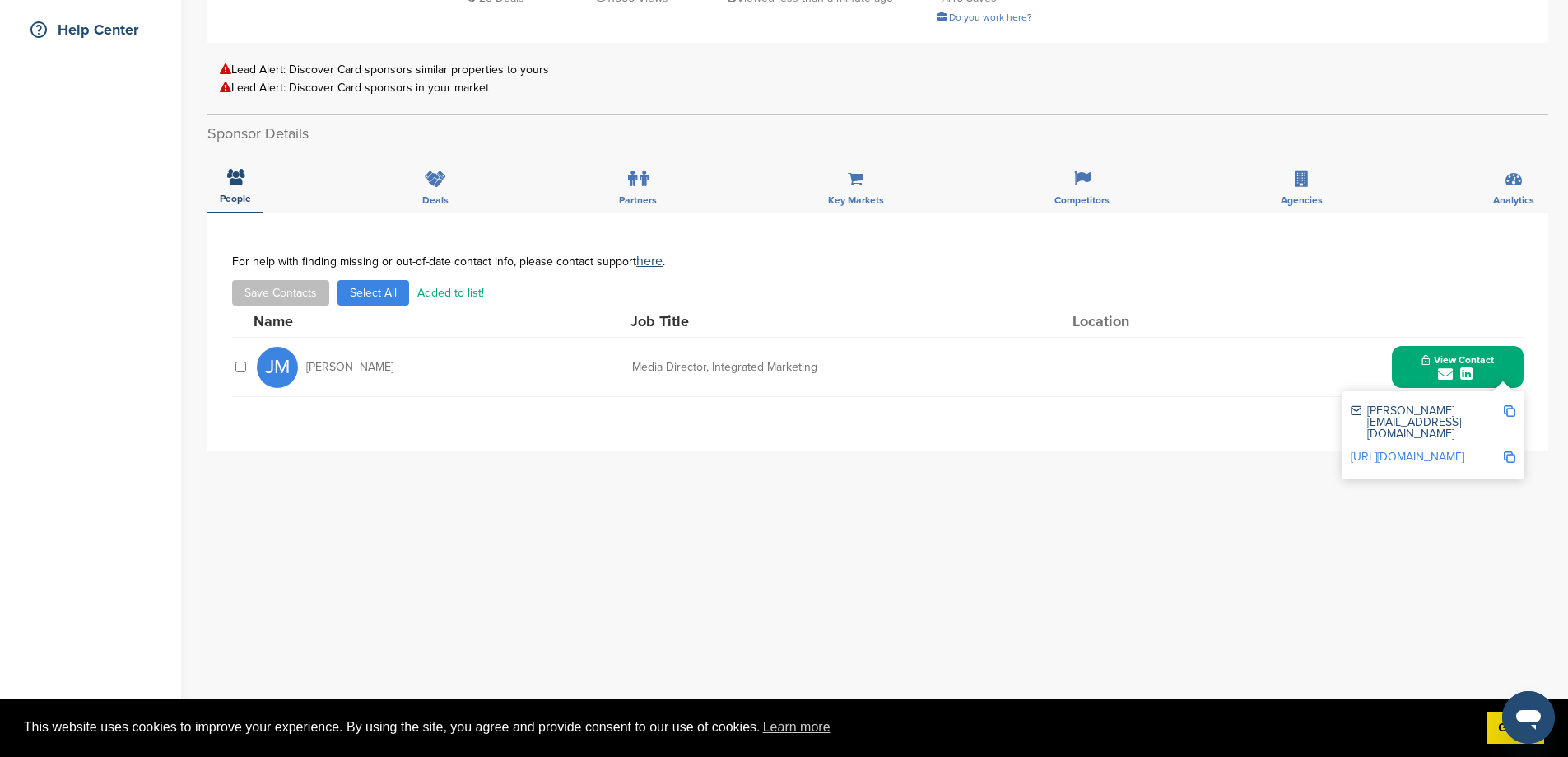
scroll to position [0, 0]
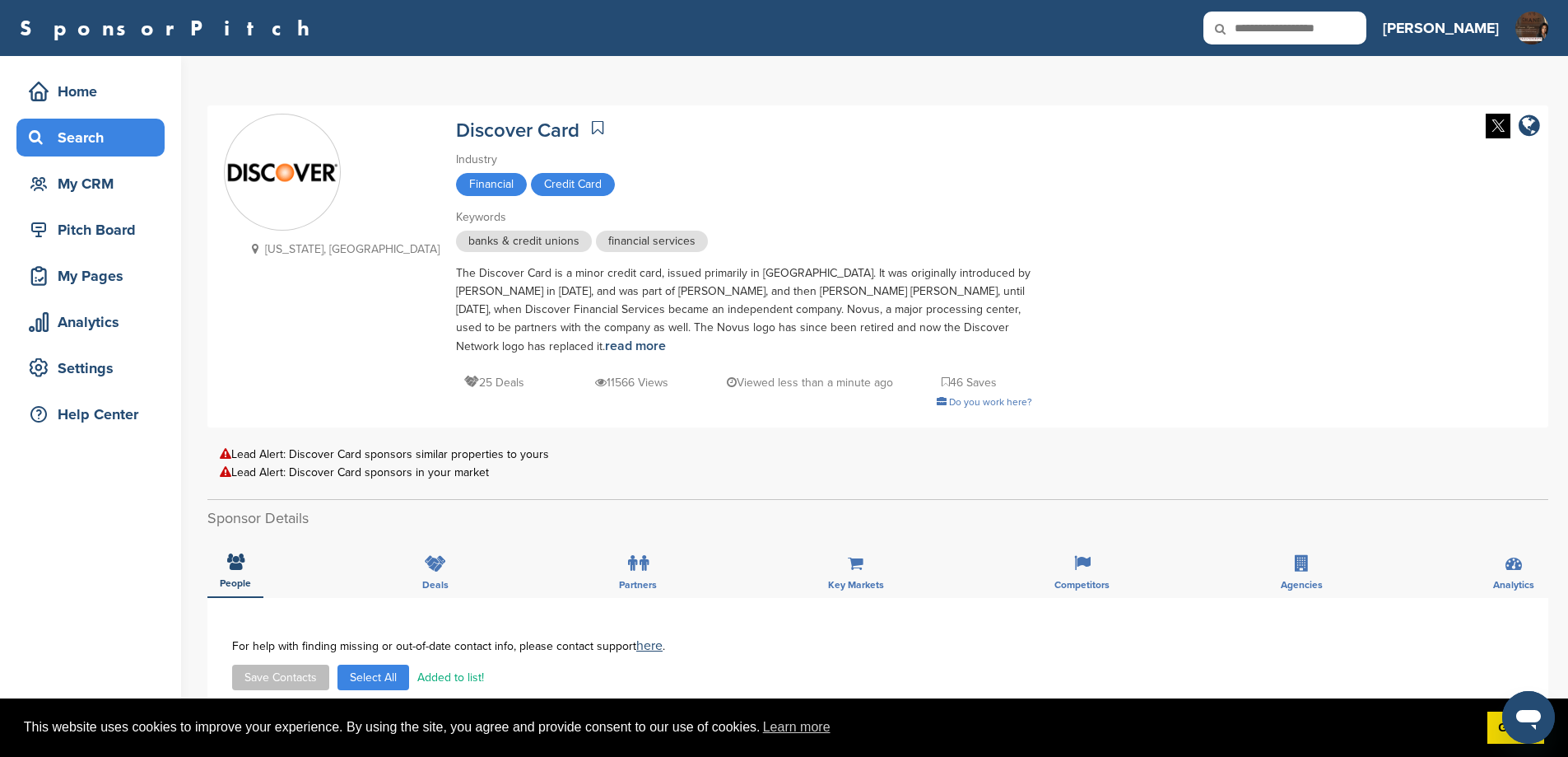
click at [81, 143] on div "Search" at bounding box center [95, 138] width 140 height 29
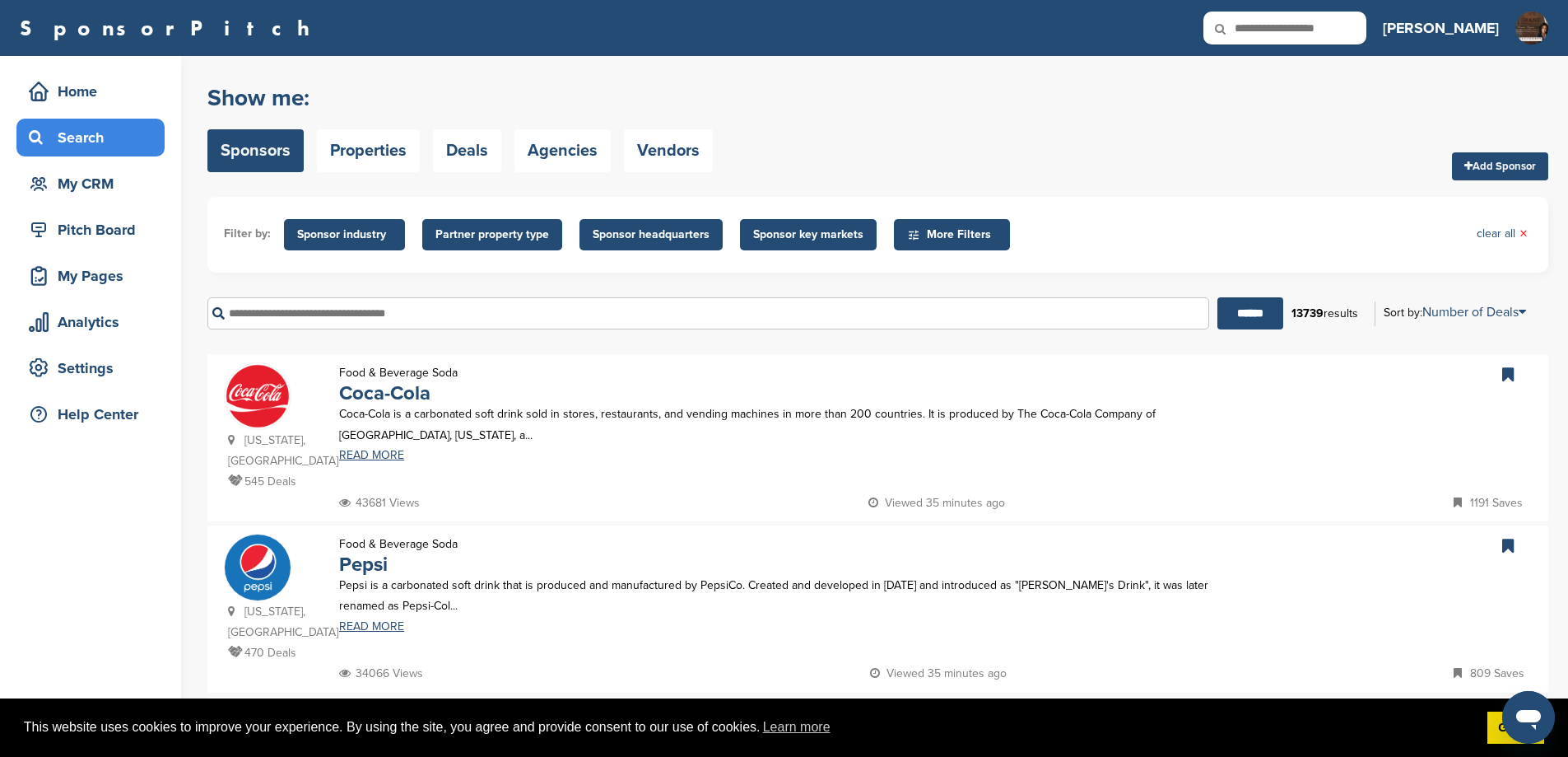
click at [460, 329] on input "text" at bounding box center [708, 313] width 1002 height 32
click at [1217, 297] on input "******" at bounding box center [1250, 313] width 66 height 32
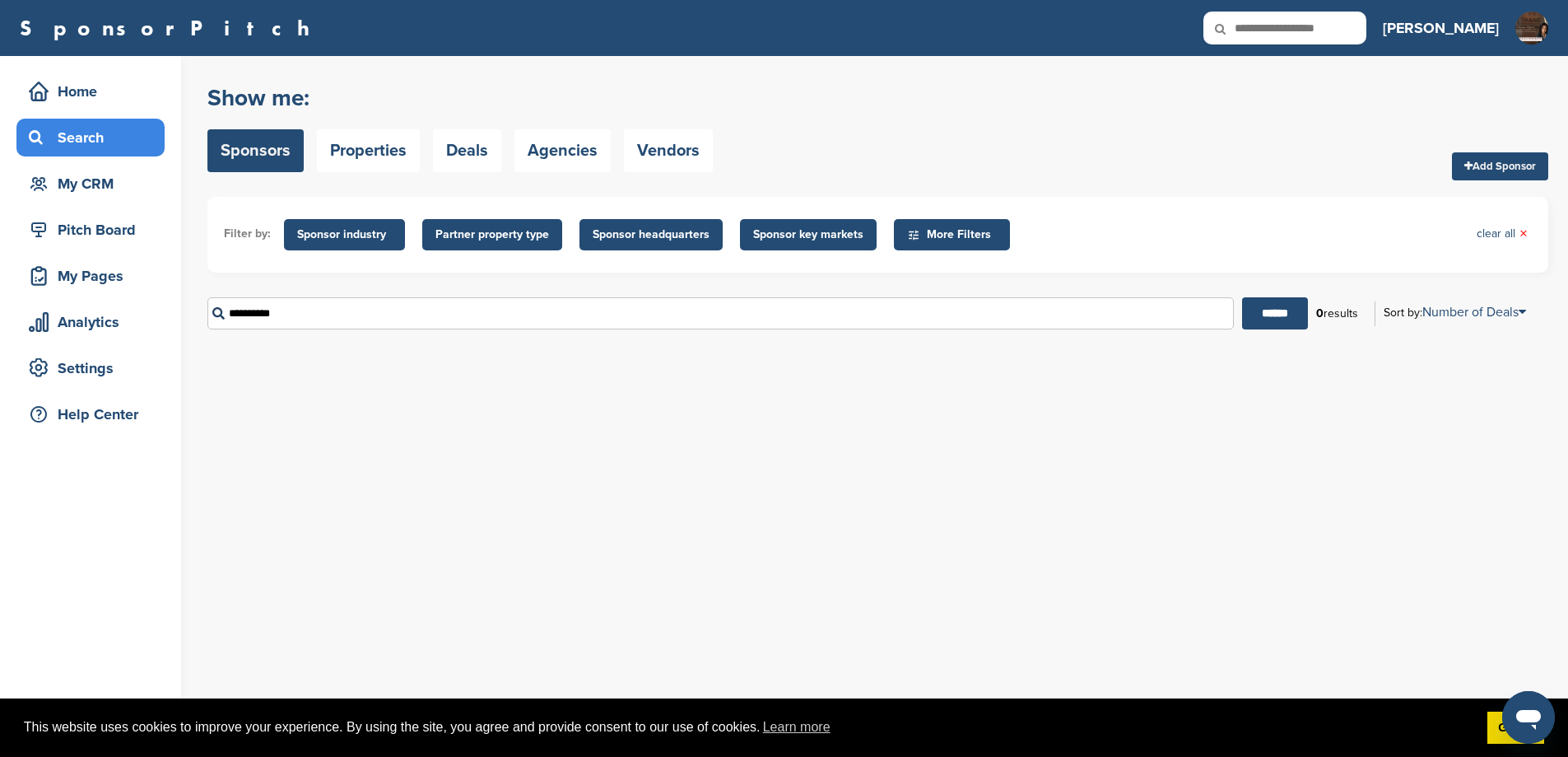
drag, startPoint x: 460, startPoint y: 335, endPoint x: 192, endPoint y: 353, distance: 268.6
click at [192, 353] on div "Home Search My CRM Pitch Board My Pages Analytics Settings Help Center You have…" at bounding box center [784, 406] width 1568 height 701
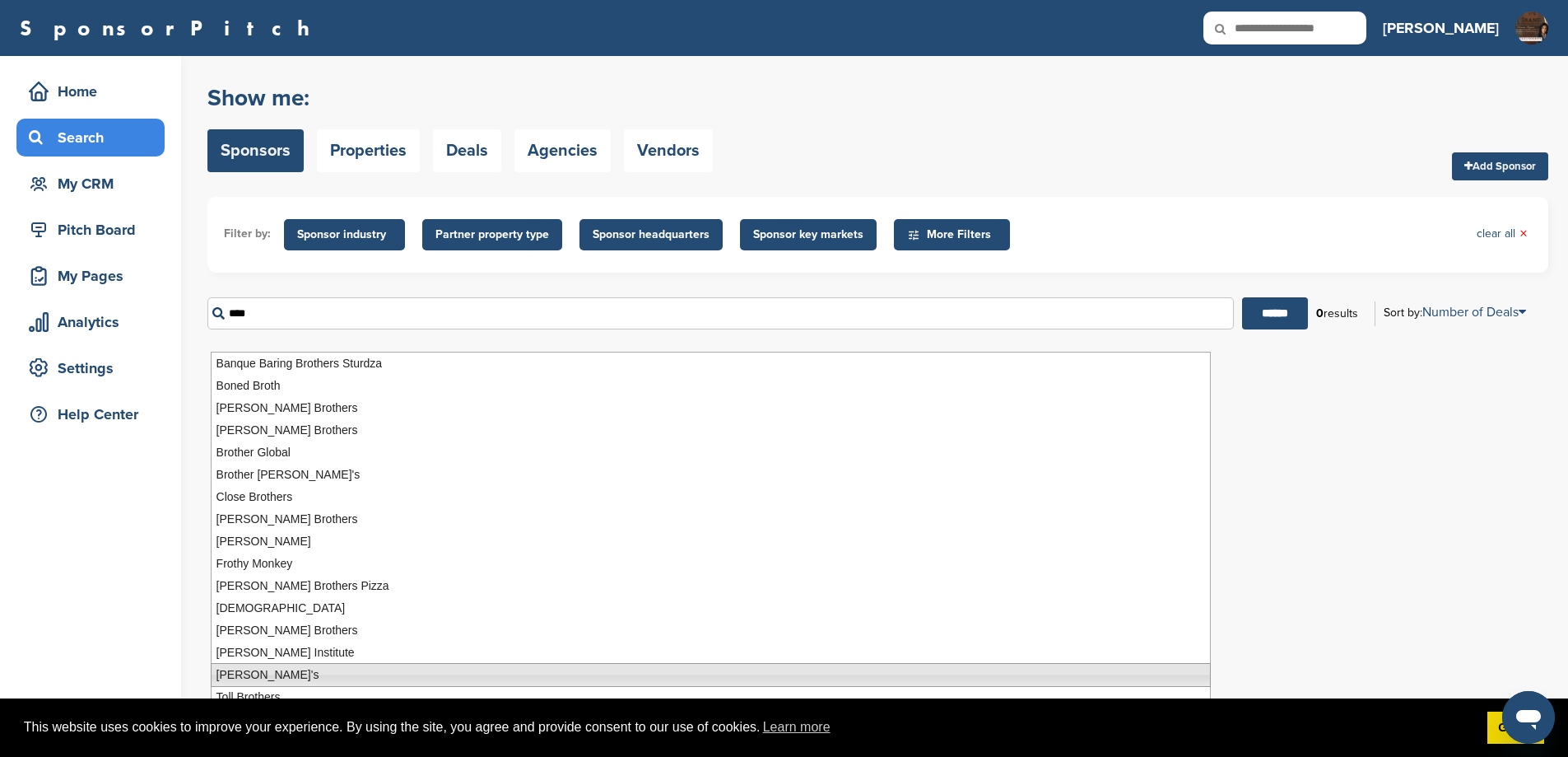
click at [275, 674] on li "Rothy's" at bounding box center [710, 675] width 1000 height 24
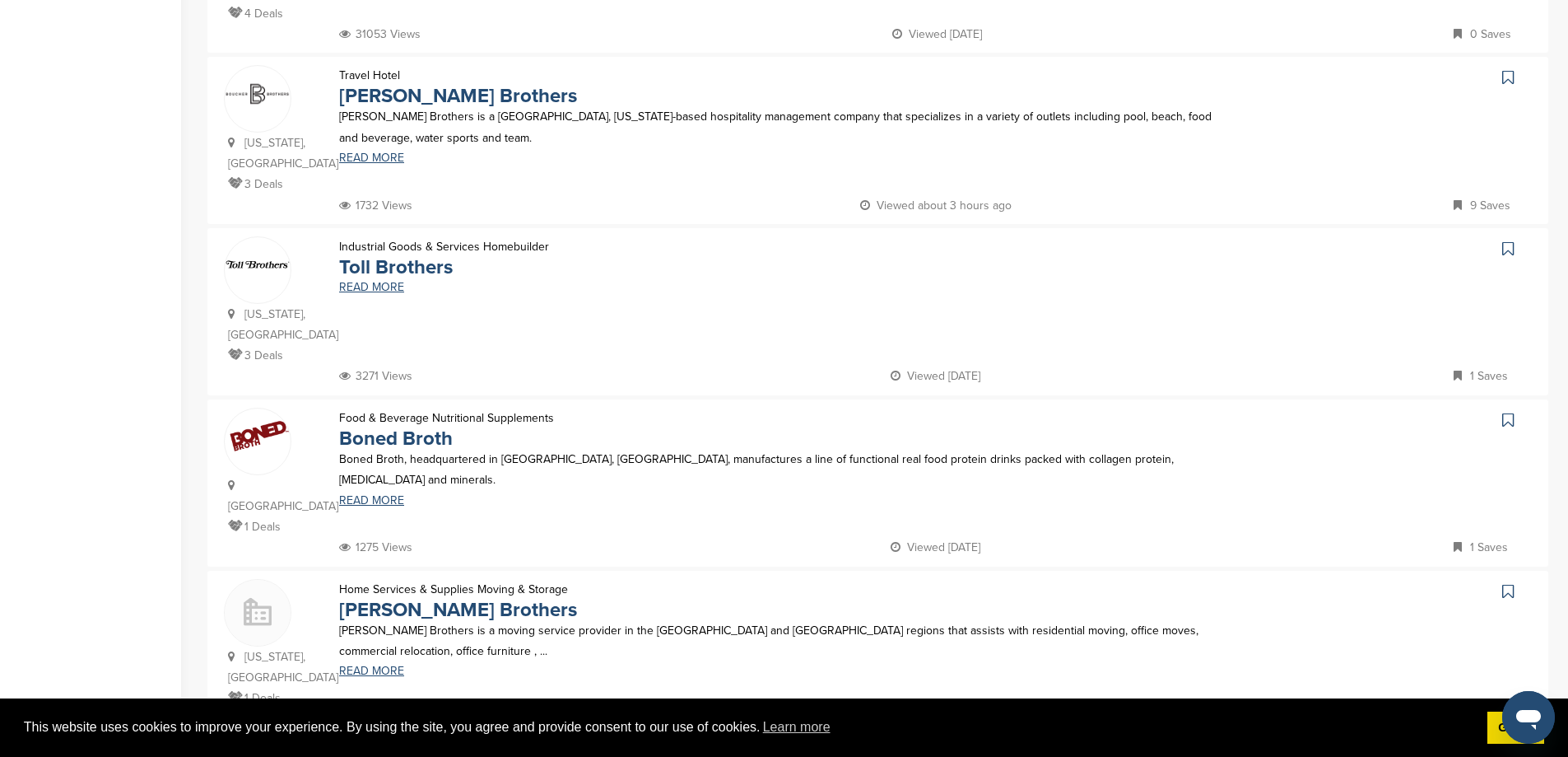
scroll to position [1537, 0]
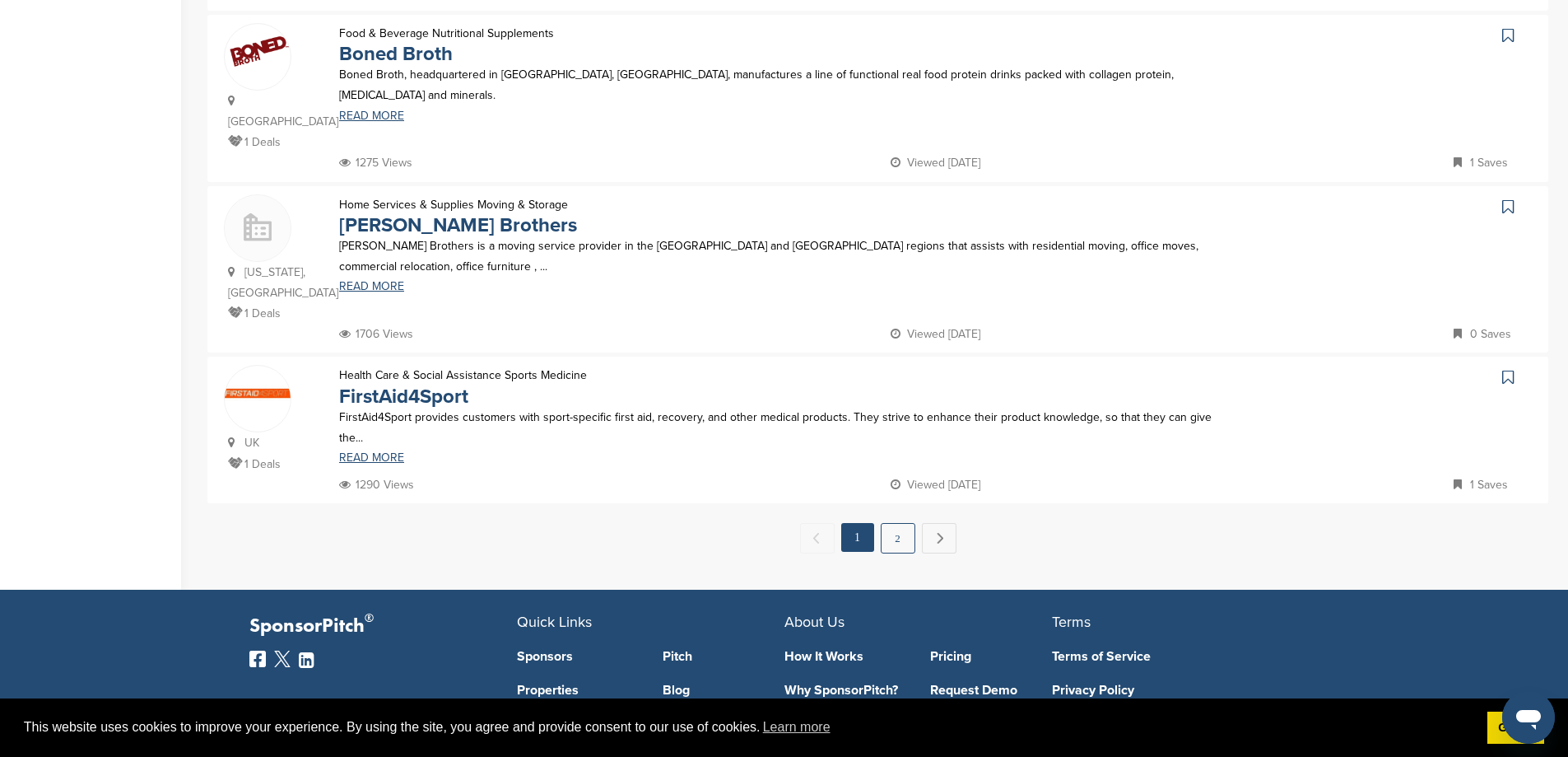
click at [890, 523] on link "2" at bounding box center [898, 538] width 35 height 30
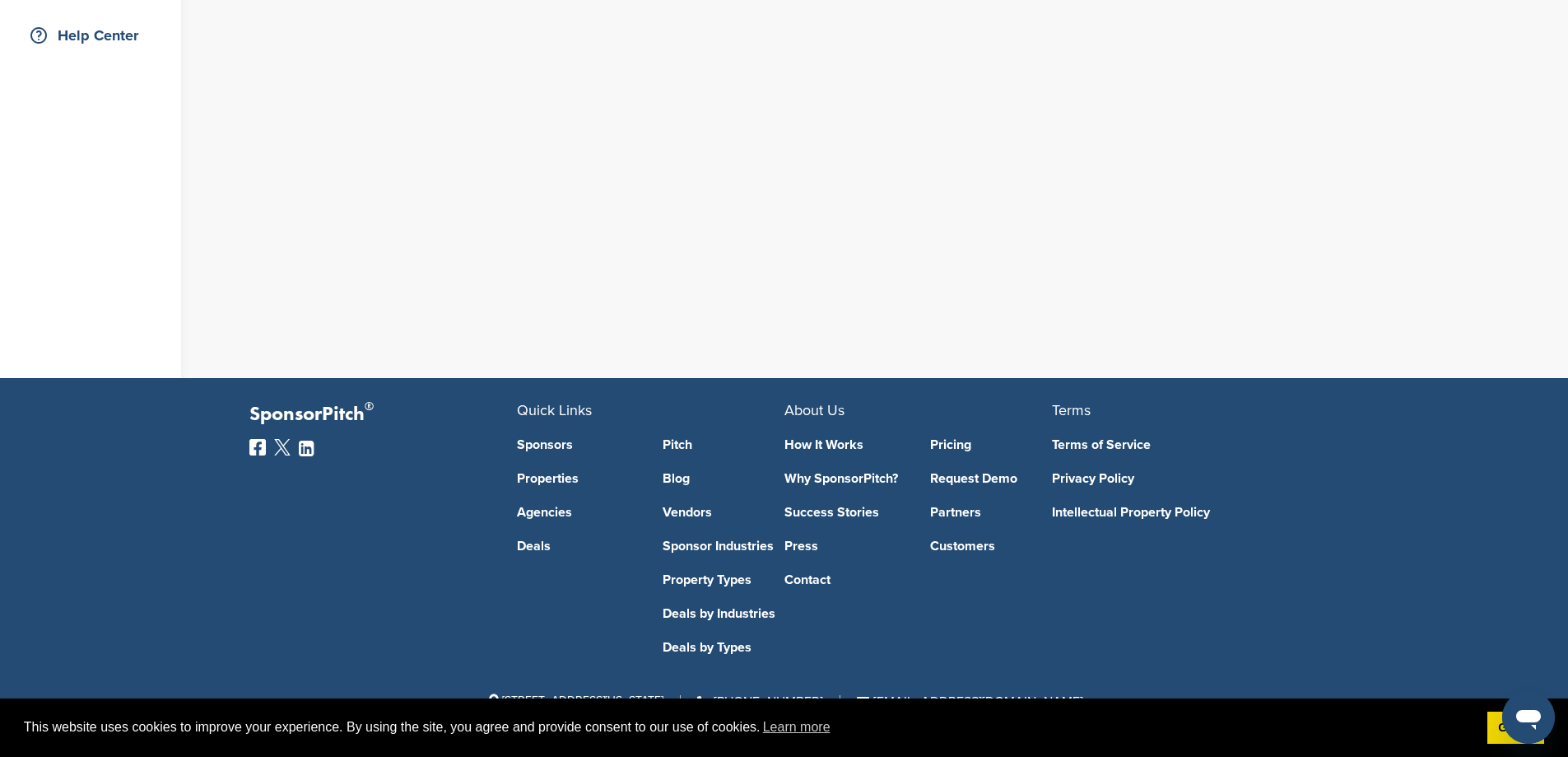
scroll to position [0, 0]
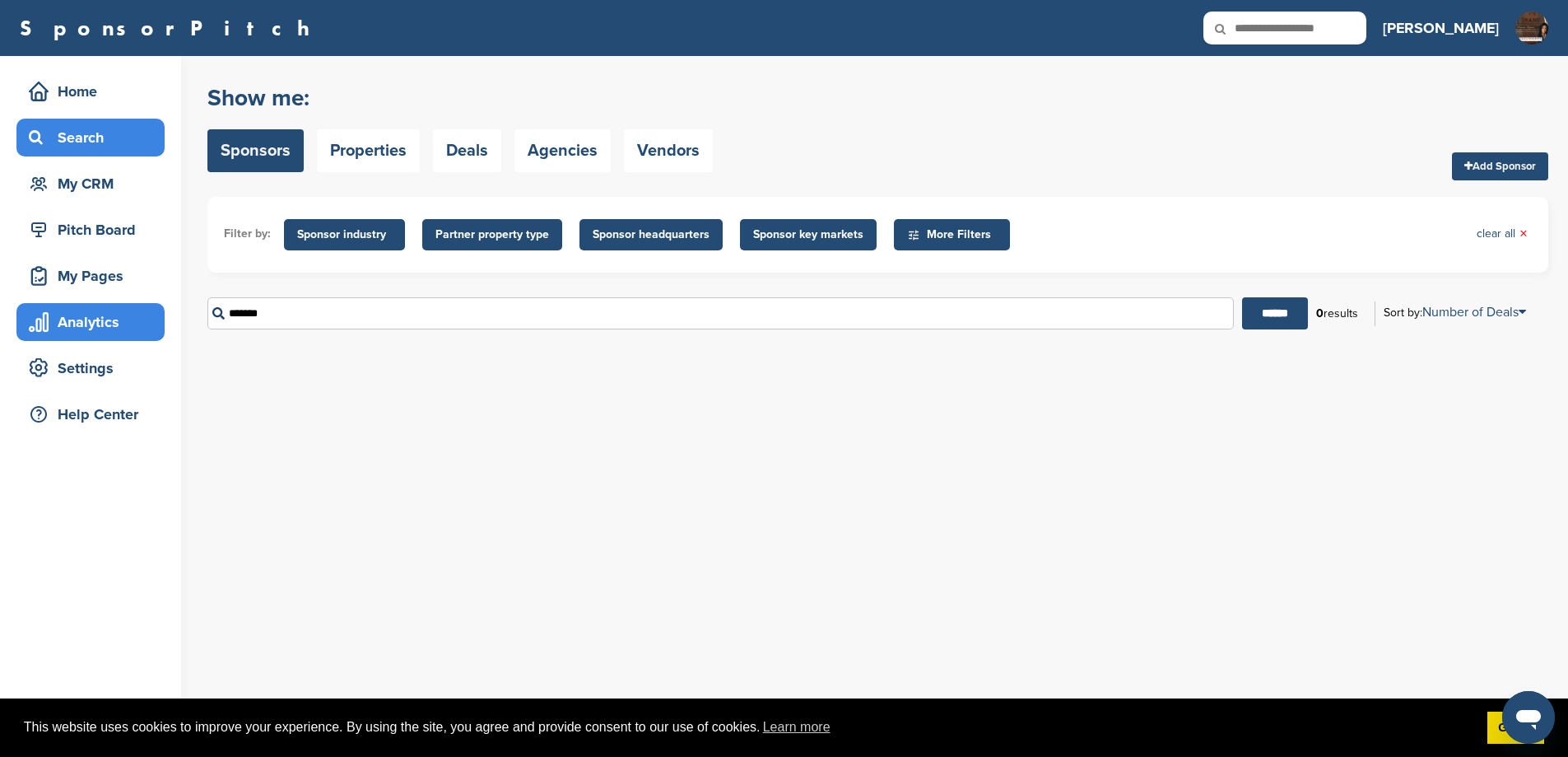
drag, startPoint x: 291, startPoint y: 342, endPoint x: 127, endPoint y: 330, distance: 164.4
click at [127, 330] on div "Home Search My CRM Pitch Board My Pages Analytics Settings Help Center You have…" at bounding box center [784, 406] width 1568 height 701
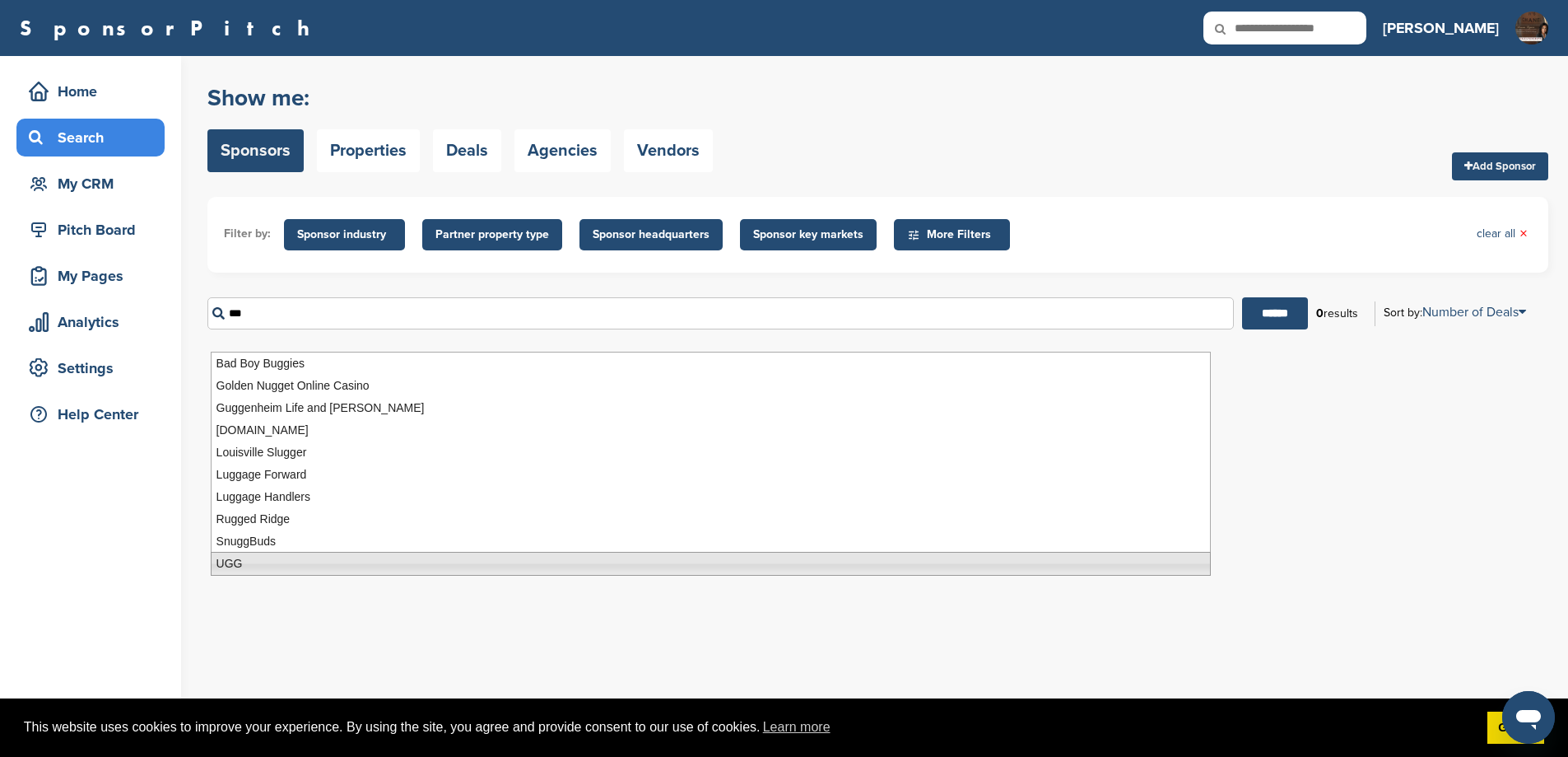
click at [287, 558] on li "UGG" at bounding box center [710, 564] width 1000 height 24
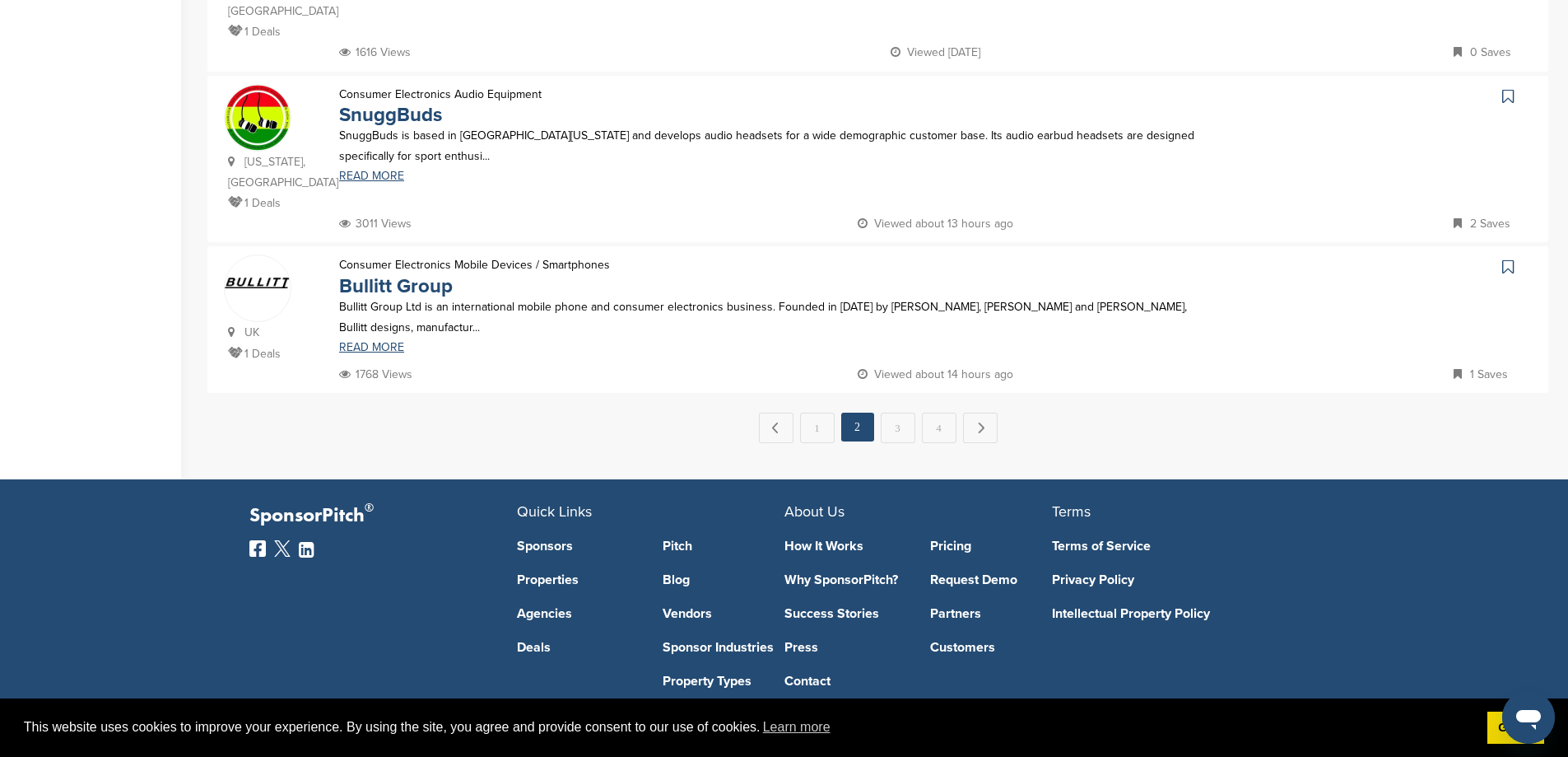
scroll to position [1688, 0]
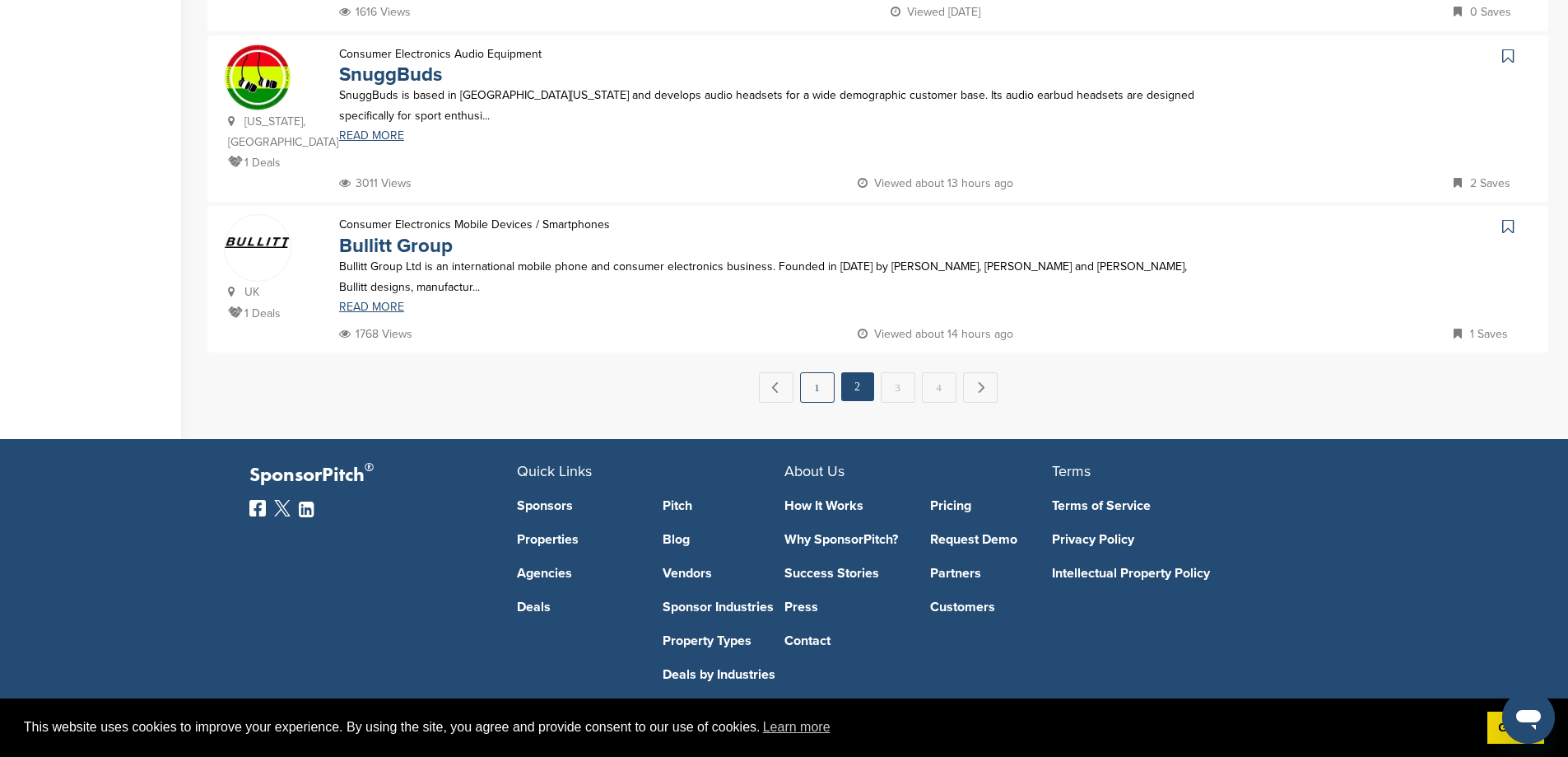
click at [808, 372] on link "1" at bounding box center [817, 387] width 35 height 30
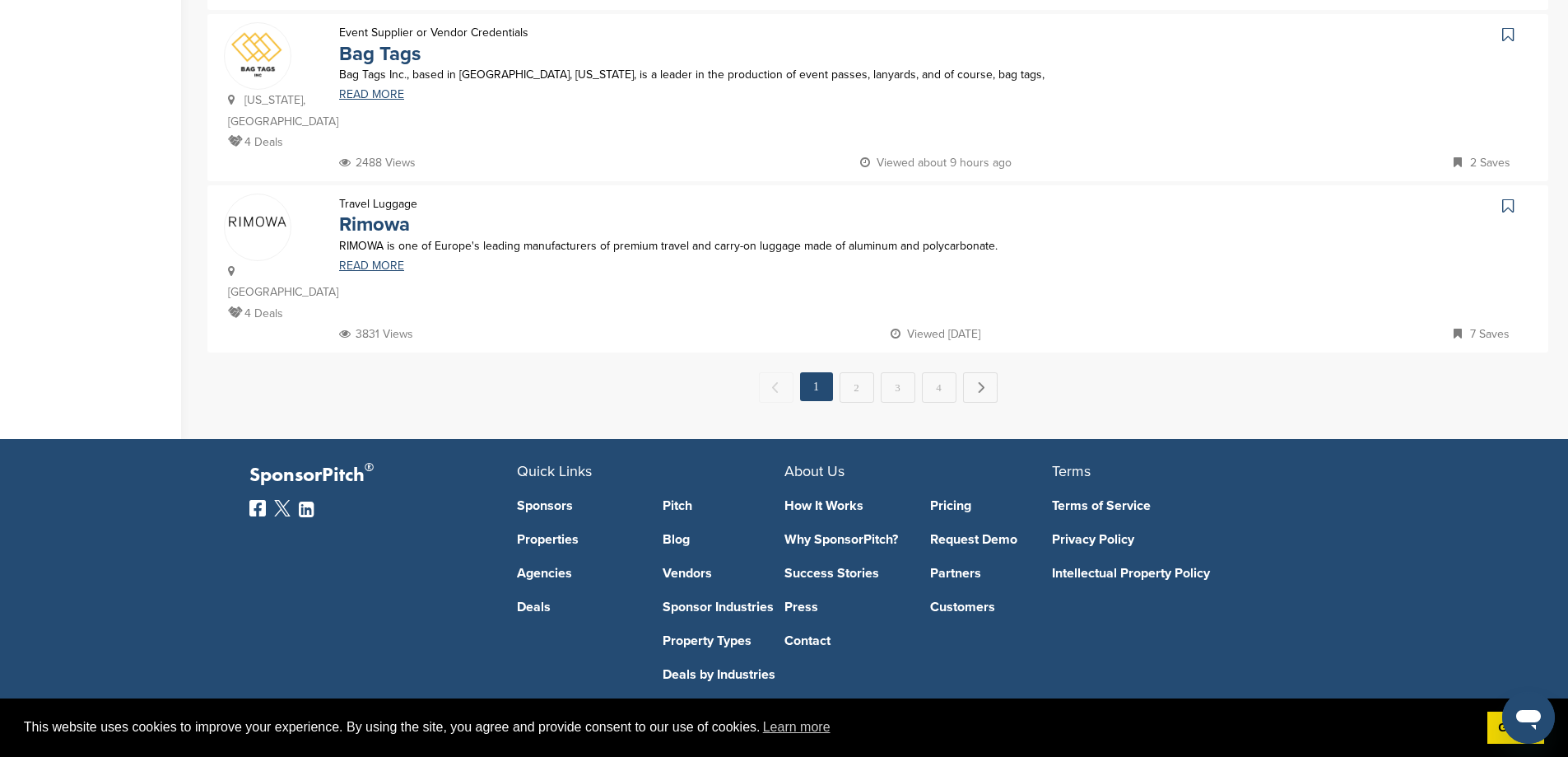
scroll to position [0, 0]
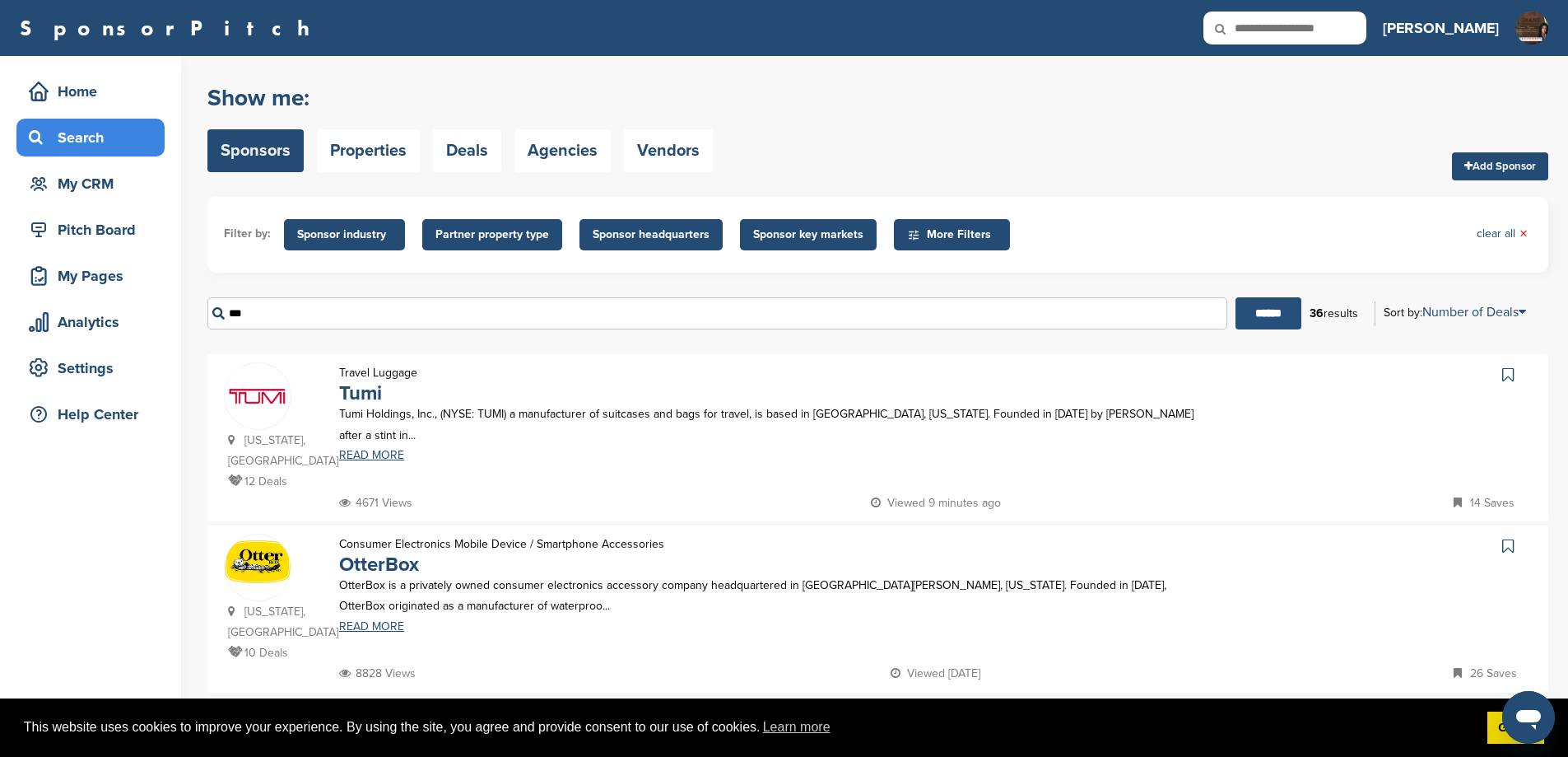
click at [1236, 329] on input "******" at bounding box center [1268, 313] width 66 height 32
click at [278, 324] on input "***" at bounding box center [718, 313] width 1020 height 32
type input "*"
click at [110, 139] on div "Search" at bounding box center [95, 138] width 140 height 29
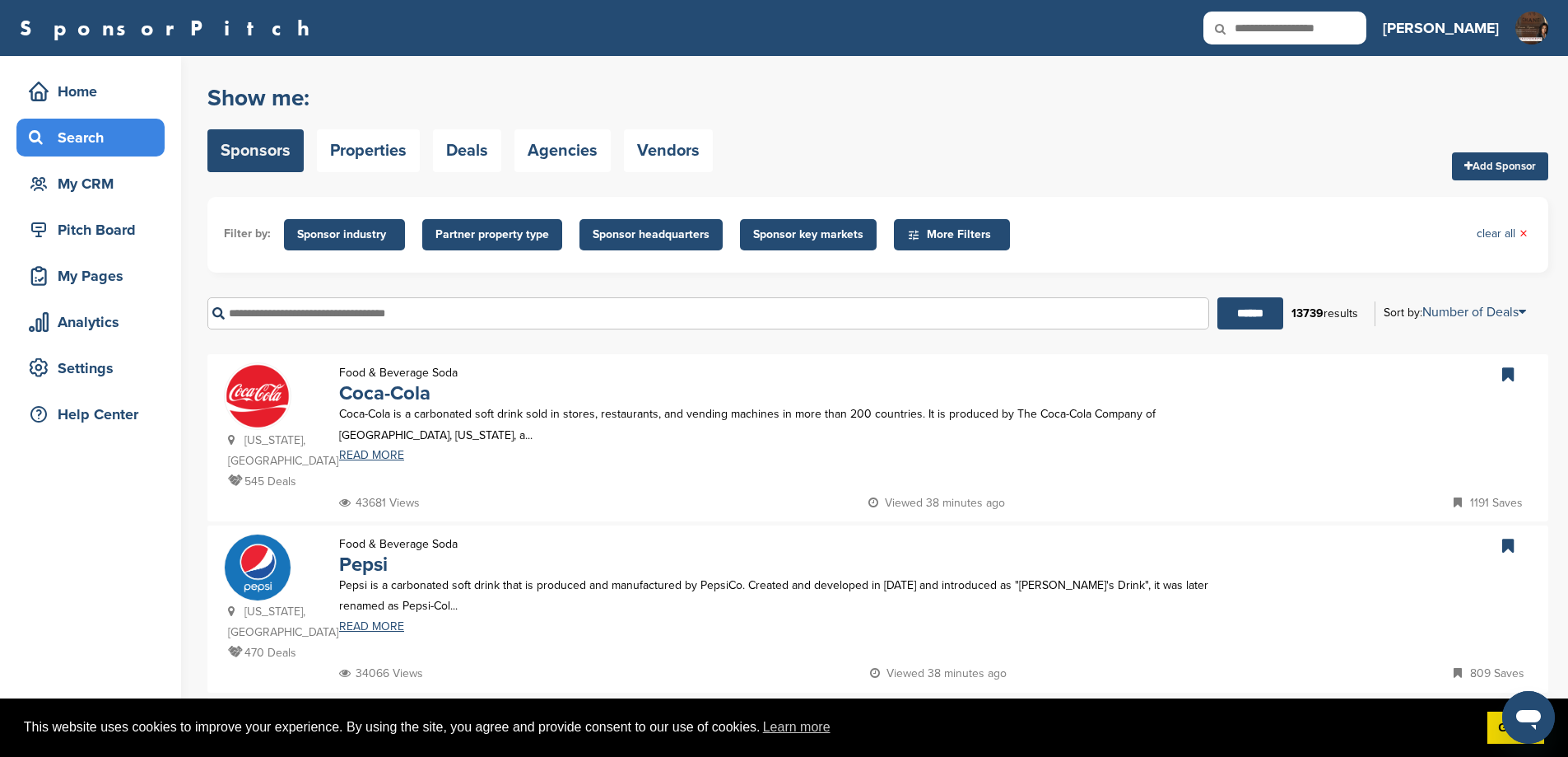
click at [316, 329] on input "text" at bounding box center [708, 313] width 1002 height 32
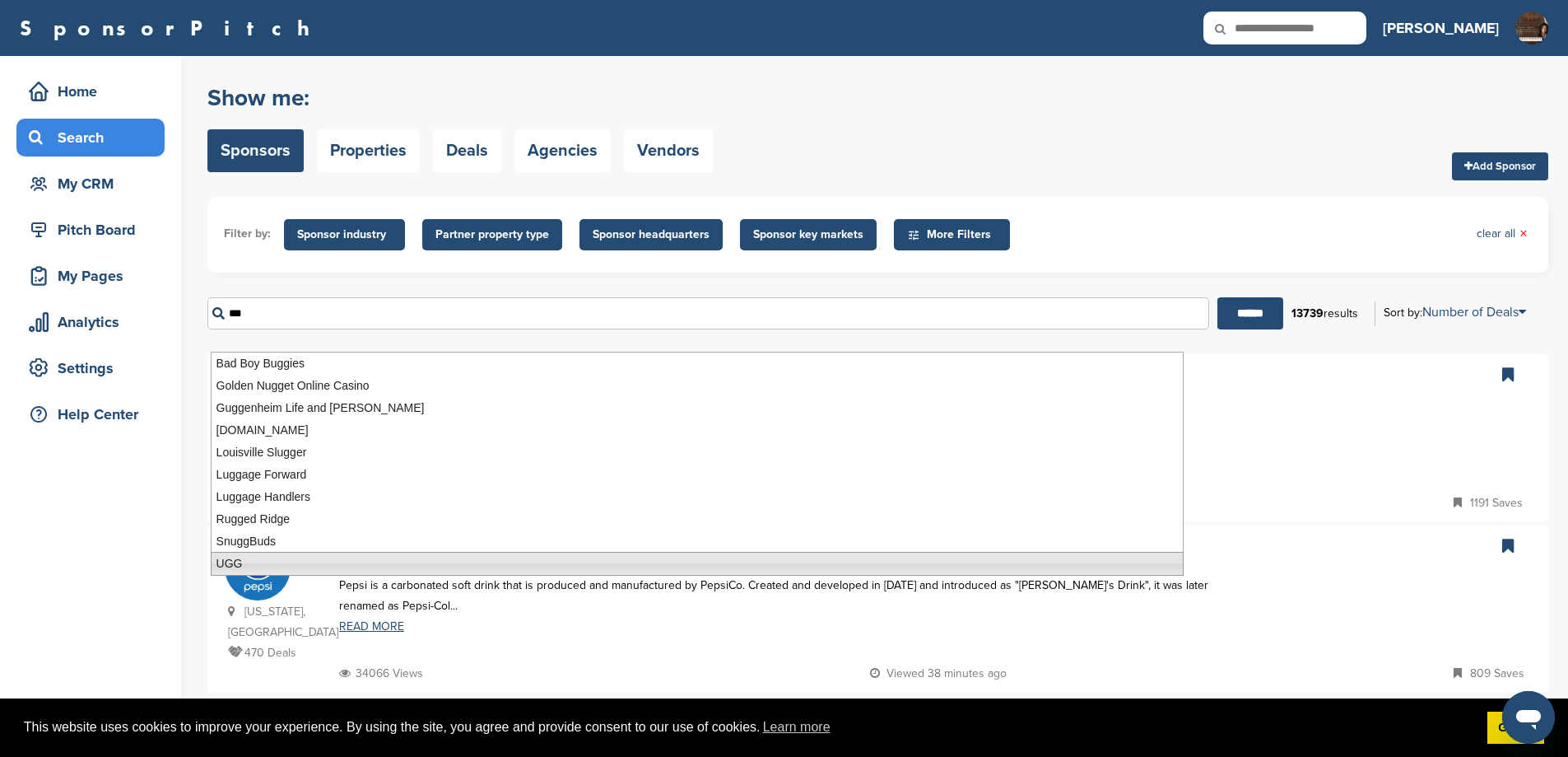
click at [246, 562] on li "UGG" at bounding box center [697, 564] width 973 height 24
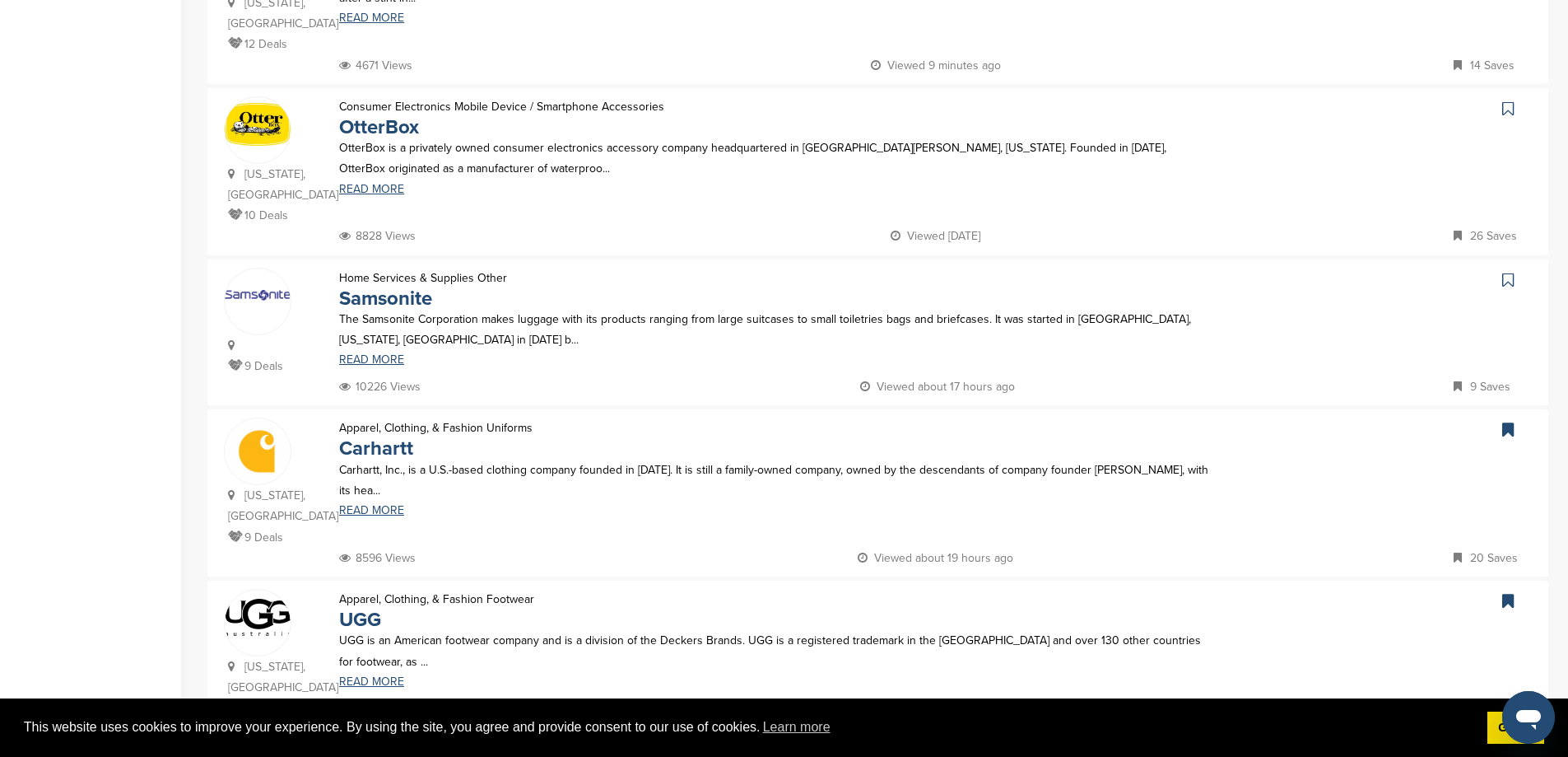
scroll to position [768, 0]
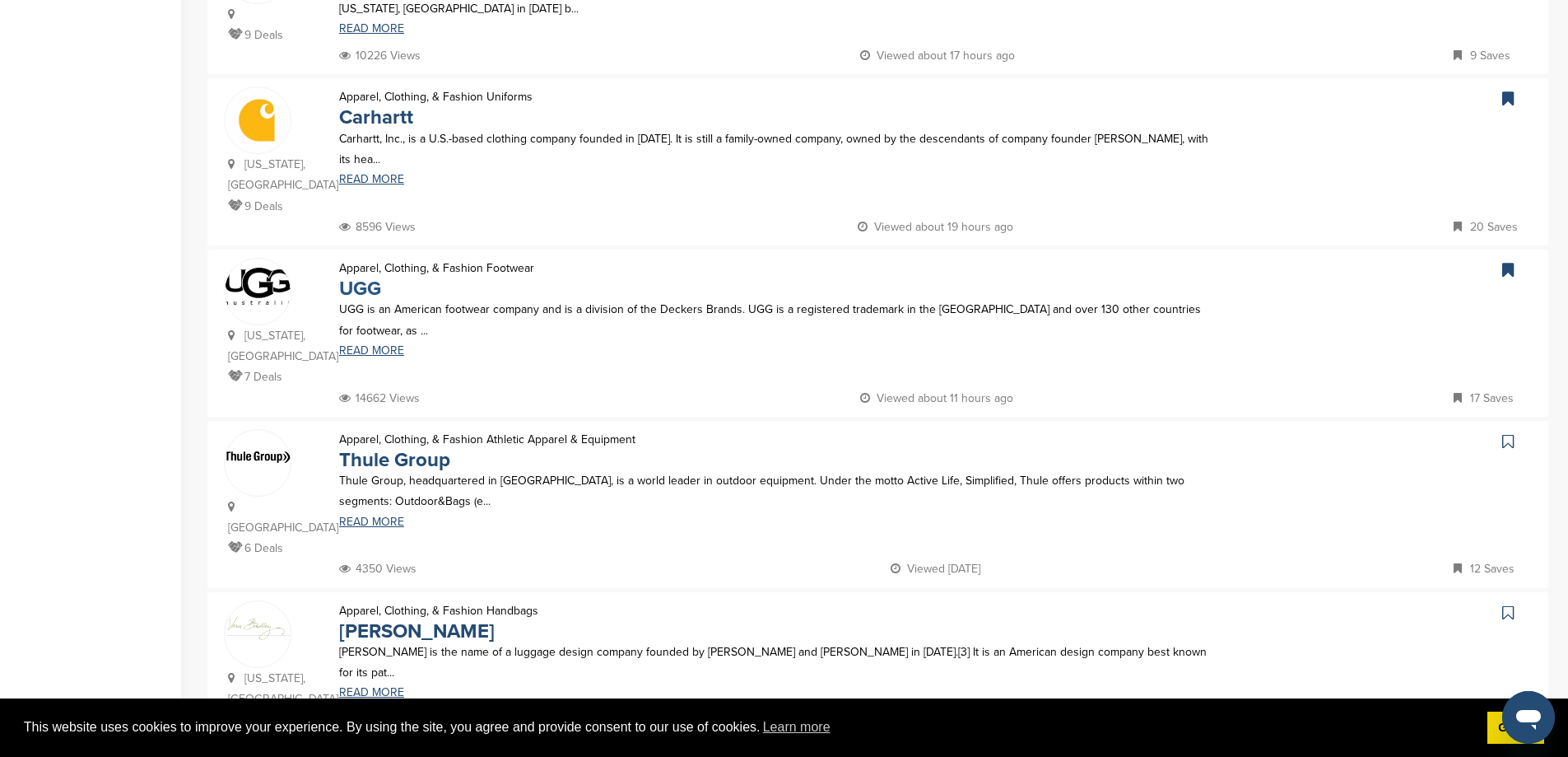
type input "***"
click at [360, 301] on link "UGG" at bounding box center [360, 288] width 42 height 24
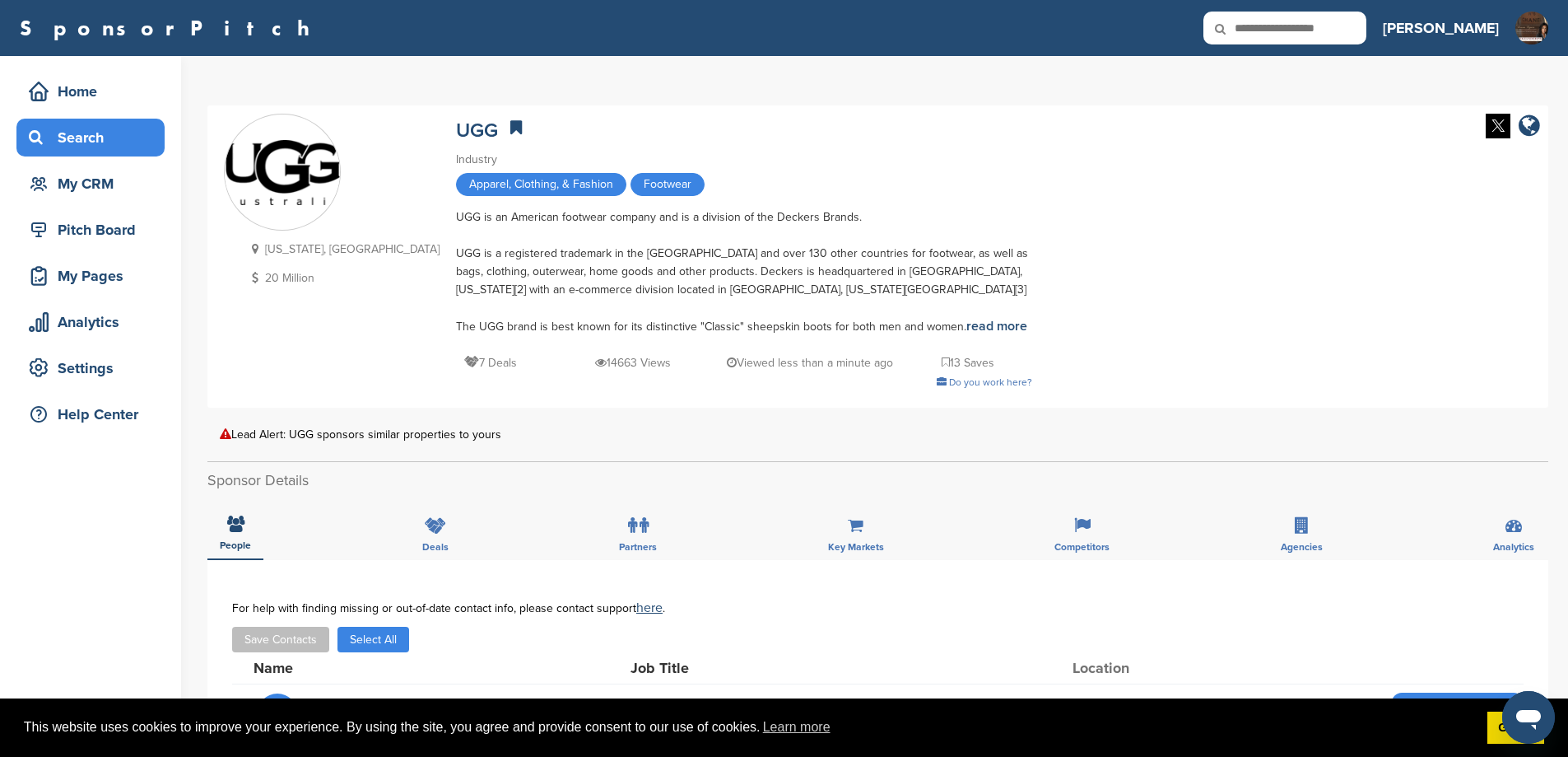
click at [93, 139] on div "Search" at bounding box center [95, 138] width 140 height 29
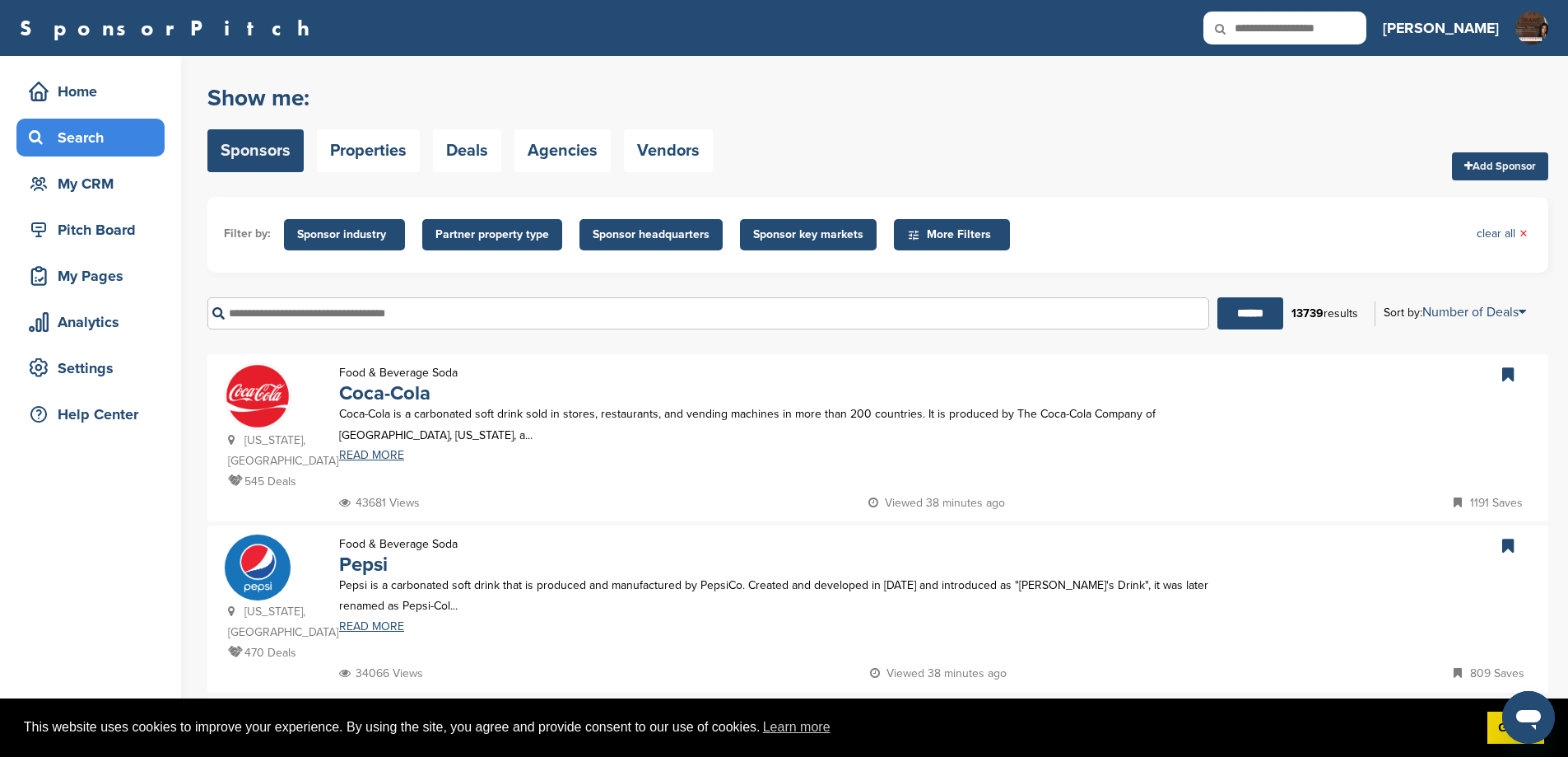
click at [301, 329] on input "text" at bounding box center [708, 313] width 1002 height 32
drag, startPoint x: 197, startPoint y: 330, endPoint x: 0, endPoint y: 315, distance: 197.6
type input "*****"
click at [1217, 297] on input "******" at bounding box center [1250, 313] width 66 height 32
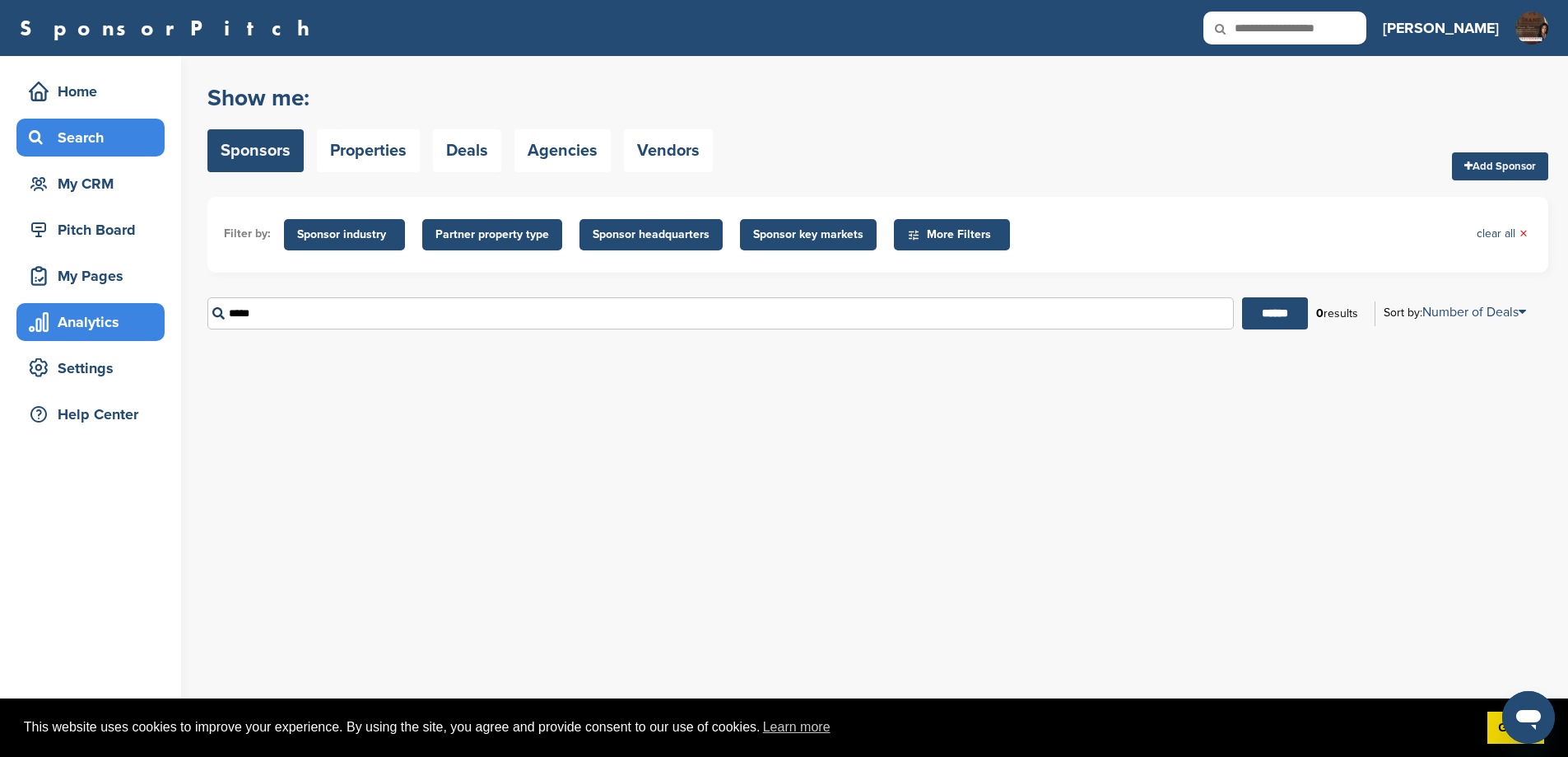
drag, startPoint x: 322, startPoint y: 326, endPoint x: 67, endPoint y: 323, distance: 255.0
click at [67, 323] on div "Home Search My CRM Pitch Board My Pages Analytics Settings Help Center You have…" at bounding box center [784, 406] width 1568 height 701
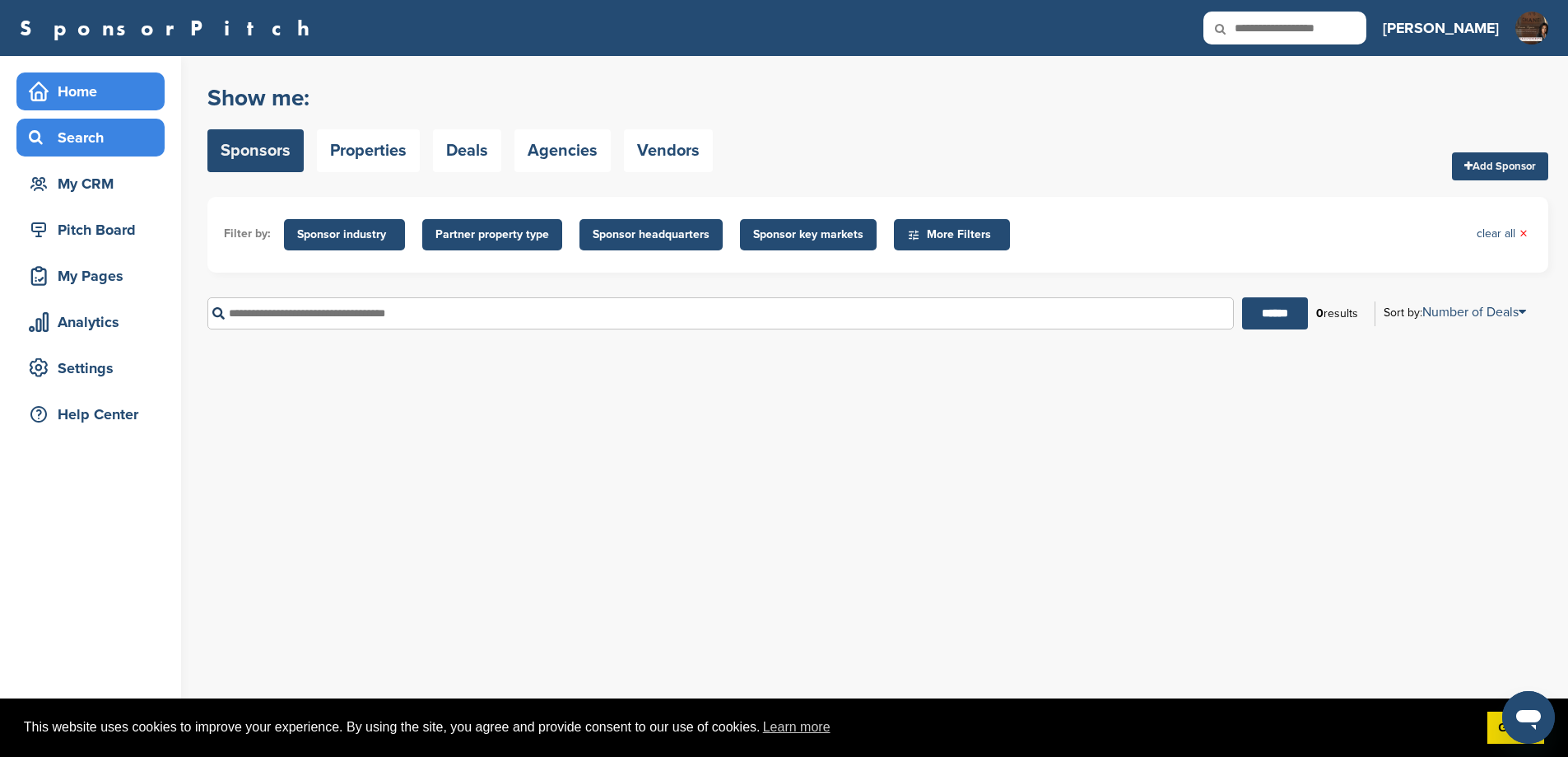
click at [92, 95] on div "Home" at bounding box center [95, 91] width 140 height 29
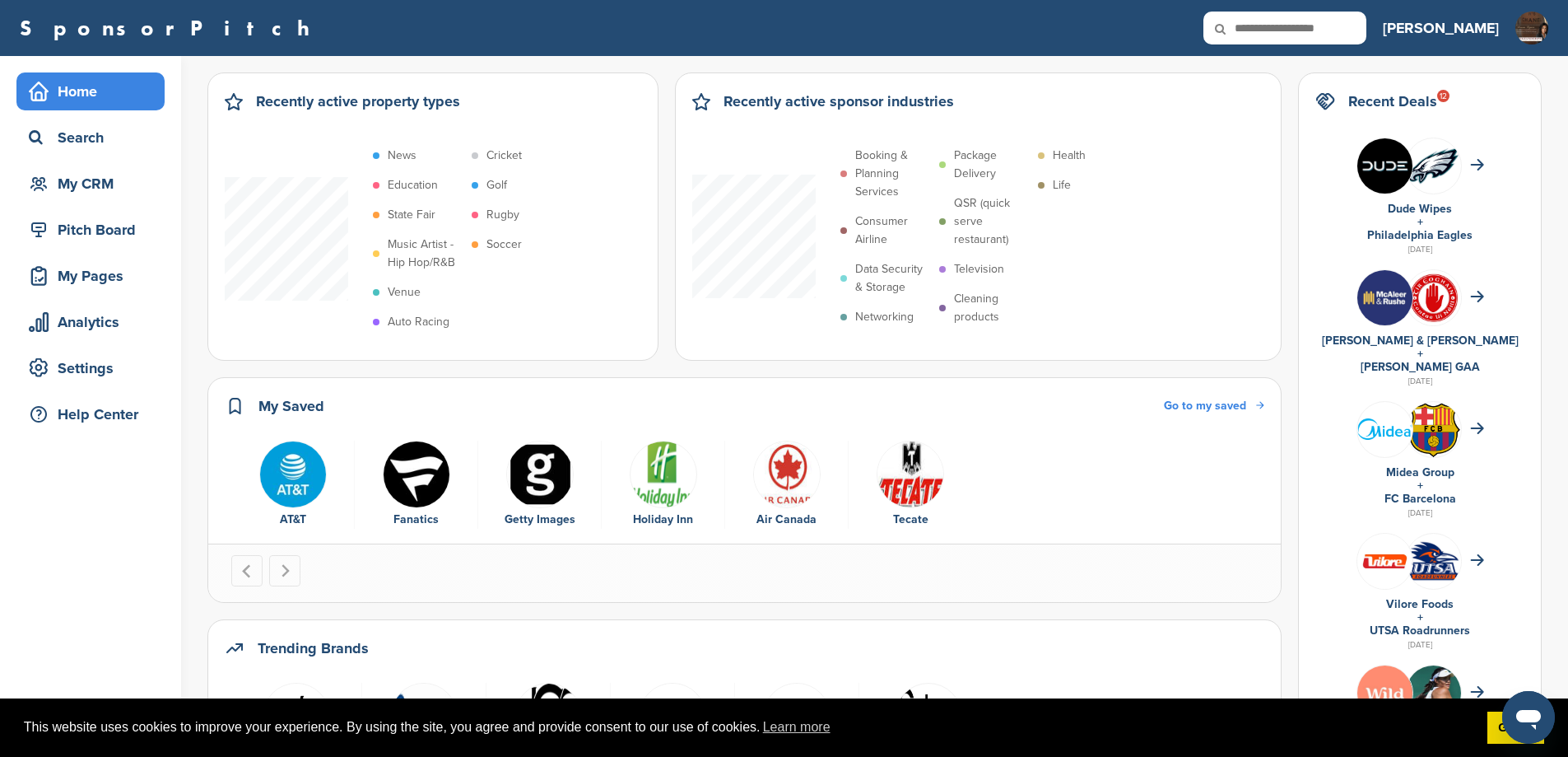
click at [1365, 25] on input "text" at bounding box center [1285, 28] width 163 height 33
type input "*****"
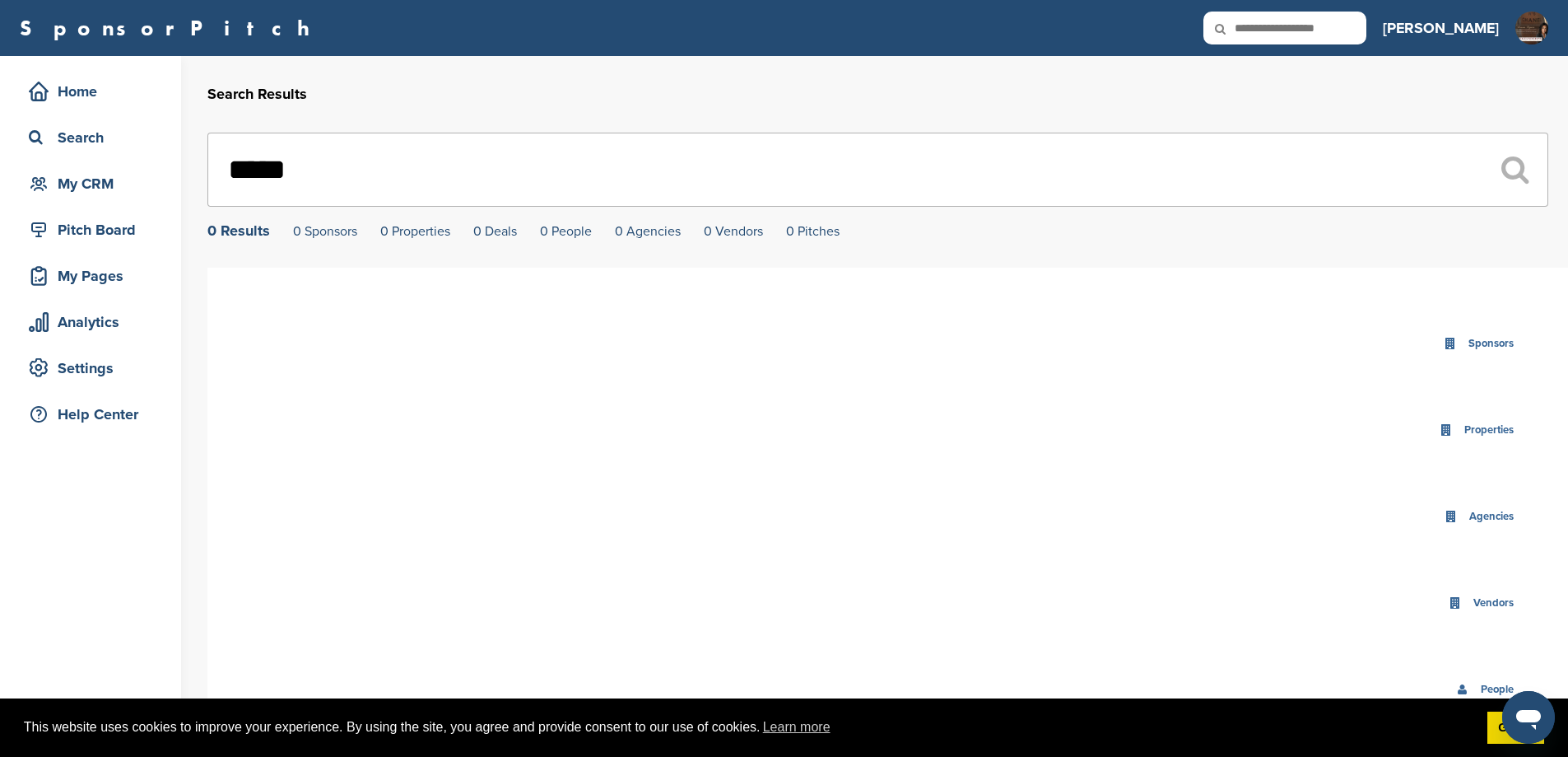
drag, startPoint x: 315, startPoint y: 164, endPoint x: 166, endPoint y: 165, distance: 149.0
click at [166, 165] on div "Home Search My CRM Pitch Board My Pages Analytics Settings Help Center Search R…" at bounding box center [784, 517] width 1568 height 922
type input "*"
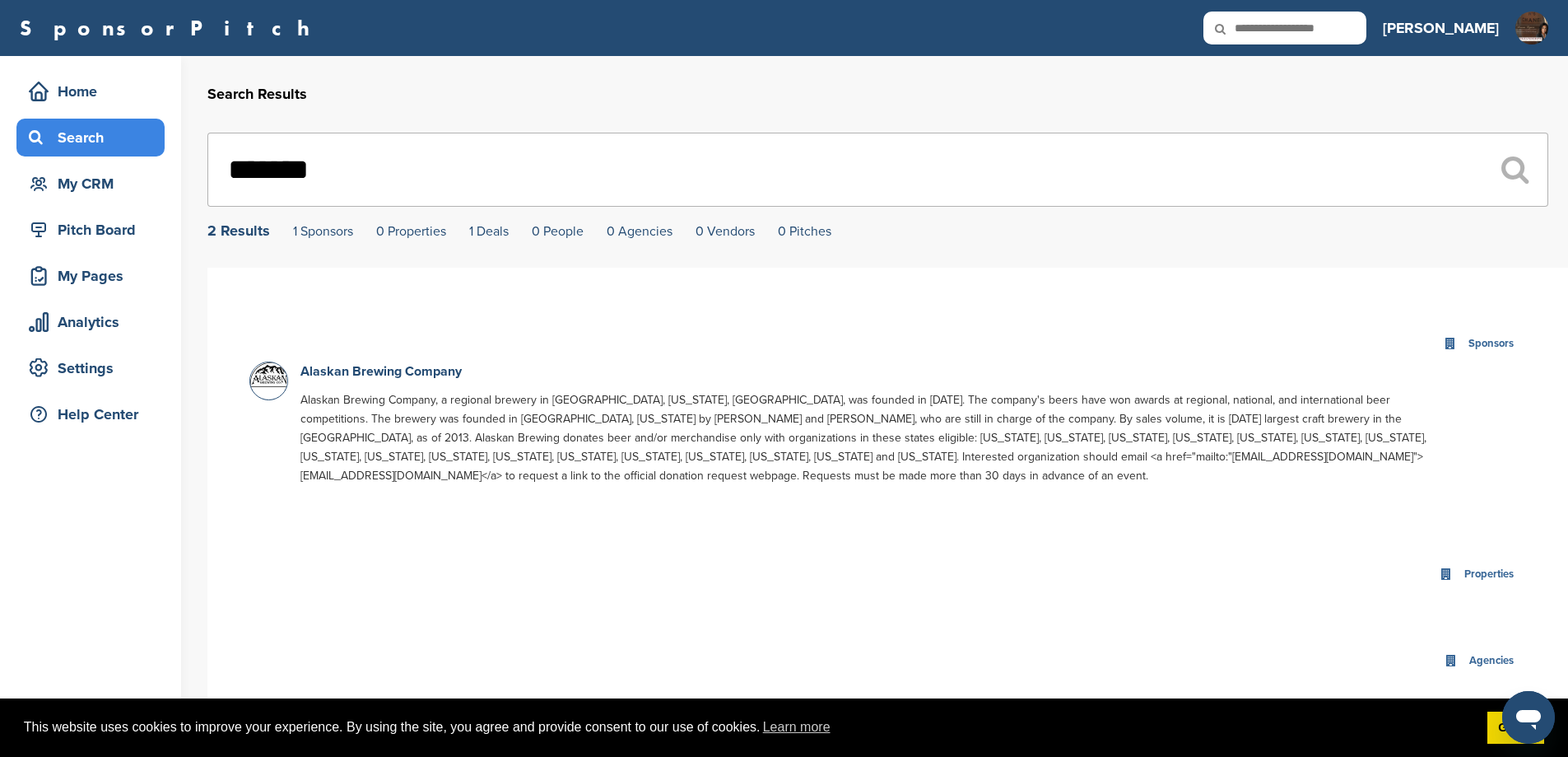
type input "*******"
click at [113, 132] on div "Search" at bounding box center [95, 138] width 140 height 29
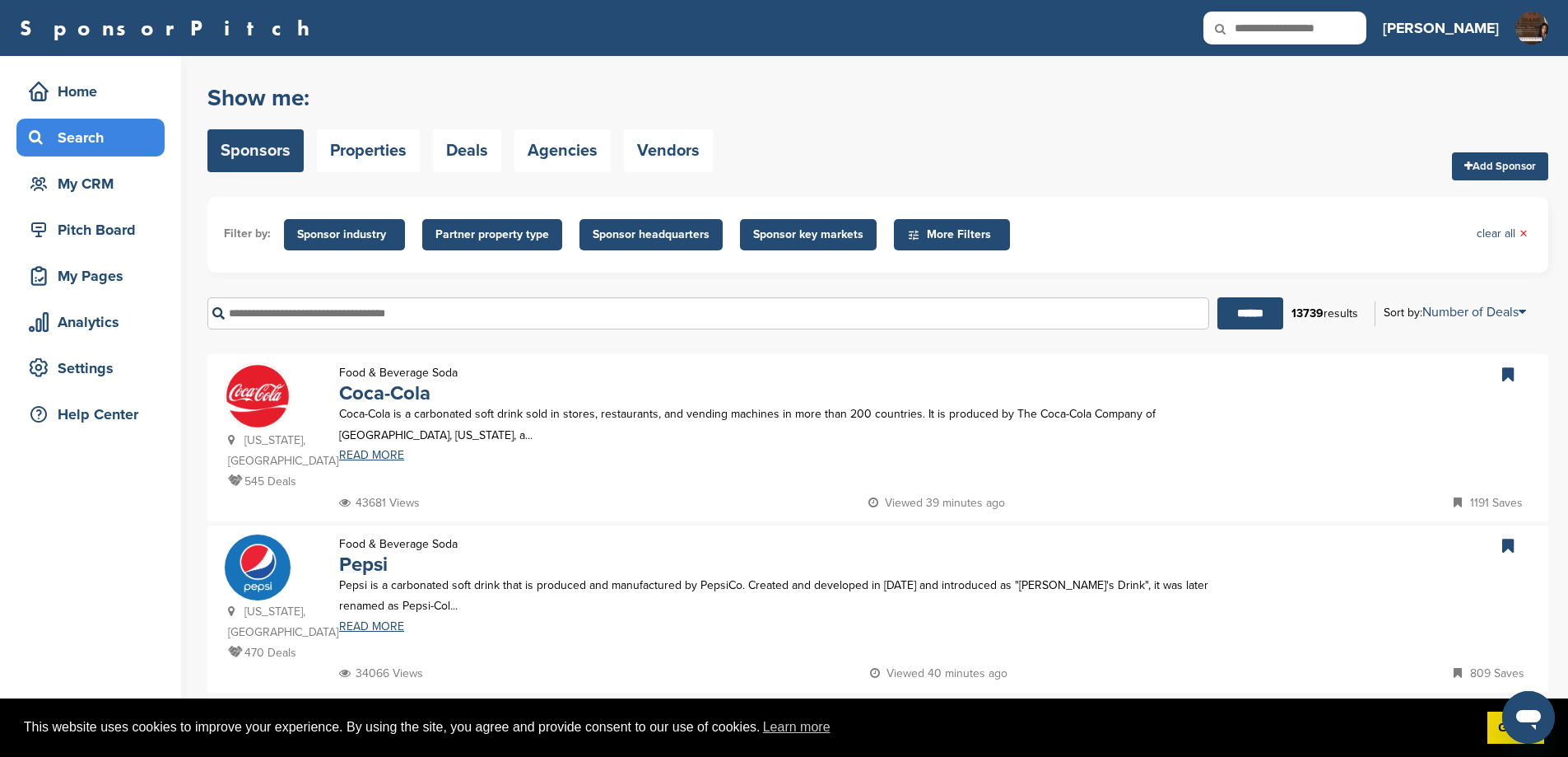
click at [411, 329] on input "text" at bounding box center [708, 313] width 1002 height 32
type input "*"
click at [369, 236] on span "Sponsor industry" at bounding box center [344, 234] width 94 height 18
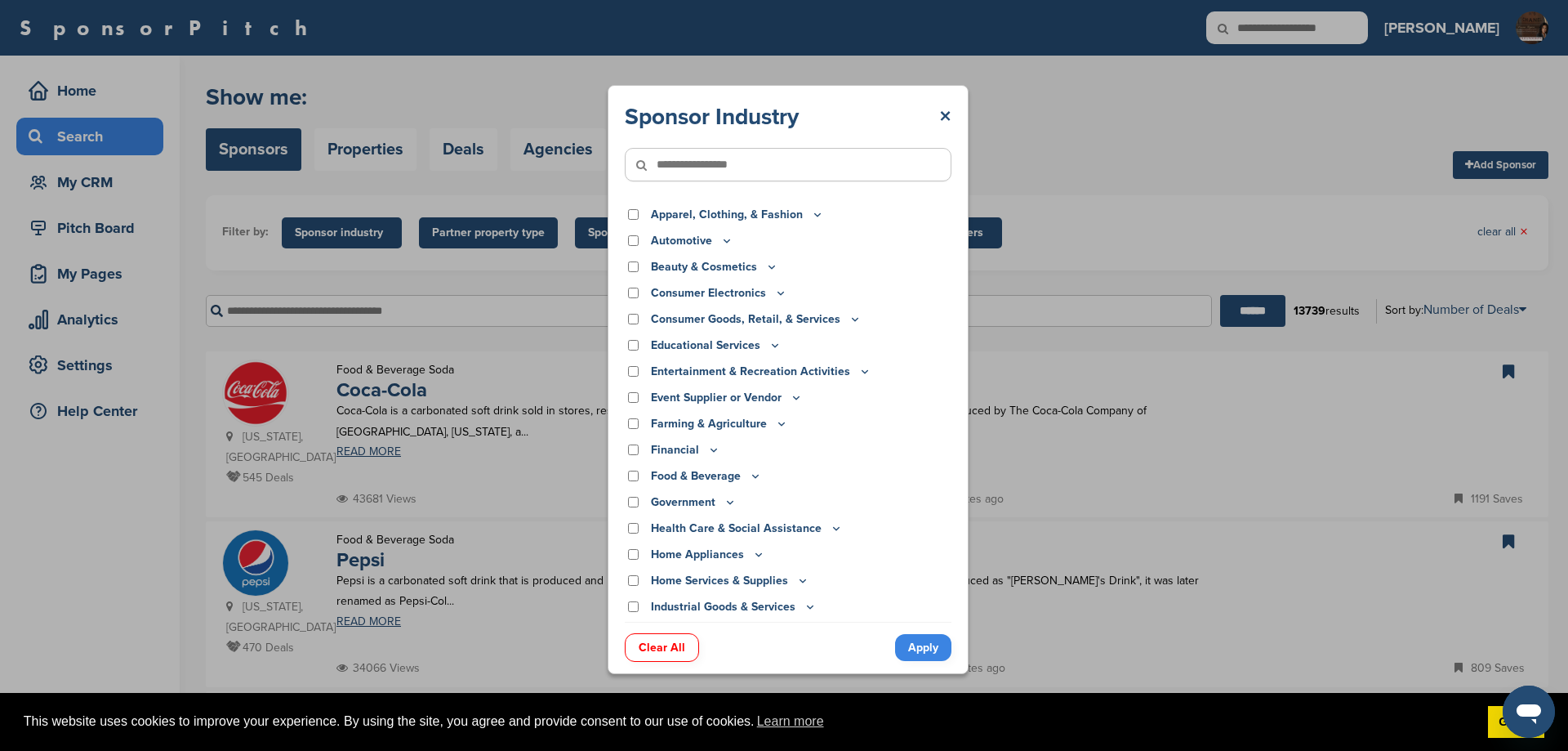
scroll to position [338, 0]
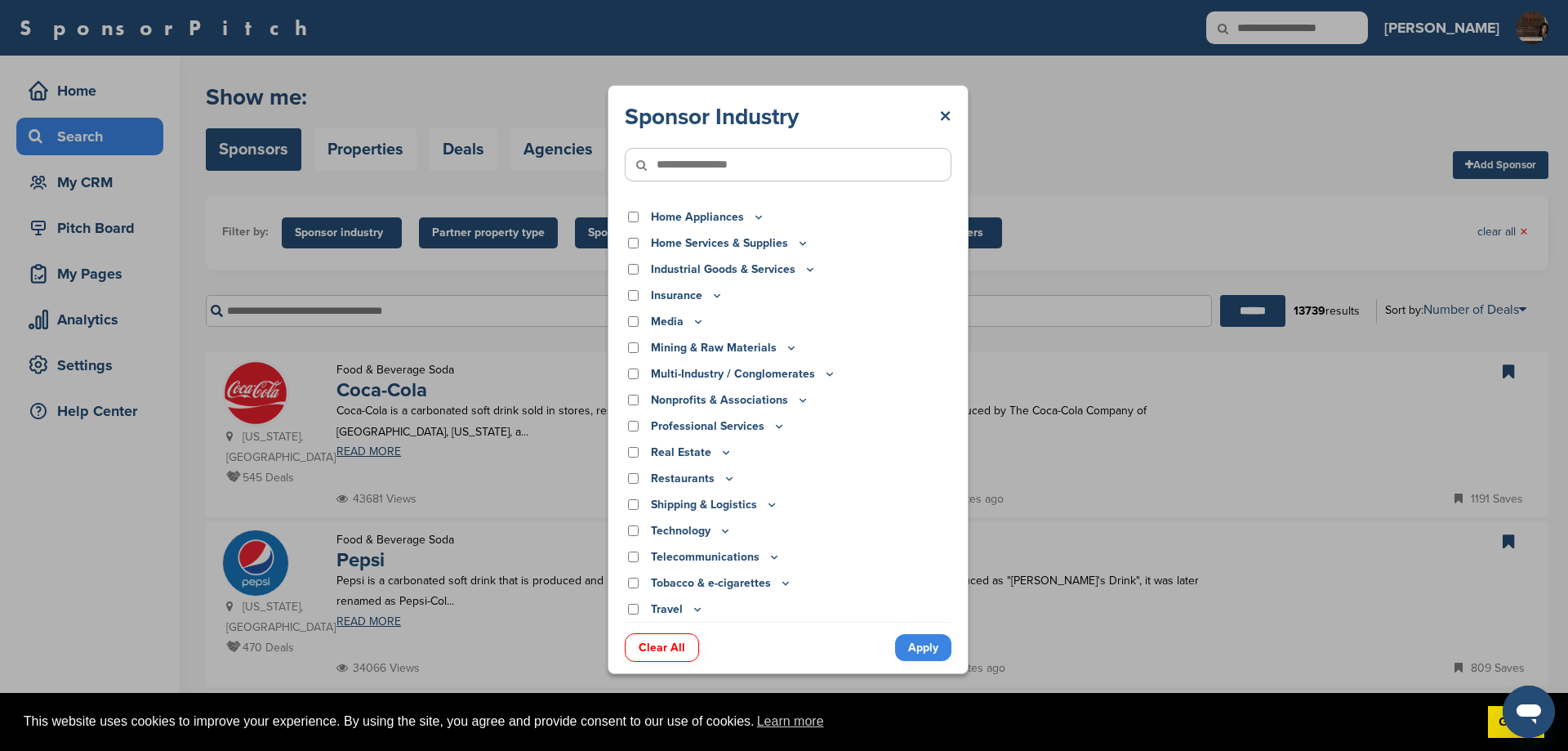
click at [701, 611] on icon at bounding box center [698, 609] width 6 height 3
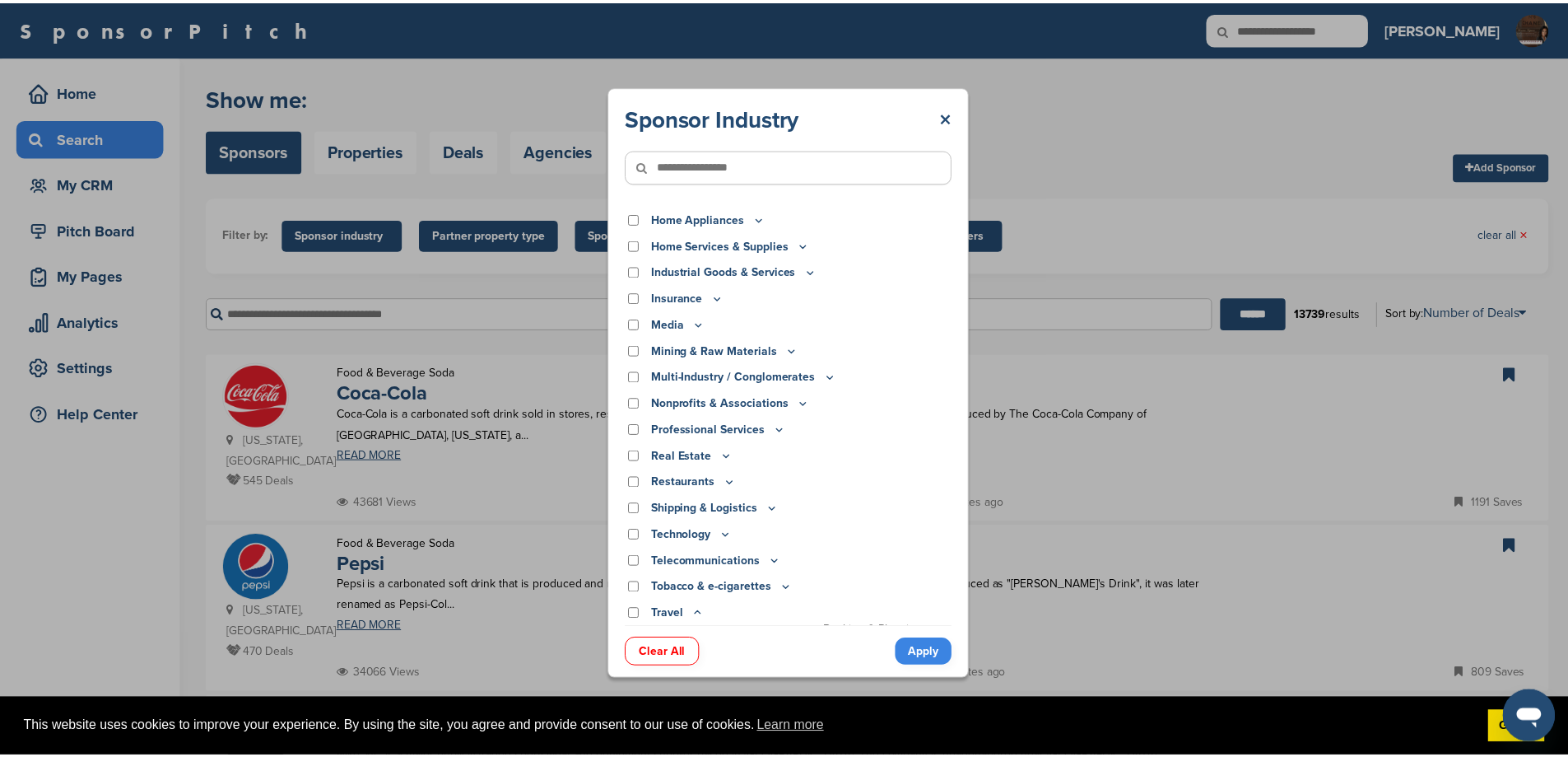
scroll to position [514, 0]
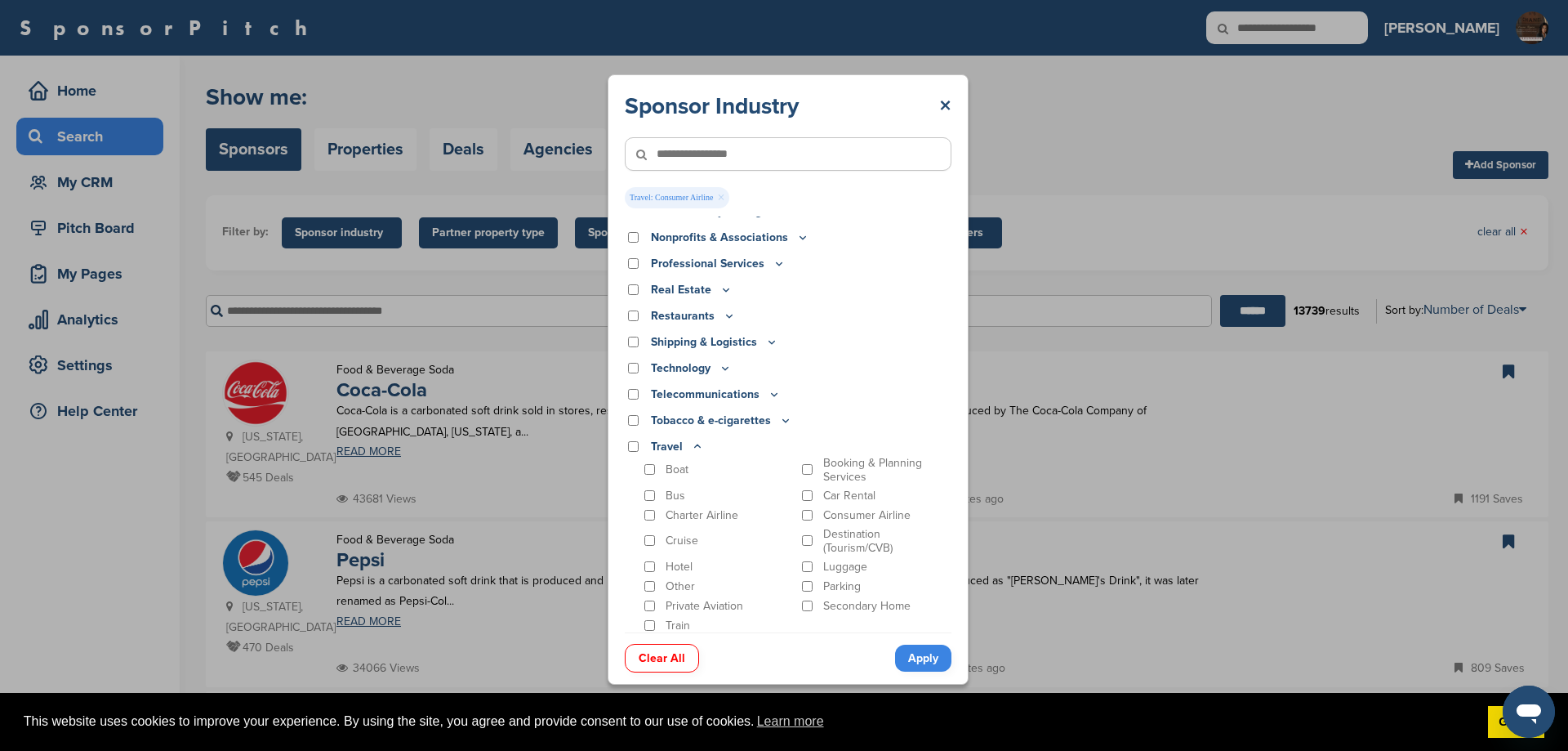
click at [918, 660] on link "Apply" at bounding box center [924, 657] width 57 height 27
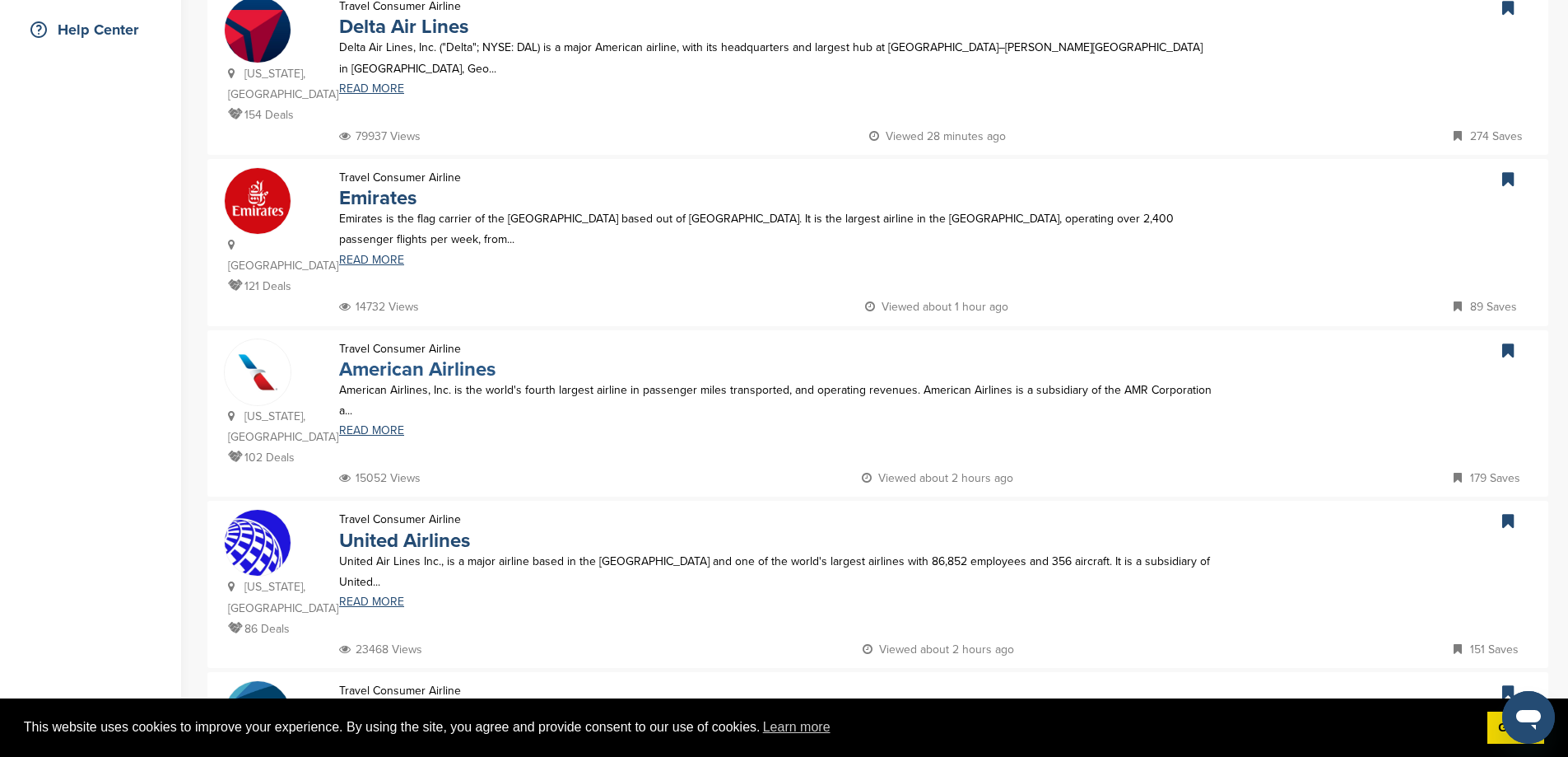
scroll to position [768, 0]
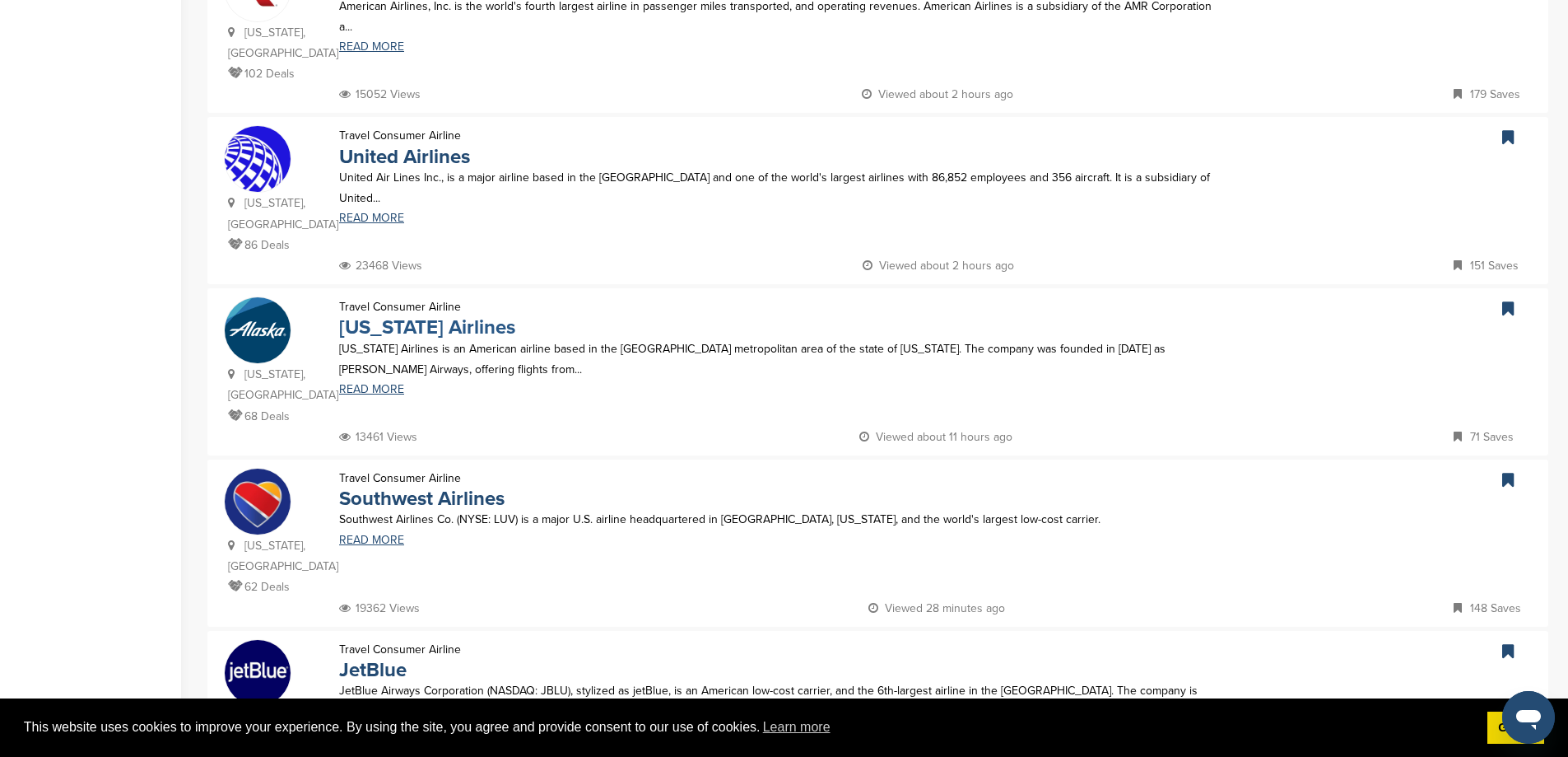
click at [442, 315] on link "Alaska Airlines" at bounding box center [427, 327] width 176 height 24
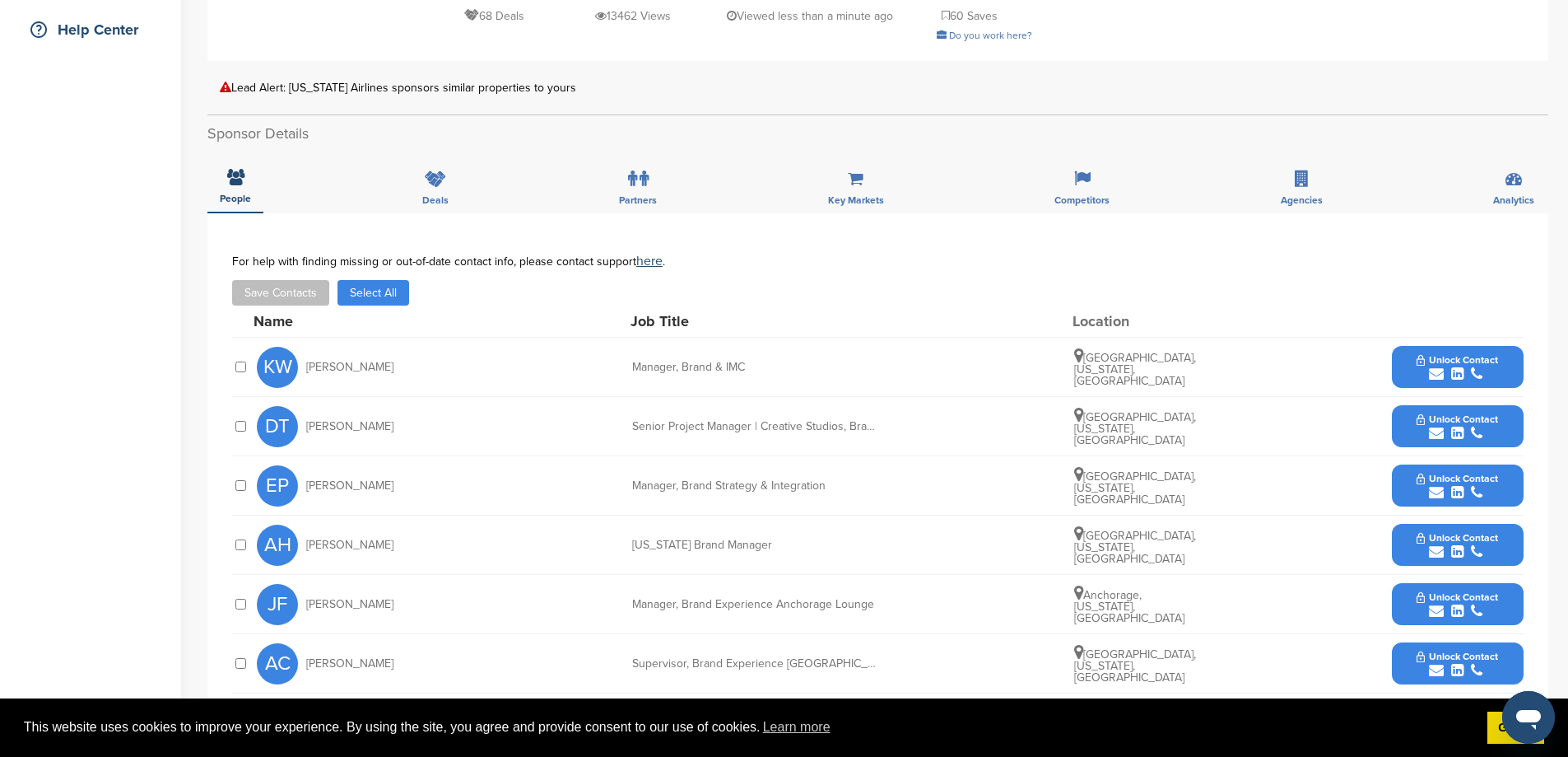
scroll to position [768, 0]
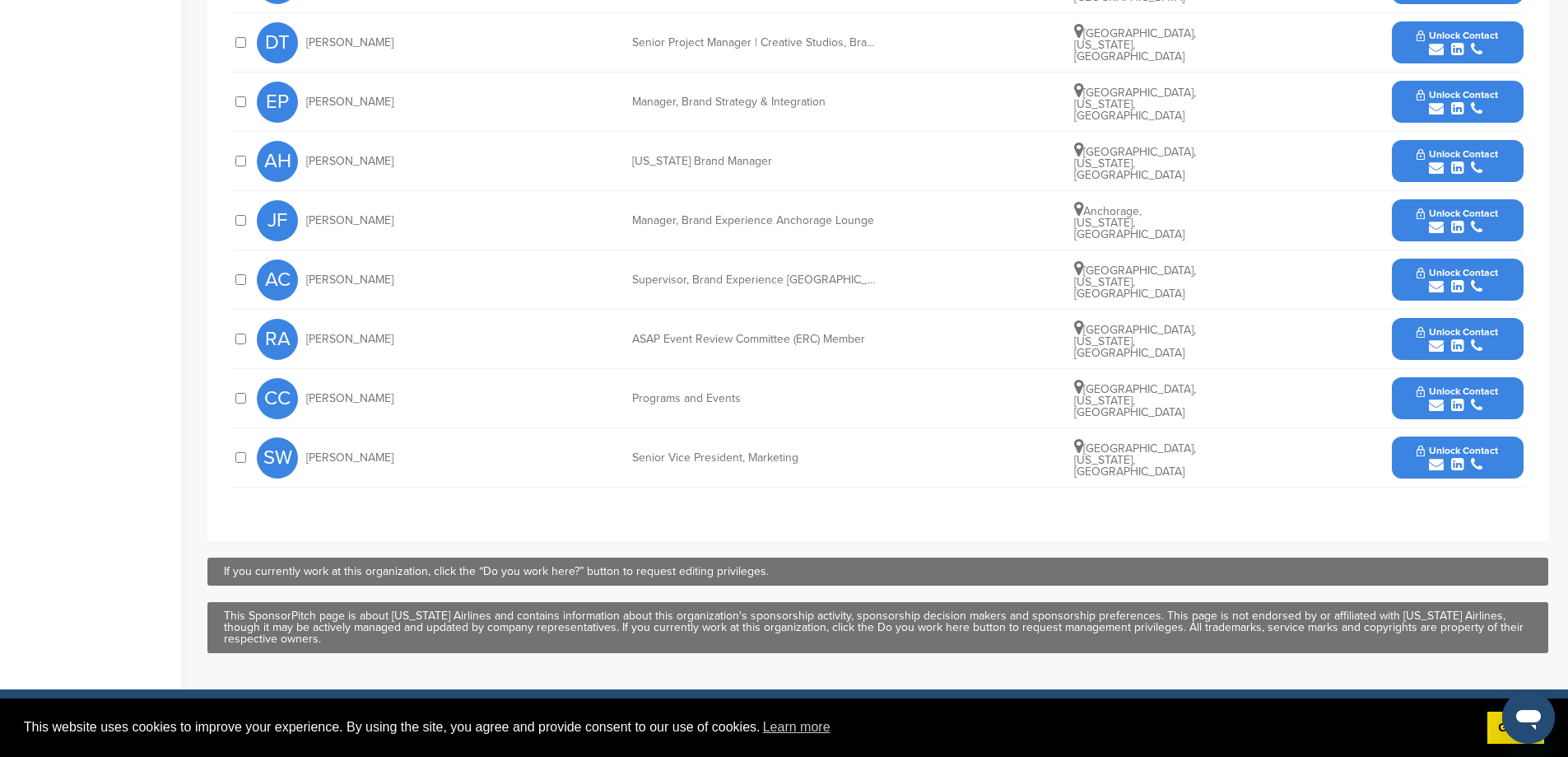
click at [1397, 463] on button "Unlock Contact" at bounding box center [1457, 457] width 121 height 49
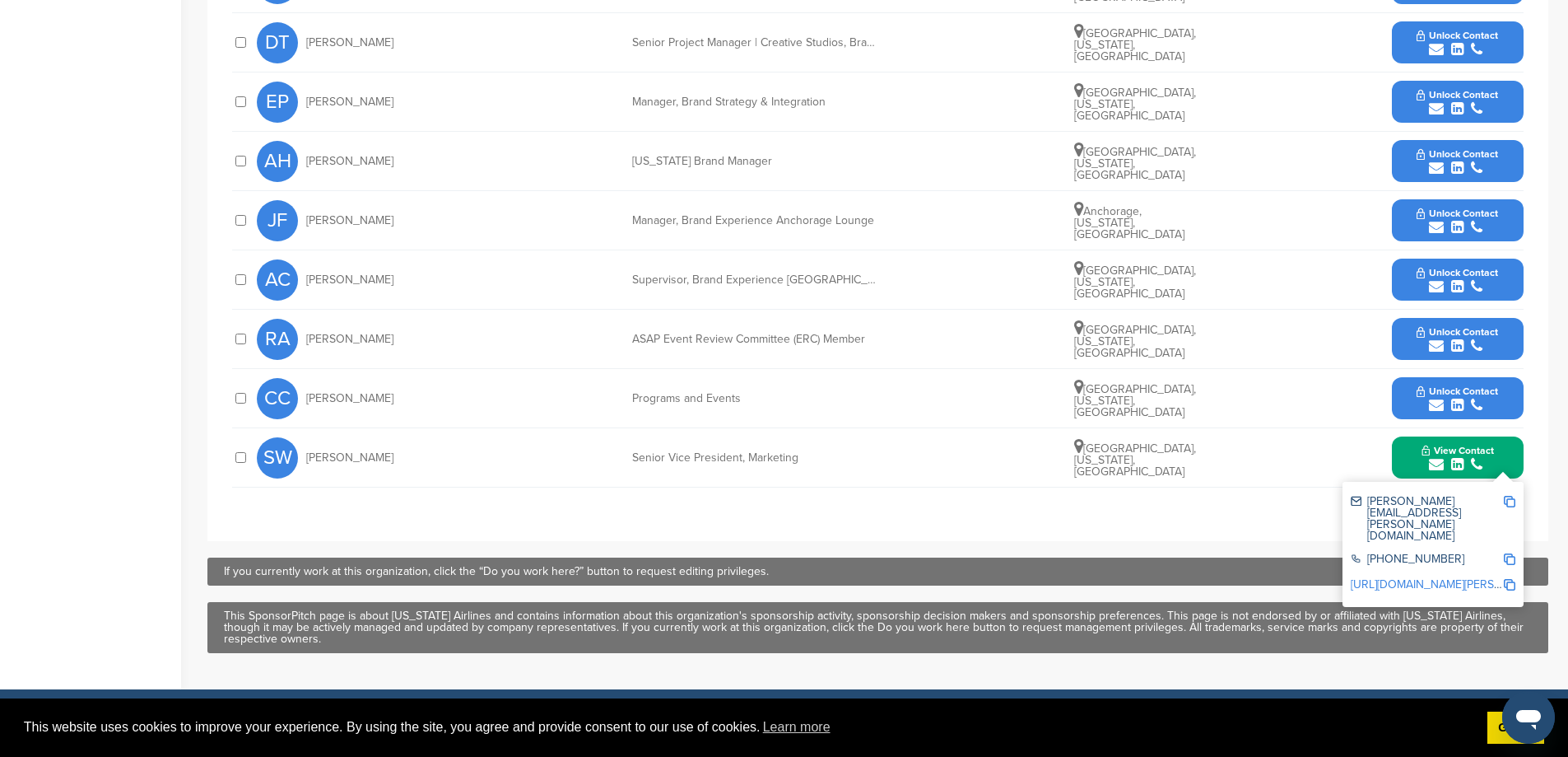
click at [1402, 106] on button "Unlock Contact" at bounding box center [1457, 101] width 121 height 49
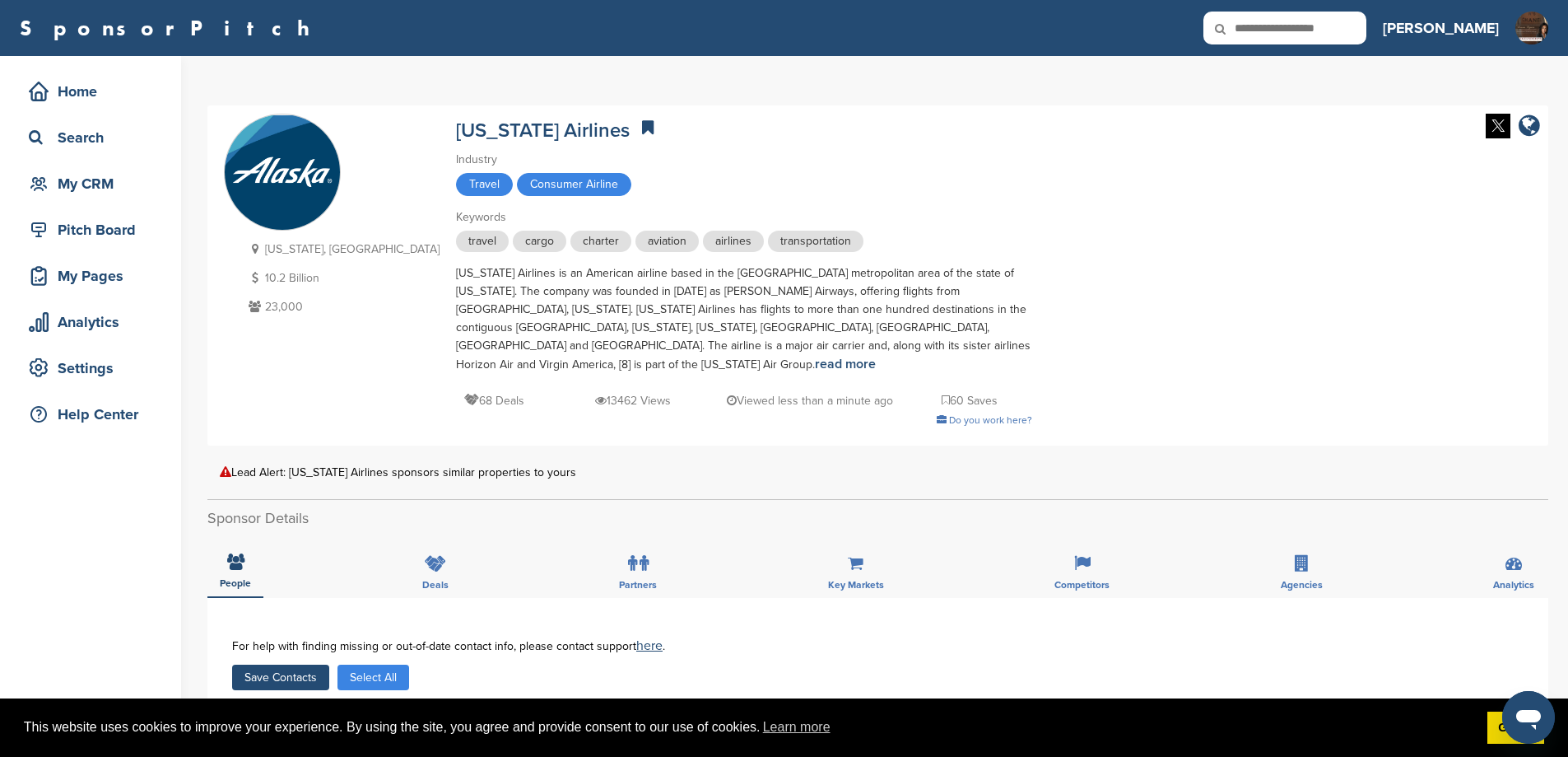
scroll to position [385, 0]
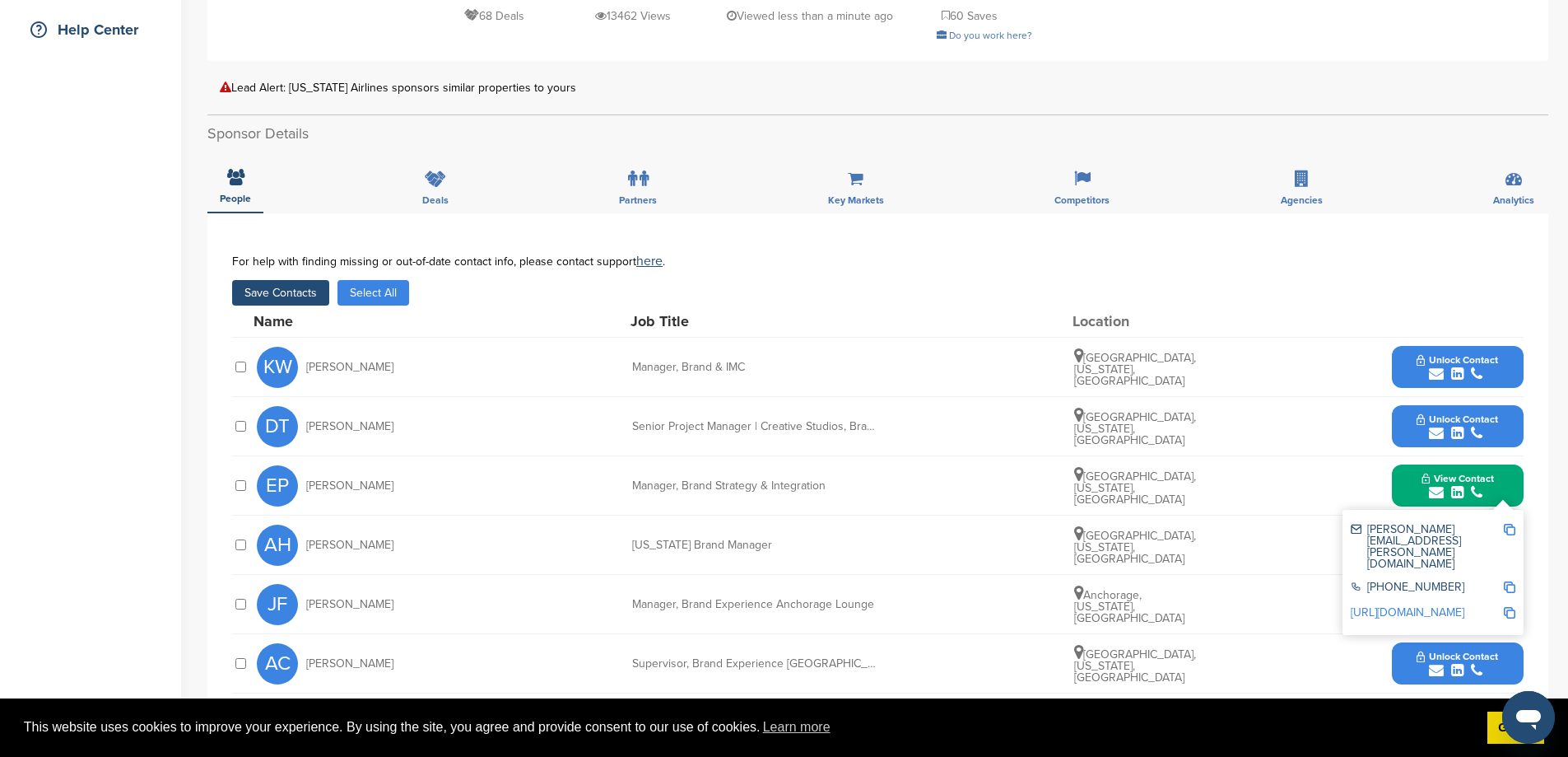
click at [286, 294] on button "Save Contacts" at bounding box center [281, 292] width 97 height 25
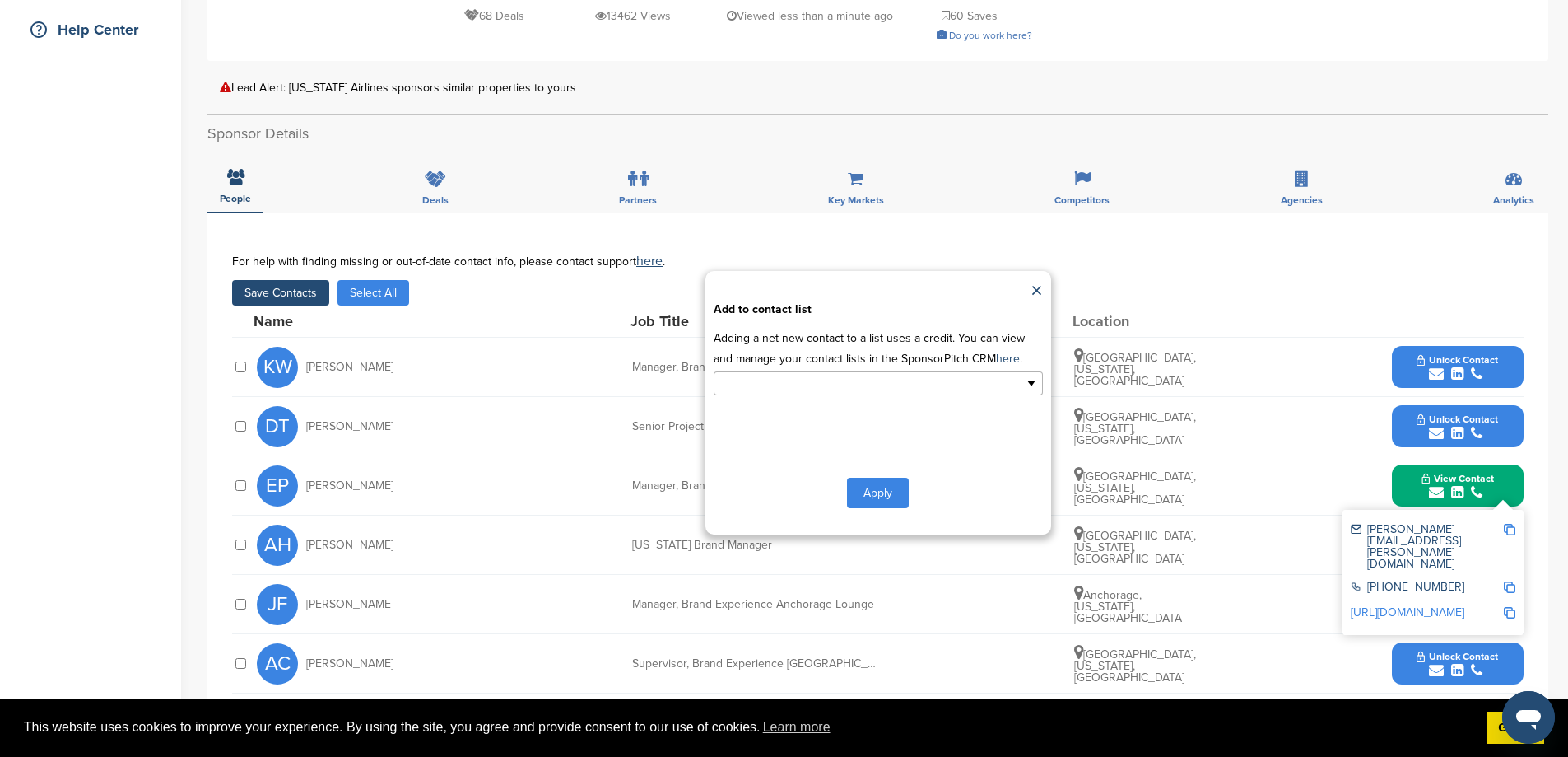
click at [835, 392] on input "text" at bounding box center [807, 384] width 173 height 19
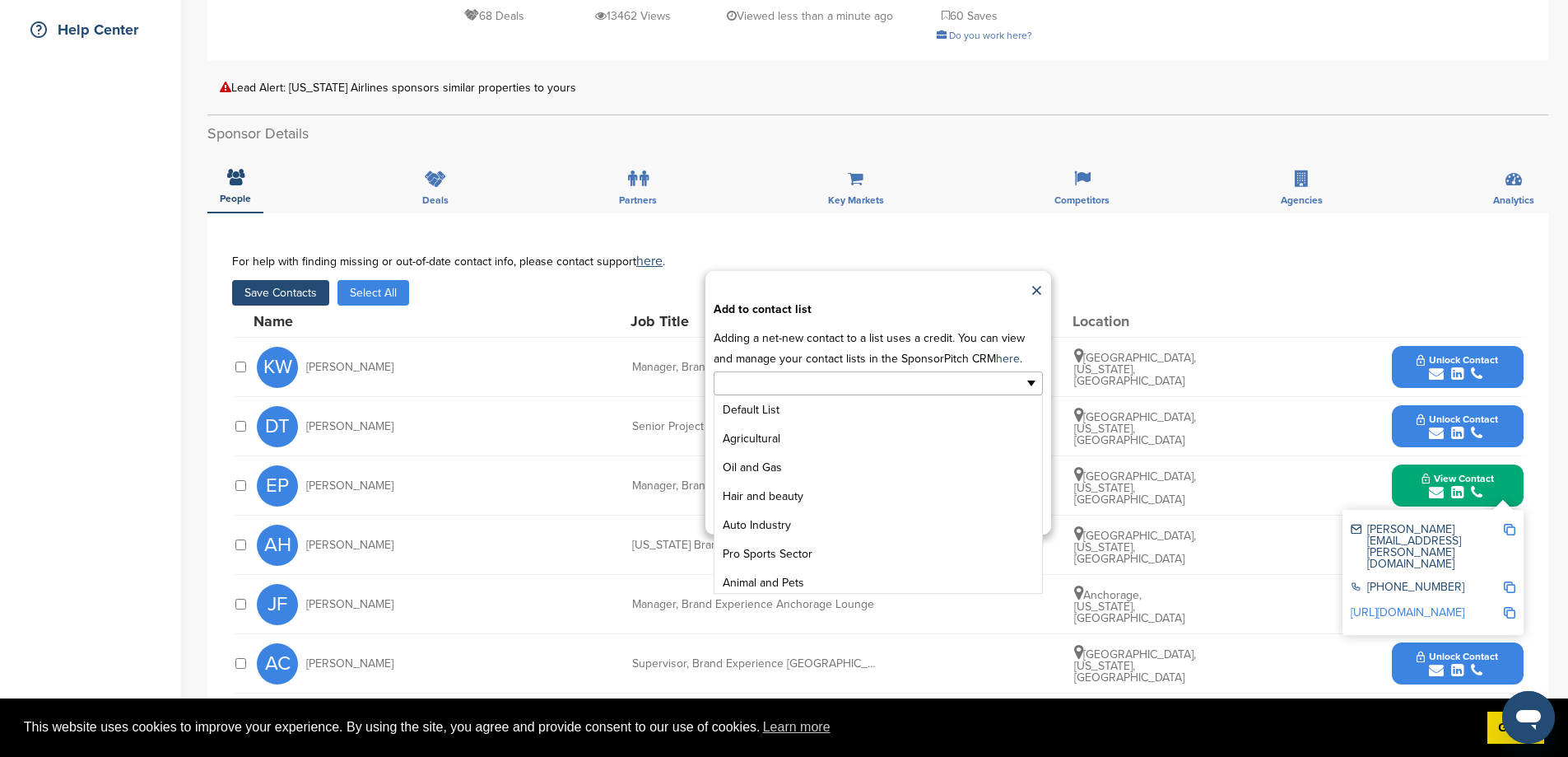
scroll to position [206, 0]
click at [795, 564] on li "GENERAL SPONSOR LIST" at bounding box center [878, 549] width 327 height 29
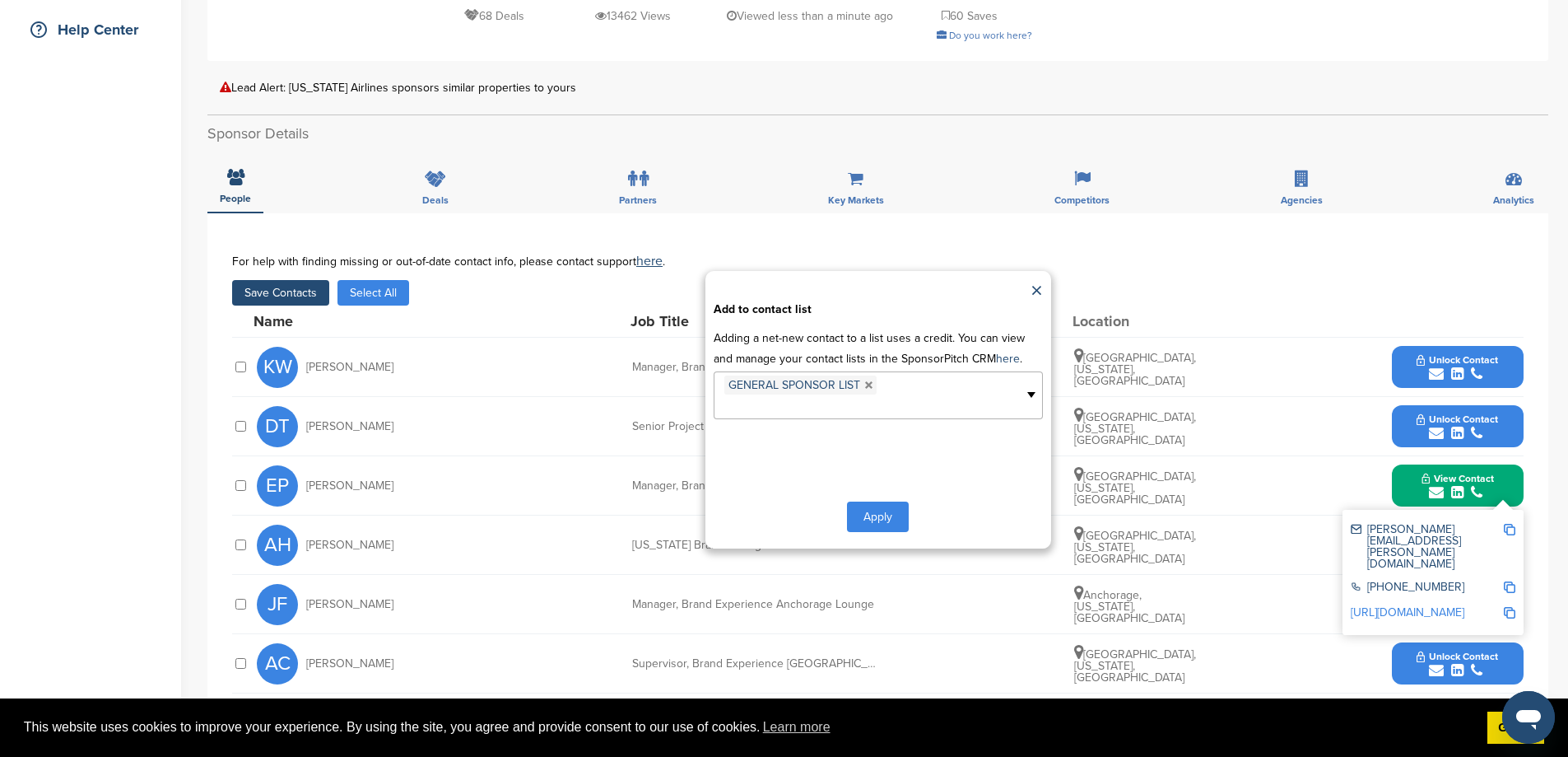
click at [865, 532] on button "Apply" at bounding box center [877, 516] width 61 height 30
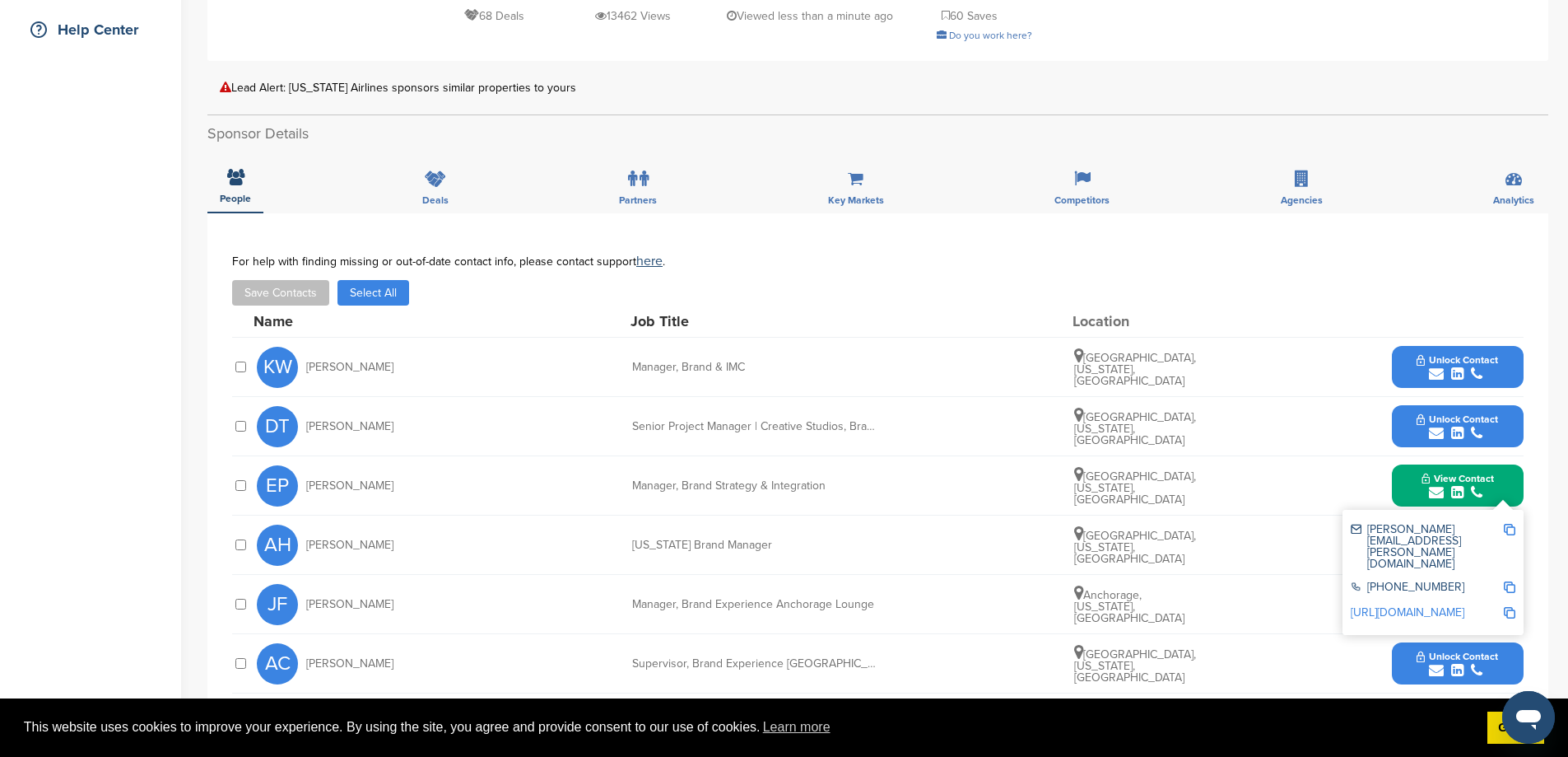
scroll to position [0, 0]
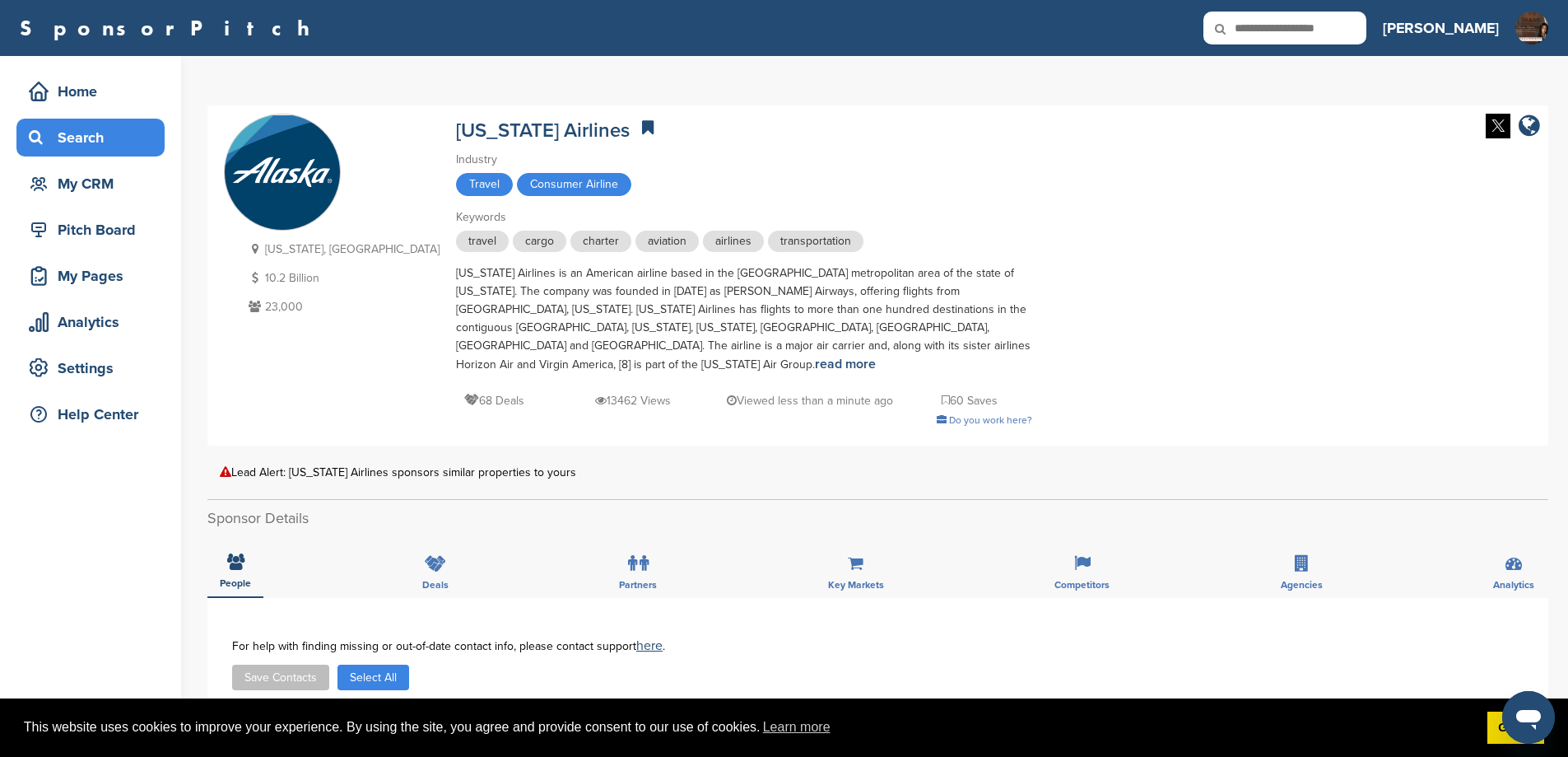
click at [100, 144] on div "Search" at bounding box center [95, 138] width 140 height 29
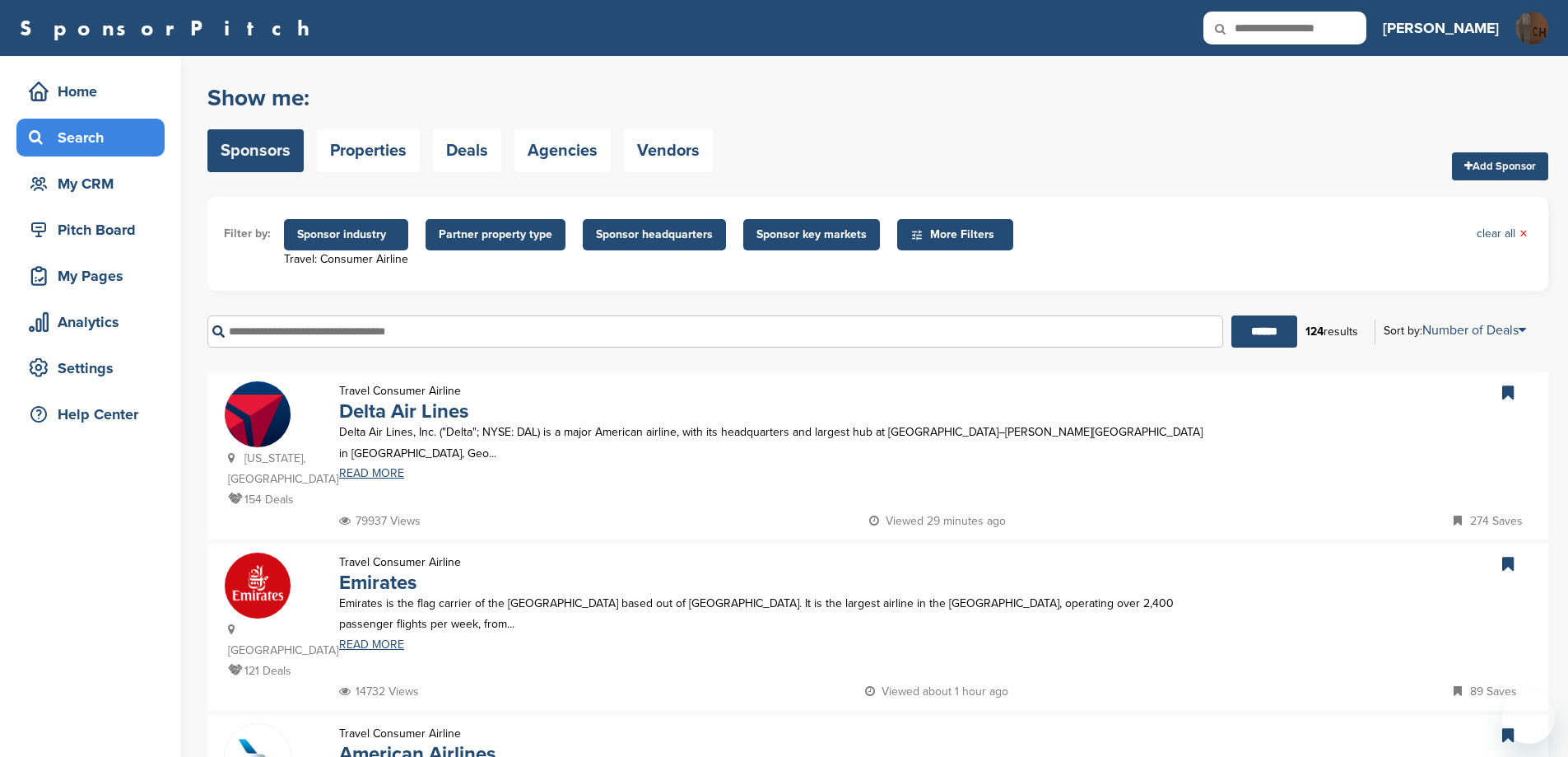
click at [463, 332] on input "text" at bounding box center [715, 331] width 1016 height 32
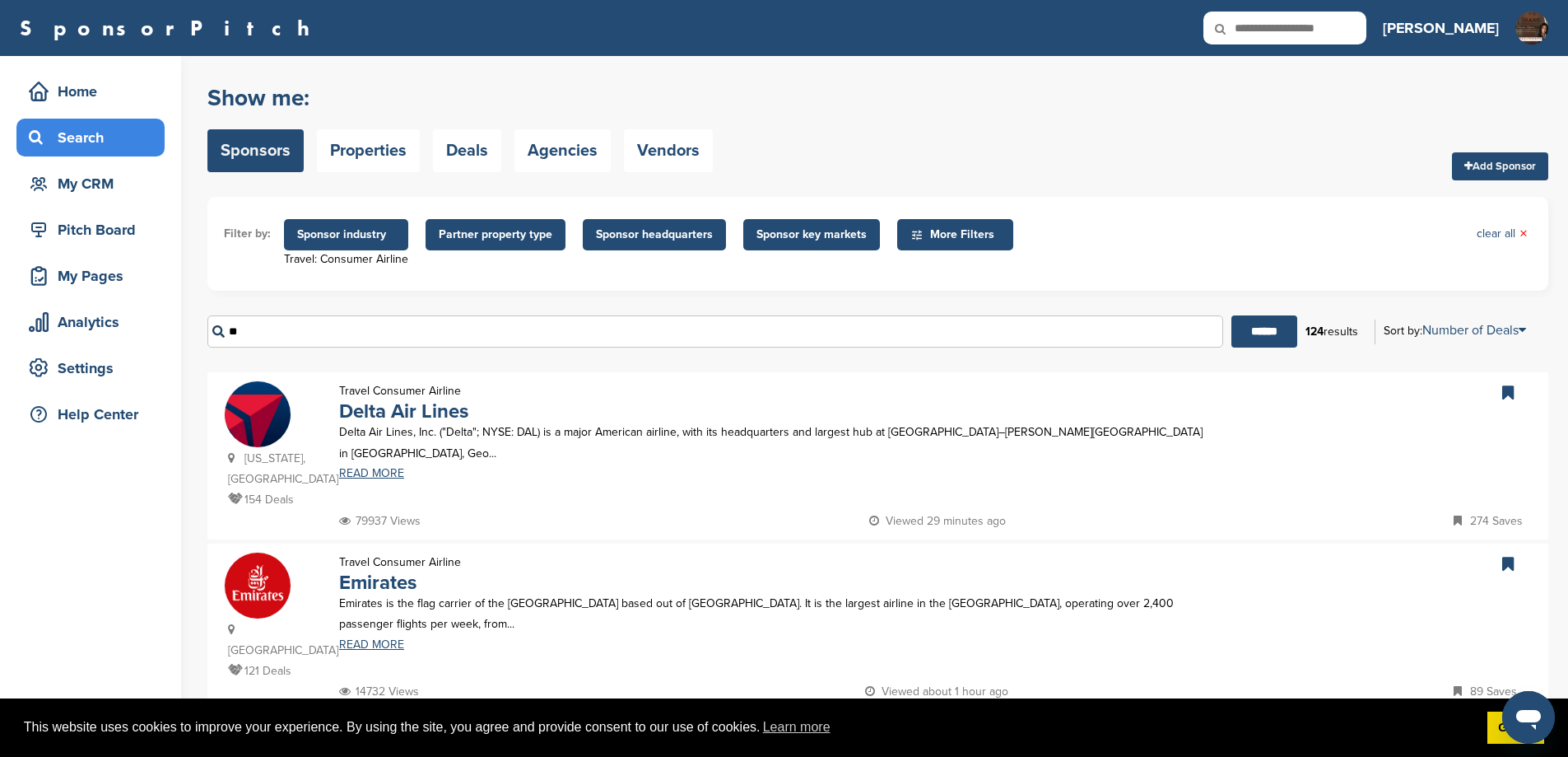
type input "*"
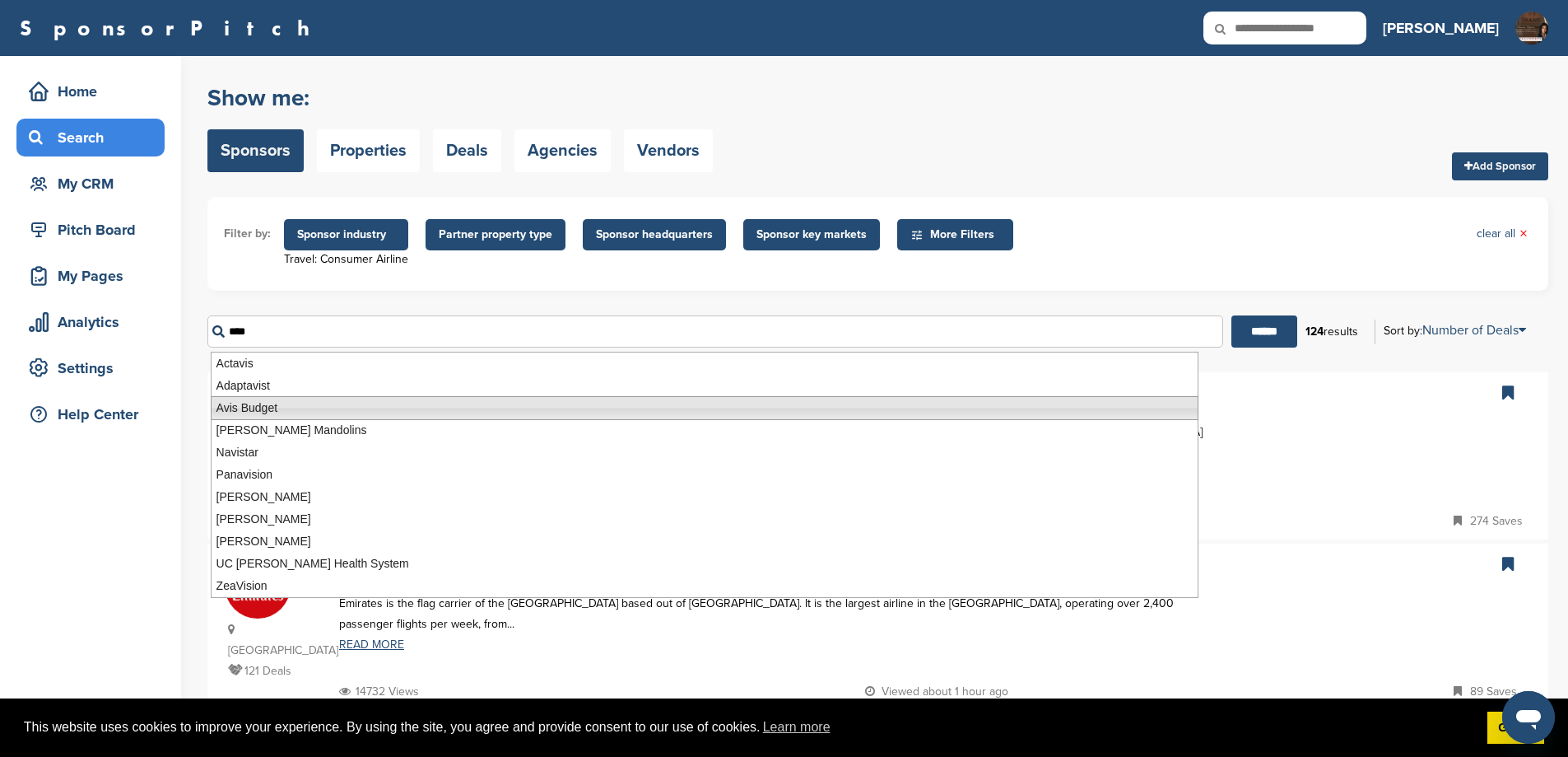
click at [294, 407] on li "Avis Budget" at bounding box center [704, 408] width 988 height 24
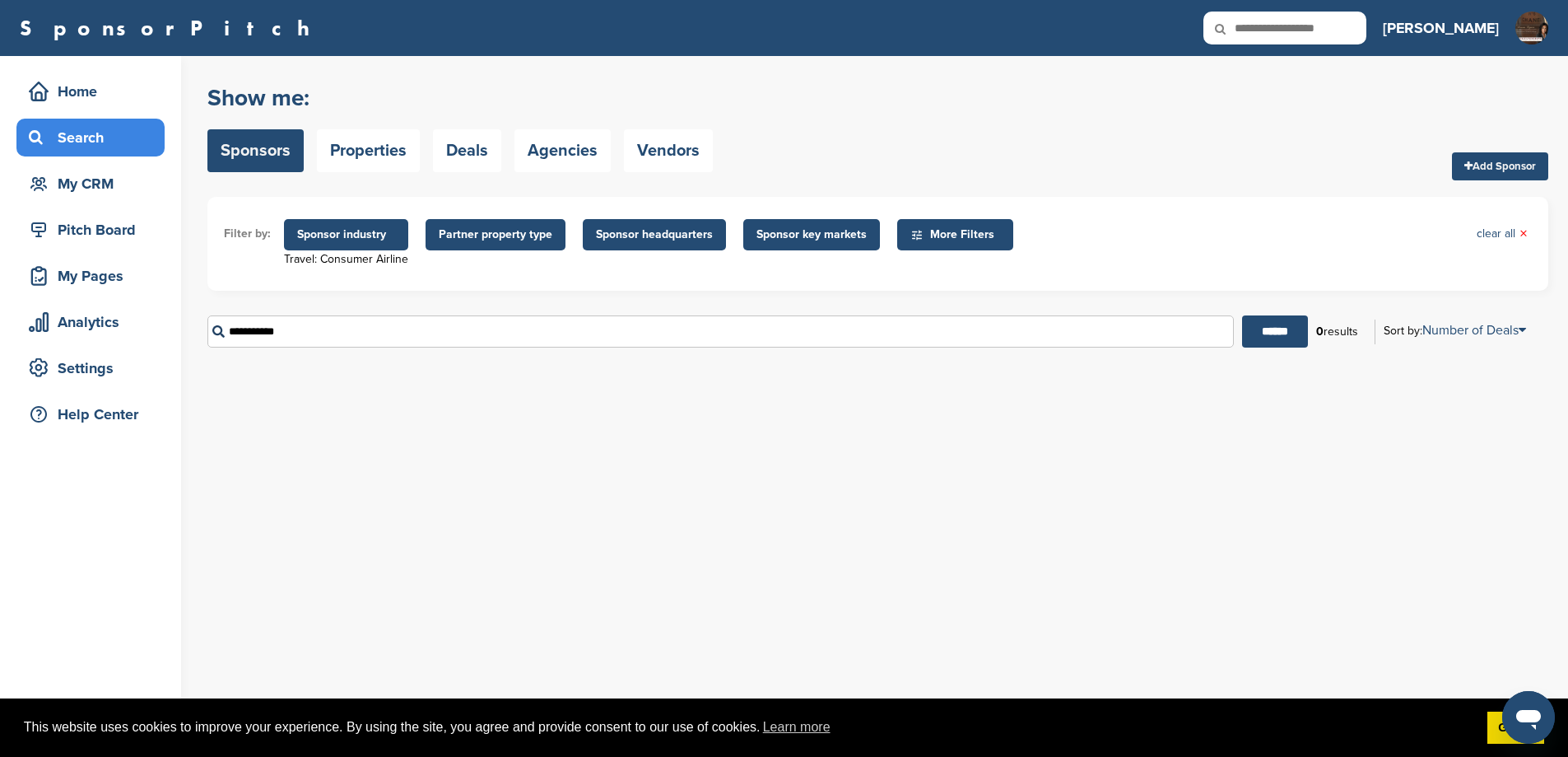
drag, startPoint x: 319, startPoint y: 336, endPoint x: 140, endPoint y: 299, distance: 182.8
click at [147, 299] on div "Home Search My CRM Pitch Board My Pages Analytics Settings Help Center You have…" at bounding box center [784, 406] width 1568 height 701
type input "*"
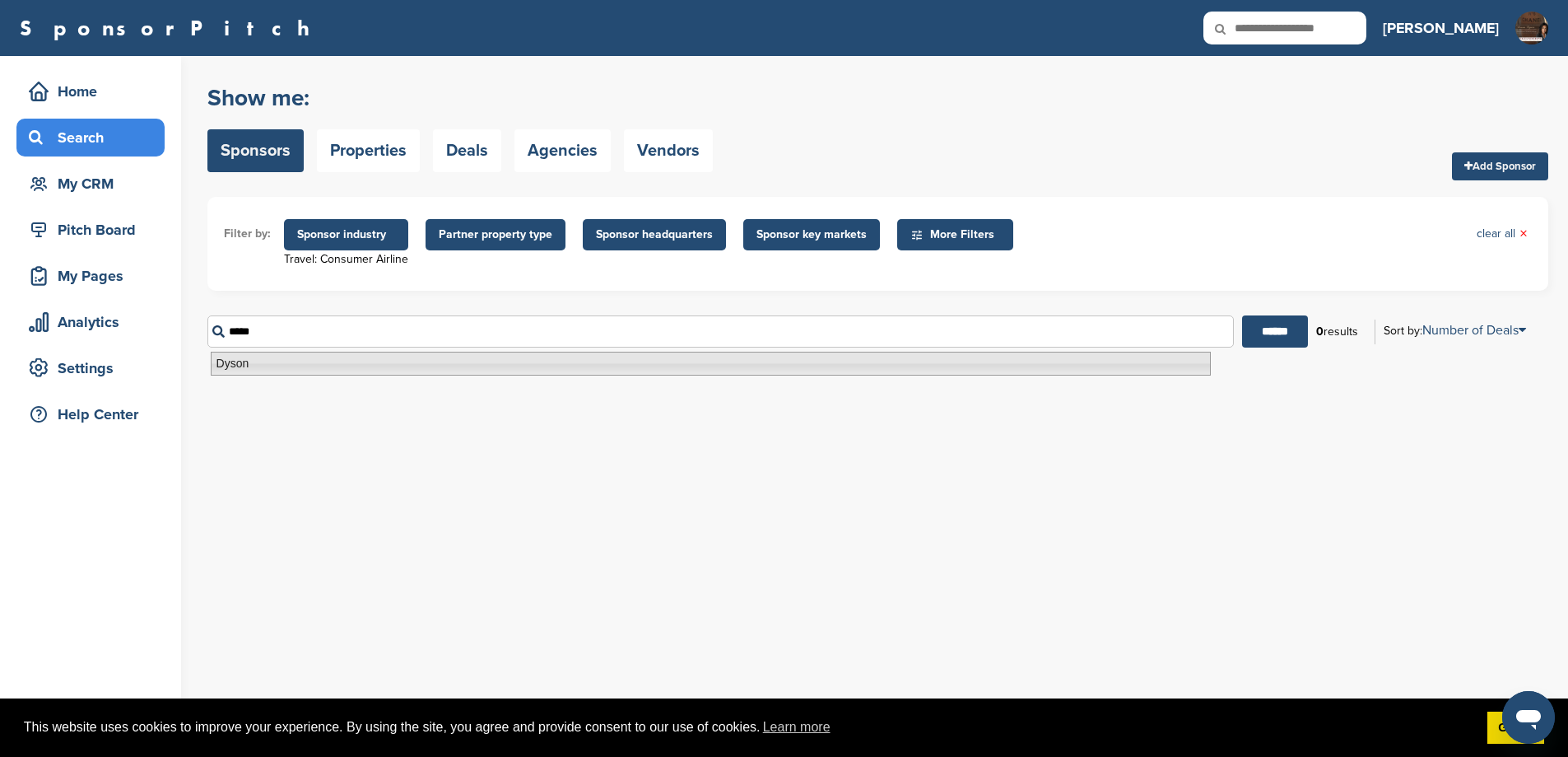
click at [257, 369] on li "Dyson" at bounding box center [710, 364] width 1000 height 24
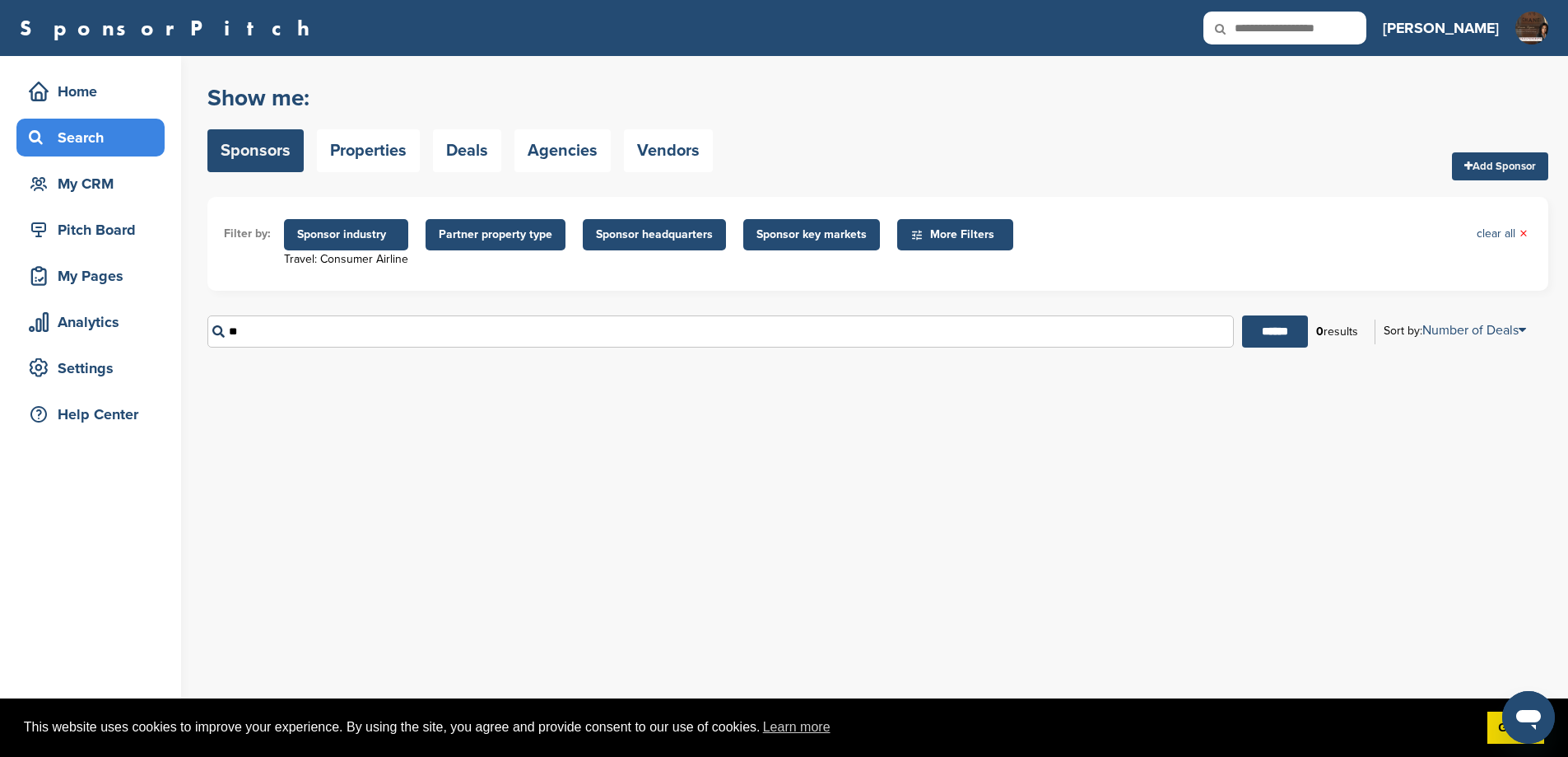
type input "*"
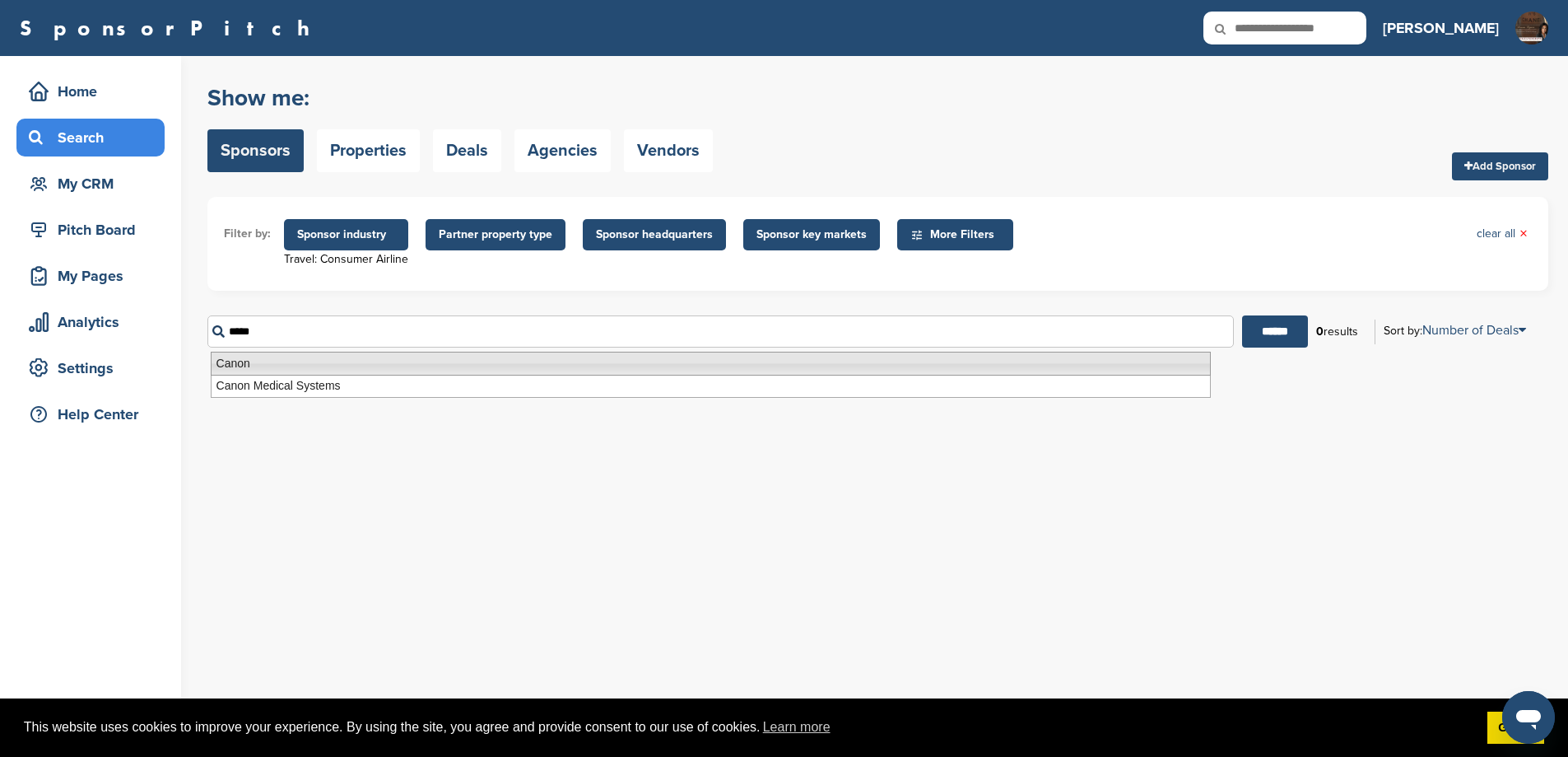
click at [255, 368] on li "Canon" at bounding box center [710, 364] width 1000 height 24
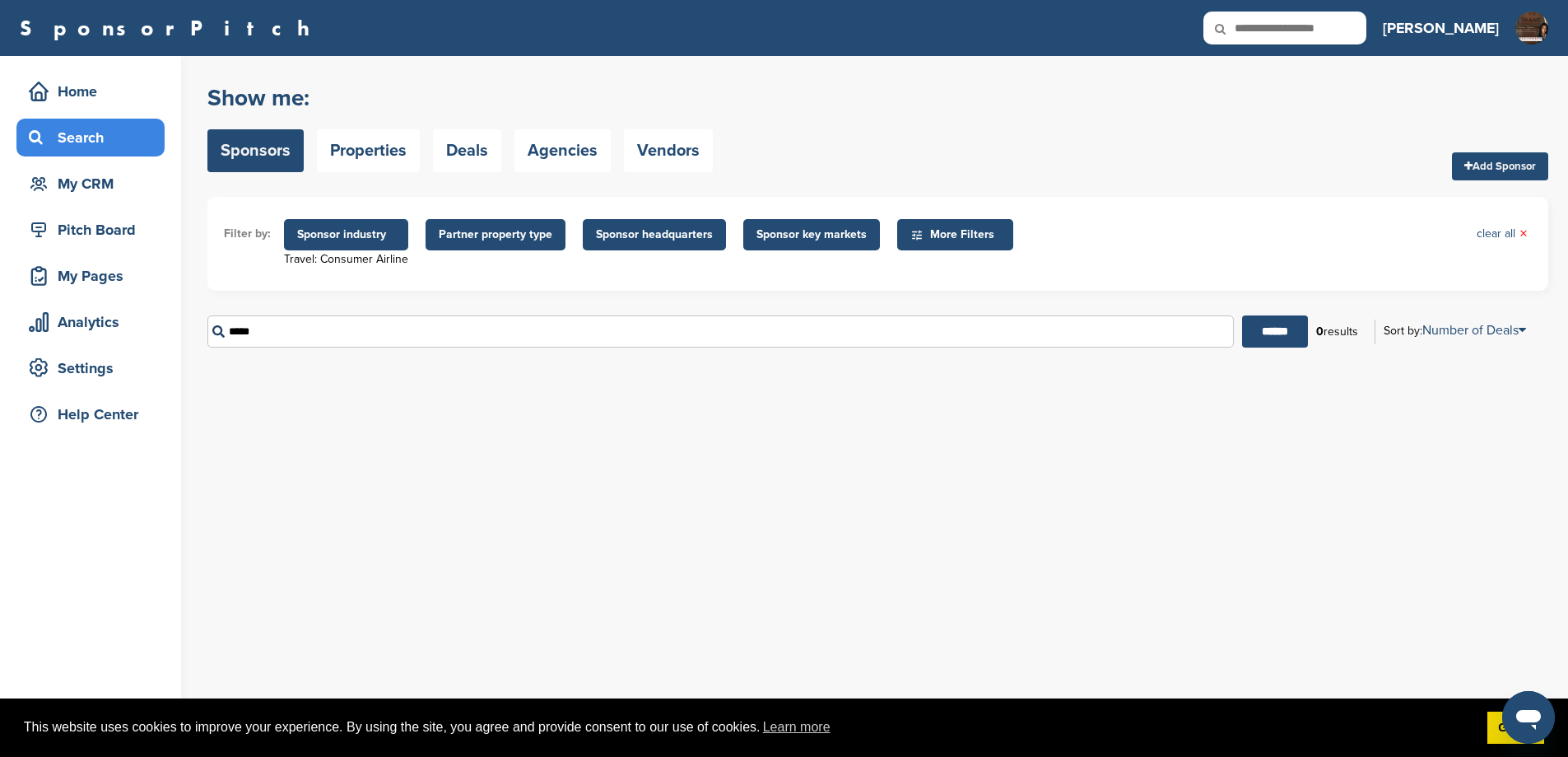
click at [273, 331] on input "*****" at bounding box center [721, 331] width 1027 height 32
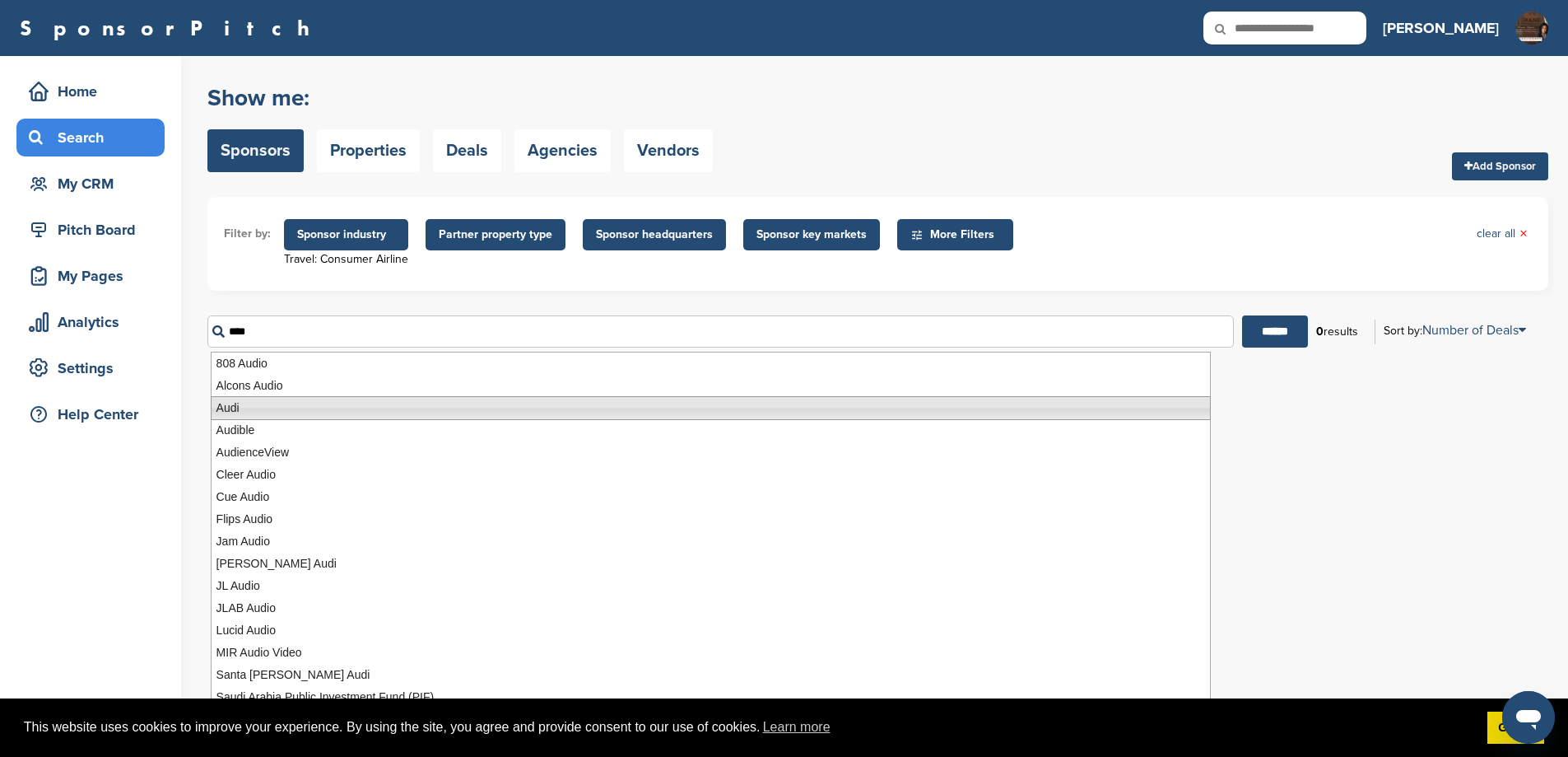
click at [276, 406] on li "Audi" at bounding box center [710, 408] width 1000 height 24
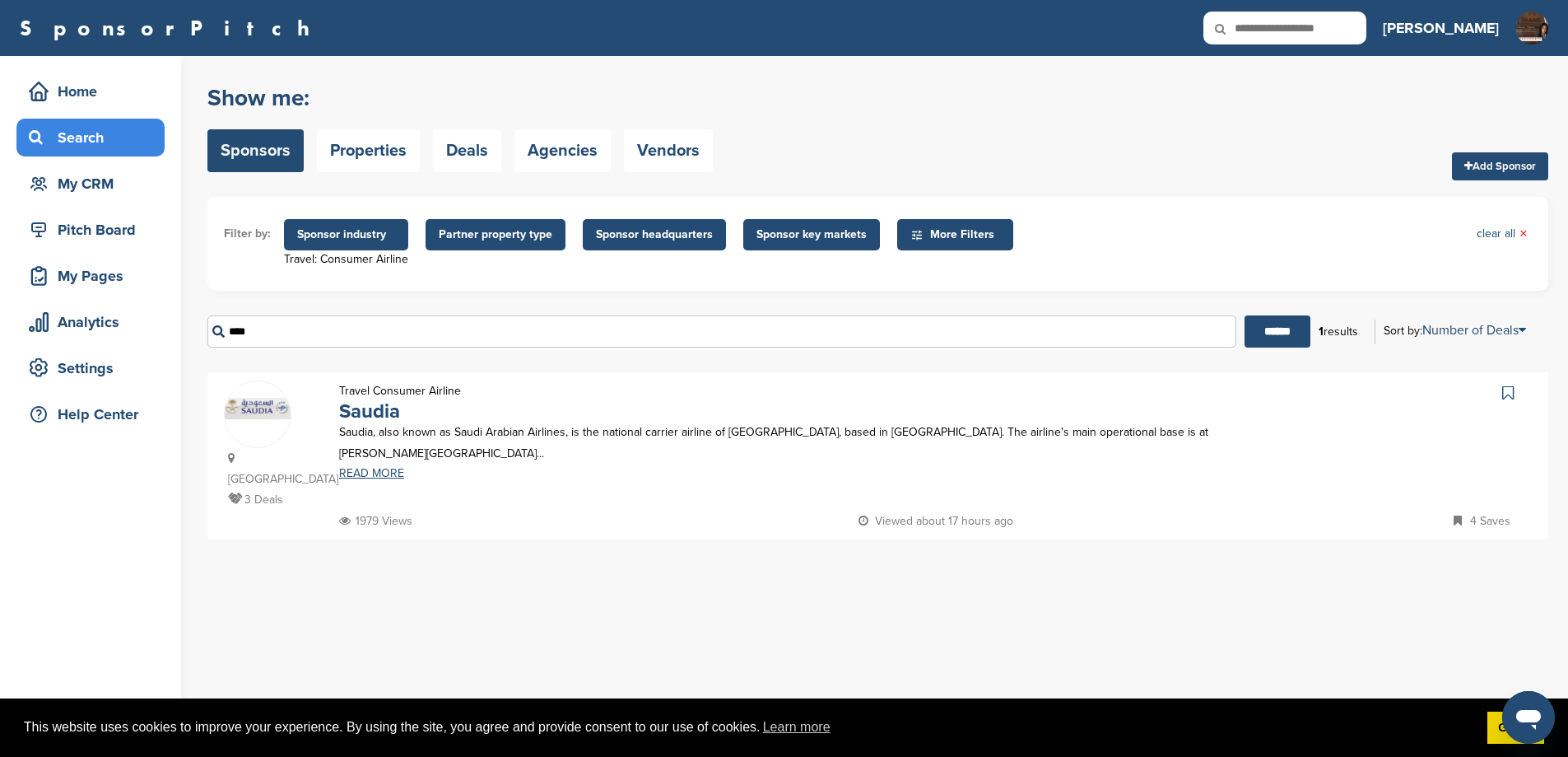
click at [331, 342] on input "****" at bounding box center [722, 331] width 1029 height 32
type input "*"
click at [389, 233] on span "Sponsor industry" at bounding box center [345, 234] width 98 height 18
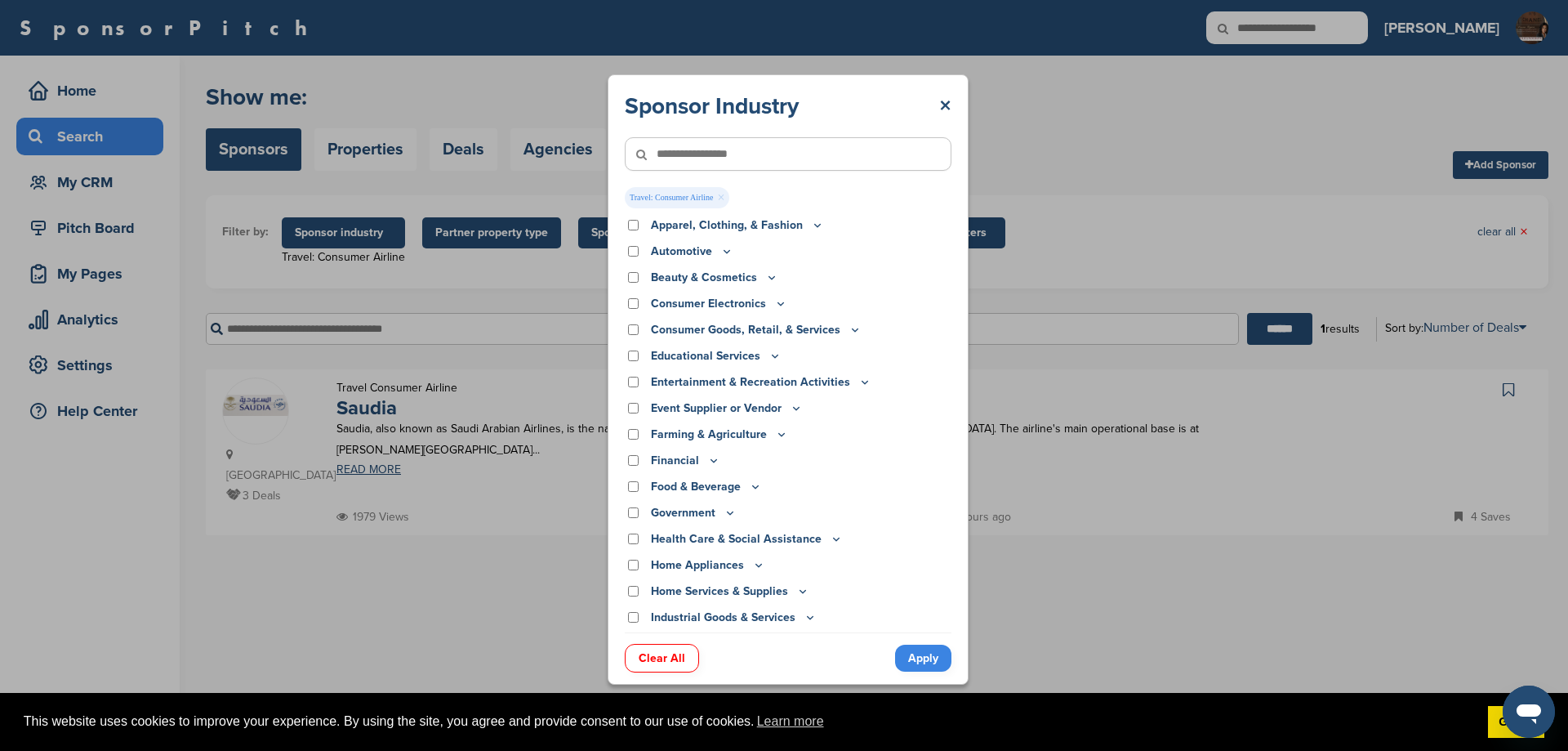
scroll to position [358, 0]
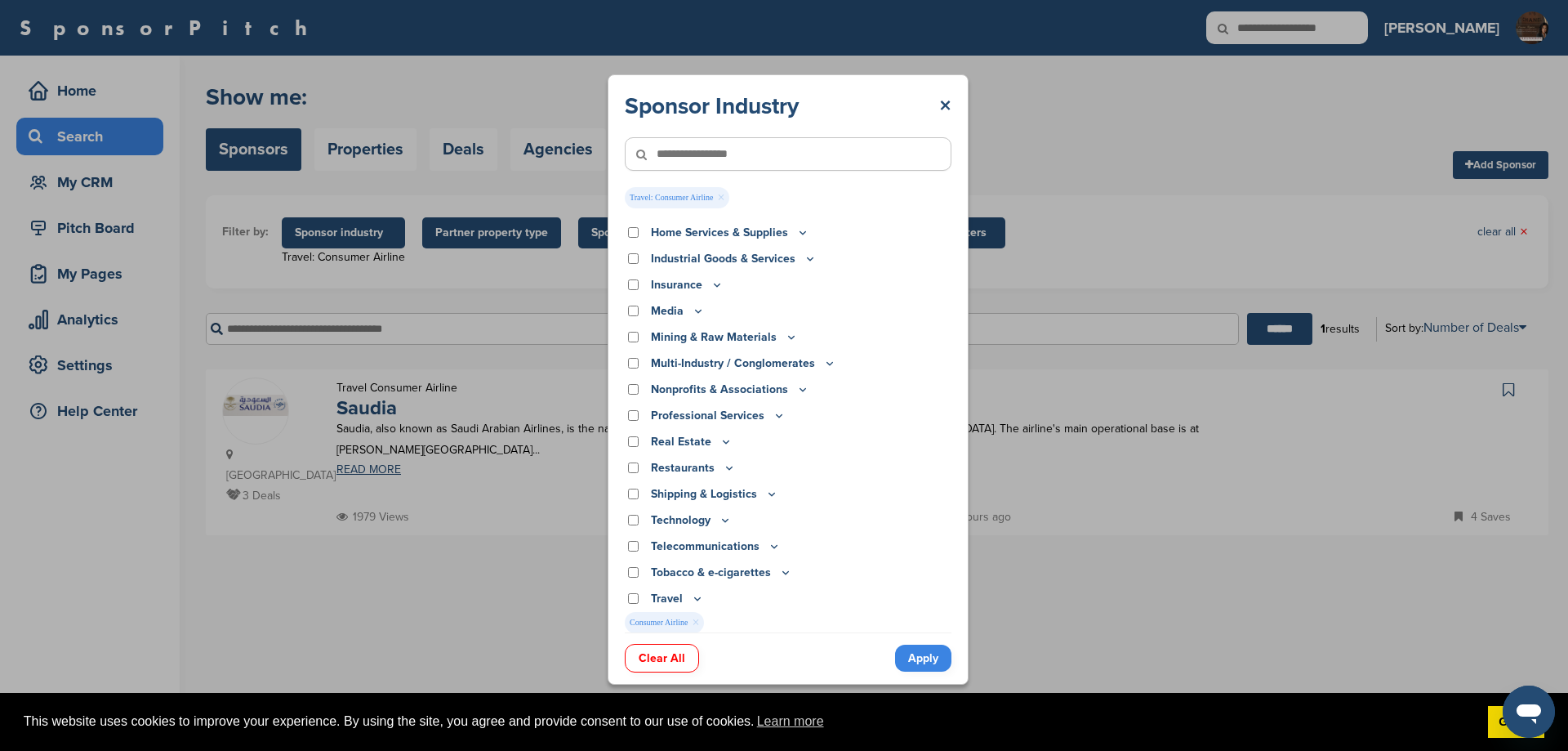
click at [678, 618] on span "Consumer Airline ×" at bounding box center [664, 622] width 79 height 21
click at [676, 647] on link "Clear All" at bounding box center [662, 657] width 75 height 28
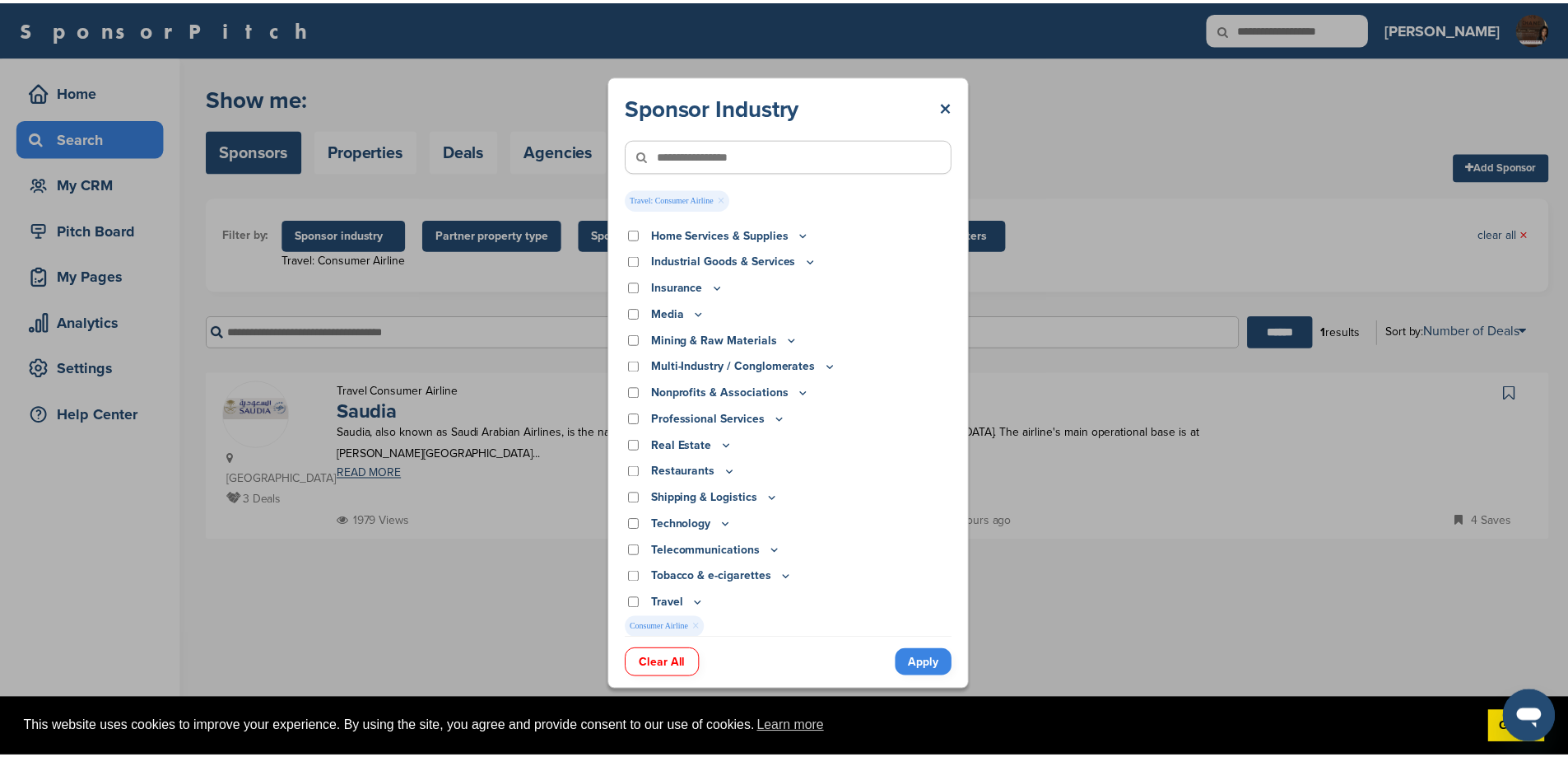
scroll to position [341, 0]
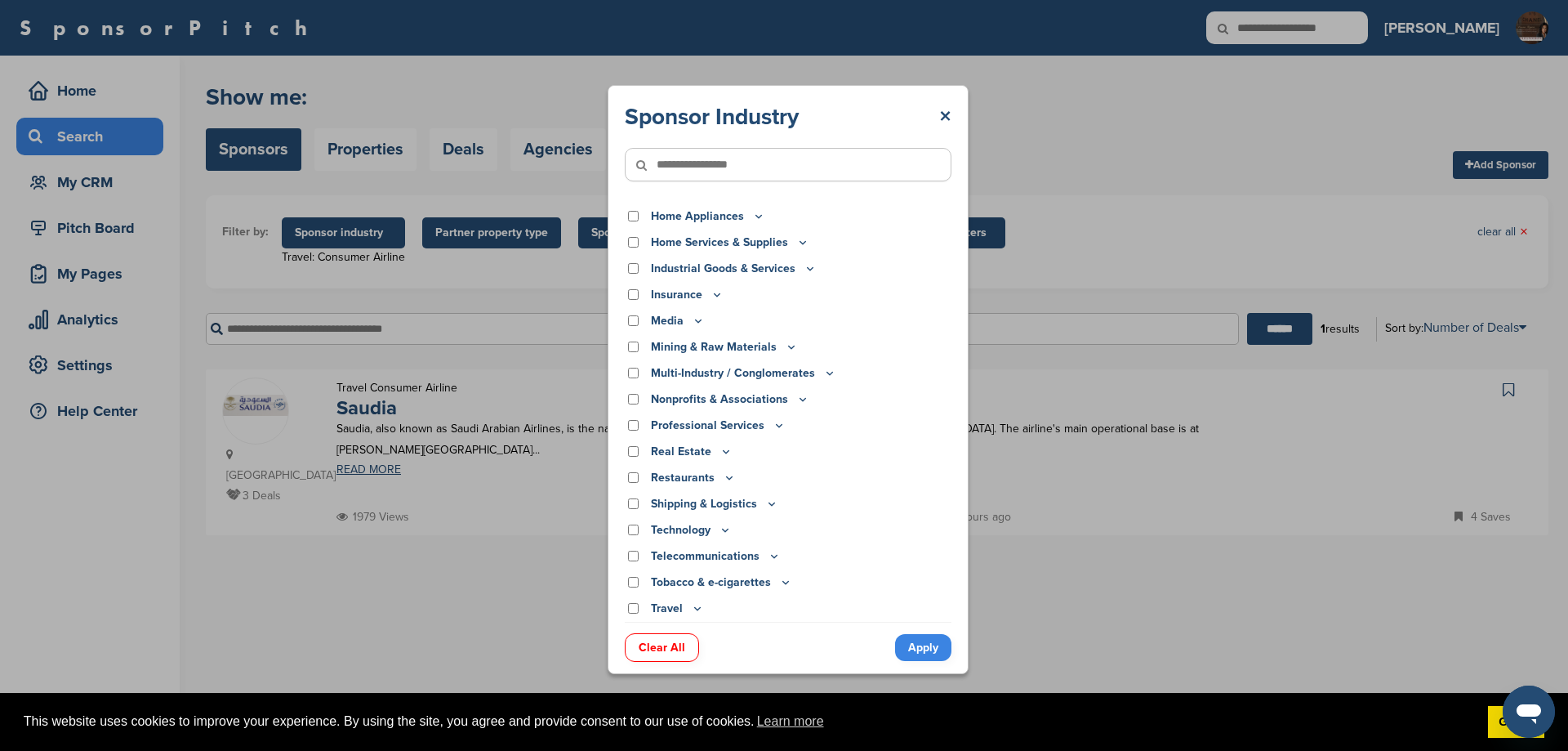
click at [669, 648] on link "Clear All" at bounding box center [662, 647] width 75 height 28
click at [1177, 149] on div "Sponsor Industry × Apparel, Clothing, & Fashion Accessories Athletic Apparel & …" at bounding box center [788, 379] width 1577 height 759
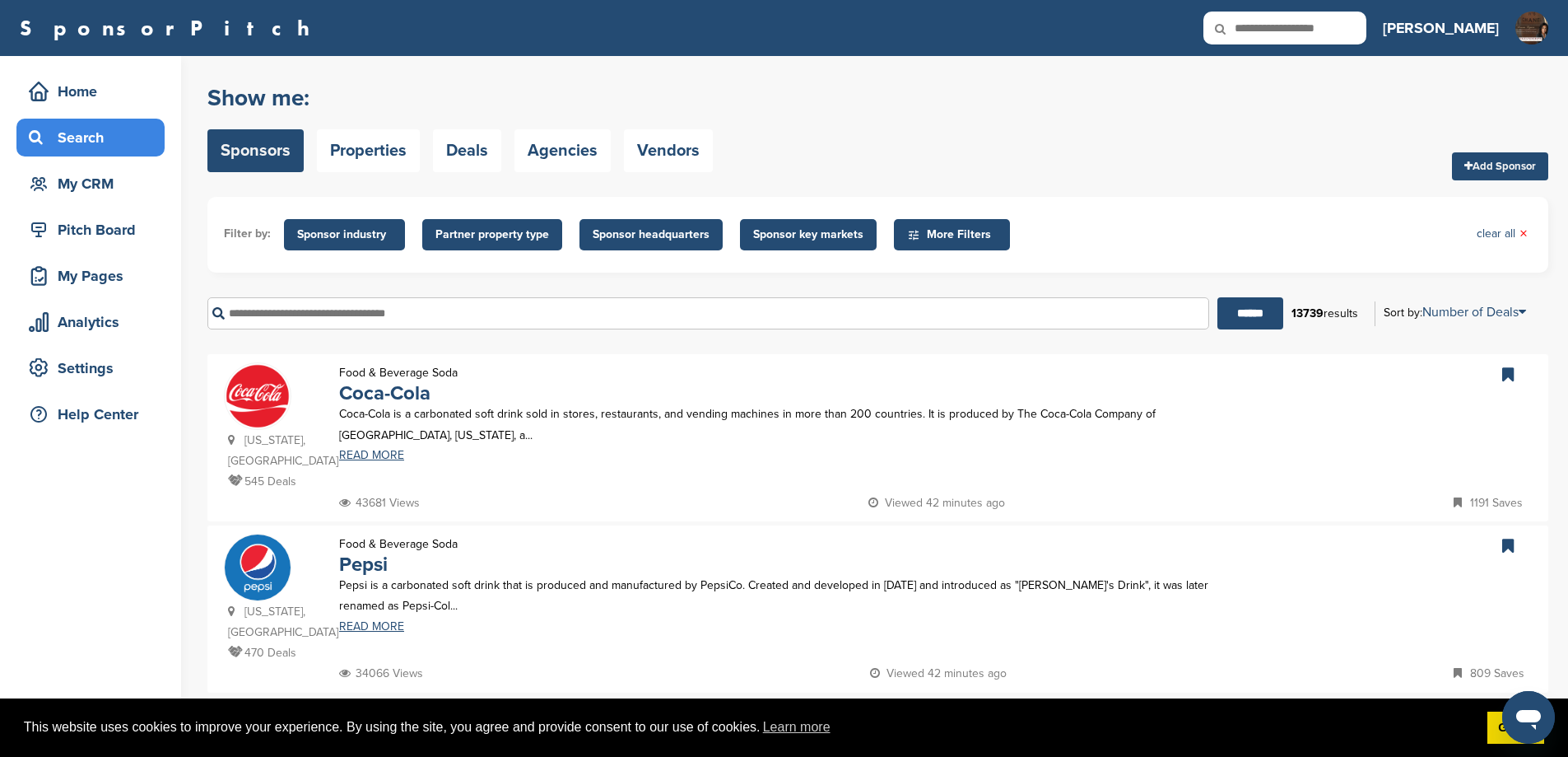
click at [425, 329] on input "text" at bounding box center [708, 313] width 1002 height 32
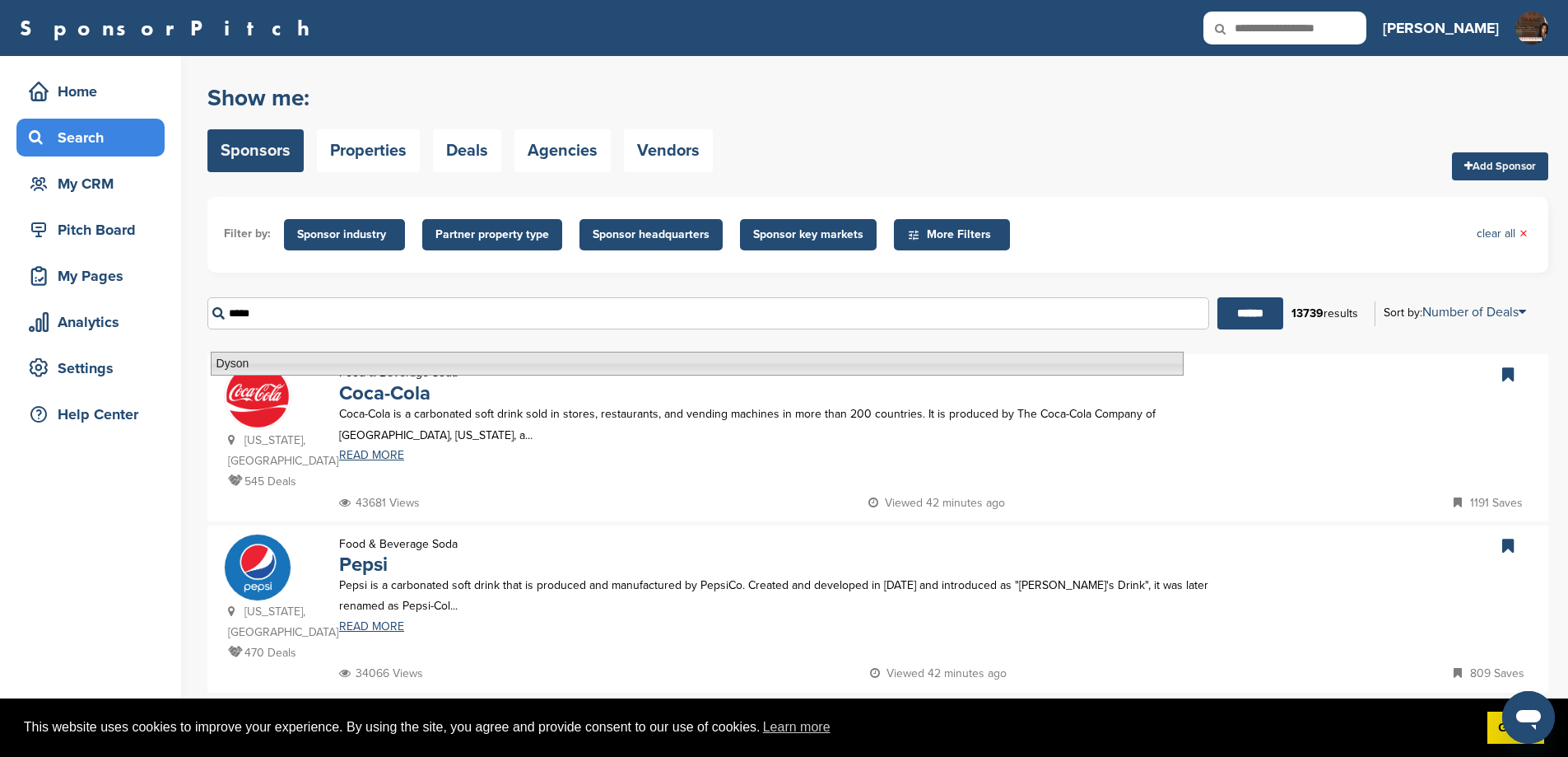
click at [411, 366] on li "Dyson" at bounding box center [697, 364] width 973 height 24
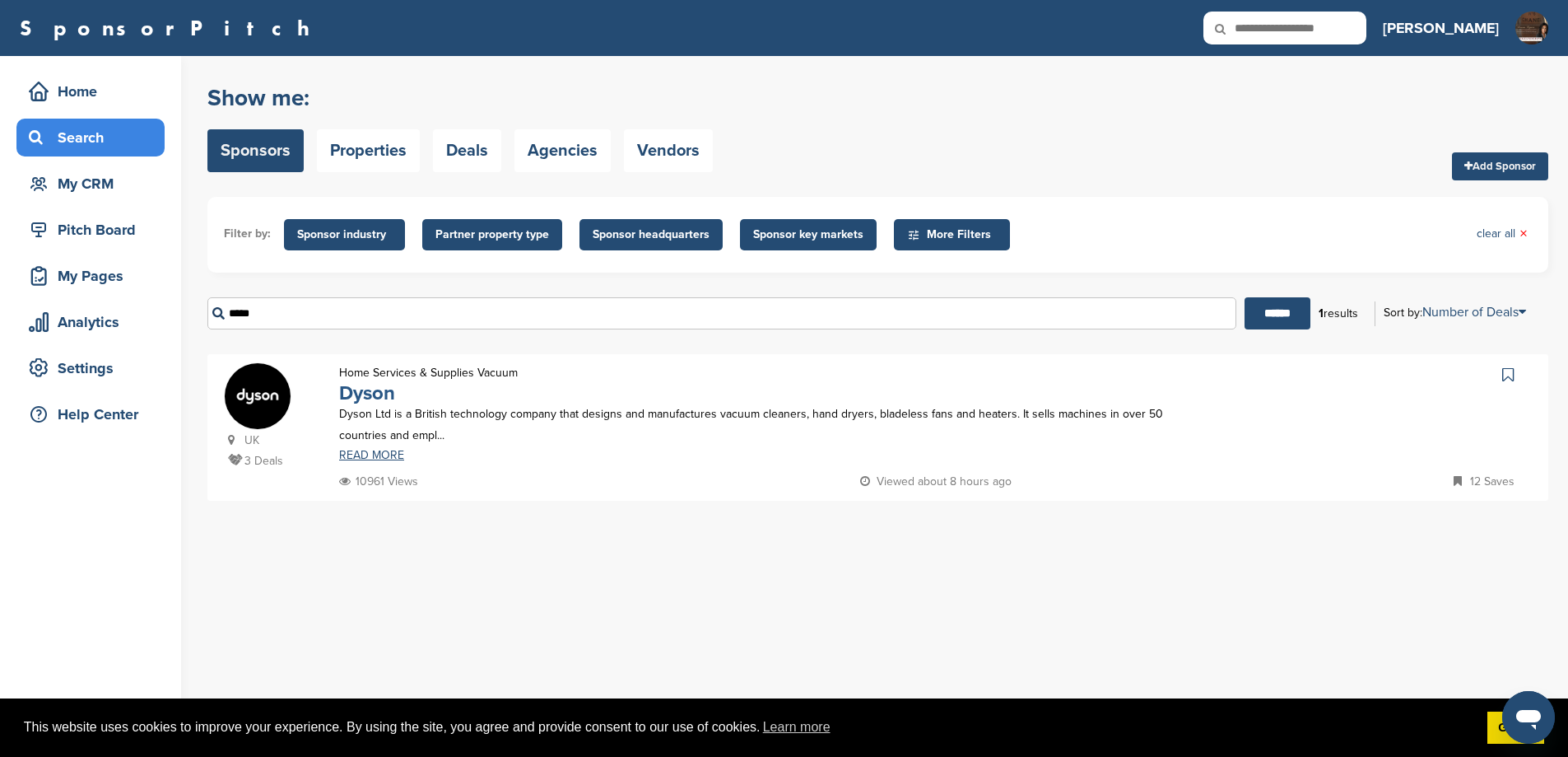
type input "*****"
click at [379, 405] on link "Dyson" at bounding box center [367, 393] width 56 height 24
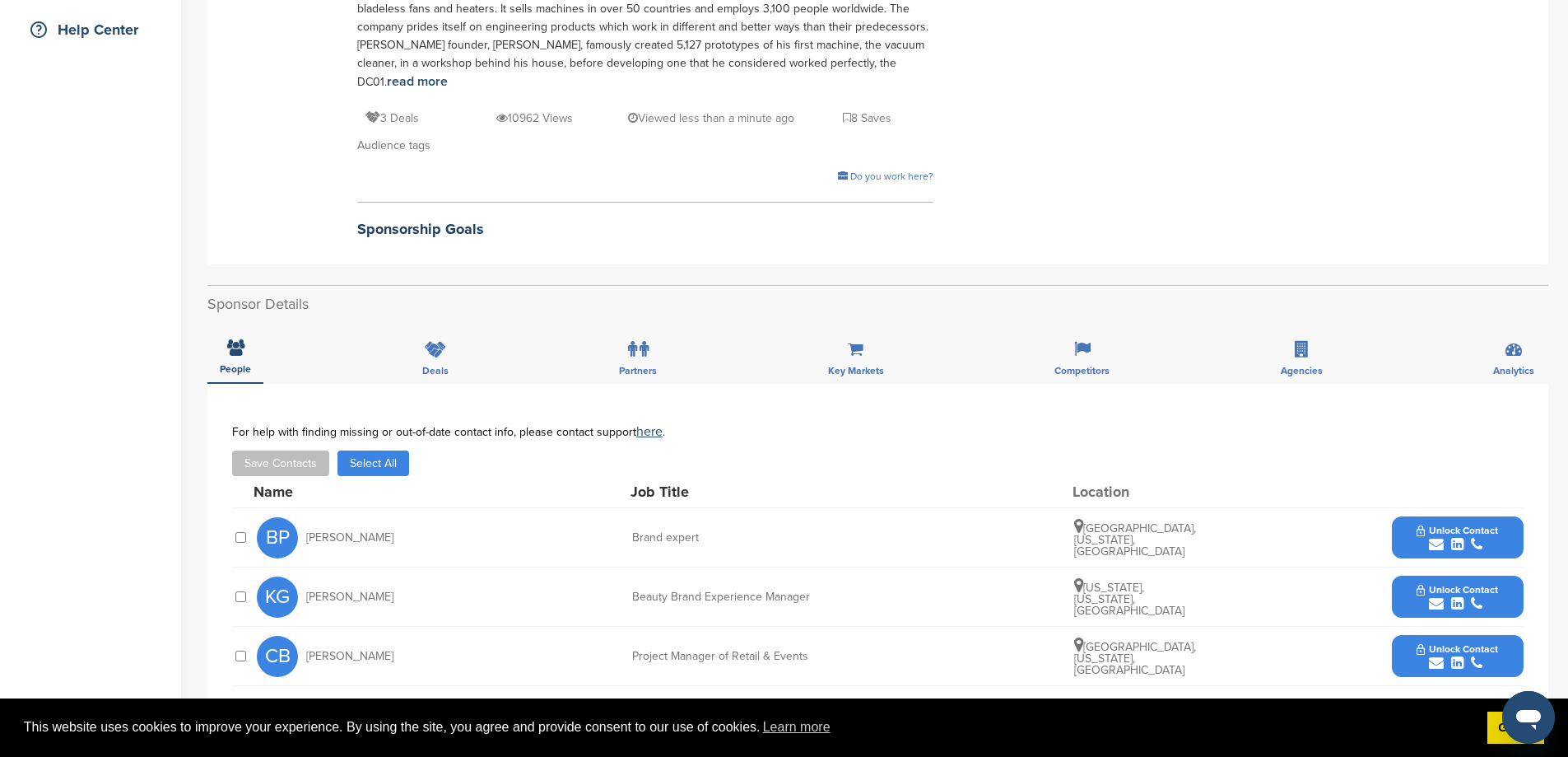
scroll to position [768, 0]
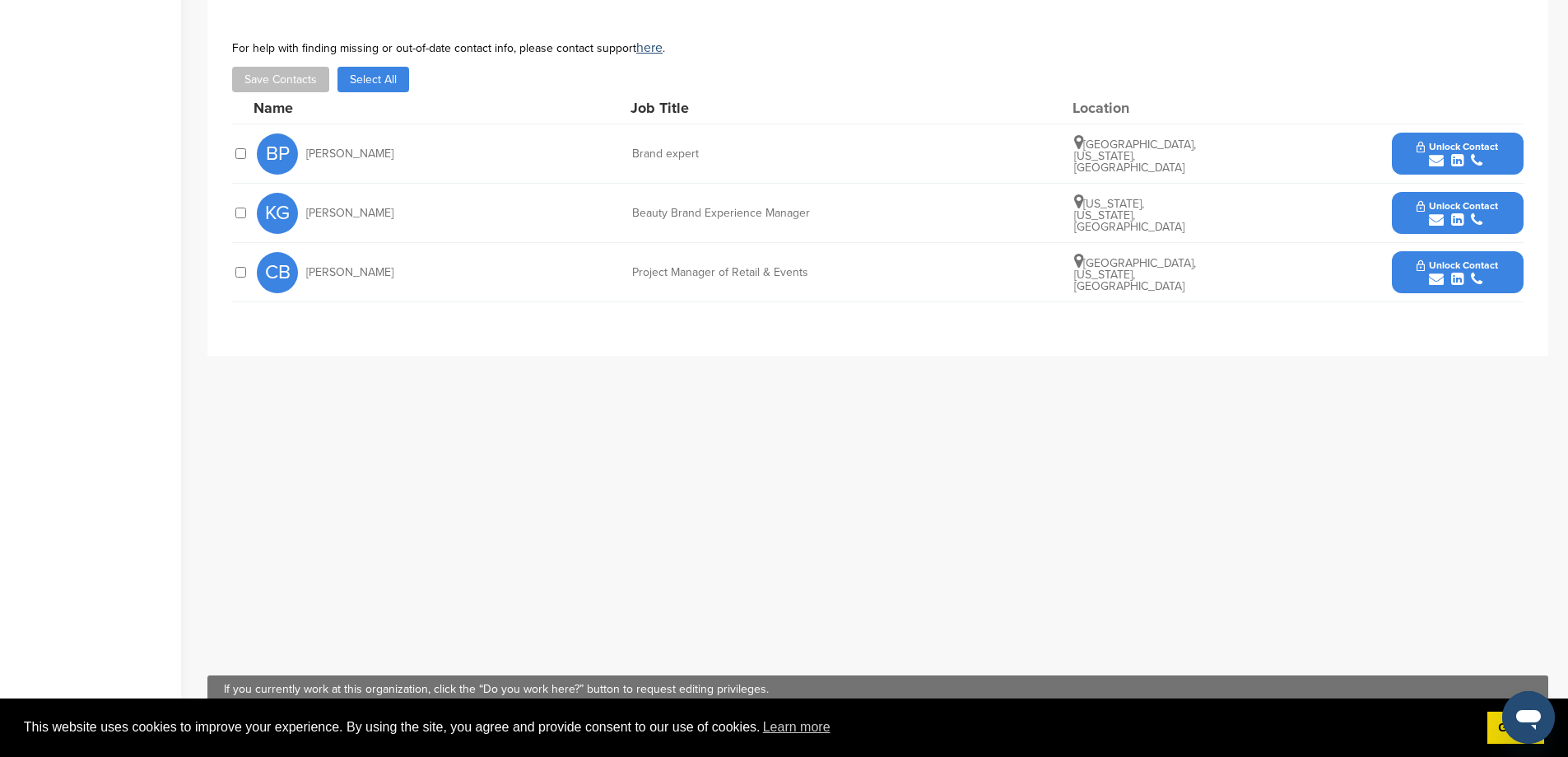
click at [238, 217] on div at bounding box center [240, 213] width 16 height 16
click at [1416, 169] on div "submit" at bounding box center [1457, 161] width 81 height 16
click at [1410, 215] on button "Unlock Contact" at bounding box center [1457, 213] width 121 height 49
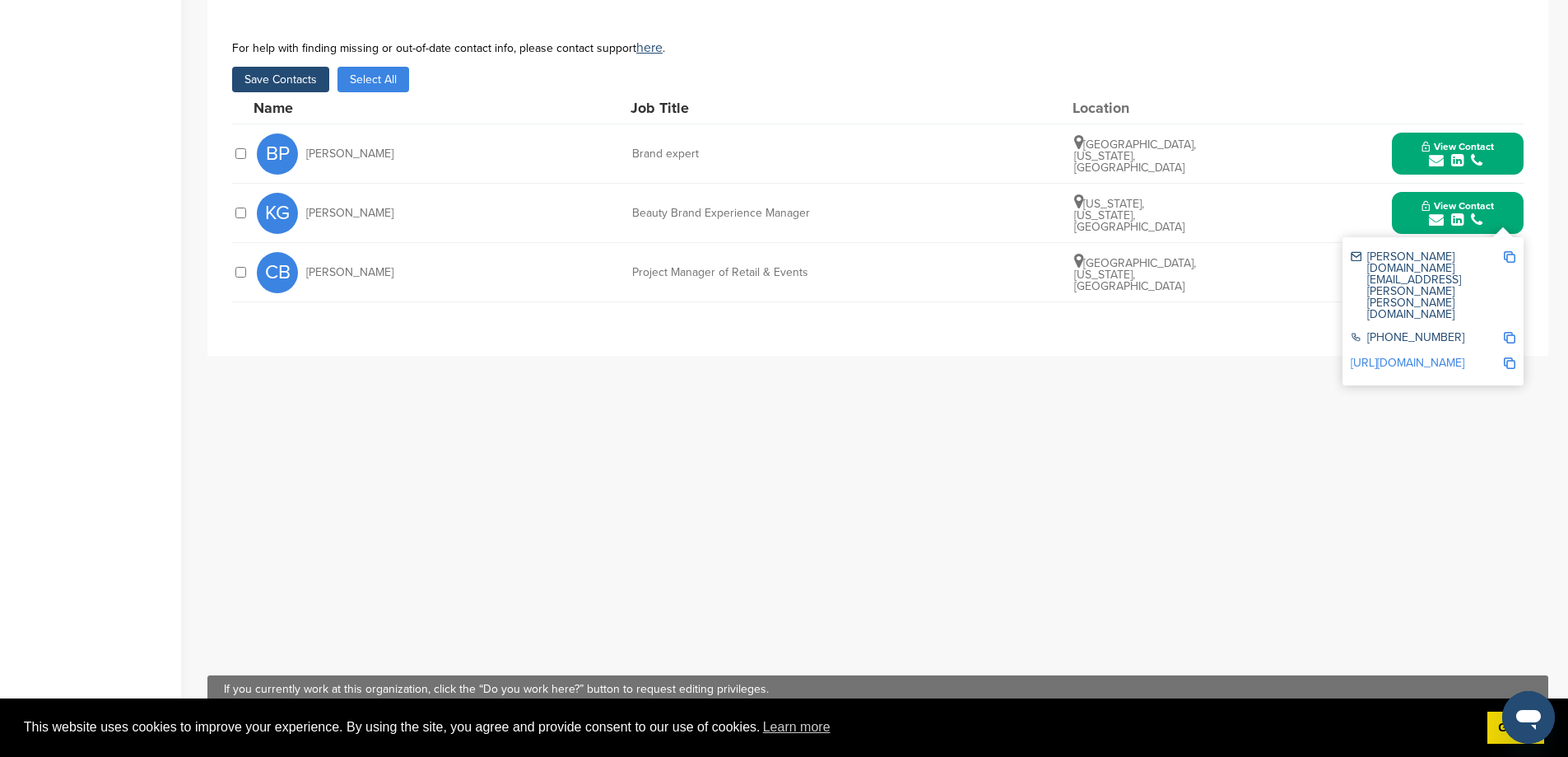
click at [287, 79] on button "Save Contacts" at bounding box center [281, 79] width 97 height 25
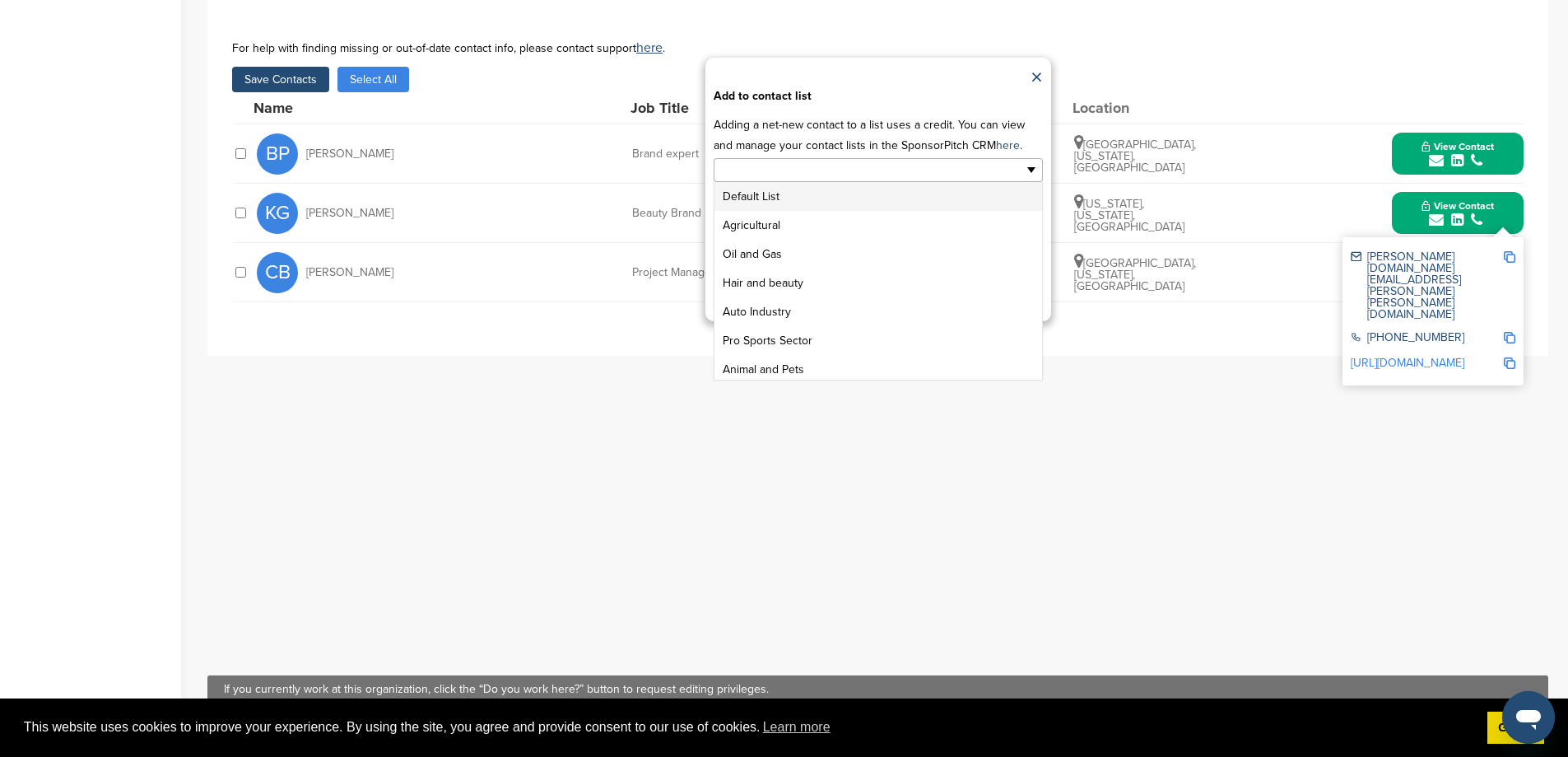
click at [801, 179] on input "text" at bounding box center [807, 170] width 173 height 19
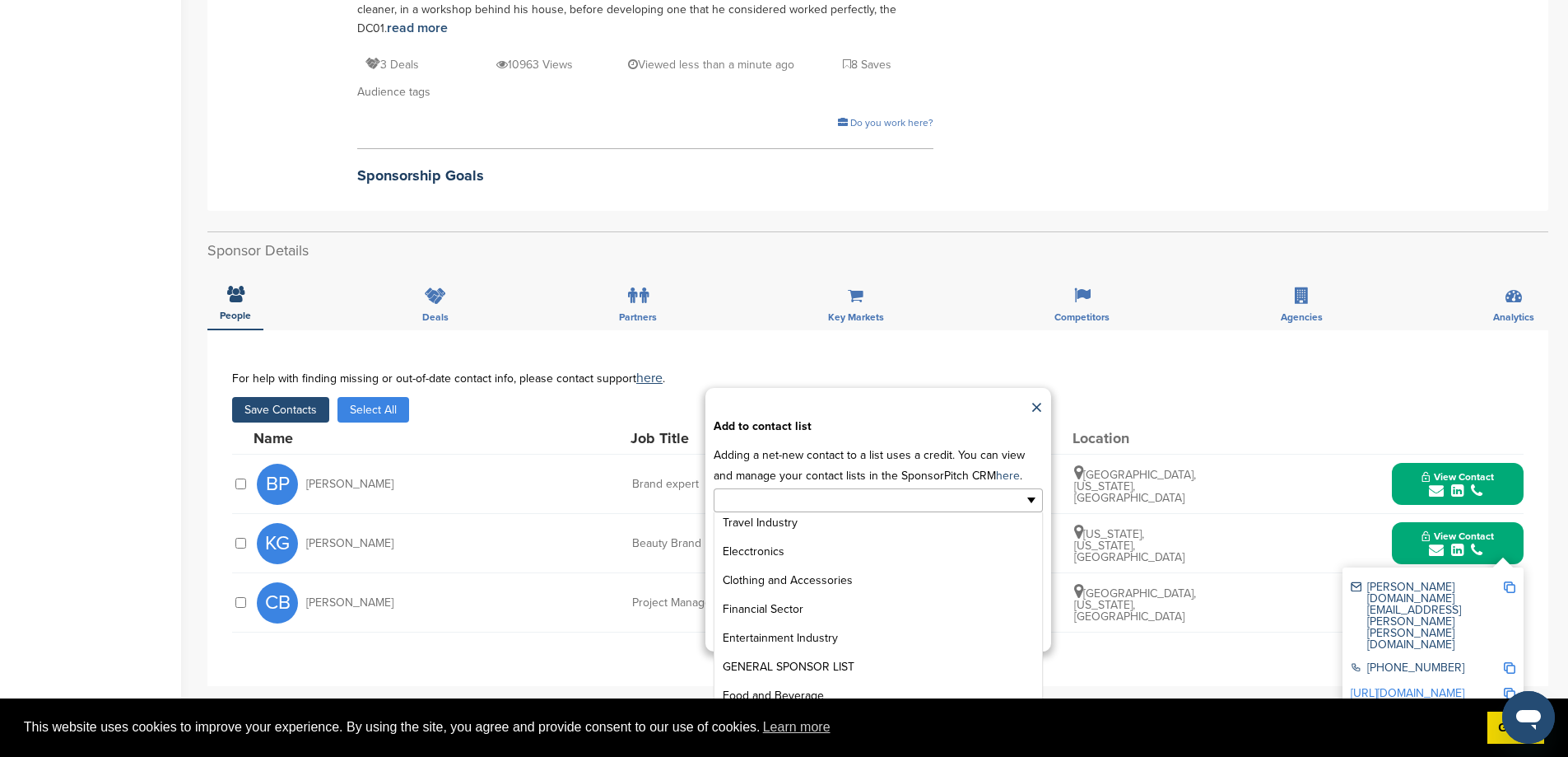
scroll to position [822, 0]
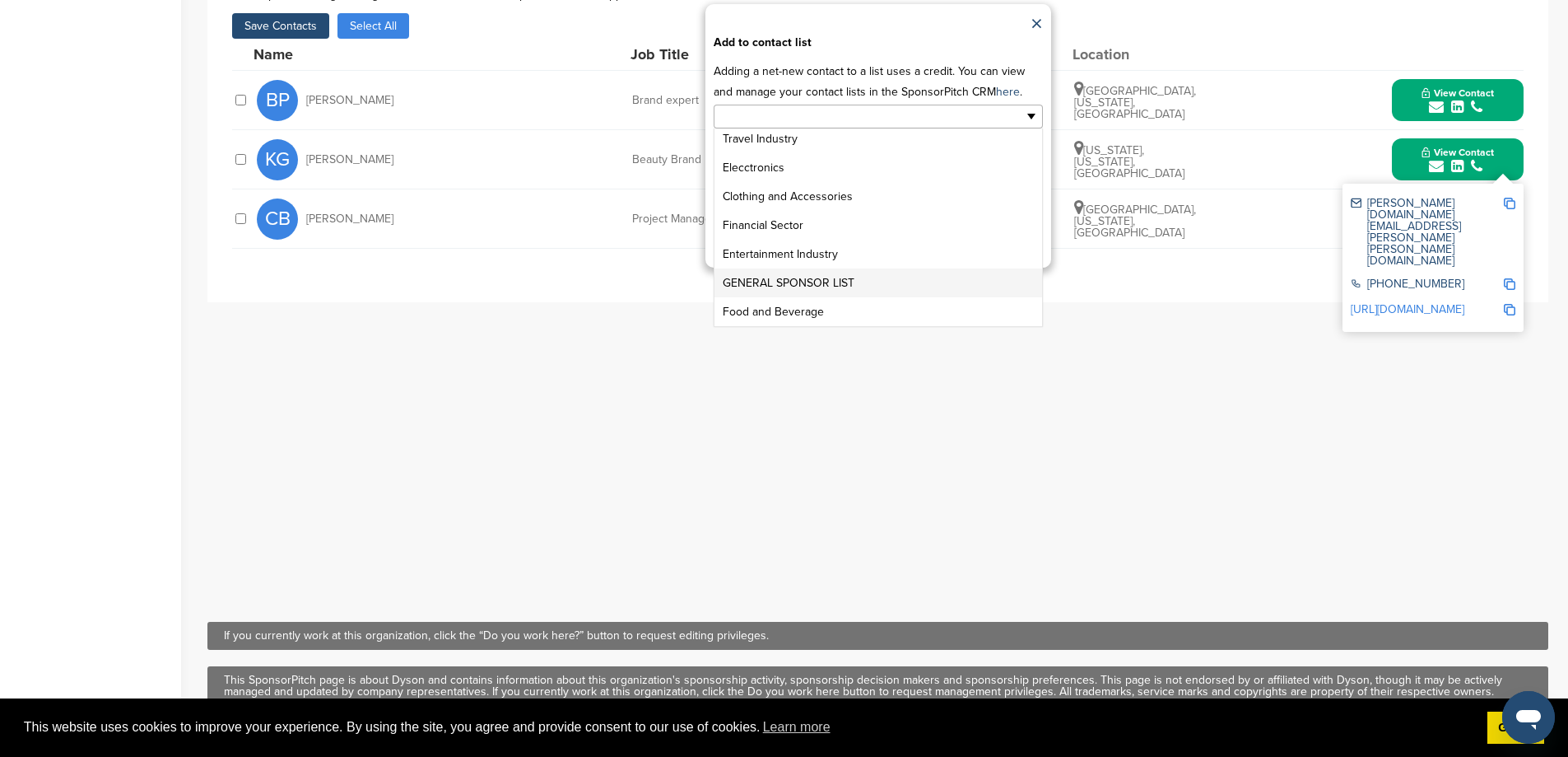
click at [797, 297] on li "GENERAL SPONSOR LIST" at bounding box center [878, 282] width 327 height 29
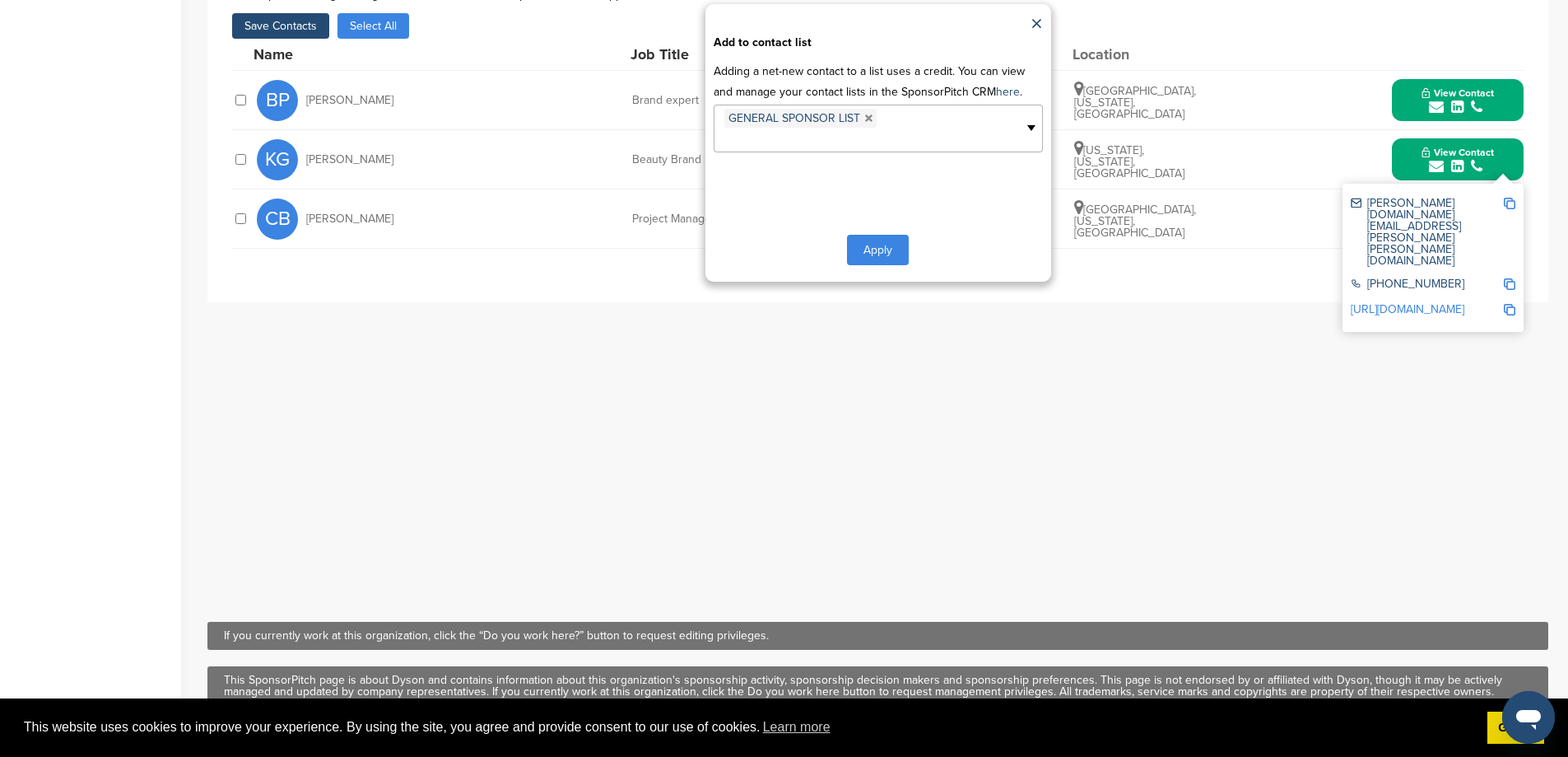
scroll to position [177, 0]
click at [878, 265] on button "Apply" at bounding box center [877, 249] width 61 height 30
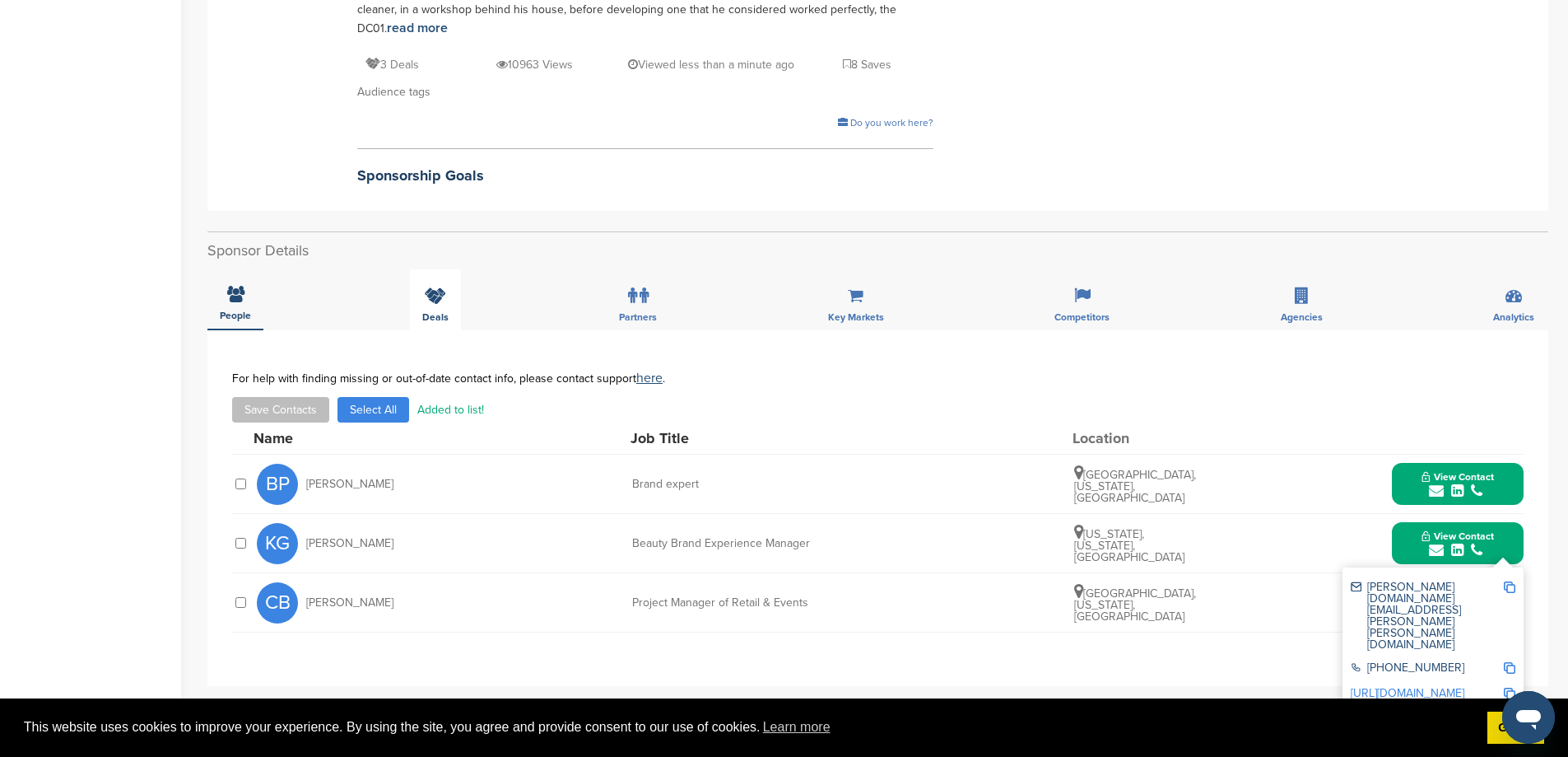
scroll to position [54, 0]
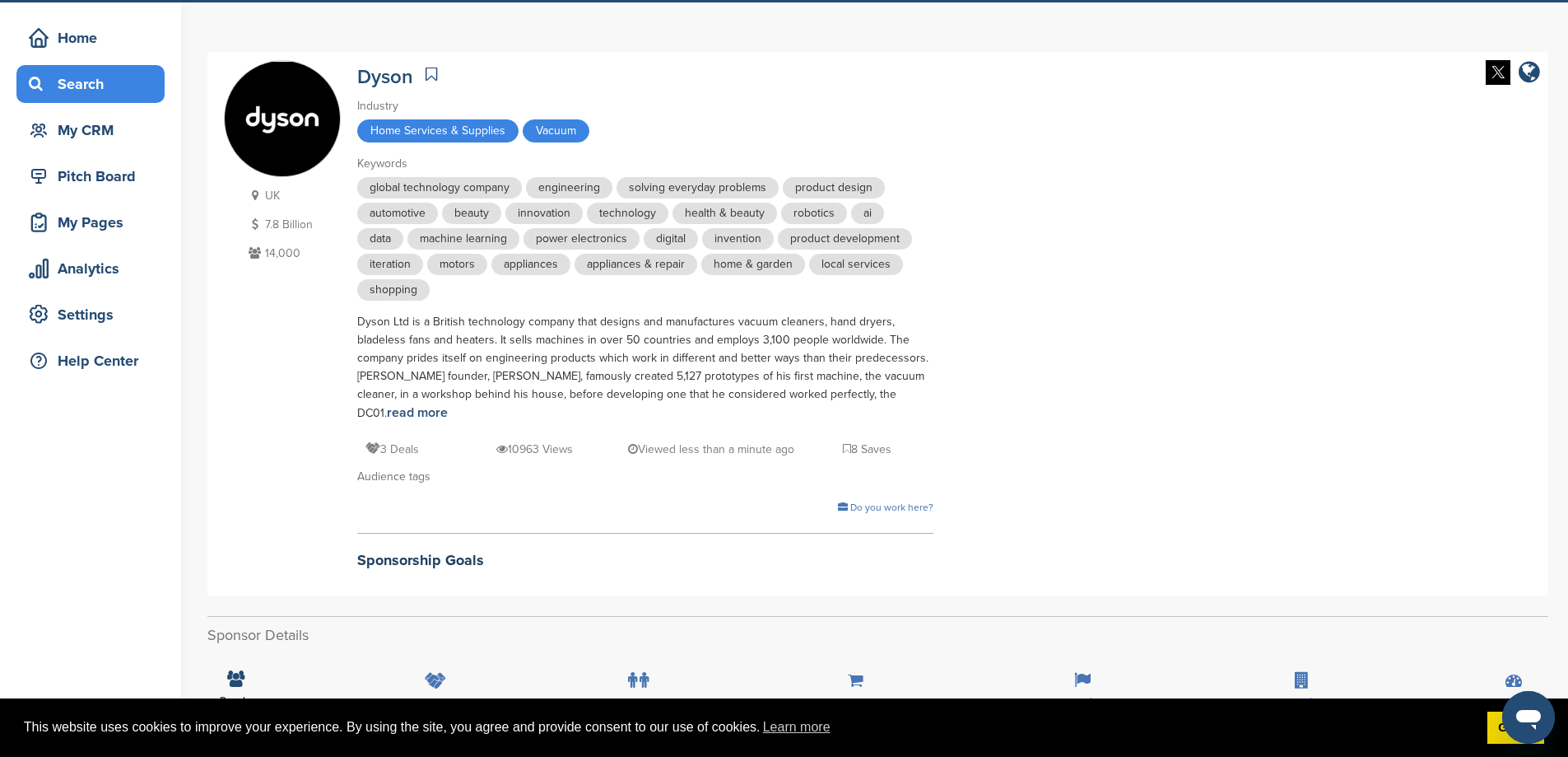
click at [77, 88] on div "Search" at bounding box center [95, 84] width 140 height 29
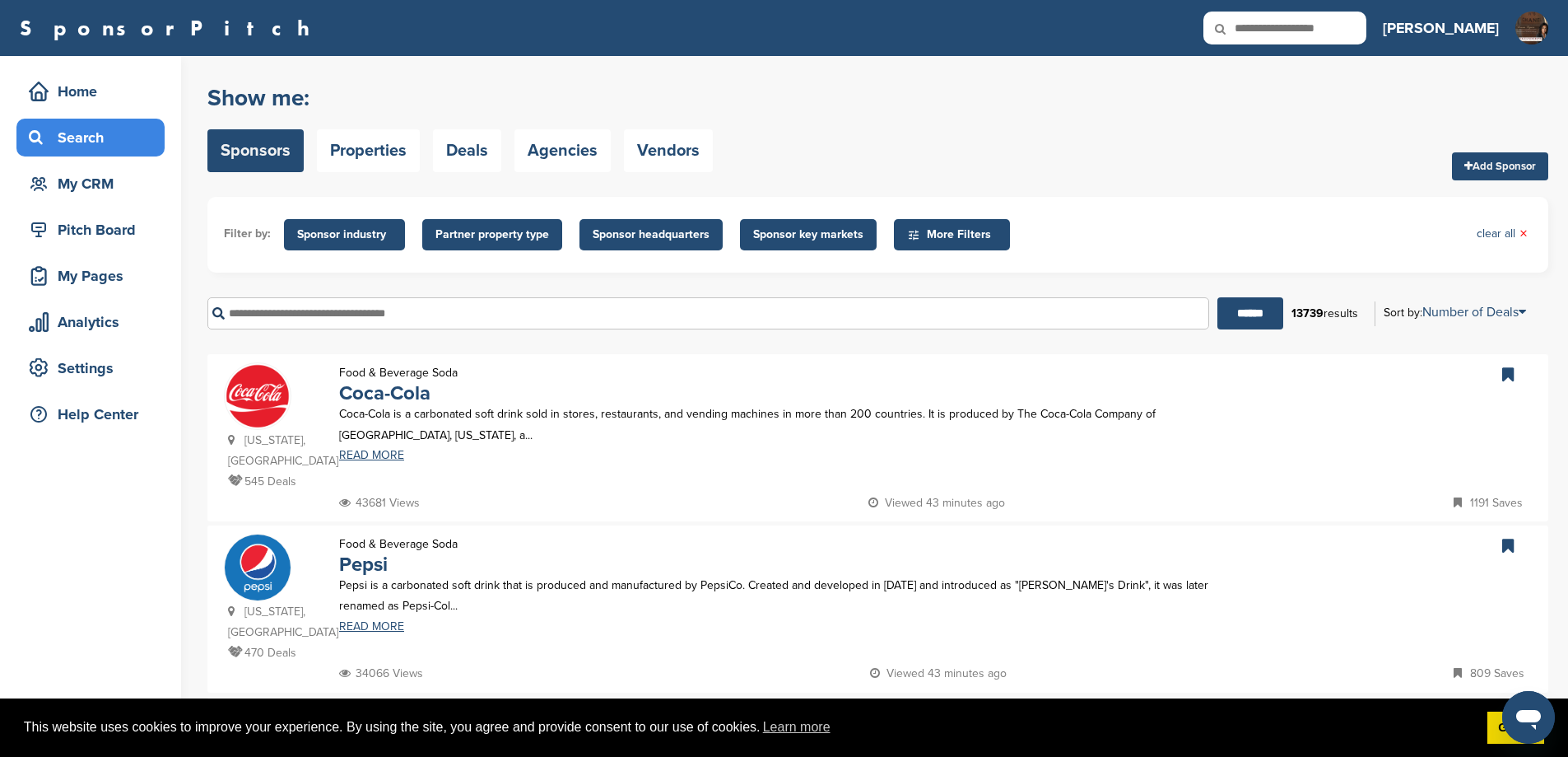
click at [378, 329] on input "text" at bounding box center [708, 313] width 1002 height 32
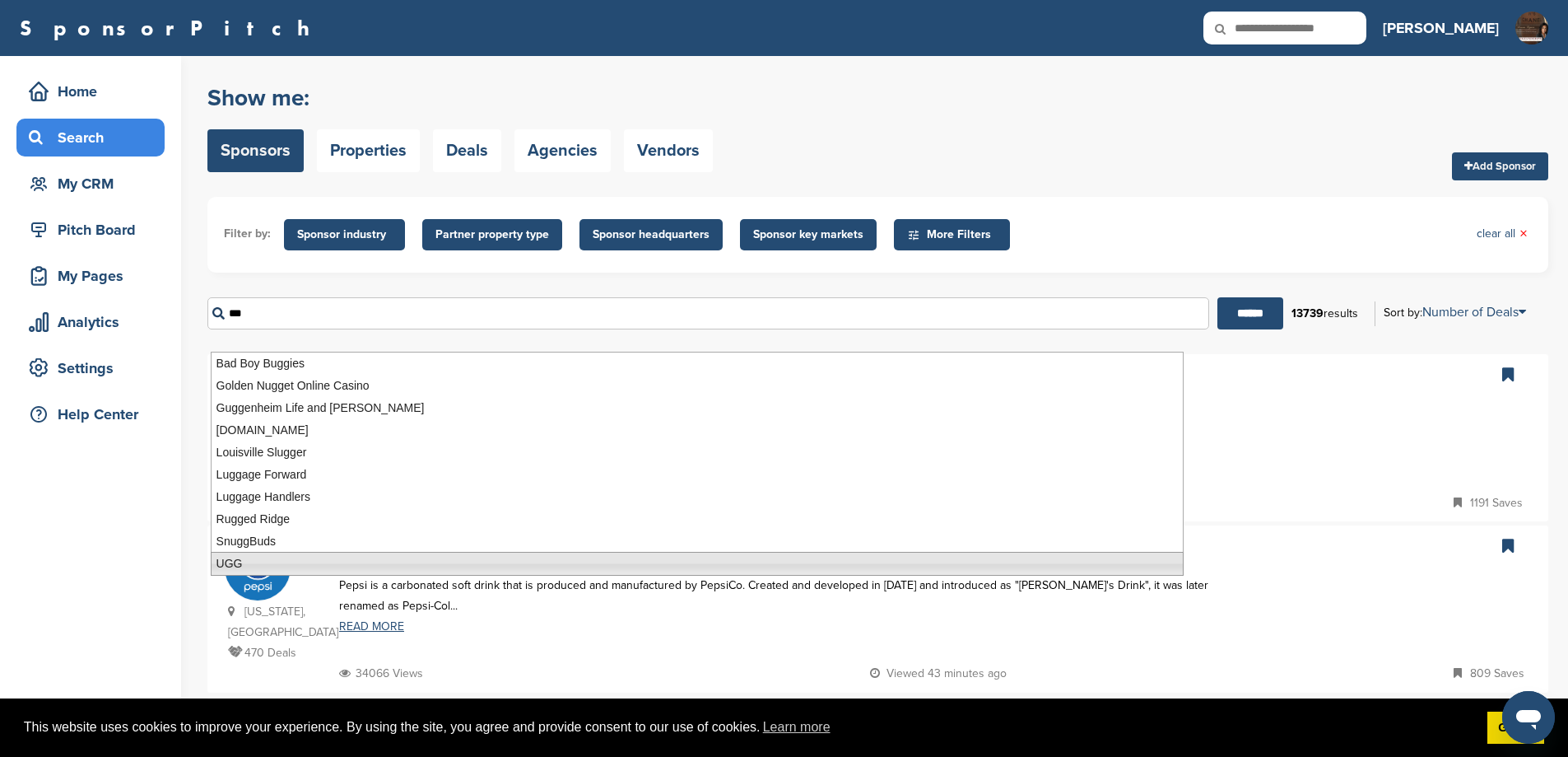
click at [239, 566] on li "UGG" at bounding box center [697, 564] width 973 height 24
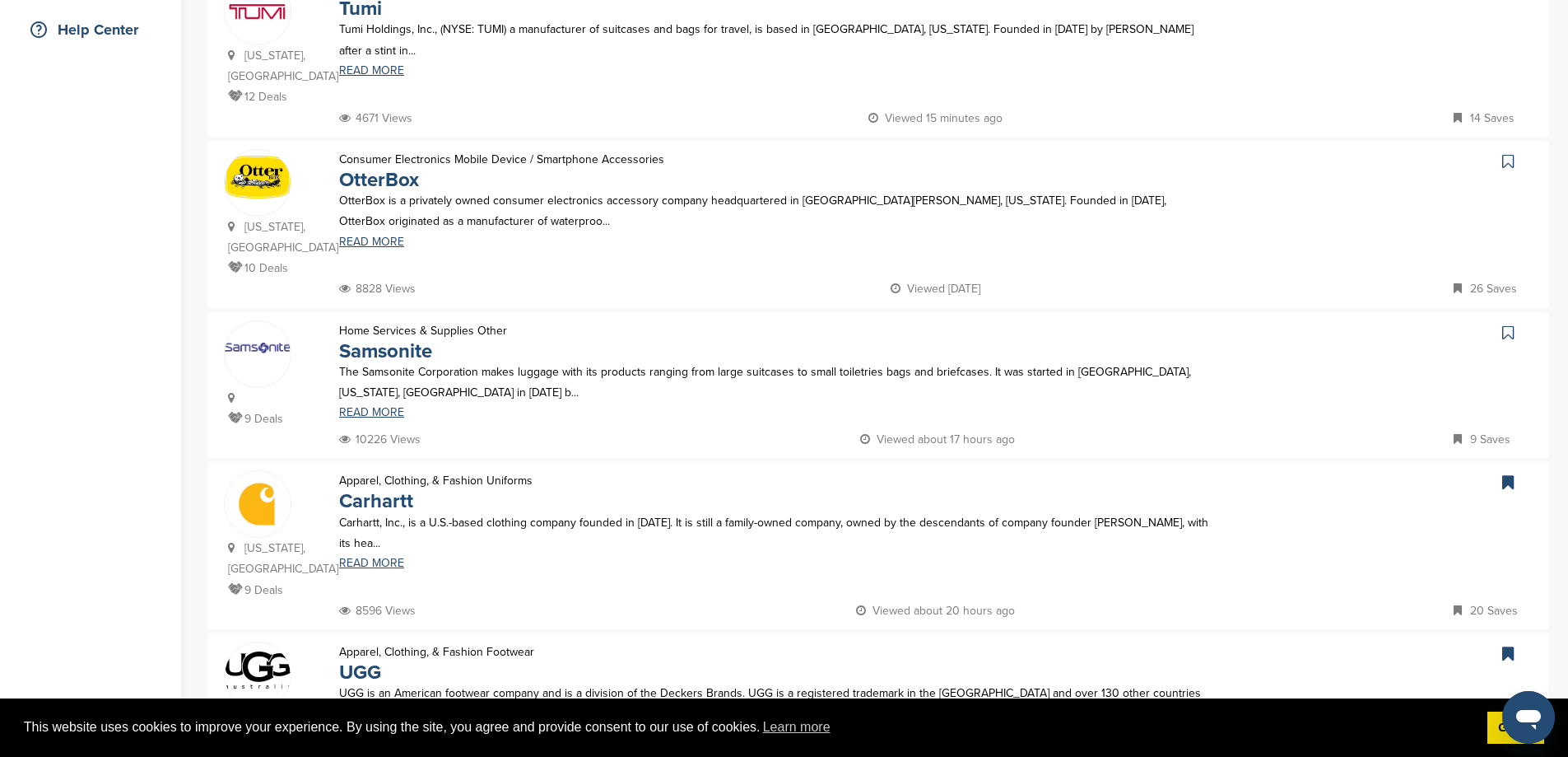
scroll to position [768, 0]
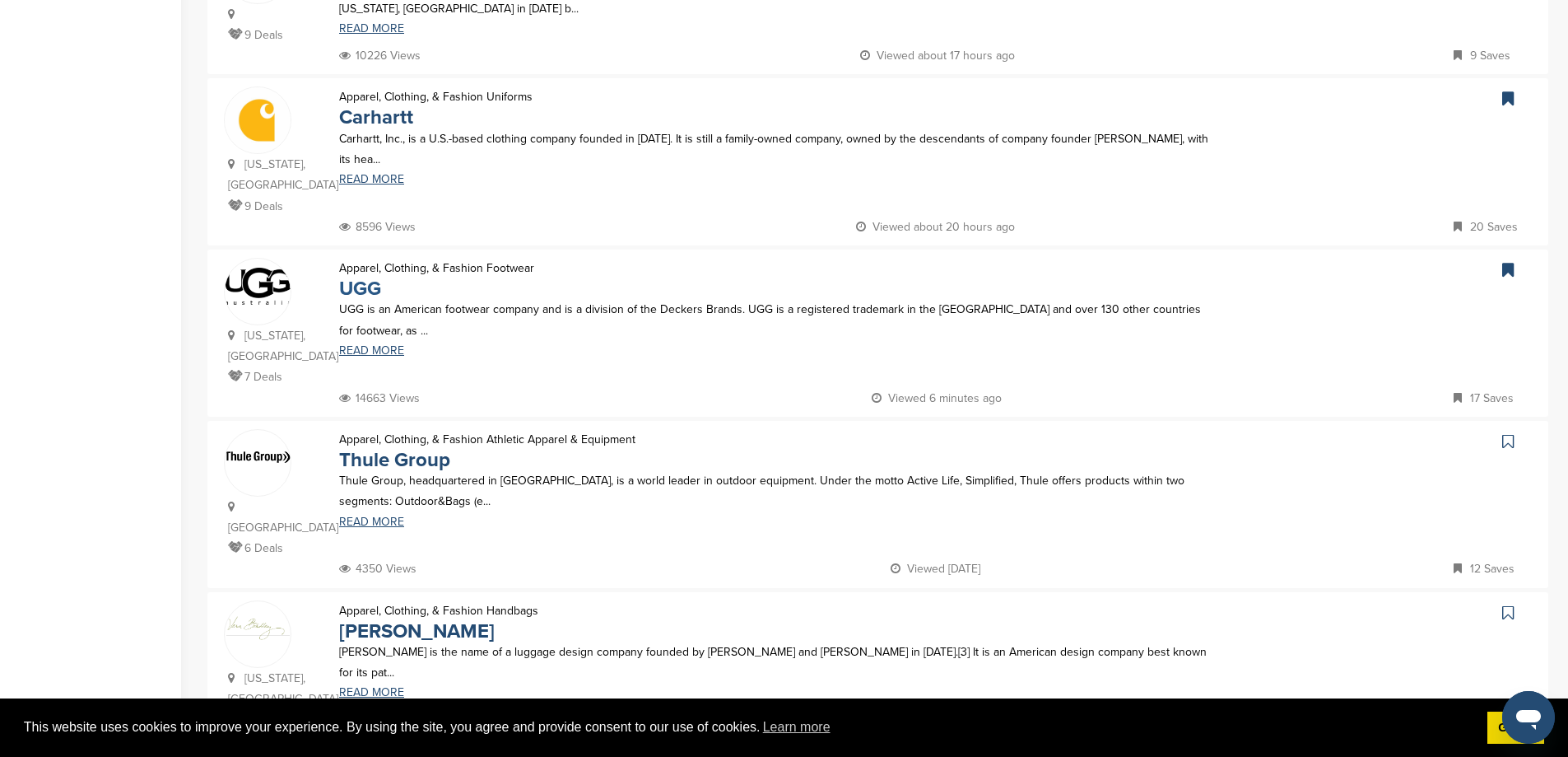
type input "***"
click at [359, 301] on link "UGG" at bounding box center [360, 288] width 42 height 24
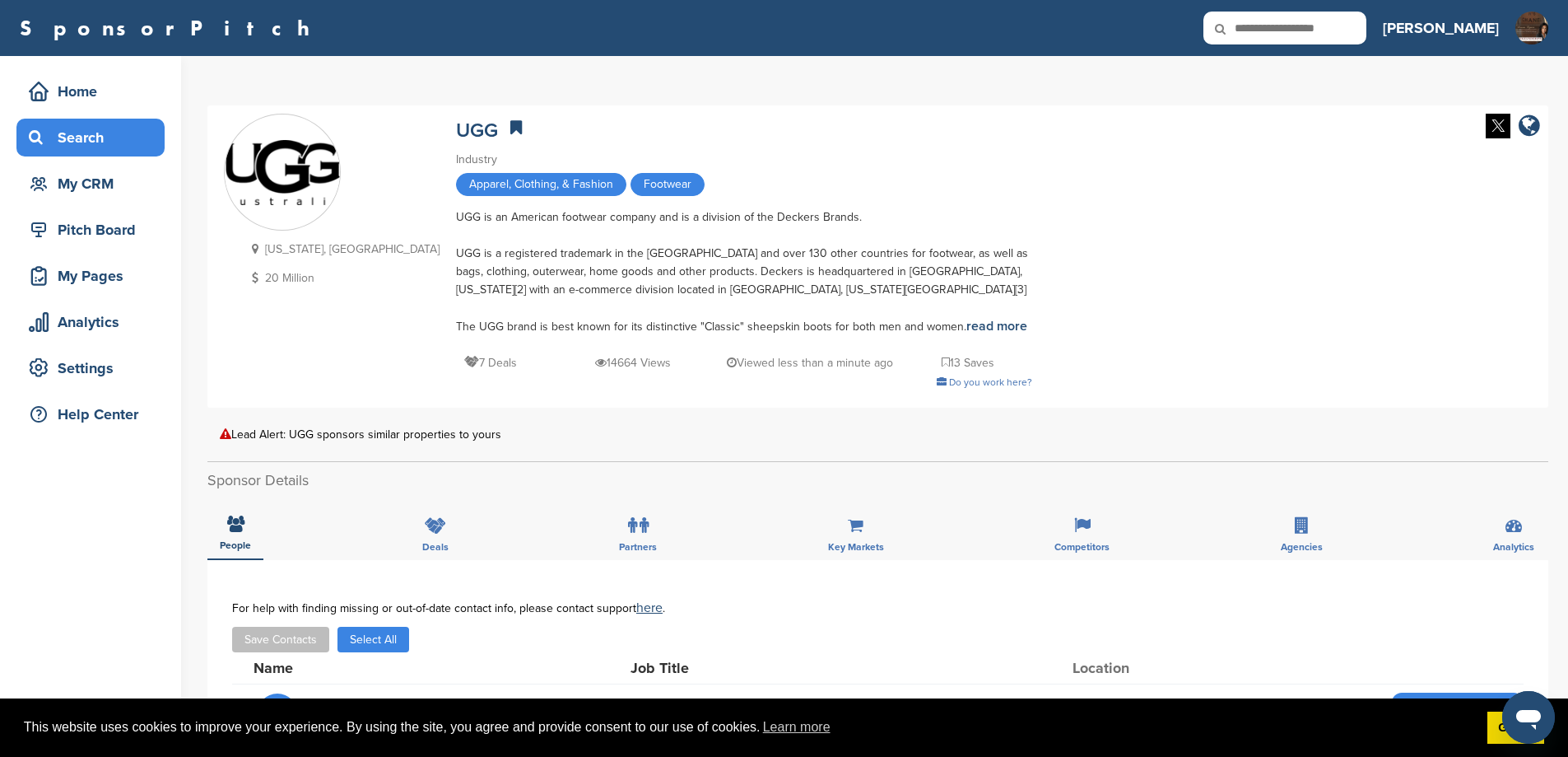
click at [100, 139] on div "Search" at bounding box center [95, 138] width 140 height 29
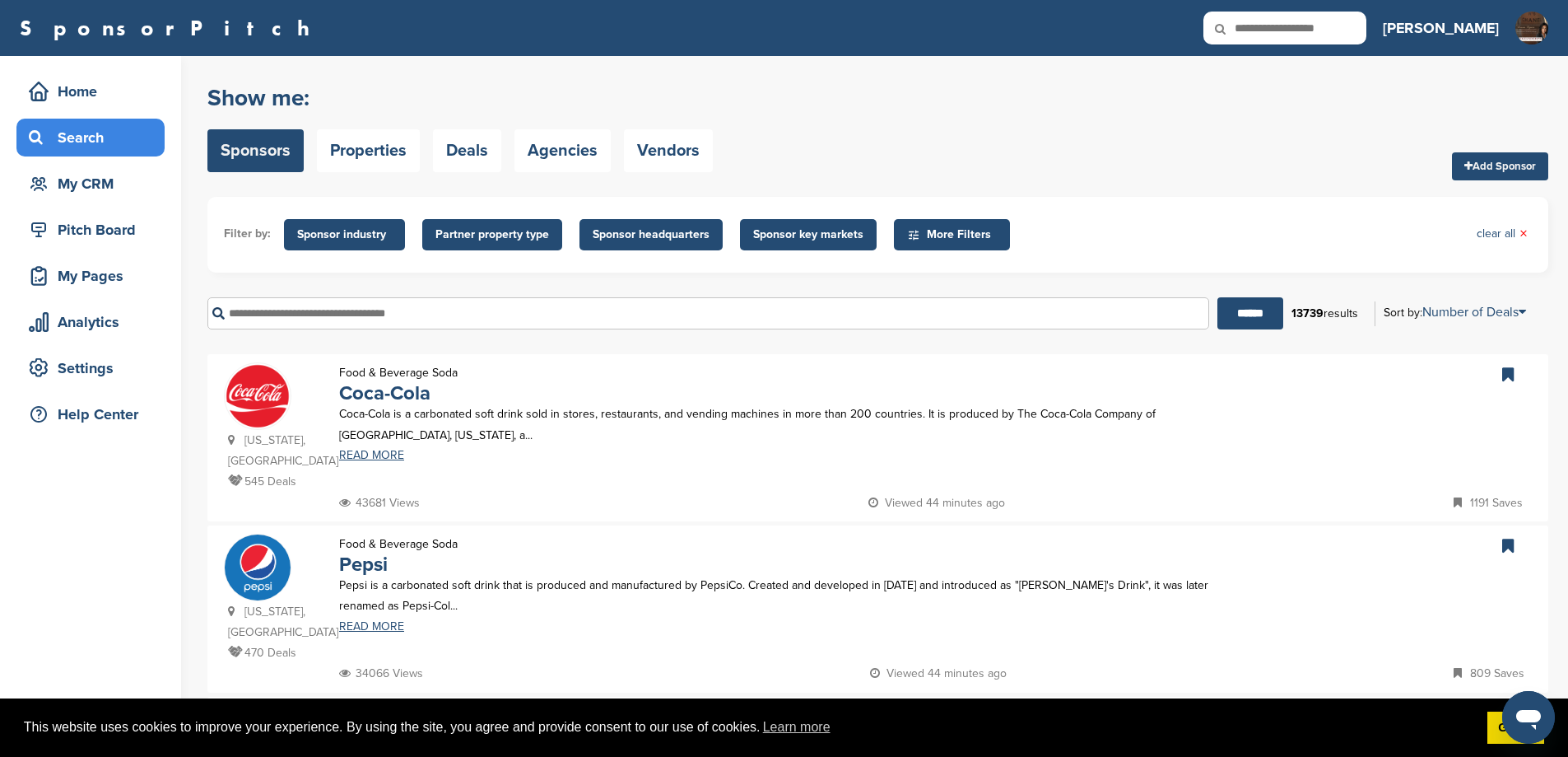
click at [611, 328] on input "text" at bounding box center [708, 313] width 1002 height 32
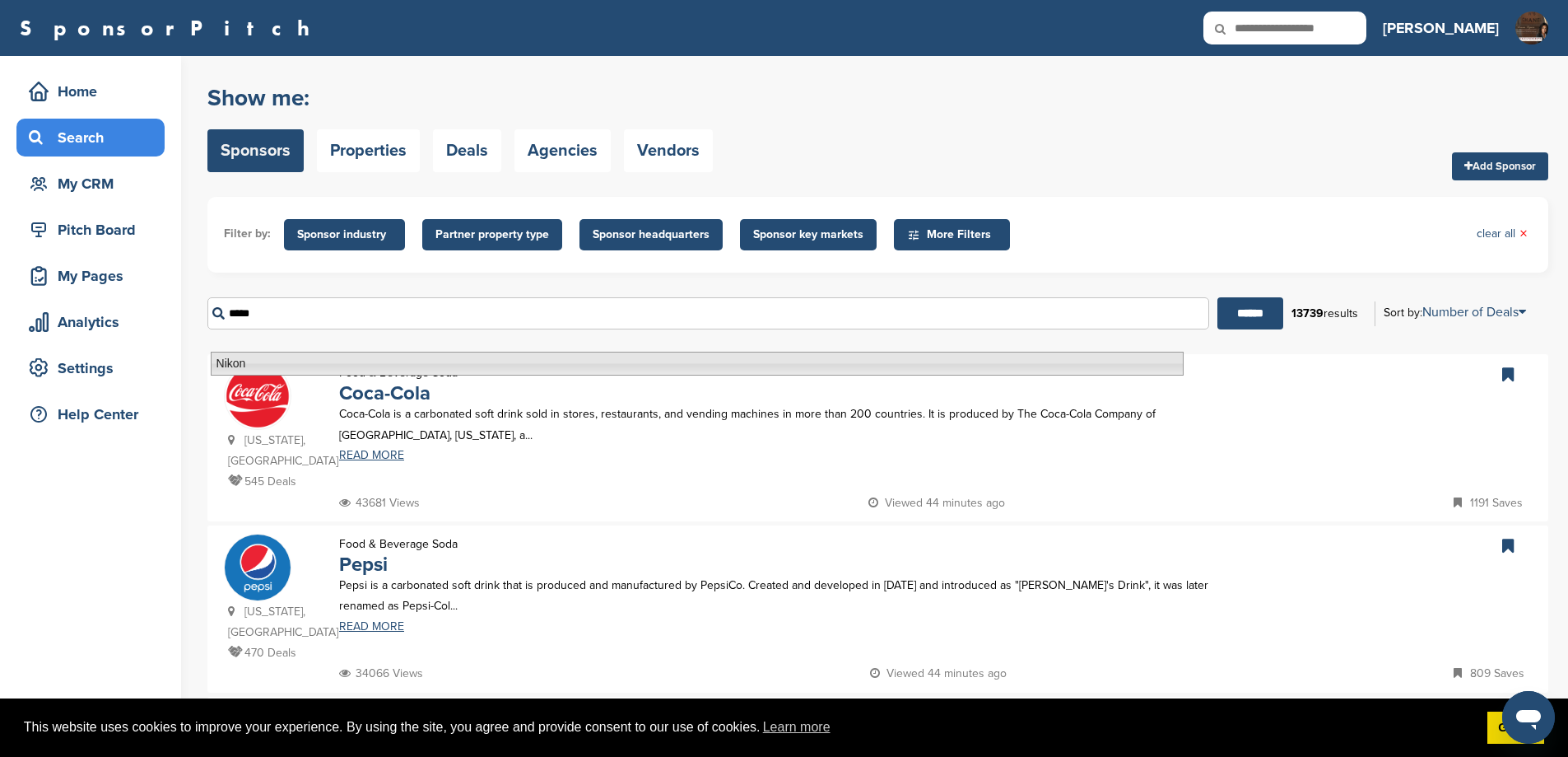
click at [545, 366] on li "Nikon" at bounding box center [697, 364] width 973 height 24
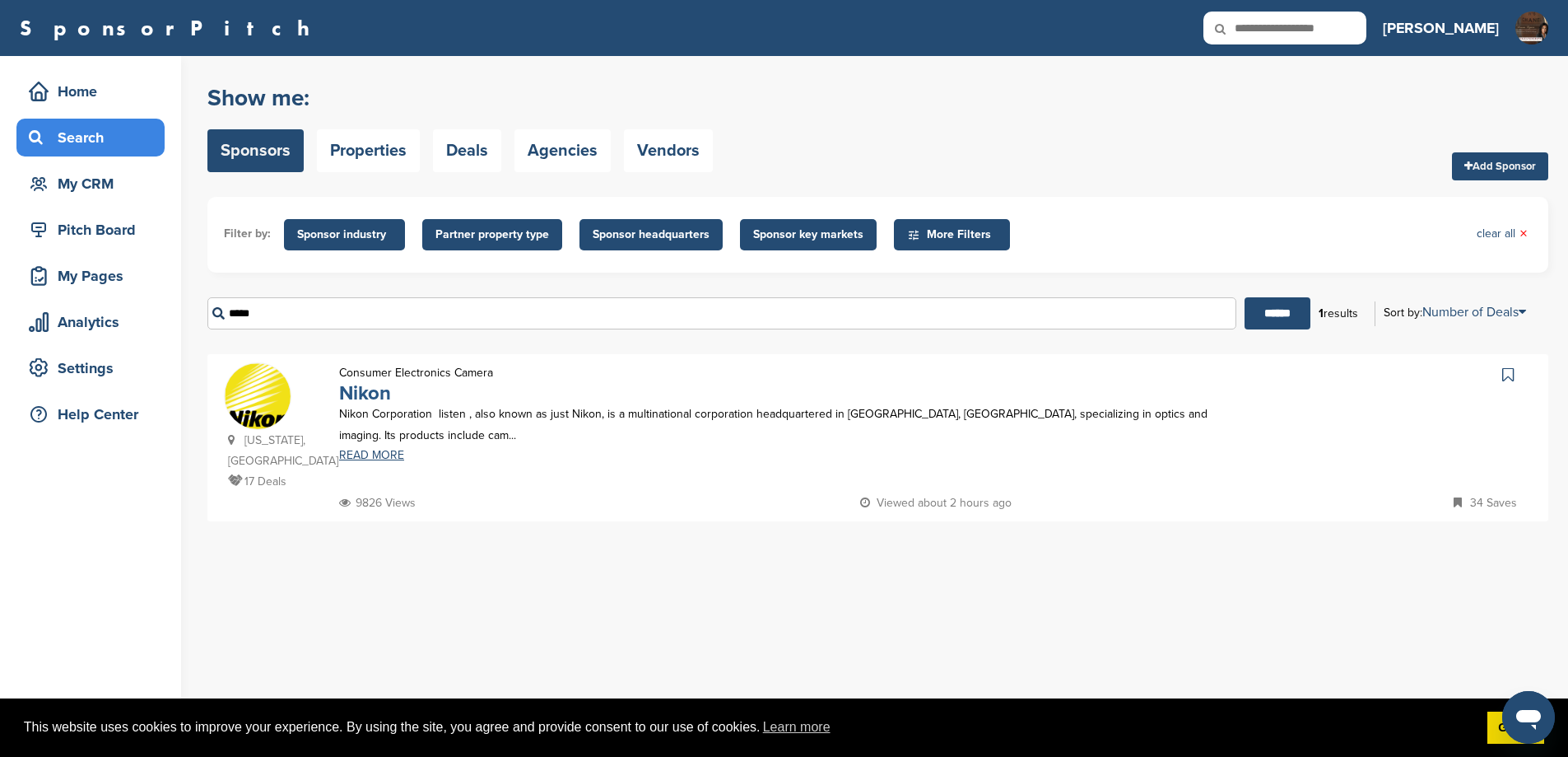
type input "*****"
click at [376, 405] on link "Nikon" at bounding box center [365, 393] width 52 height 24
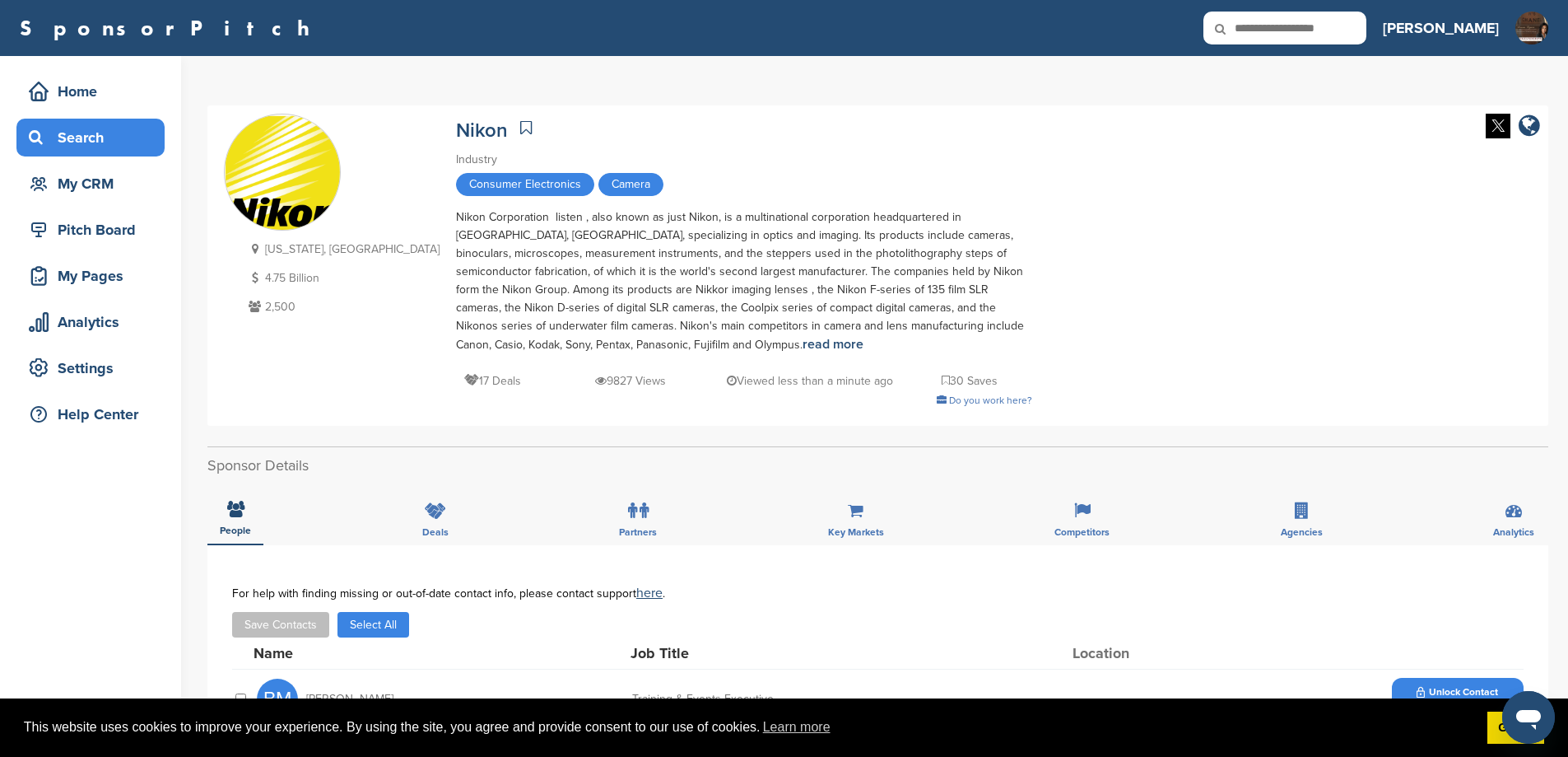
click at [74, 145] on div "Search" at bounding box center [95, 138] width 140 height 29
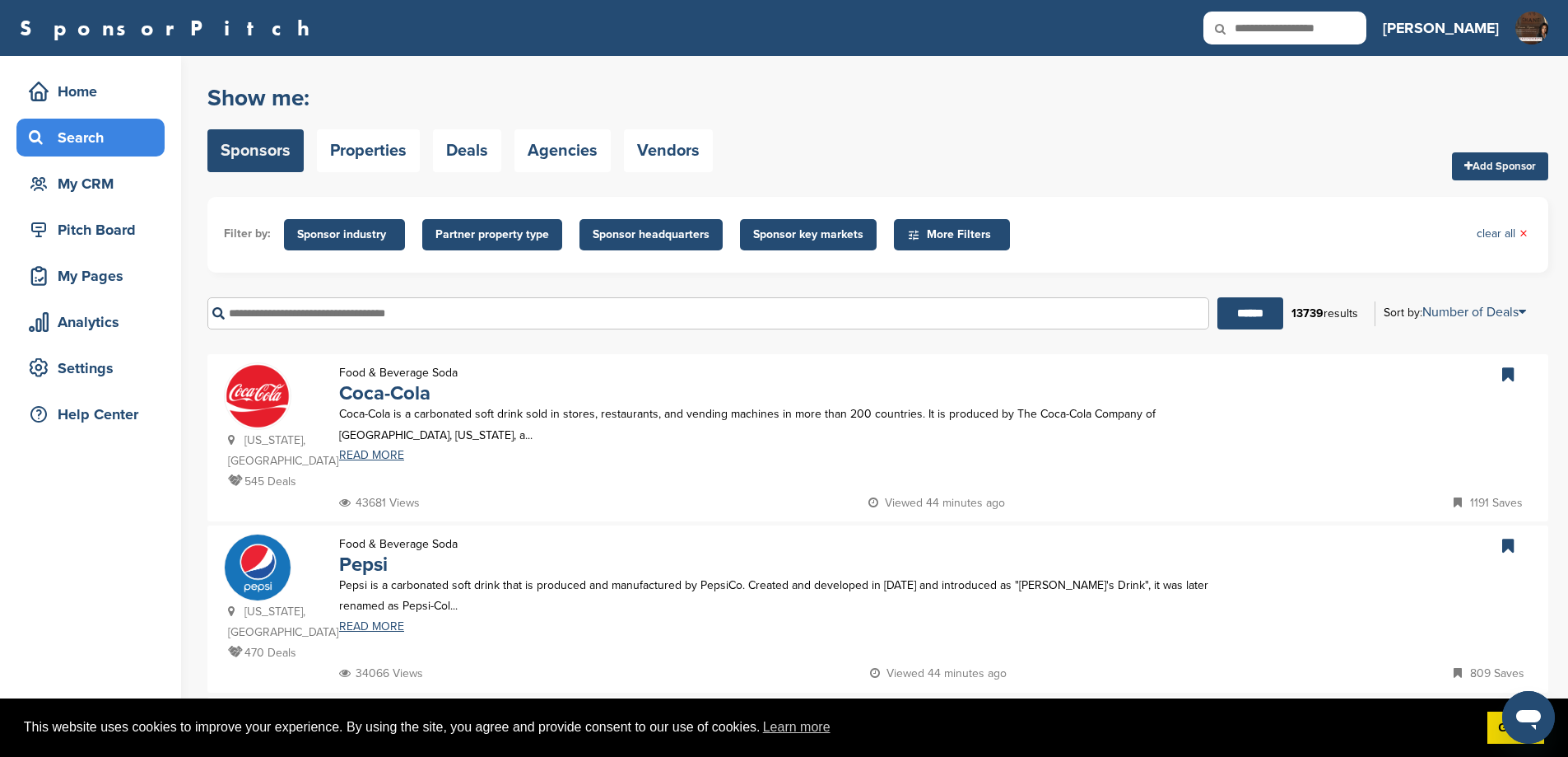
click at [471, 329] on input "text" at bounding box center [708, 313] width 1002 height 32
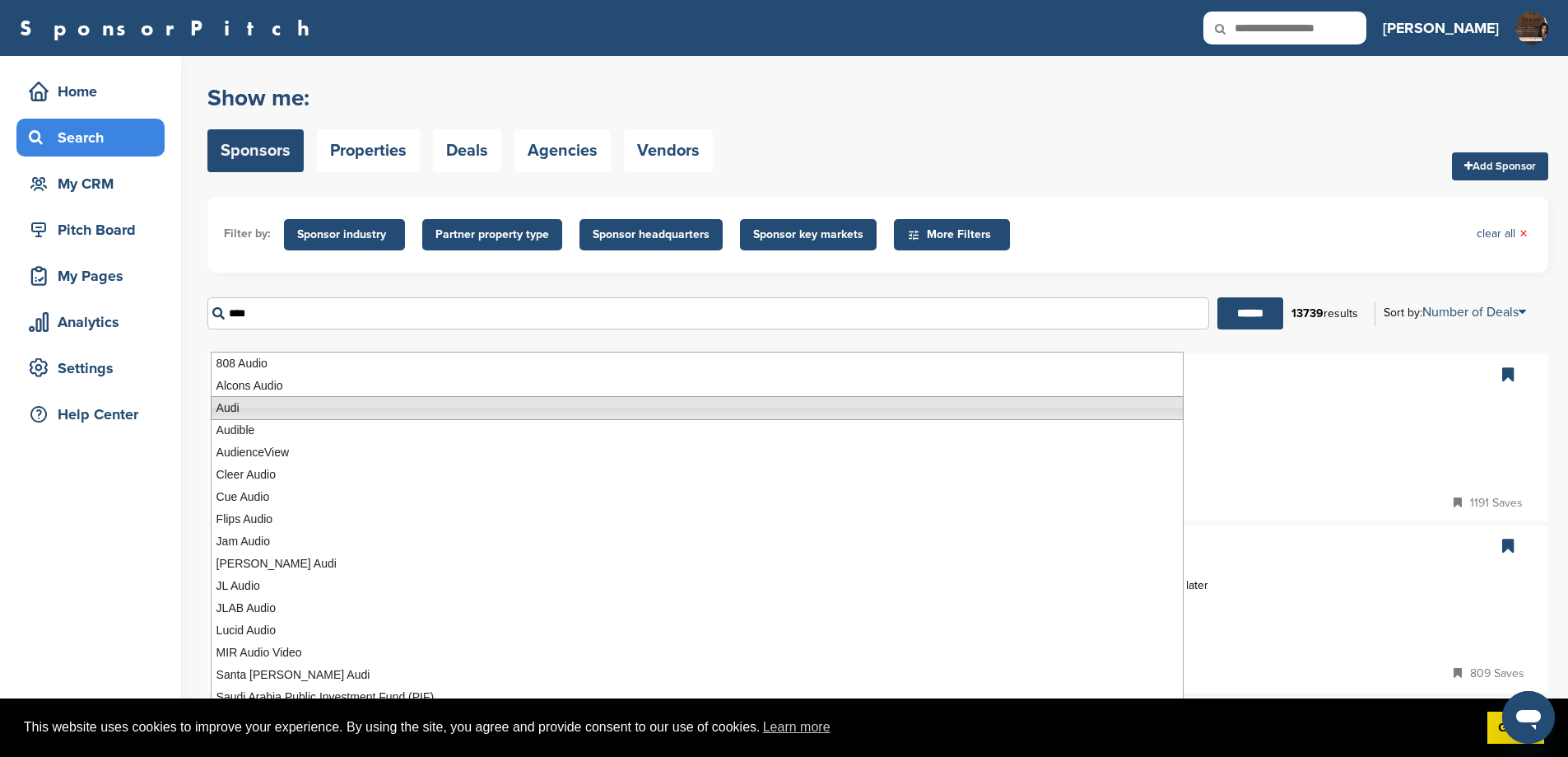
click at [240, 404] on li "Audi" at bounding box center [697, 408] width 973 height 24
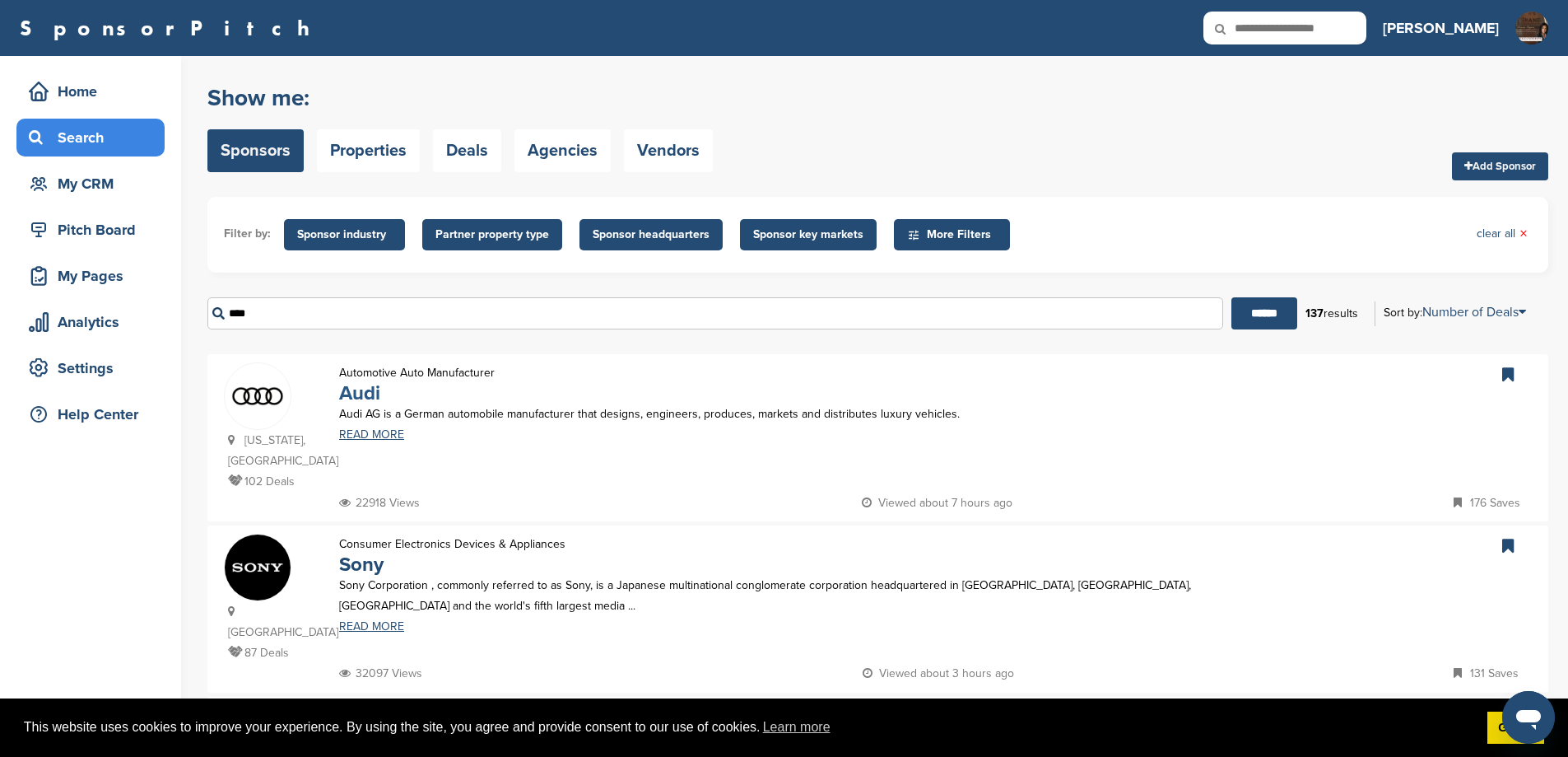
type input "****"
click at [358, 405] on link "Audi" at bounding box center [360, 393] width 42 height 24
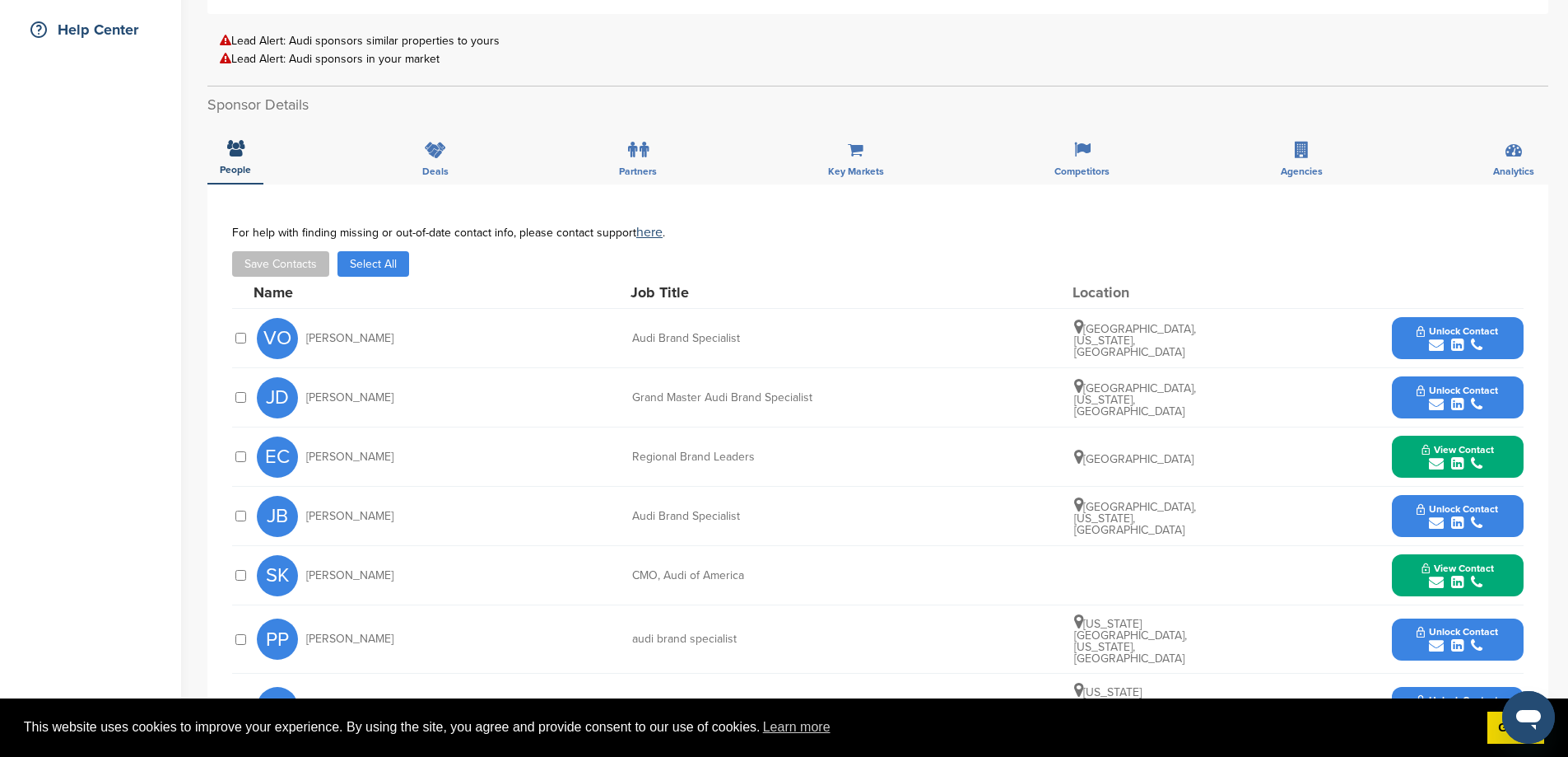
scroll to position [768, 0]
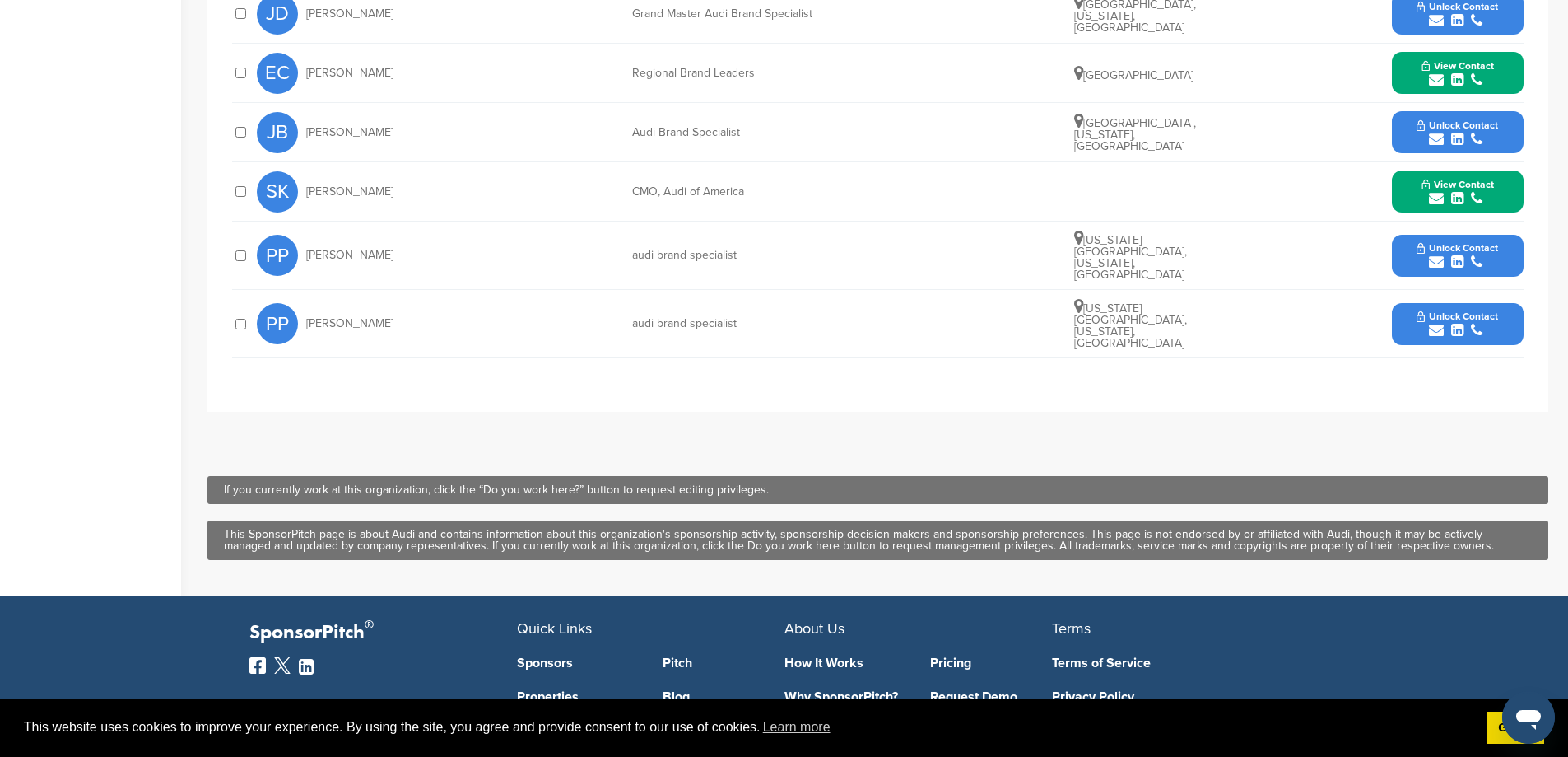
click at [243, 193] on div at bounding box center [240, 191] width 16 height 16
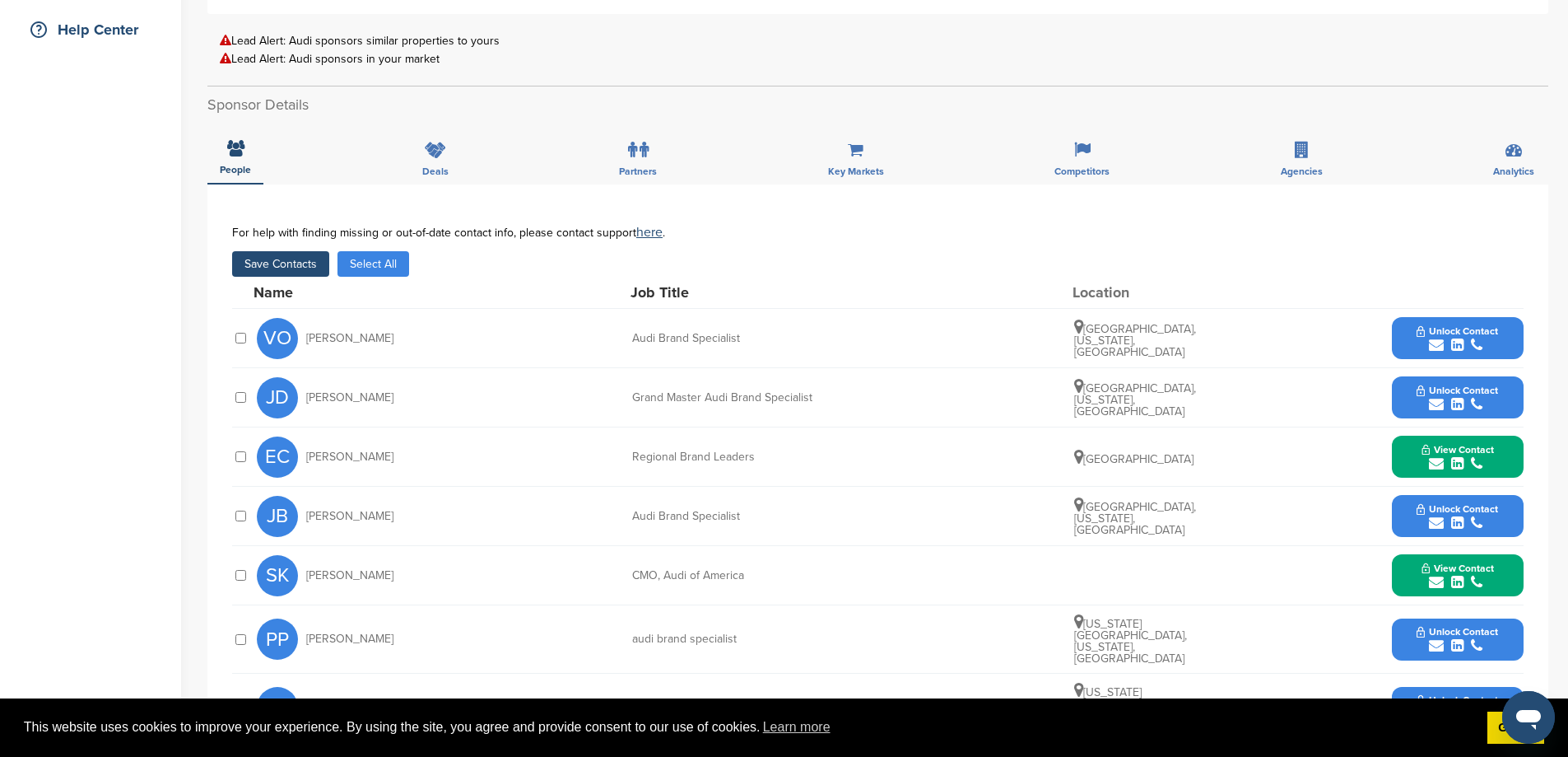
click at [320, 262] on button "Save Contacts" at bounding box center [281, 263] width 97 height 25
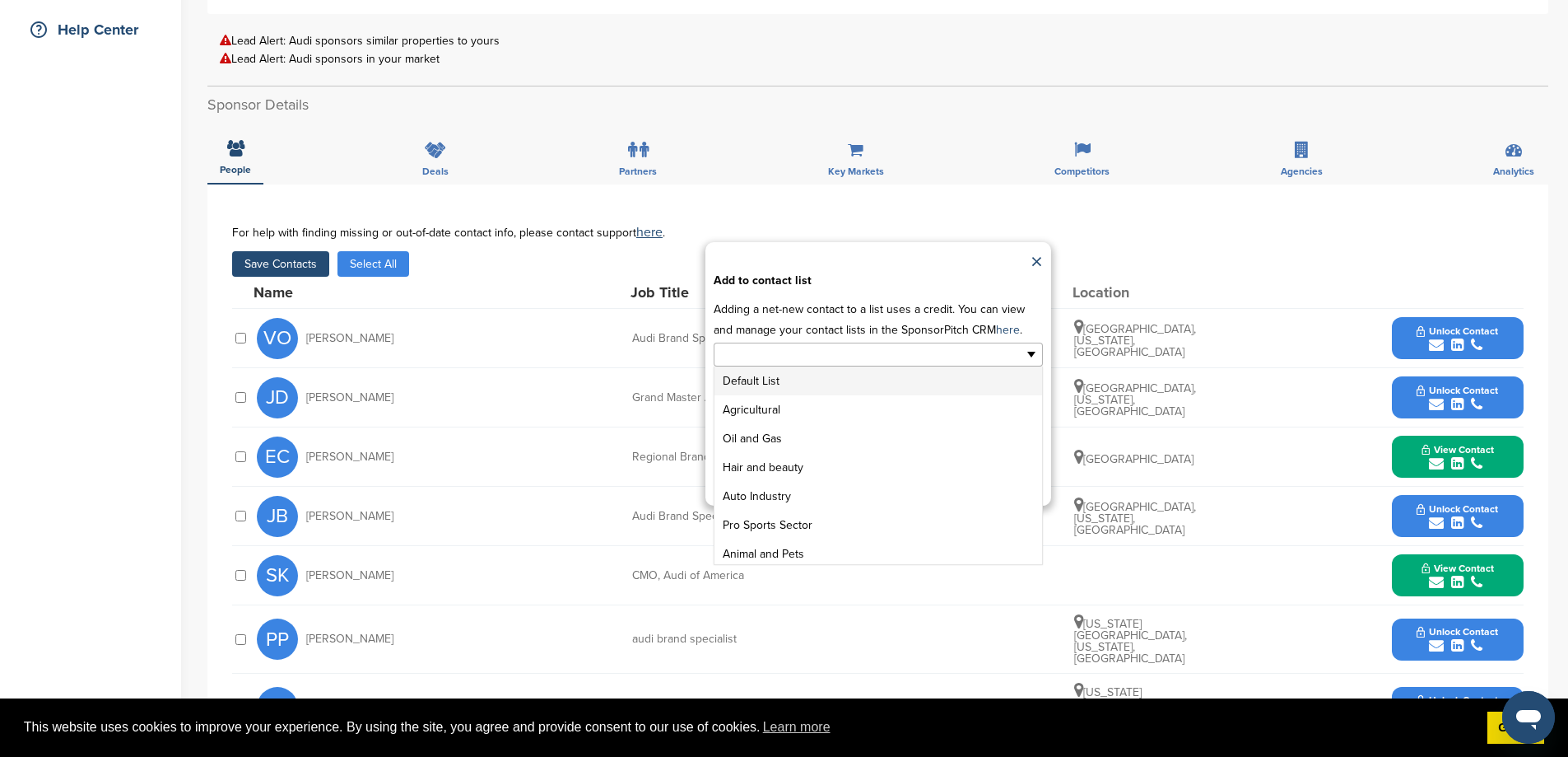
click at [939, 366] on ul at bounding box center [878, 355] width 329 height 24
click at [813, 535] on li "GENERAL SPONSOR LIST" at bounding box center [878, 521] width 327 height 29
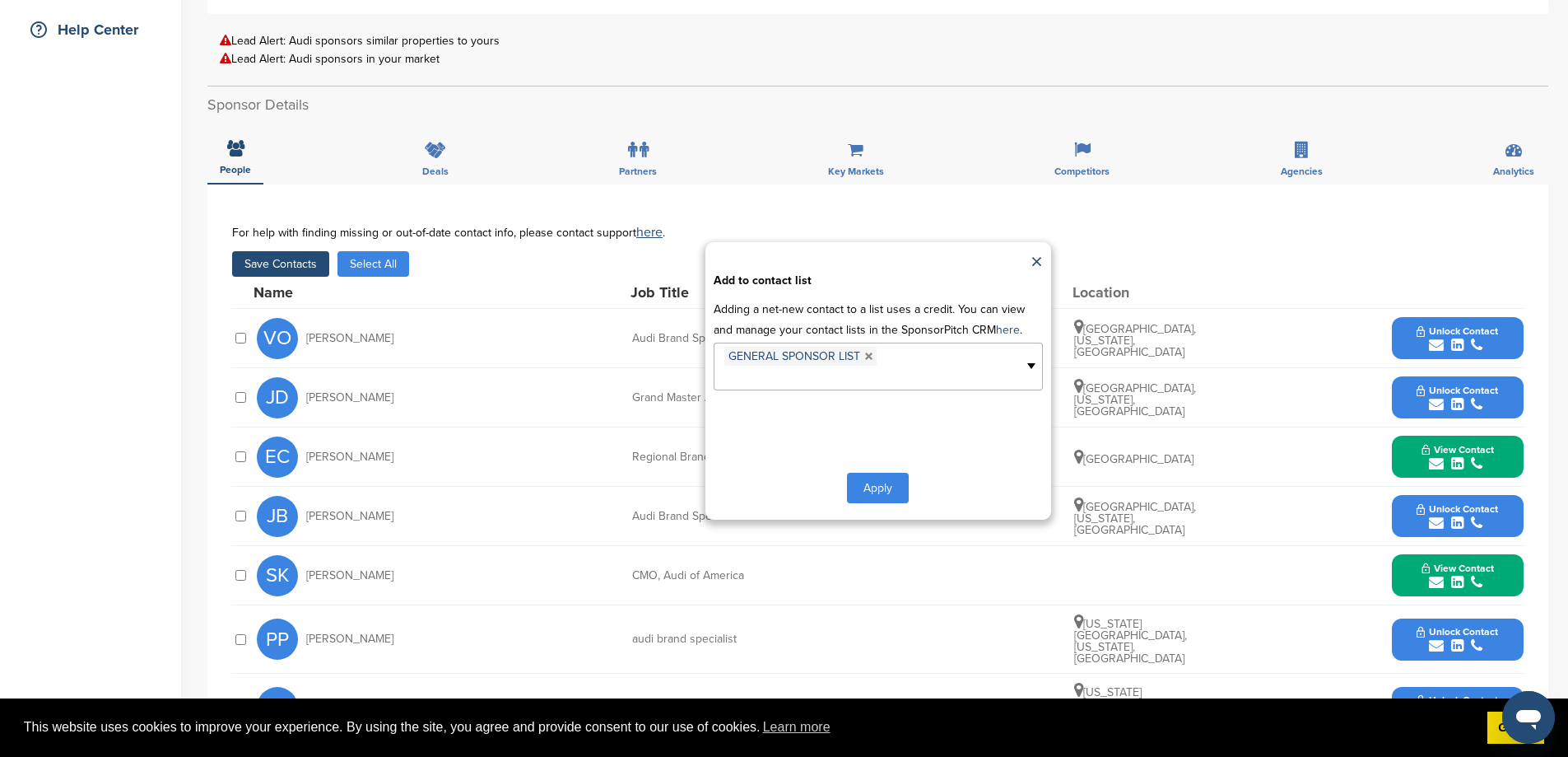
click at [876, 503] on button "Apply" at bounding box center [877, 488] width 61 height 30
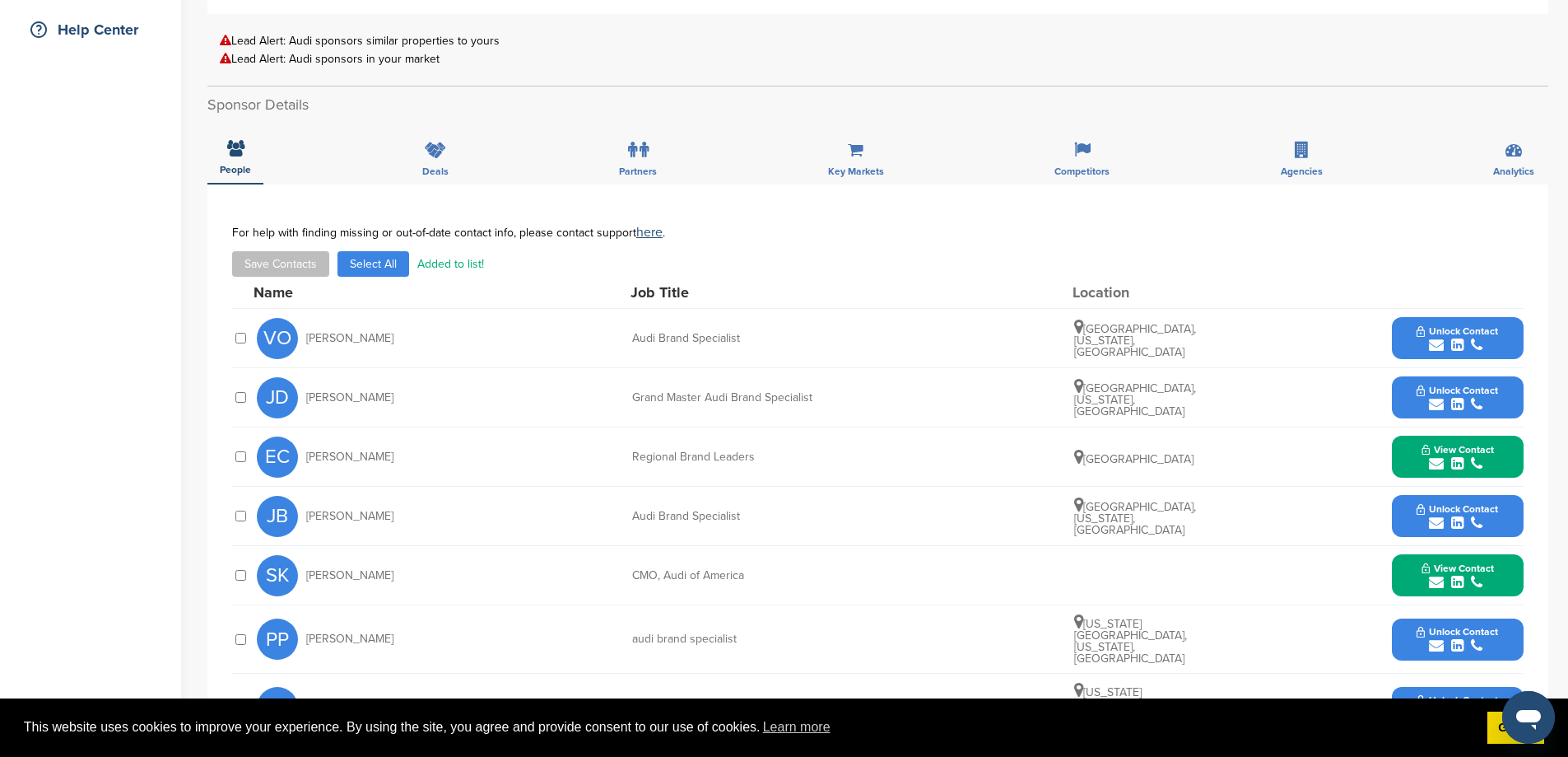
scroll to position [0, 0]
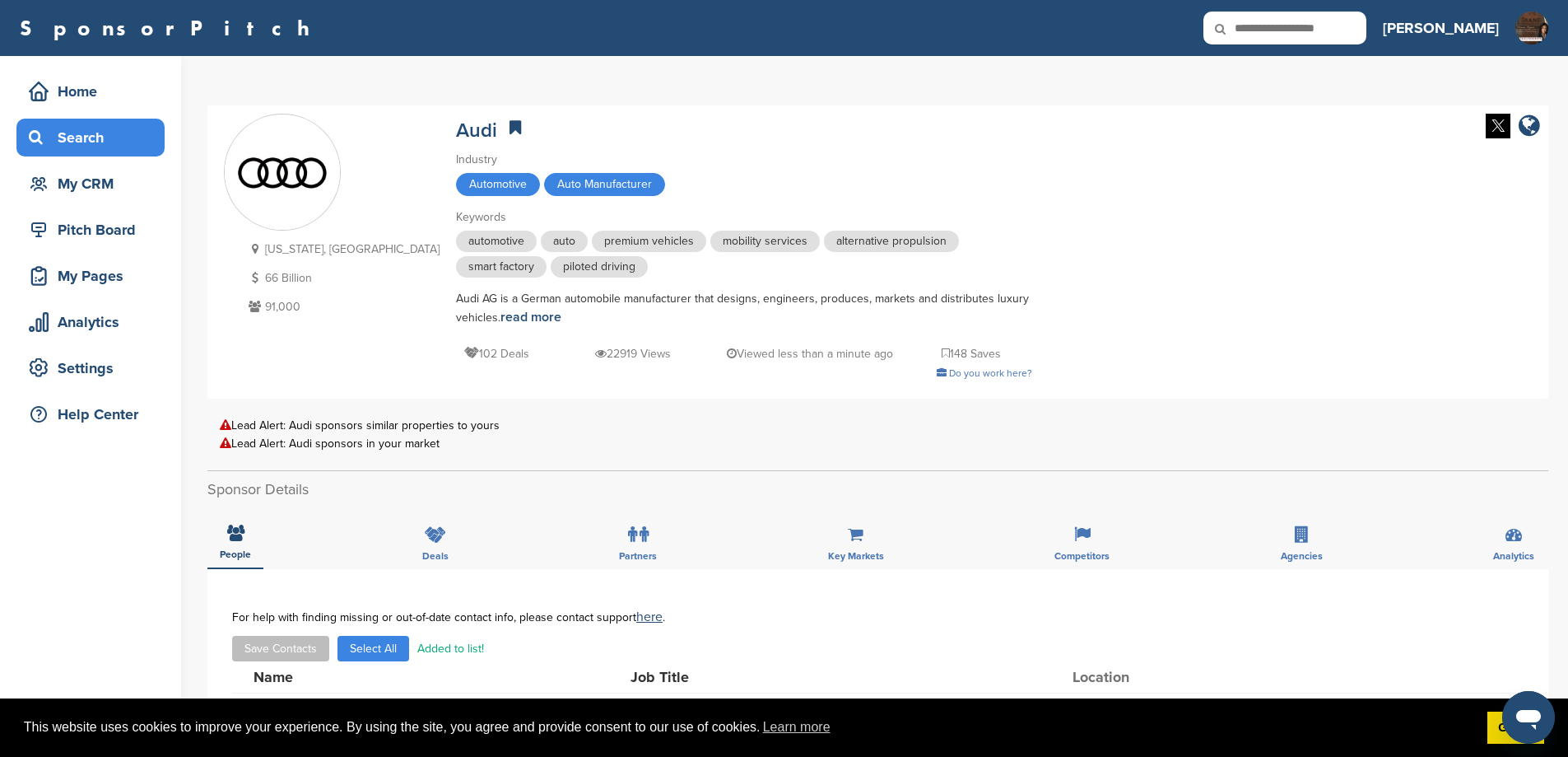
click at [79, 137] on div "Search" at bounding box center [95, 138] width 140 height 29
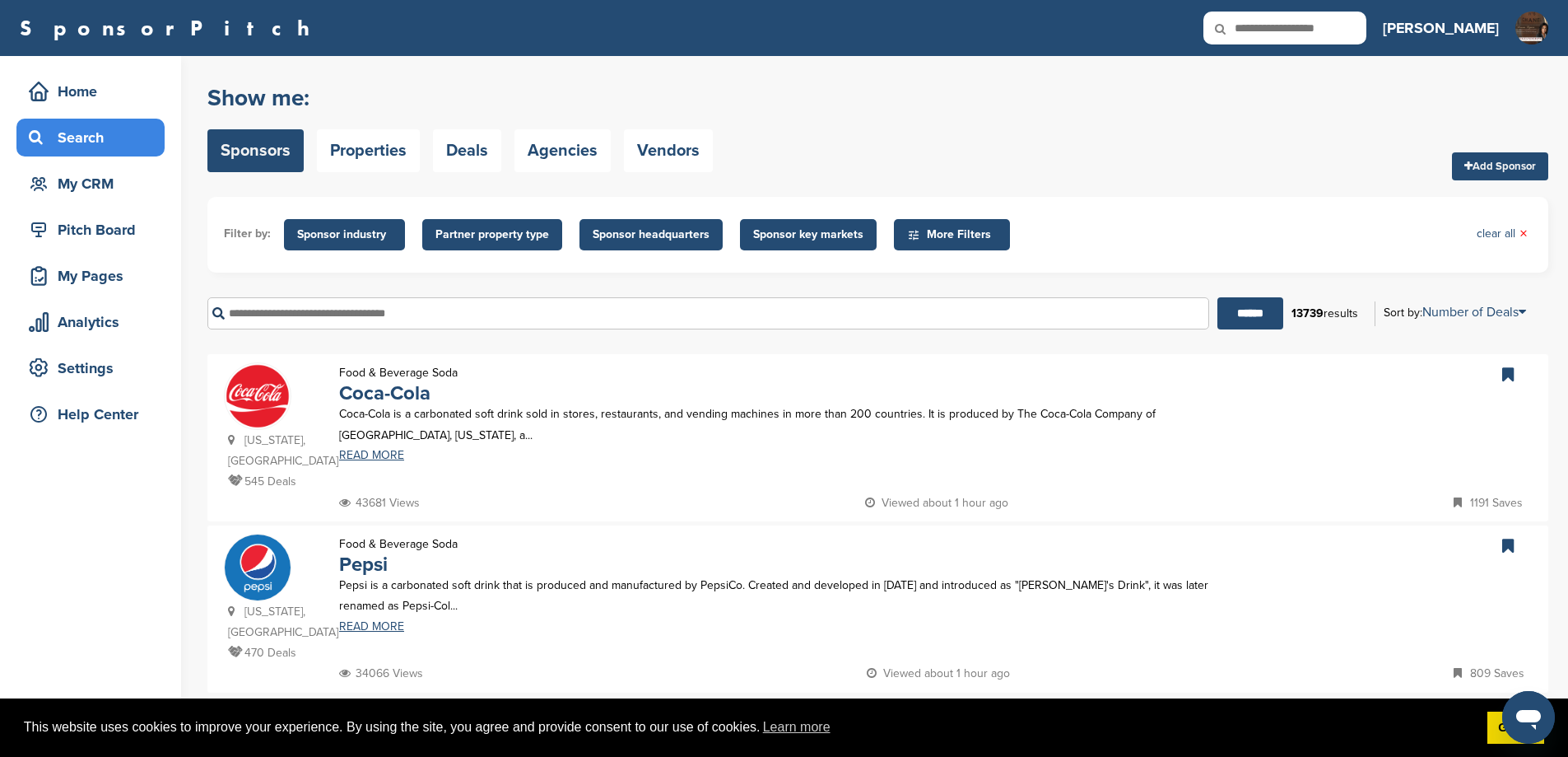
click at [387, 326] on input "text" at bounding box center [708, 313] width 1002 height 32
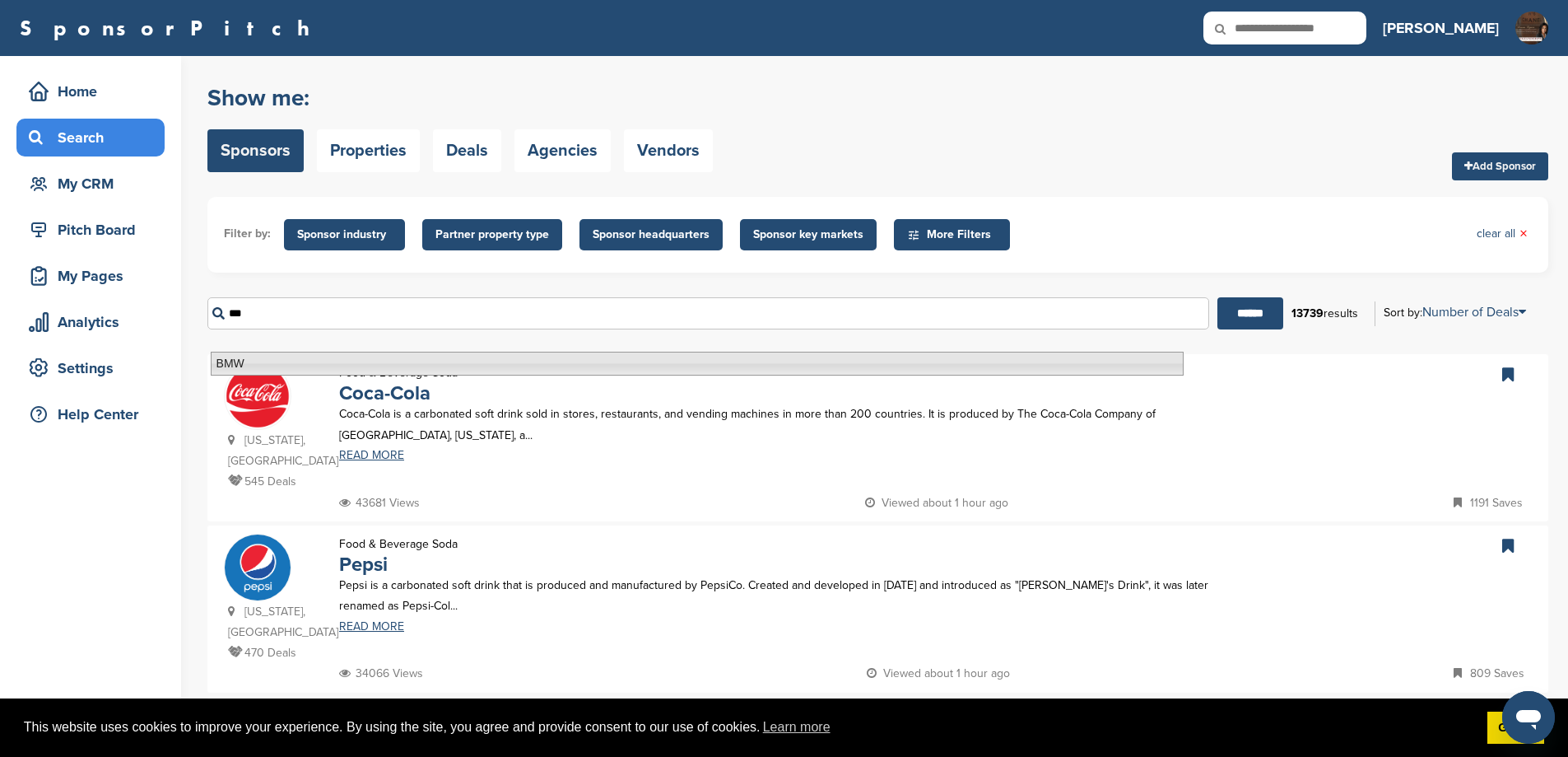
click at [384, 366] on li "BMW" at bounding box center [697, 364] width 973 height 24
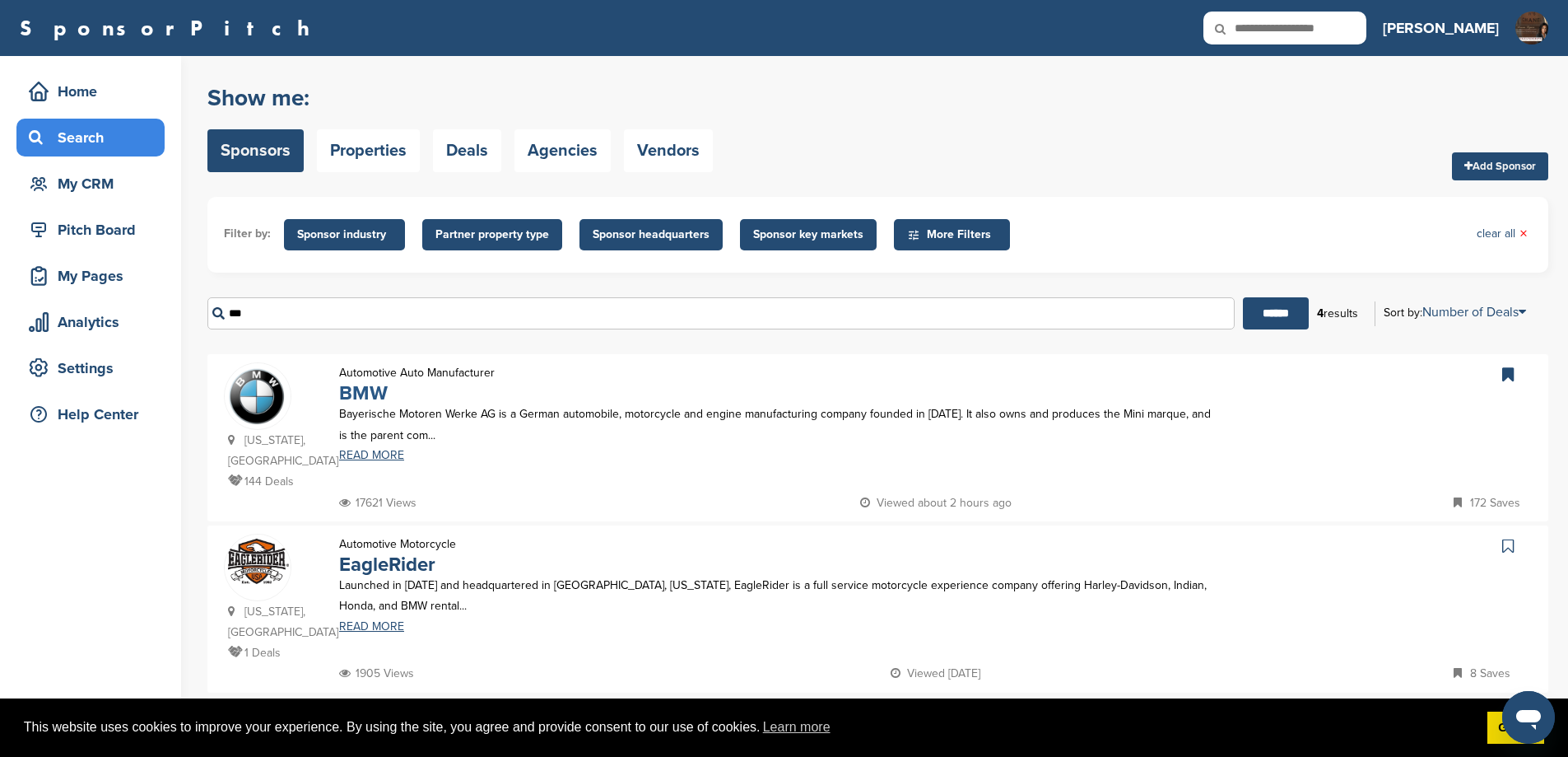
type input "***"
click at [379, 405] on link "BMW" at bounding box center [364, 393] width 48 height 24
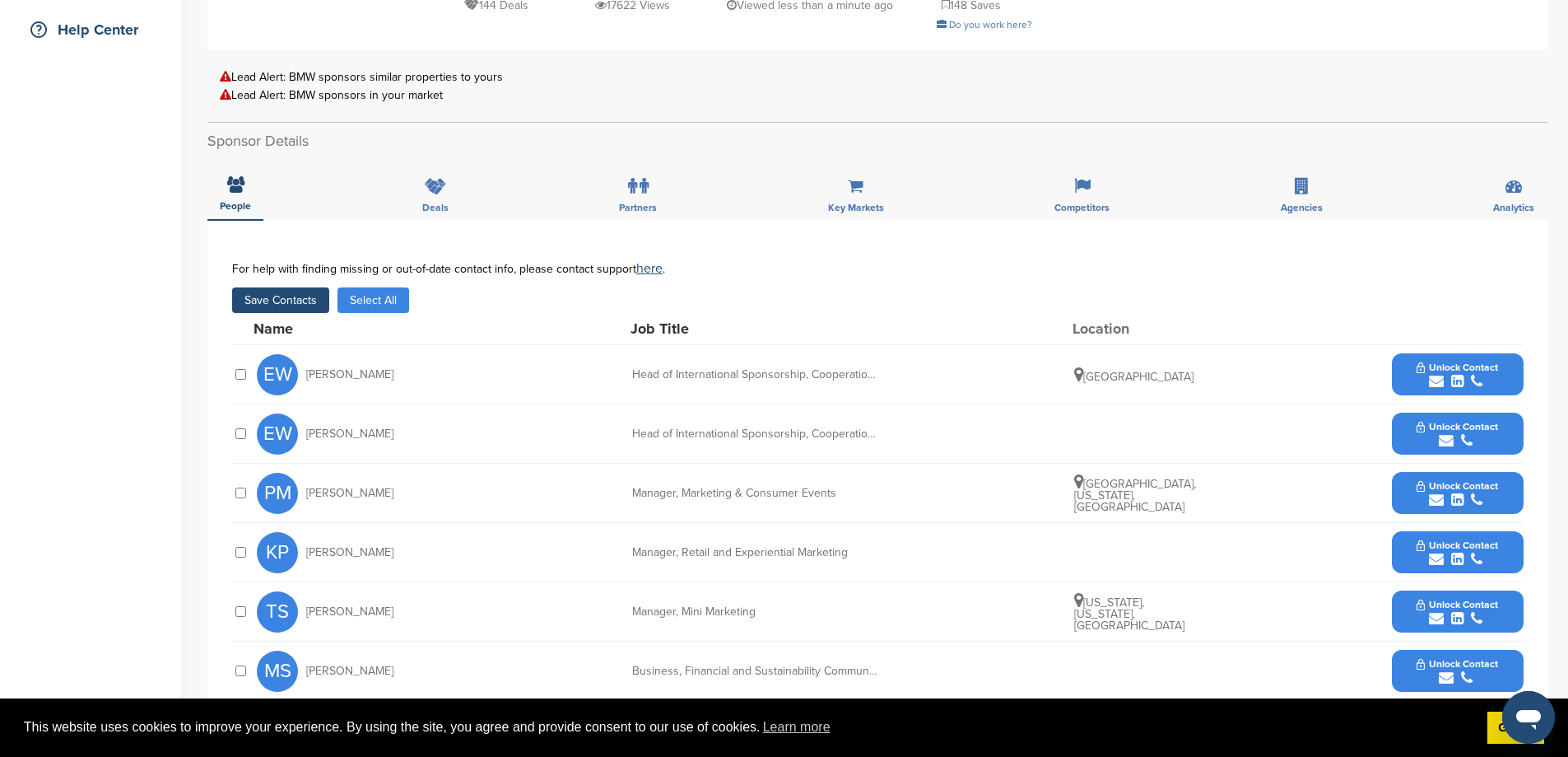
scroll to position [768, 0]
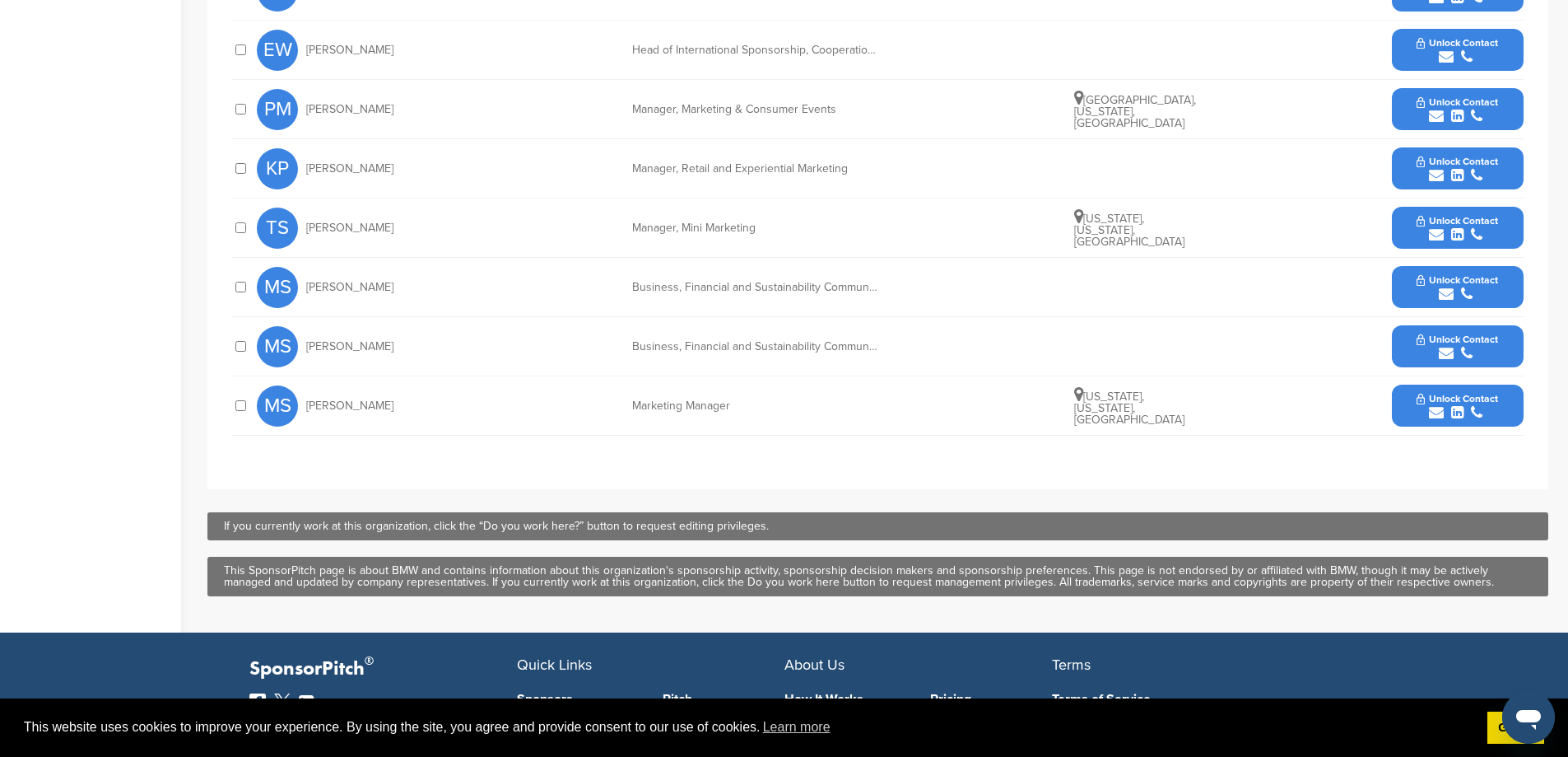
click at [1412, 430] on button "Unlock Contact" at bounding box center [1457, 405] width 121 height 49
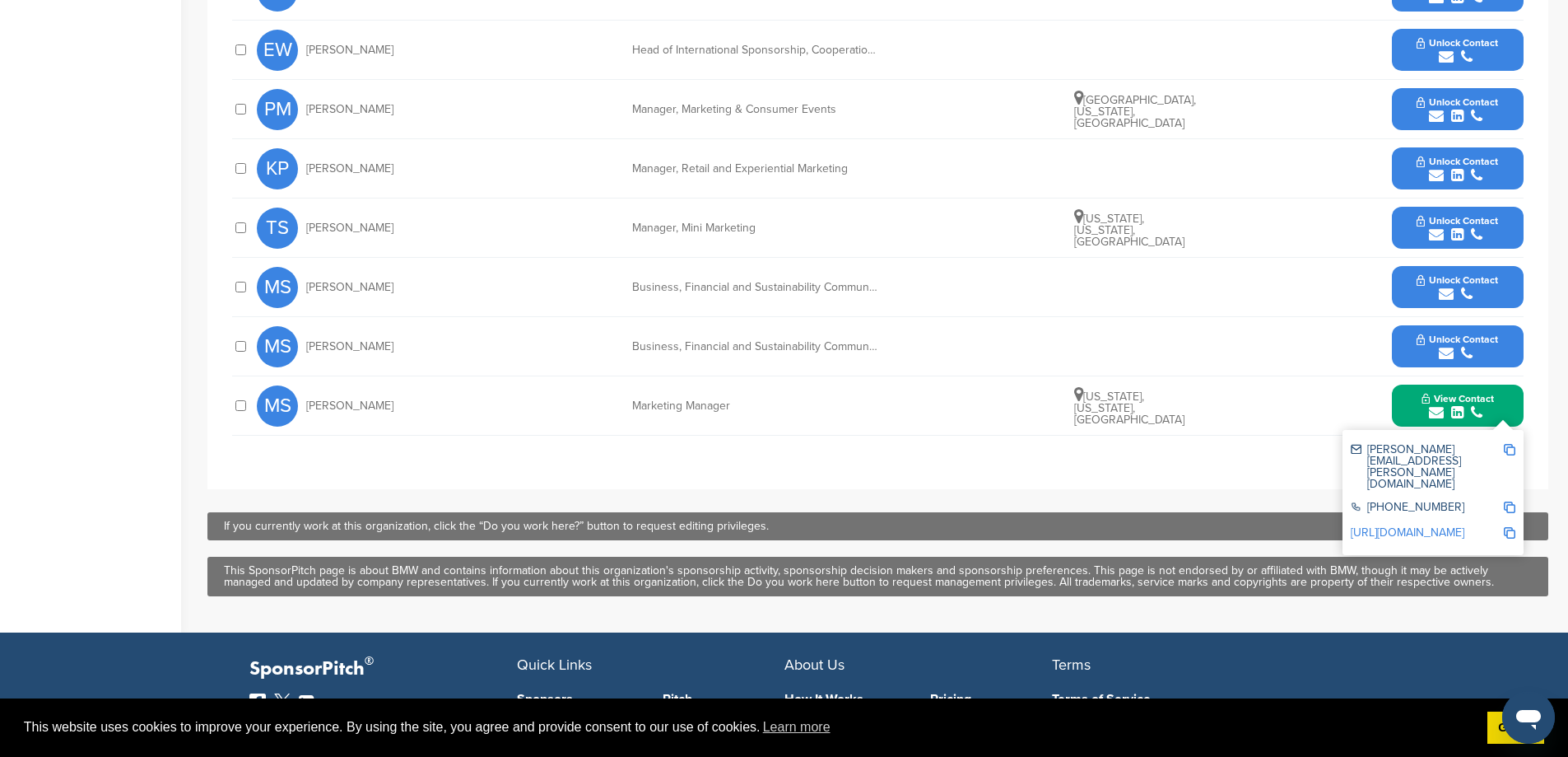
click at [1411, 527] on link "[URL][DOMAIN_NAME]" at bounding box center [1407, 533] width 113 height 14
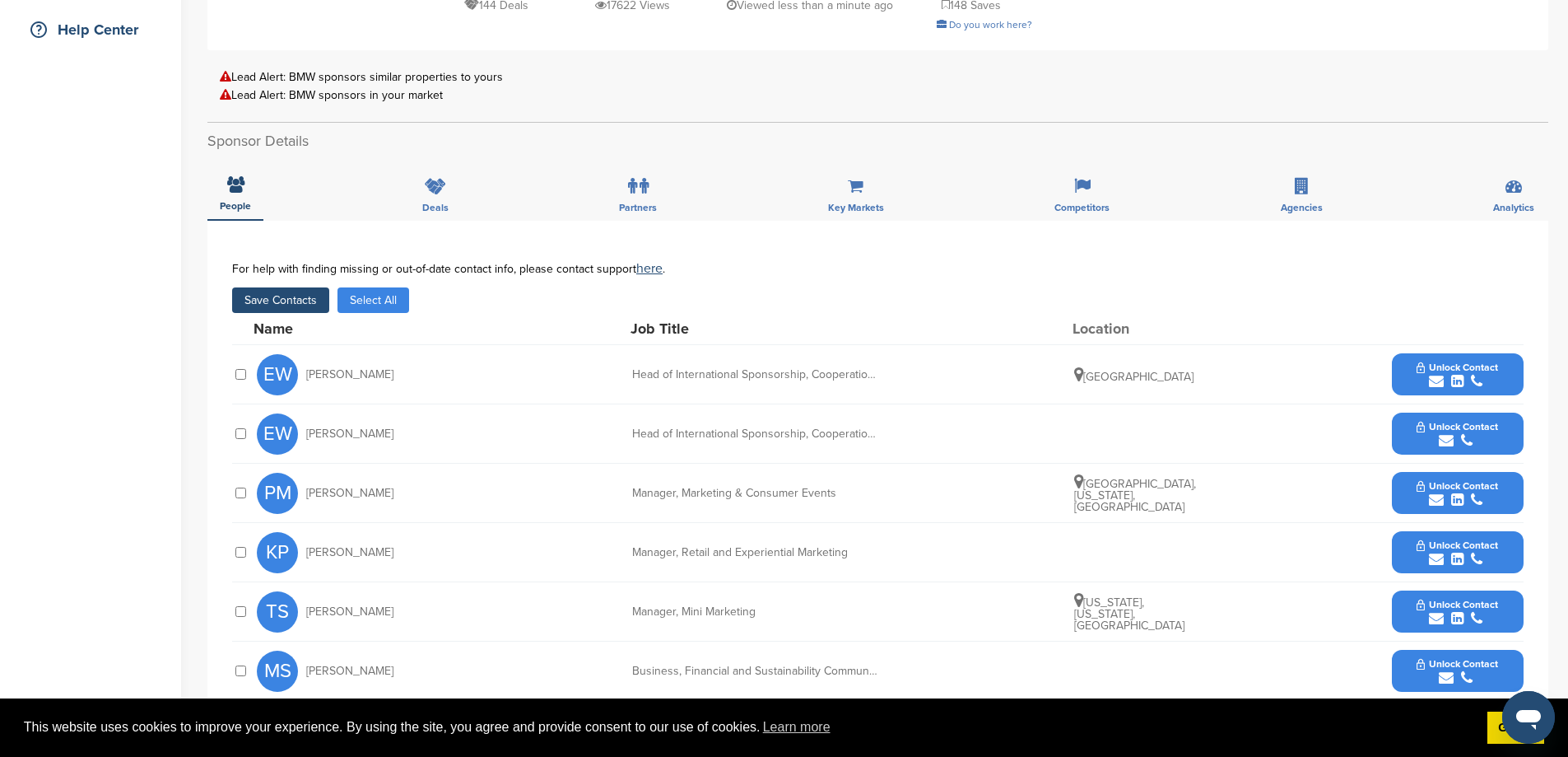
click at [1402, 438] on button "Unlock Contact" at bounding box center [1457, 434] width 121 height 49
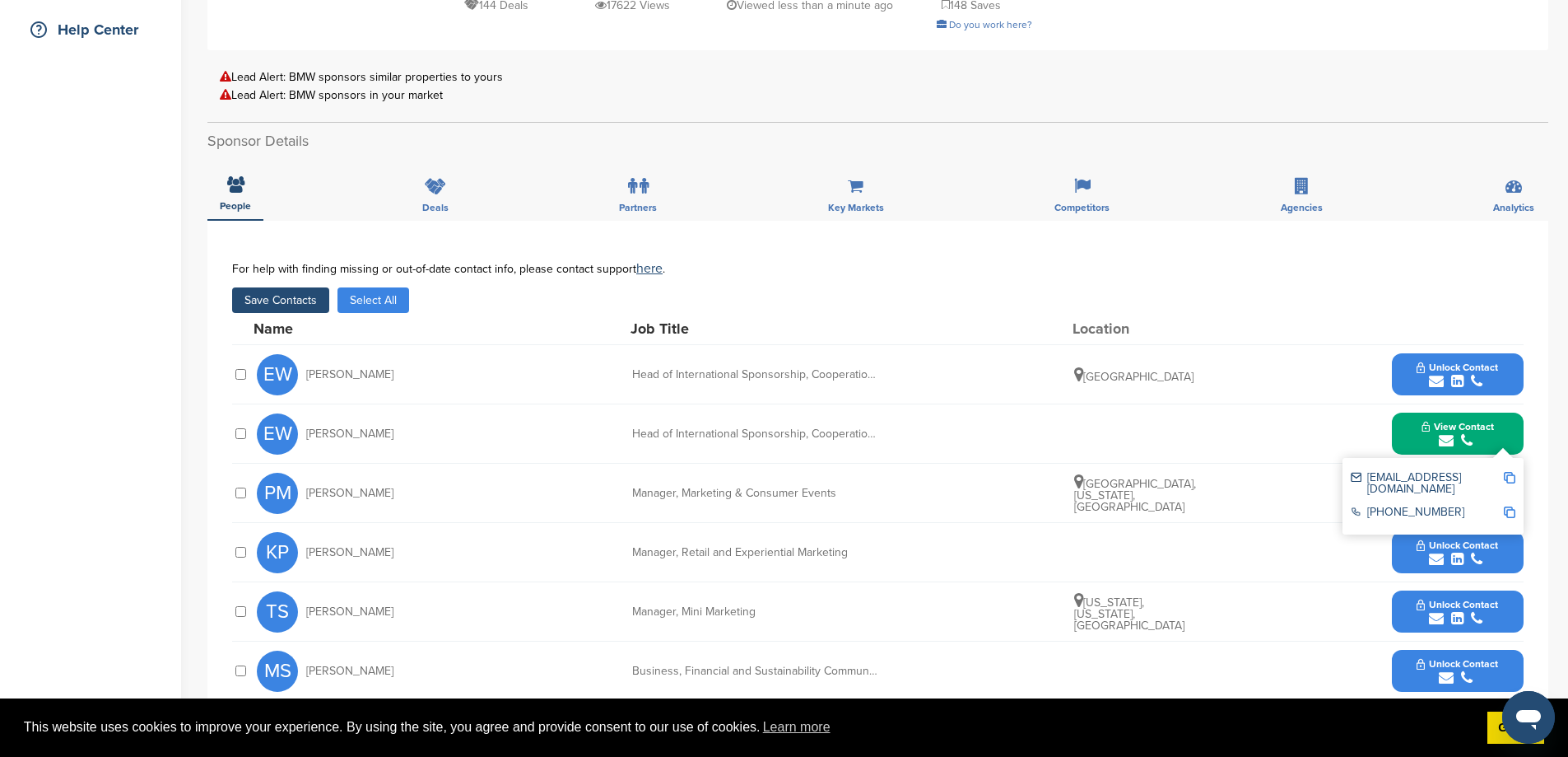
click at [1407, 521] on div "(201) 307-4000" at bounding box center [1427, 514] width 152 height 14
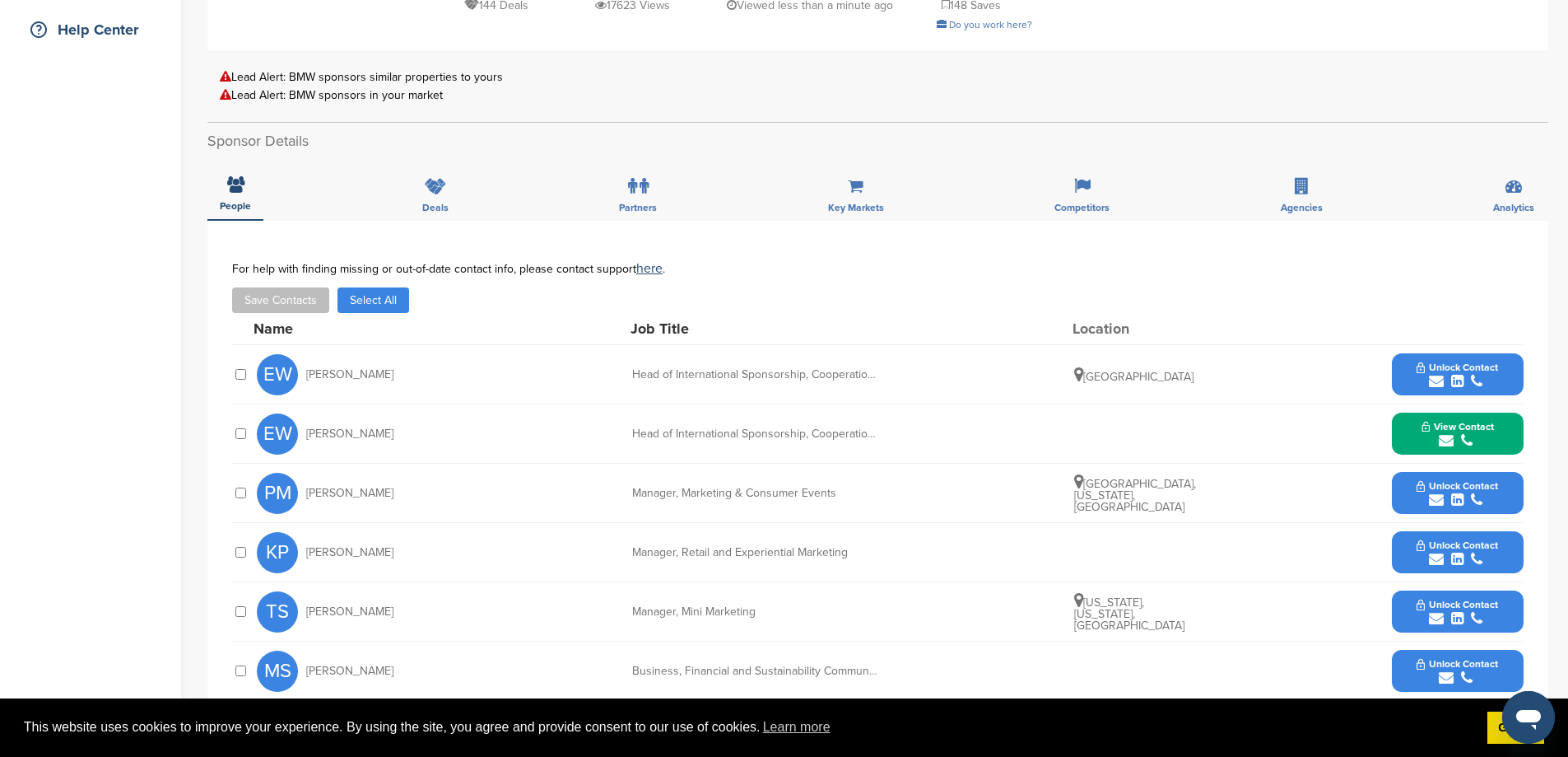
click at [1420, 513] on button "Unlock Contact" at bounding box center [1457, 493] width 121 height 49
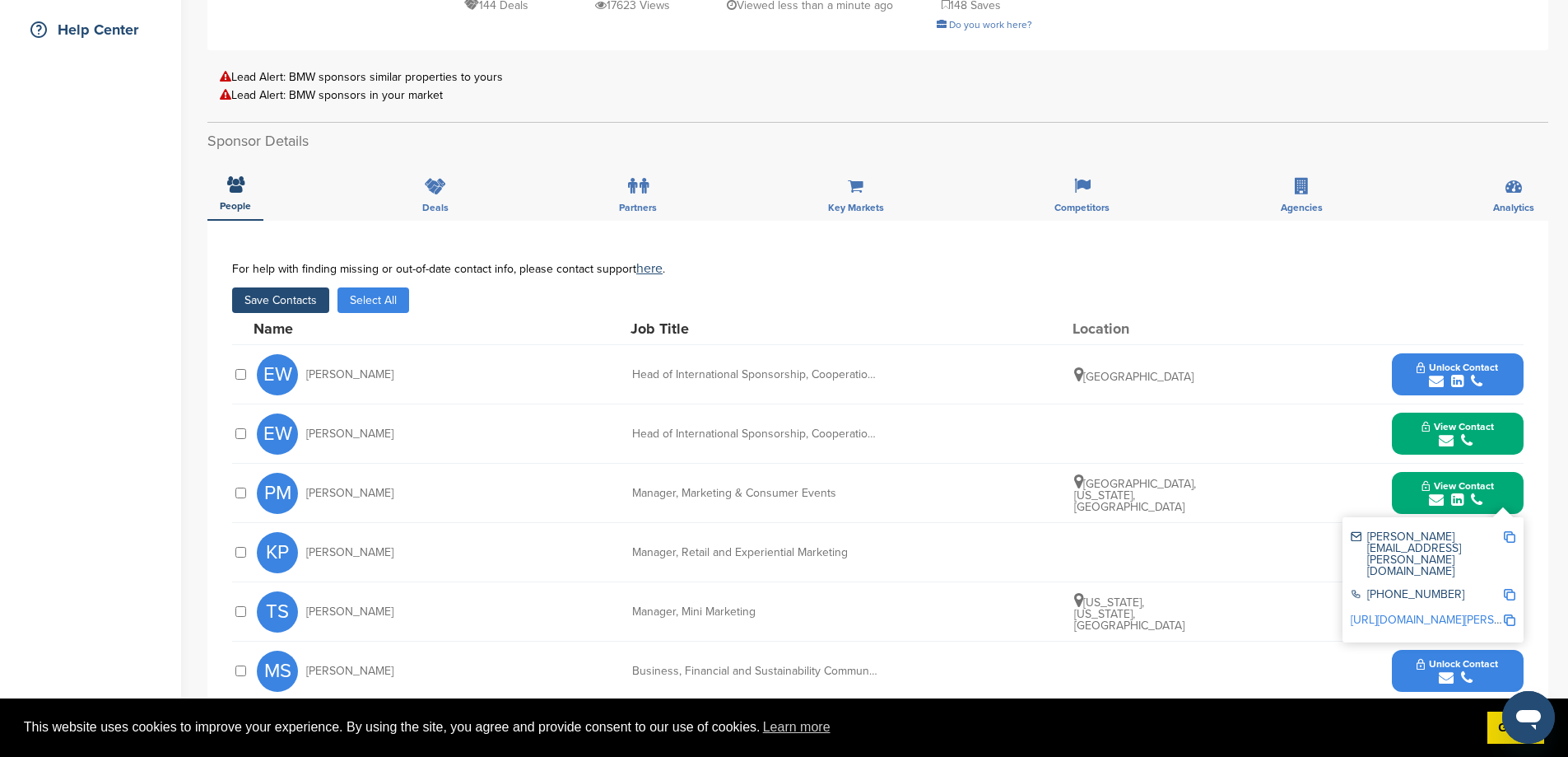
click at [308, 313] on button "Save Contacts" at bounding box center [281, 300] width 97 height 25
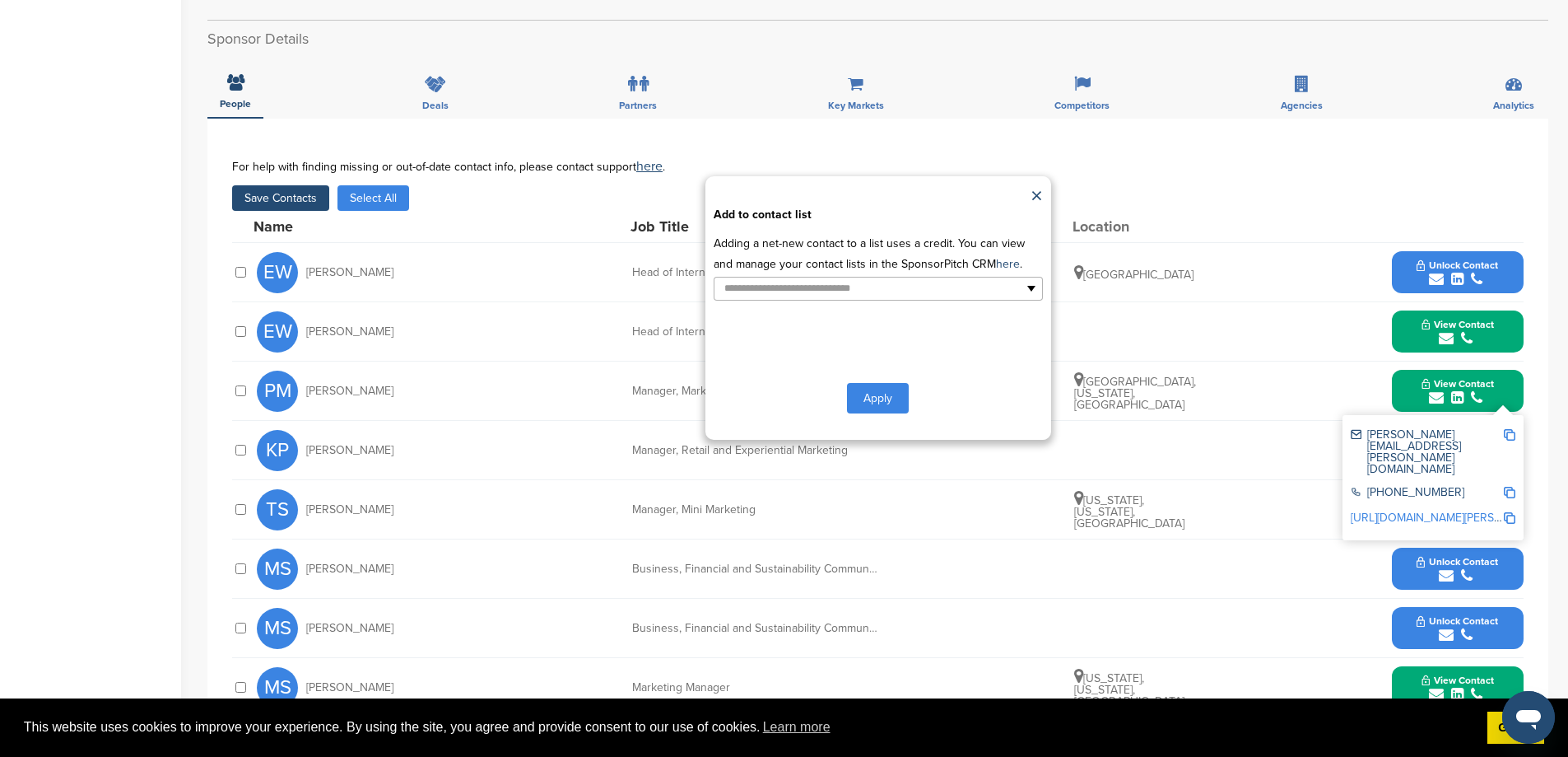
scroll to position [769, 0]
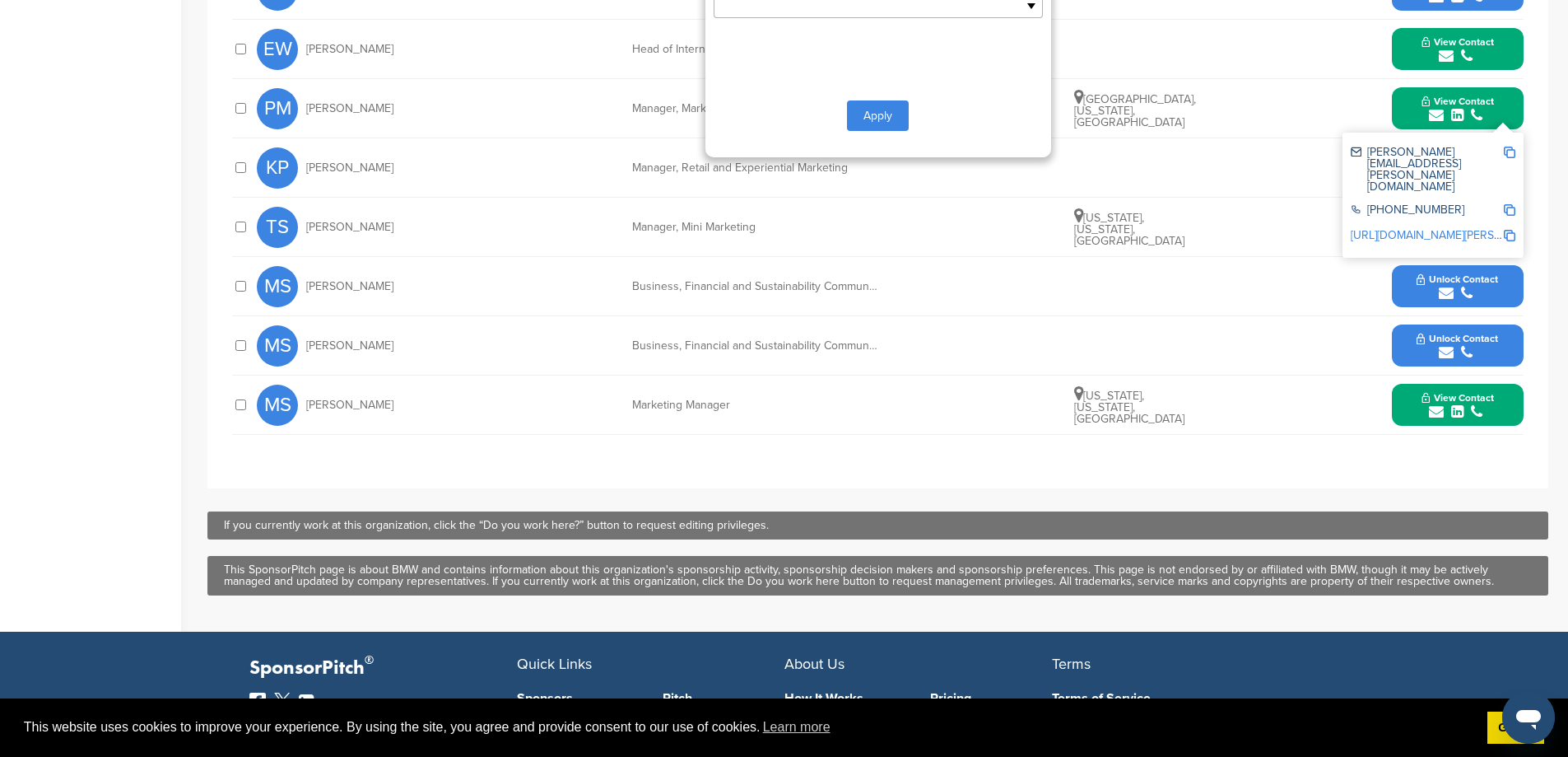
click at [811, 16] on input "text" at bounding box center [807, 6] width 173 height 19
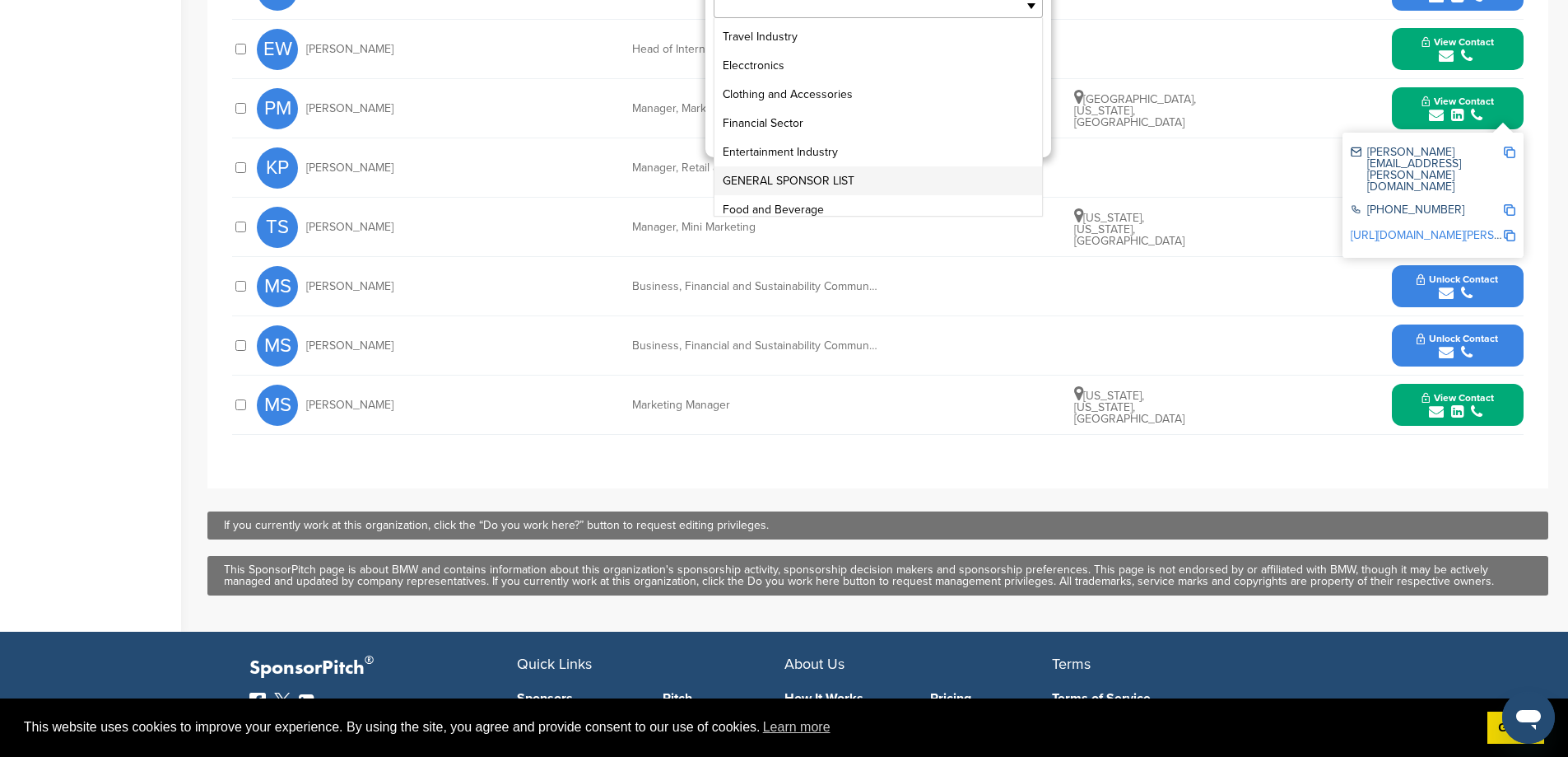
click at [877, 195] on li "GENERAL SPONSOR LIST" at bounding box center [878, 180] width 327 height 29
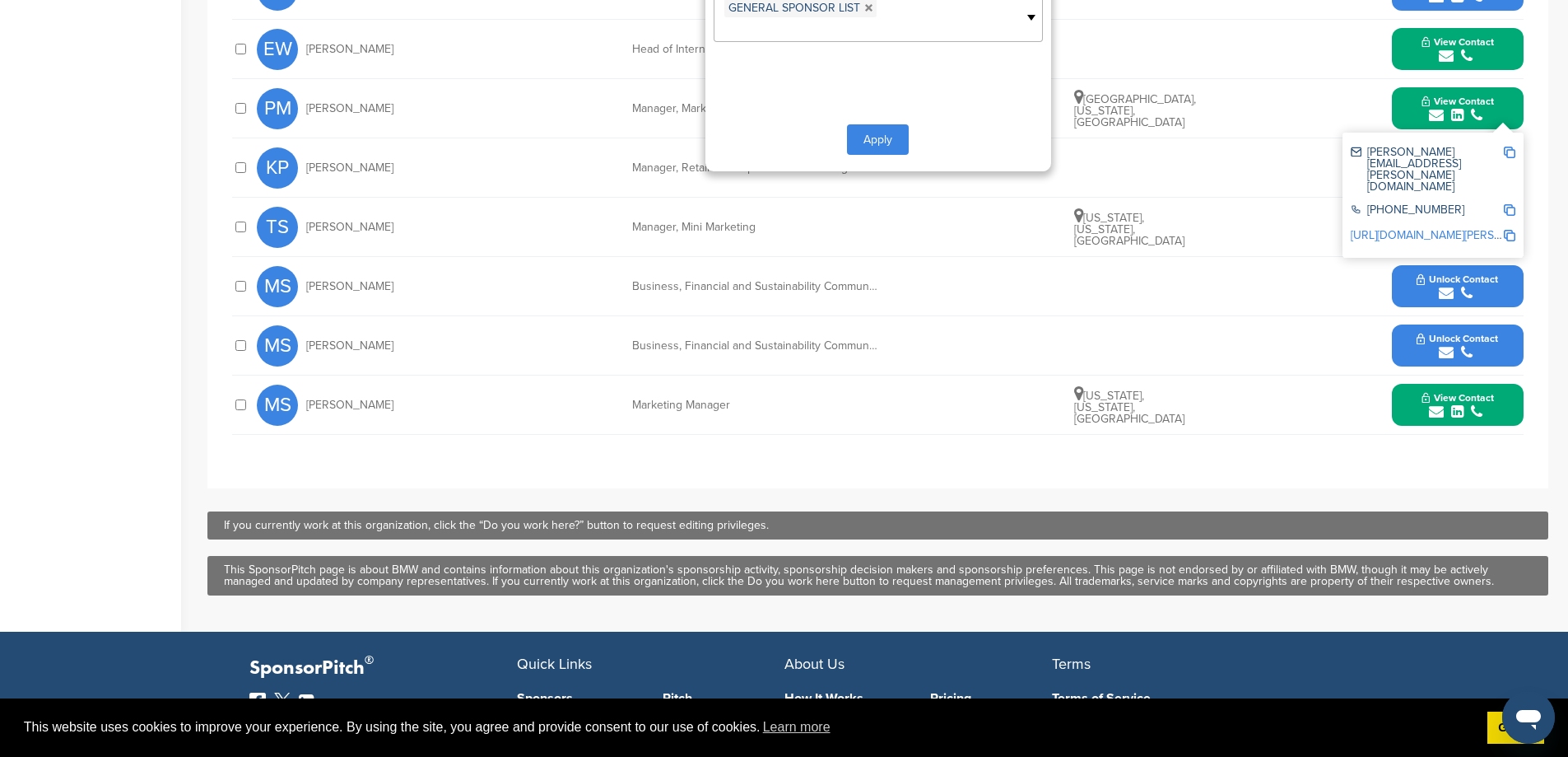
click at [892, 155] on button "Apply" at bounding box center [877, 139] width 61 height 30
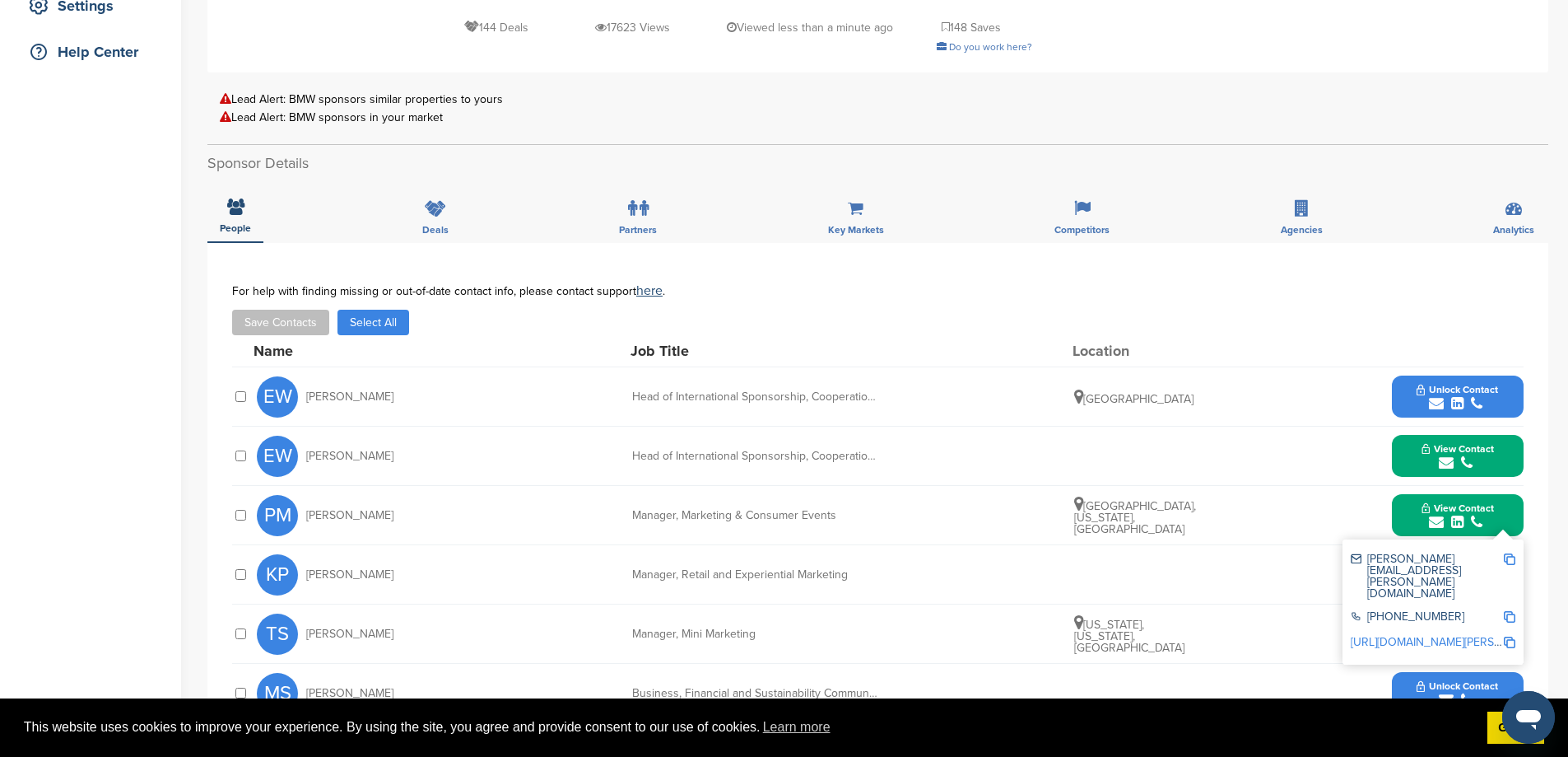
scroll to position [0, 0]
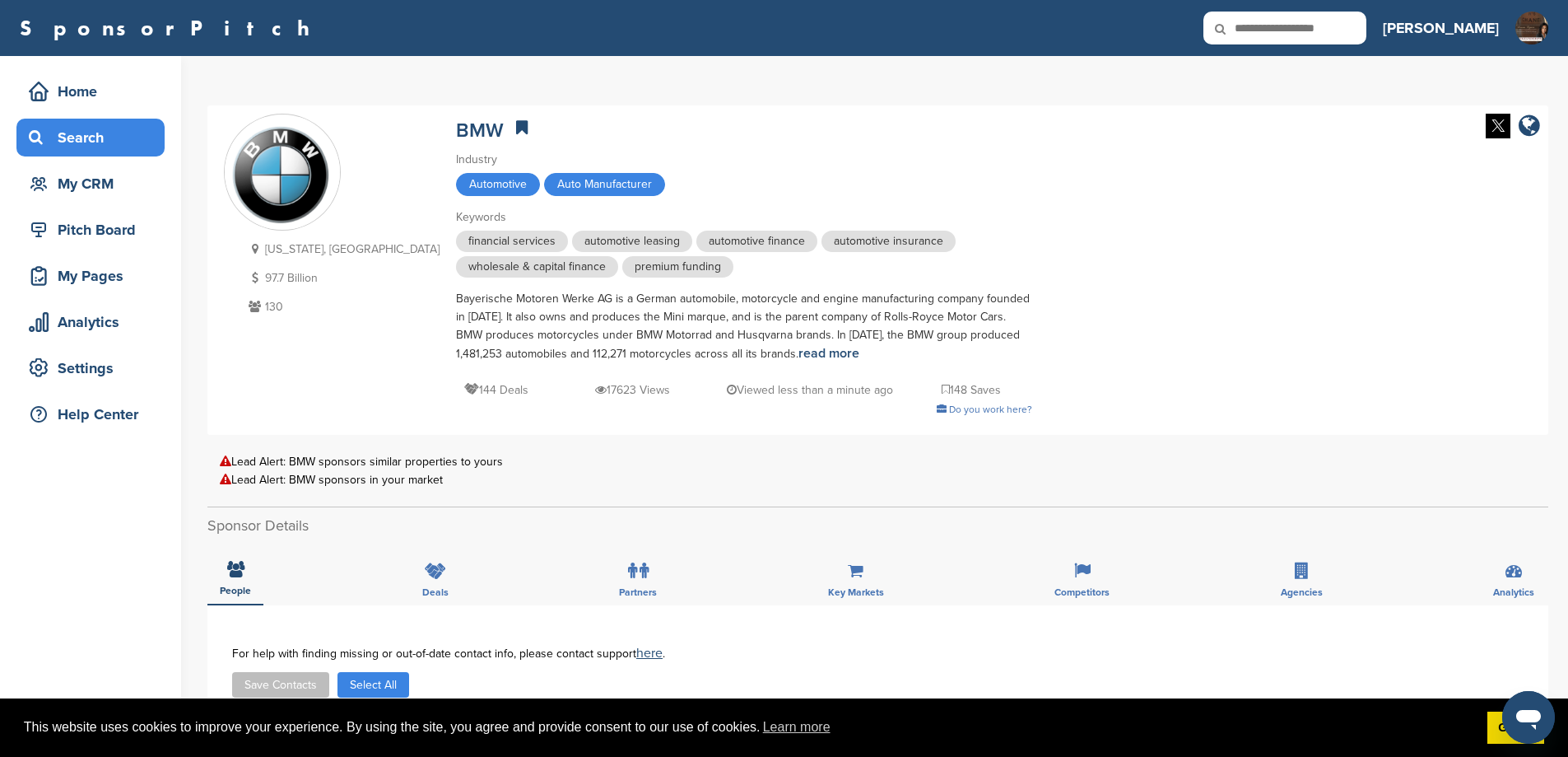
click at [88, 139] on div "Search" at bounding box center [95, 138] width 140 height 29
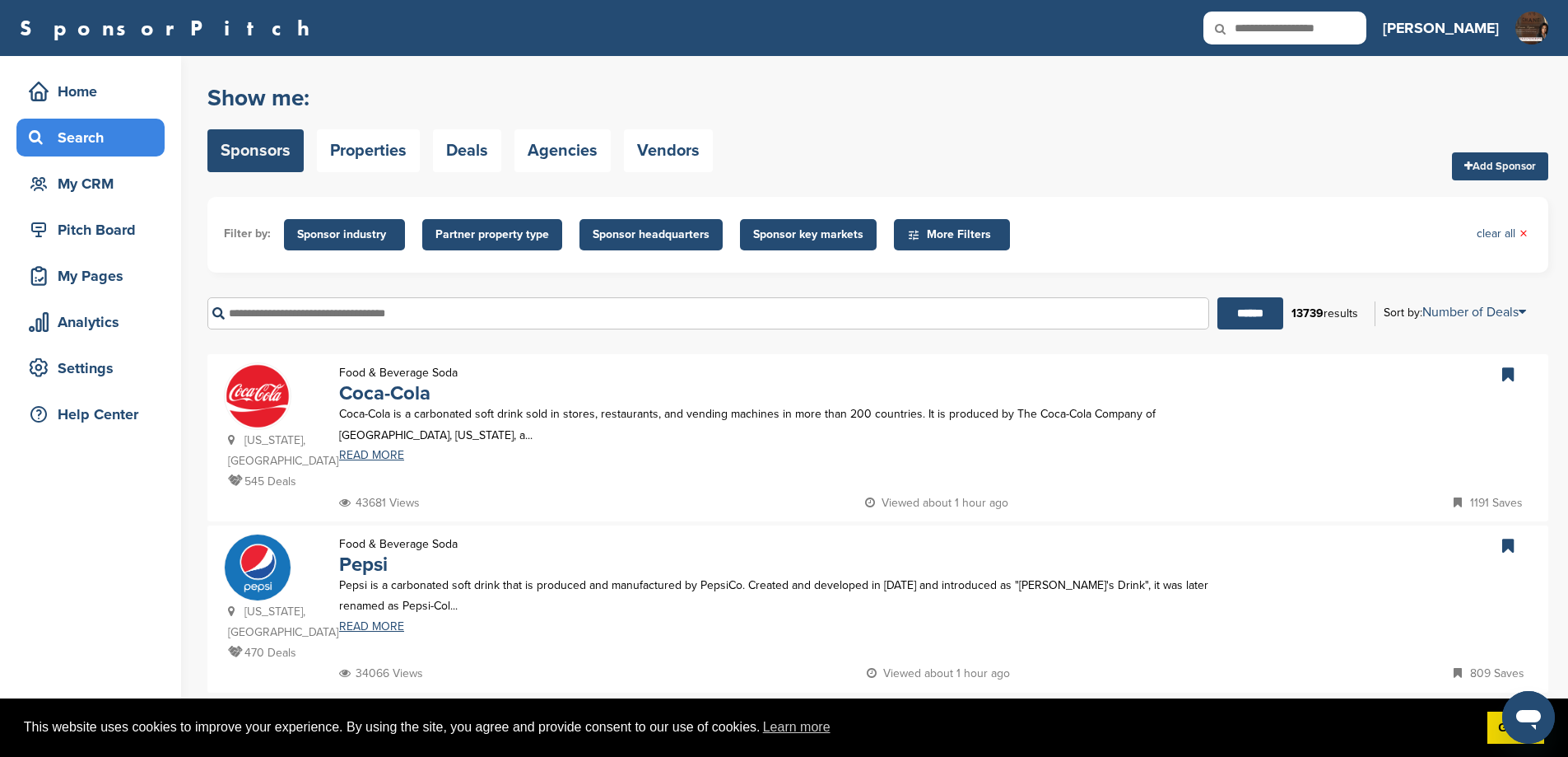
click at [286, 329] on input "text" at bounding box center [708, 313] width 1002 height 32
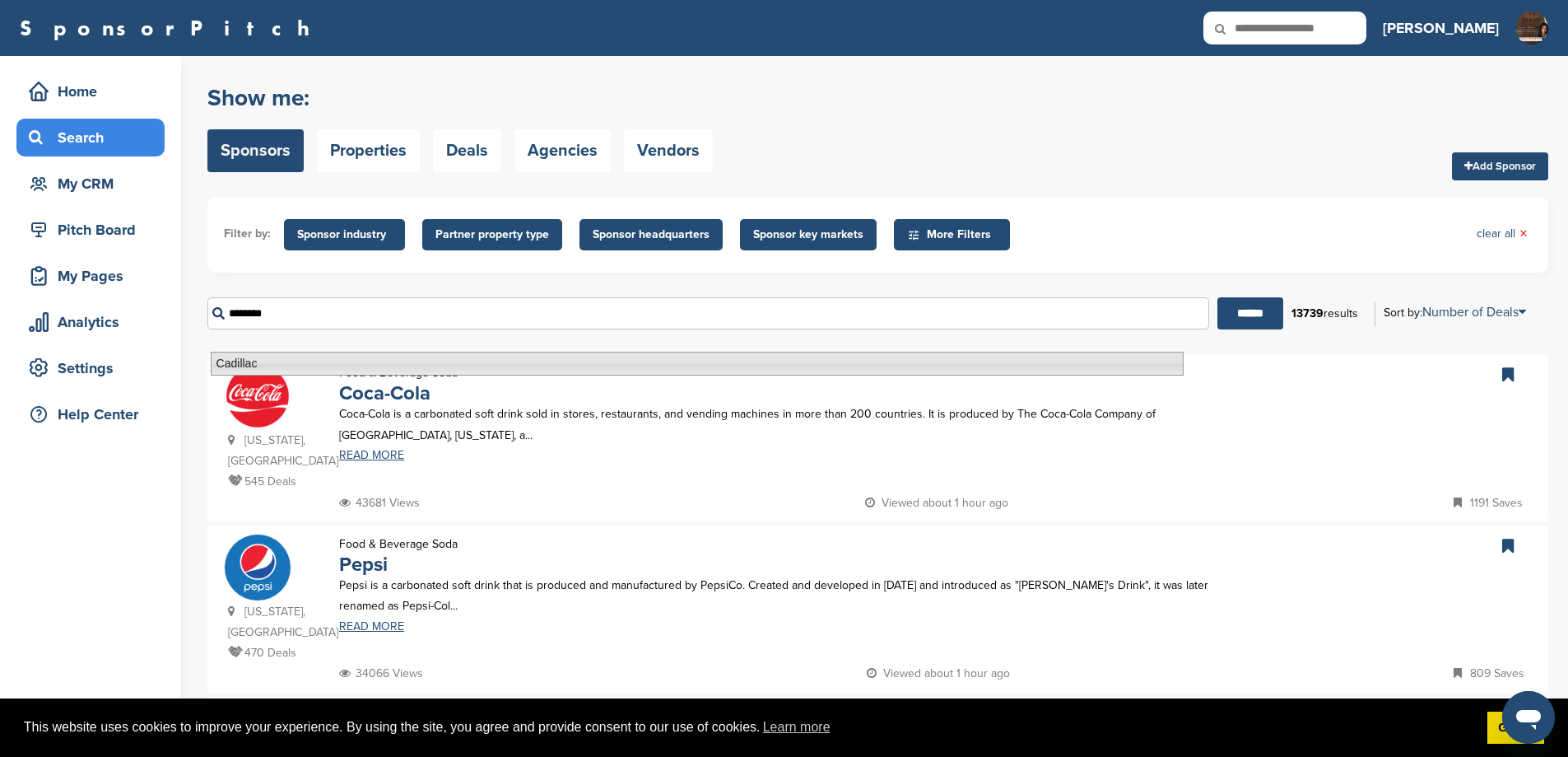
click at [266, 358] on li "Cadillac" at bounding box center [697, 364] width 973 height 24
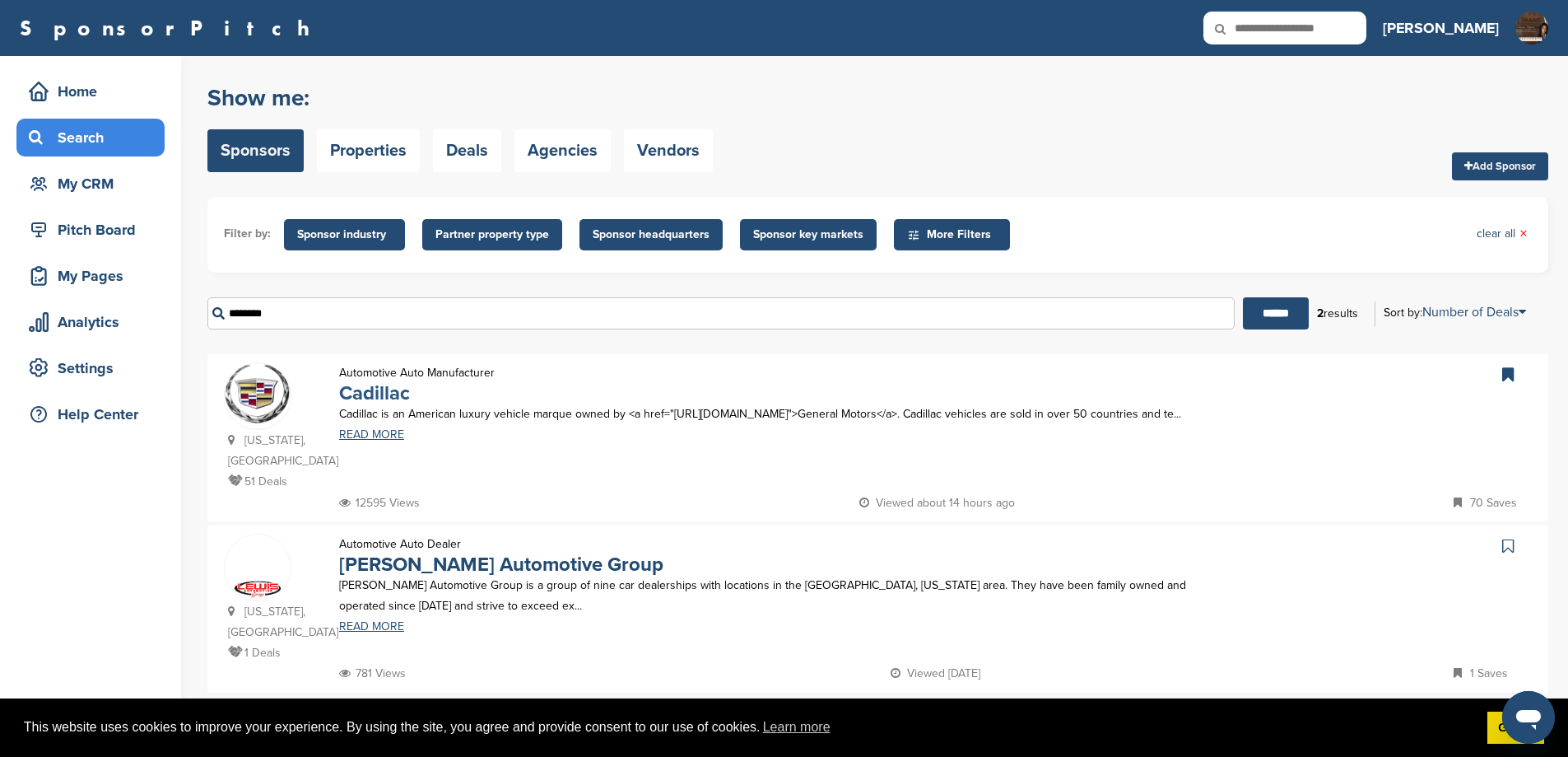
type input "********"
click at [365, 405] on link "Cadillac" at bounding box center [375, 393] width 71 height 24
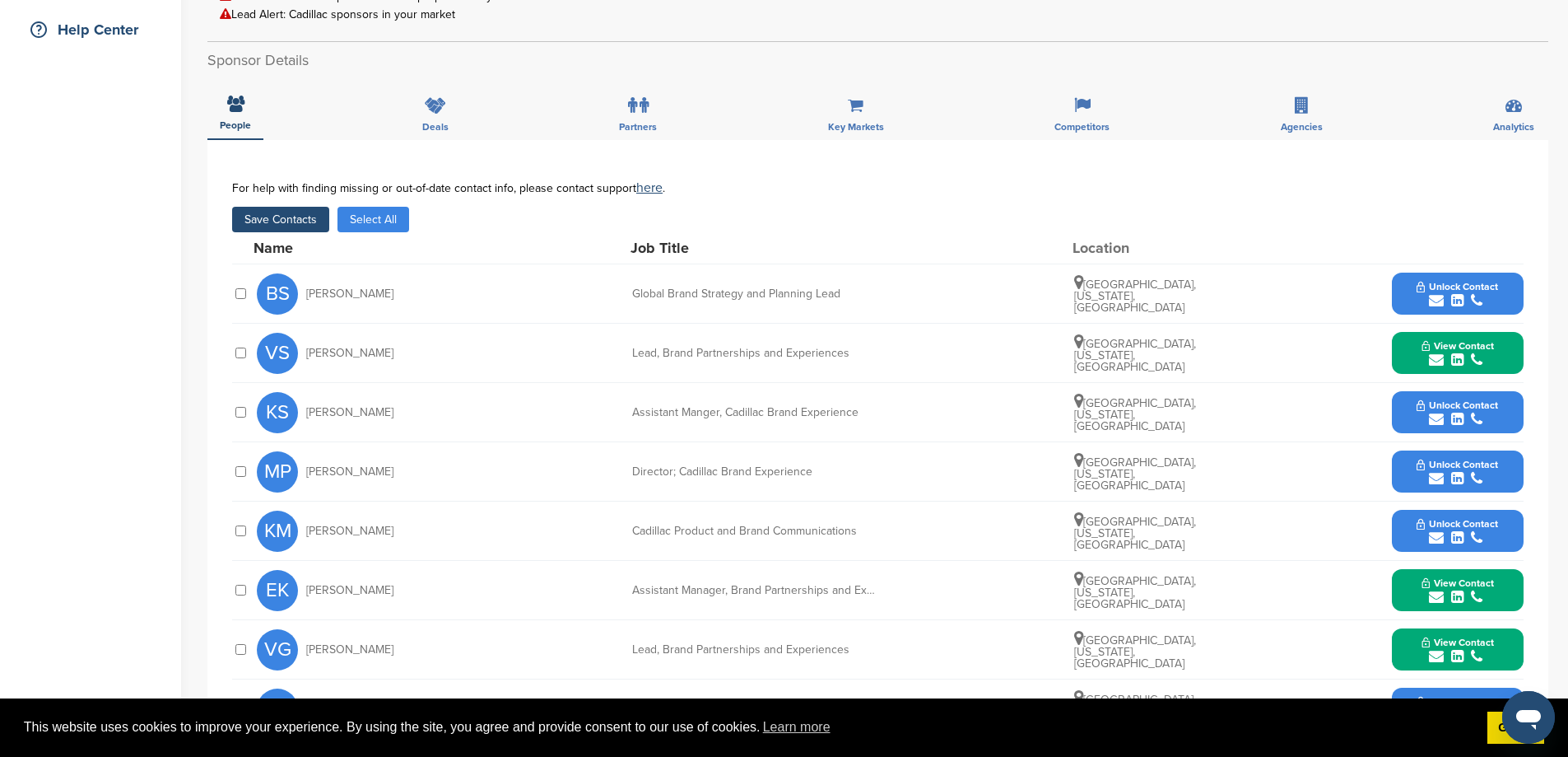
scroll to position [768, 0]
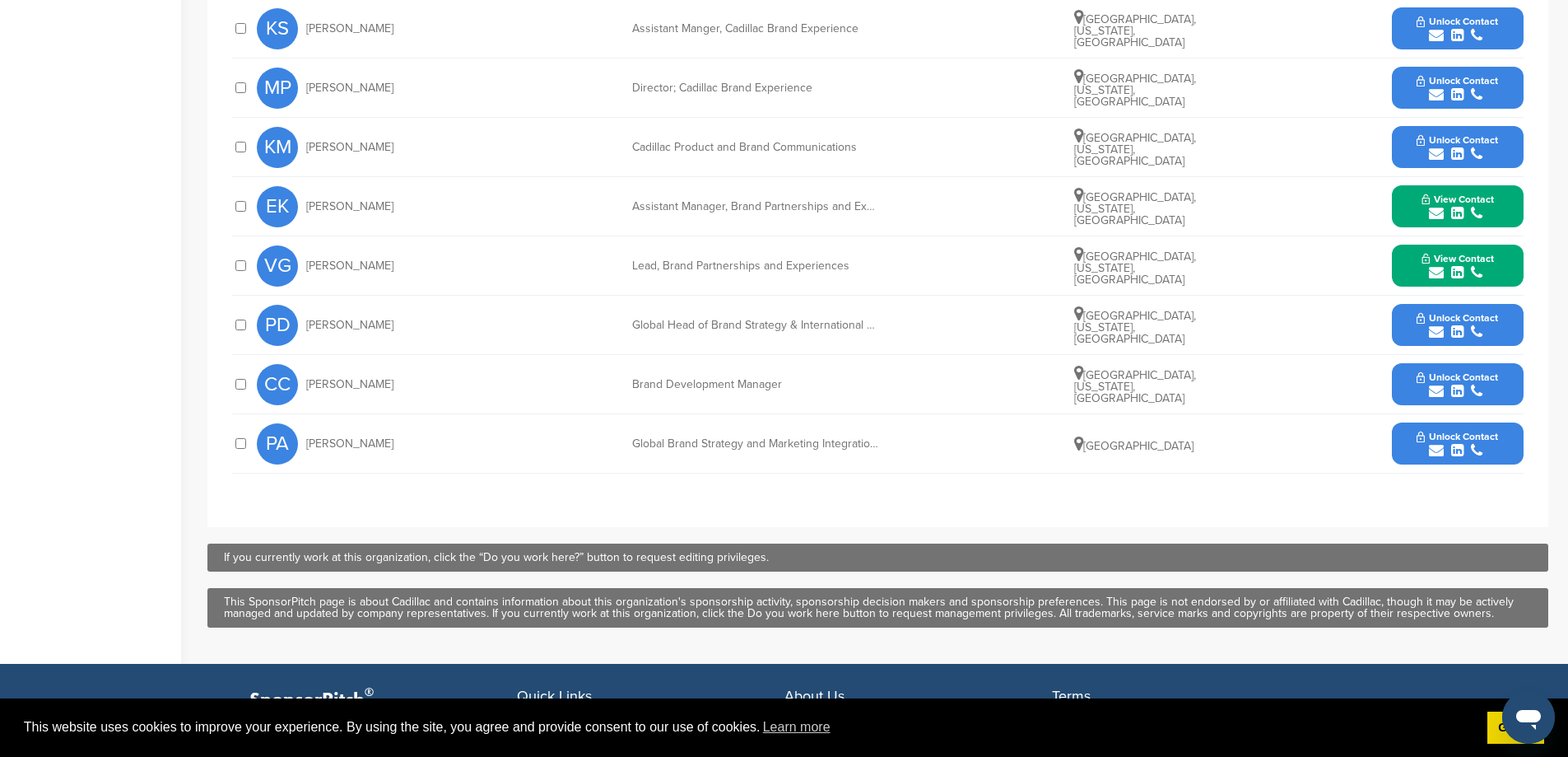
click at [1407, 228] on button "View Contact" at bounding box center [1457, 206] width 112 height 49
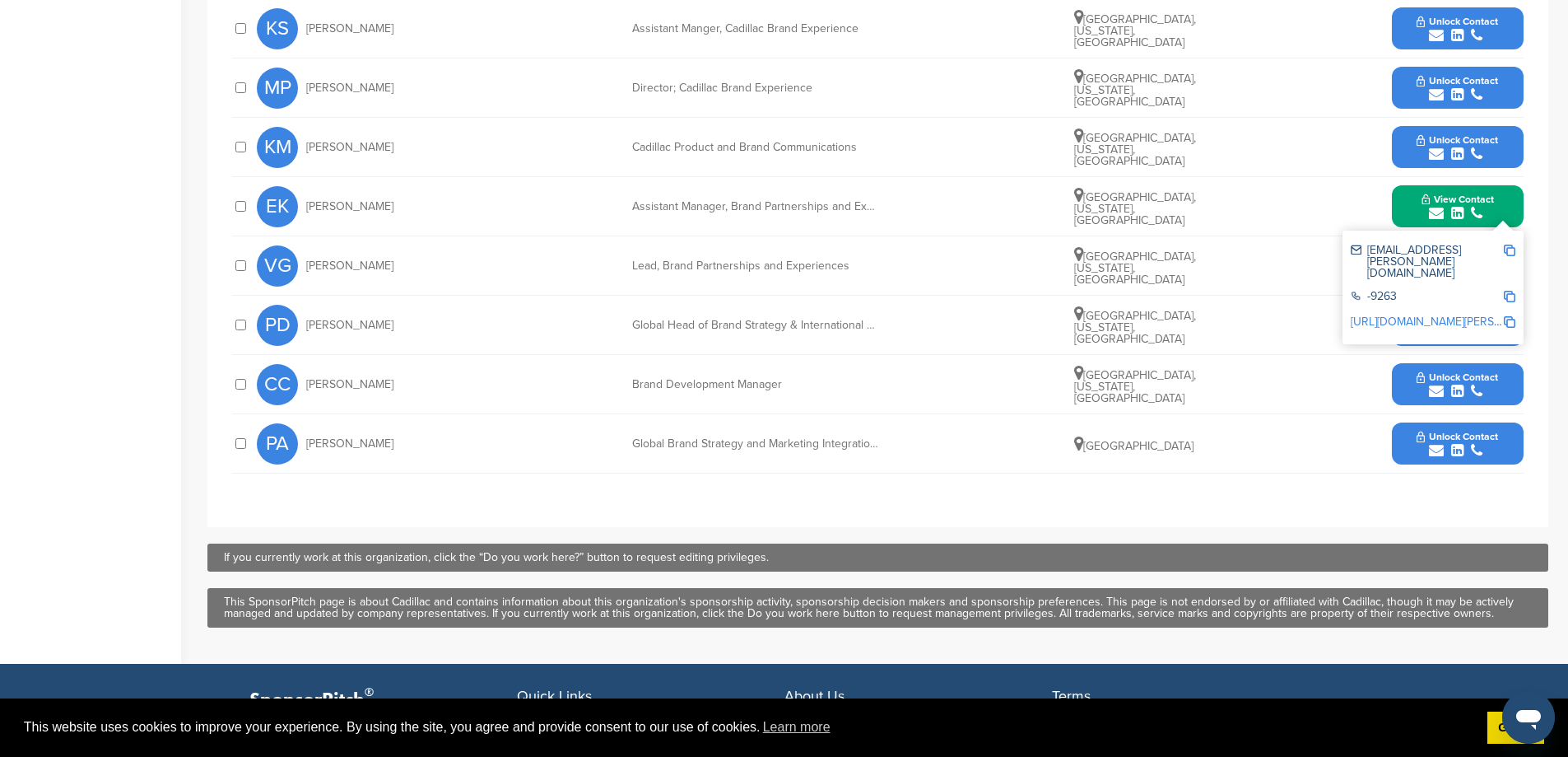
click at [1454, 325] on link "http://www.linkedin.com/in/elli-kewley-47b90450" at bounding box center [1451, 321] width 201 height 14
click at [1404, 350] on button "Unlock Contact" at bounding box center [1457, 325] width 121 height 49
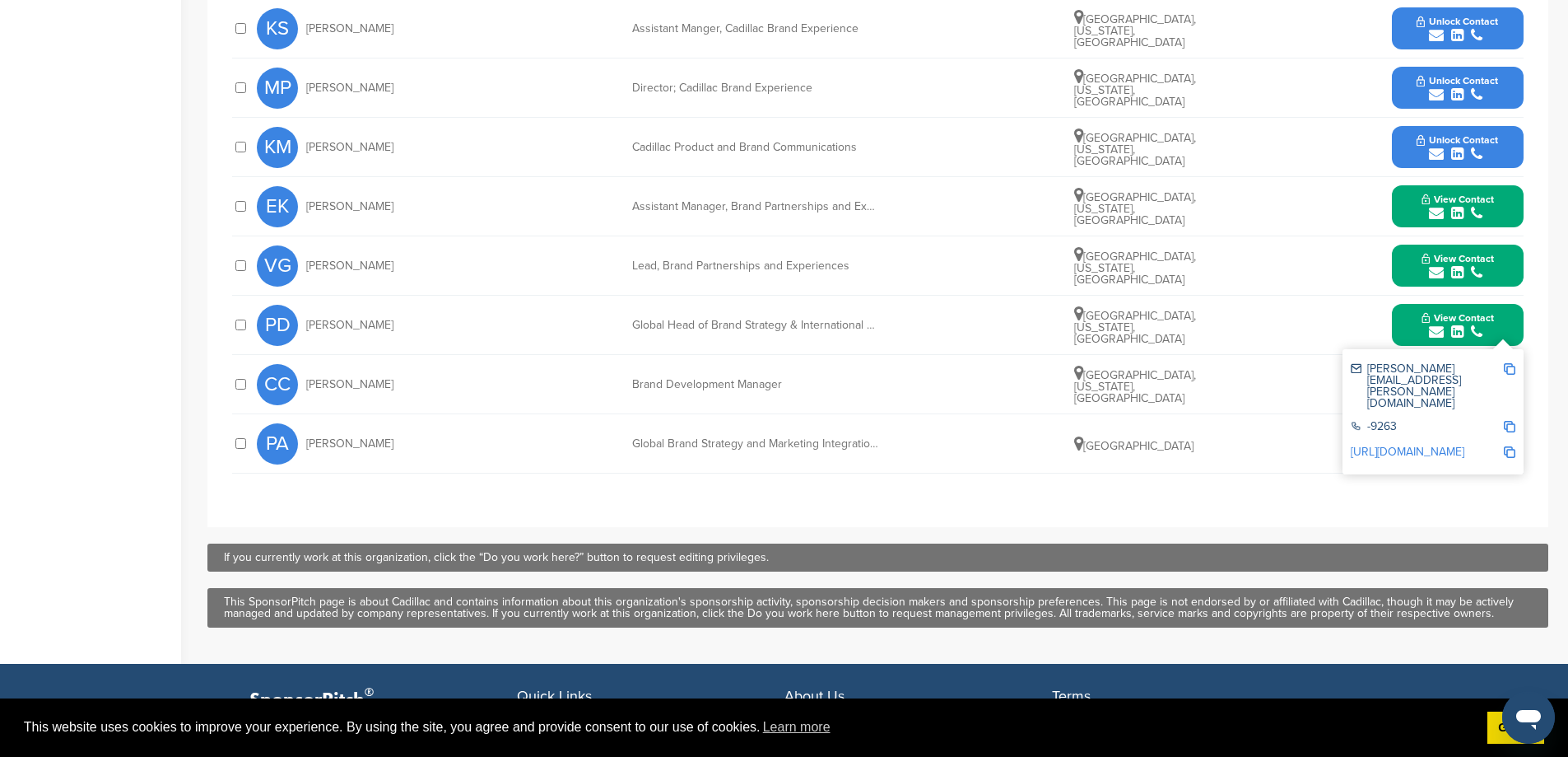
click at [1455, 446] on link "http://www.linkedin.com/in/philip-dauchy" at bounding box center [1407, 451] width 113 height 14
click at [1403, 224] on button "View Contact" at bounding box center [1457, 206] width 112 height 49
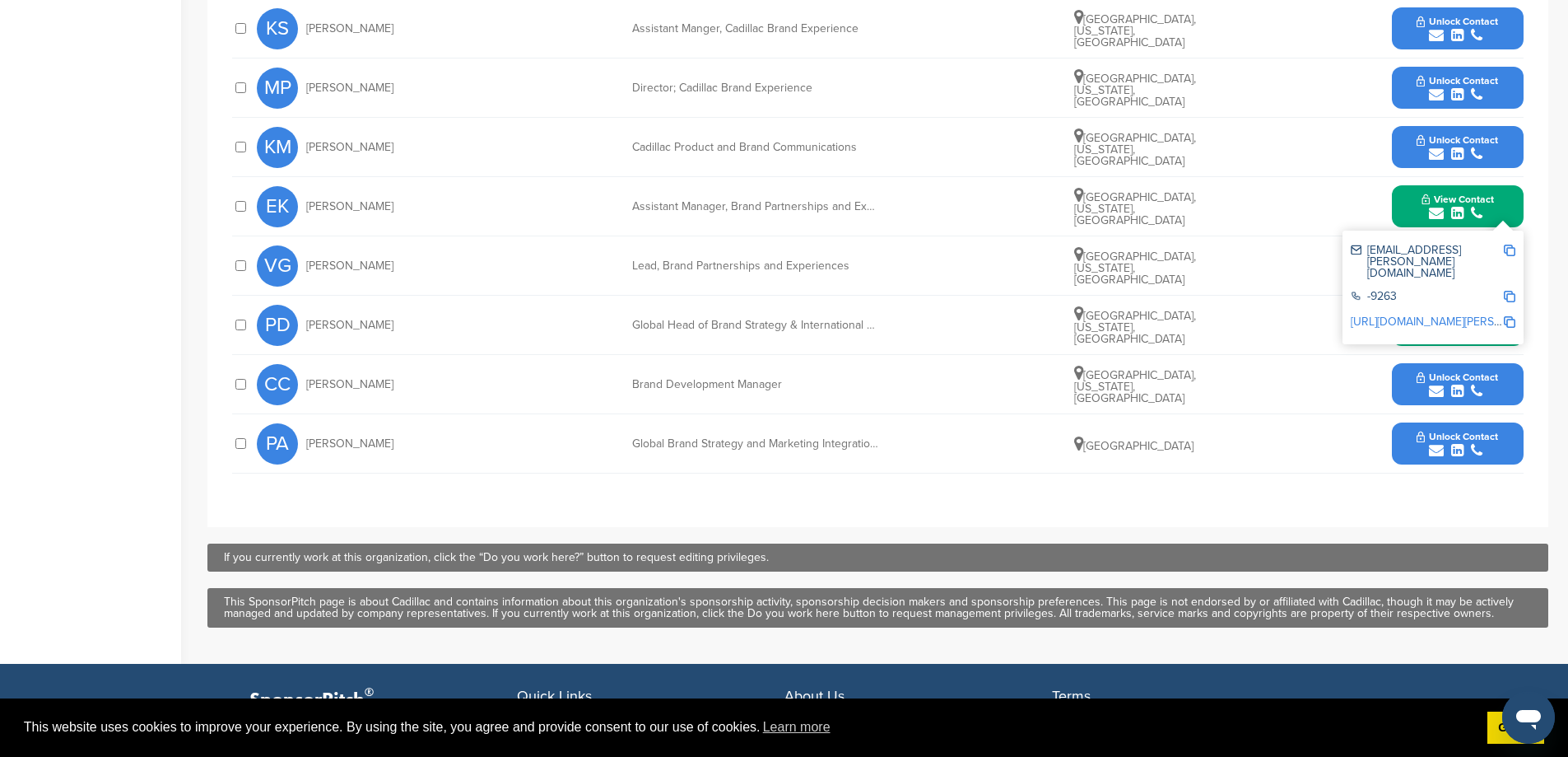
click at [1417, 325] on link "http://www.linkedin.com/in/elli-kewley-47b90450" at bounding box center [1451, 321] width 201 height 14
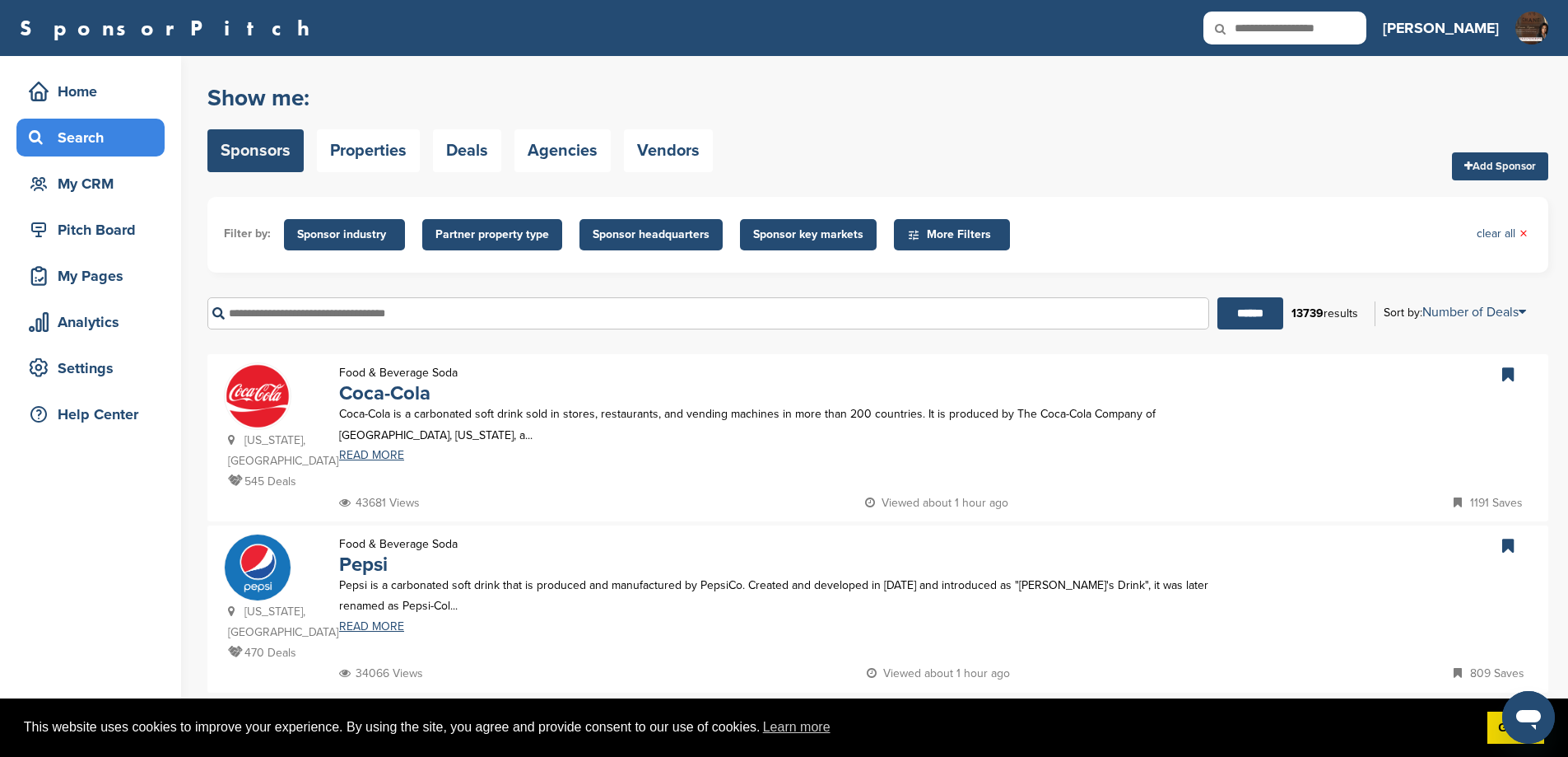
click at [348, 329] on input "text" at bounding box center [708, 313] width 1002 height 32
click at [1217, 297] on input "******" at bounding box center [1250, 313] width 66 height 32
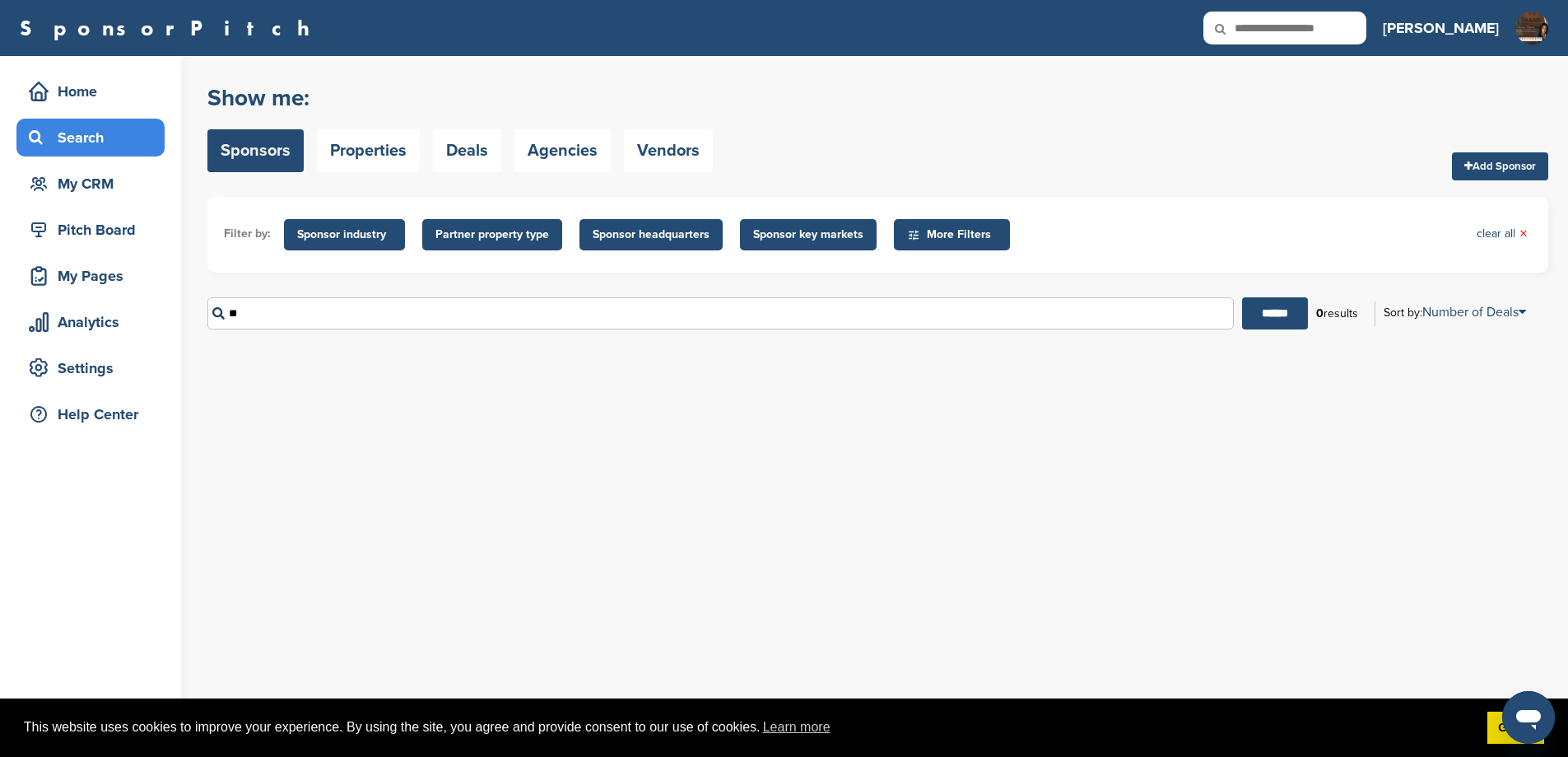
type input "*"
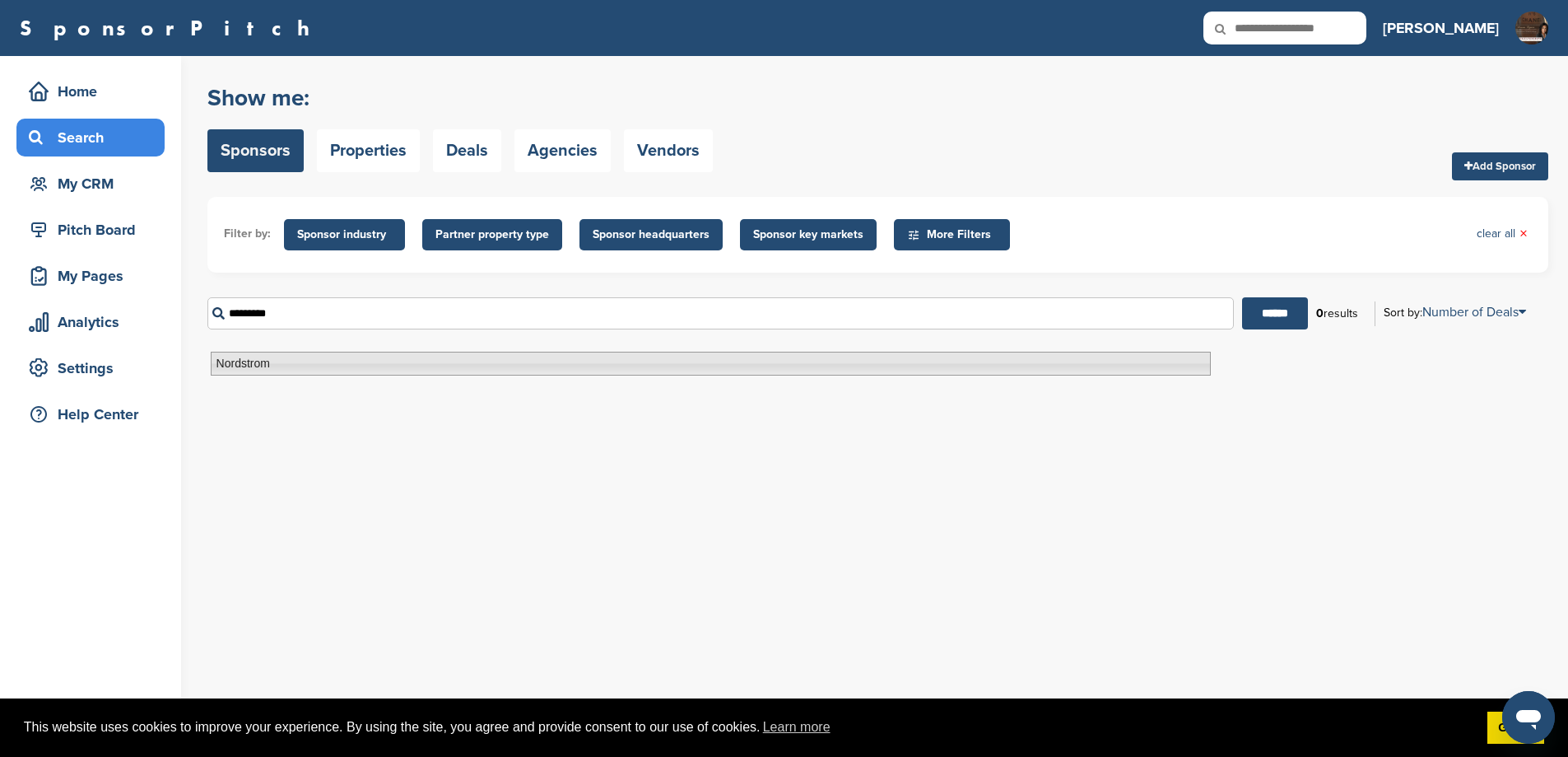
click at [293, 365] on li "Nordstrom" at bounding box center [710, 364] width 1000 height 24
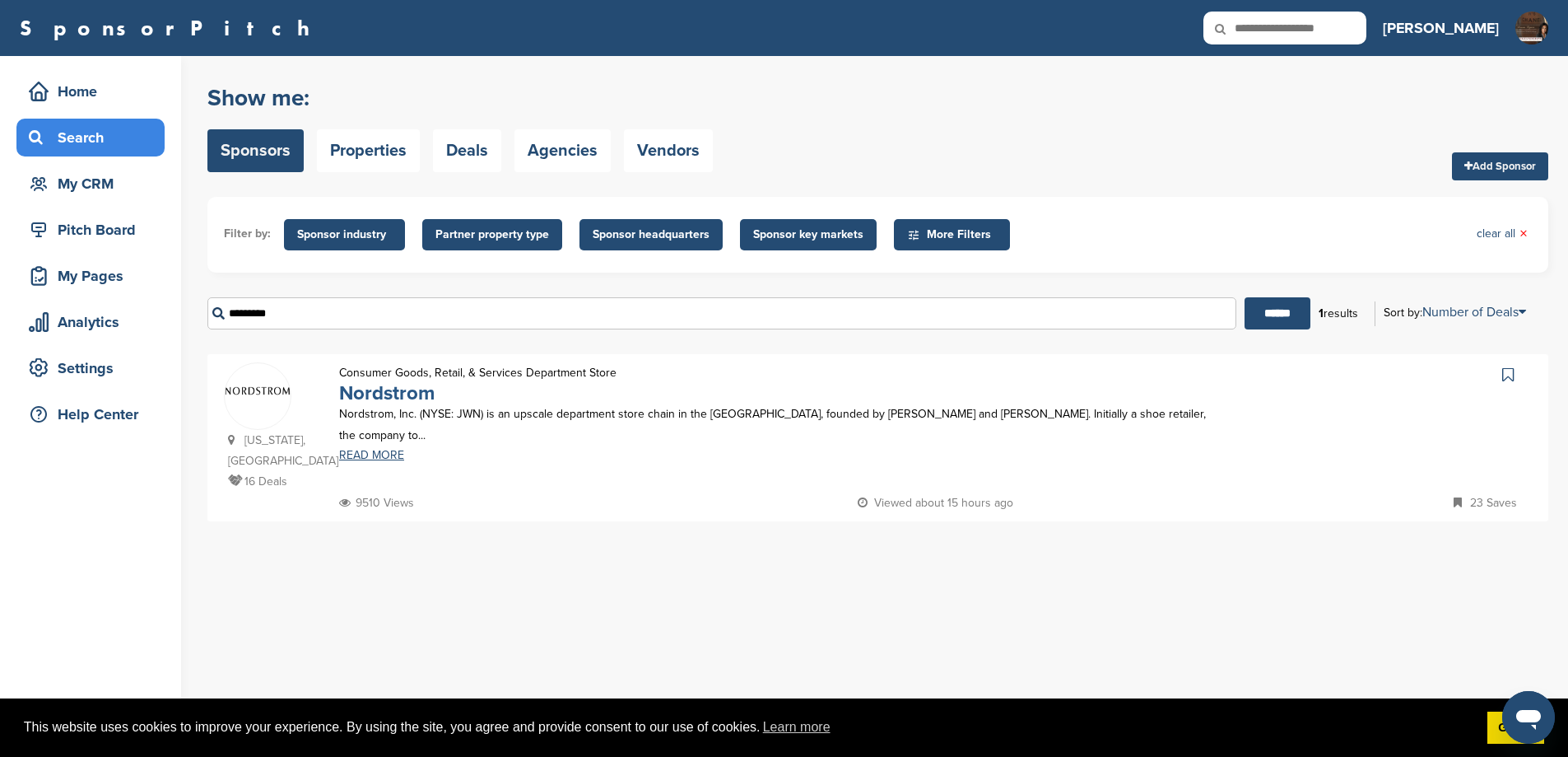
type input "*********"
click at [391, 405] on link "Nordstrom" at bounding box center [387, 393] width 95 height 24
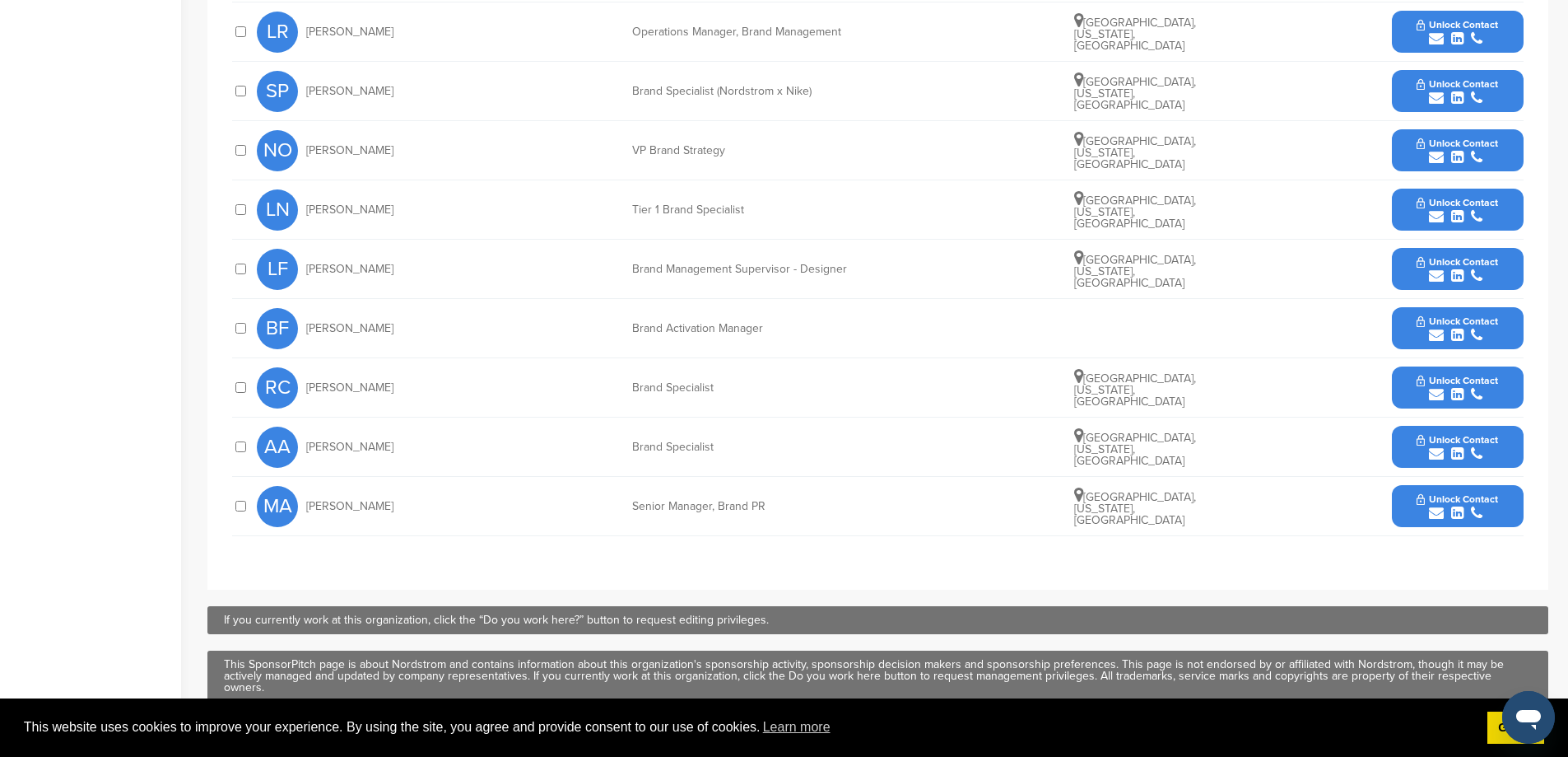
scroll to position [385, 0]
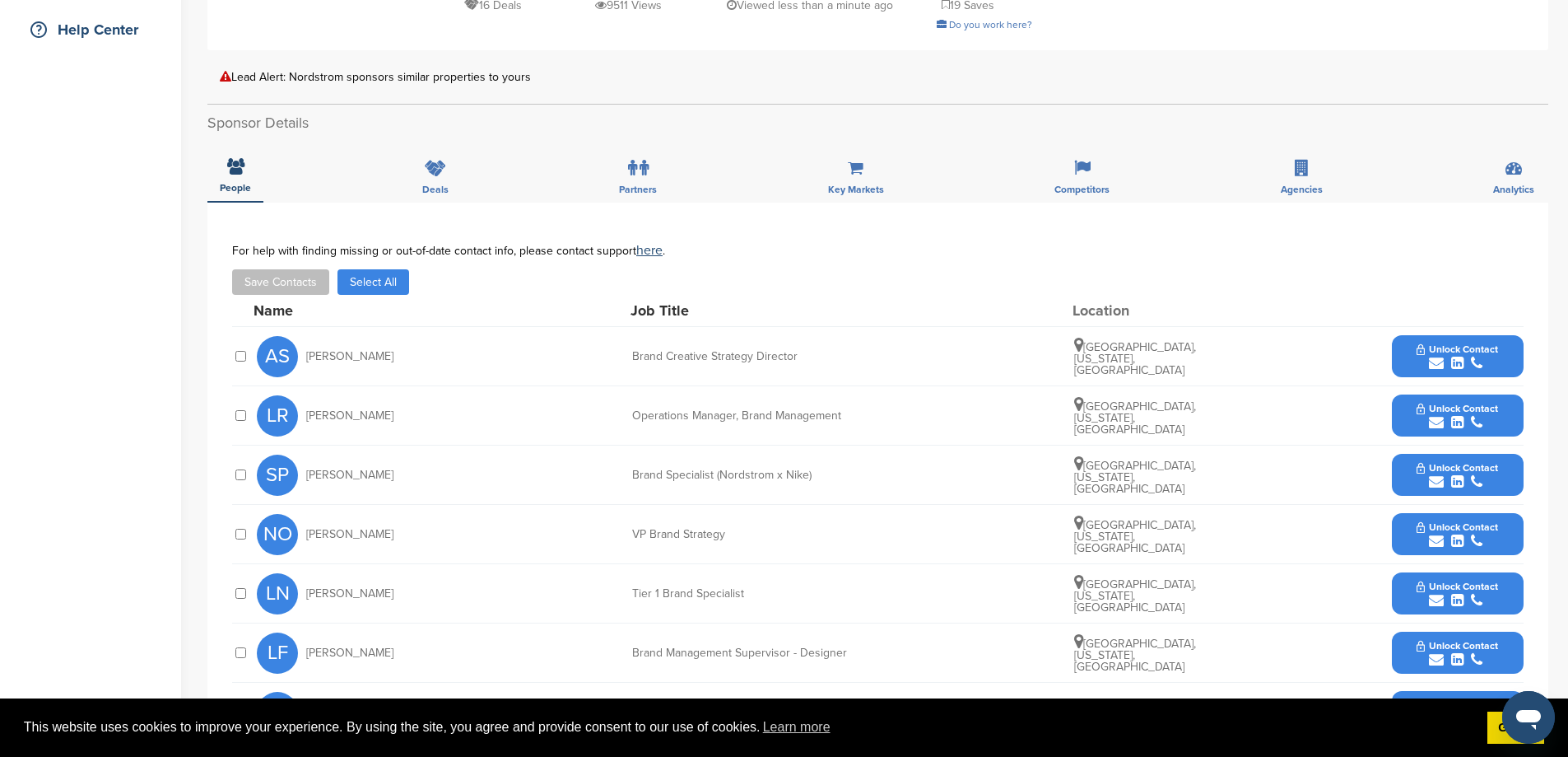
click at [1410, 431] on button "Unlock Contact" at bounding box center [1457, 416] width 121 height 49
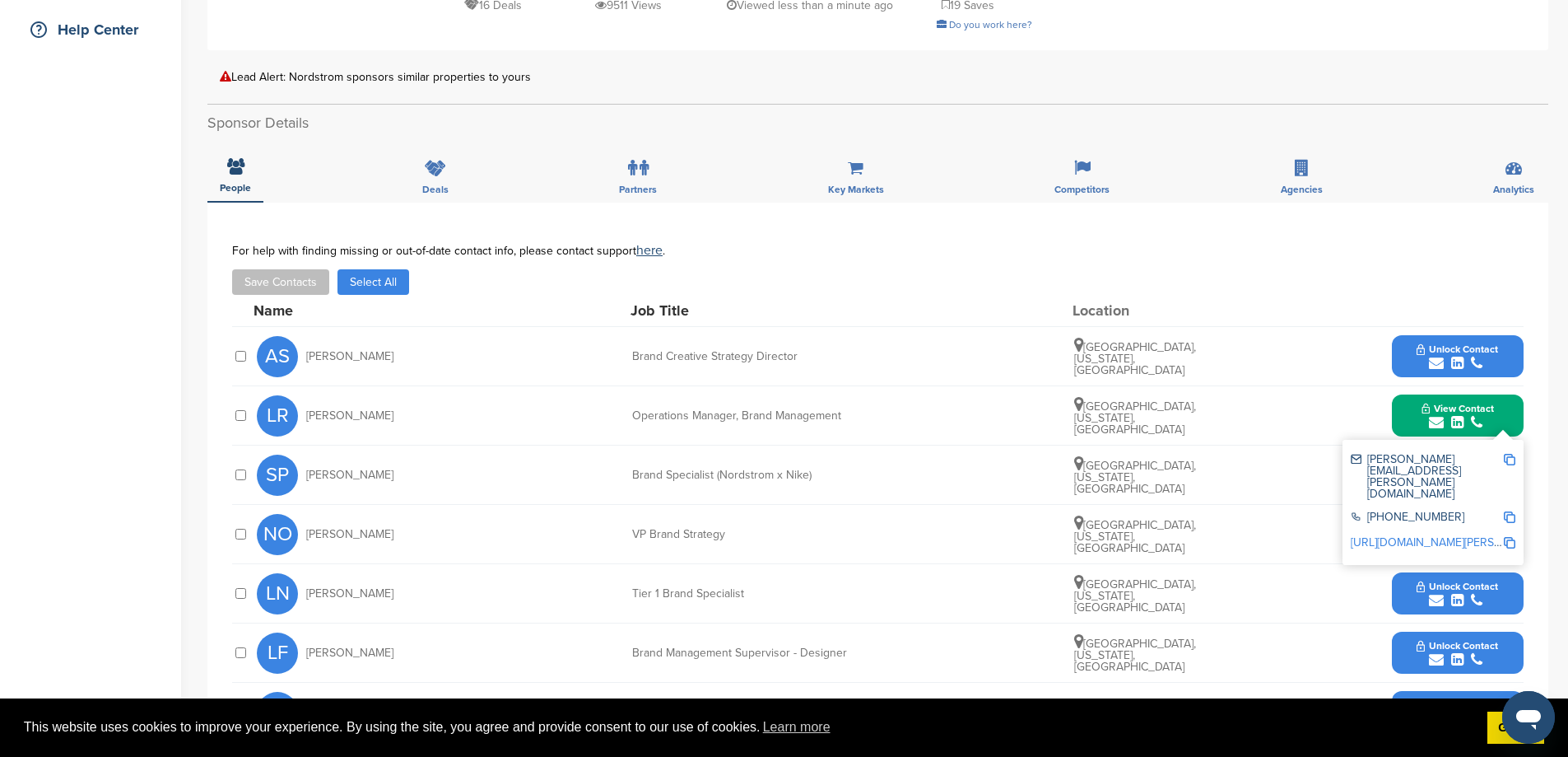
click at [1379, 535] on link "[URL][DOMAIN_NAME][PERSON_NAME]" at bounding box center [1451, 542] width 201 height 14
click at [307, 294] on button "Save Contacts" at bounding box center [281, 281] width 97 height 25
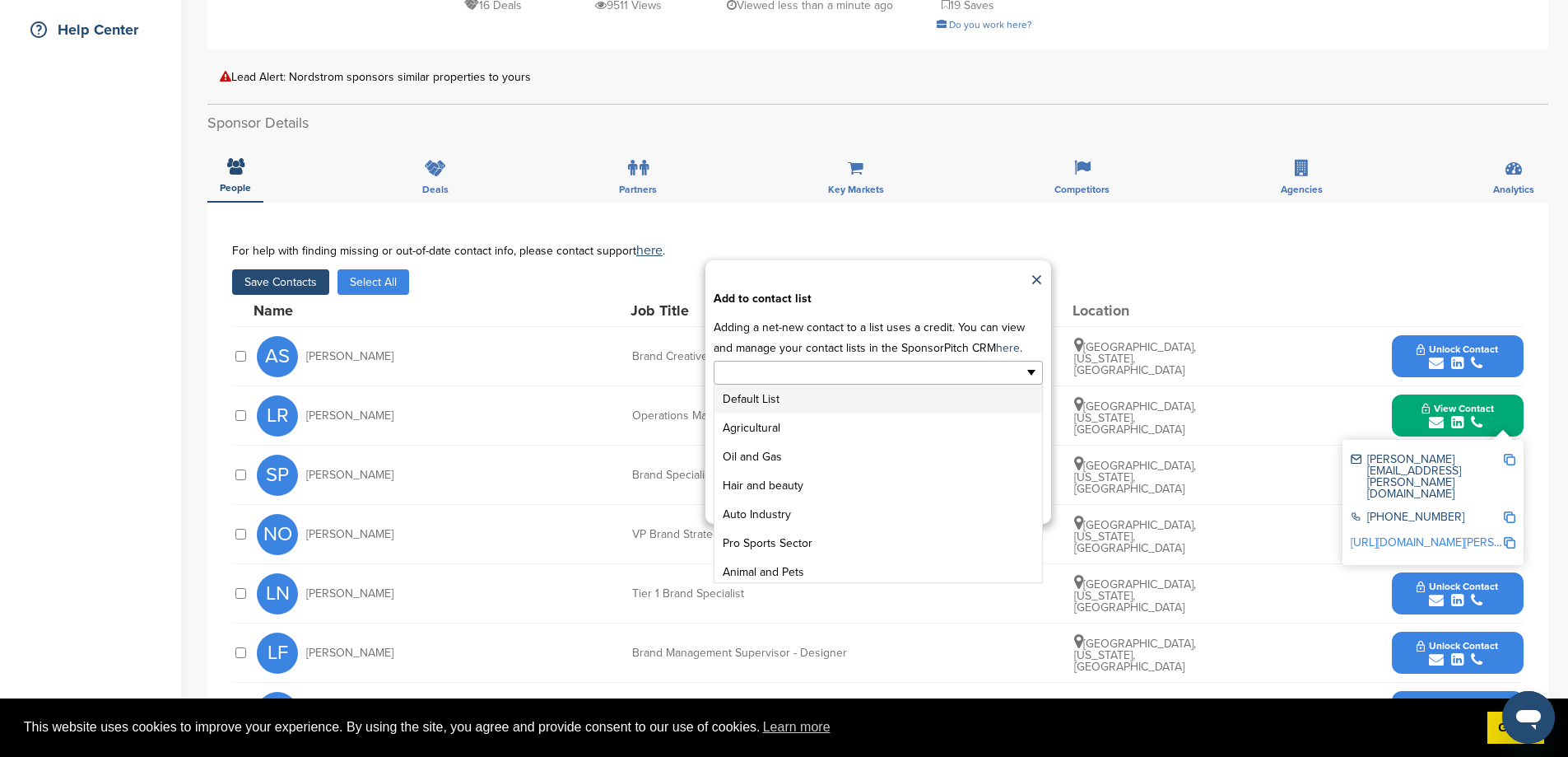
click at [841, 382] on input "text" at bounding box center [807, 372] width 173 height 19
click at [855, 561] on li "GENERAL SPONSOR LIST" at bounding box center [878, 547] width 327 height 29
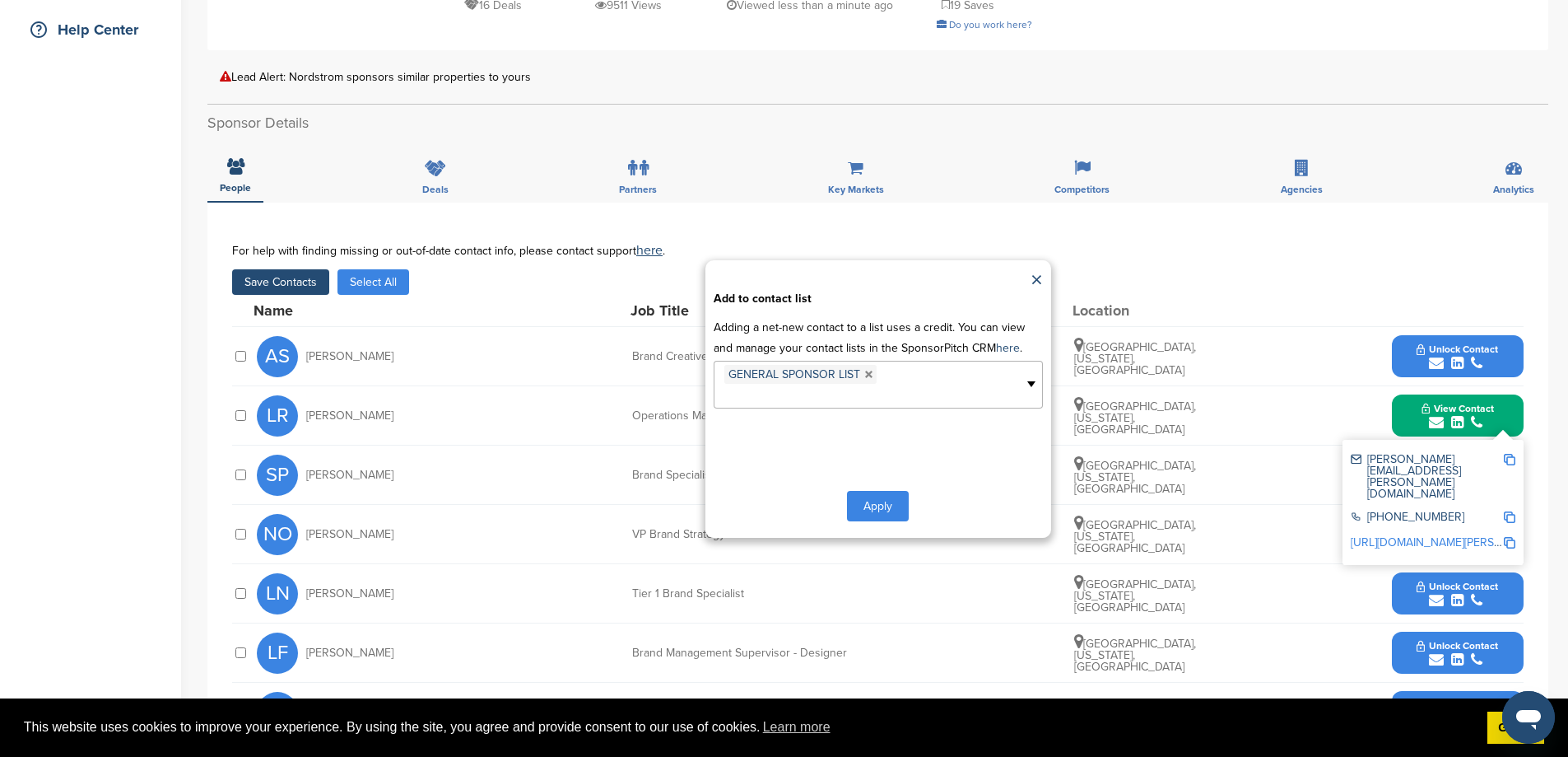
scroll to position [177, 0]
click at [881, 521] on button "Apply" at bounding box center [877, 506] width 61 height 30
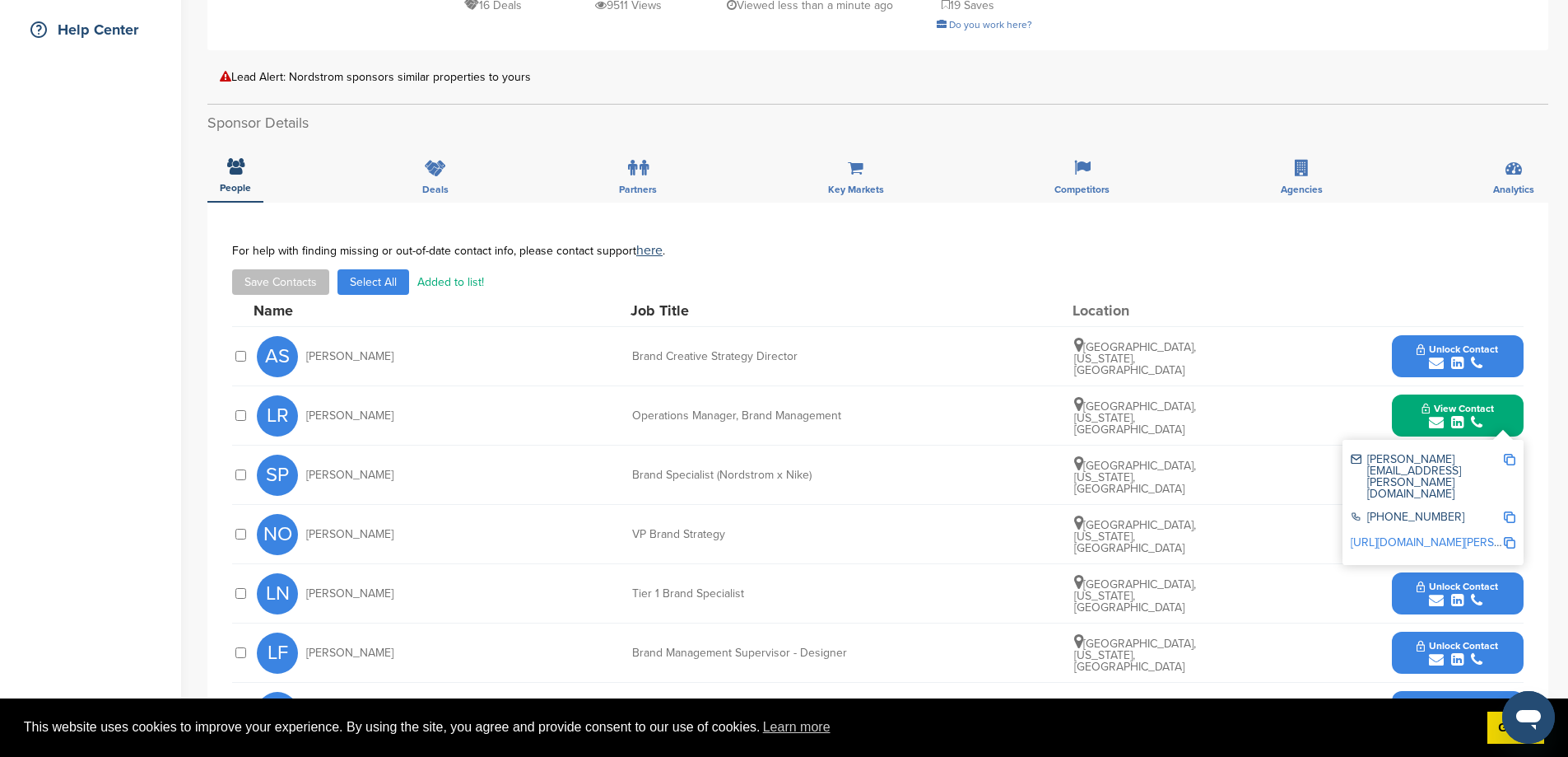
click at [878, 550] on div "NO [PERSON_NAME] VP Brand Strategy [GEOGRAPHIC_DATA], [US_STATE], [GEOGRAPHIC_D…" at bounding box center [890, 534] width 1267 height 59
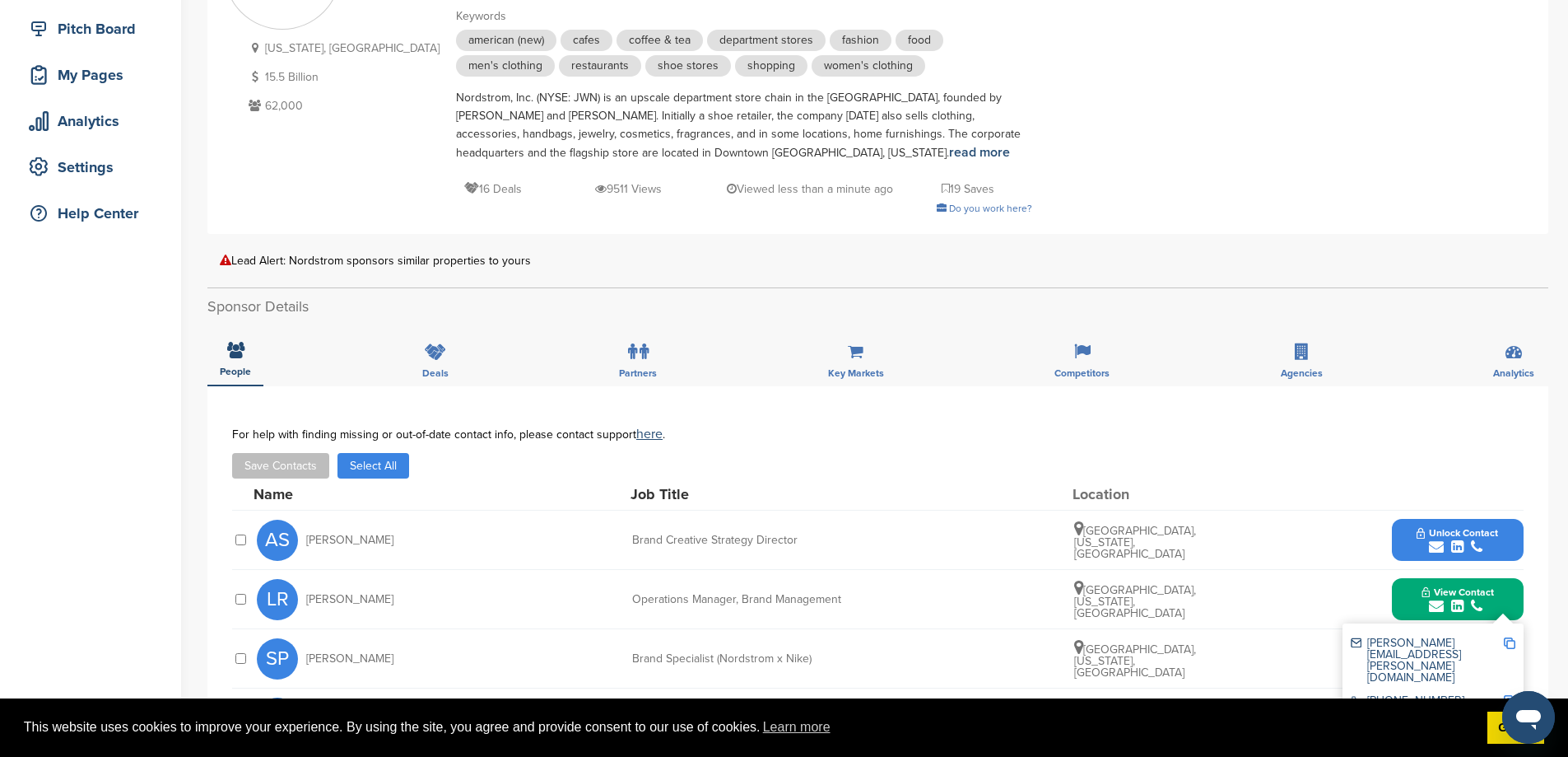
scroll to position [0, 0]
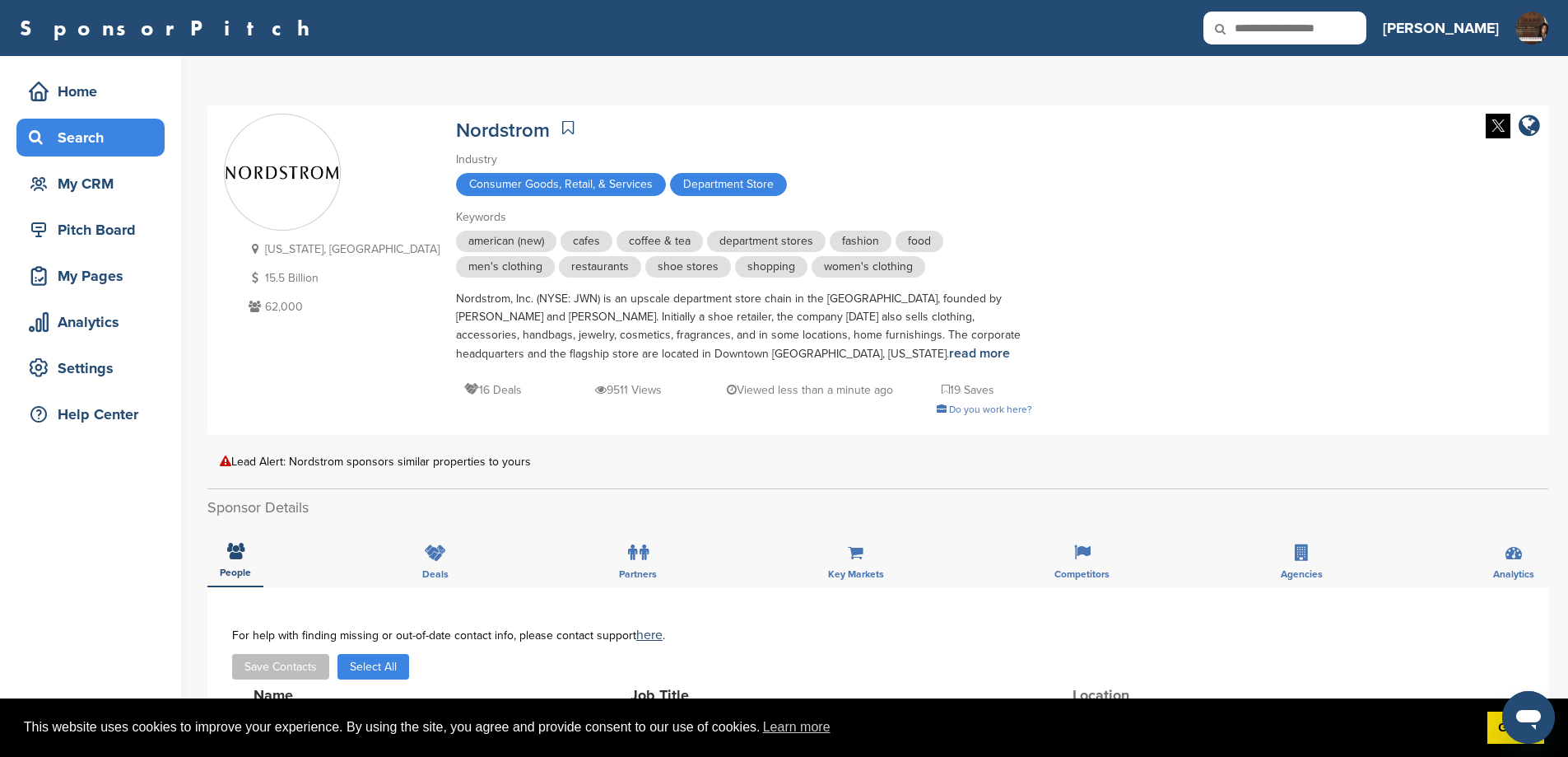
click at [88, 147] on div "Search" at bounding box center [95, 138] width 140 height 29
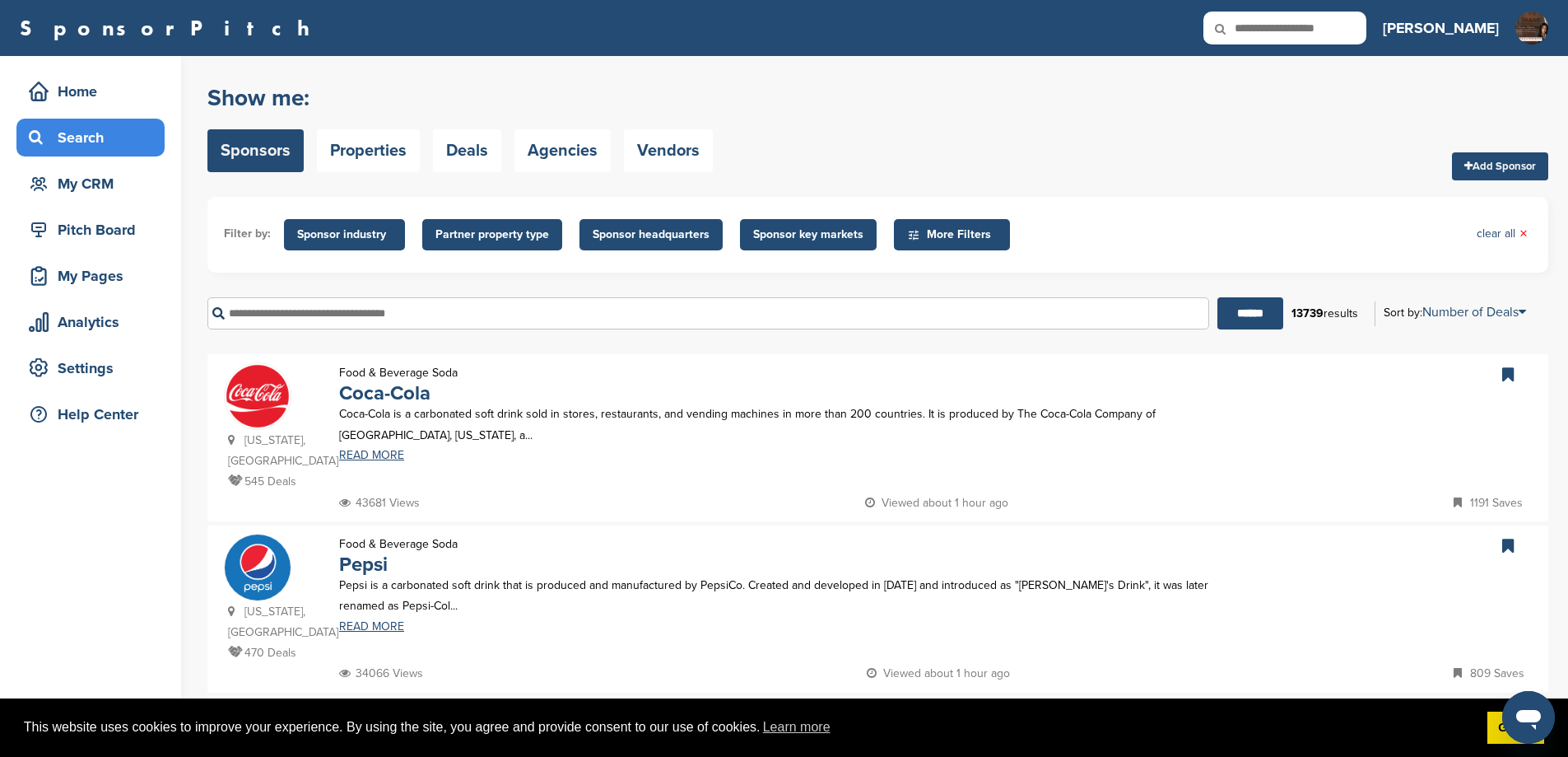
click at [377, 329] on input "text" at bounding box center [708, 313] width 1002 height 32
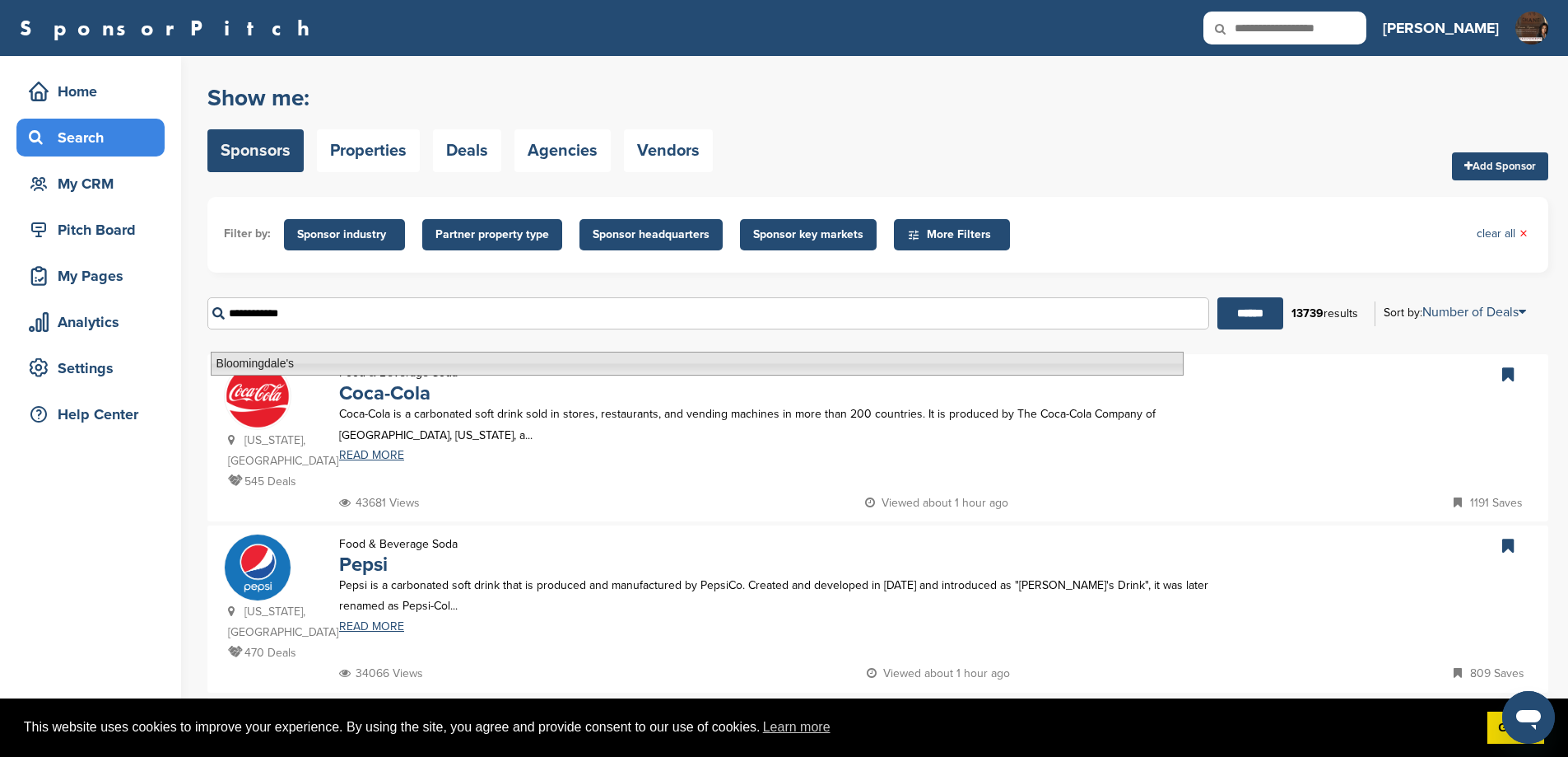
click at [328, 359] on li "Bloomingdale's" at bounding box center [697, 364] width 973 height 24
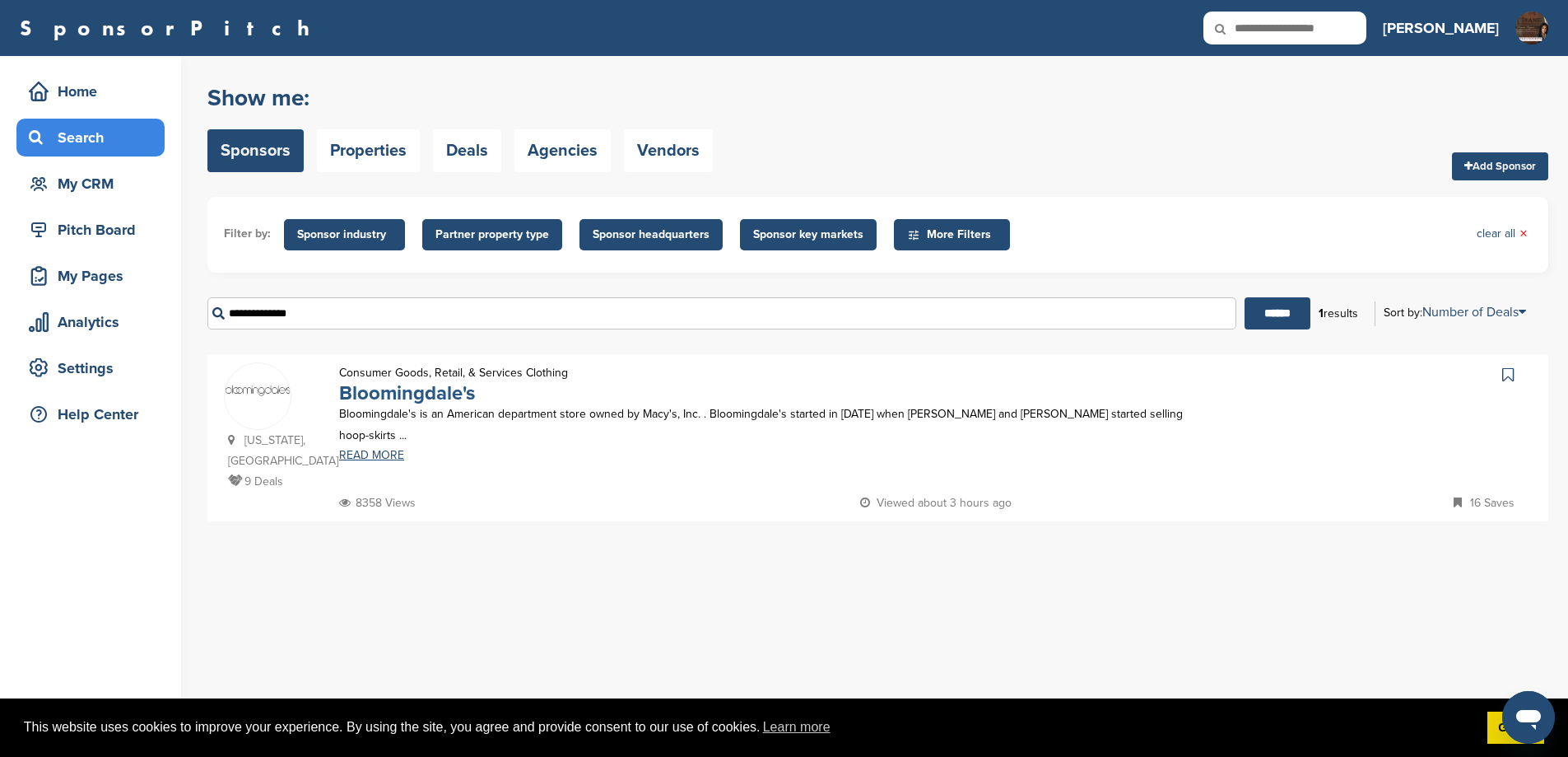
type input "**********"
click at [432, 405] on link "Bloomingdale's" at bounding box center [407, 393] width 136 height 24
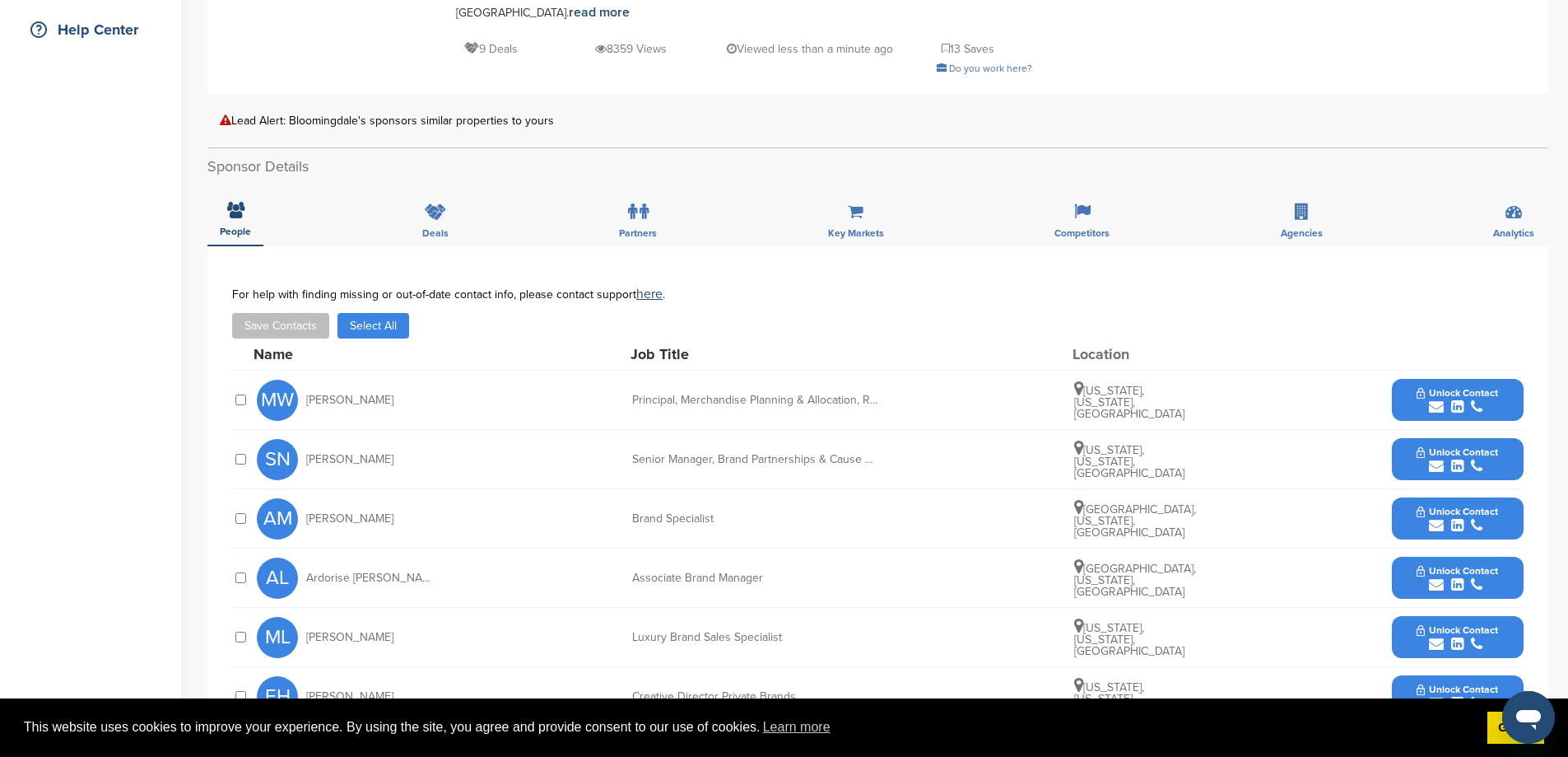
scroll to position [768, 0]
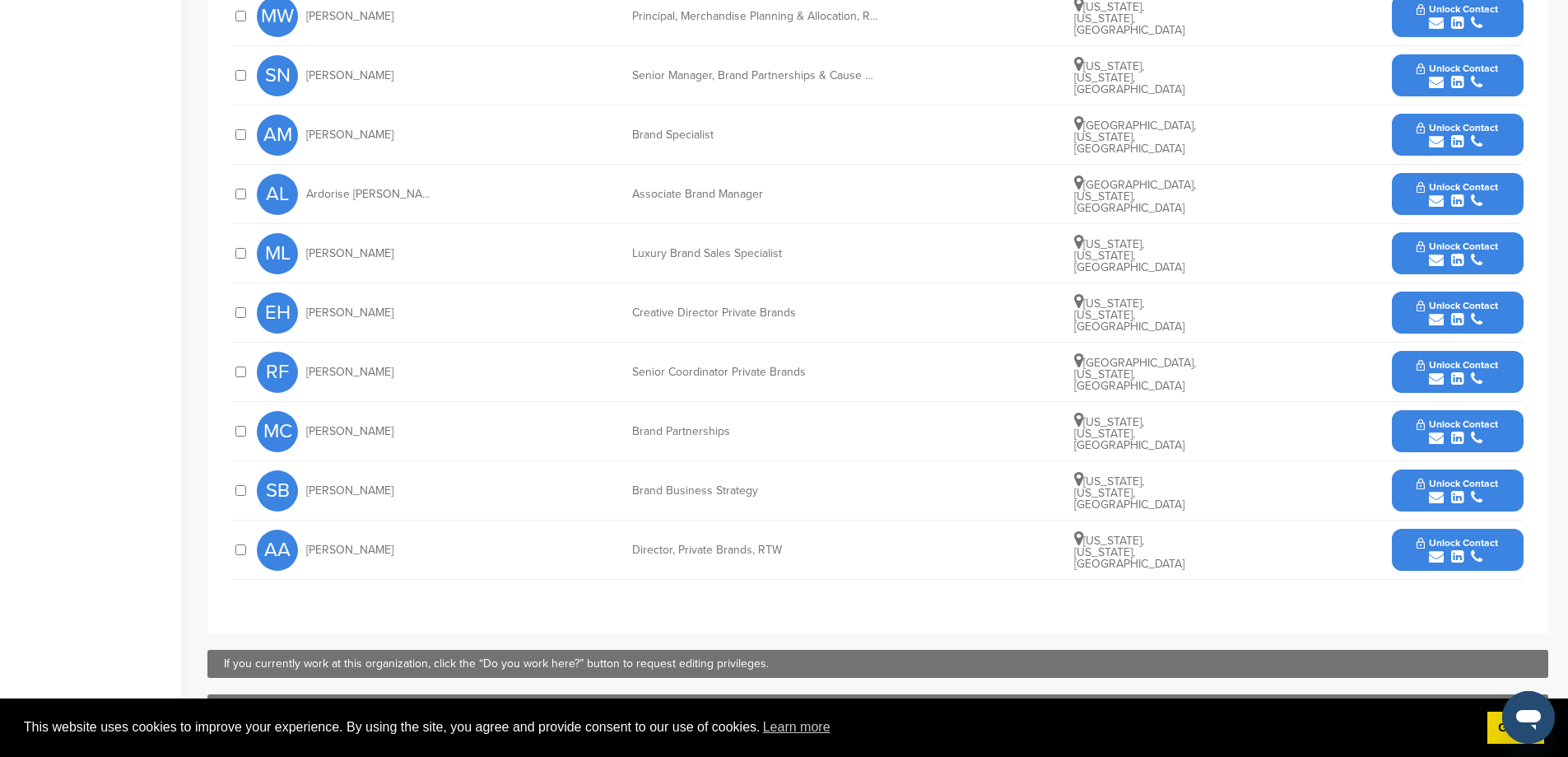
click at [1403, 443] on button "Unlock Contact" at bounding box center [1457, 431] width 121 height 49
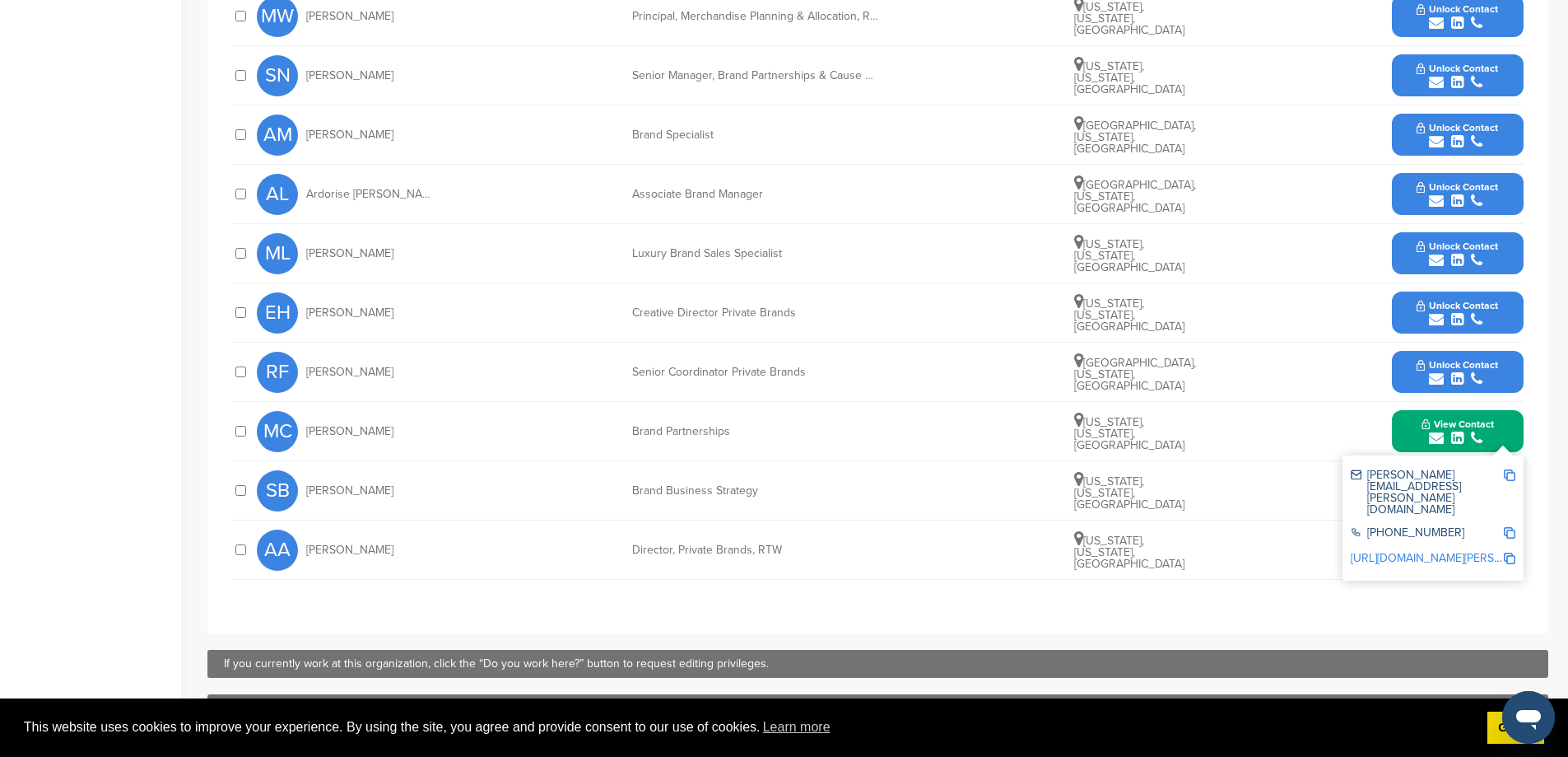
click at [1421, 551] on link "[URL][DOMAIN_NAME][PERSON_NAME]" at bounding box center [1451, 558] width 201 height 14
click at [1399, 370] on button "Unlock Contact" at bounding box center [1457, 372] width 121 height 49
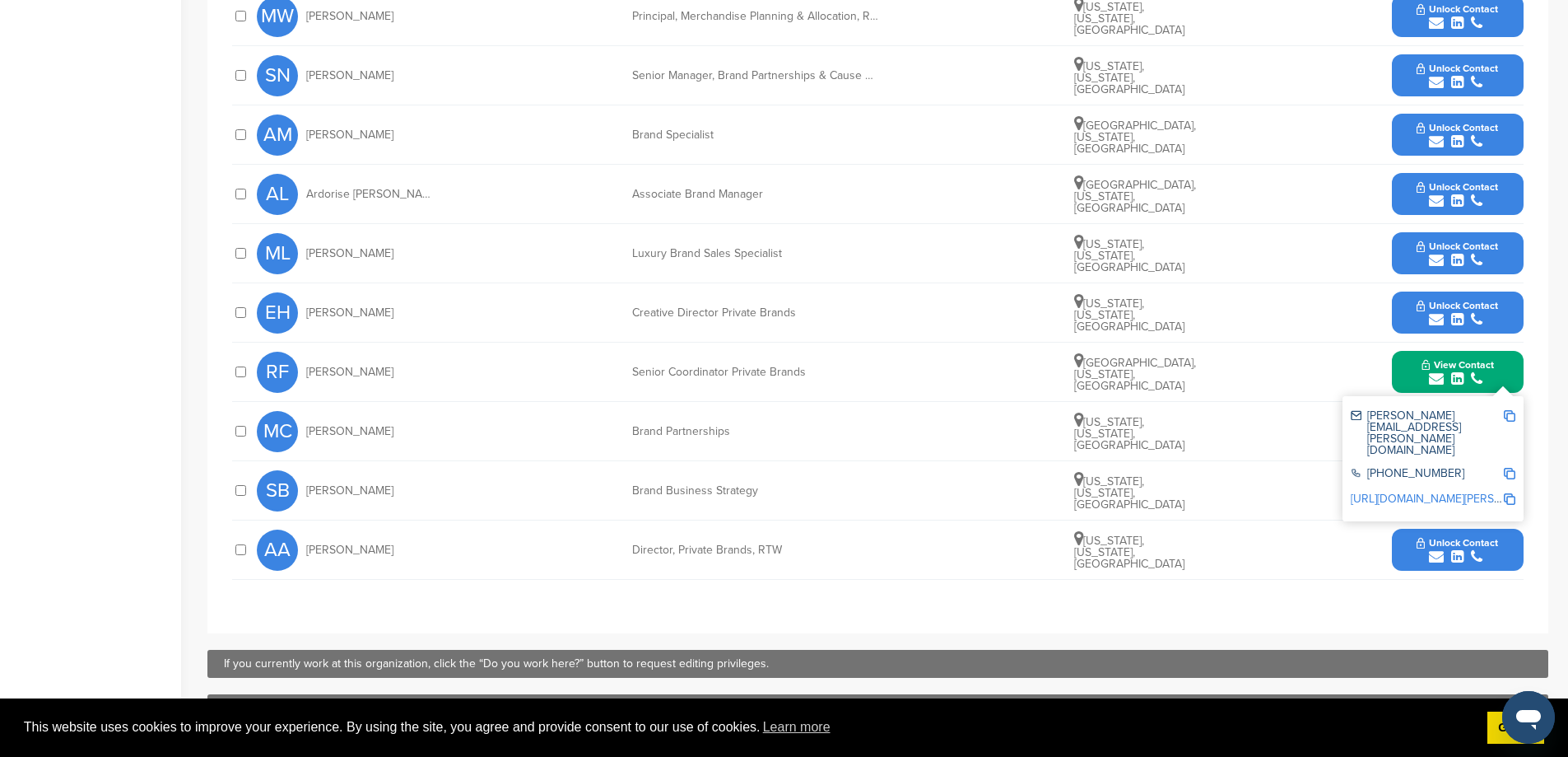
scroll to position [385, 0]
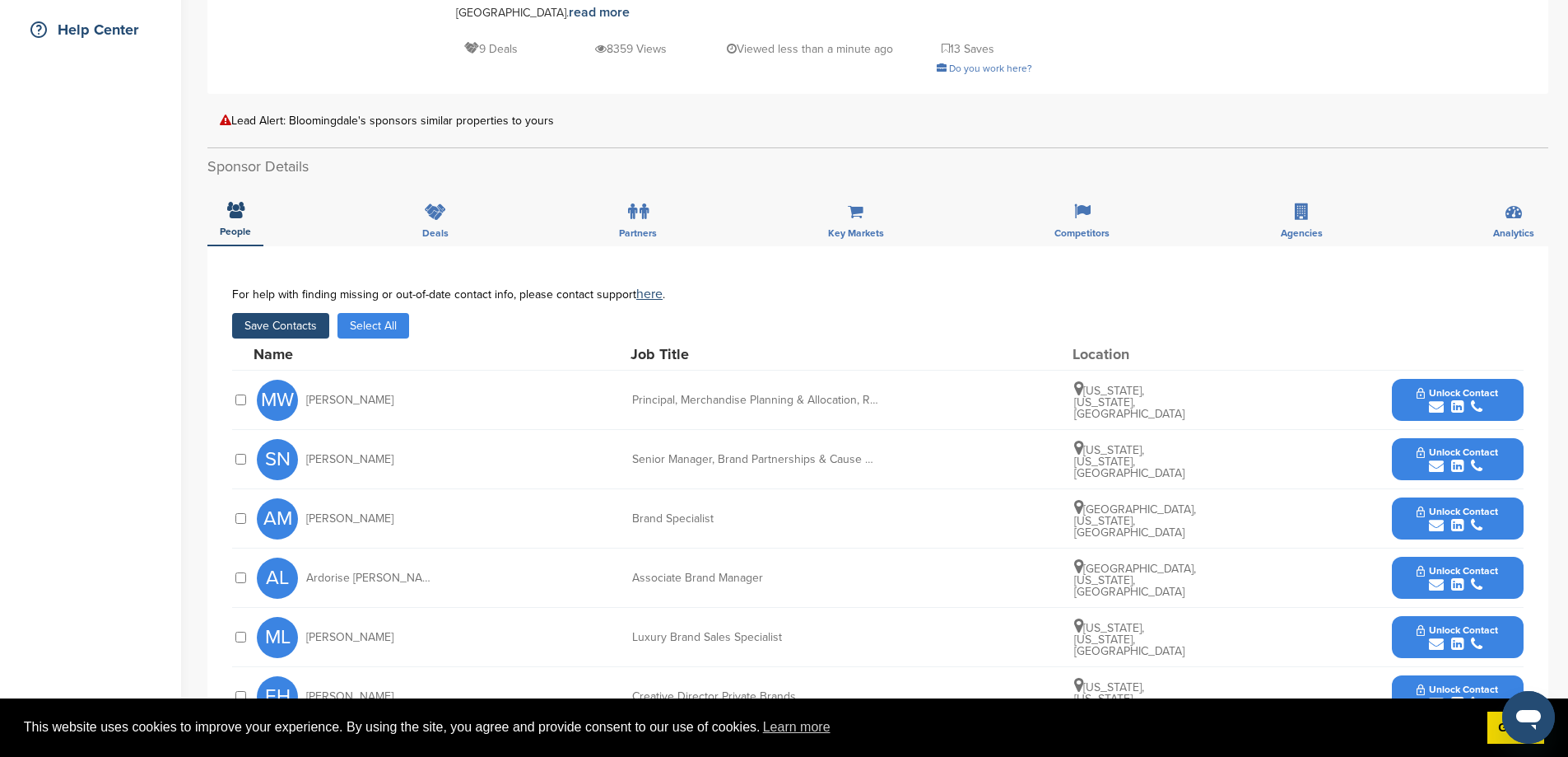
click at [1397, 460] on button "Unlock Contact" at bounding box center [1457, 459] width 121 height 49
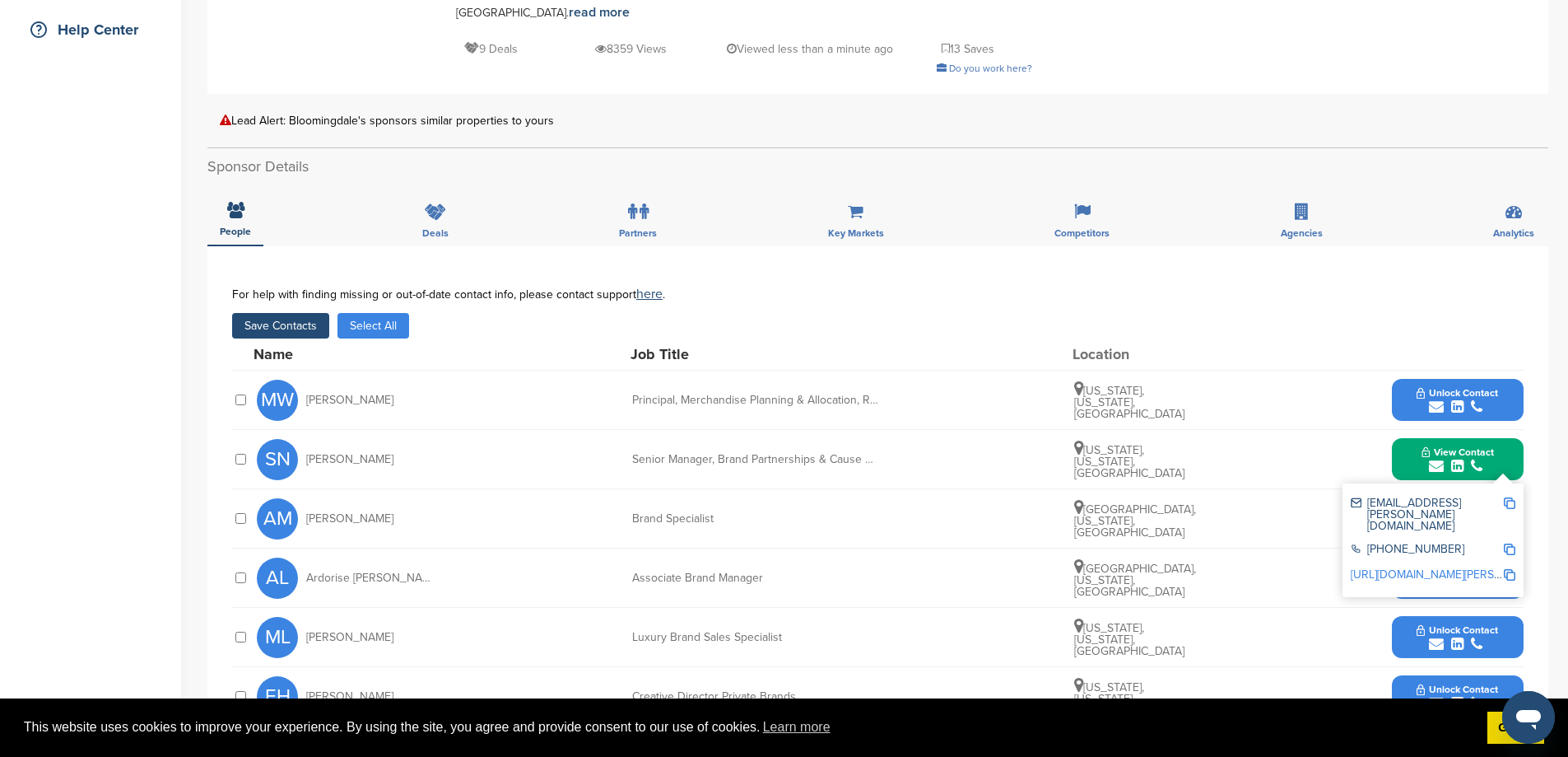
click at [282, 338] on button "Save Contacts" at bounding box center [281, 325] width 97 height 25
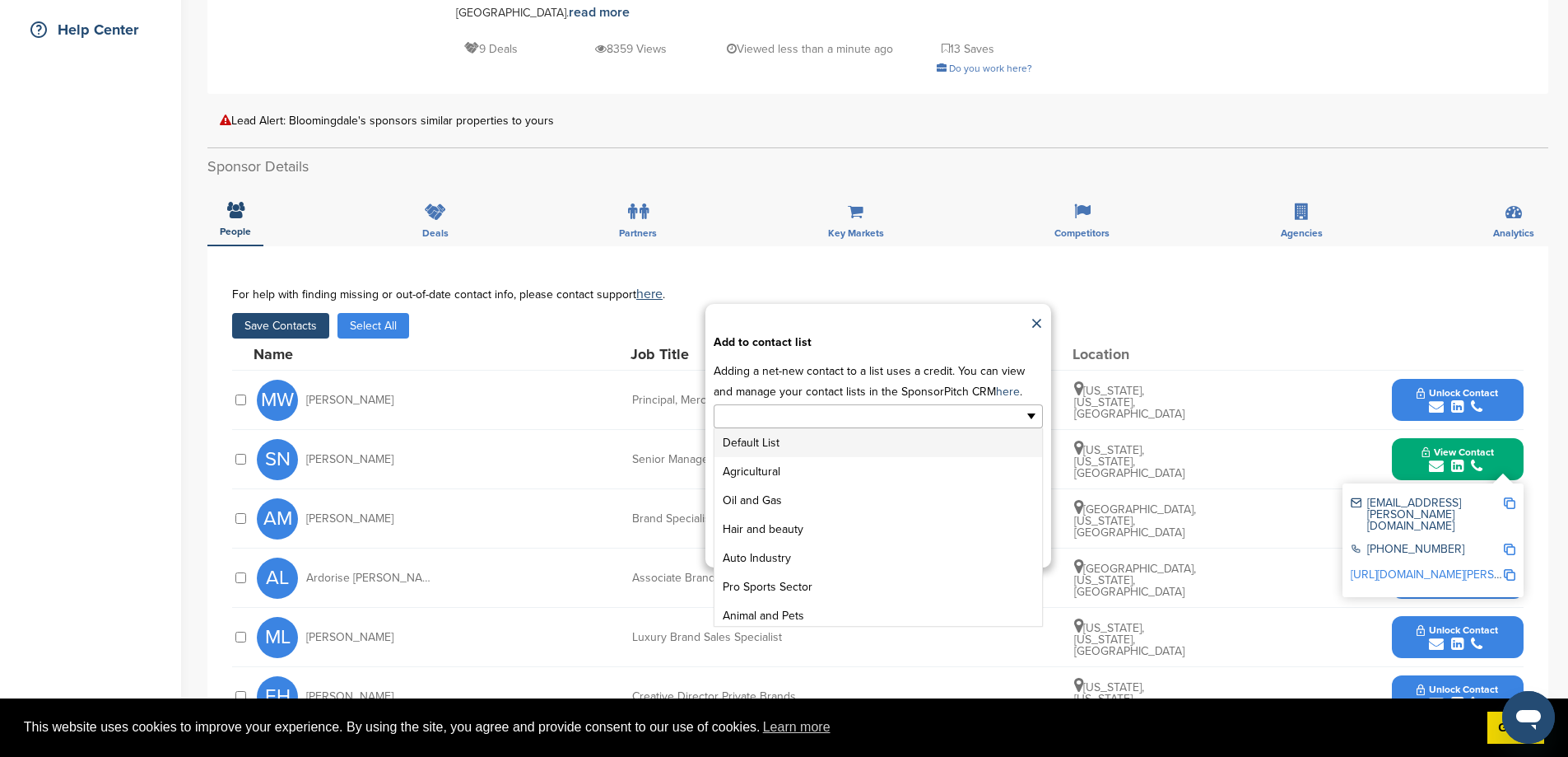
click at [842, 426] on input "text" at bounding box center [807, 417] width 173 height 19
click at [811, 597] on li "GENERAL SPONSOR LIST" at bounding box center [878, 582] width 327 height 29
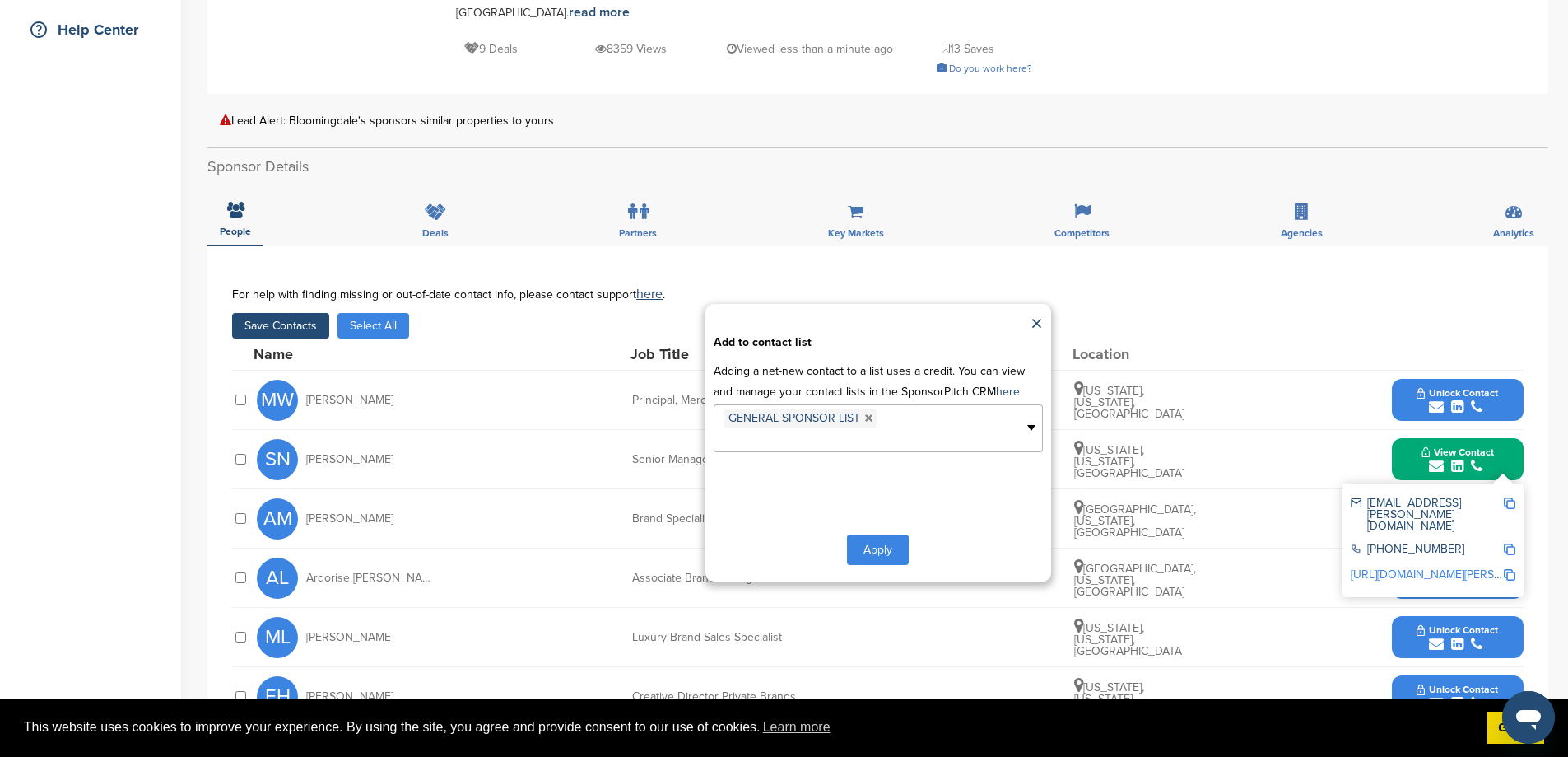
click at [867, 565] on button "Apply" at bounding box center [877, 549] width 61 height 30
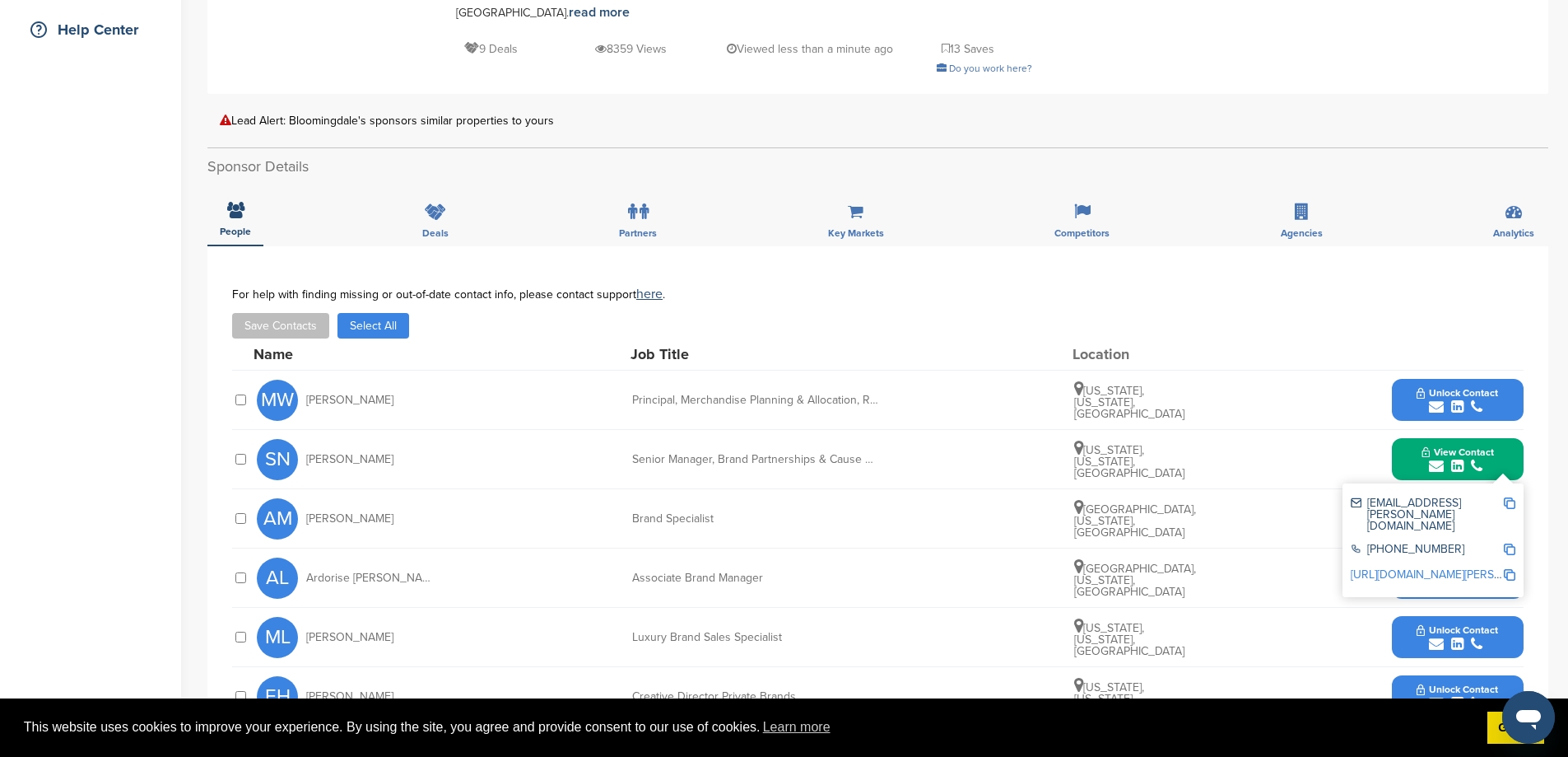
scroll to position [0, 0]
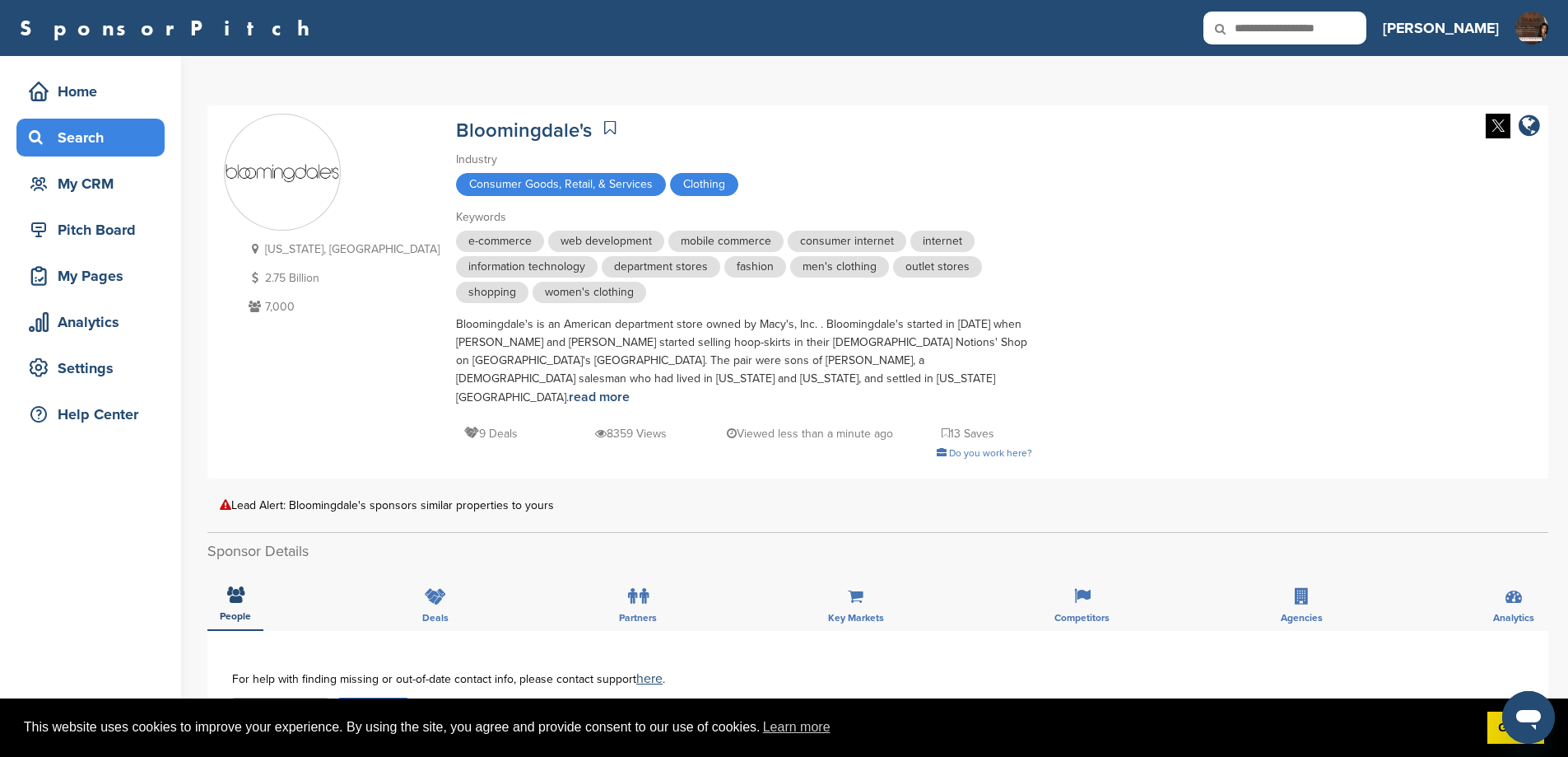
click at [105, 135] on div "Search" at bounding box center [95, 138] width 140 height 29
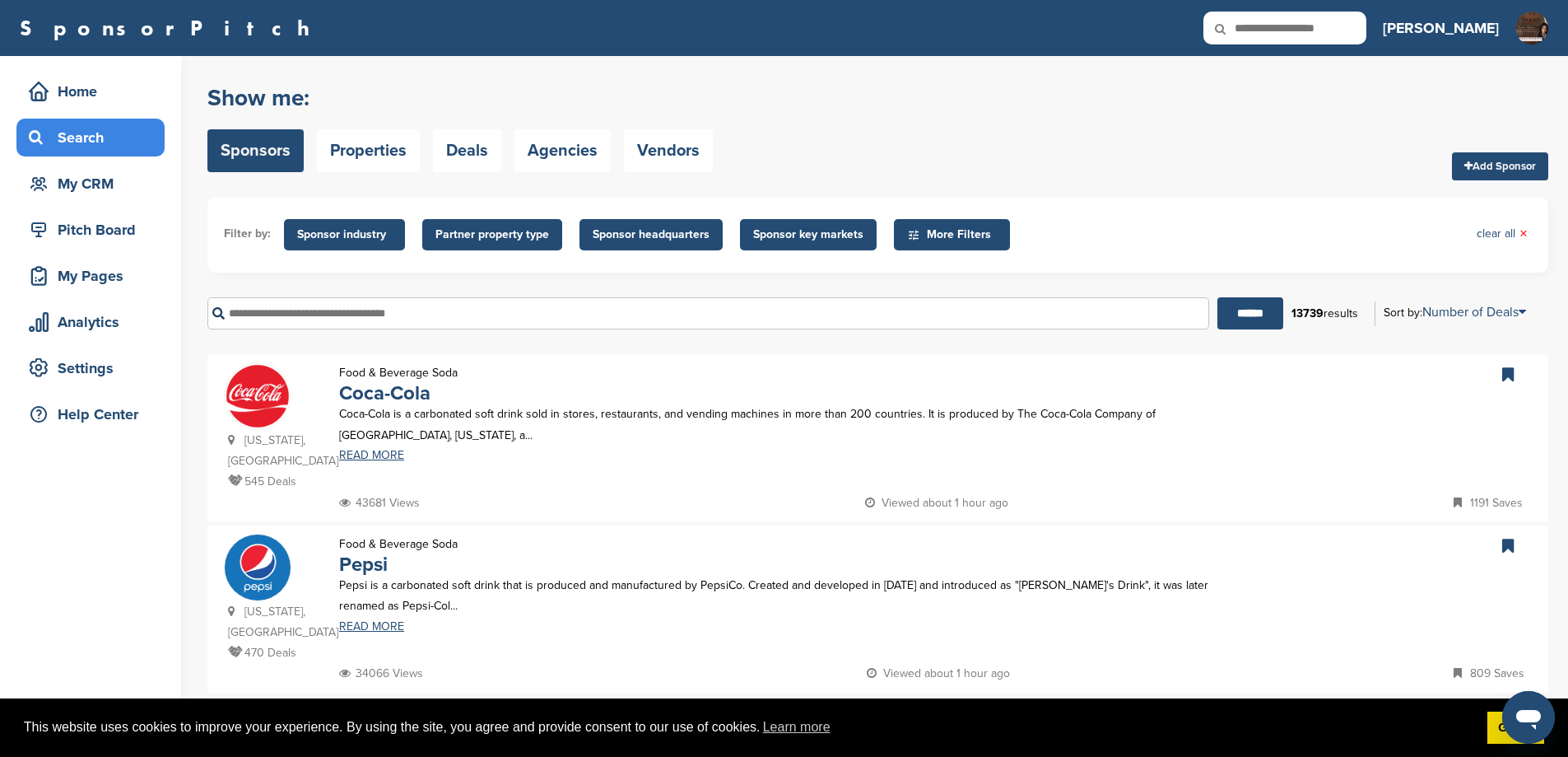
click at [426, 329] on input "text" at bounding box center [708, 313] width 1002 height 32
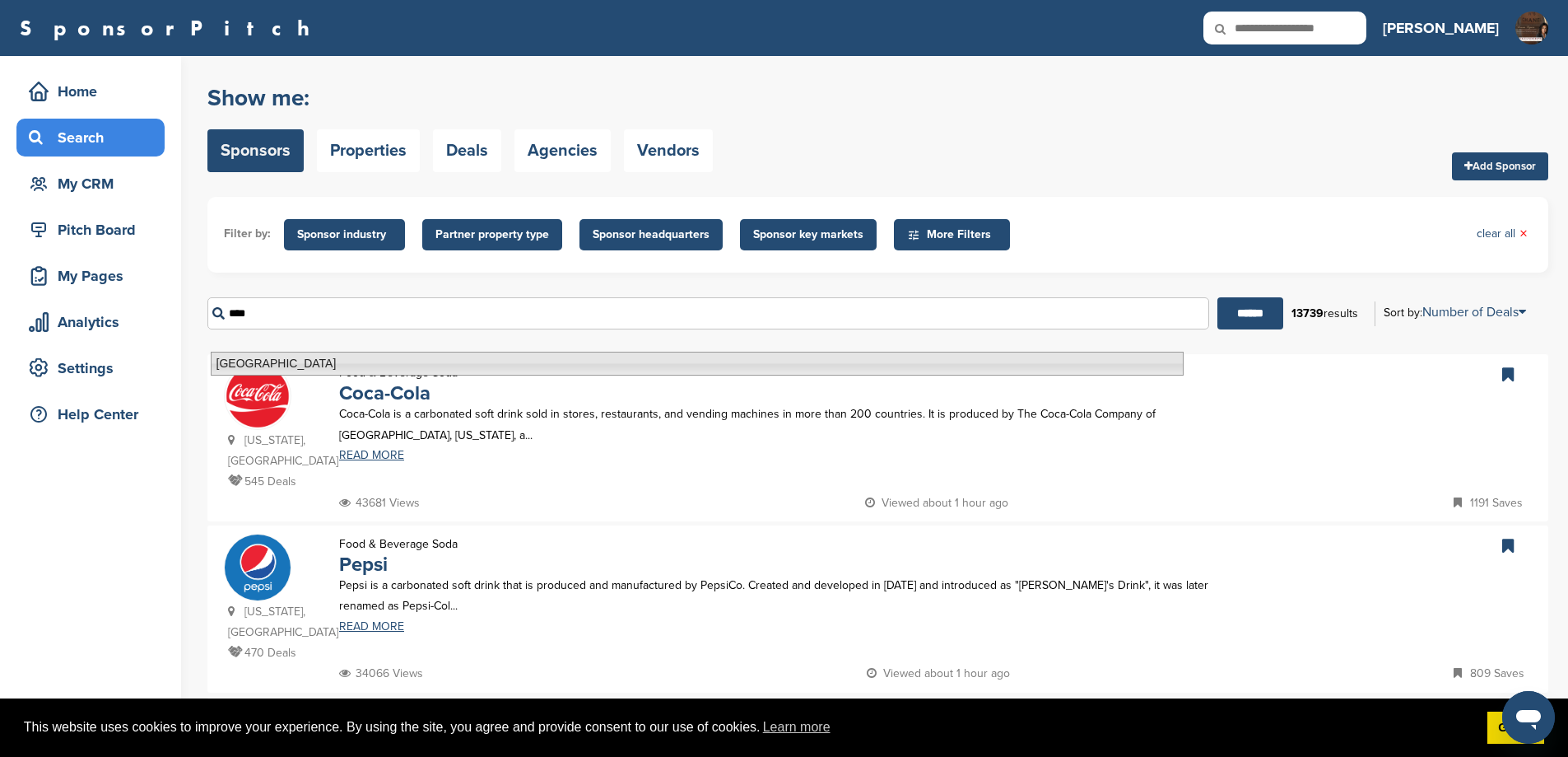
click at [381, 365] on li "Saks Fifth Avenue" at bounding box center [697, 364] width 973 height 24
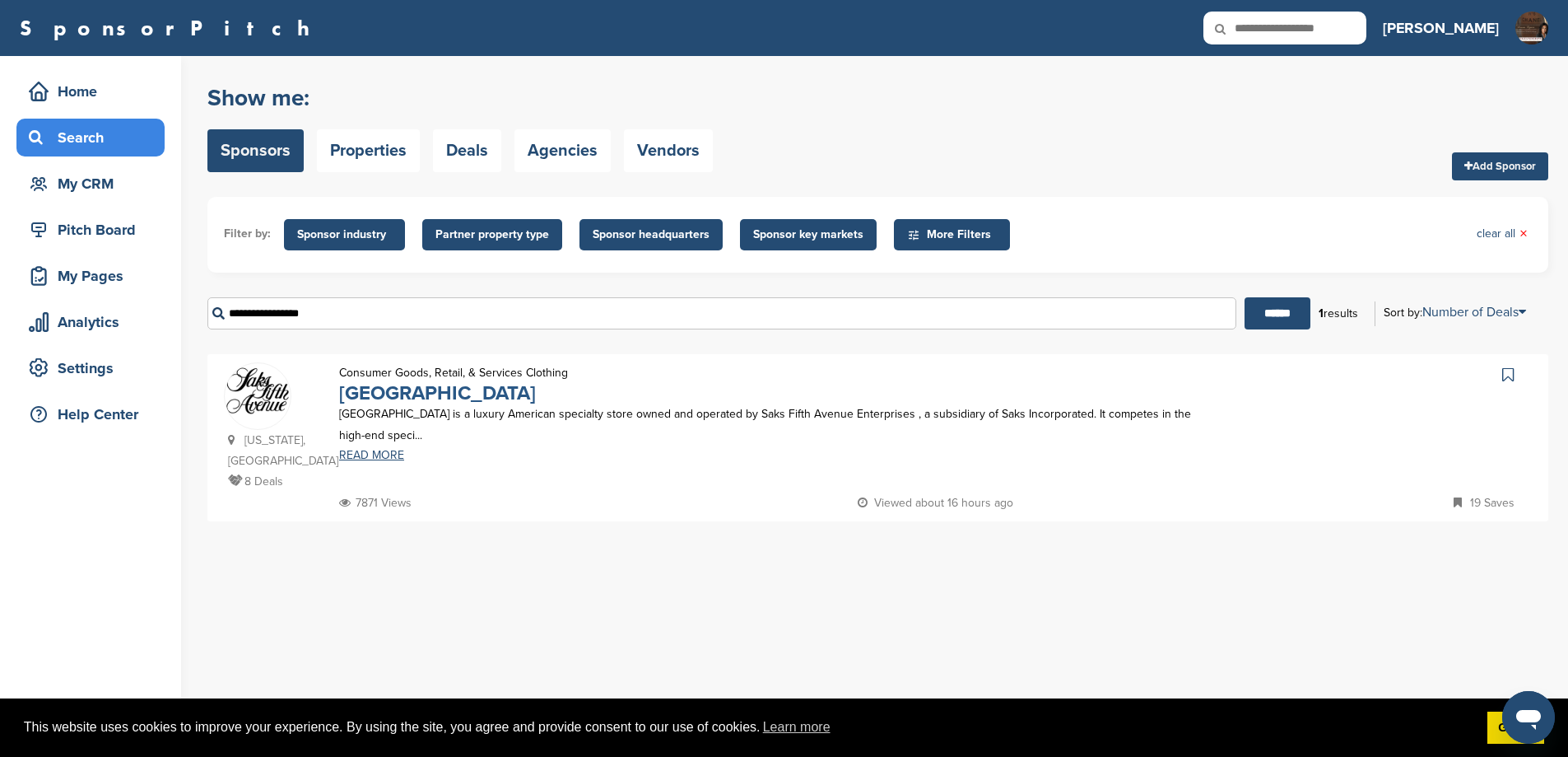
type input "**********"
click at [410, 405] on link "Saks Fifth Avenue" at bounding box center [437, 393] width 197 height 24
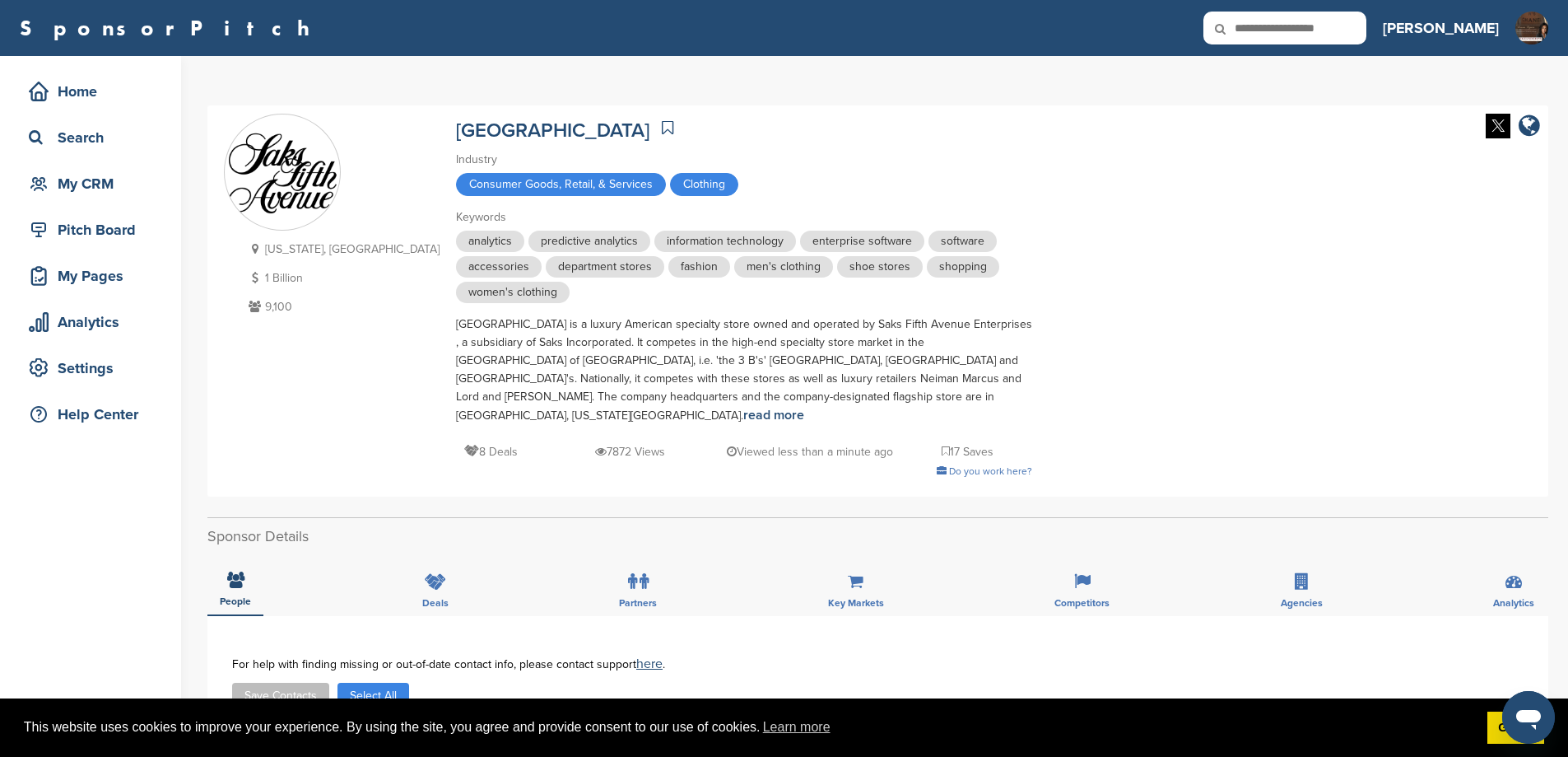
scroll to position [385, 0]
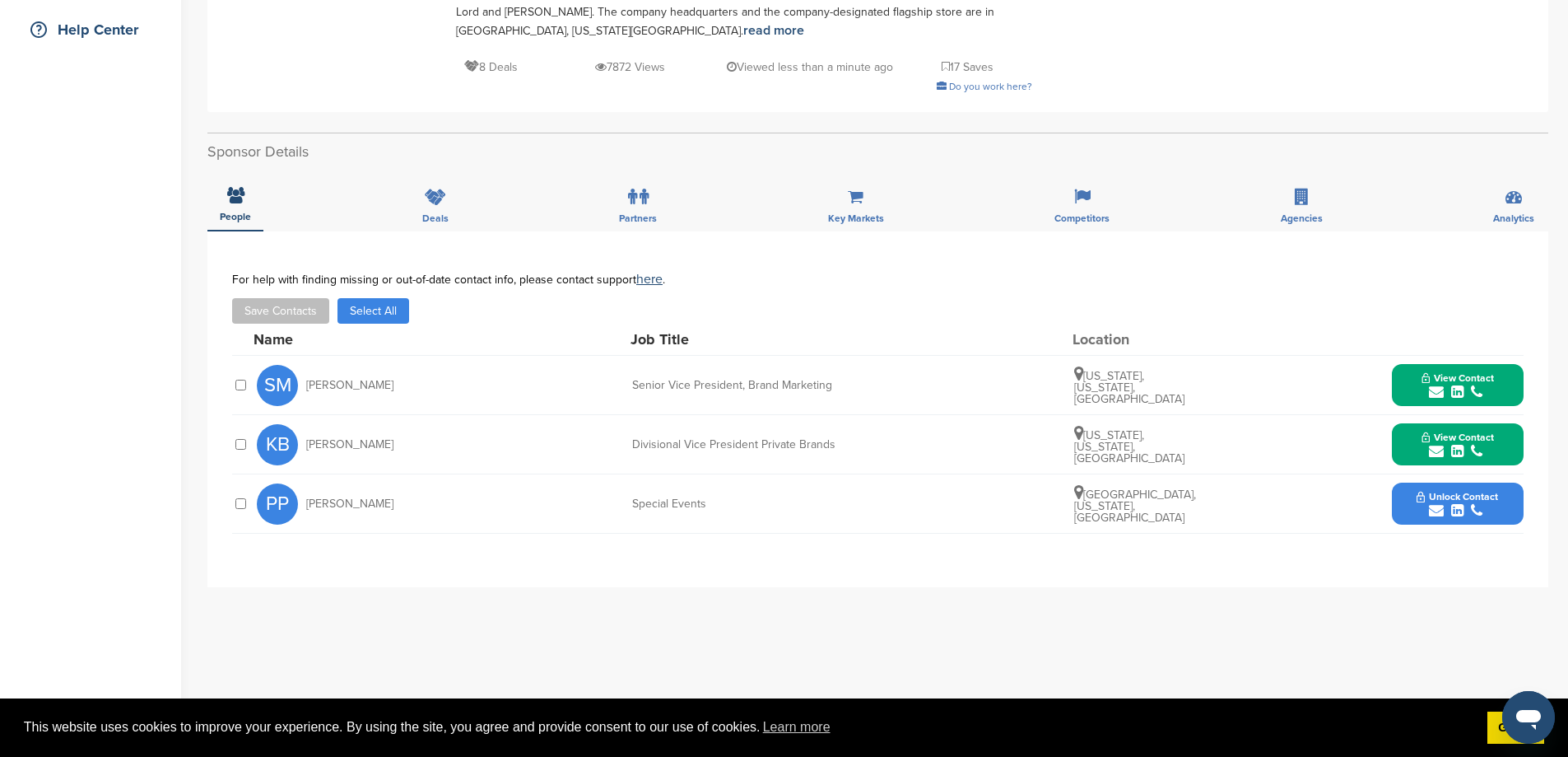
click at [1402, 379] on button "View Contact" at bounding box center [1457, 385] width 112 height 49
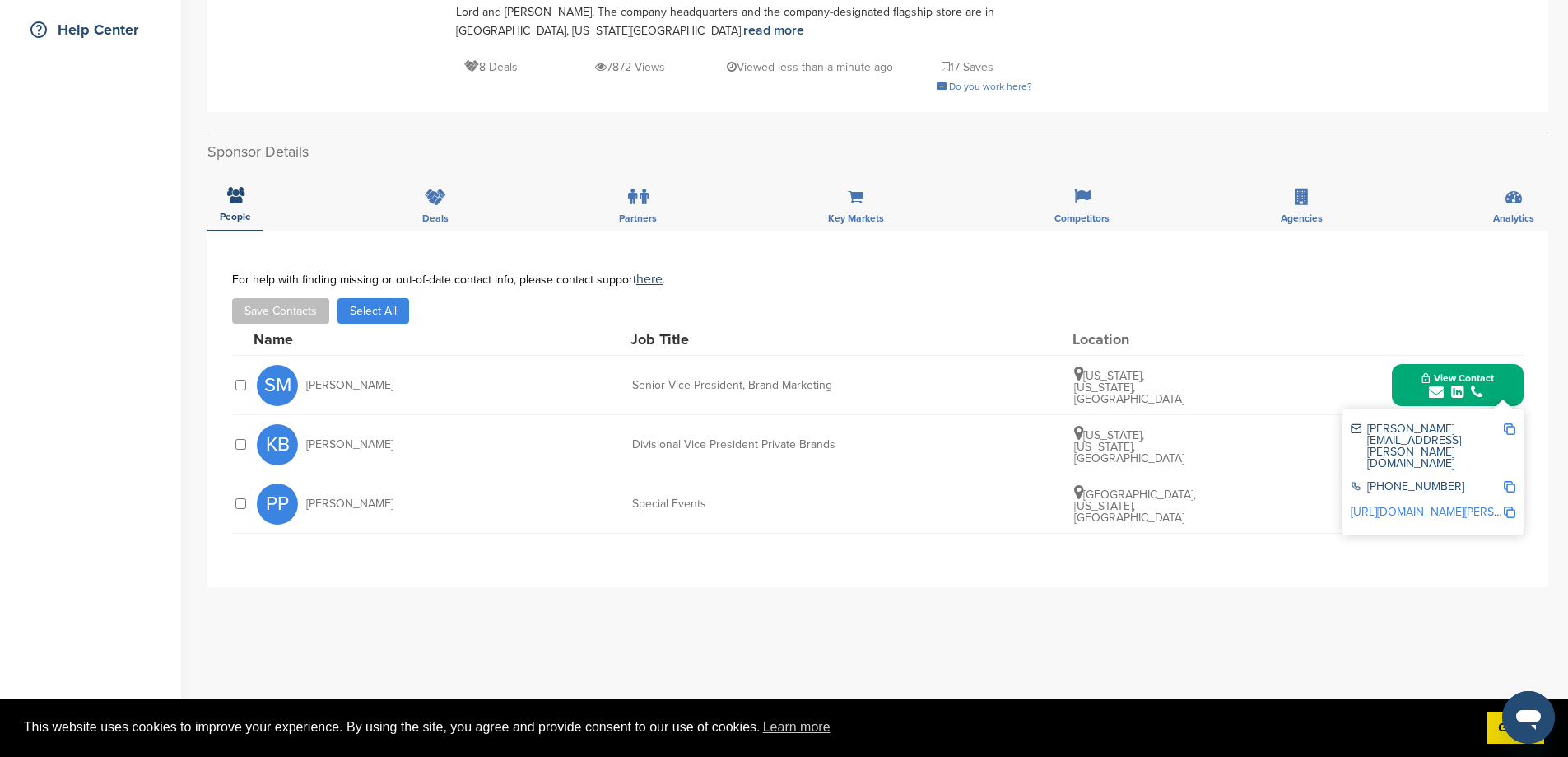
click at [1378, 505] on link "http://www.linkedin.com/in/stephanie-maher-7294b015" at bounding box center [1451, 512] width 201 height 14
click at [248, 391] on div at bounding box center [240, 385] width 16 height 16
click at [304, 306] on button "Save Contacts" at bounding box center [281, 310] width 97 height 25
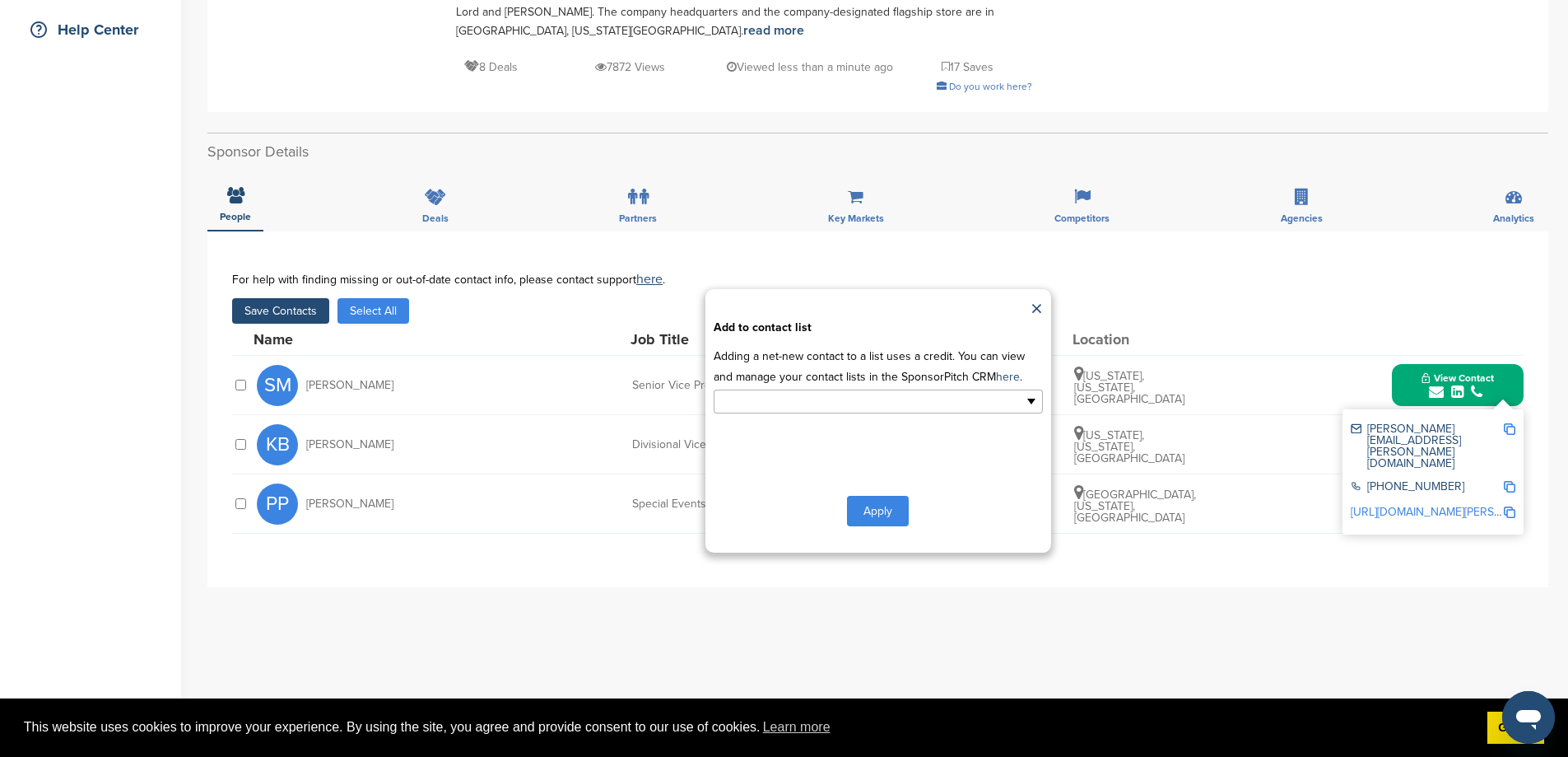
click at [859, 411] on input "text" at bounding box center [807, 402] width 173 height 19
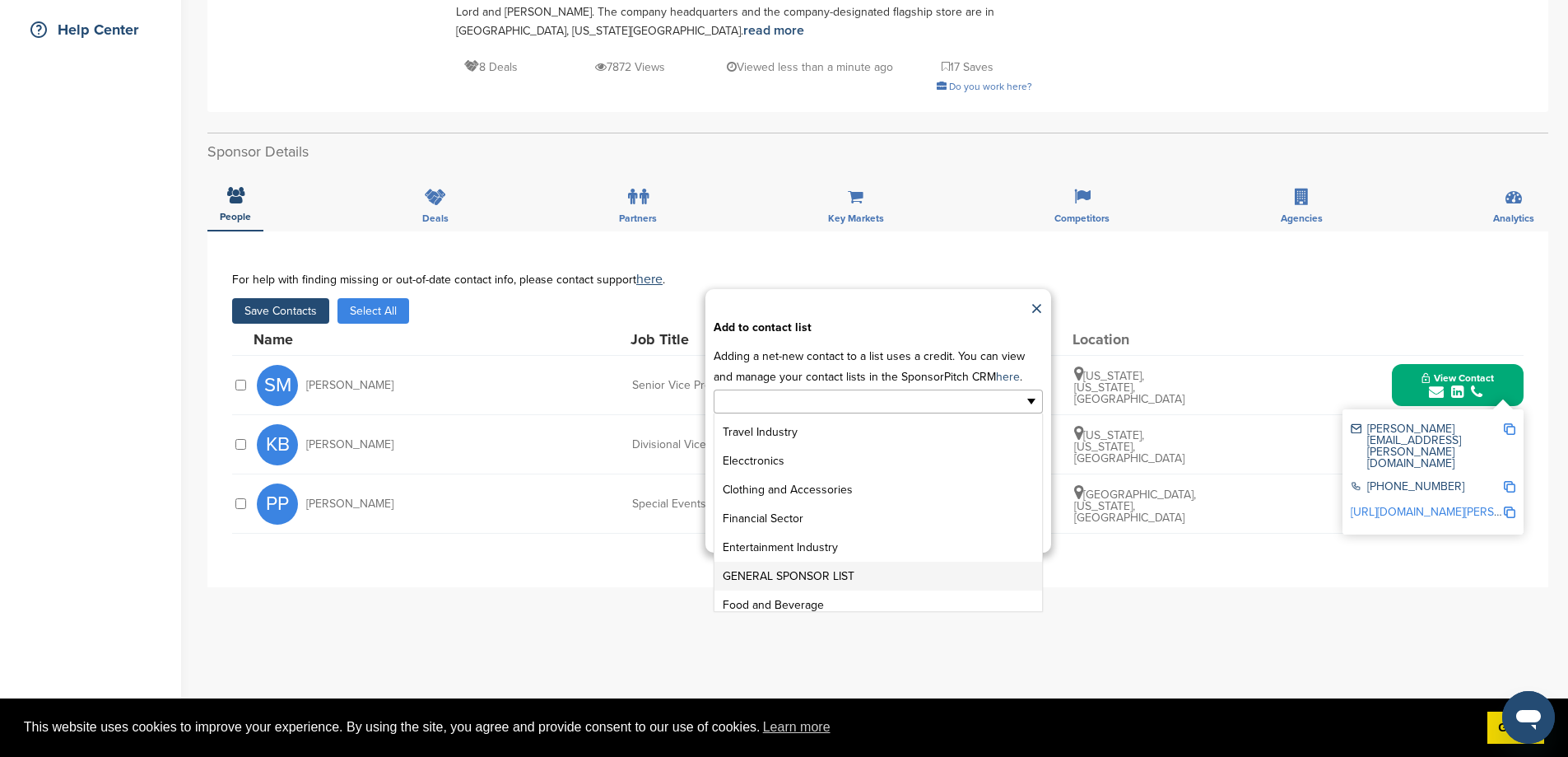
click at [821, 591] on li "GENERAL SPONSOR LIST" at bounding box center [878, 575] width 327 height 29
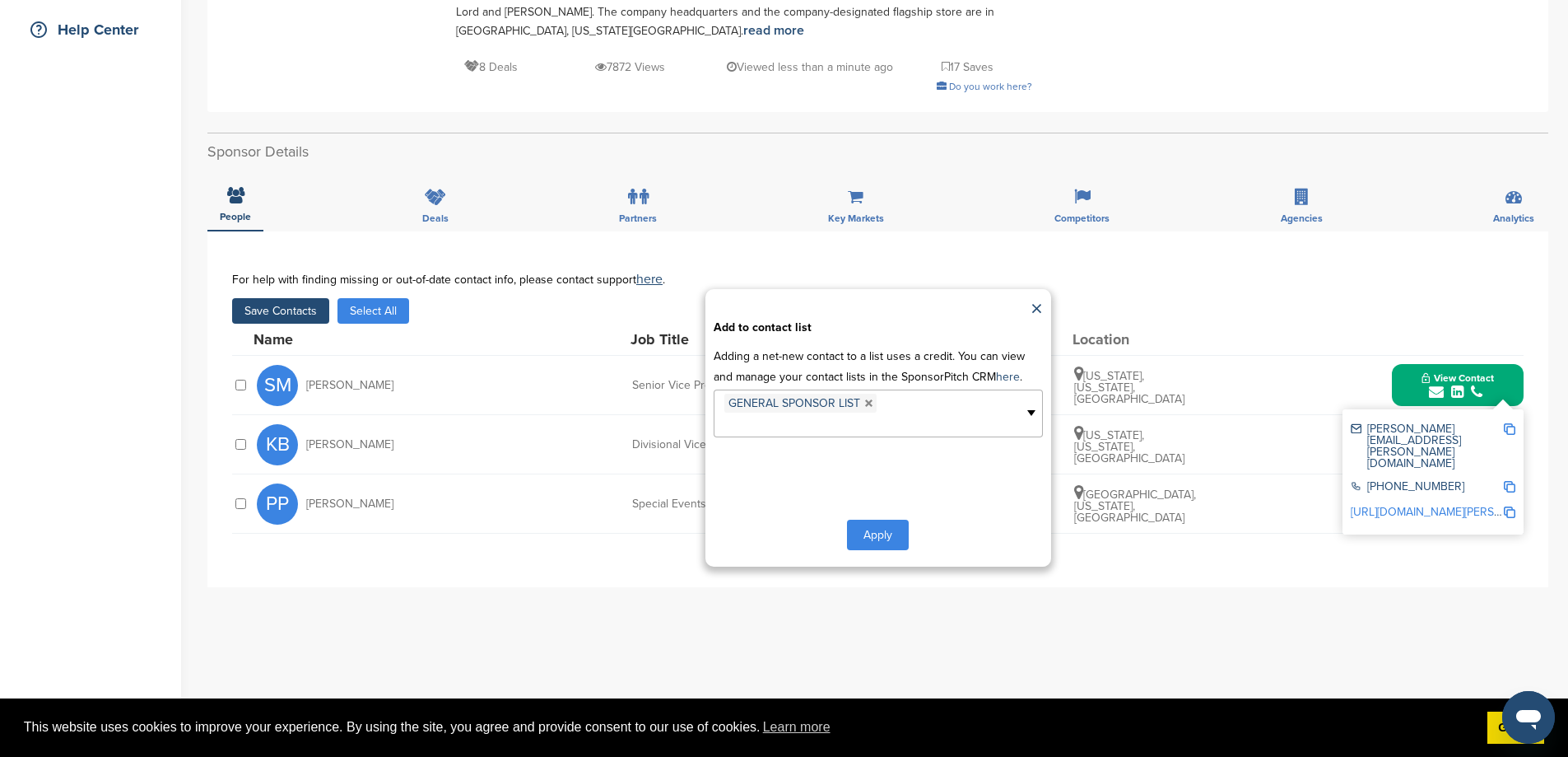
scroll to position [177, 0]
click at [881, 550] on button "Apply" at bounding box center [877, 534] width 61 height 30
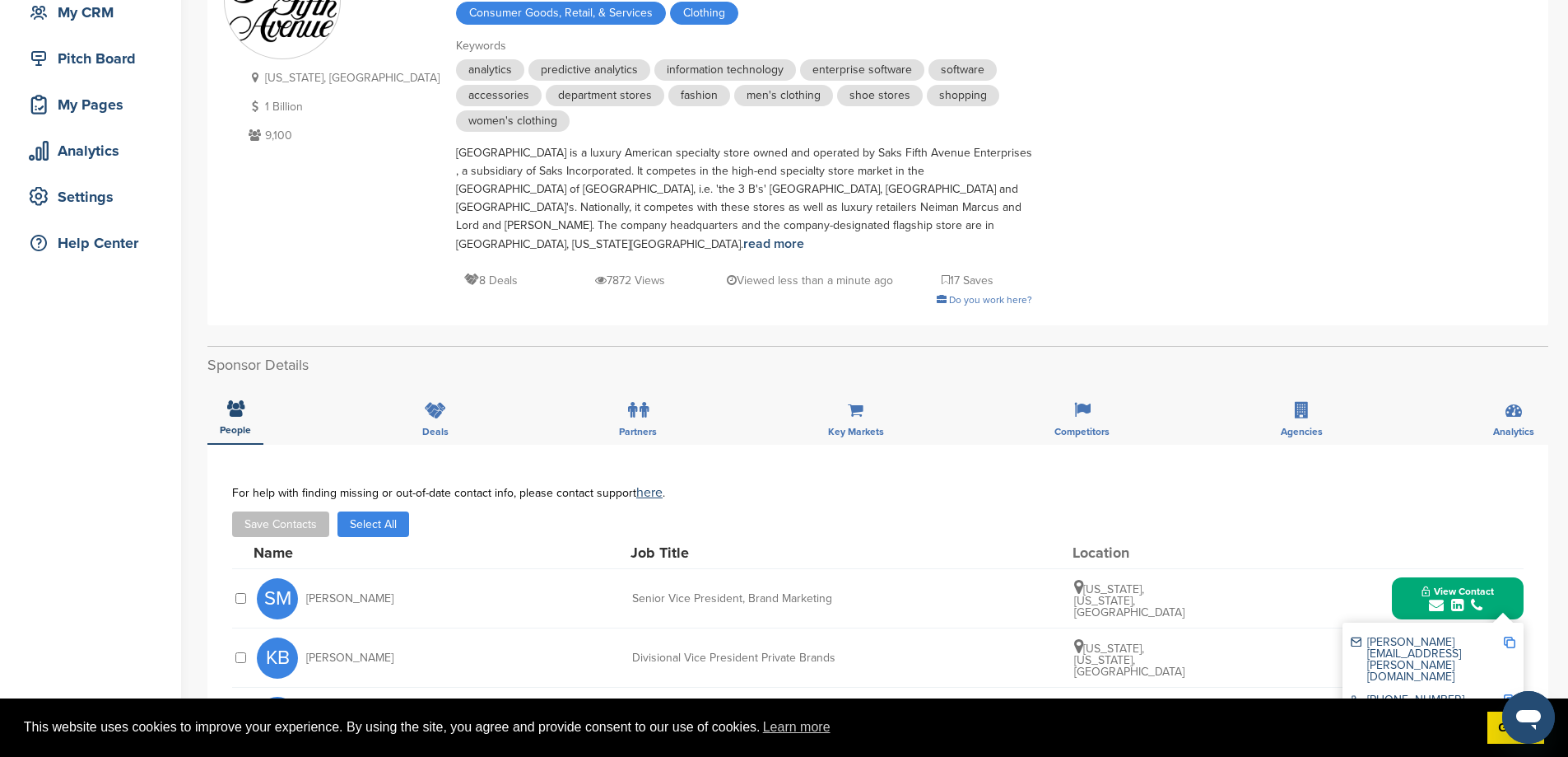
scroll to position [0, 0]
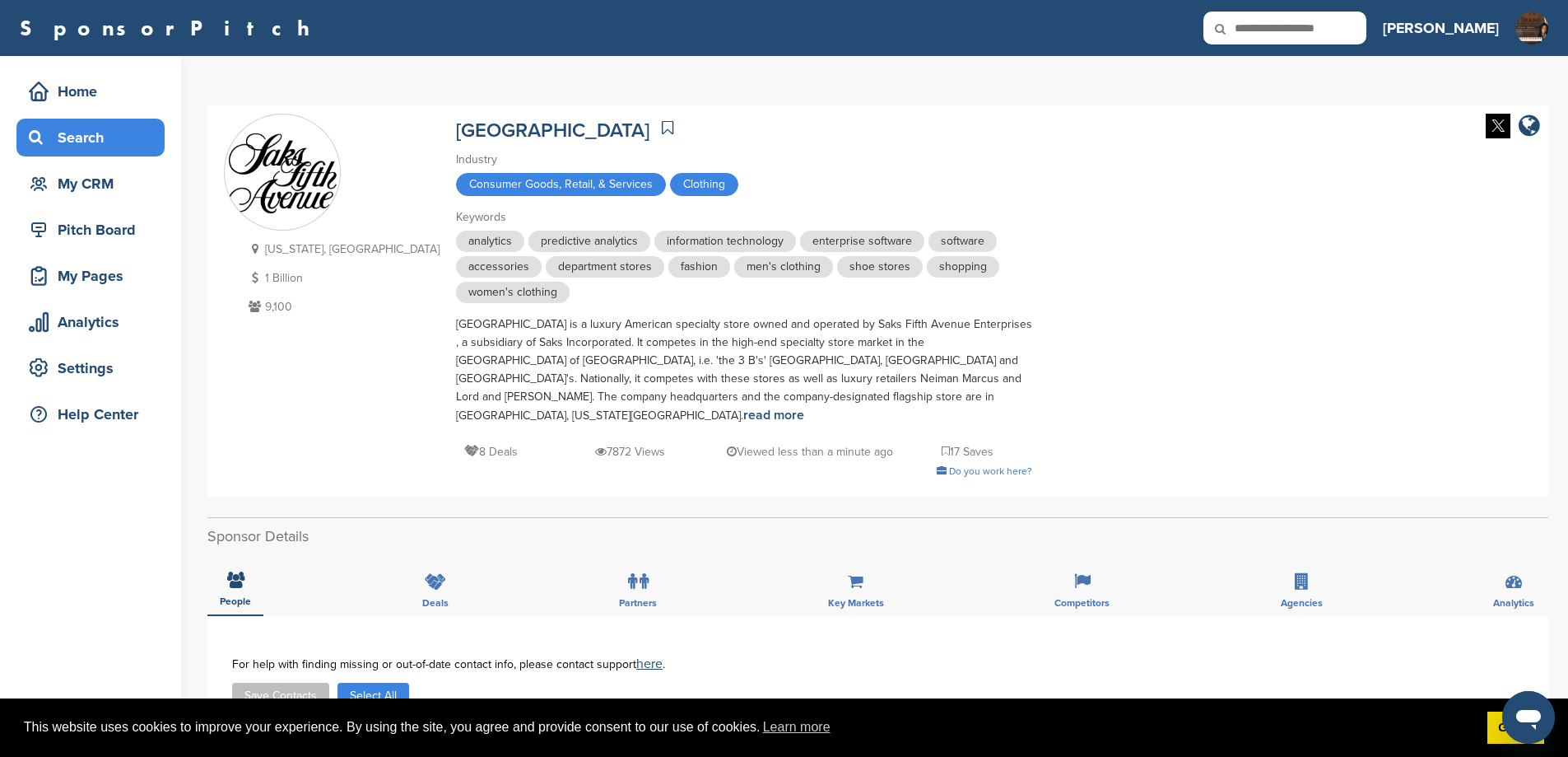
click at [104, 140] on div "Search" at bounding box center [95, 138] width 140 height 29
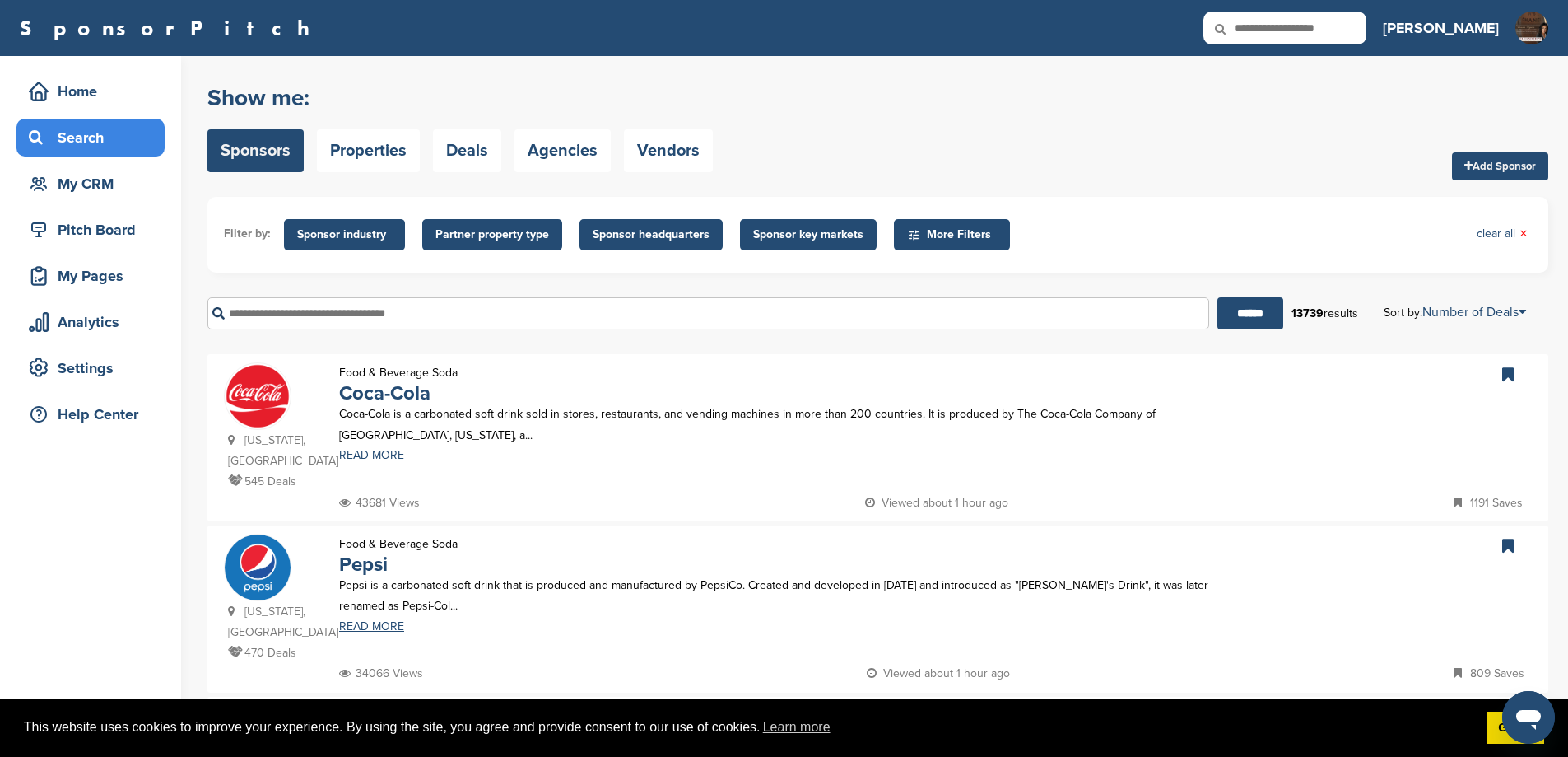
click at [274, 326] on input "text" at bounding box center [708, 313] width 1002 height 32
click at [1217, 297] on input "******" at bounding box center [1250, 313] width 66 height 32
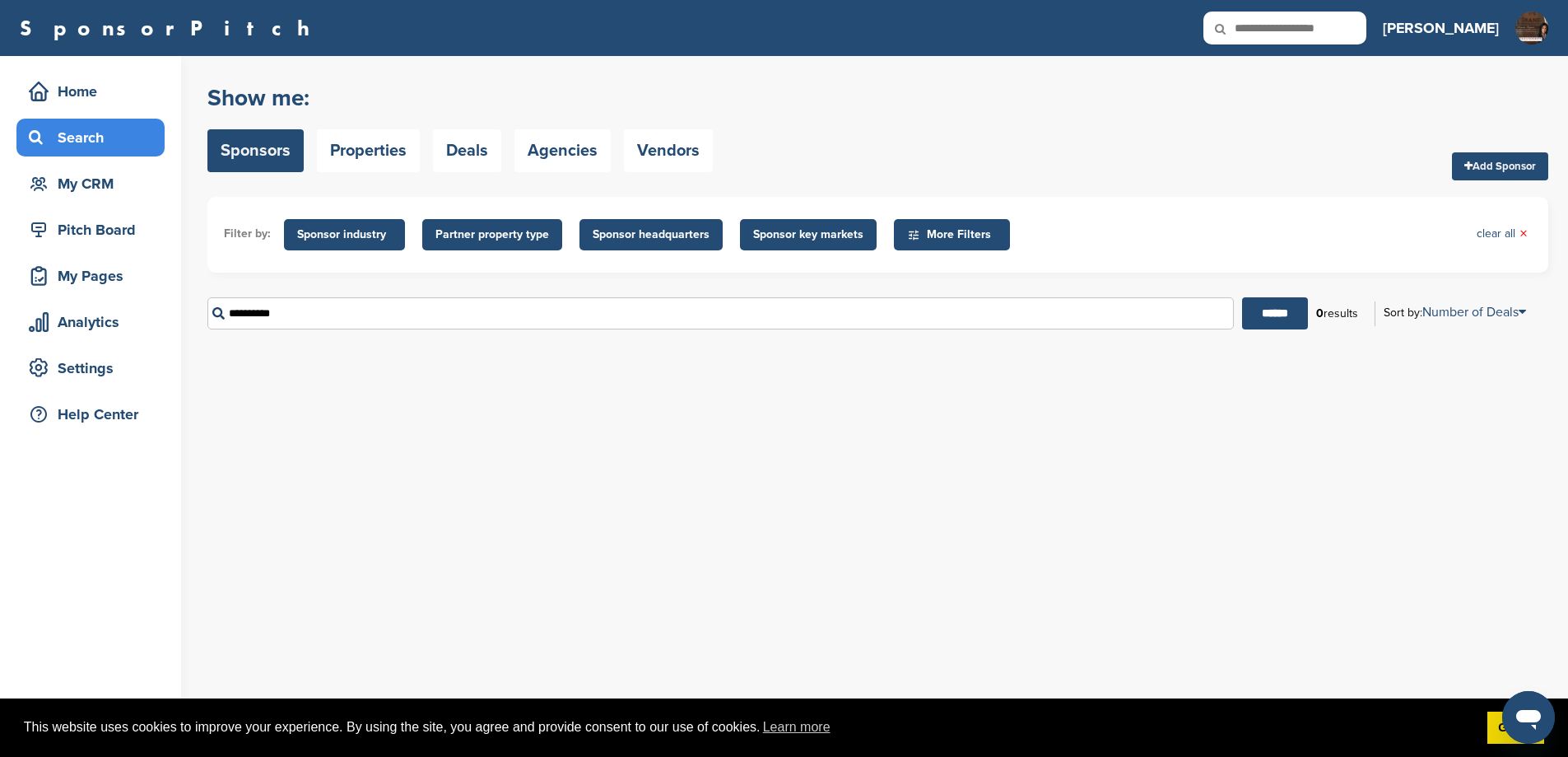
click at [294, 329] on input "**********" at bounding box center [721, 313] width 1027 height 32
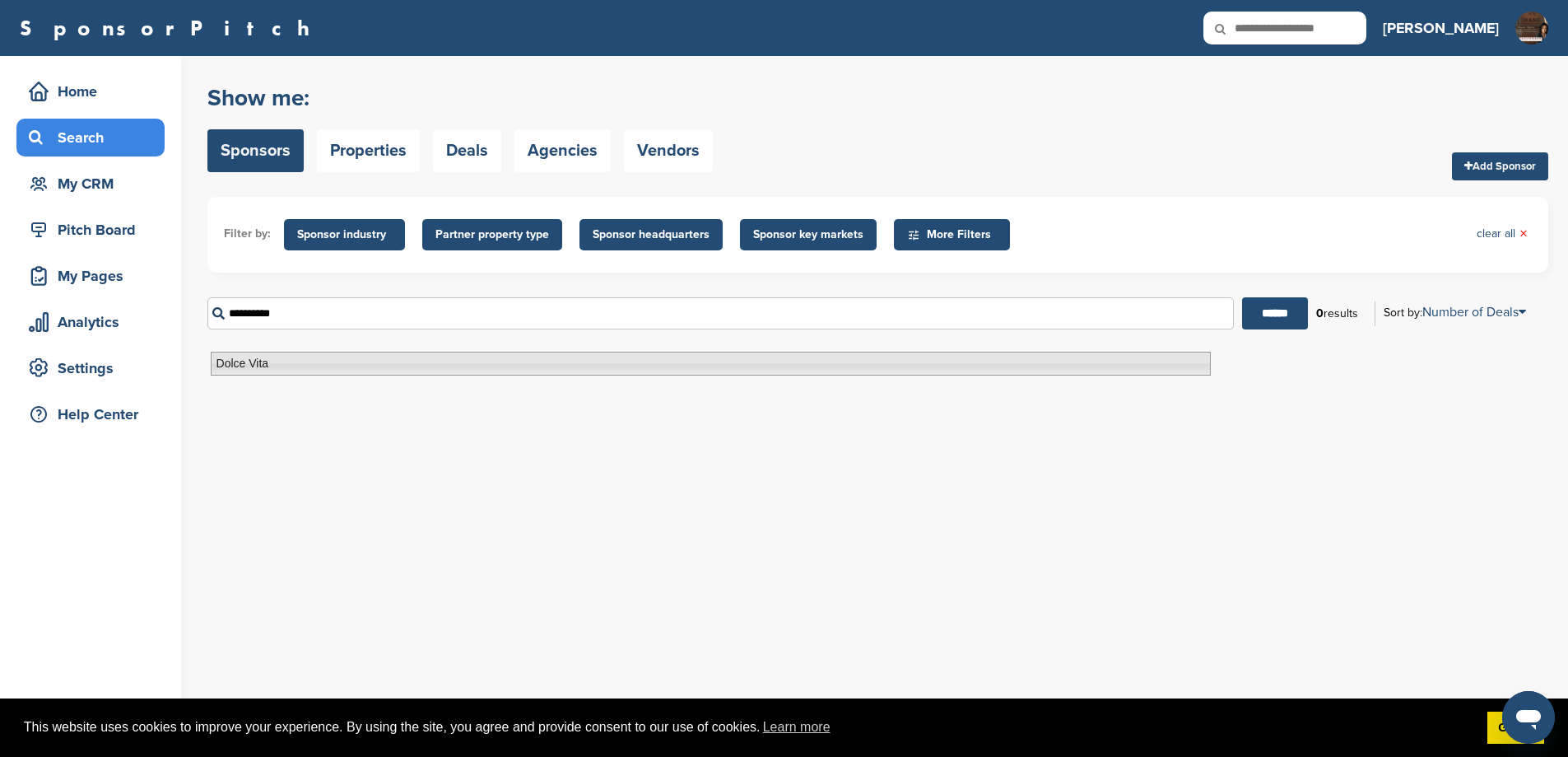
click at [276, 362] on li "Dolce Vita" at bounding box center [710, 364] width 1000 height 24
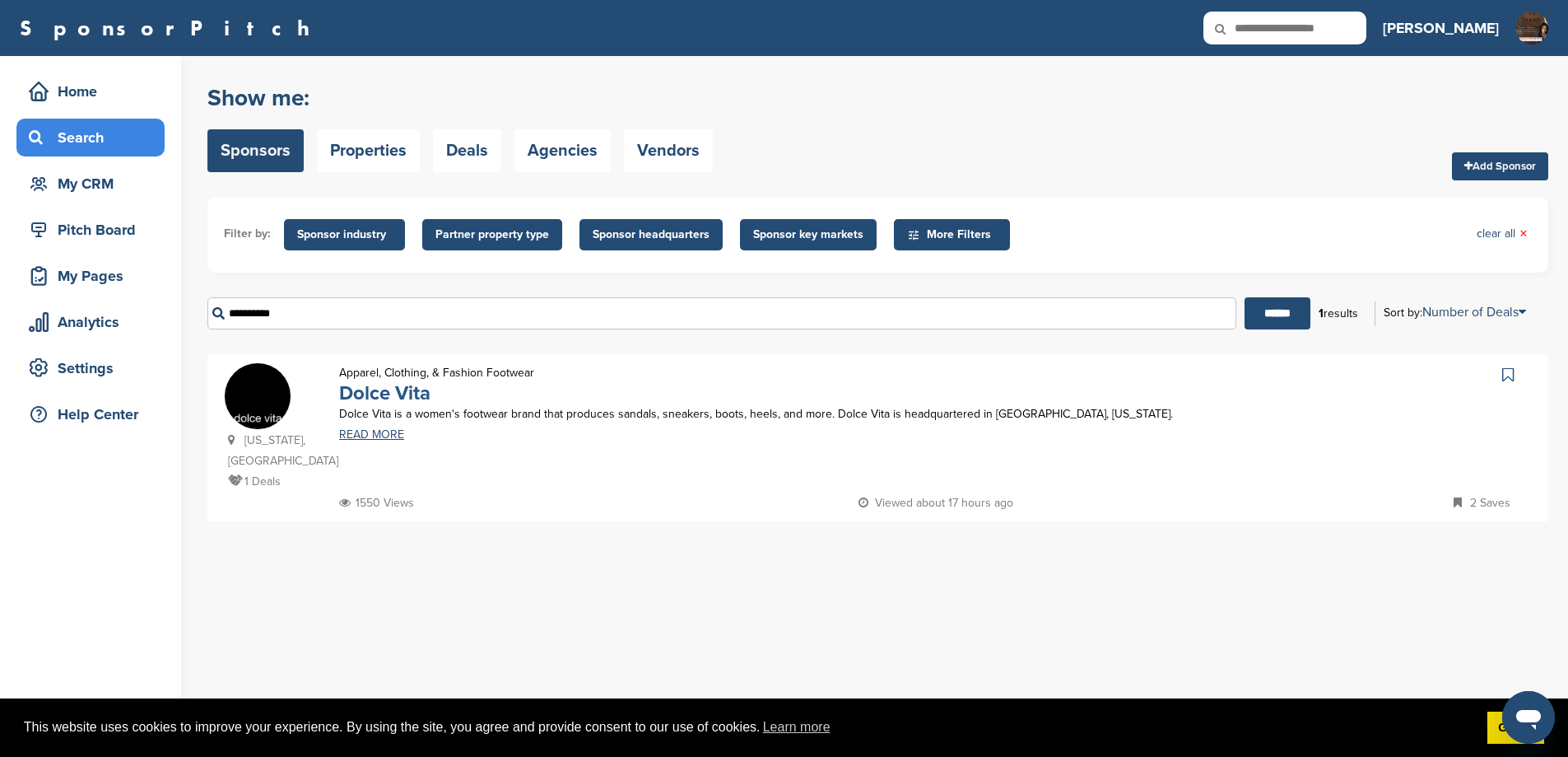
type input "**********"
click at [402, 405] on link "Dolce Vita" at bounding box center [385, 393] width 92 height 24
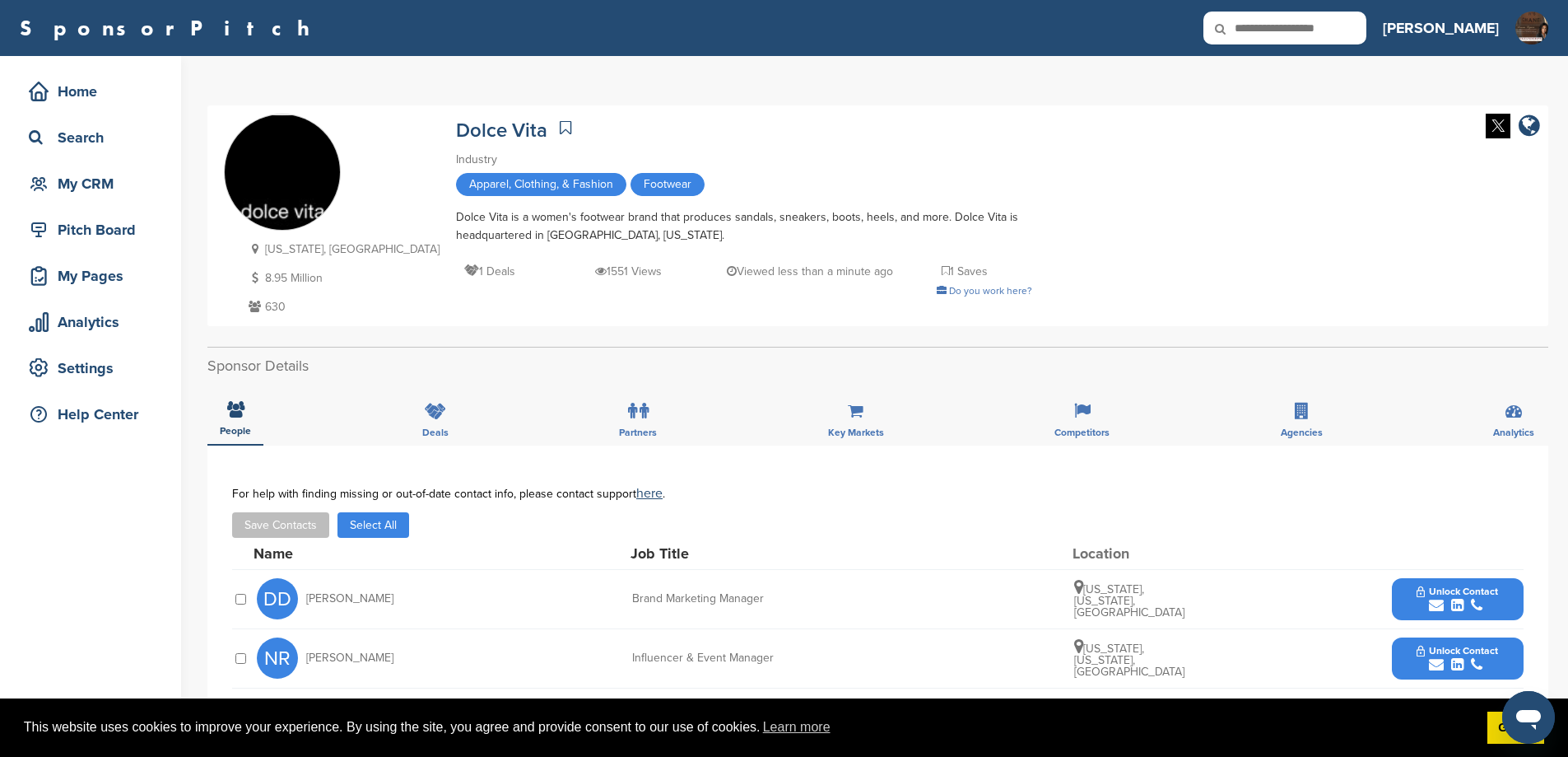
scroll to position [385, 0]
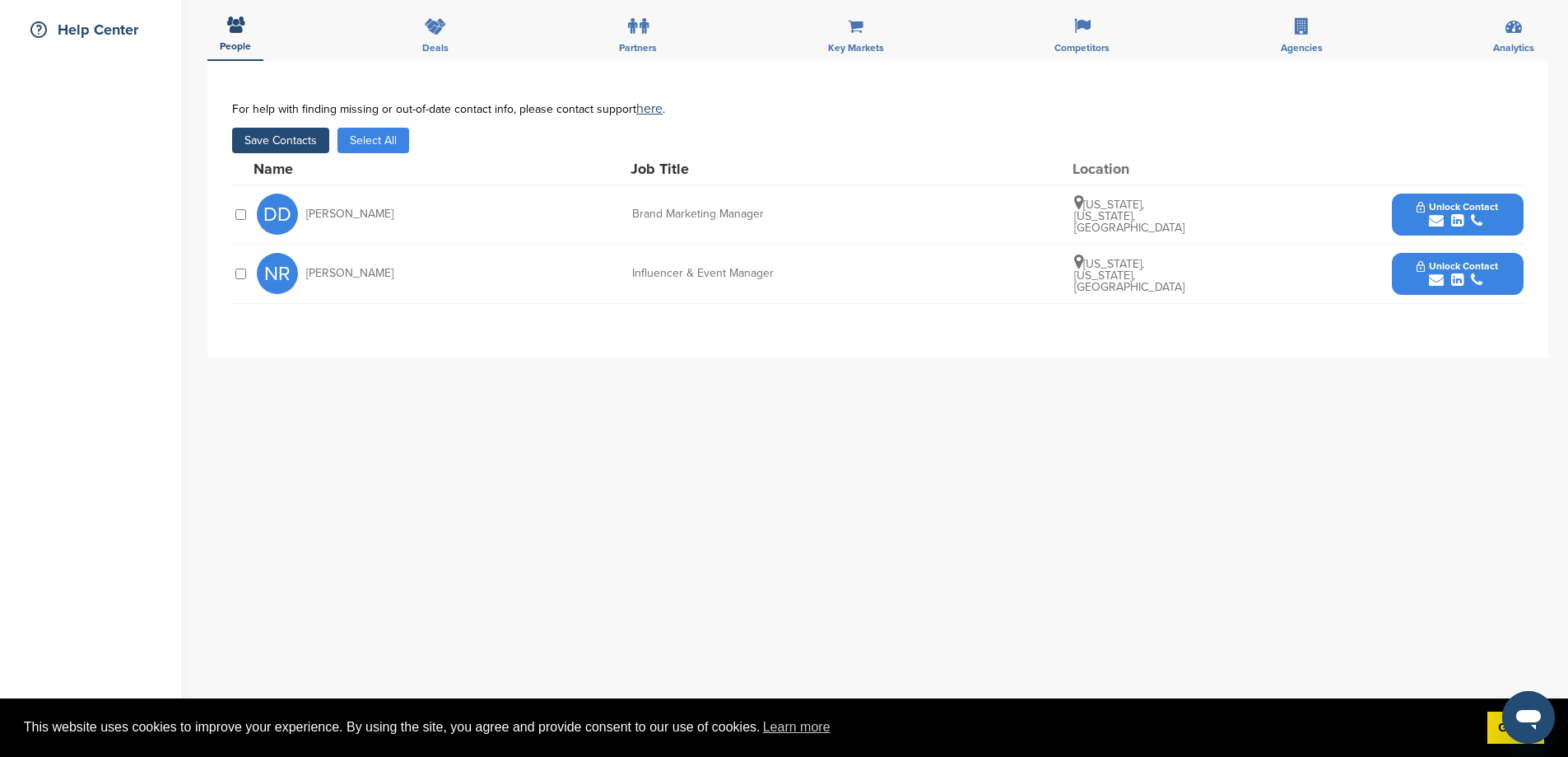
click at [1402, 226] on button "Unlock Contact" at bounding box center [1457, 214] width 121 height 49
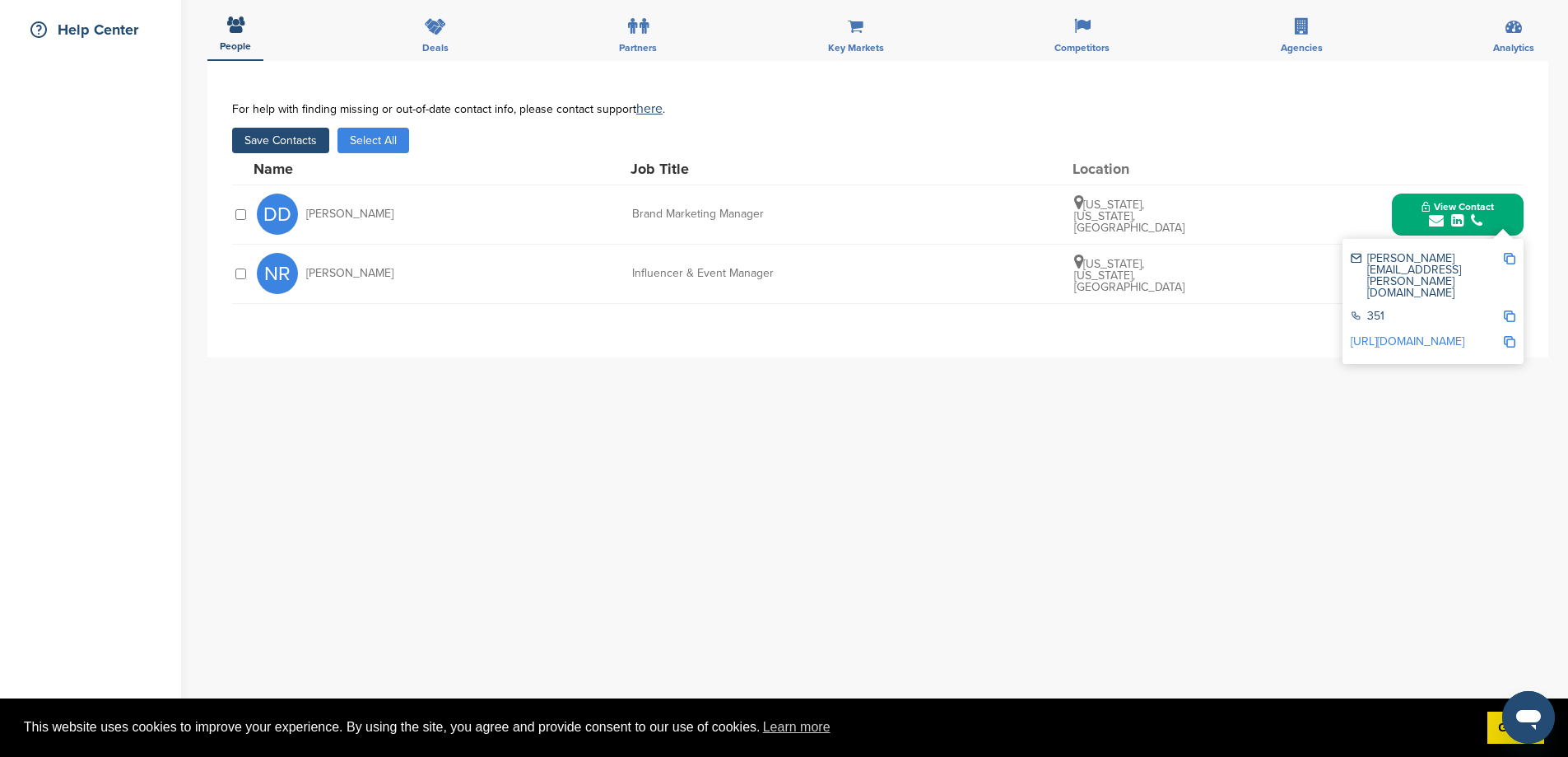
click at [1425, 334] on link "http://www.linkedin.com/in/danielledaiz" at bounding box center [1407, 341] width 113 height 14
click at [299, 148] on button "Save Contacts" at bounding box center [281, 139] width 97 height 25
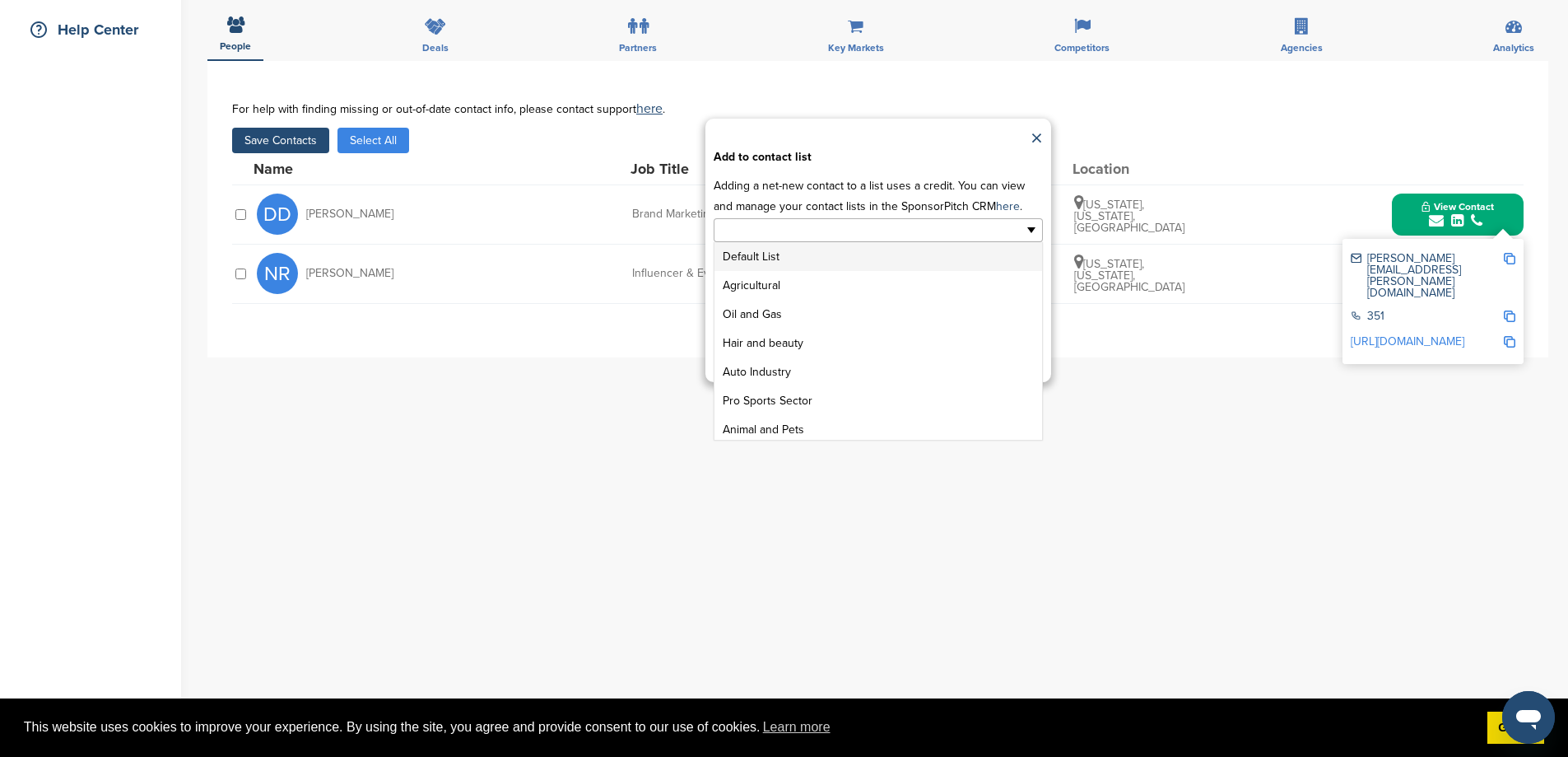
click at [913, 243] on ul at bounding box center [878, 230] width 329 height 24
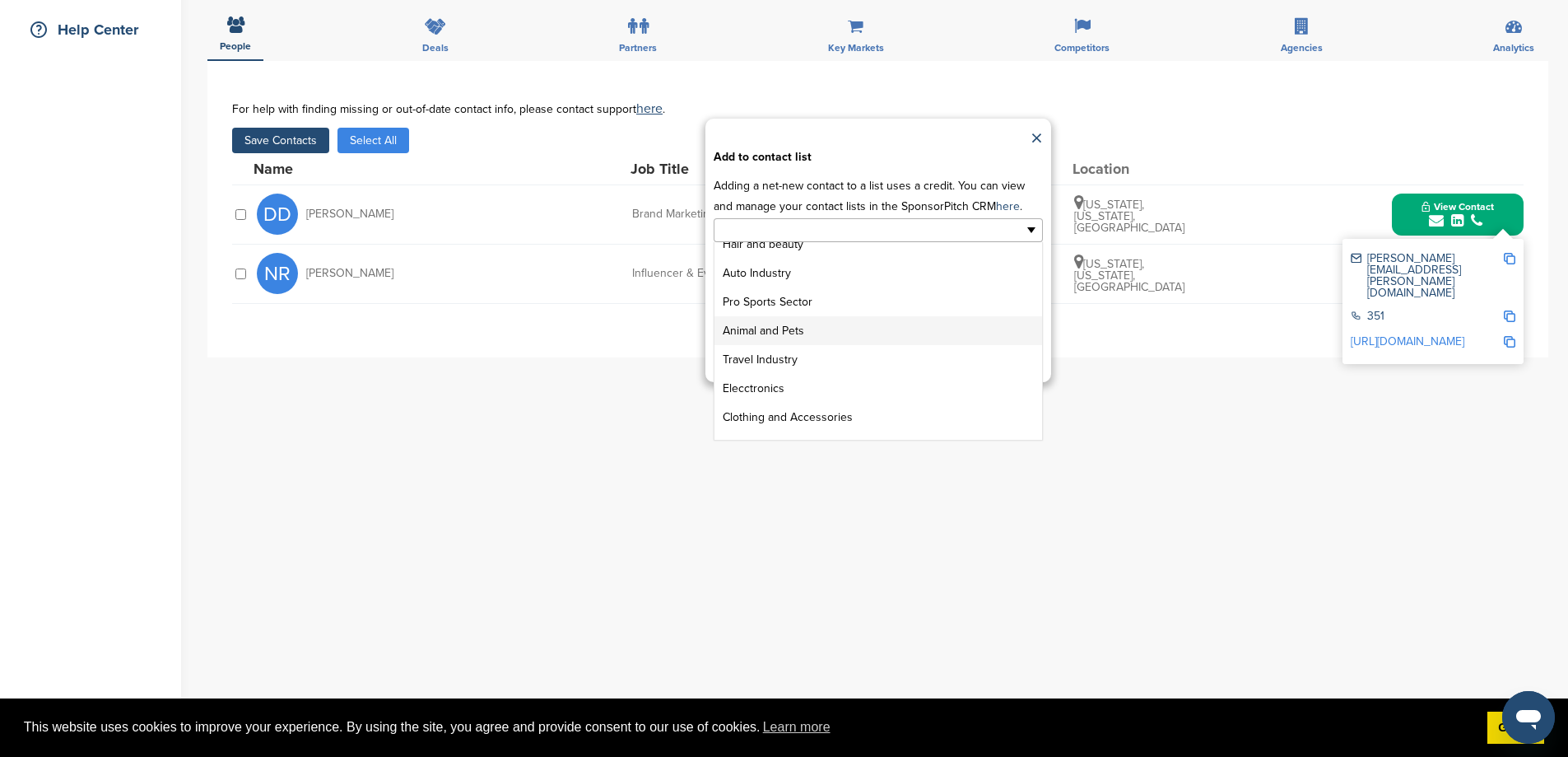
scroll to position [197, 0]
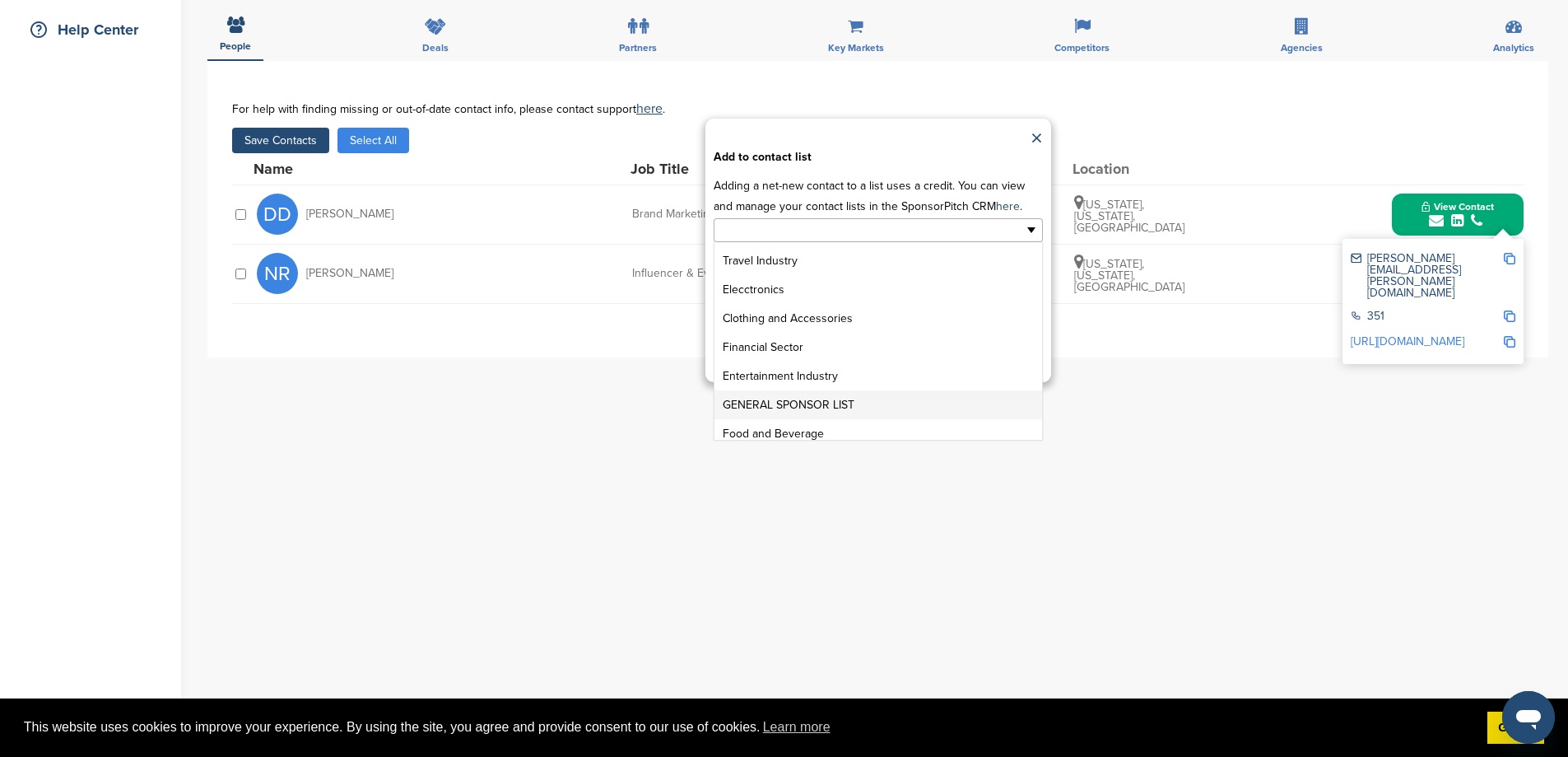
click at [846, 419] on li "GENERAL SPONSOR LIST" at bounding box center [878, 404] width 327 height 29
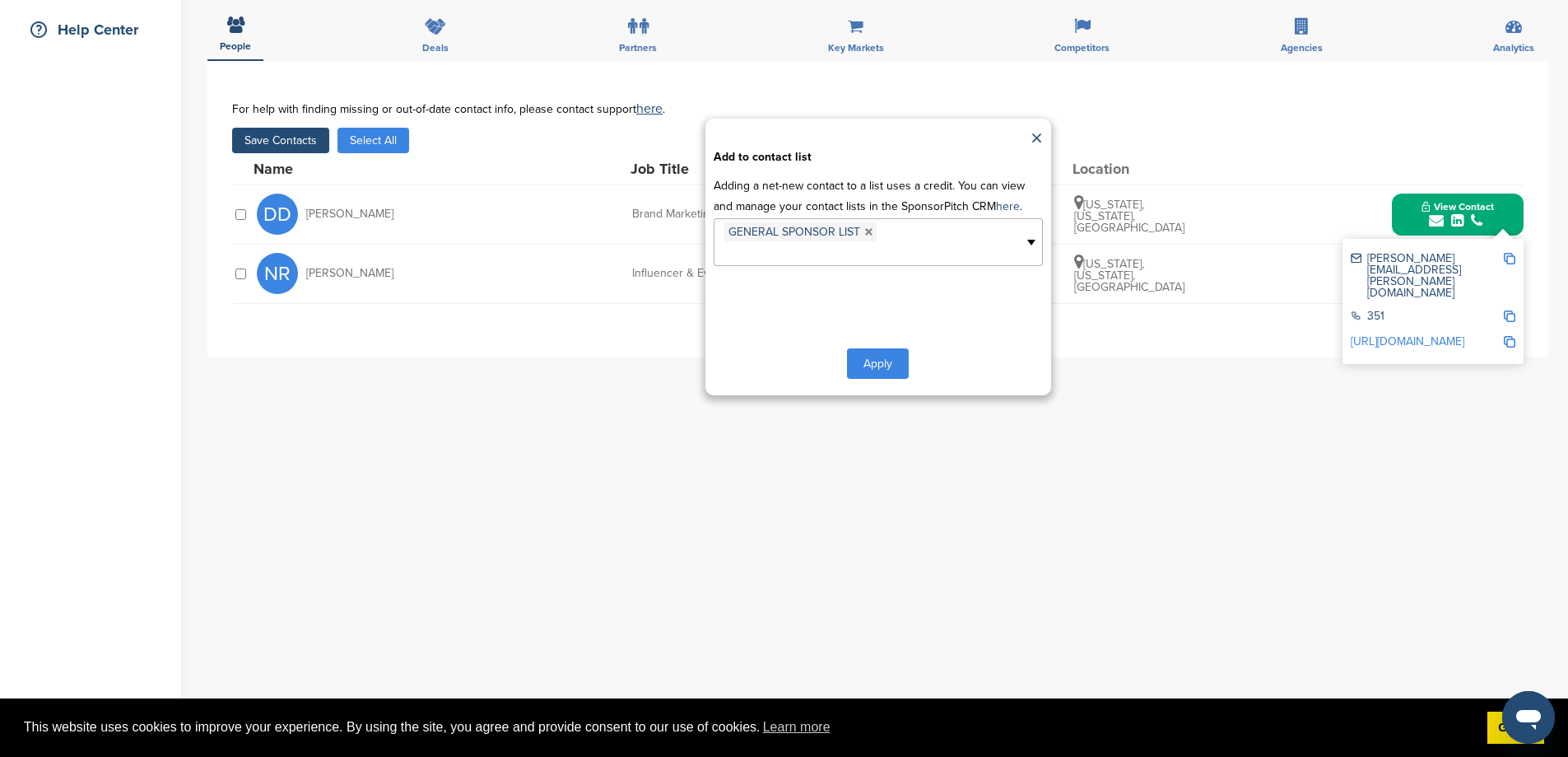
click at [877, 378] on button "Apply" at bounding box center [877, 363] width 61 height 30
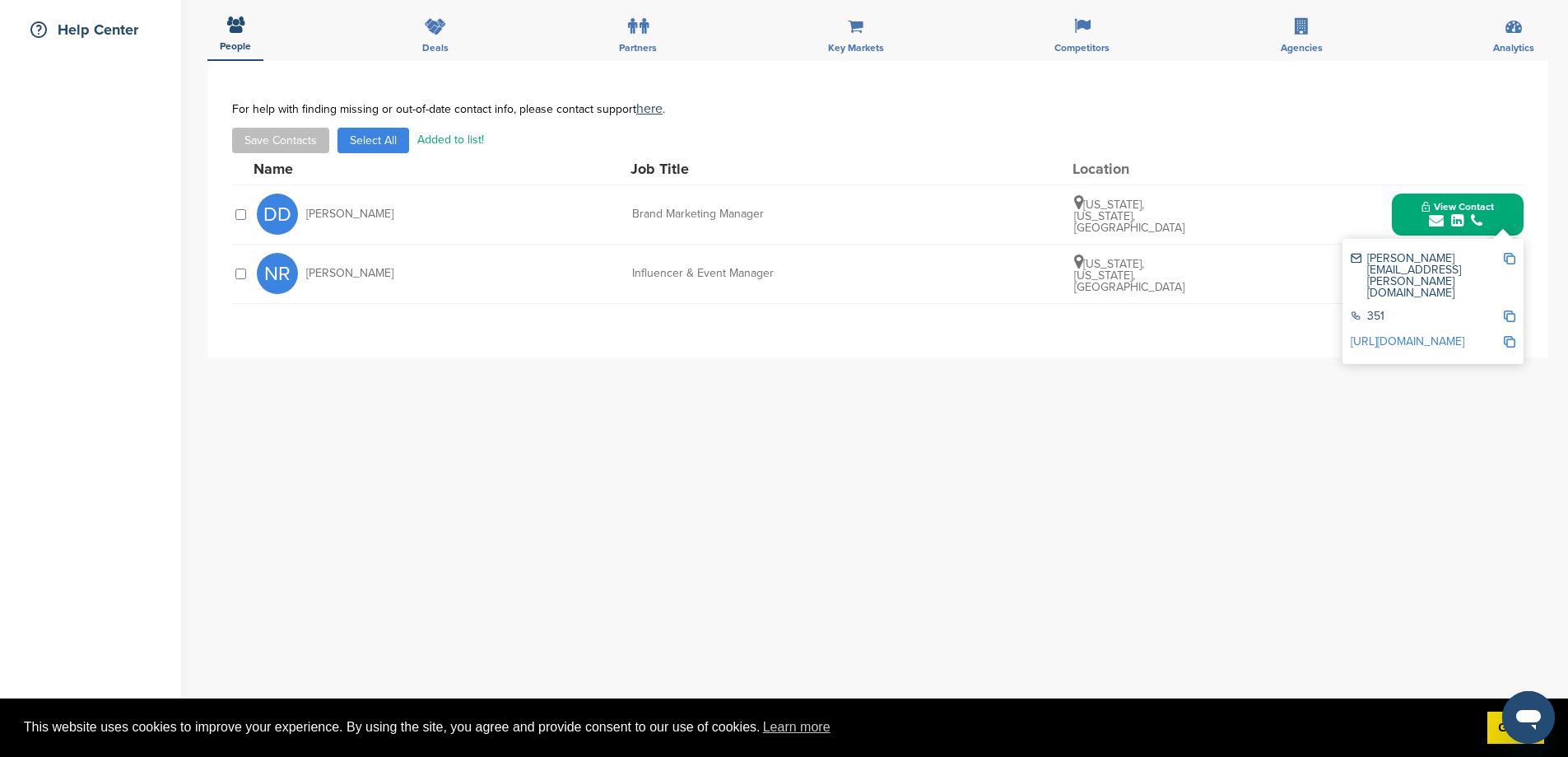
scroll to position [0, 0]
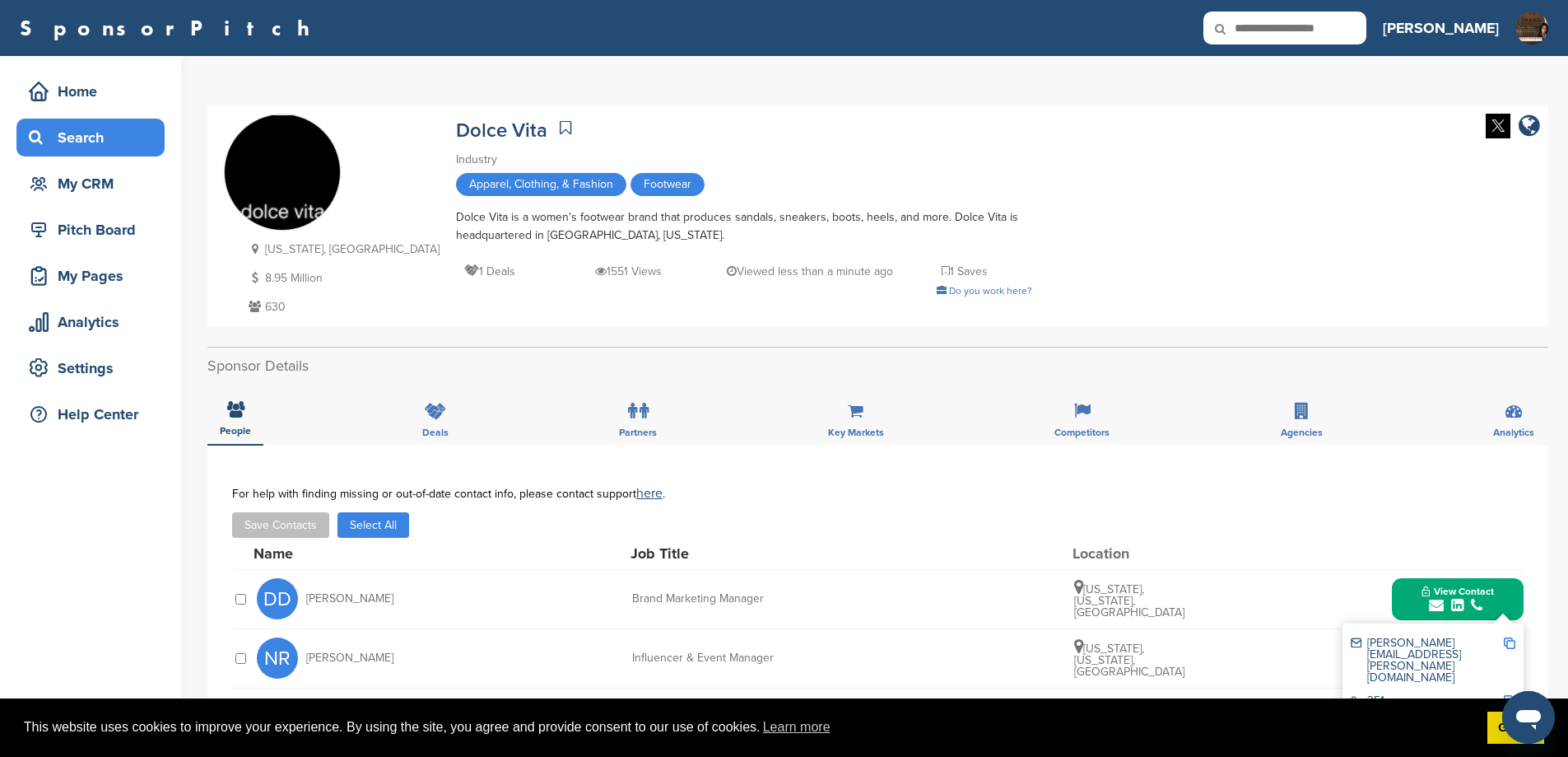
click at [100, 145] on div "Search" at bounding box center [95, 138] width 140 height 29
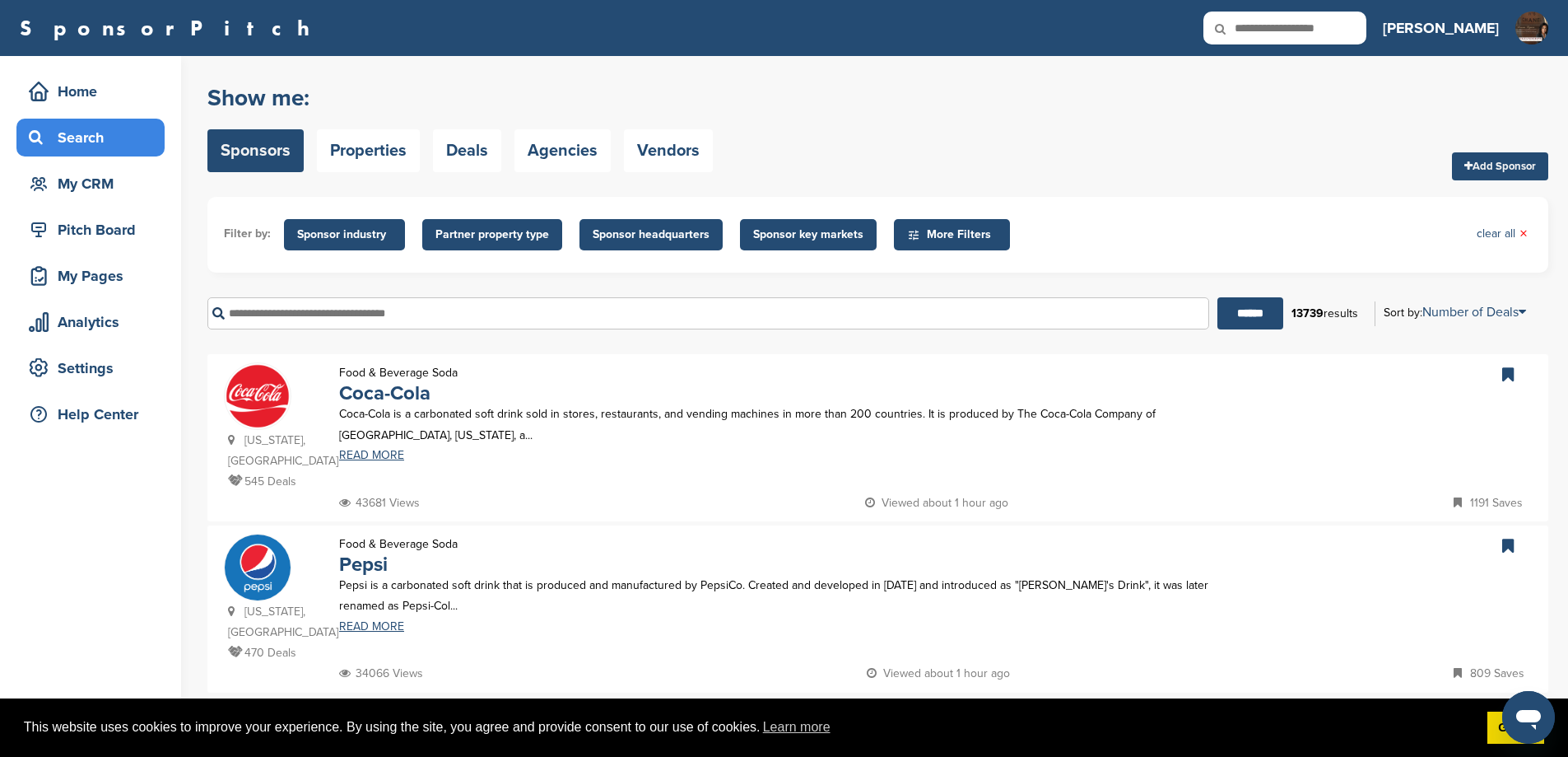
click at [461, 329] on input "text" at bounding box center [708, 313] width 1002 height 32
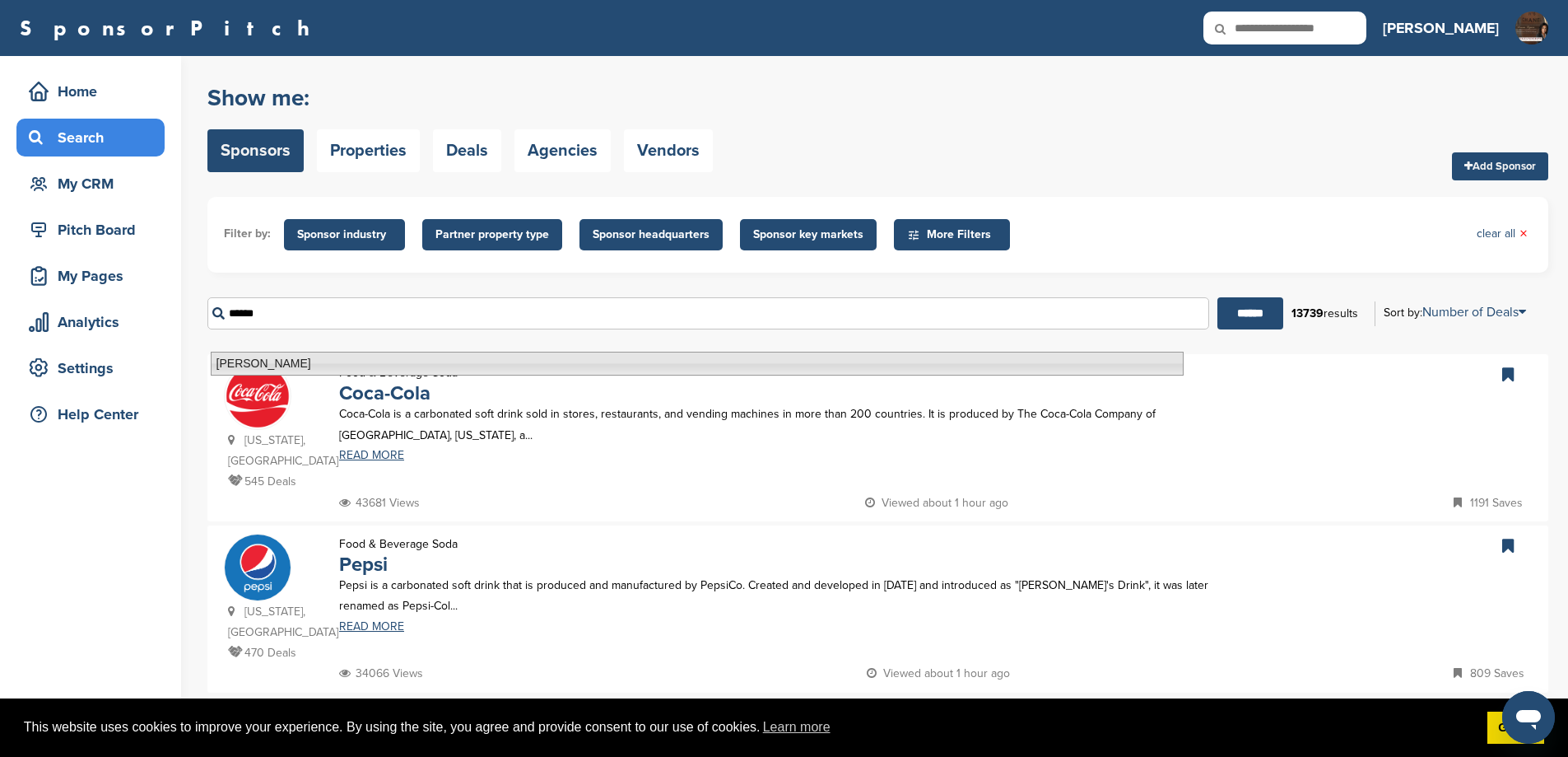
click at [420, 359] on li "[PERSON_NAME]" at bounding box center [697, 364] width 973 height 24
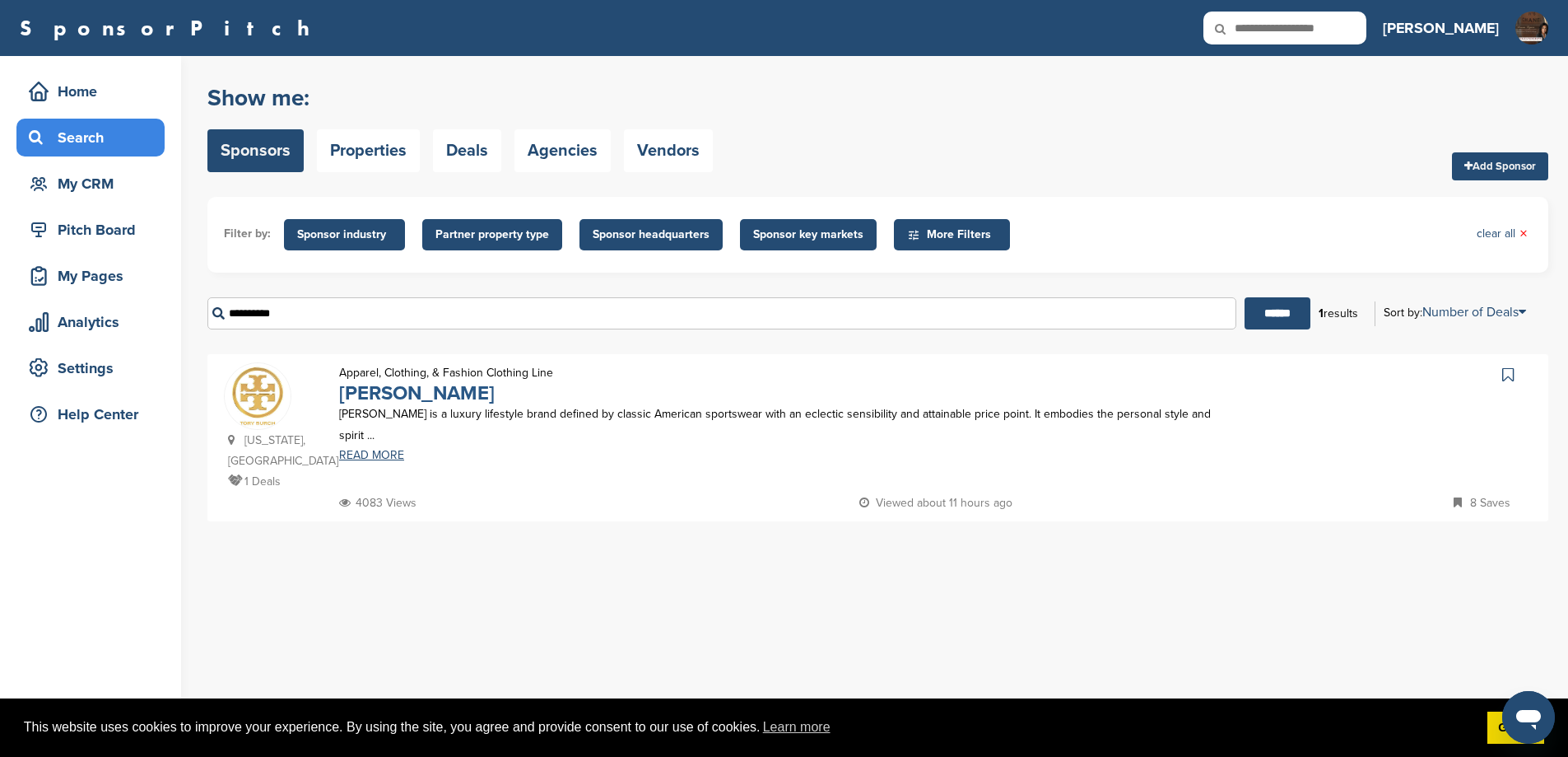
type input "**********"
click at [417, 405] on link "Tory Burch" at bounding box center [417, 393] width 156 height 24
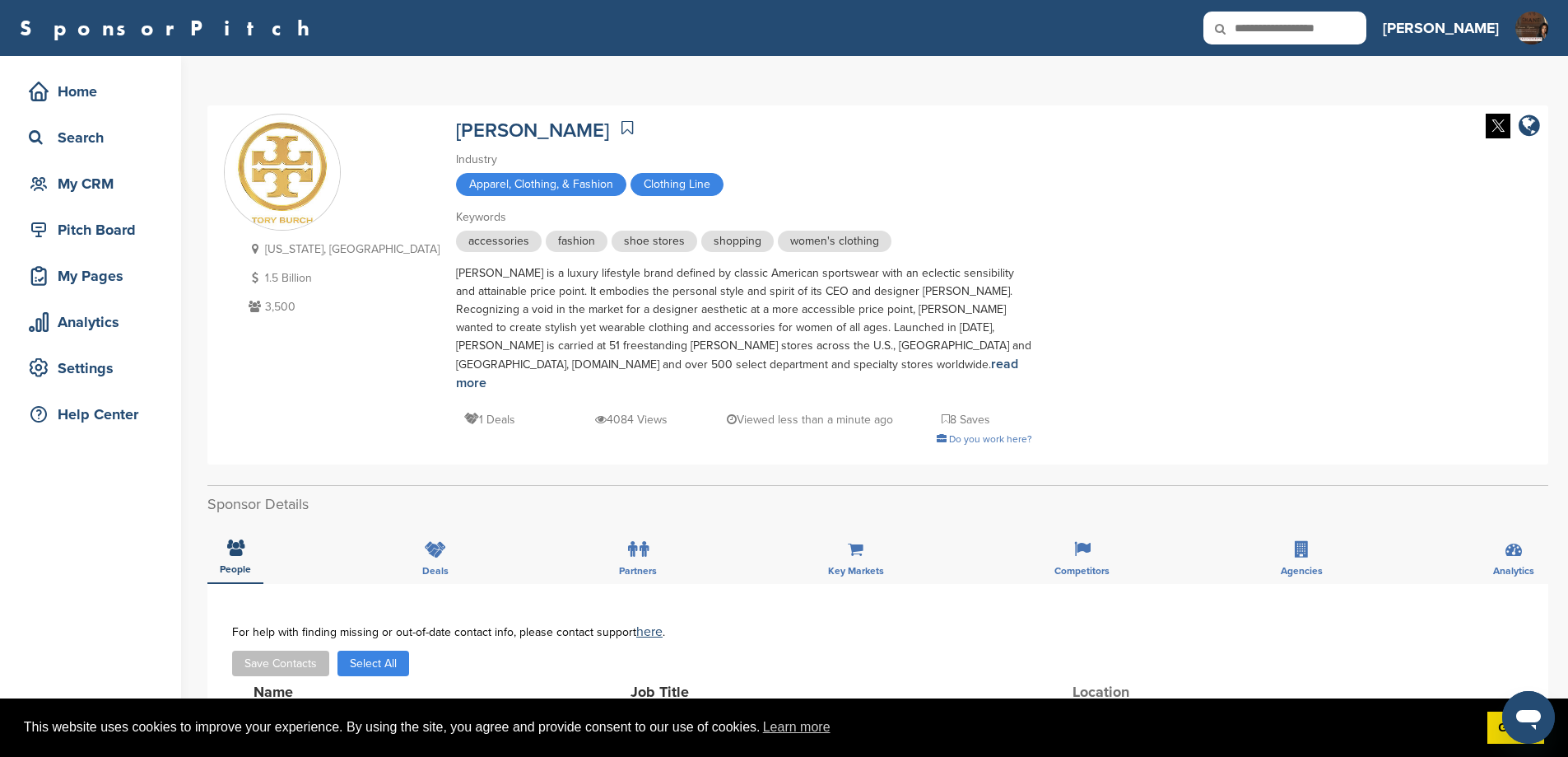
scroll to position [385, 0]
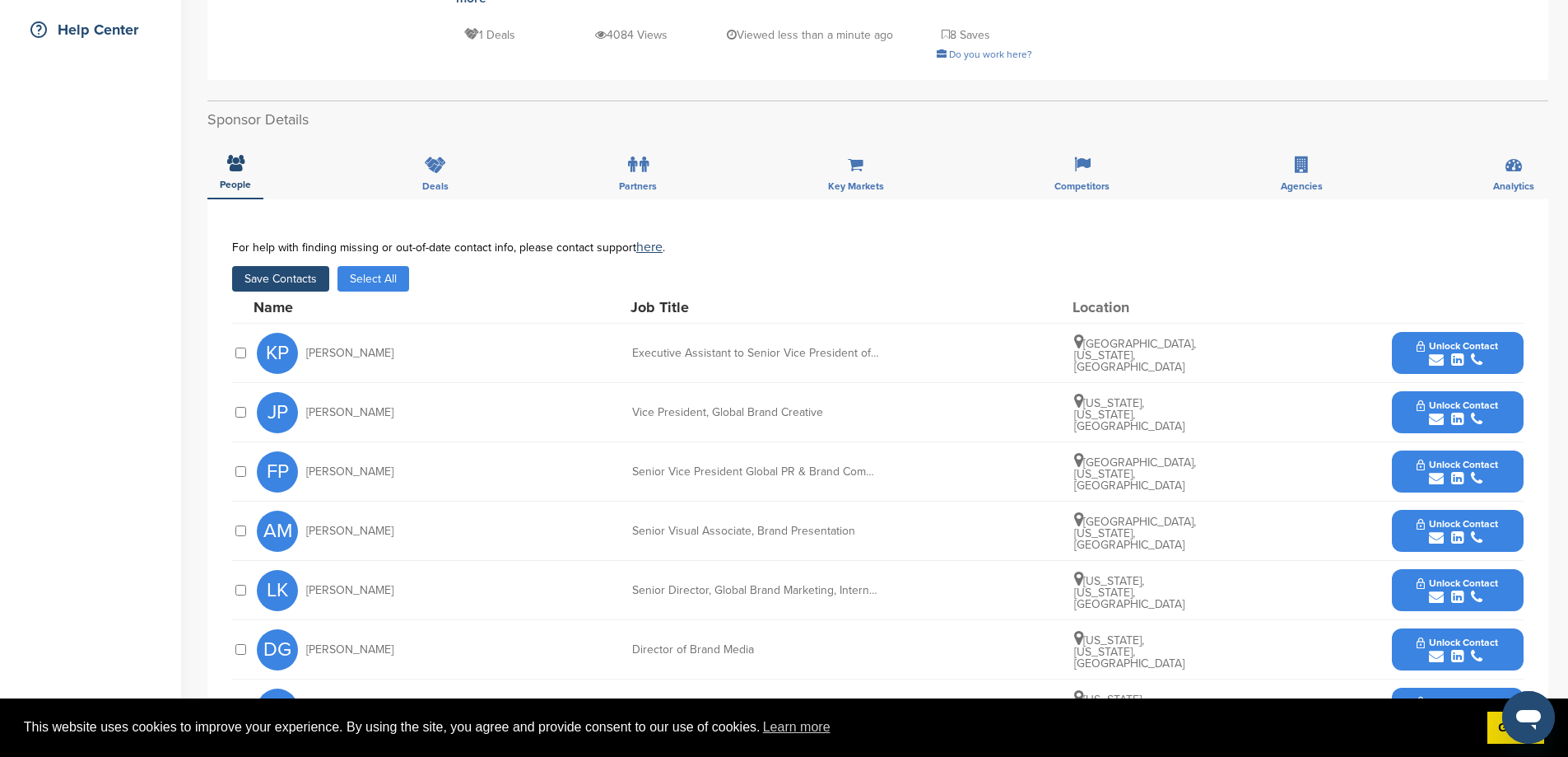
click at [1411, 469] on button "Unlock Contact" at bounding box center [1457, 471] width 121 height 49
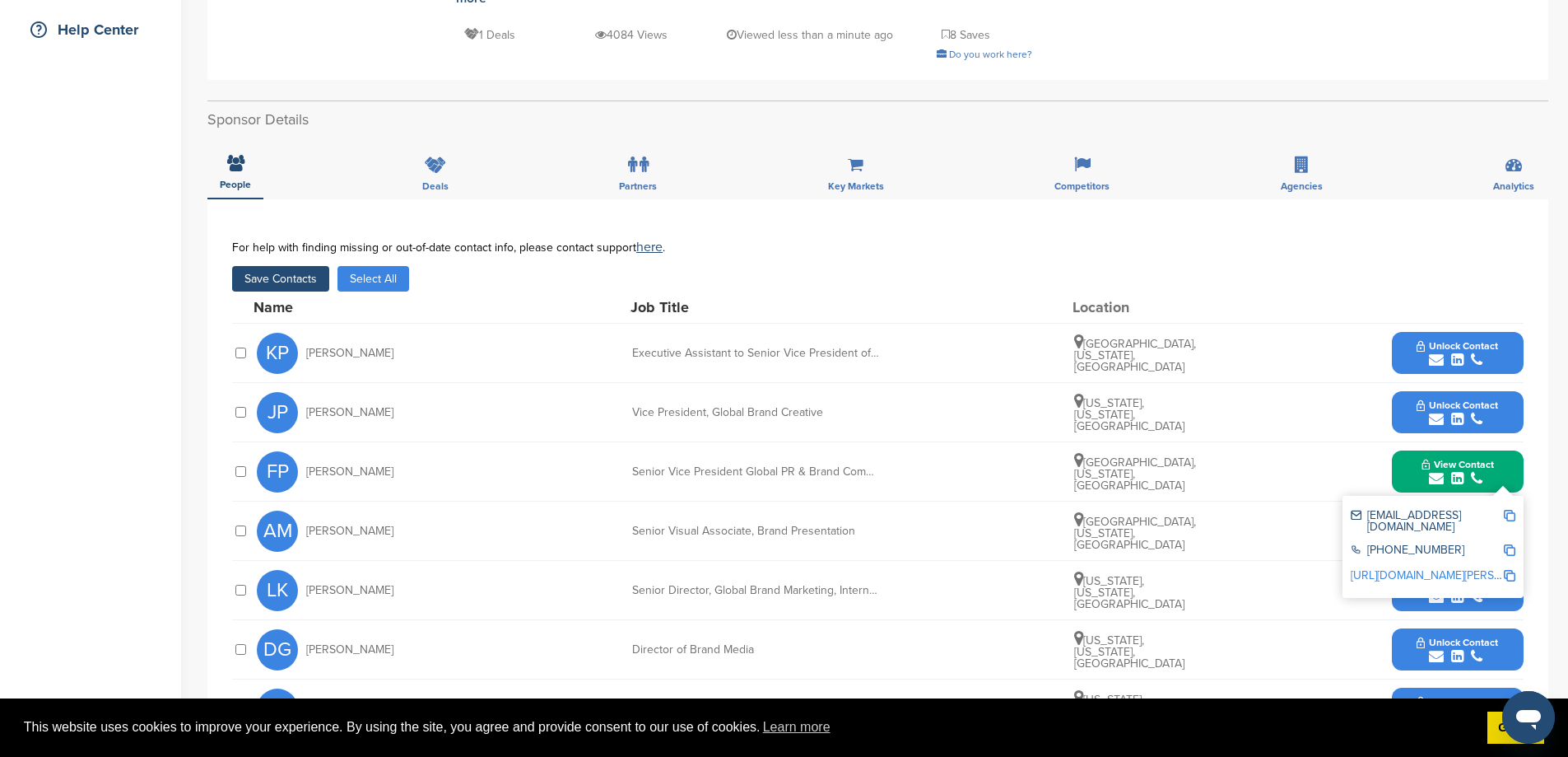
scroll to position [768, 0]
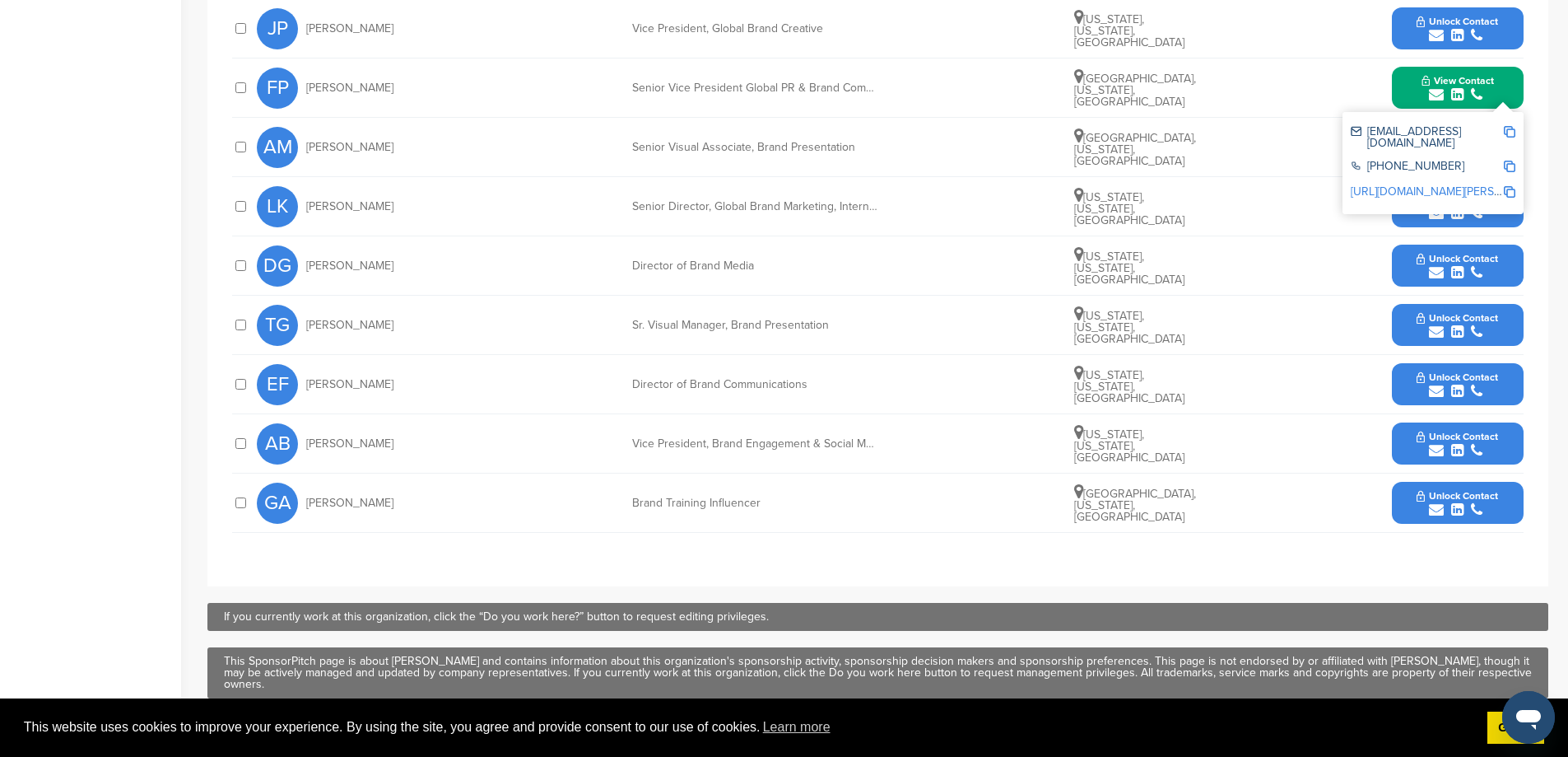
click at [1407, 227] on button "Unlock Contact" at bounding box center [1457, 206] width 121 height 49
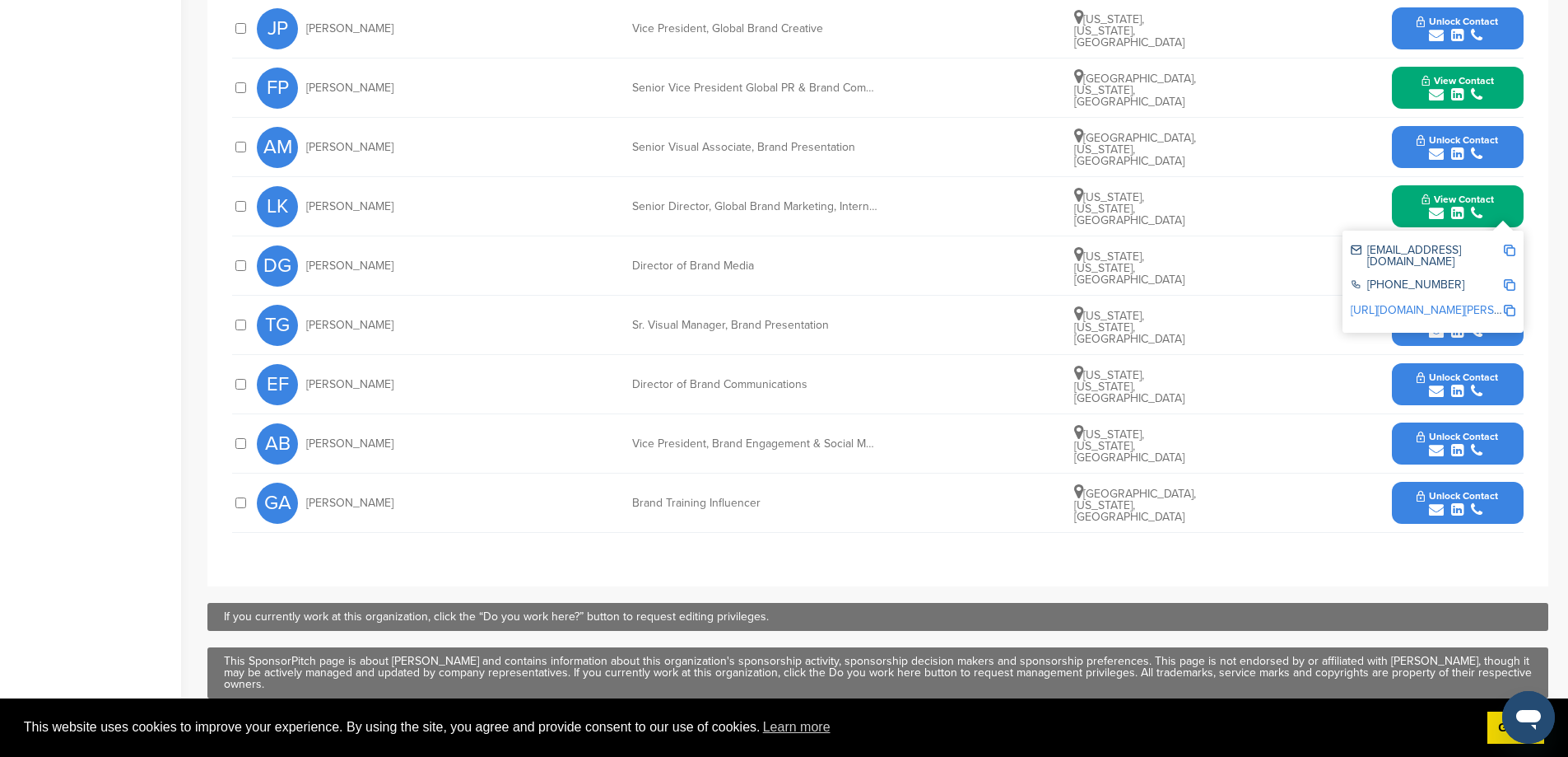
click at [1411, 92] on button "View Contact" at bounding box center [1457, 87] width 112 height 49
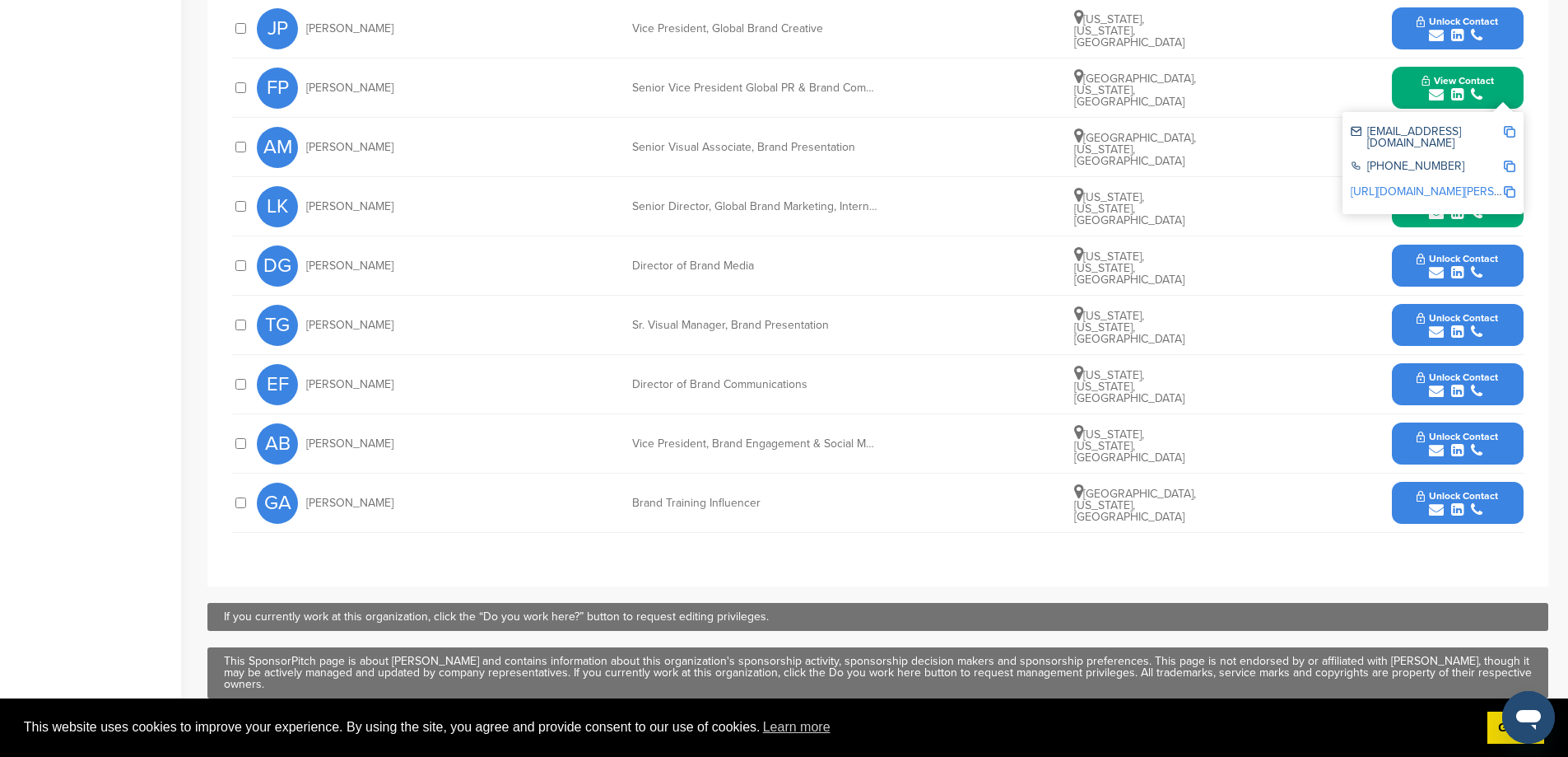
click at [1396, 184] on link "[URL][DOMAIN_NAME][PERSON_NAME]" at bounding box center [1451, 191] width 201 height 14
click at [1429, 190] on link "[URL][DOMAIN_NAME][PERSON_NAME]" at bounding box center [1451, 191] width 201 height 14
click at [1409, 220] on button "View Contact" at bounding box center [1457, 206] width 112 height 49
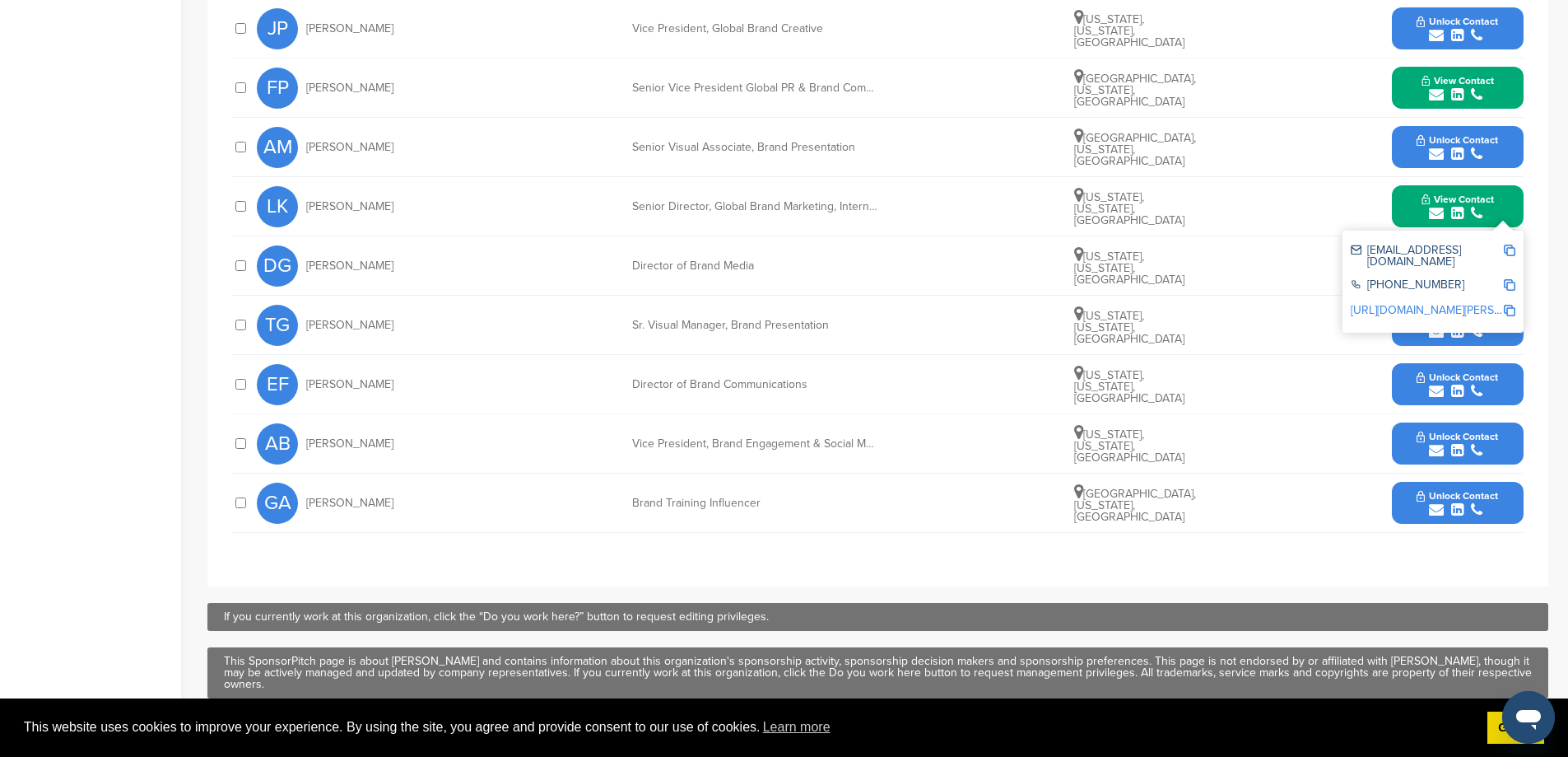
click at [1385, 299] on div "[URL][DOMAIN_NAME][PERSON_NAME]" at bounding box center [1433, 311] width 165 height 25
click at [1385, 305] on link "[URL][DOMAIN_NAME][PERSON_NAME]" at bounding box center [1451, 310] width 201 height 14
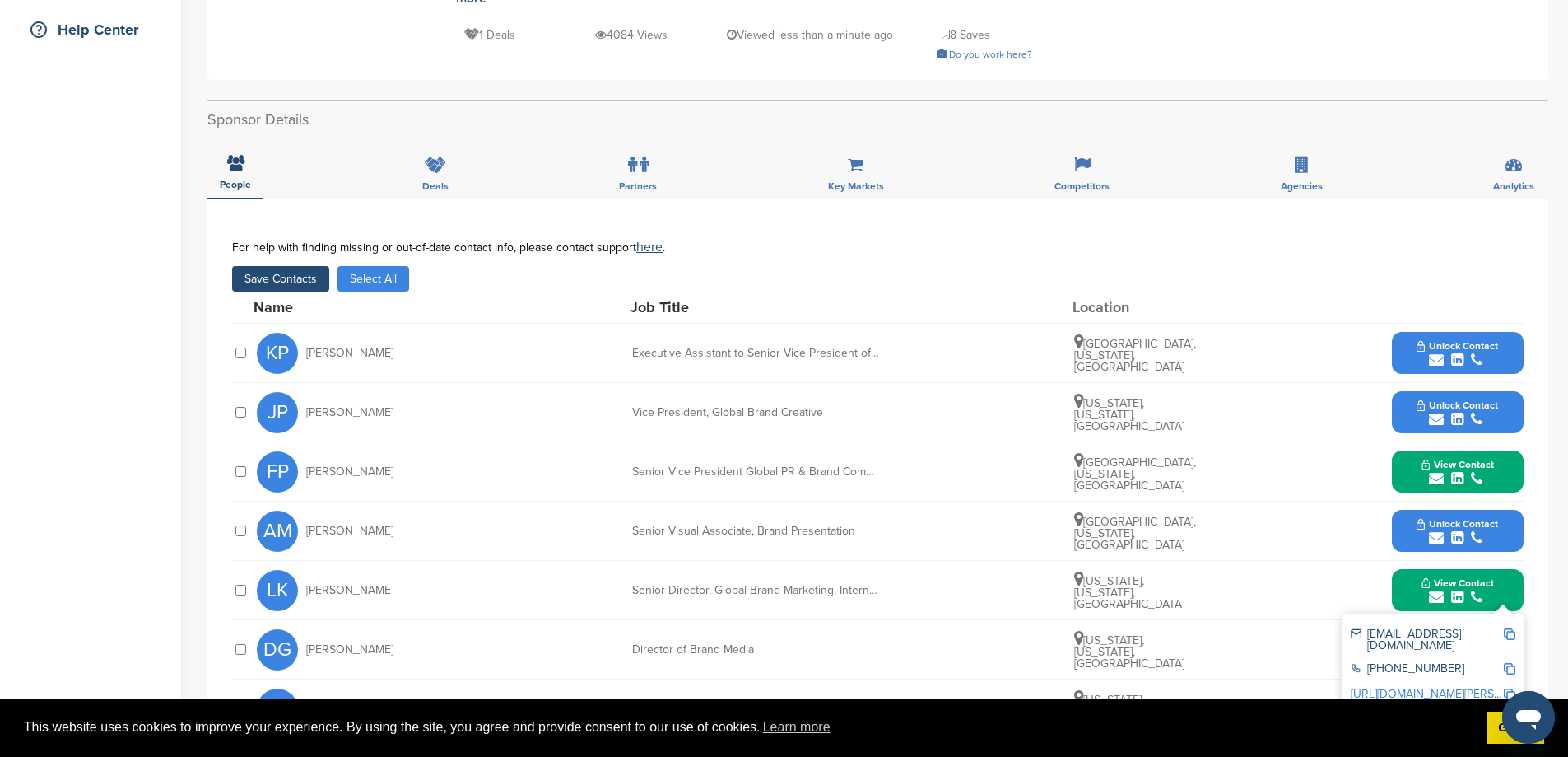
scroll to position [0, 0]
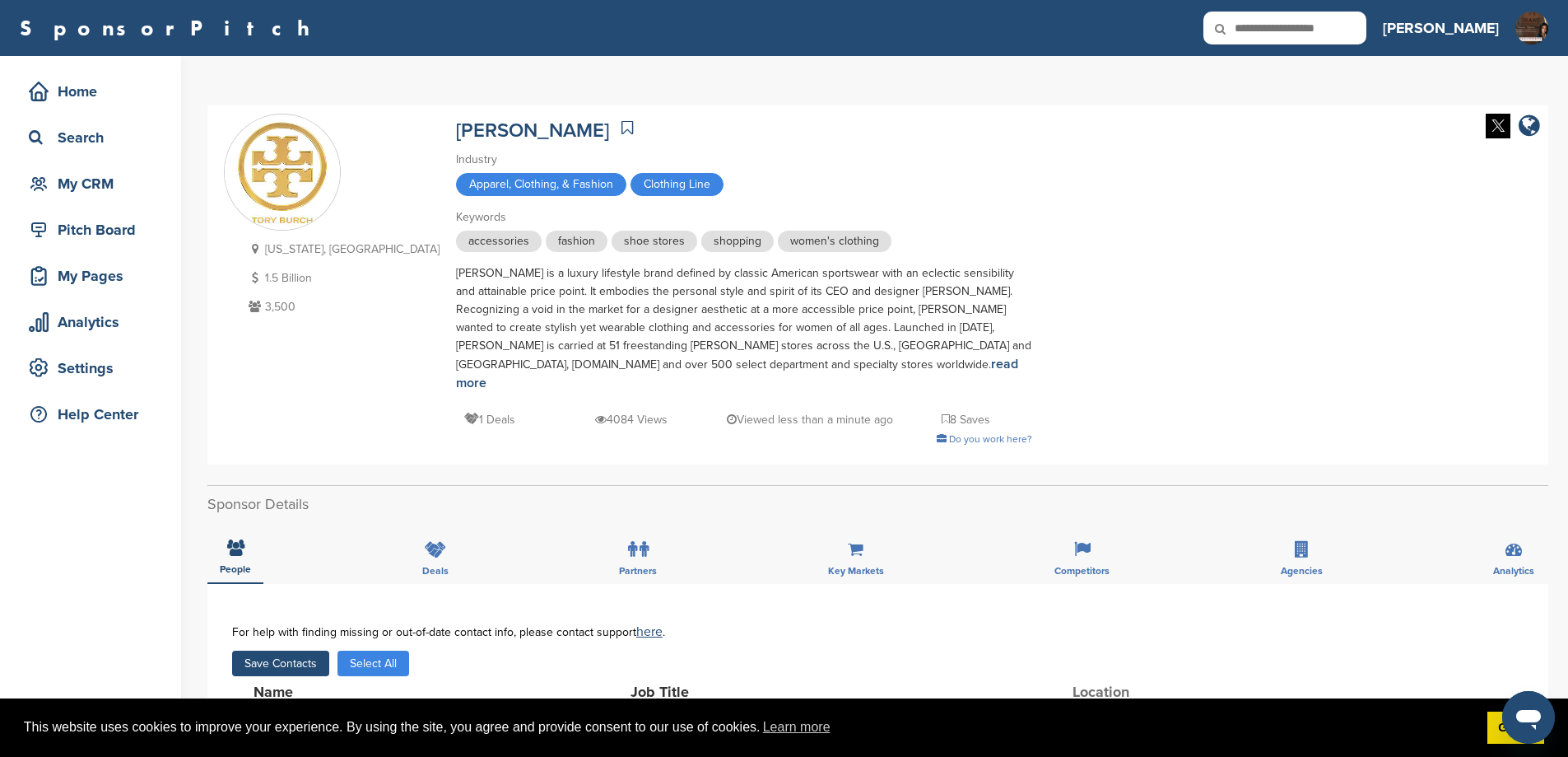
click at [298, 660] on button "Save Contacts" at bounding box center [281, 663] width 97 height 25
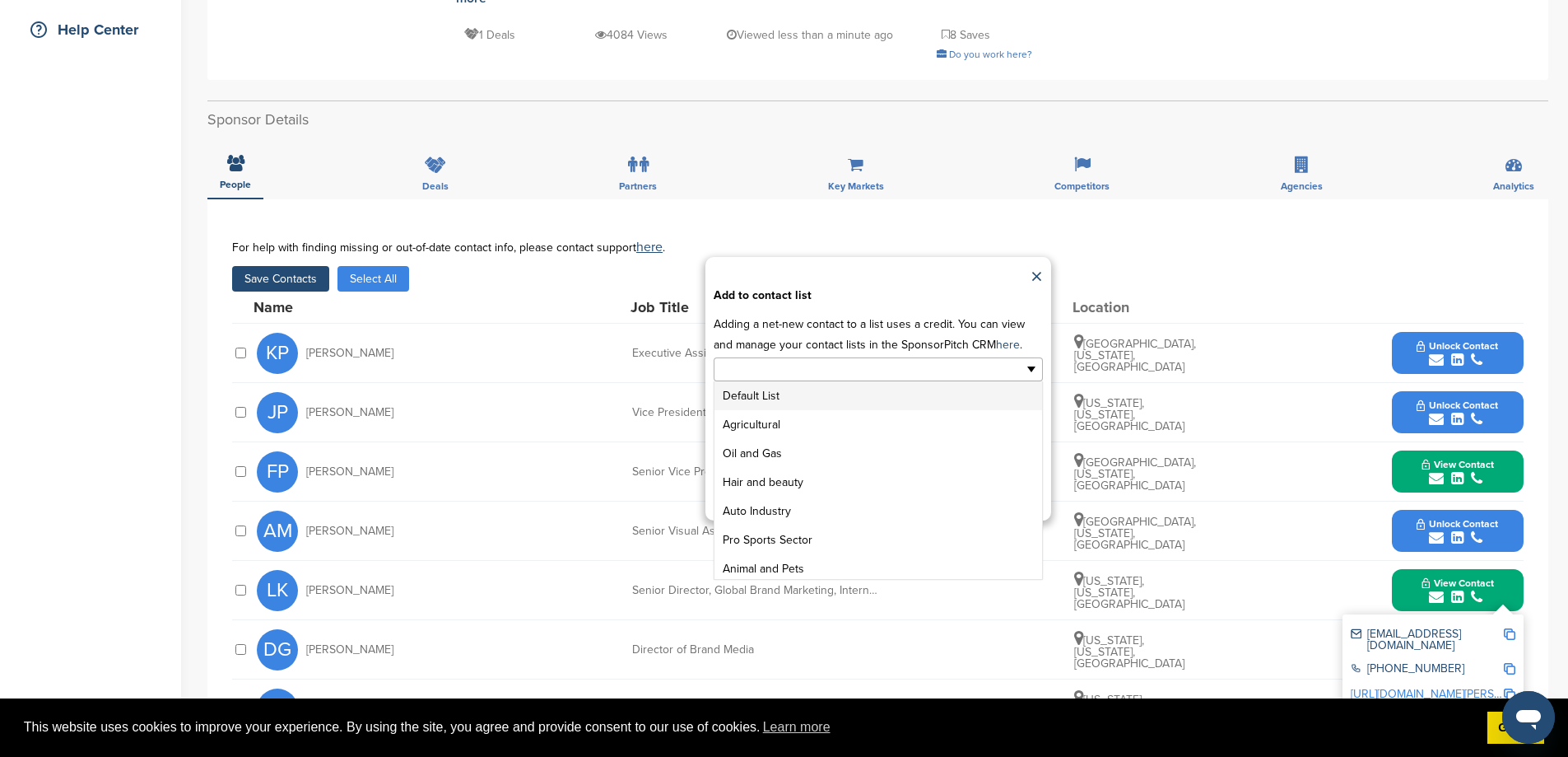
click at [995, 381] on ul at bounding box center [878, 370] width 329 height 24
click at [829, 559] on li "GENERAL SPONSOR LIST" at bounding box center [878, 543] width 327 height 29
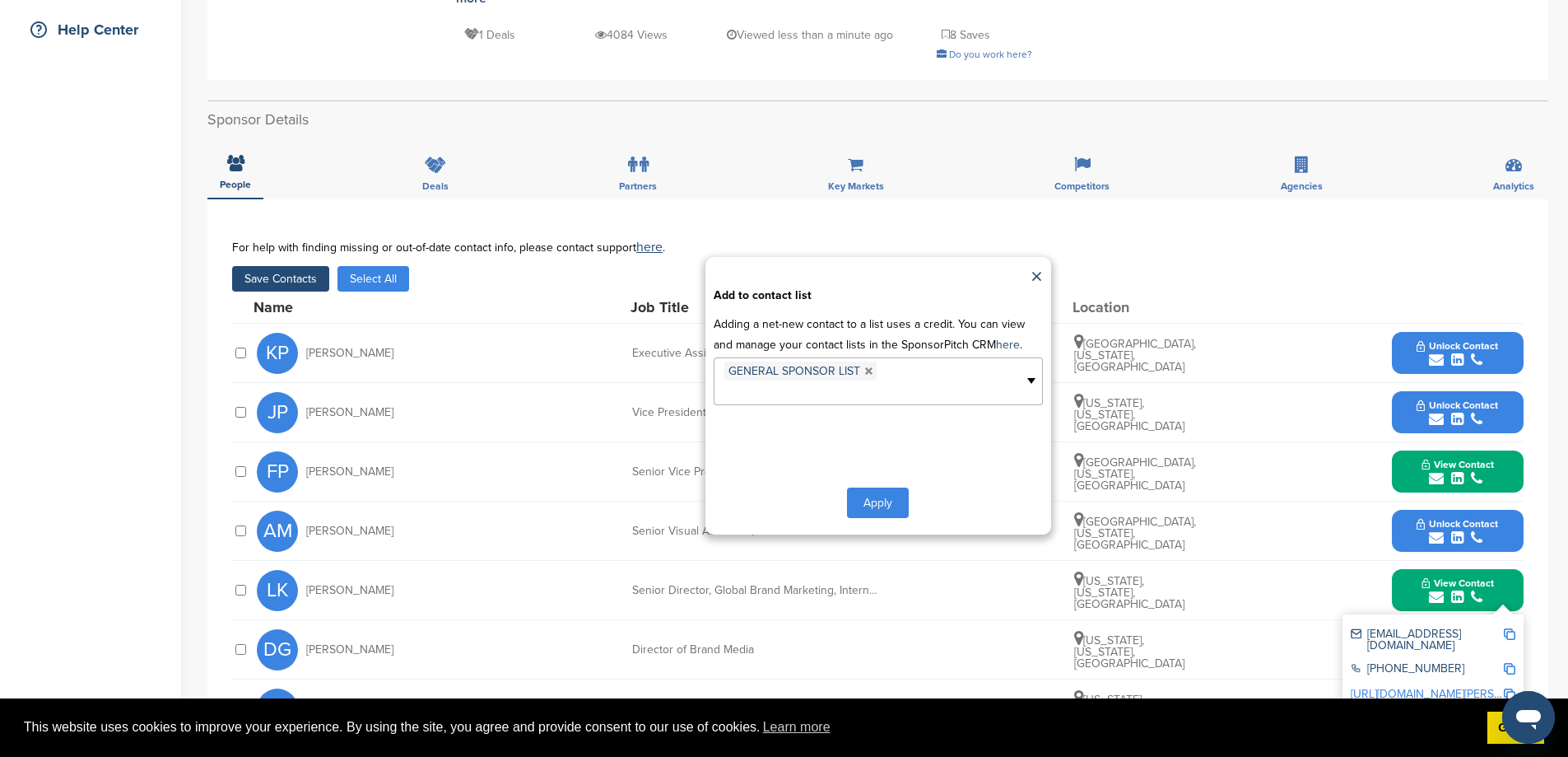
click at [877, 518] on button "Apply" at bounding box center [877, 502] width 61 height 30
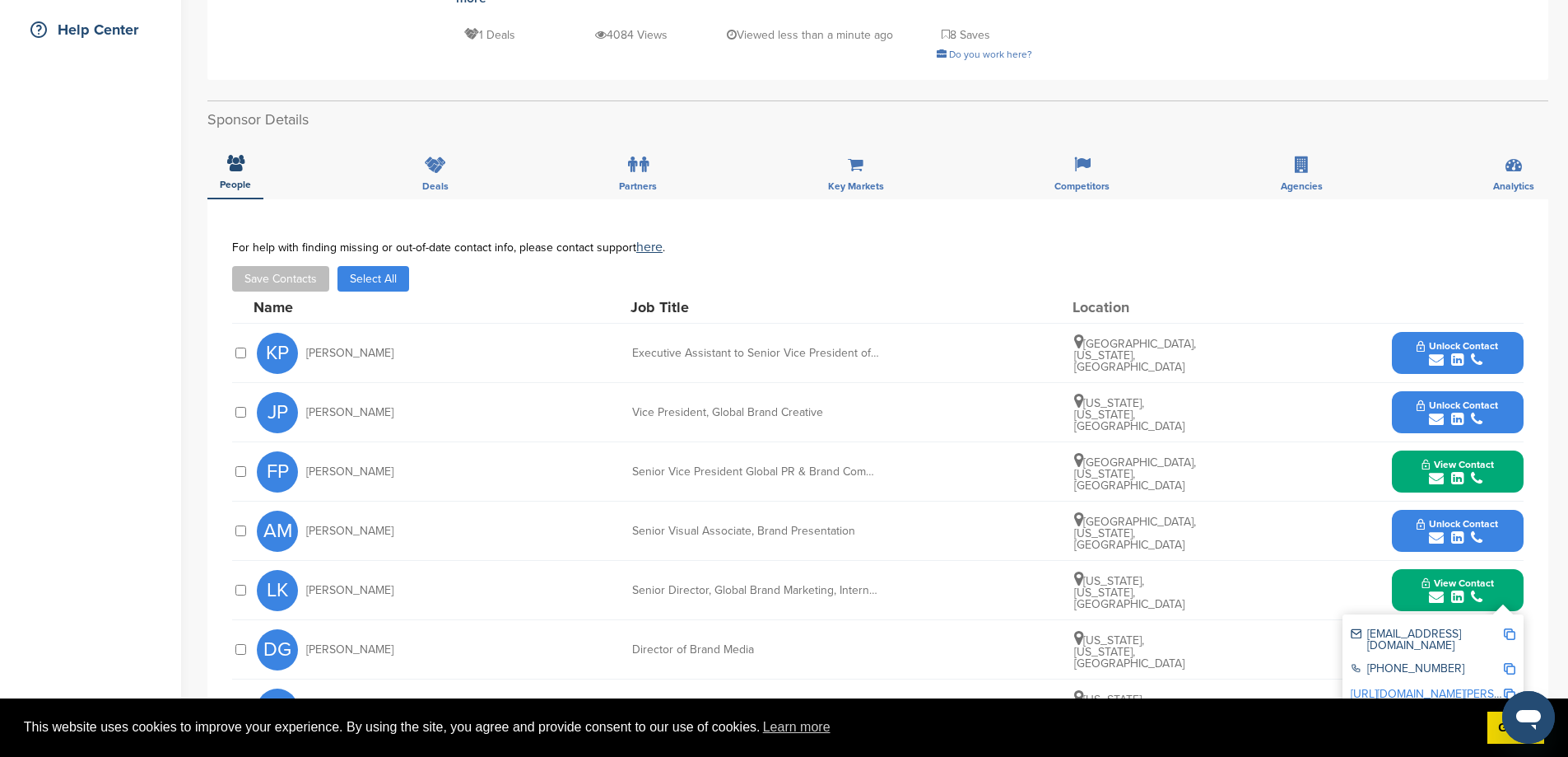
scroll to position [0, 0]
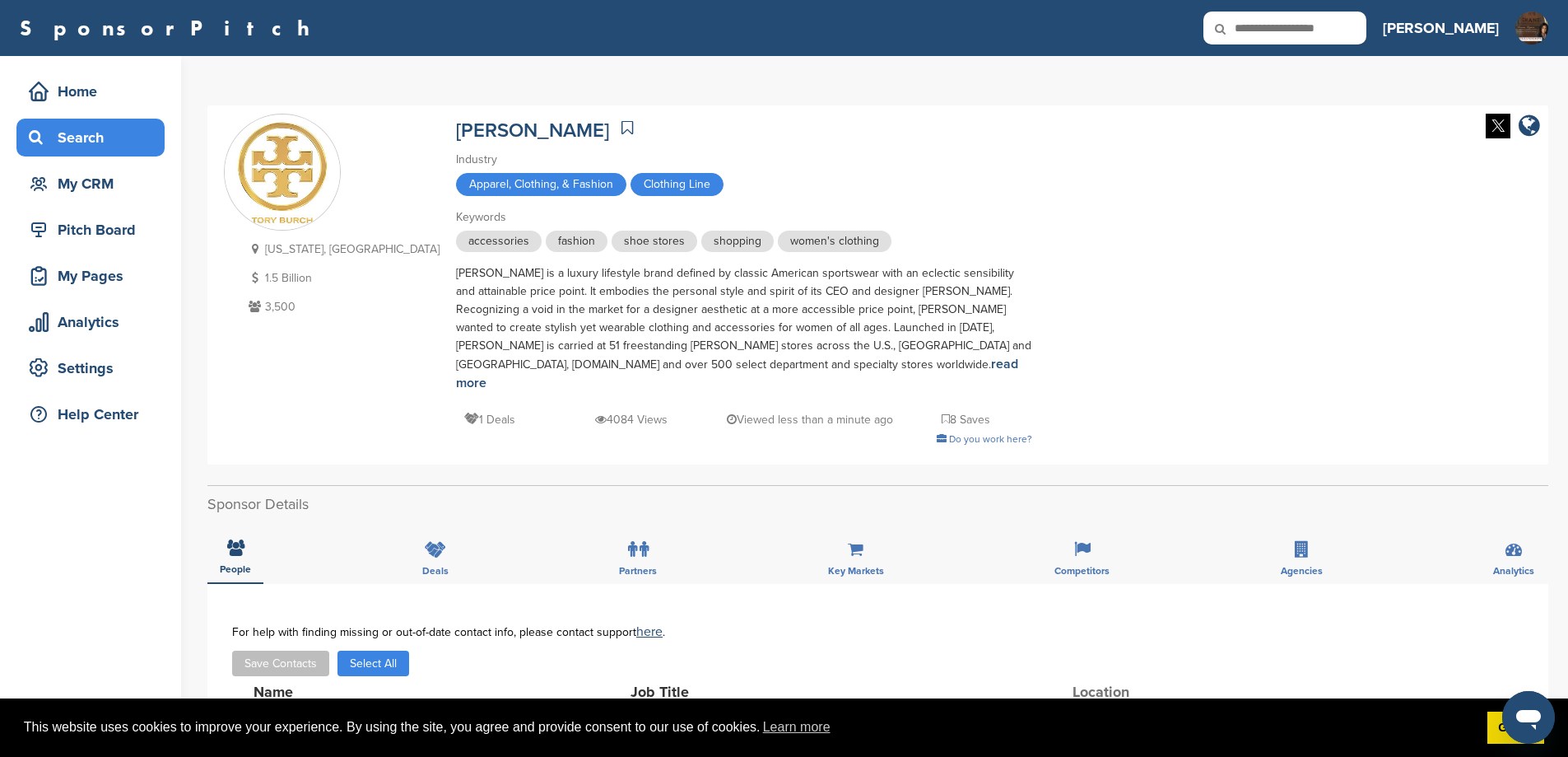
click at [103, 142] on div "Search" at bounding box center [95, 138] width 140 height 29
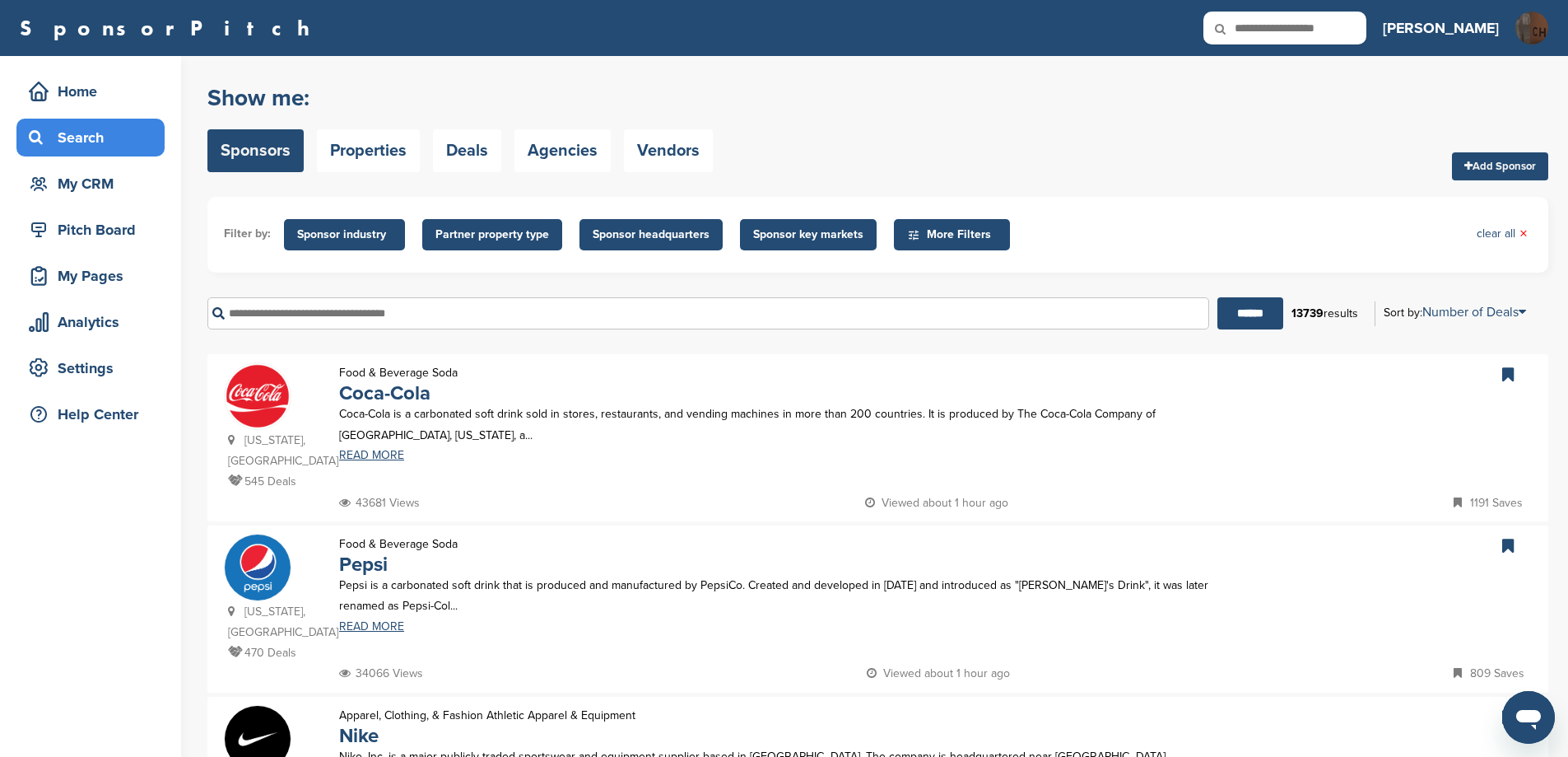
click at [365, 329] on input "text" at bounding box center [708, 313] width 1002 height 32
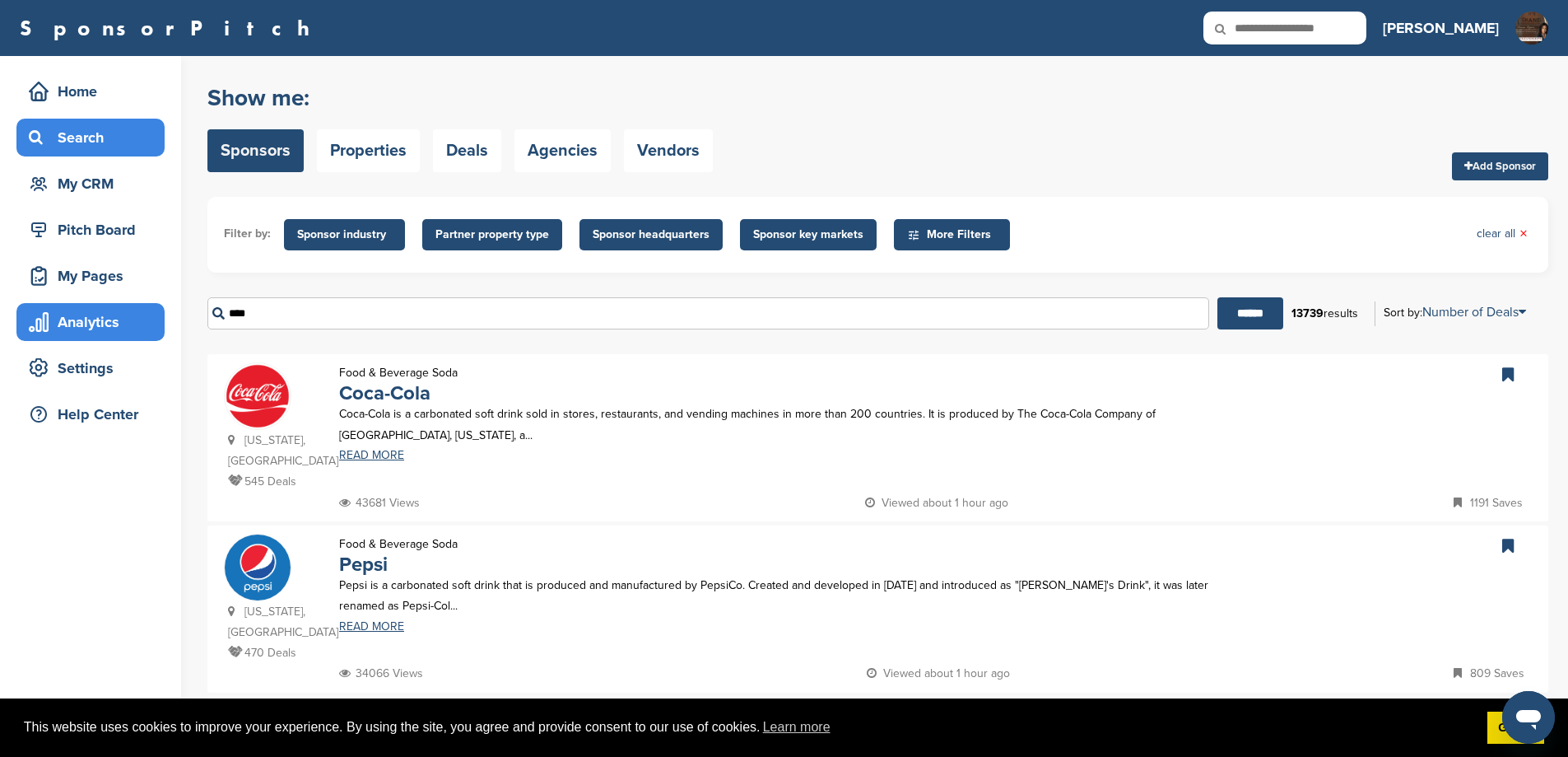
drag, startPoint x: 365, startPoint y: 335, endPoint x: 137, endPoint y: 332, distance: 228.0
type input "*"
type input "******"
click at [1229, 329] on input "******" at bounding box center [1250, 313] width 66 height 32
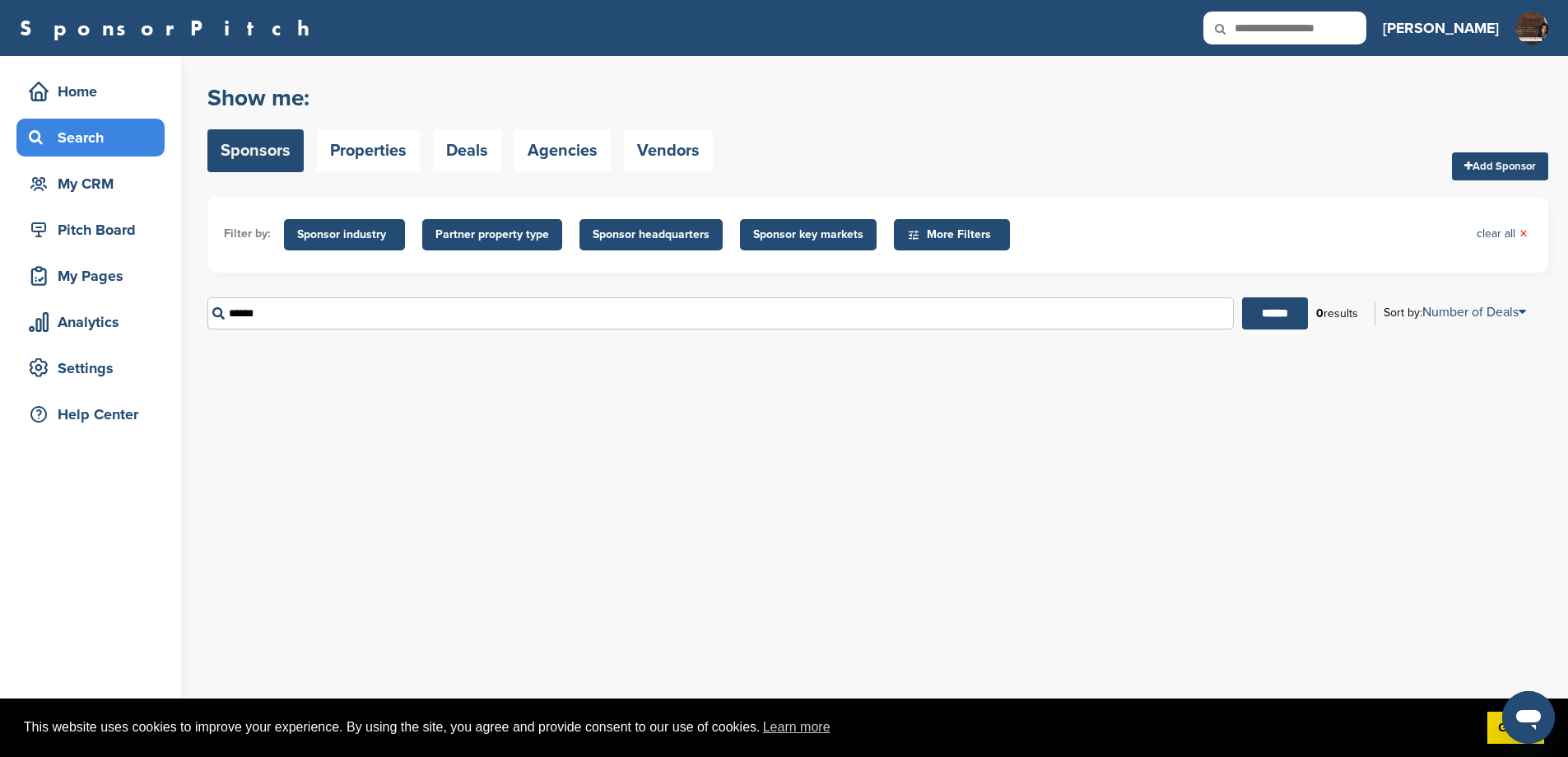
click at [293, 326] on input "******" at bounding box center [721, 313] width 1027 height 32
click at [342, 234] on span "Sponsor industry" at bounding box center [344, 234] width 94 height 18
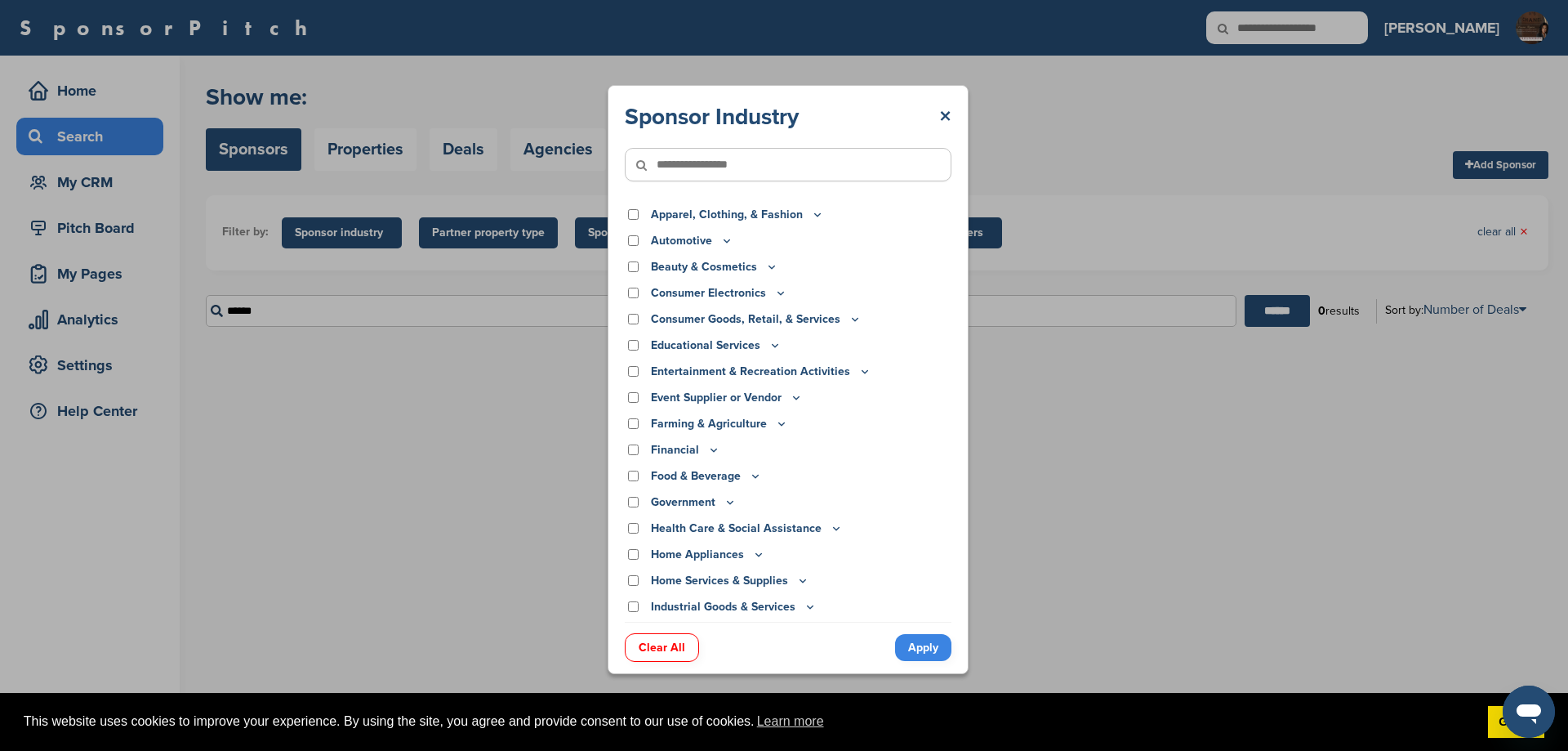
scroll to position [338, 0]
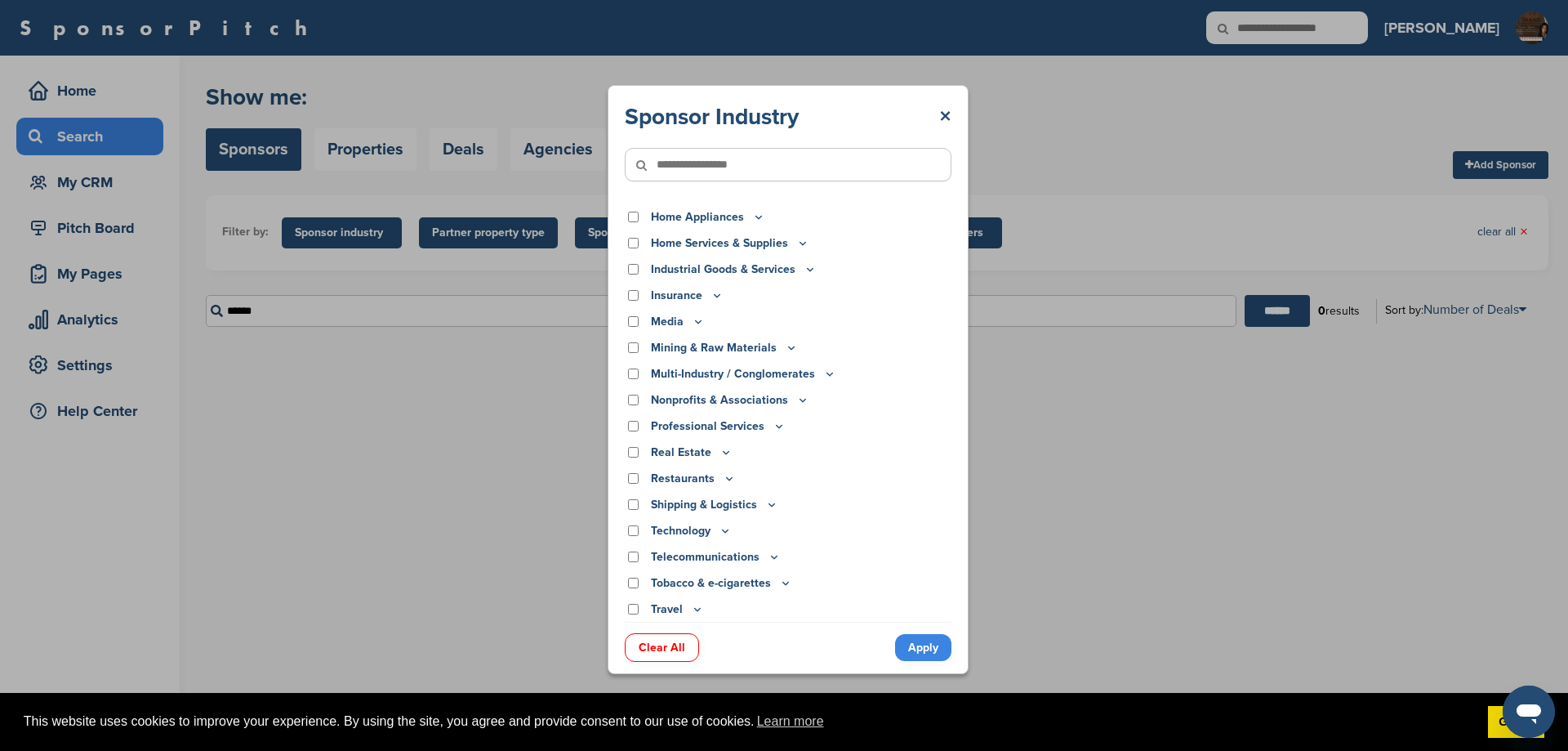
click at [669, 642] on link "Clear All" at bounding box center [662, 647] width 75 height 28
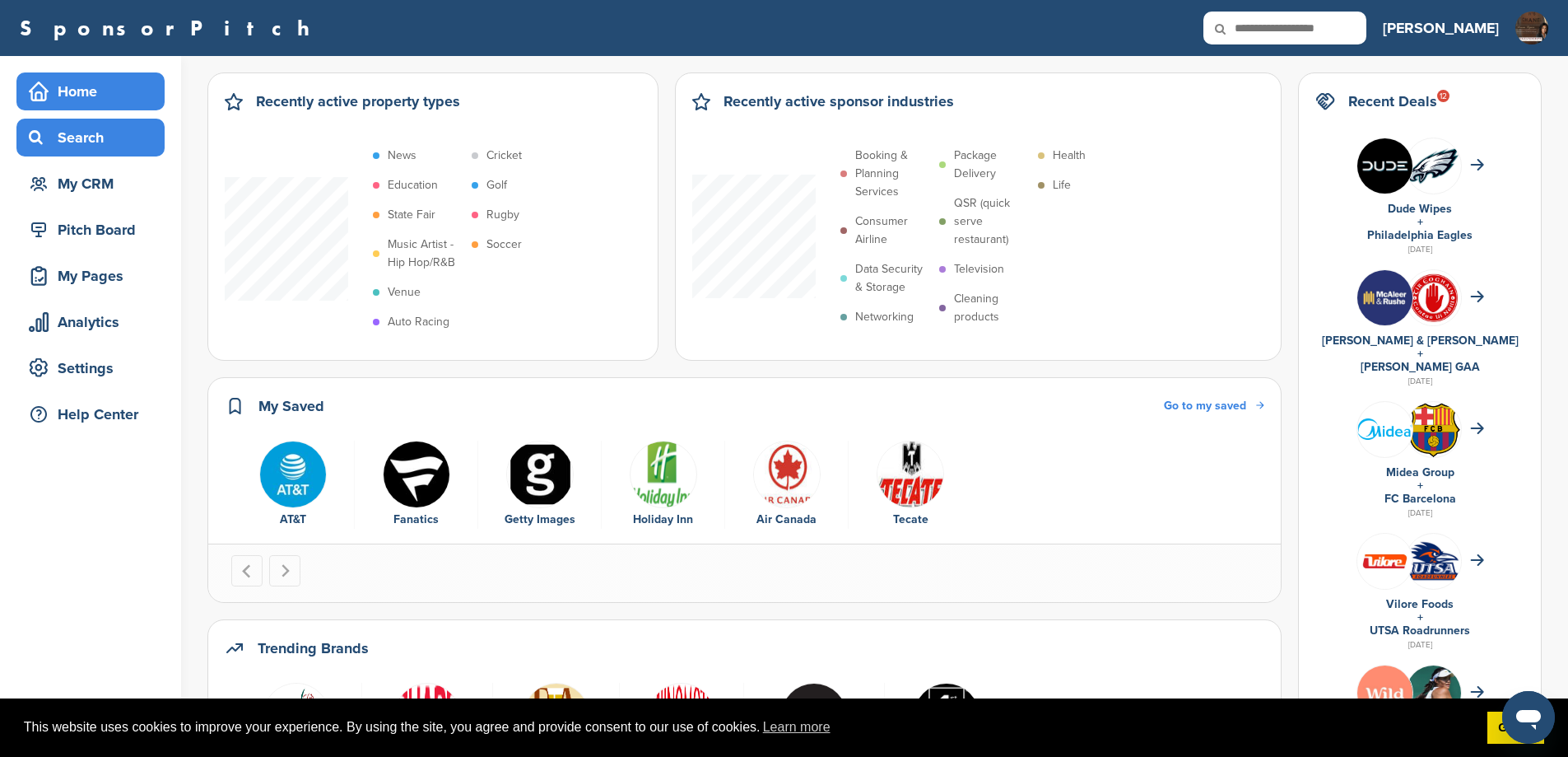
click at [93, 141] on div "Search" at bounding box center [95, 138] width 140 height 29
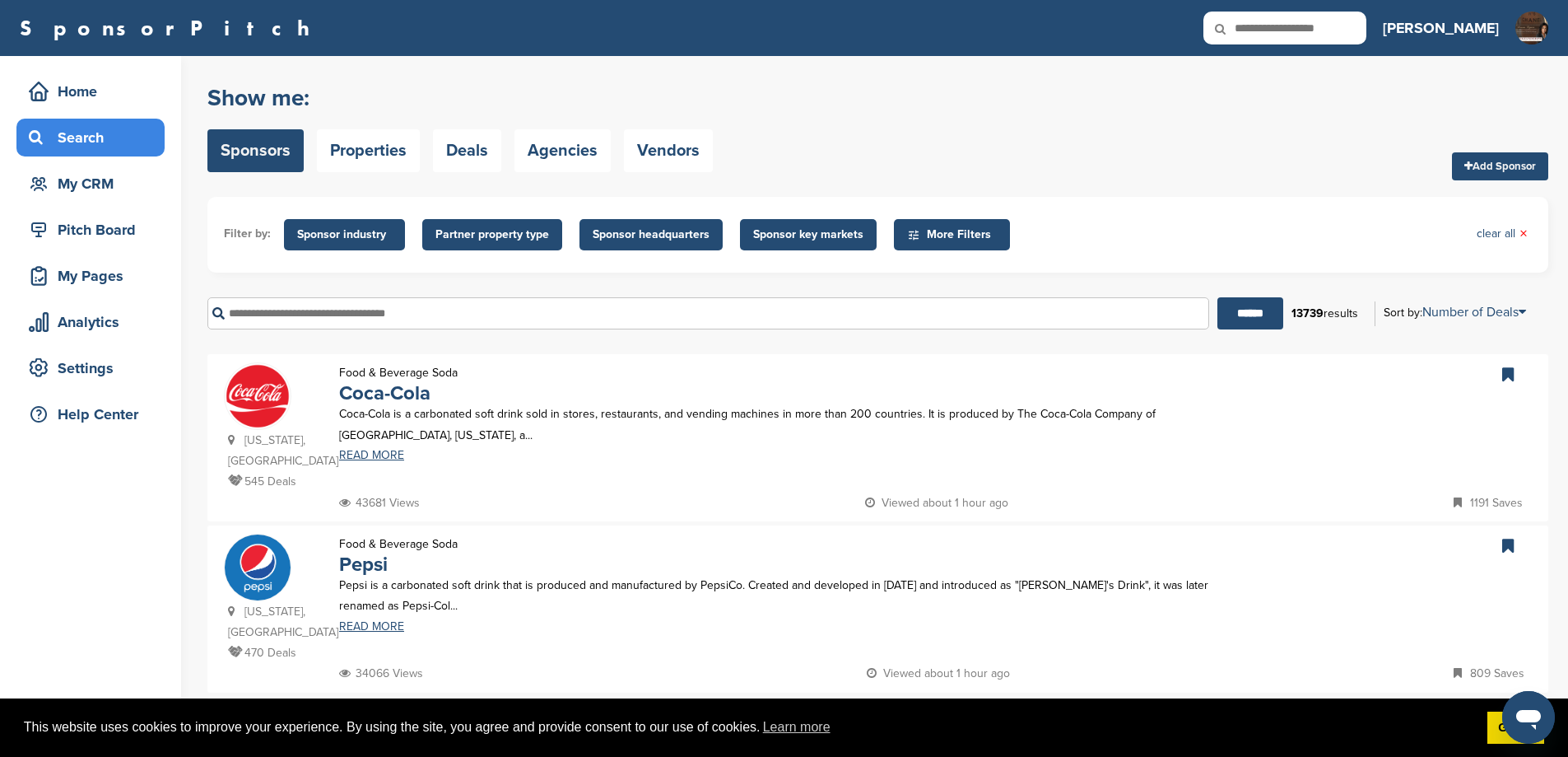
click at [393, 329] on input "text" at bounding box center [708, 313] width 1002 height 32
type input "******"
click at [1217, 329] on input "******" at bounding box center [1250, 313] width 66 height 32
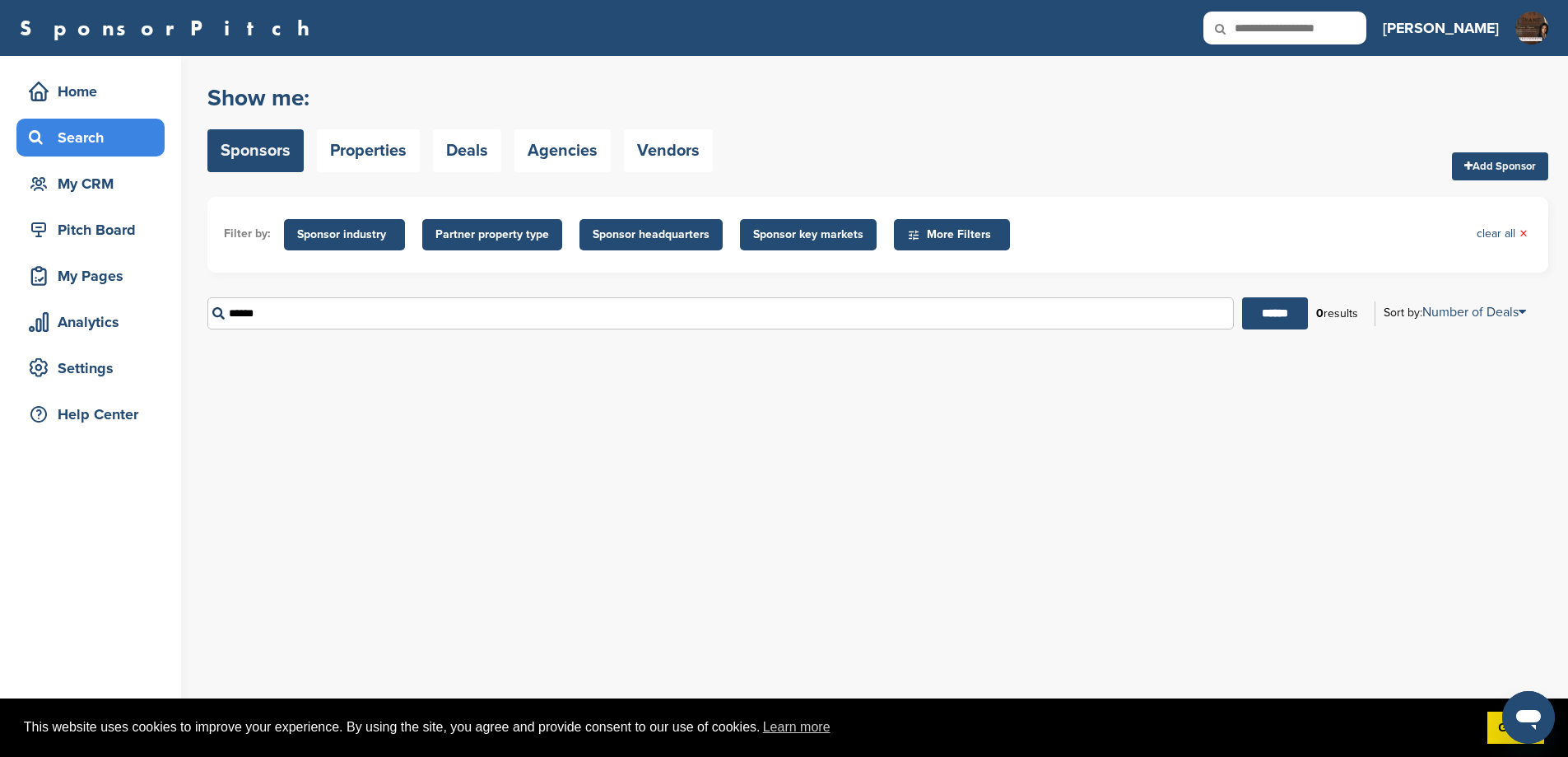
click at [1242, 297] on input "******" at bounding box center [1275, 313] width 66 height 32
click at [96, 195] on div "My CRM" at bounding box center [95, 184] width 140 height 29
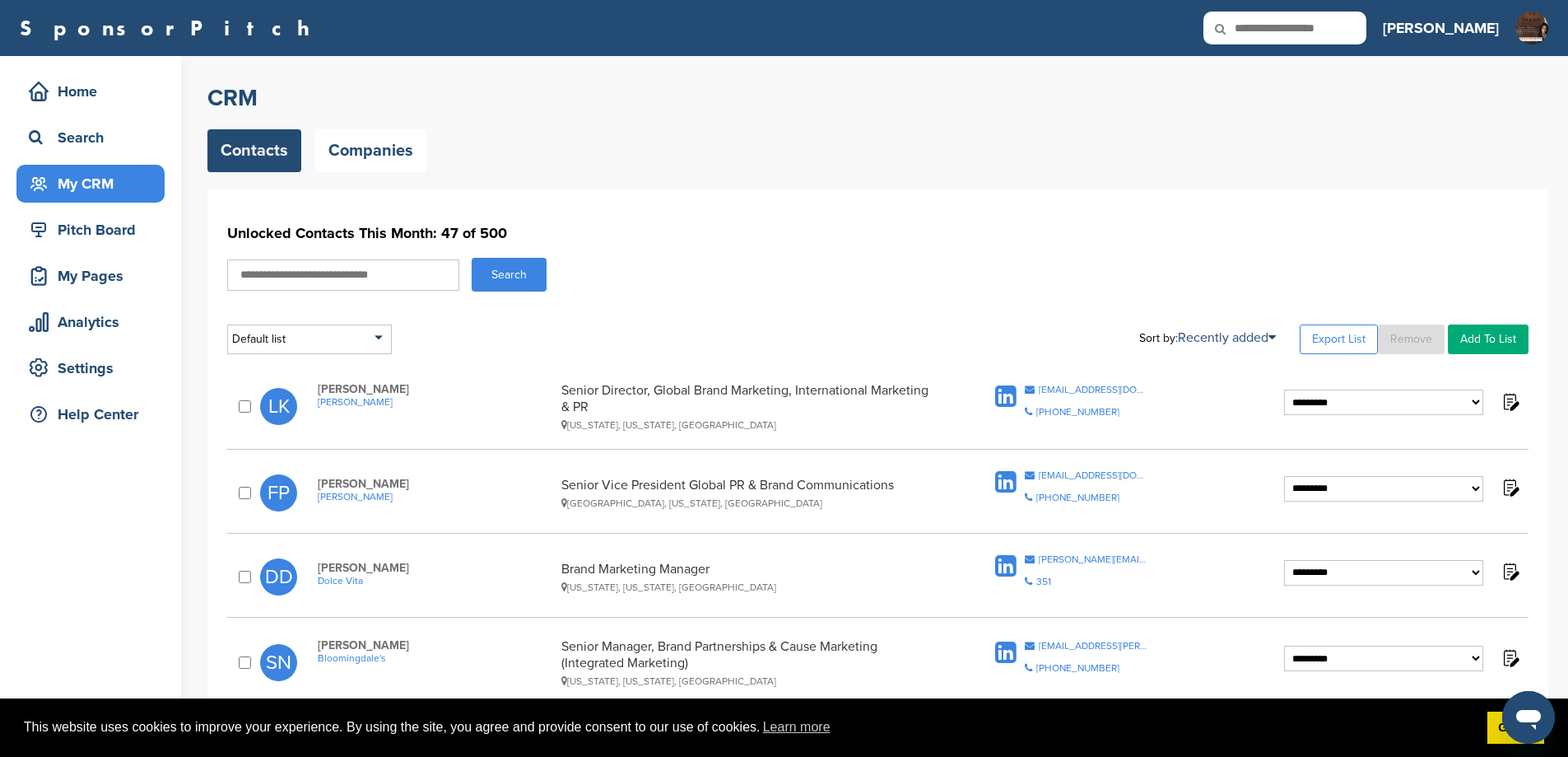
scroll to position [385, 0]
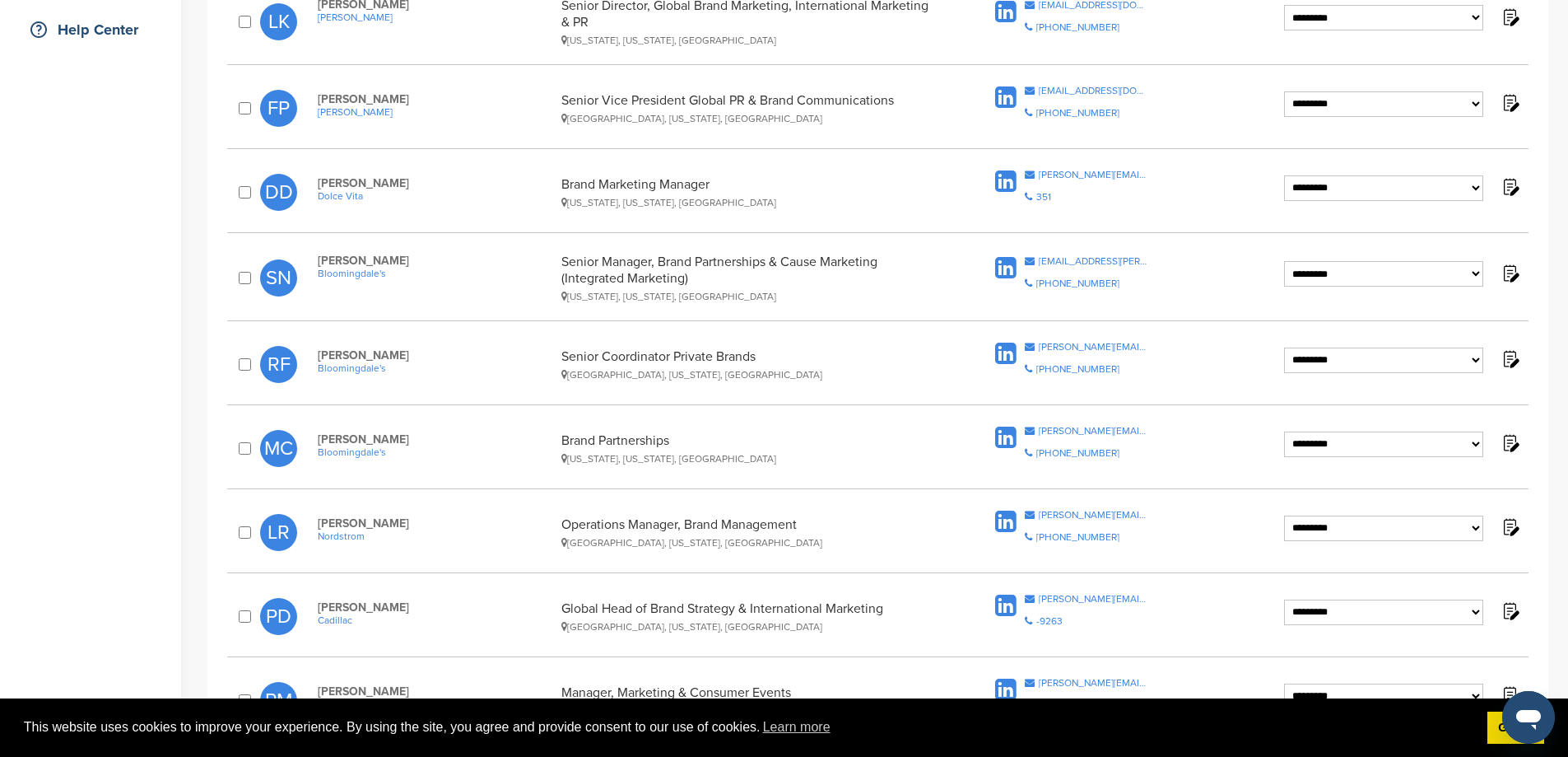
click at [241, 457] on div at bounding box center [248, 449] width 25 height 17
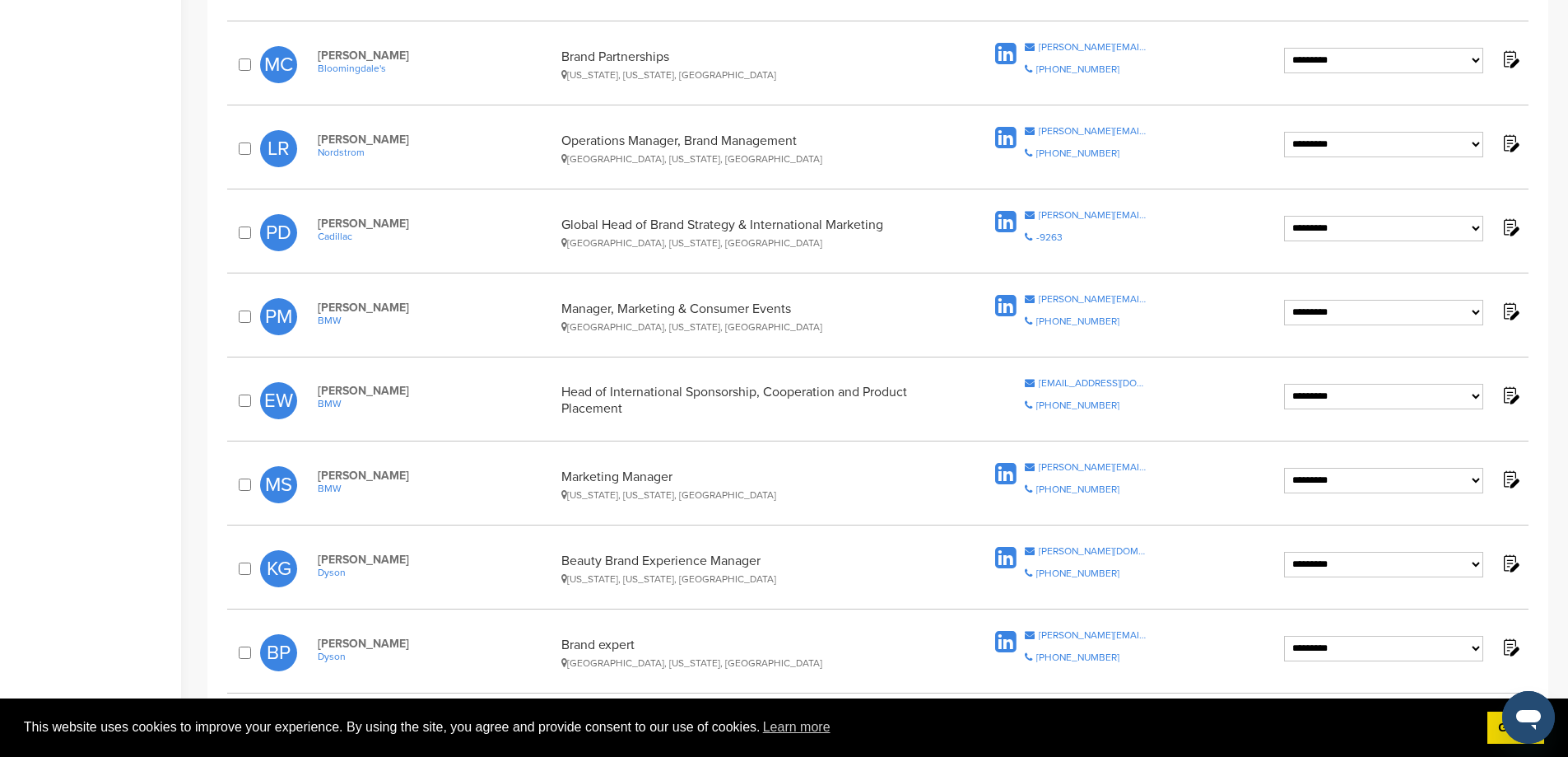
click at [245, 242] on div at bounding box center [248, 233] width 25 height 17
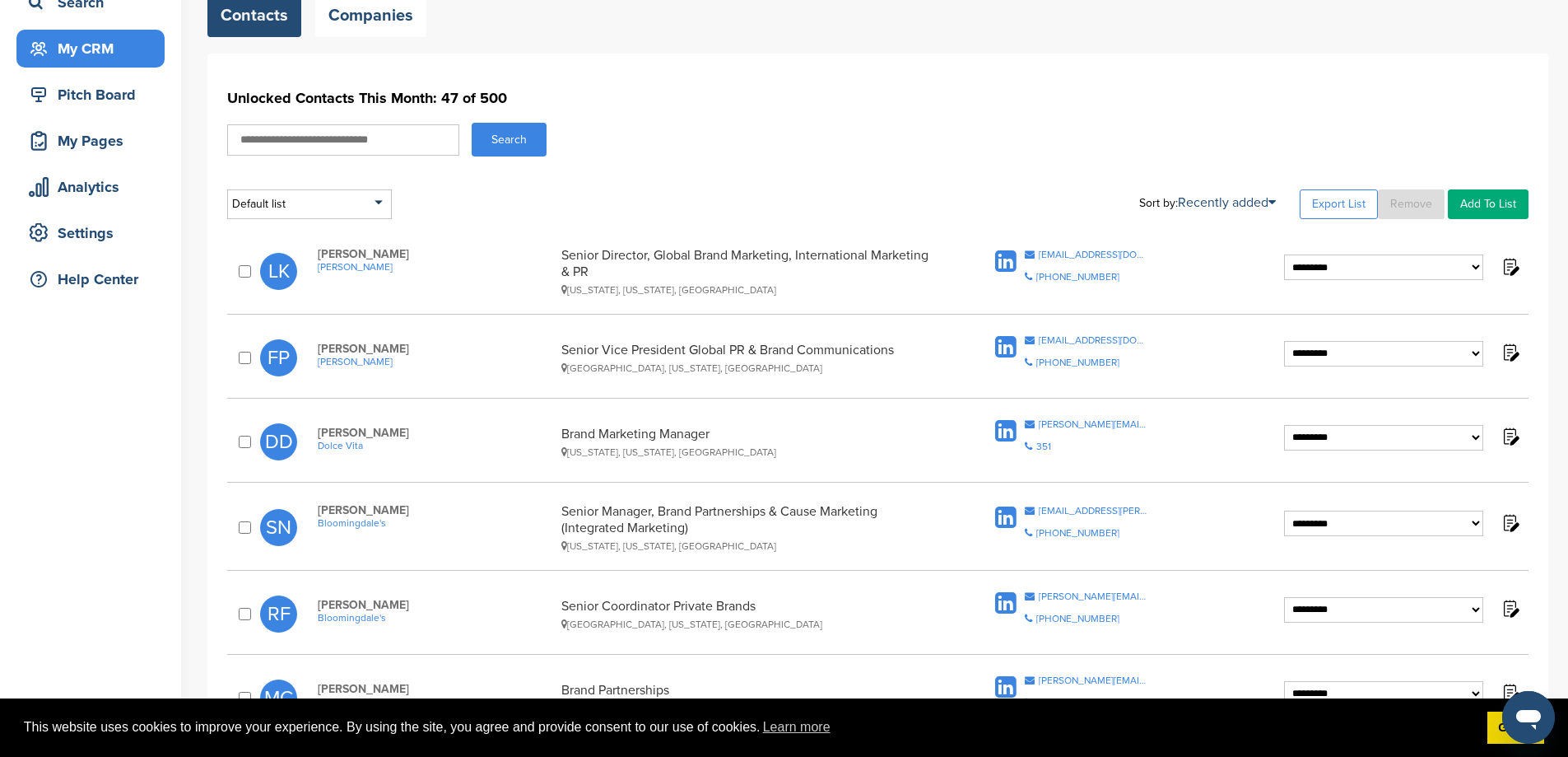
scroll to position [0, 0]
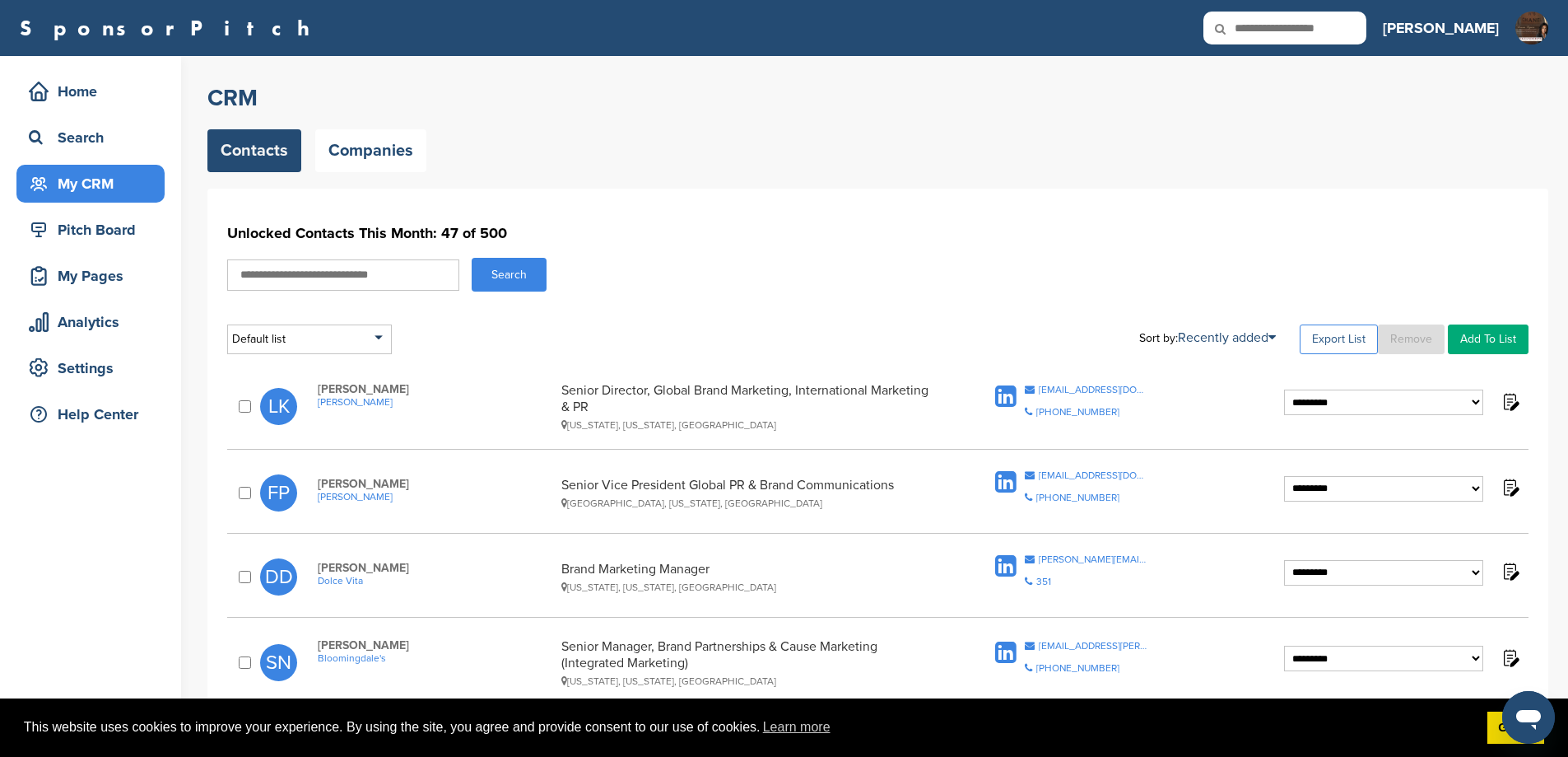
click at [1304, 345] on link "Export List" at bounding box center [1339, 340] width 78 height 29
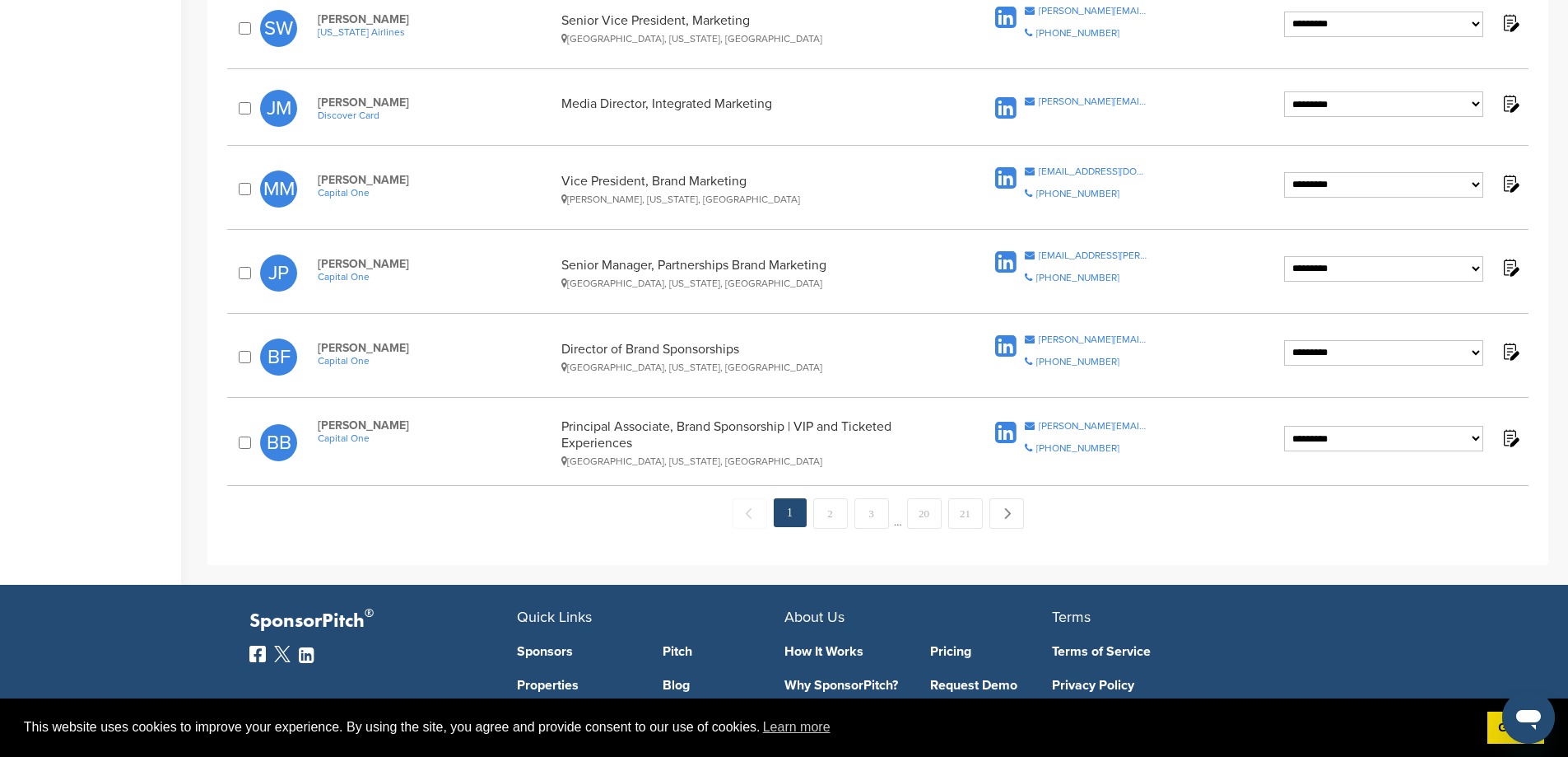
scroll to position [1892, 0]
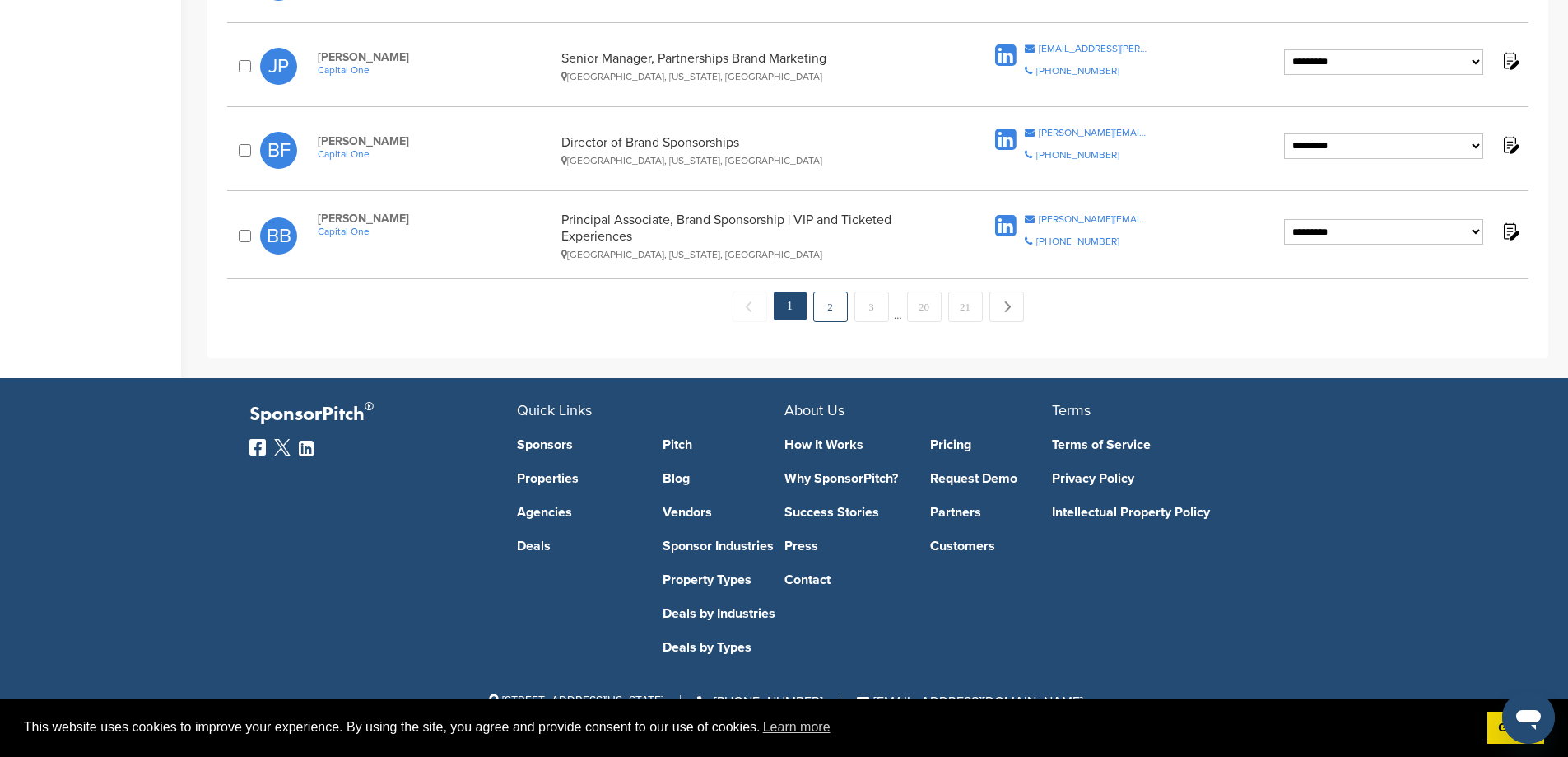
click at [836, 299] on link "2" at bounding box center [830, 307] width 35 height 30
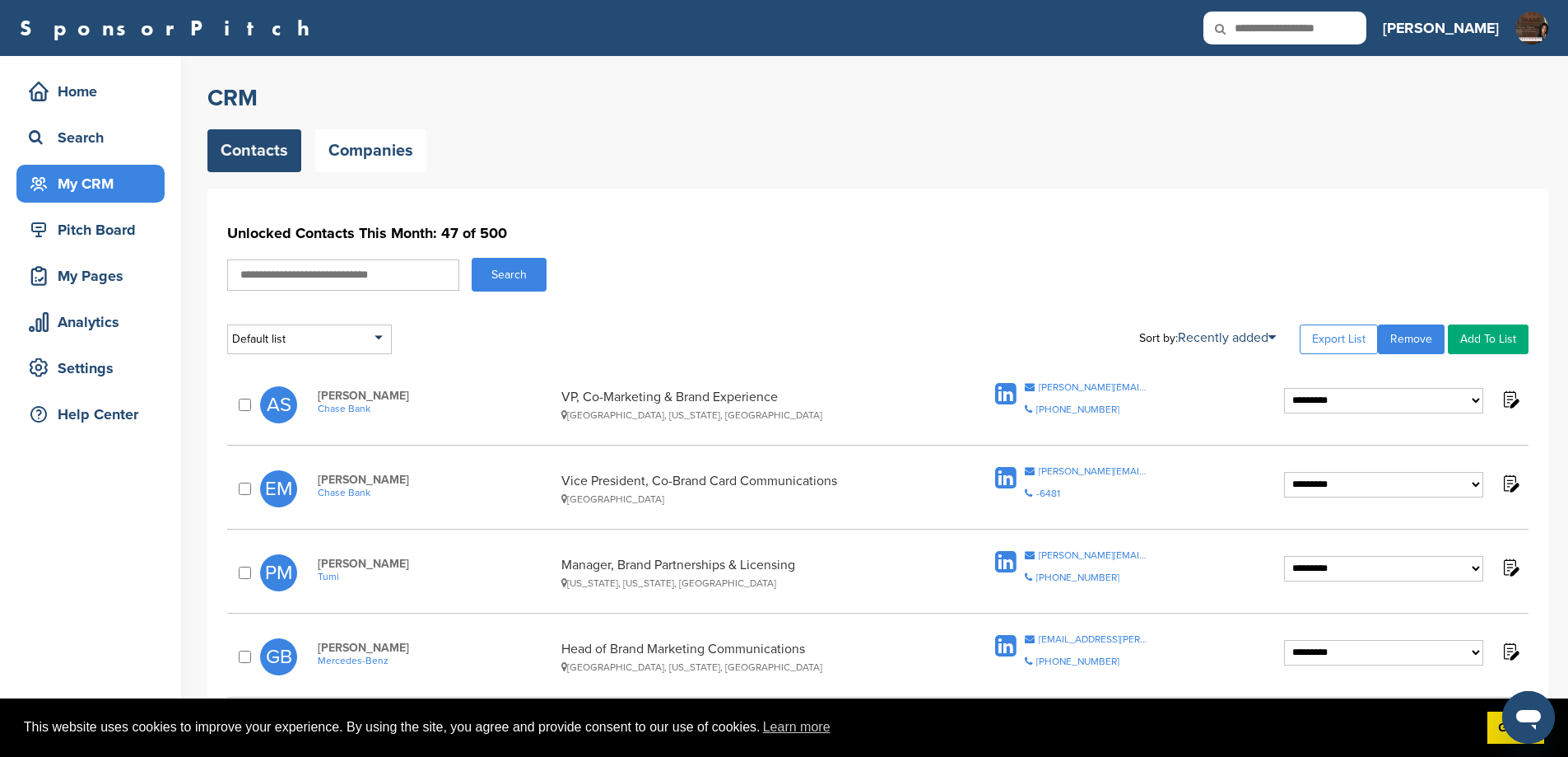
click at [242, 413] on div at bounding box center [248, 404] width 25 height 17
click at [1370, 258] on div "Search" at bounding box center [877, 275] width 1301 height 34
click at [1330, 341] on link "Export List" at bounding box center [1339, 340] width 78 height 29
